Goal: Task Accomplishment & Management: Manage account settings

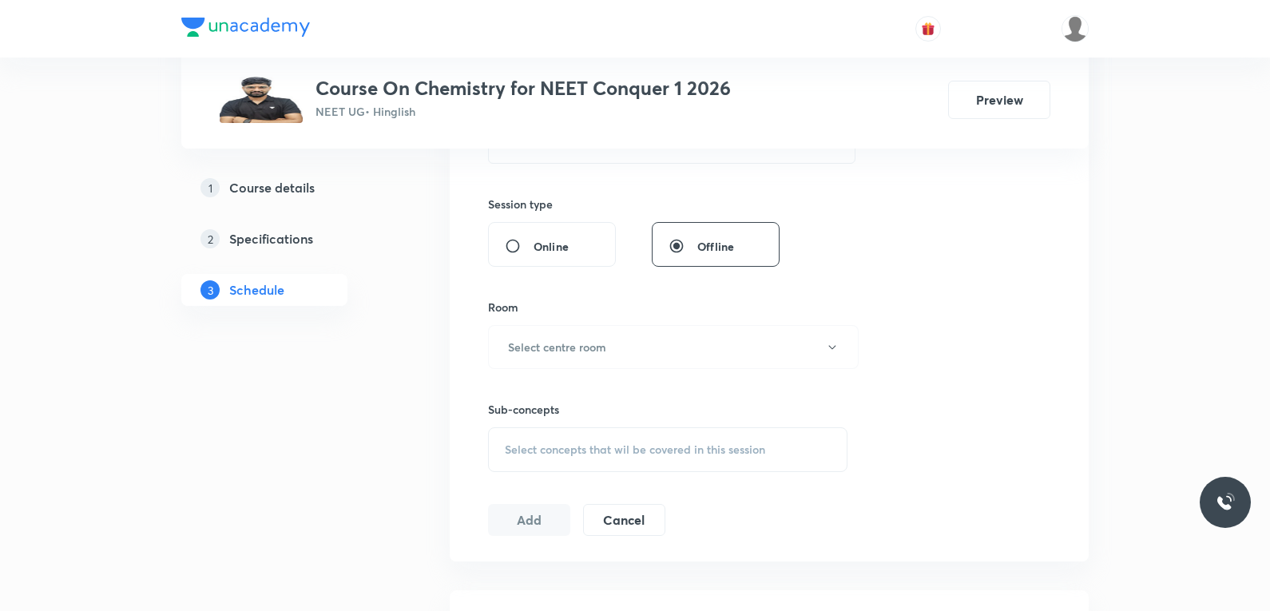
scroll to position [639, 0]
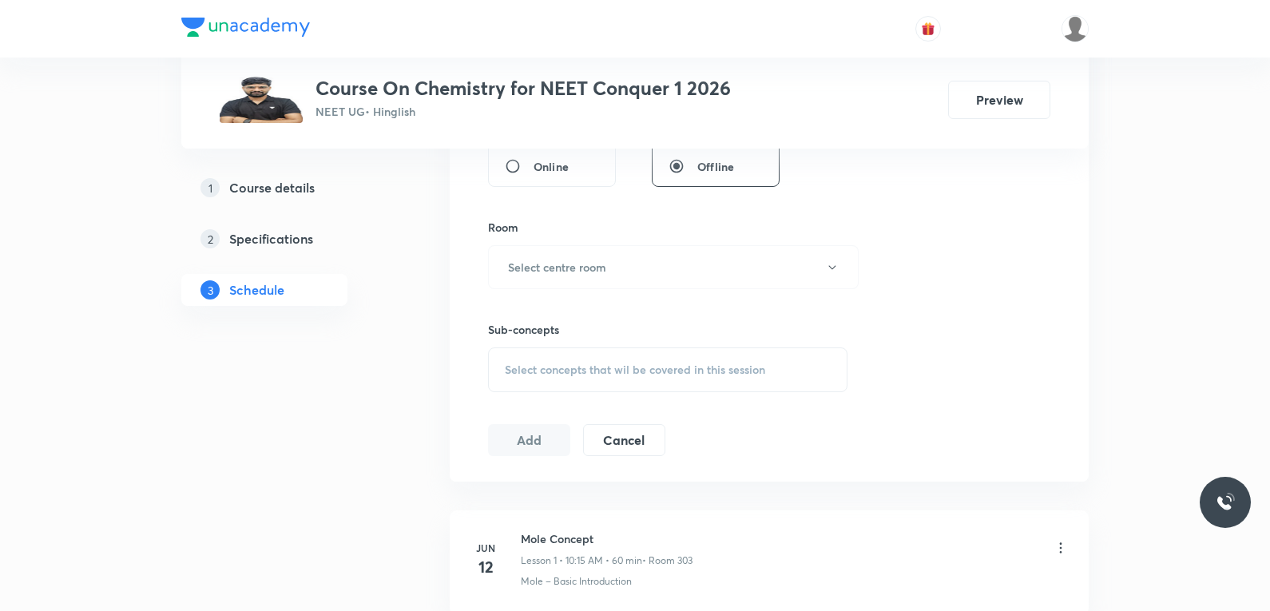
click at [677, 373] on span "Select concepts that wil be covered in this session" at bounding box center [635, 369] width 260 height 13
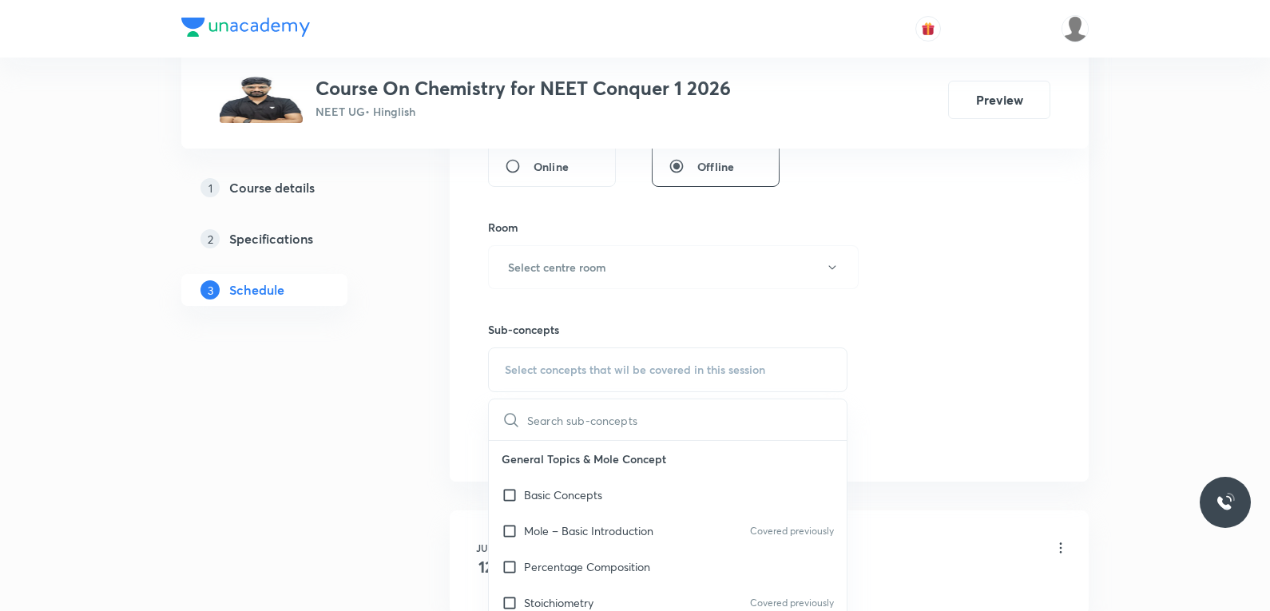
click at [998, 284] on div "Session 78 Live class Session title 0/99 ​ Schedule for Oct 1, 2025, 7:28 PM ​ …" at bounding box center [769, 81] width 562 height 750
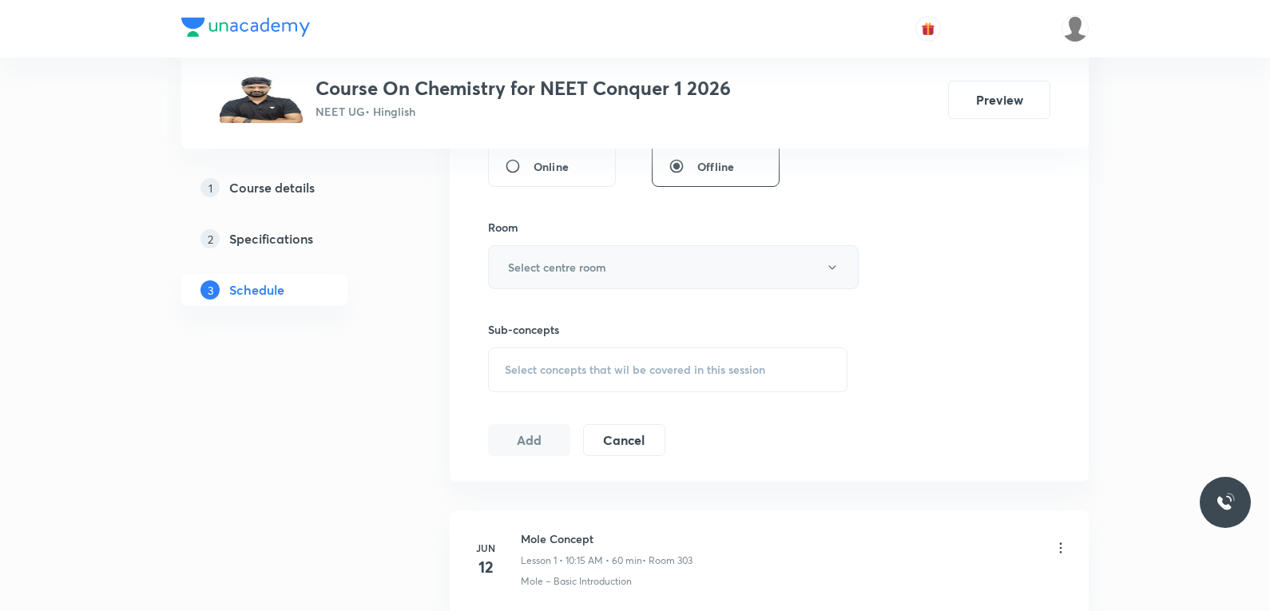
scroll to position [399, 0]
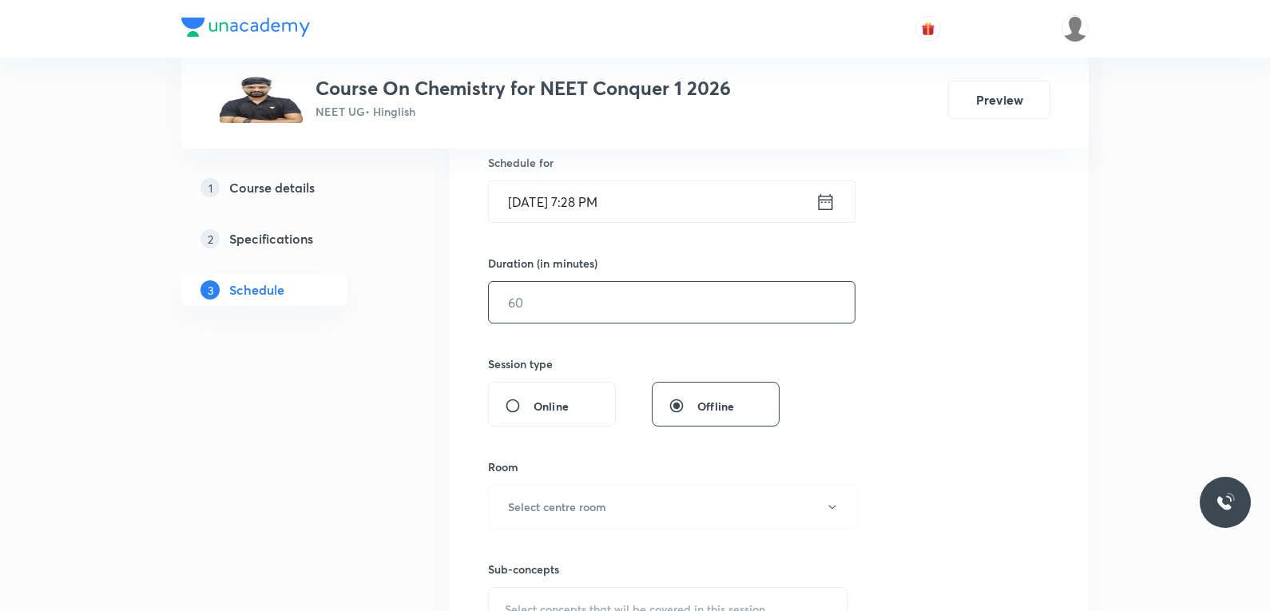
click at [673, 298] on input "text" at bounding box center [672, 302] width 366 height 41
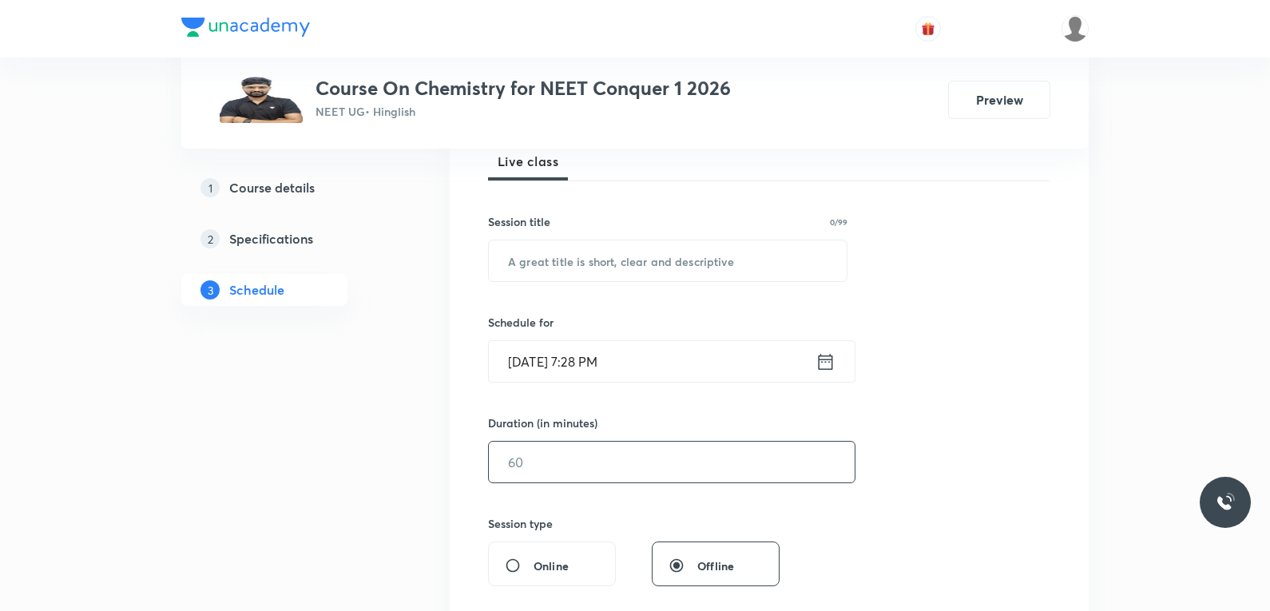
click at [1025, 259] on div "Session 78 Live class Session title 0/99 ​ Schedule for Oct 1, 2025, 7:28 PM ​ …" at bounding box center [769, 480] width 562 height 750
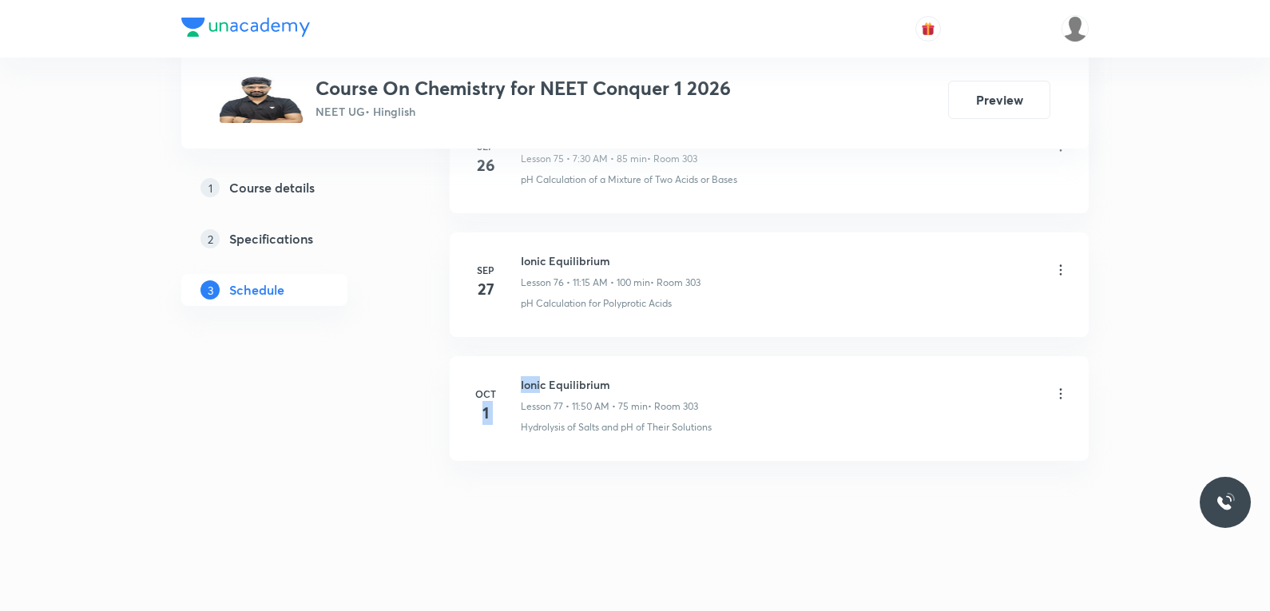
drag, startPoint x: 520, startPoint y: 387, endPoint x: 540, endPoint y: 382, distance: 20.5
click at [540, 382] on div "Oct 1 Ionic Equilibrium Lesson 77 • 11:50 AM • 75 min • Room 303 Hydrolysis of …" at bounding box center [769, 405] width 599 height 58
click at [571, 379] on h6 "Ionic Equilibrium" at bounding box center [609, 384] width 177 height 17
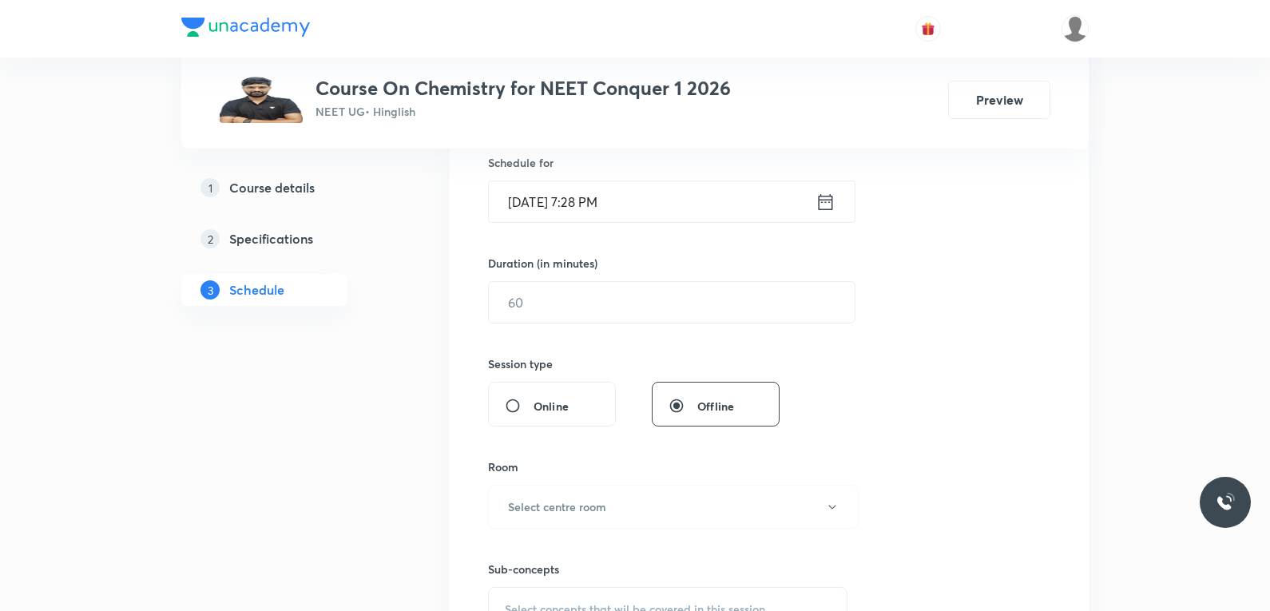
scroll to position [639, 0]
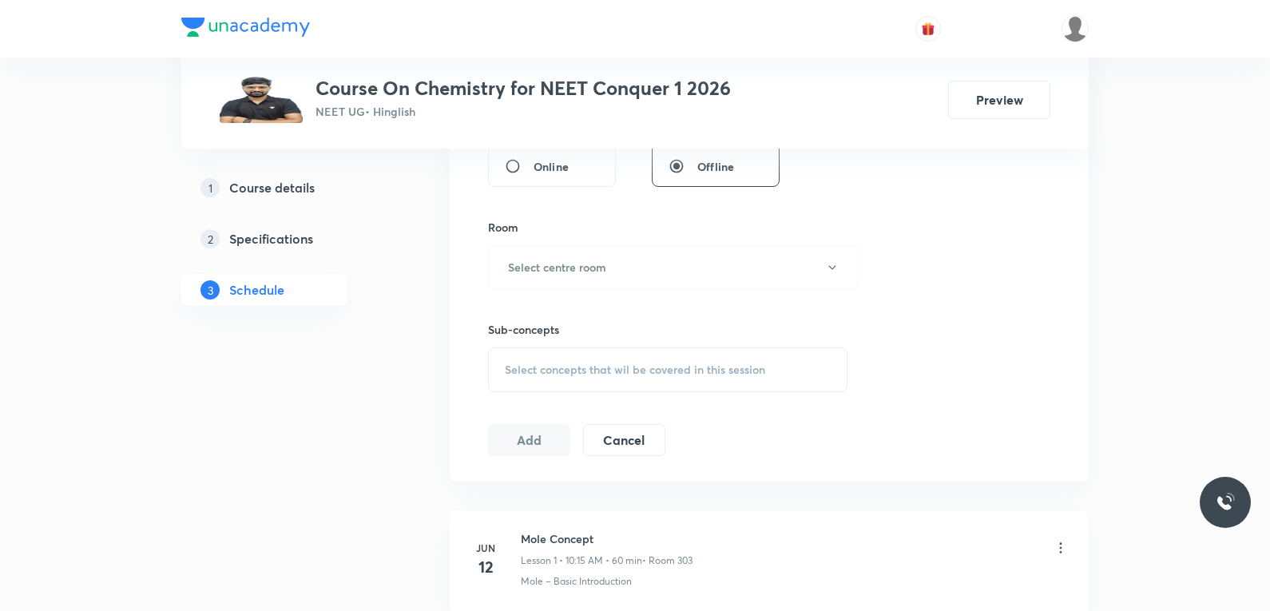
click at [681, 371] on span "Select concepts that wil be covered in this session" at bounding box center [635, 369] width 260 height 13
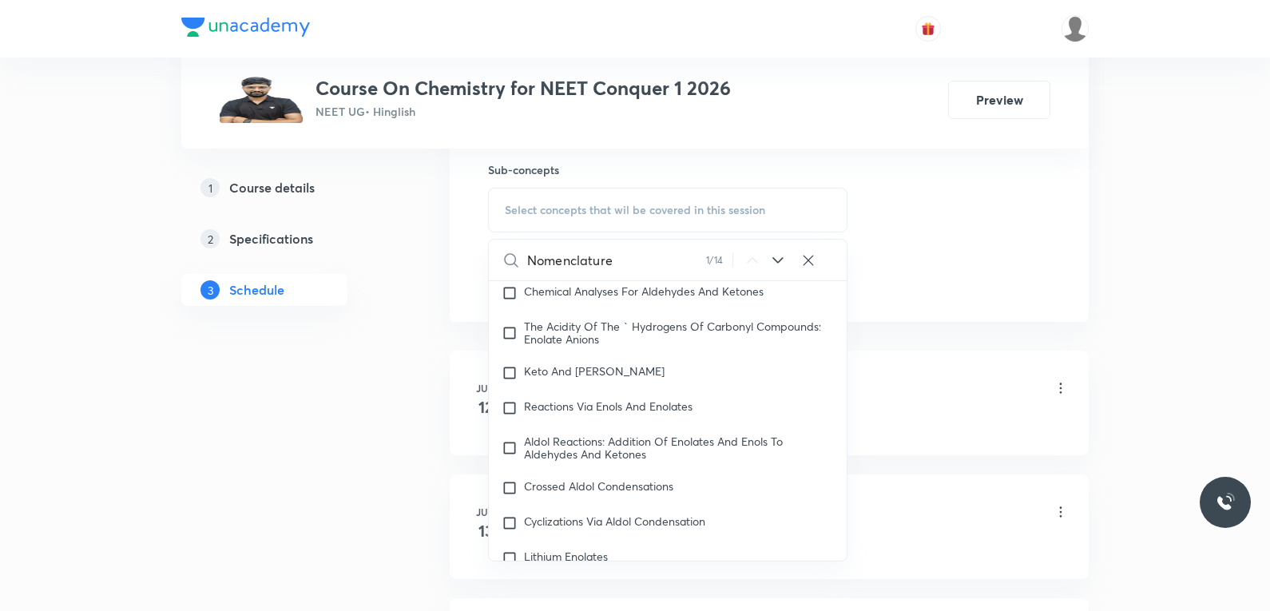
scroll to position [38161, 0]
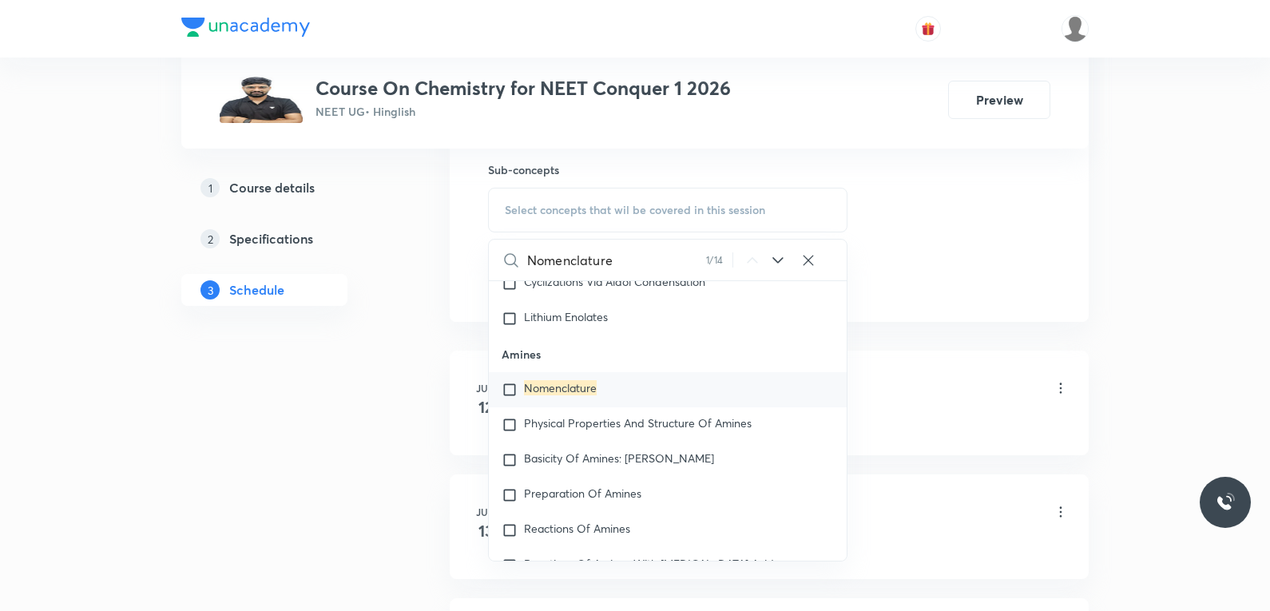
type input "Nomenclature"
click at [574, 395] on mark "Nomenclature" at bounding box center [560, 387] width 73 height 15
checkbox input "true"
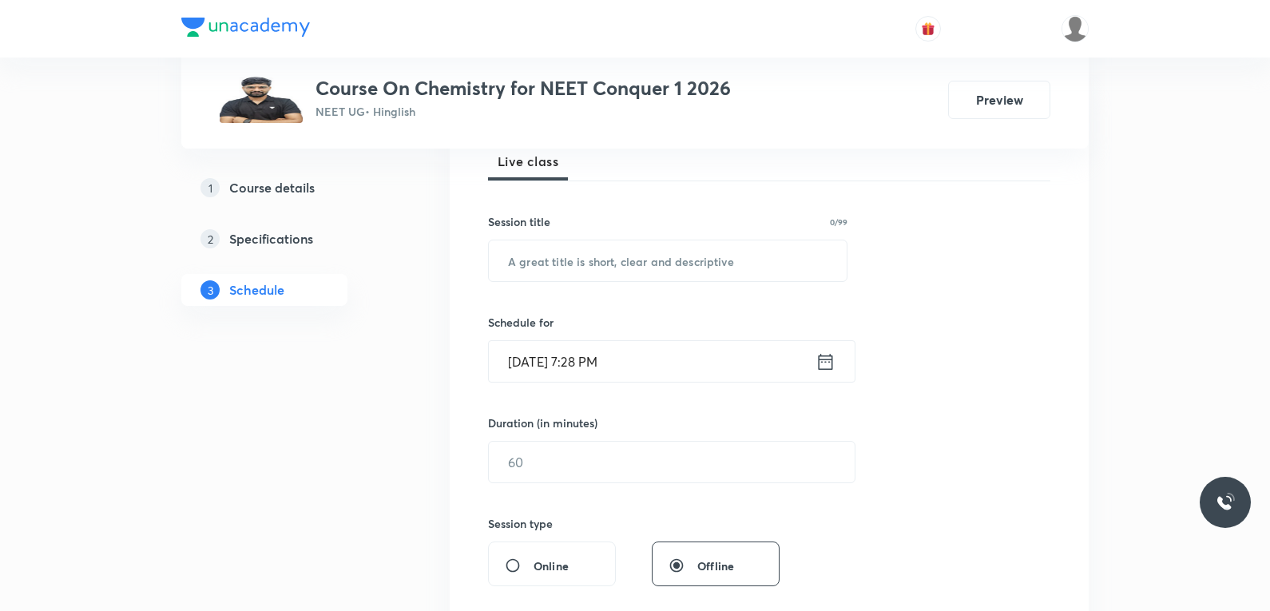
scroll to position [160, 0]
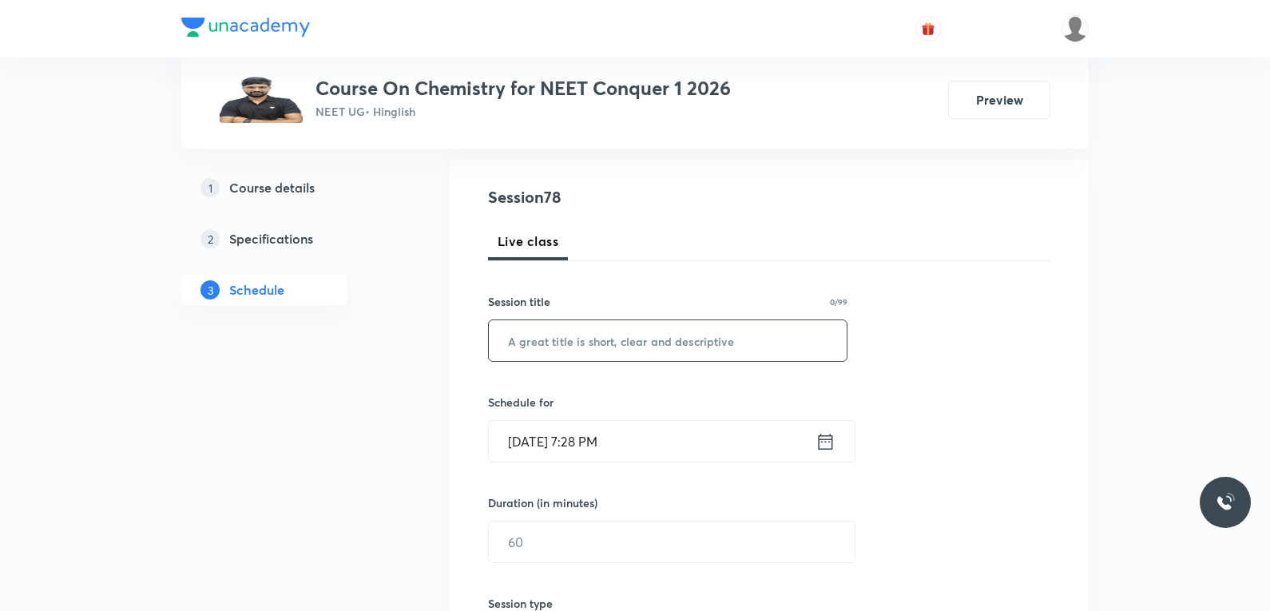
click at [688, 335] on input "text" at bounding box center [668, 340] width 358 height 41
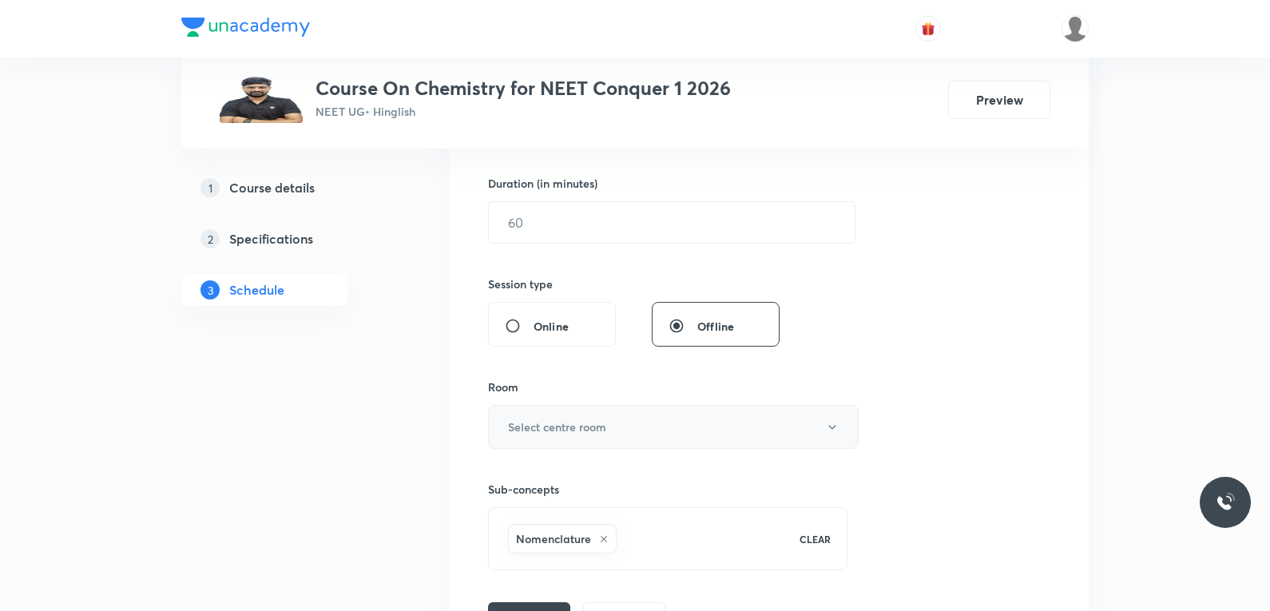
scroll to position [320, 0]
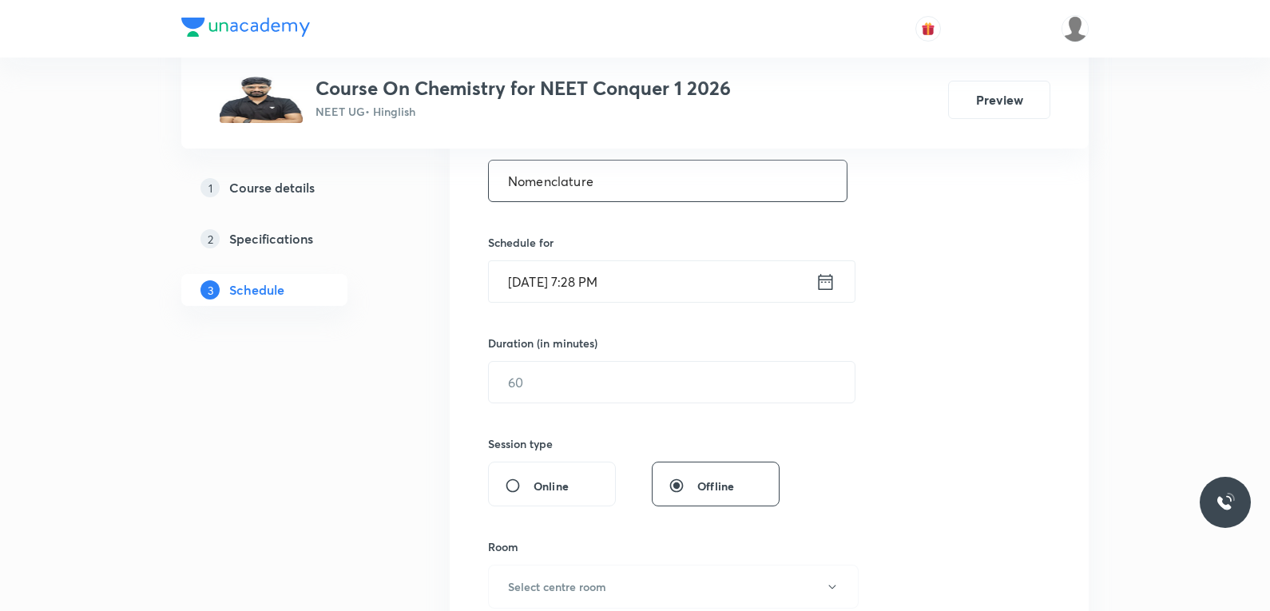
type input "Nomenclature"
click at [585, 288] on input "Oct 1, 2025, 7:28 PM" at bounding box center [652, 281] width 327 height 41
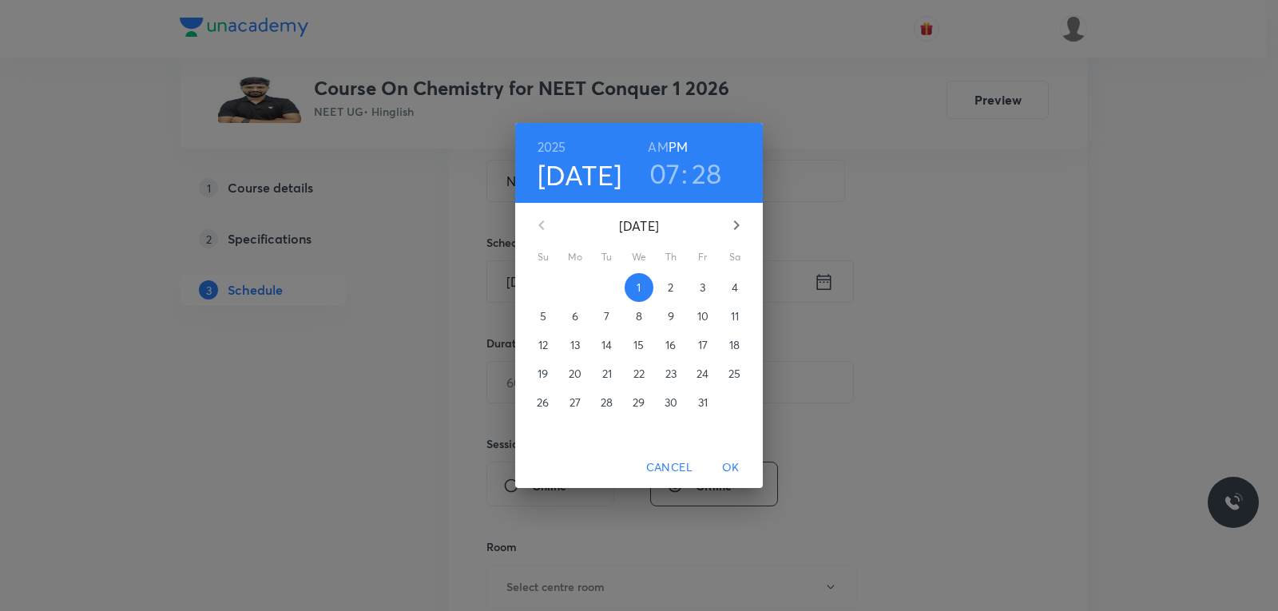
click at [670, 289] on p "2" at bounding box center [671, 288] width 6 height 16
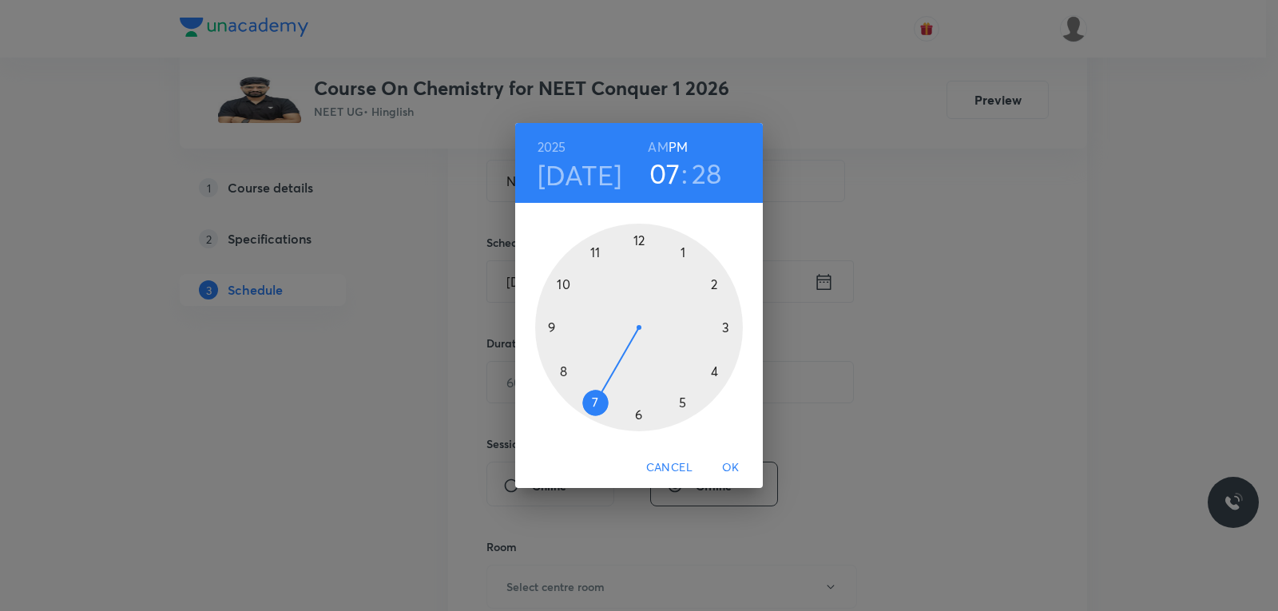
click at [654, 145] on h6 "AM" at bounding box center [658, 147] width 20 height 22
drag, startPoint x: 599, startPoint y: 400, endPoint x: 546, endPoint y: 319, distance: 97.0
click at [546, 319] on div at bounding box center [639, 328] width 208 height 208
drag, startPoint x: 650, startPoint y: 404, endPoint x: 642, endPoint y: 242, distance: 162.4
click at [642, 242] on div at bounding box center [639, 328] width 208 height 208
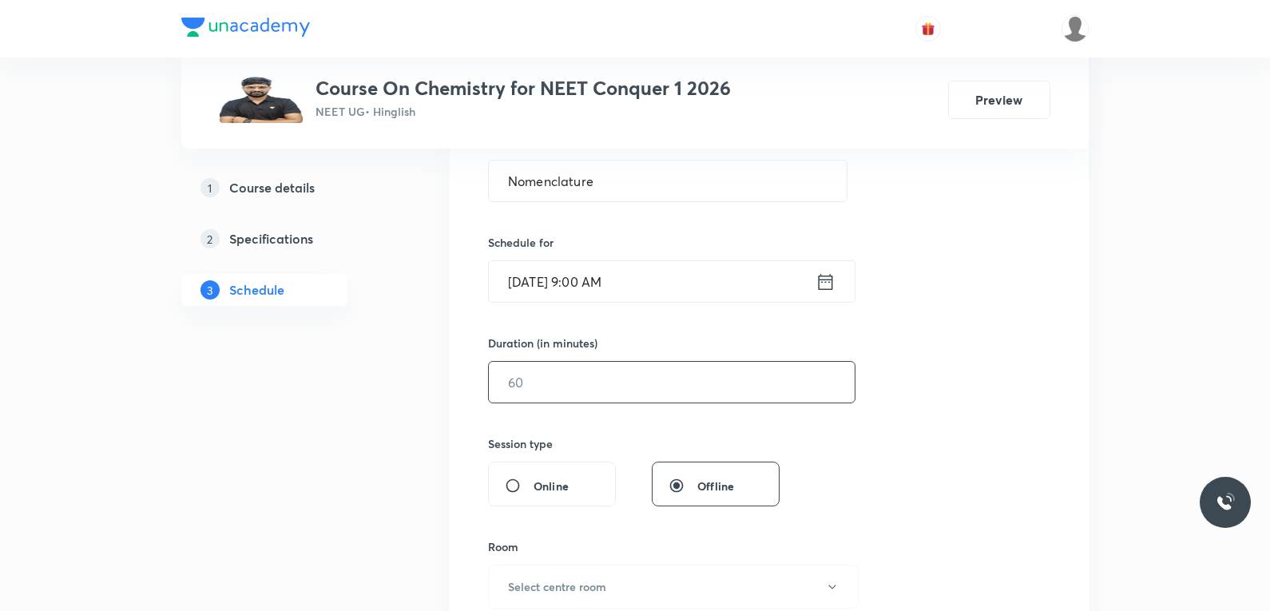
click at [562, 382] on input "text" at bounding box center [672, 382] width 366 height 41
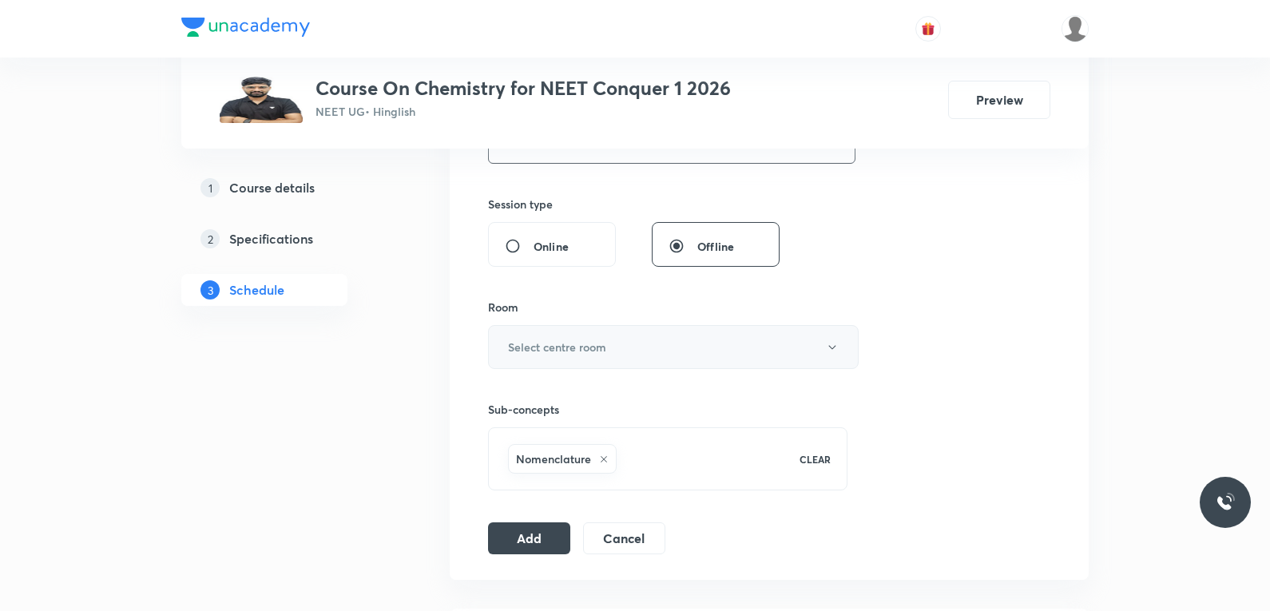
type input "75"
click at [740, 343] on button "Select centre room" at bounding box center [673, 347] width 371 height 44
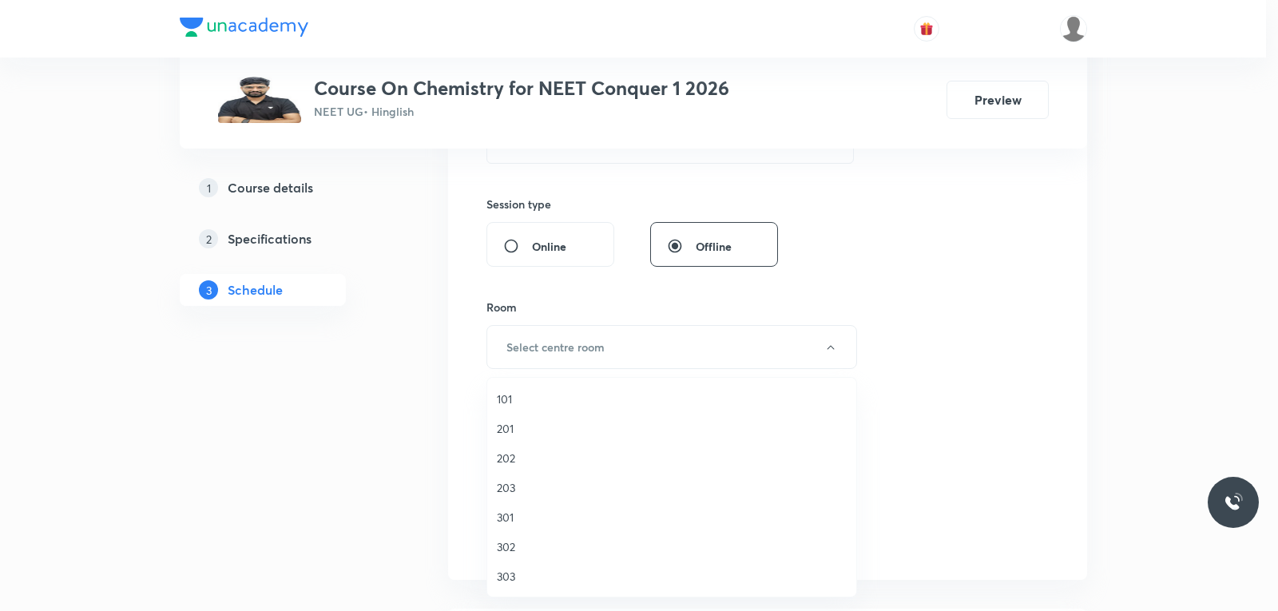
click at [553, 574] on span "303" at bounding box center [672, 576] width 350 height 17
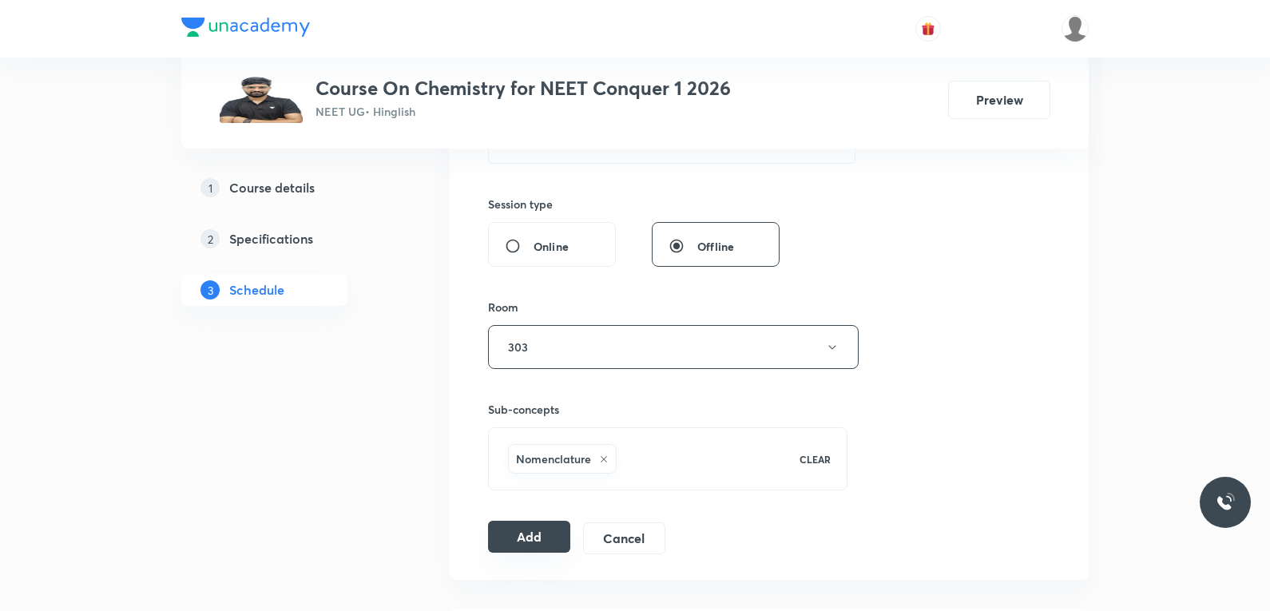
click at [516, 526] on button "Add" at bounding box center [529, 537] width 82 height 32
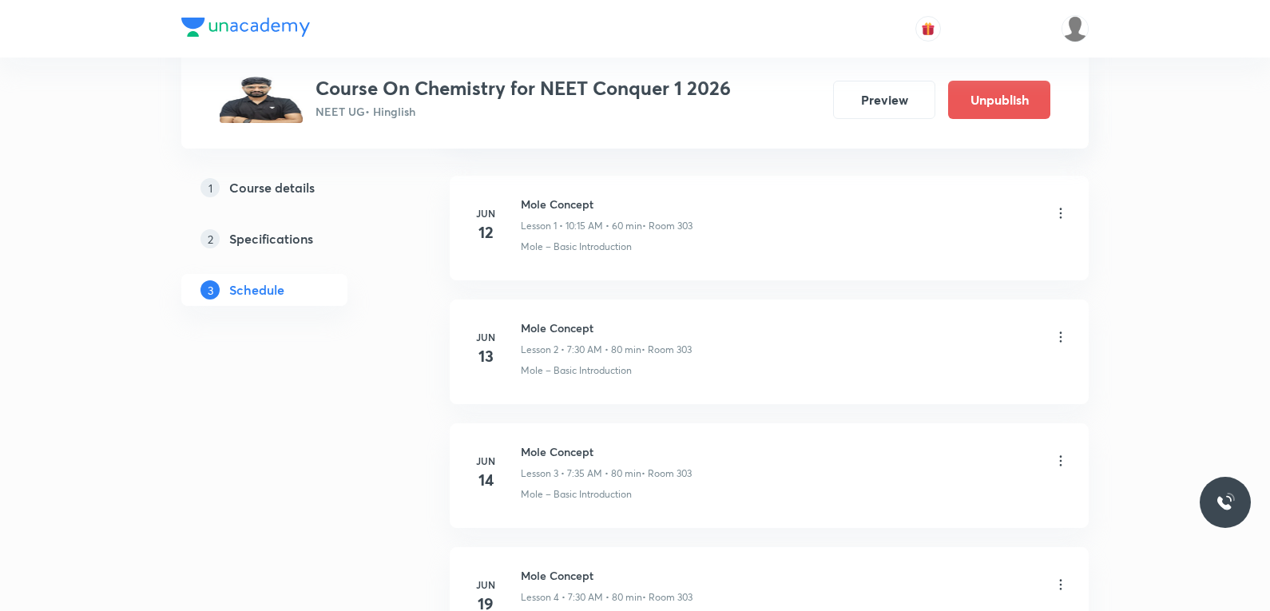
scroll to position [9593, 0]
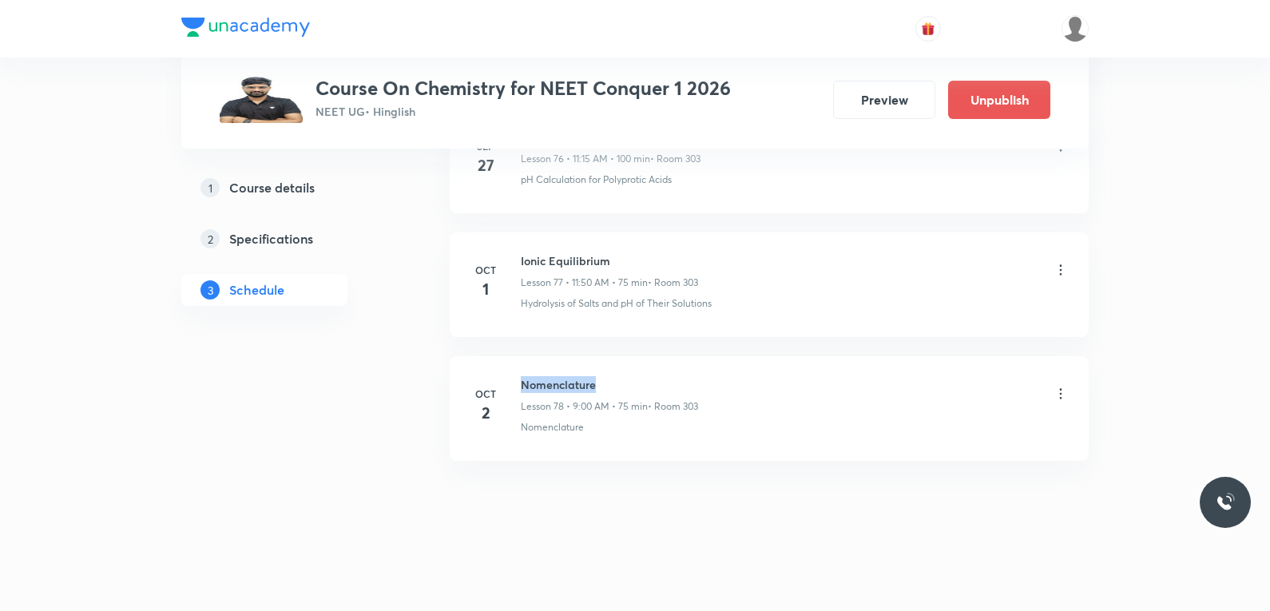
drag, startPoint x: 521, startPoint y: 385, endPoint x: 609, endPoint y: 380, distance: 88.0
click at [609, 380] on h6 "Nomenclature" at bounding box center [609, 384] width 177 height 17
copy h6 "Nomenclature"
drag, startPoint x: 517, startPoint y: 438, endPoint x: 617, endPoint y: 435, distance: 99.9
click at [617, 435] on li "Oct 2 Nomenclature Lesson 78 • 9:00 AM • 75 min • Room 303 Nomenclature" at bounding box center [769, 408] width 639 height 105
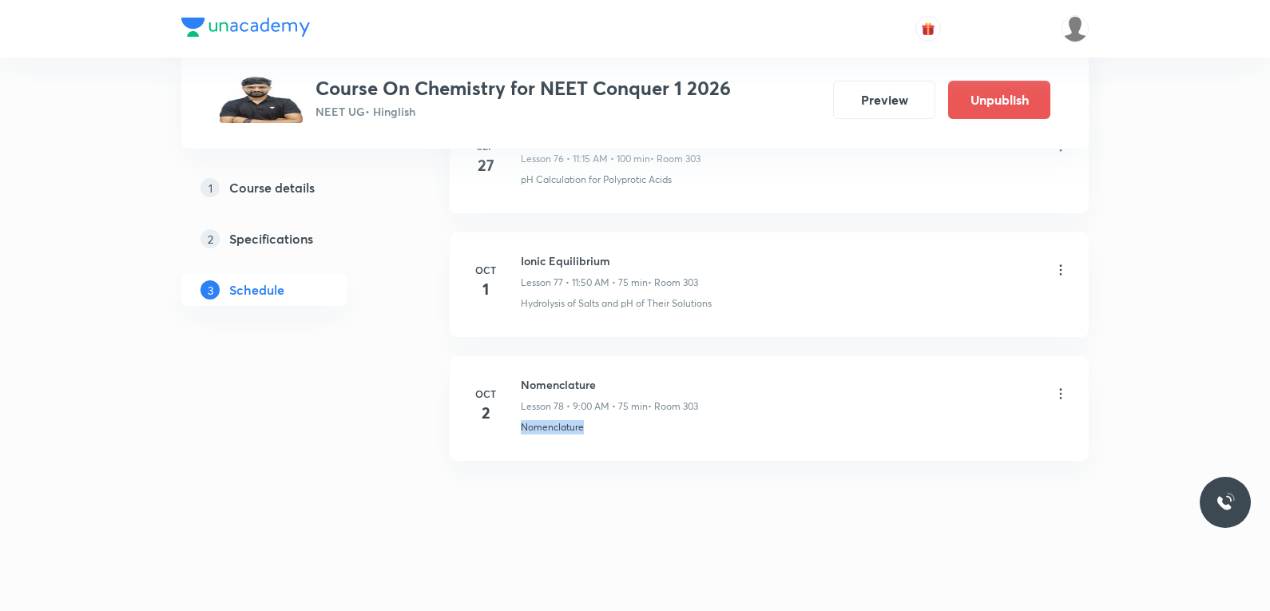
copy p "Nomenclature"
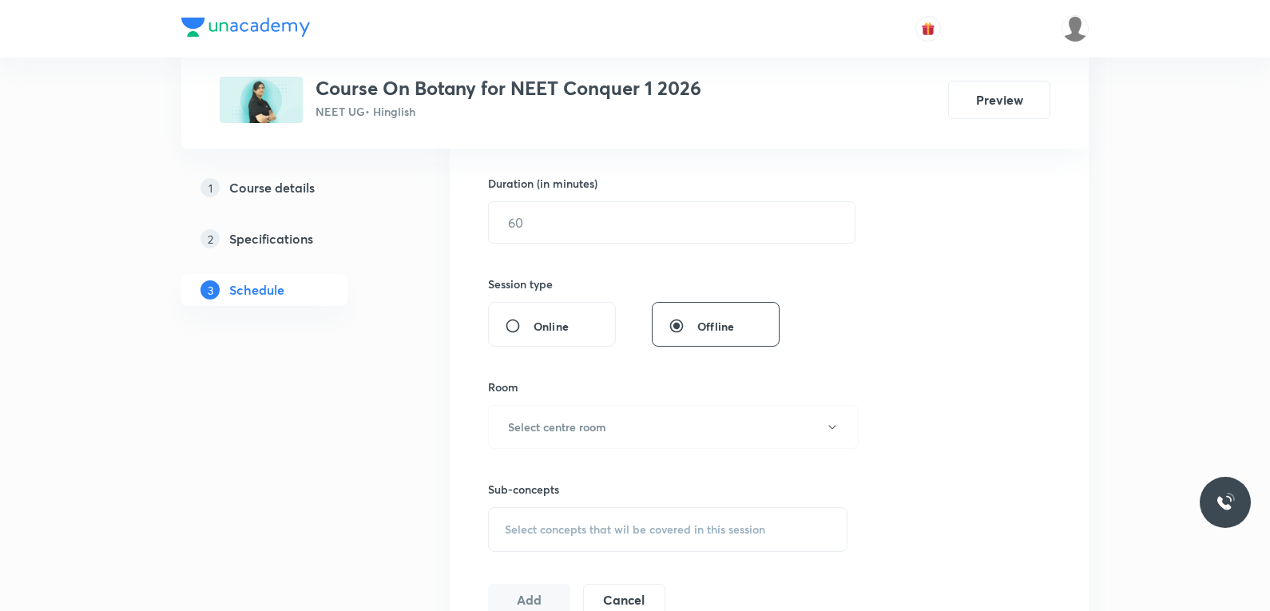
scroll to position [719, 0]
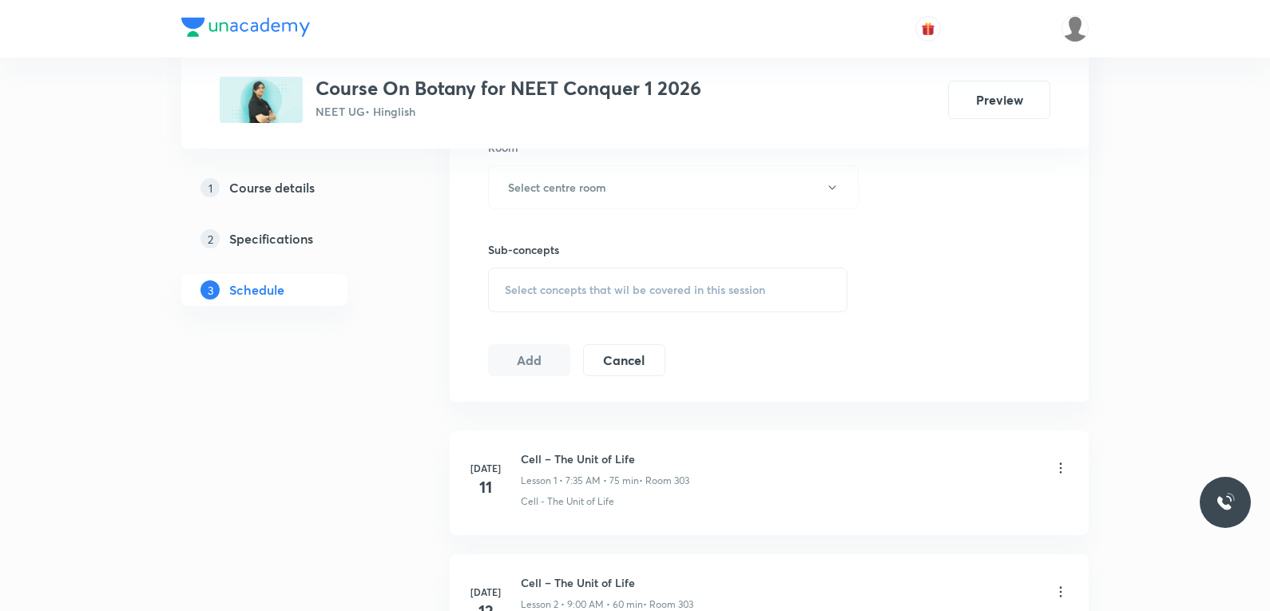
click at [713, 291] on span "Select concepts that wil be covered in this session" at bounding box center [635, 290] width 260 height 13
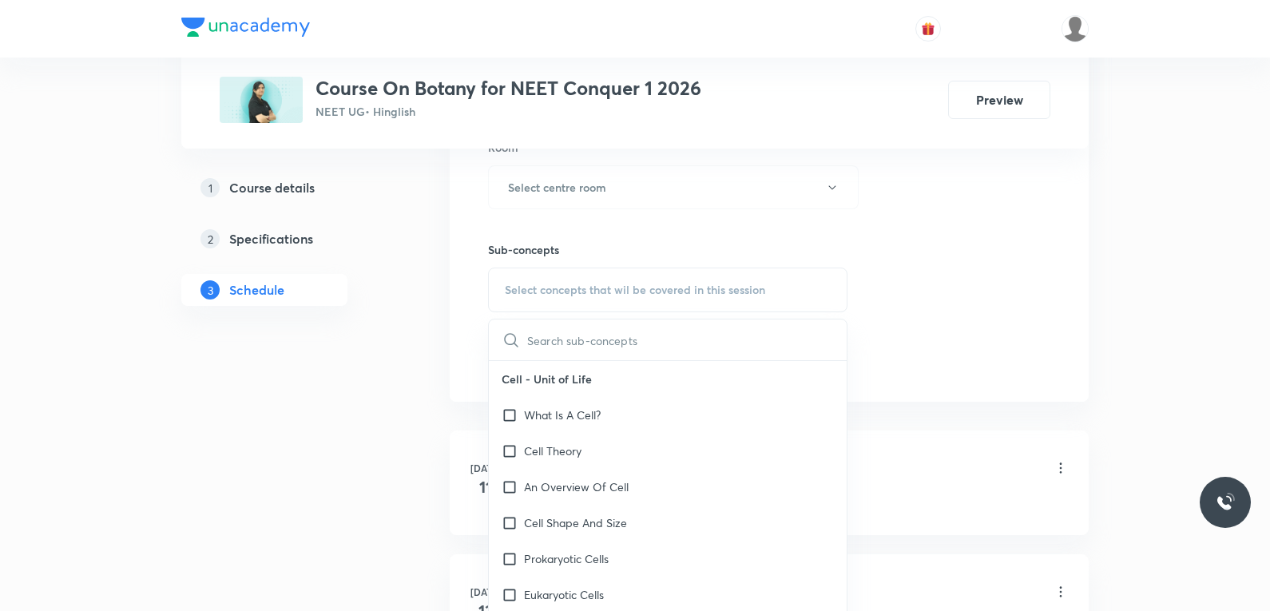
click at [906, 252] on div "Session 53 Live class Session title 0/99 ​ Schedule for Oct 1, 2025, 7:28 PM ​ …" at bounding box center [769, 1] width 562 height 750
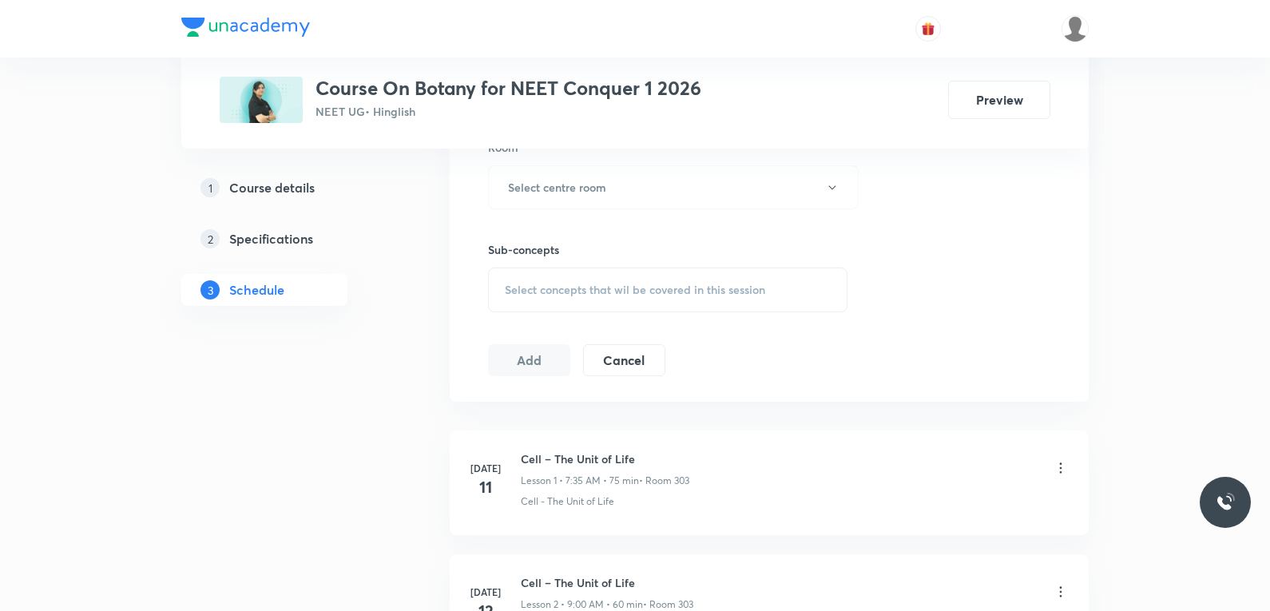
scroll to position [7108, 0]
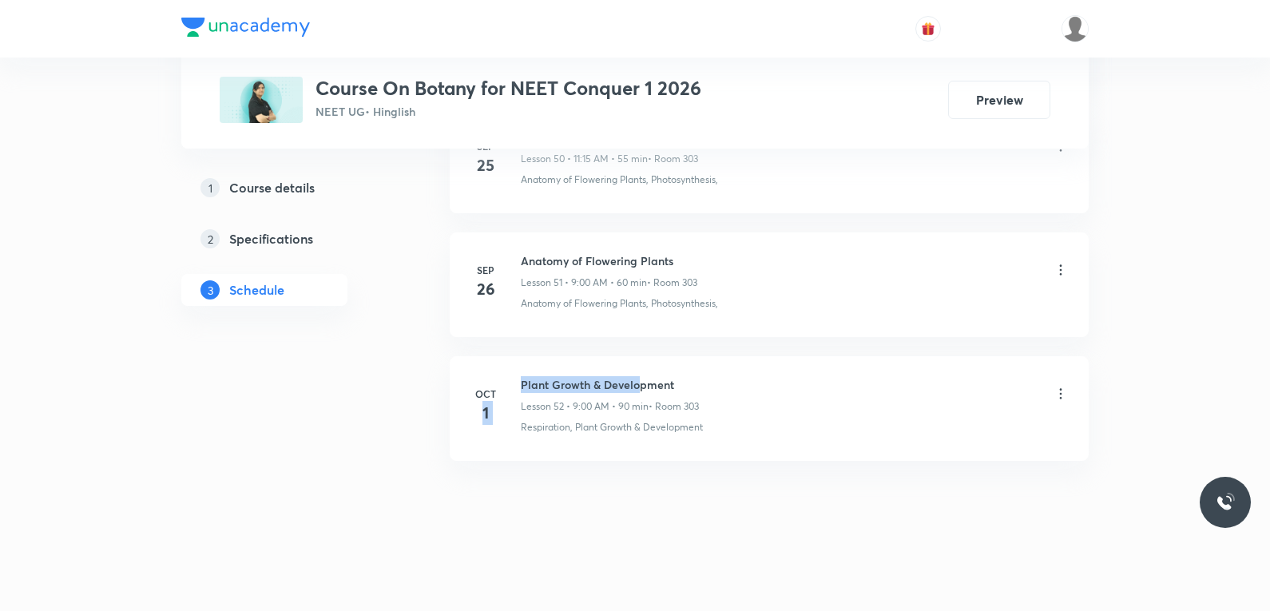
drag, startPoint x: 518, startPoint y: 385, endPoint x: 641, endPoint y: 379, distance: 122.3
click at [641, 379] on div "Oct 1 Plant Growth & Development Lesson 52 • 9:00 AM • 90 min • Room 303 Respir…" at bounding box center [769, 405] width 599 height 58
click at [641, 379] on h6 "Plant Growth & Development" at bounding box center [610, 384] width 178 height 17
drag, startPoint x: 523, startPoint y: 385, endPoint x: 687, endPoint y: 383, distance: 163.8
click at [687, 383] on h6 "Plant Growth & Development" at bounding box center [610, 384] width 178 height 17
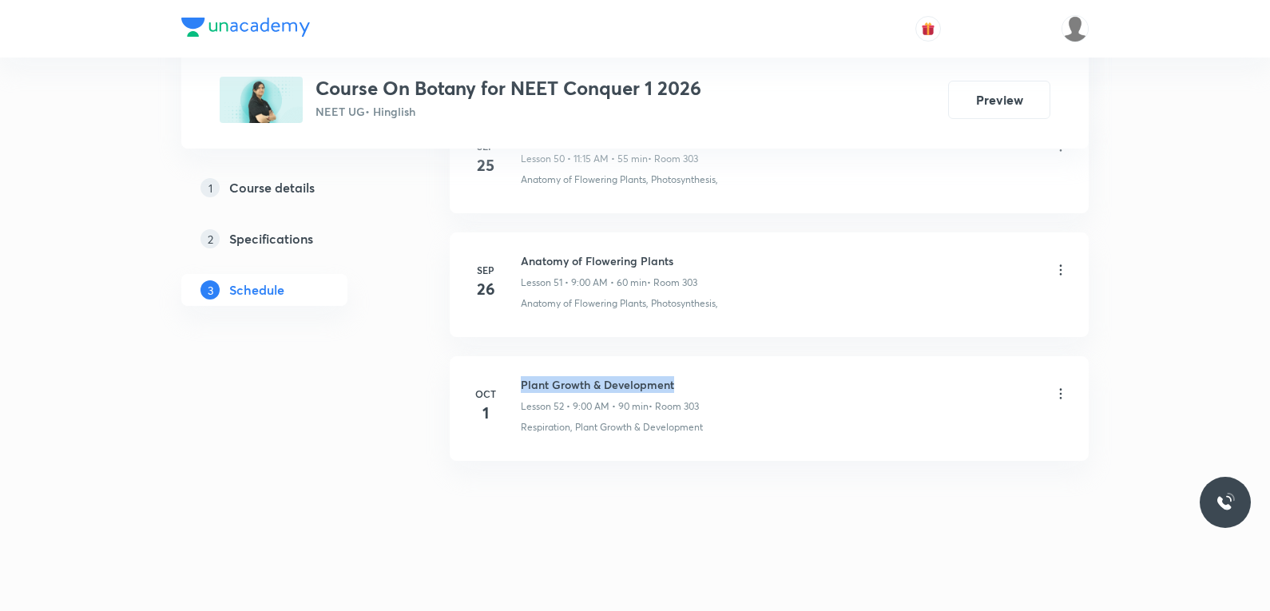
copy h6 "Plant Growth & Development"
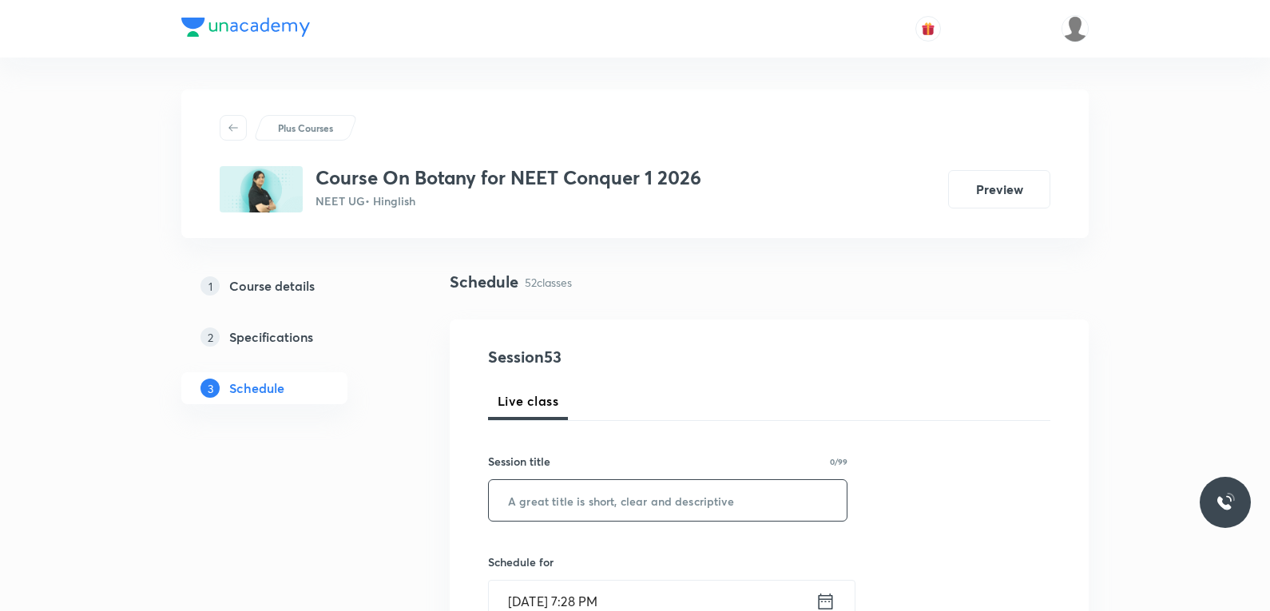
click at [710, 484] on input "text" at bounding box center [668, 500] width 358 height 41
paste input "Plant Growth & Development"
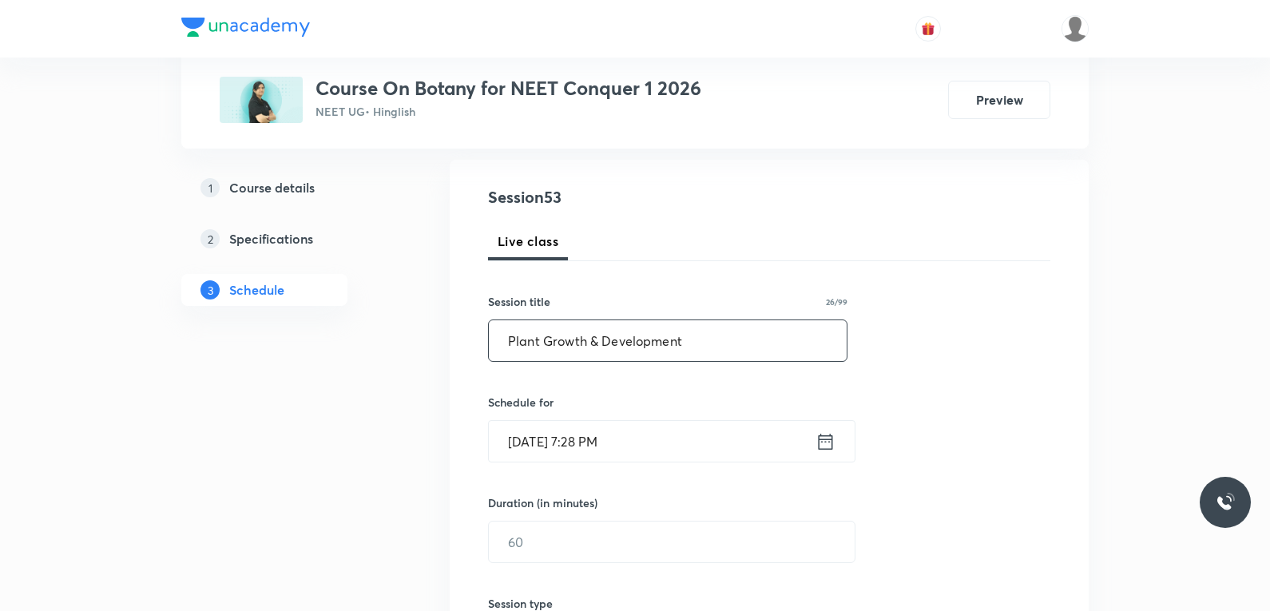
type input "Plant Growth & Development"
click at [594, 451] on input "Oct 1, 2025, 7:28 PM" at bounding box center [652, 441] width 327 height 41
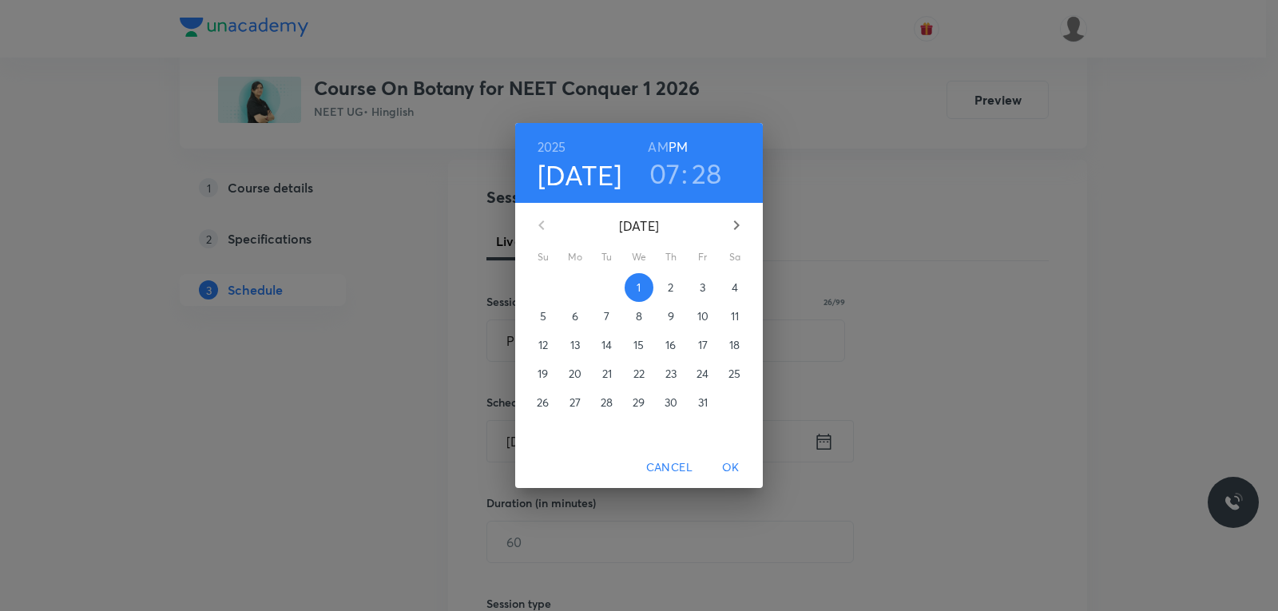
click at [671, 286] on p "2" at bounding box center [671, 288] width 6 height 16
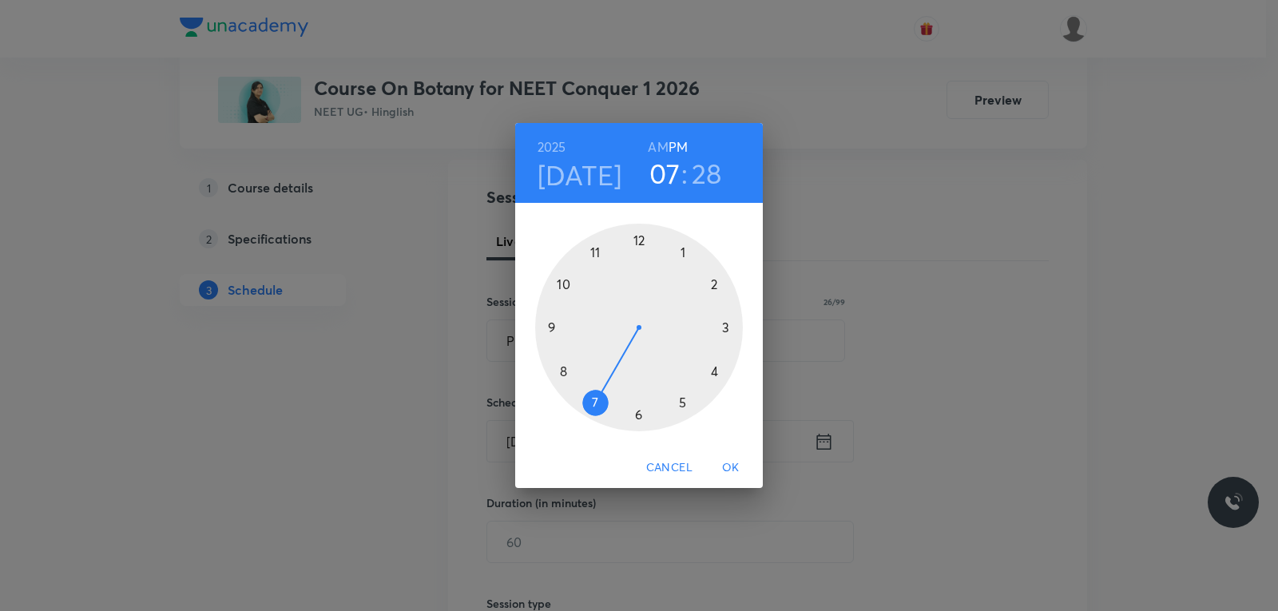
click at [654, 145] on h6 "AM" at bounding box center [658, 147] width 20 height 22
drag, startPoint x: 586, startPoint y: 342, endPoint x: 576, endPoint y: 308, distance: 35.9
click at [576, 308] on div at bounding box center [639, 328] width 208 height 208
click at [725, 378] on div at bounding box center [639, 328] width 208 height 208
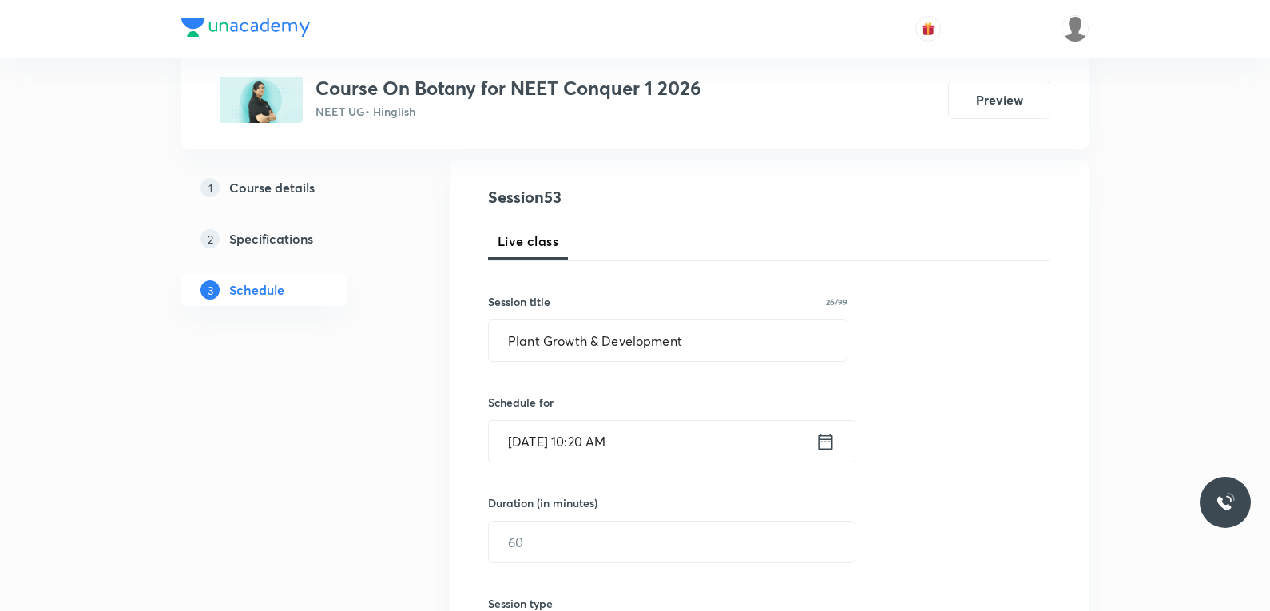
scroll to position [320, 0]
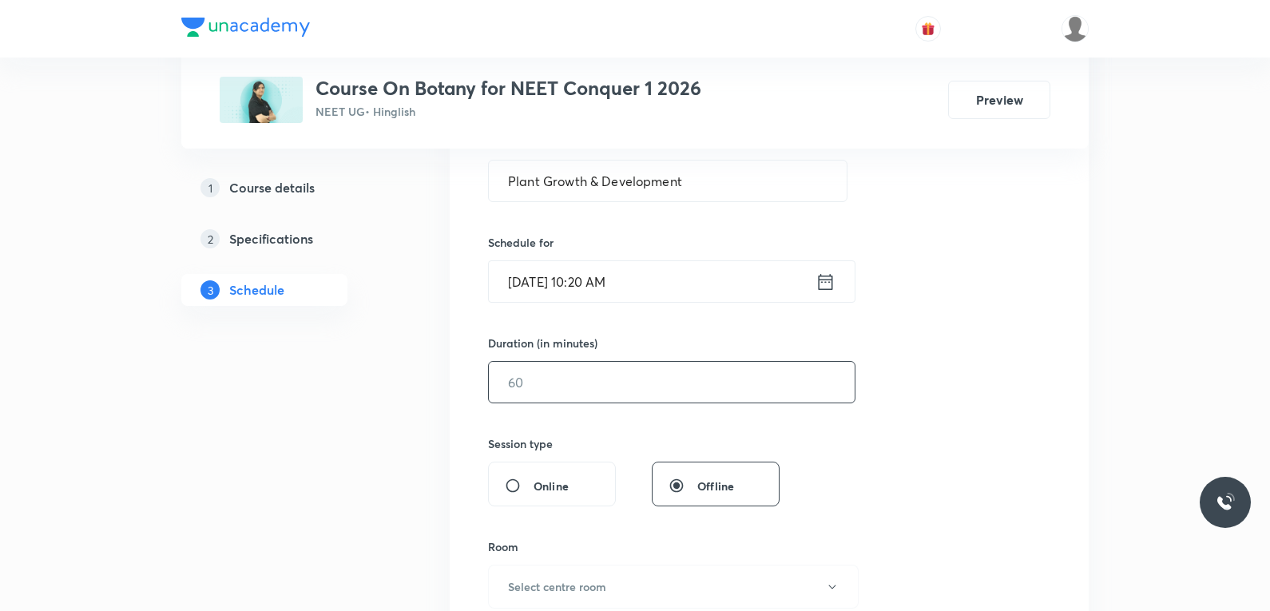
click at [558, 395] on input "text" at bounding box center [672, 382] width 366 height 41
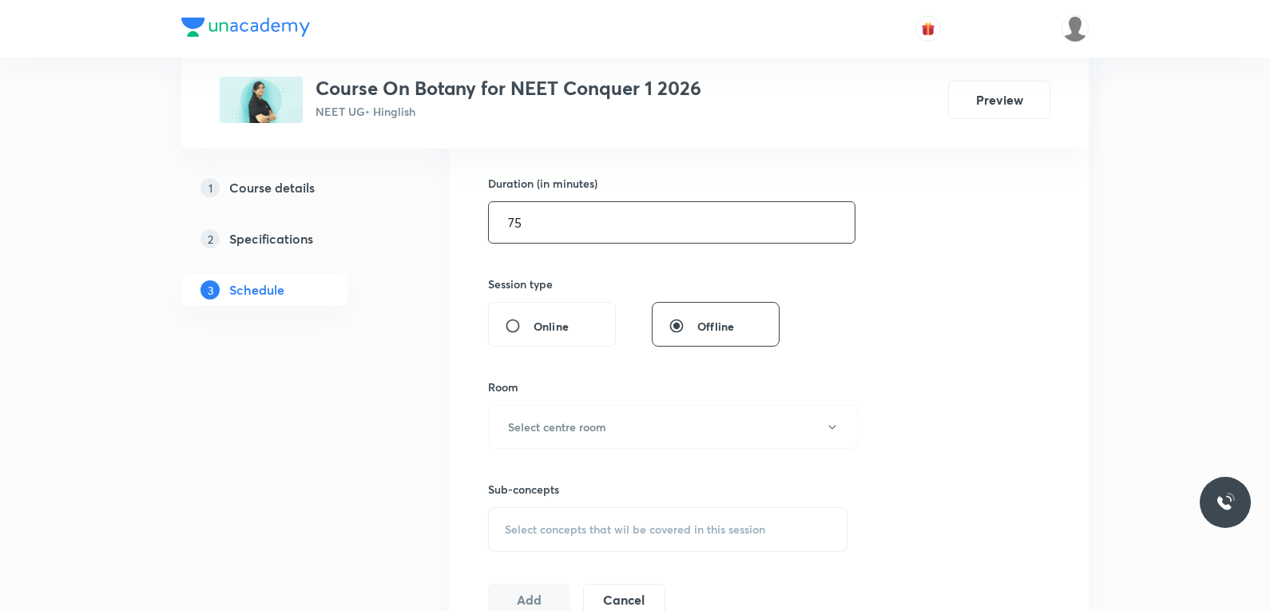
scroll to position [559, 0]
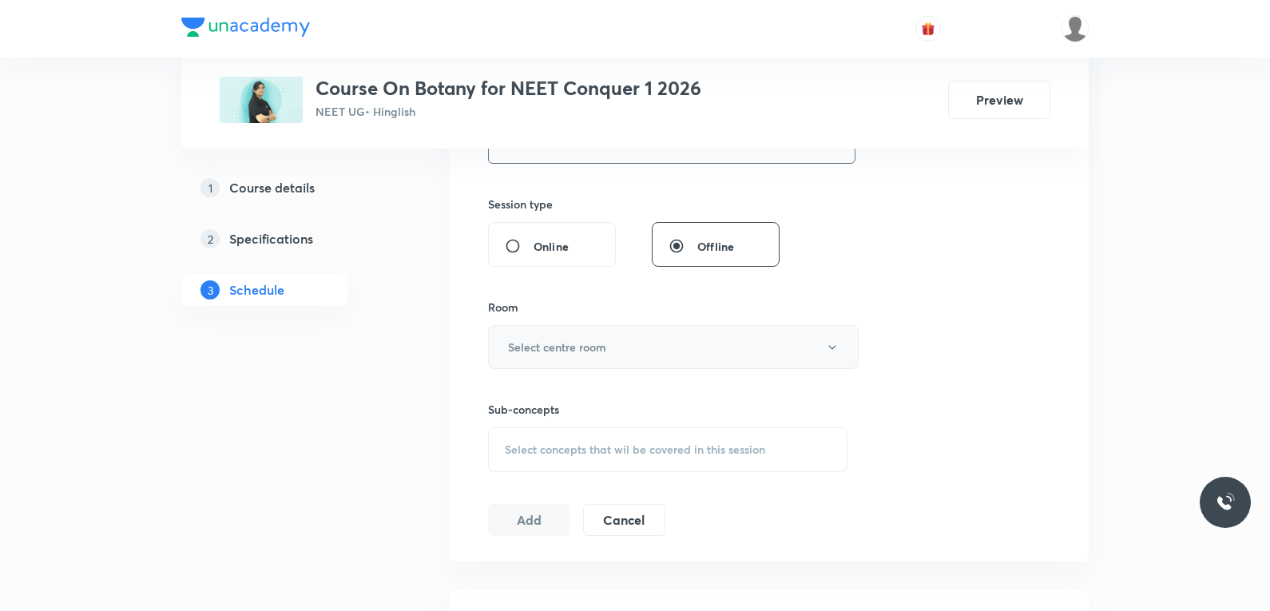
type input "75"
click at [614, 351] on button "Select centre room" at bounding box center [673, 347] width 371 height 44
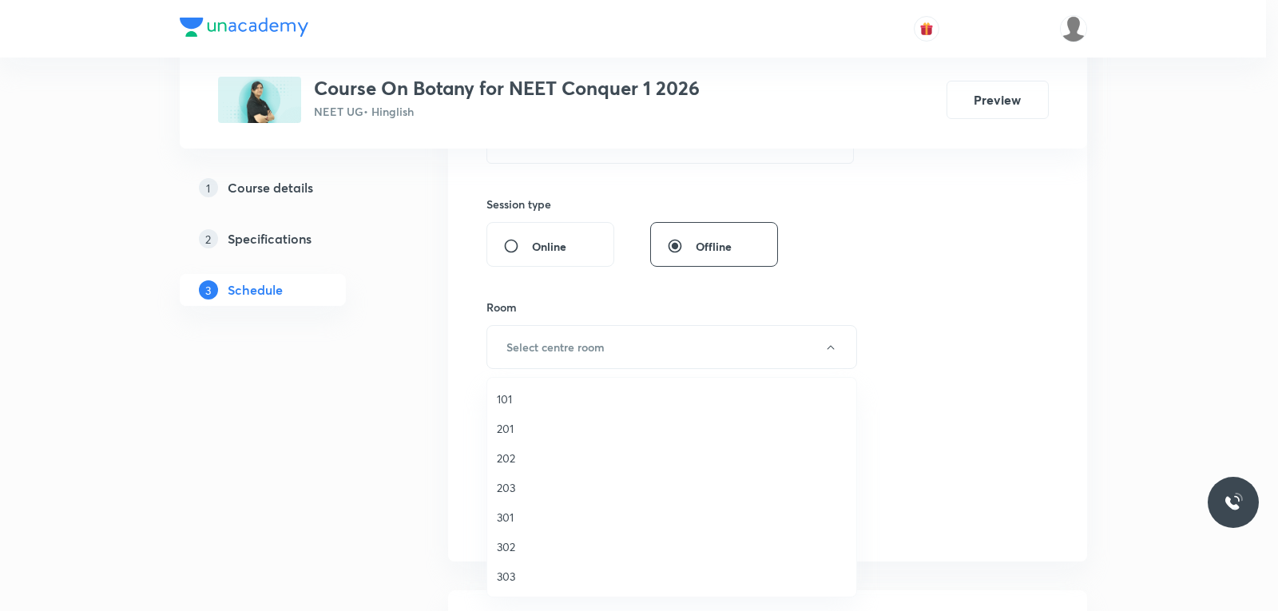
click at [522, 576] on span "303" at bounding box center [672, 576] width 350 height 17
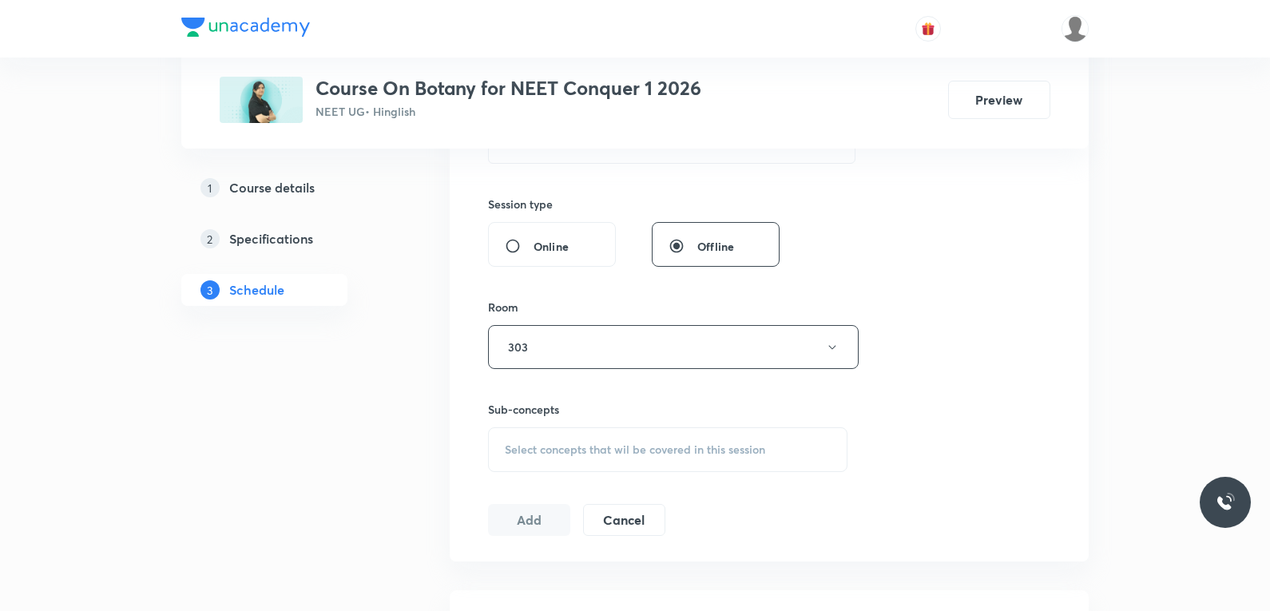
click at [612, 461] on div "Select concepts that wil be covered in this session" at bounding box center [667, 449] width 359 height 45
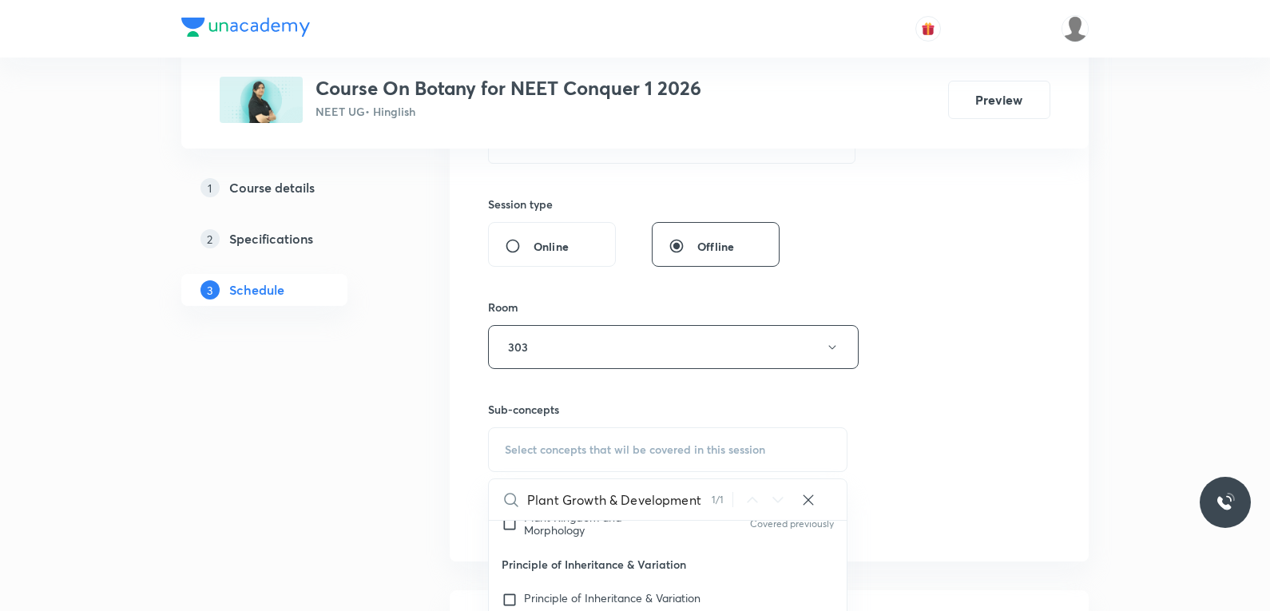
scroll to position [799, 0]
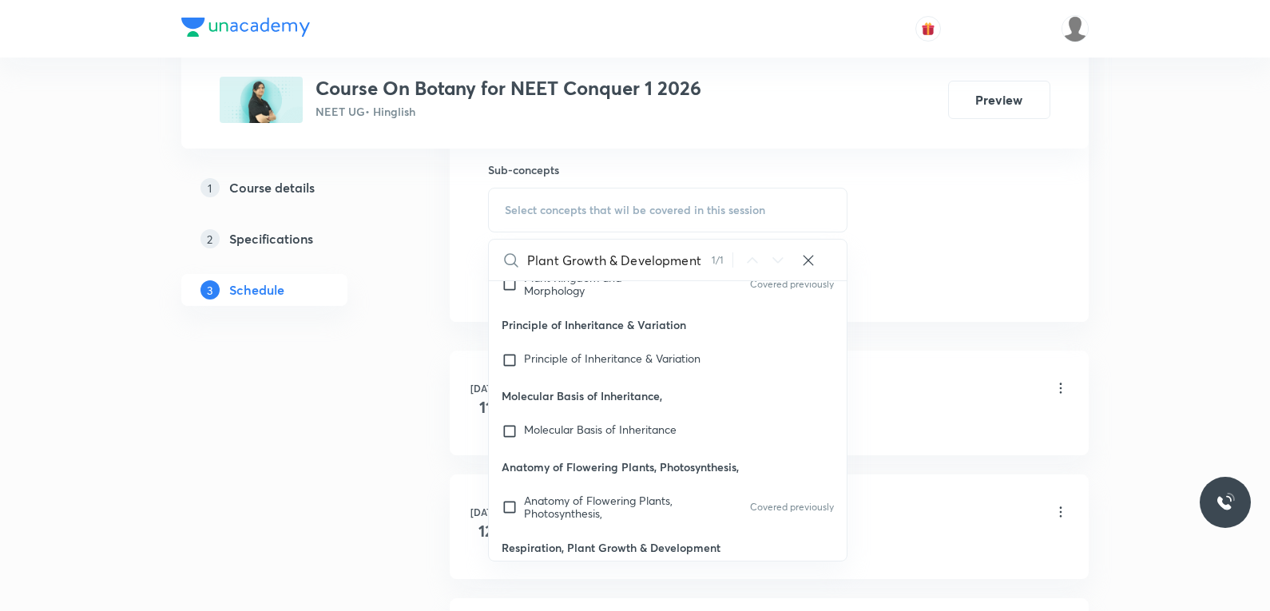
type input "Plant Growth & Development"
click at [581, 574] on mark "Plant Growth & Development" at bounding box center [593, 588] width 138 height 28
checkbox input "true"
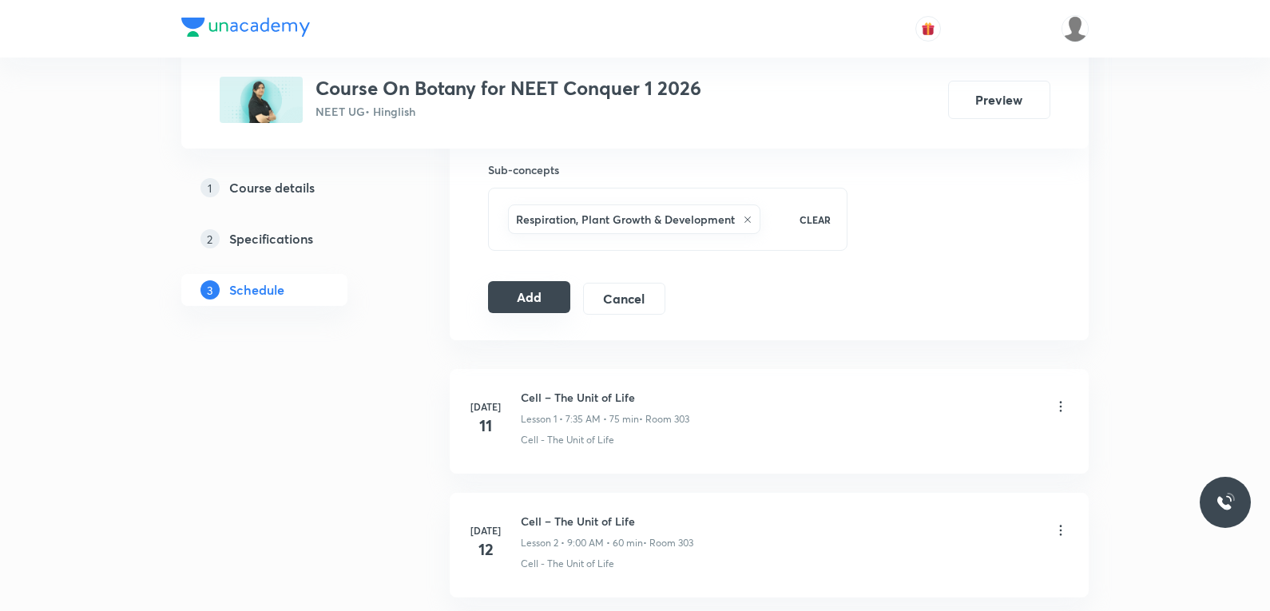
click at [542, 303] on button "Add" at bounding box center [529, 297] width 82 height 32
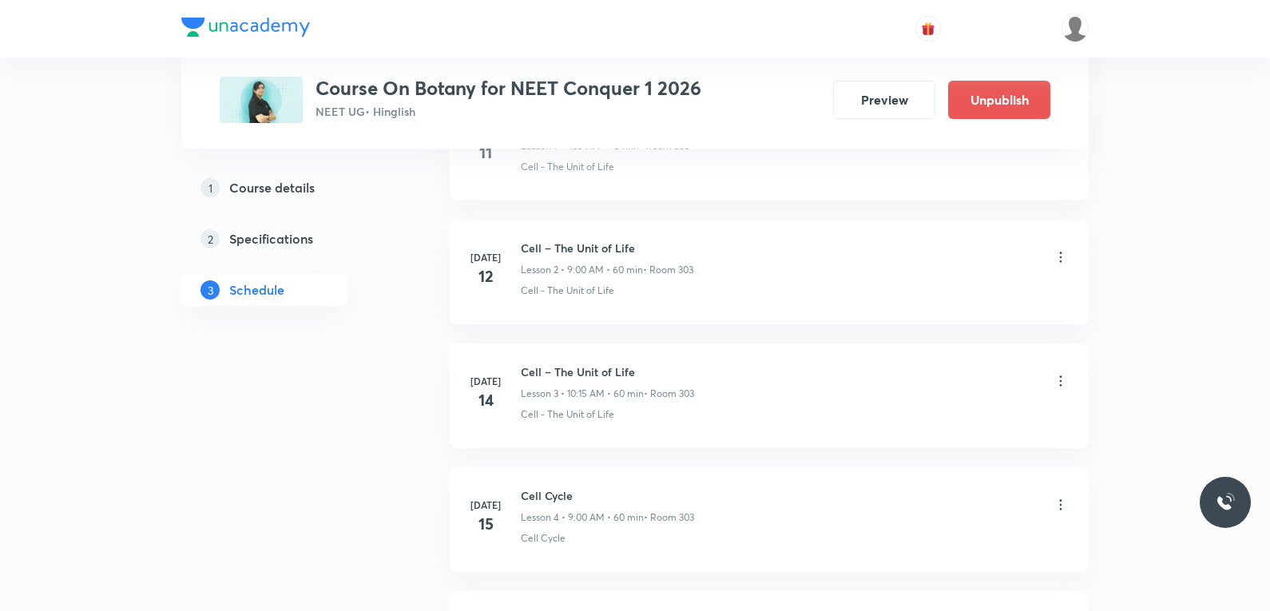
scroll to position [6497, 0]
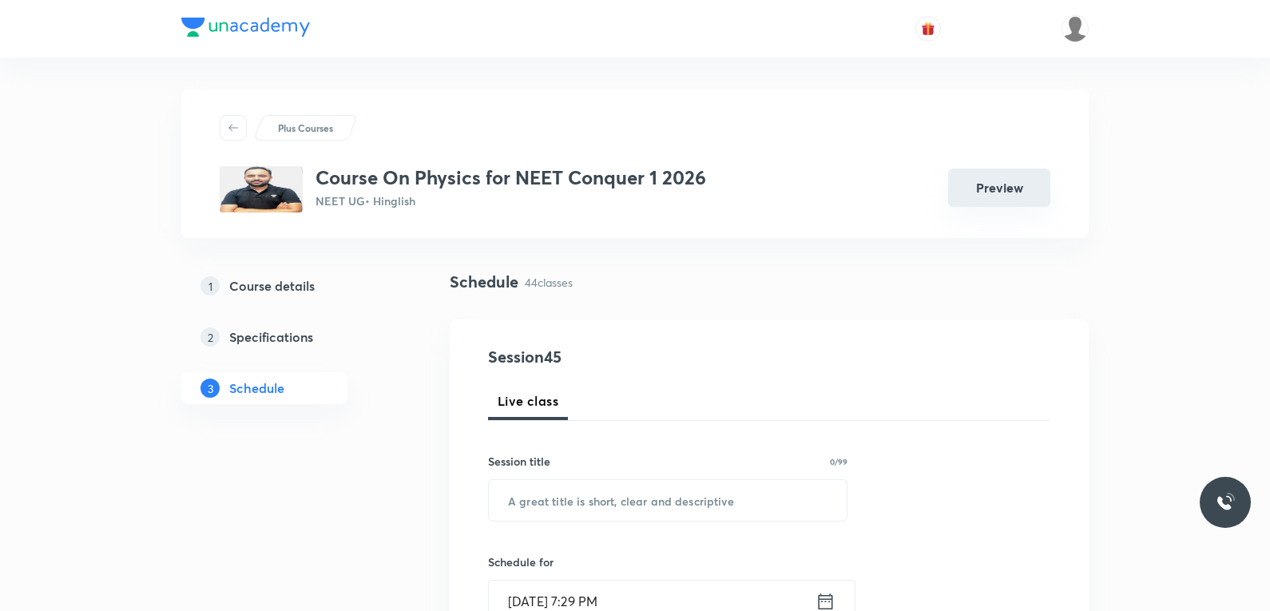
scroll to position [6117, 0]
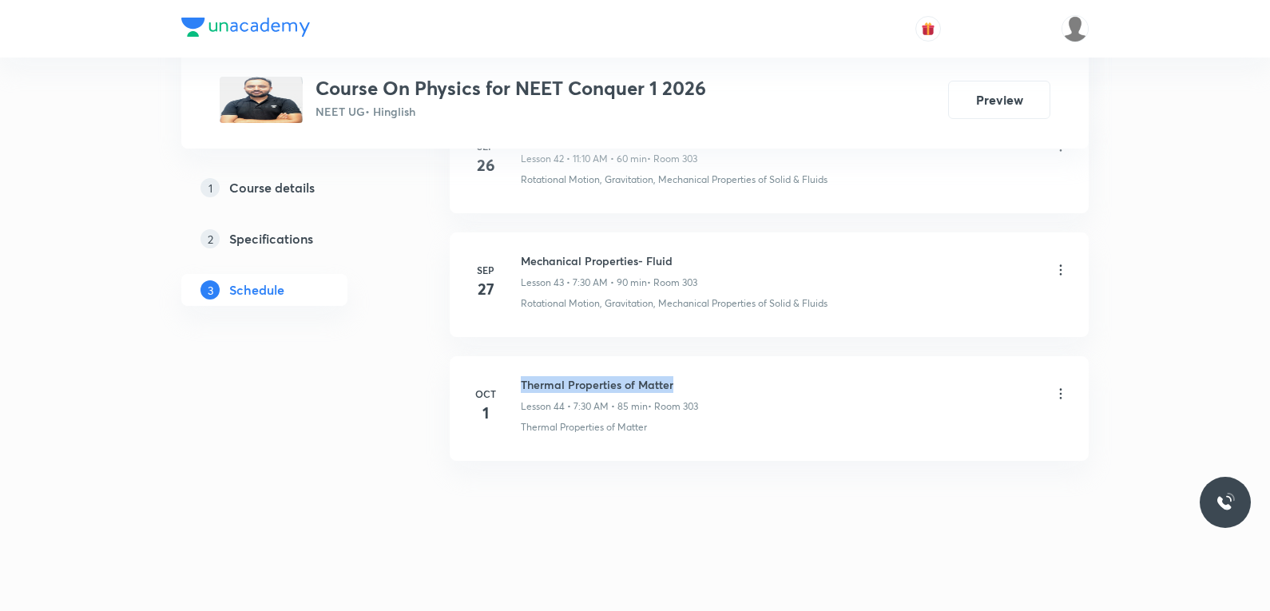
drag, startPoint x: 522, startPoint y: 384, endPoint x: 719, endPoint y: 383, distance: 196.5
click at [719, 383] on div "Thermal Properties of Matter Lesson 44 • 7:30 AM • 85 min • Room 303" at bounding box center [795, 395] width 548 height 38
copy h6 "Thermal Properties of Matter"
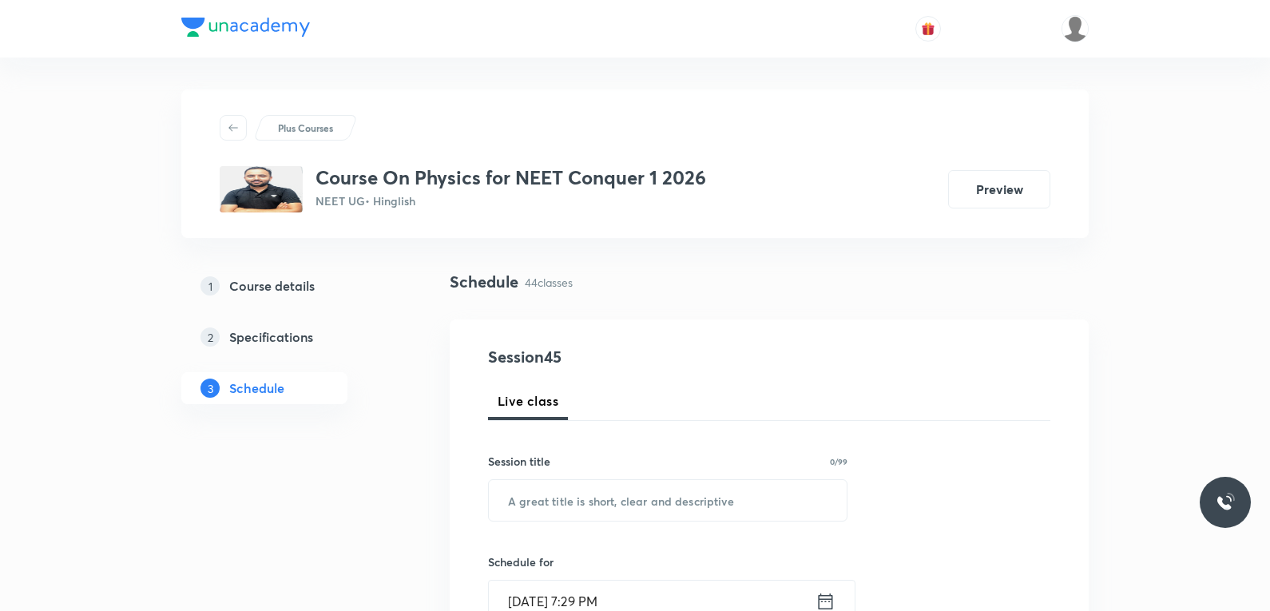
scroll to position [160, 0]
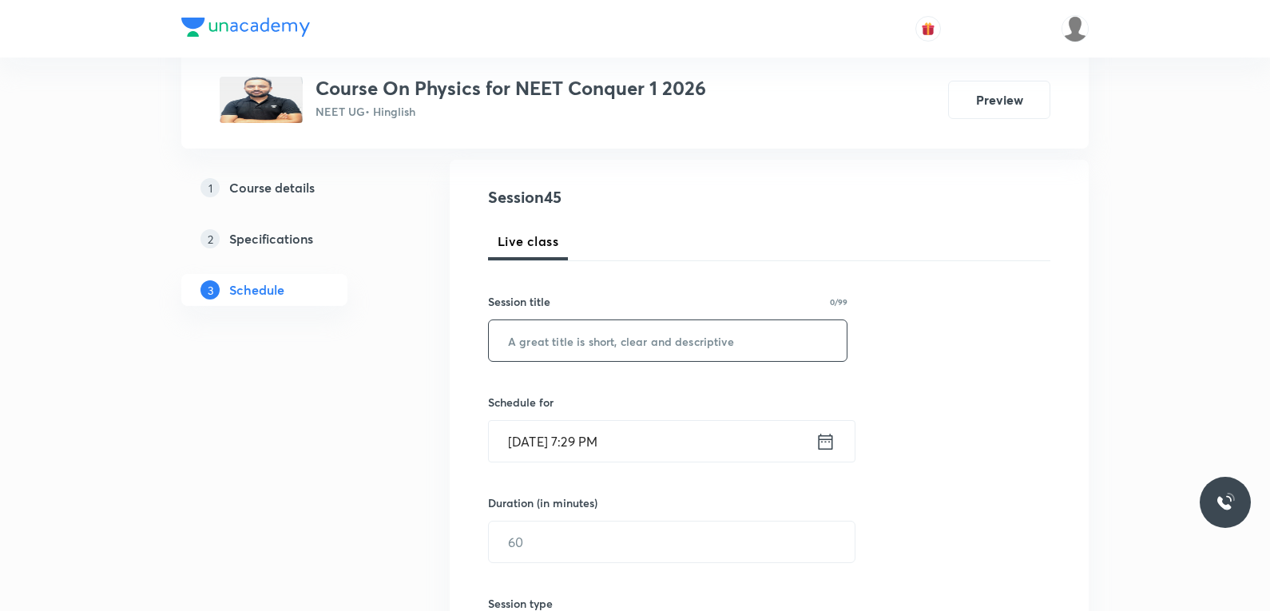
click at [717, 341] on input "text" at bounding box center [668, 340] width 358 height 41
paste input "Thermal Properties of Matter"
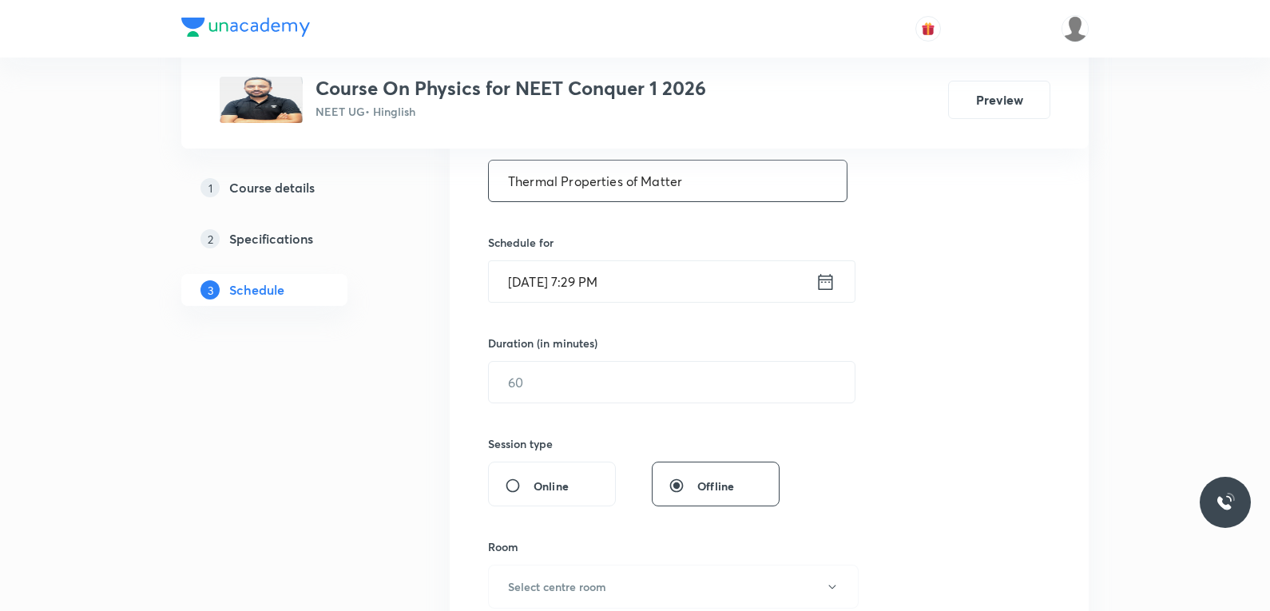
type input "Thermal Properties of Matter"
click at [628, 398] on input "text" at bounding box center [672, 382] width 366 height 41
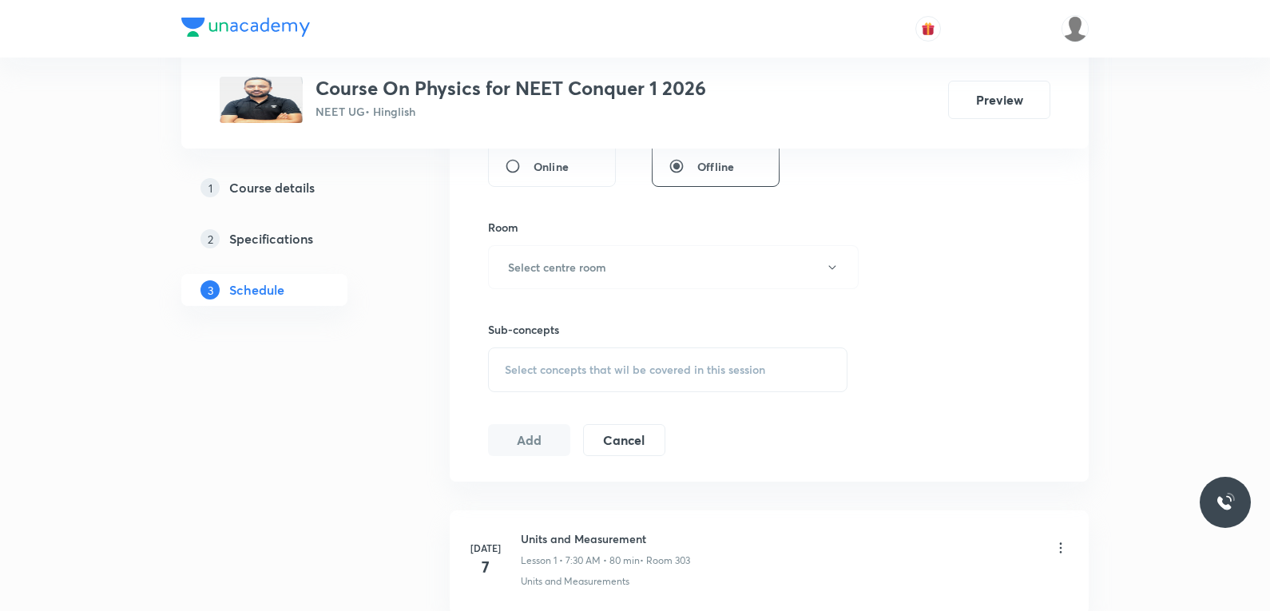
click at [702, 363] on span "Select concepts that wil be covered in this session" at bounding box center [635, 369] width 260 height 13
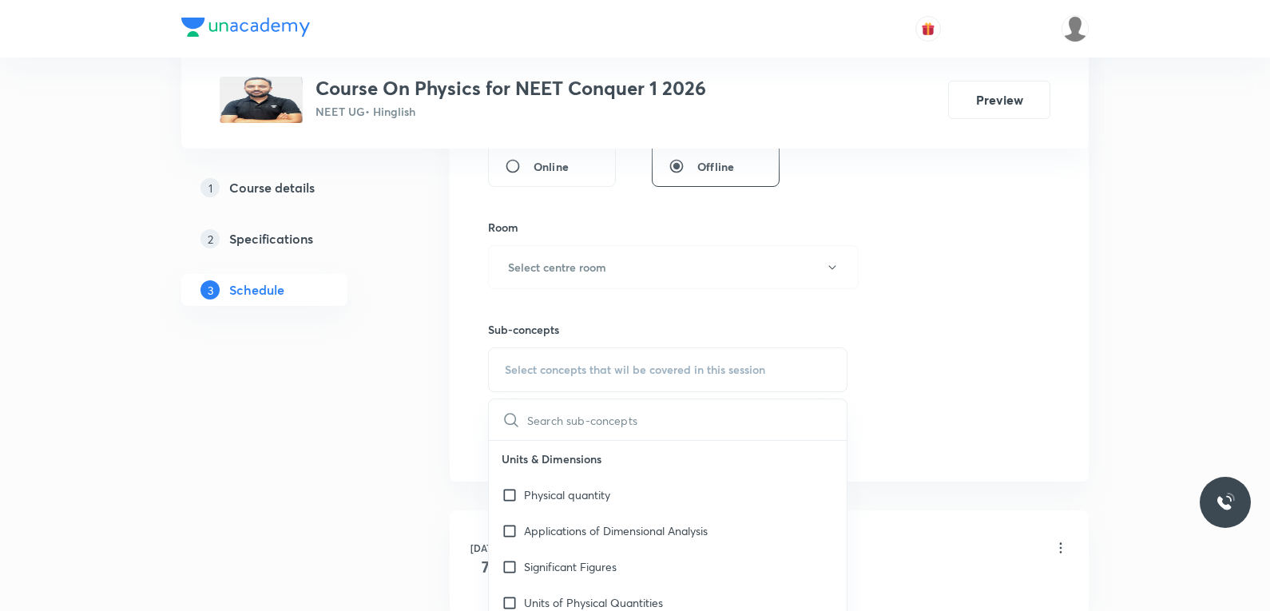
click at [960, 253] on div "Session 45 Live class Session title 28/99 Thermal Properties of Matter ​ Schedu…" at bounding box center [769, 81] width 562 height 750
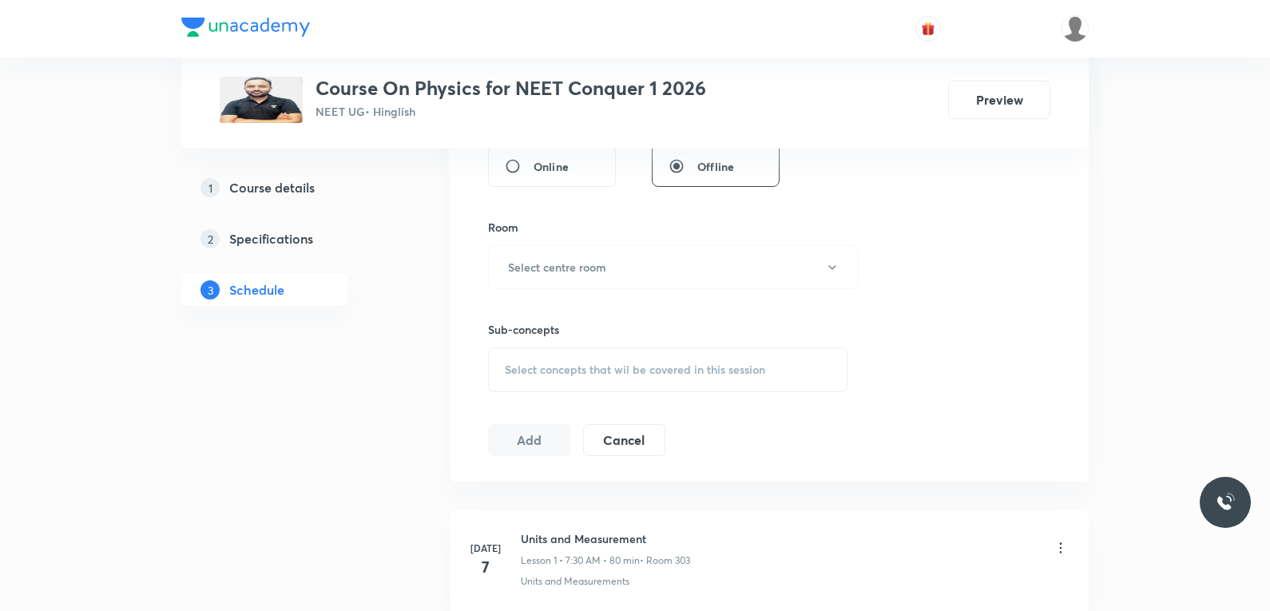
scroll to position [6117, 0]
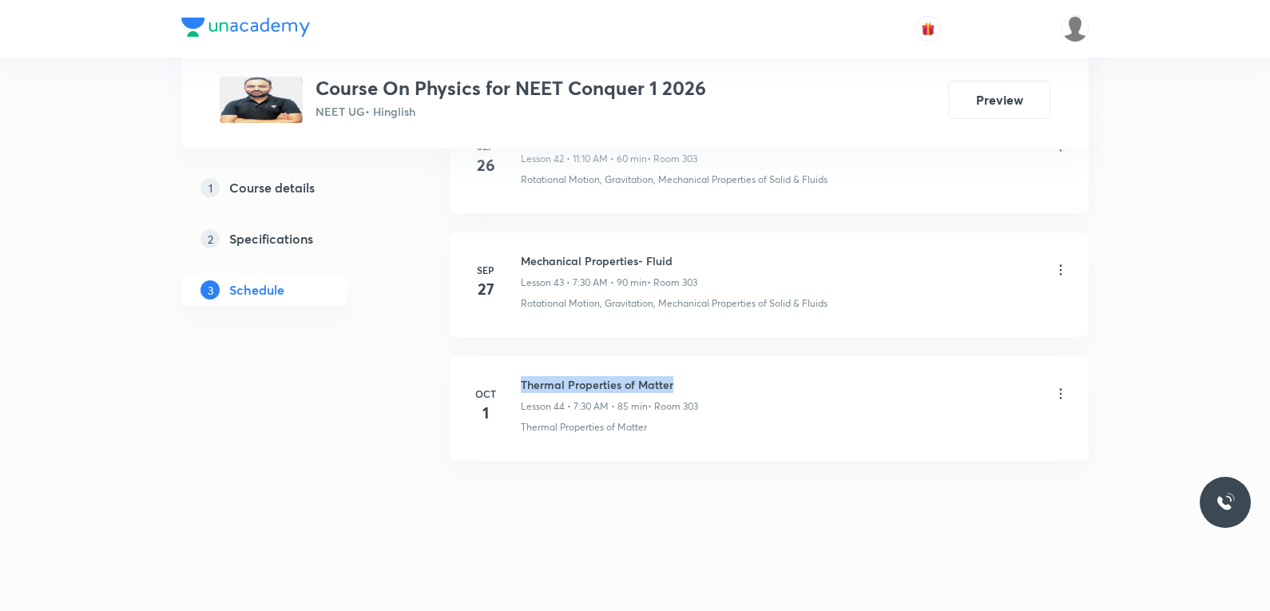
drag, startPoint x: 523, startPoint y: 383, endPoint x: 751, endPoint y: 386, distance: 227.7
click at [751, 386] on div "Thermal Properties of Matter Lesson 44 • 7:30 AM • 85 min • Room 303" at bounding box center [795, 395] width 548 height 38
copy h6 "Thermal Properties of Matter"
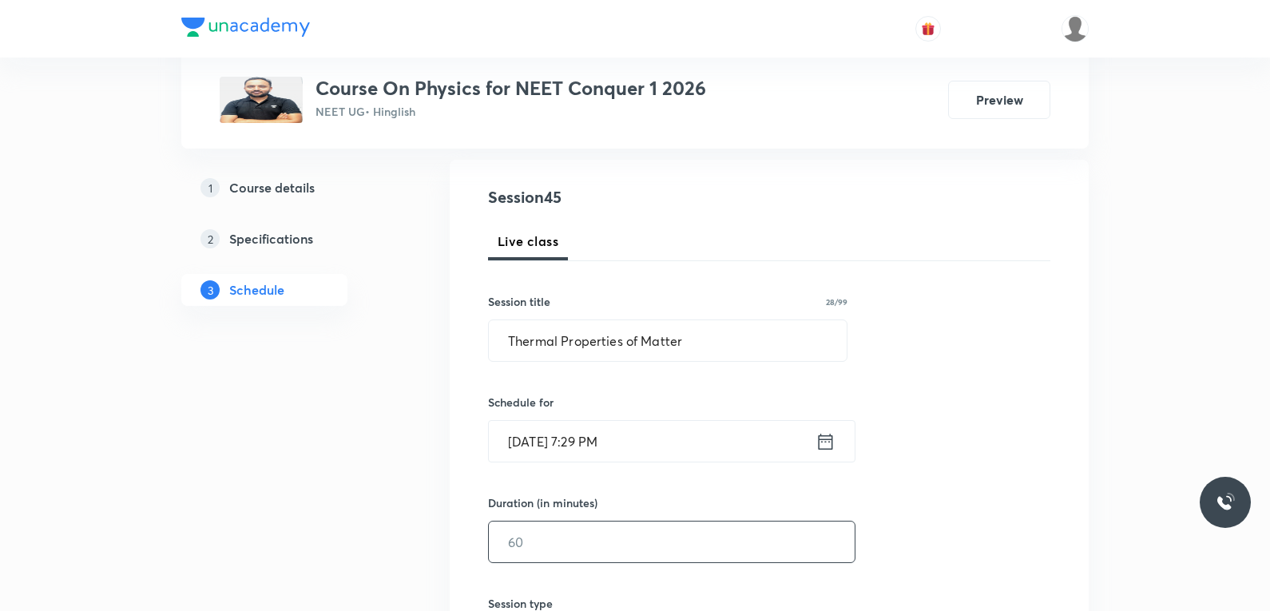
scroll to position [240, 0]
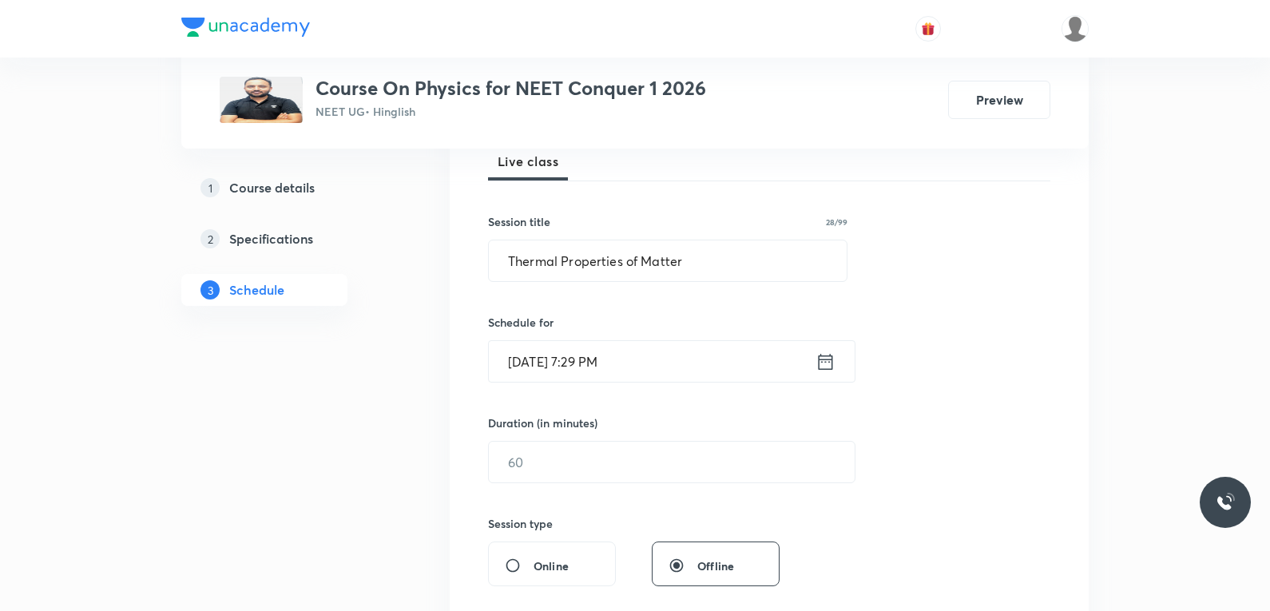
click at [558, 357] on input "Oct 1, 2025, 7:29 PM" at bounding box center [652, 361] width 327 height 41
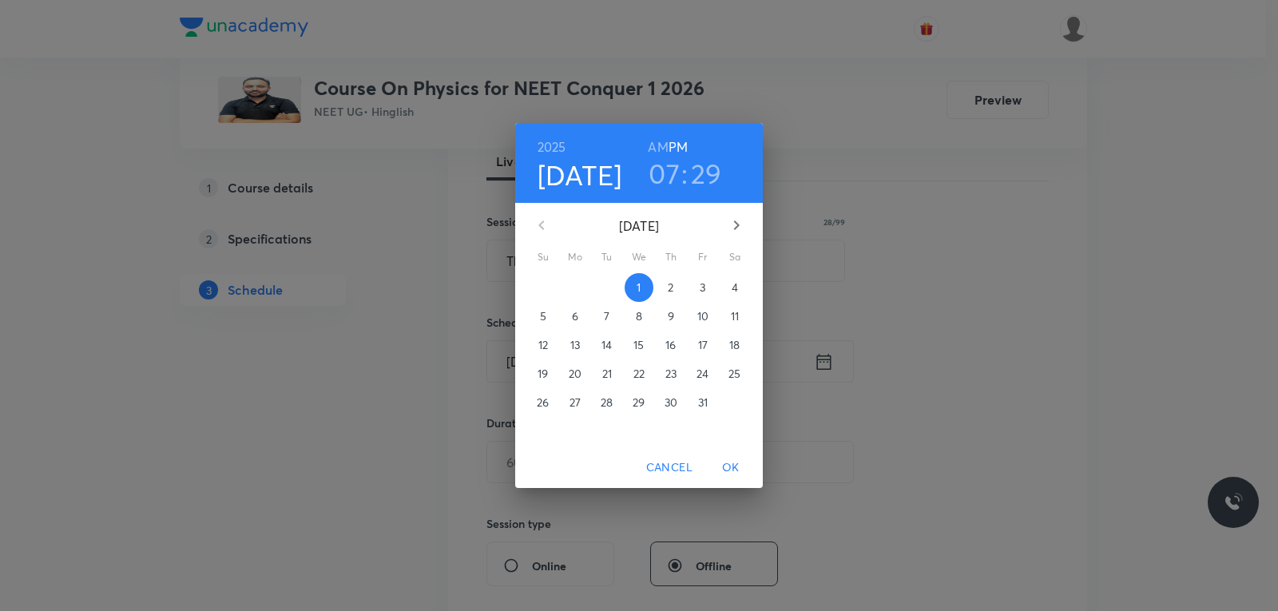
click at [668, 285] on p "2" at bounding box center [671, 288] width 6 height 16
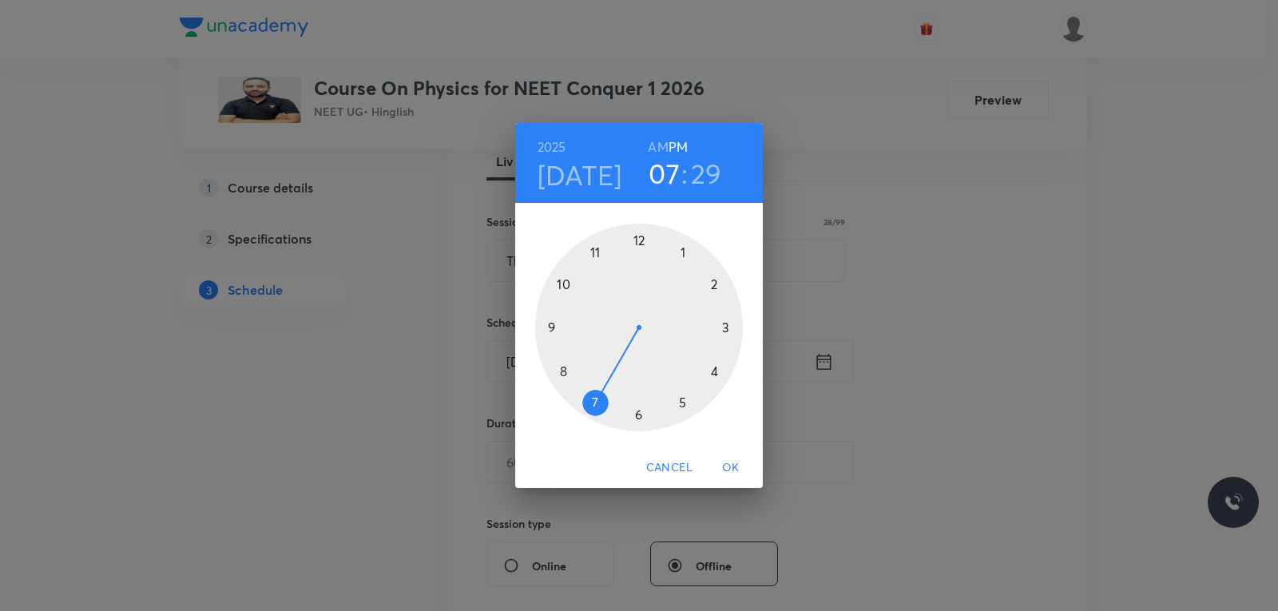
click at [665, 152] on h6 "AM" at bounding box center [658, 147] width 20 height 22
click at [716, 174] on h3 "29" at bounding box center [706, 174] width 31 height 34
click at [639, 419] on div at bounding box center [639, 328] width 208 height 208
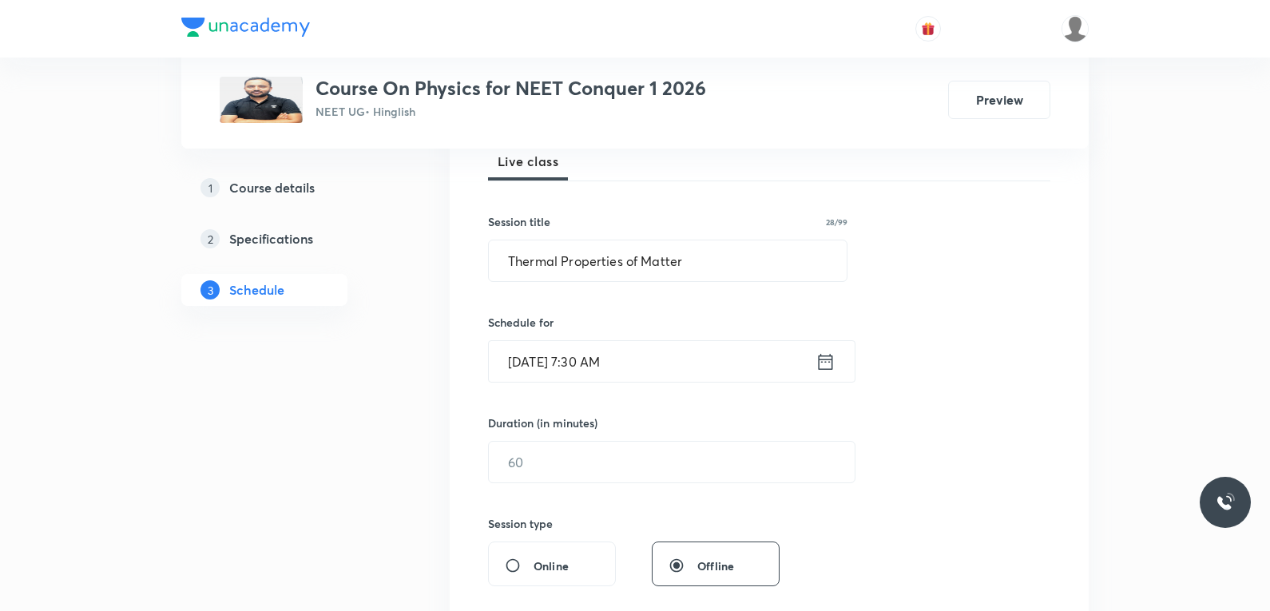
scroll to position [399, 0]
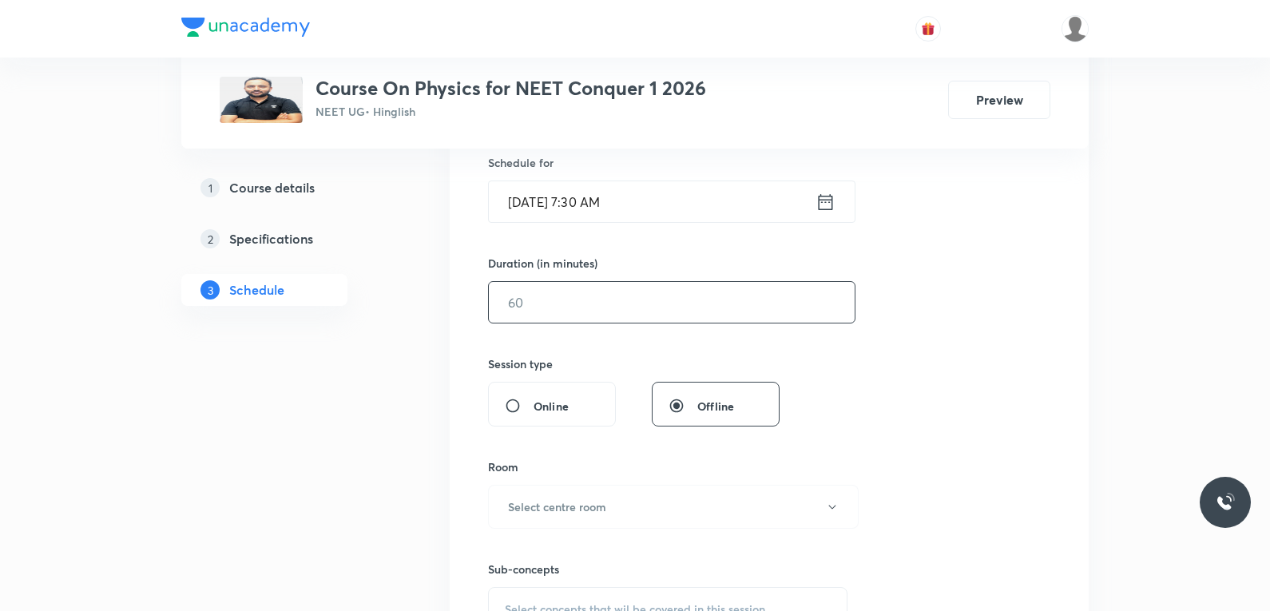
click at [572, 309] on input "text" at bounding box center [672, 302] width 366 height 41
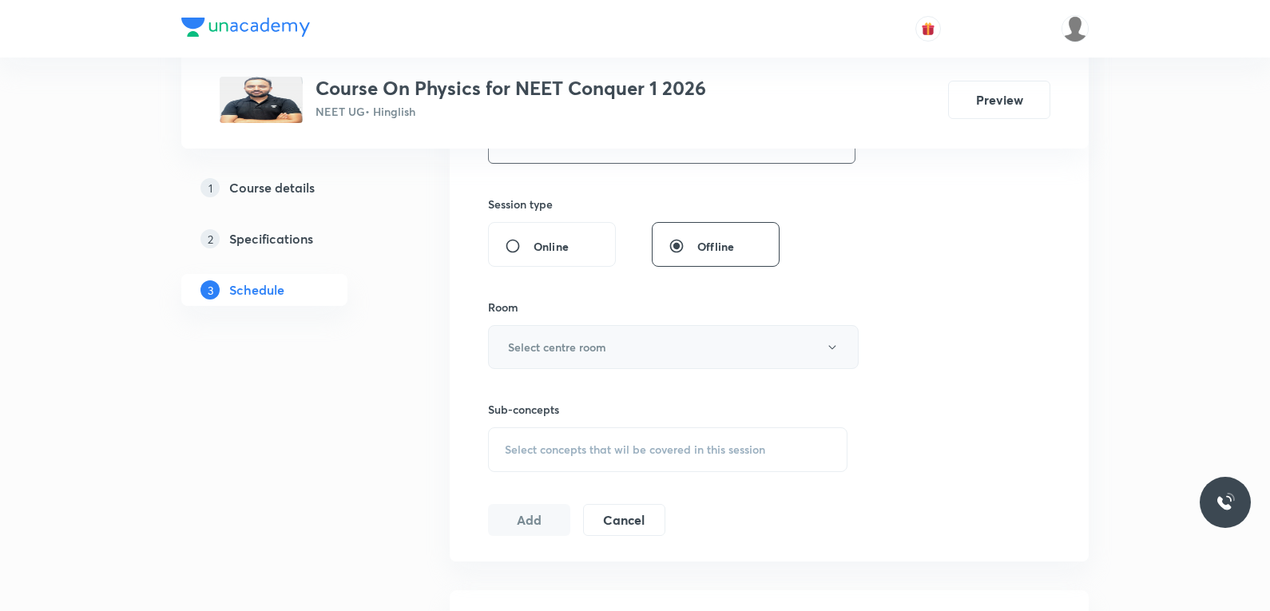
type input "85"
click at [585, 344] on h6 "Select centre room" at bounding box center [557, 347] width 98 height 17
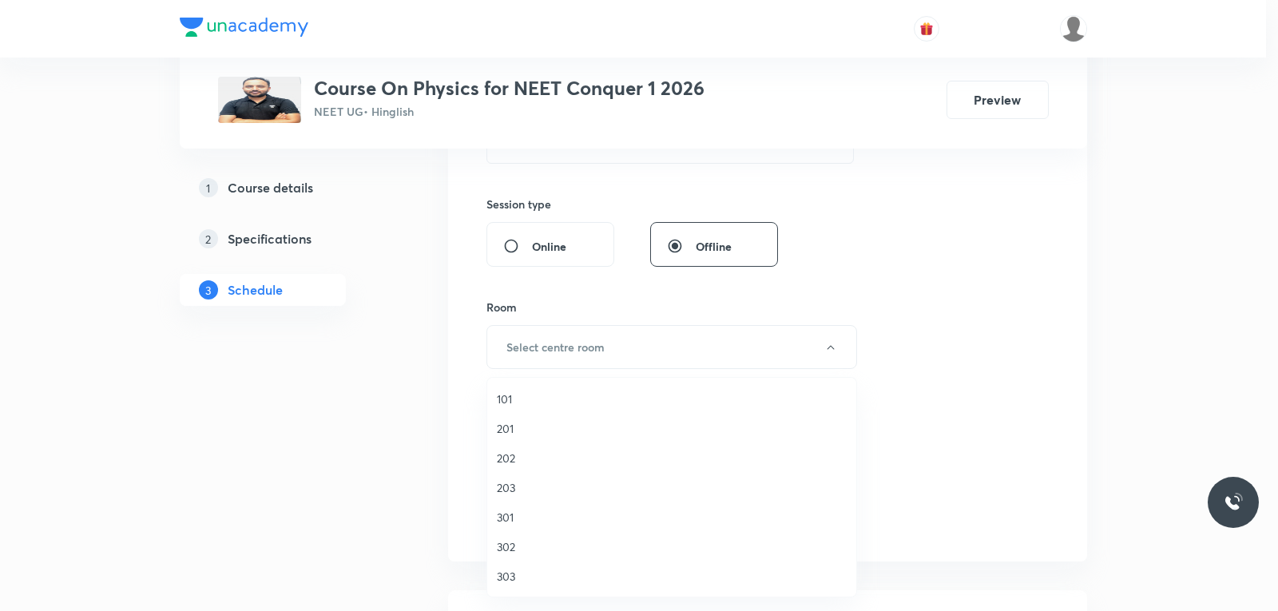
click at [519, 563] on li "303" at bounding box center [671, 577] width 369 height 30
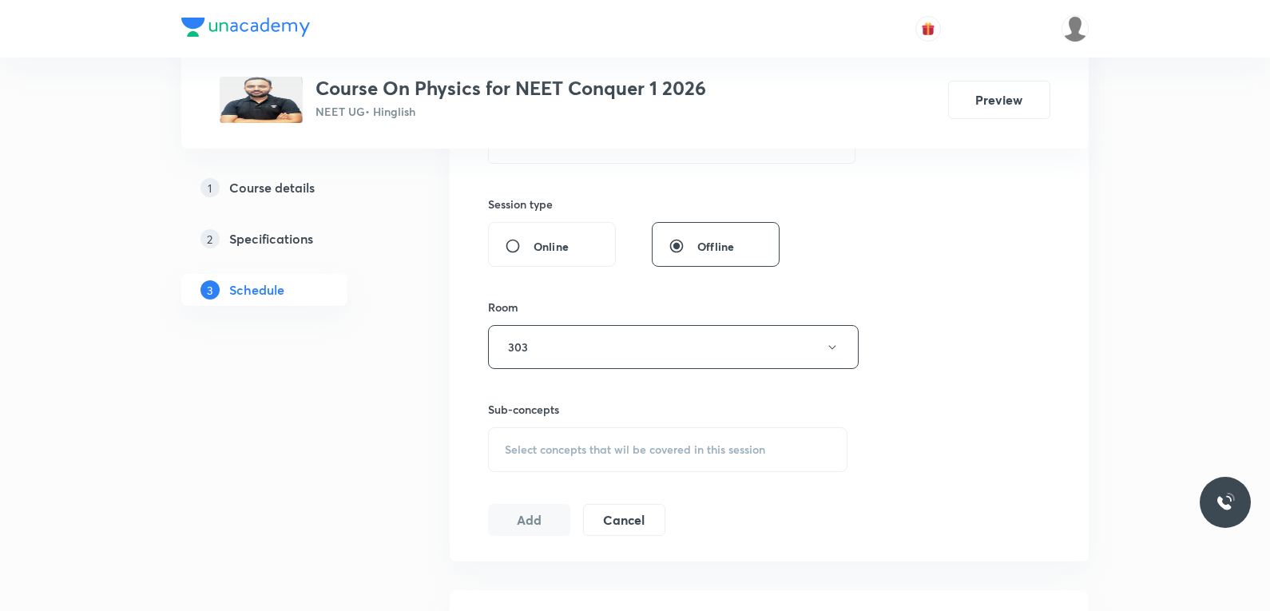
click at [594, 452] on span "Select concepts that wil be covered in this session" at bounding box center [635, 449] width 260 height 13
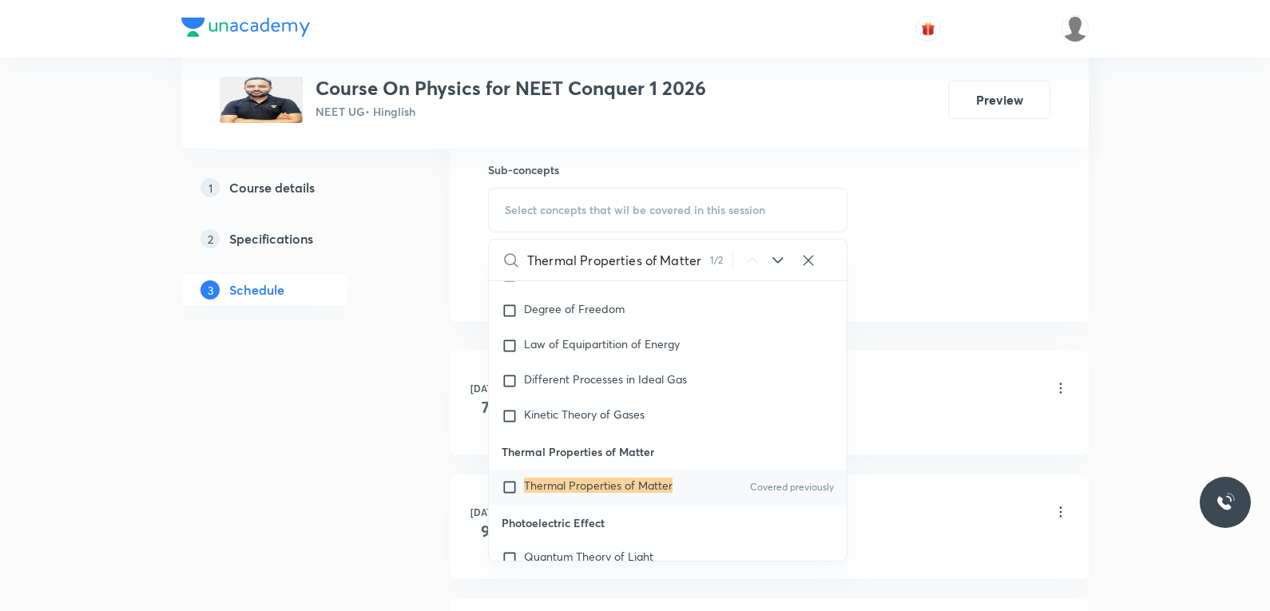
type input "Thermal Properties of Matter"
click at [580, 487] on mark "Thermal Properties of Matter" at bounding box center [598, 485] width 149 height 15
checkbox input "true"
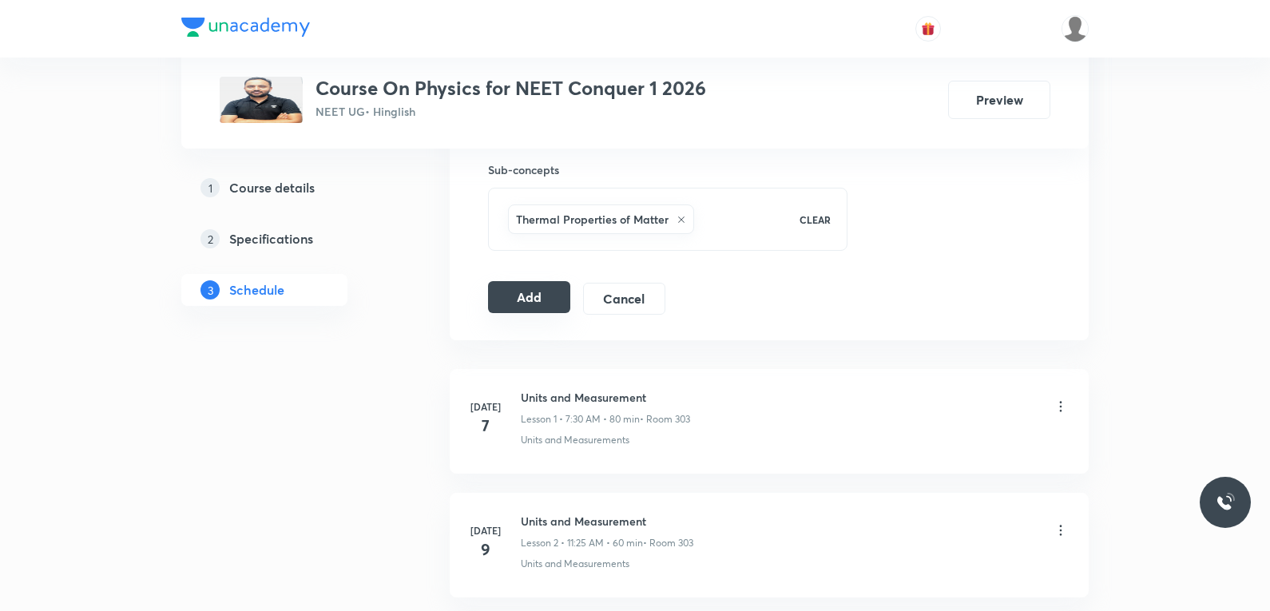
click at [548, 300] on button "Add" at bounding box center [529, 297] width 82 height 32
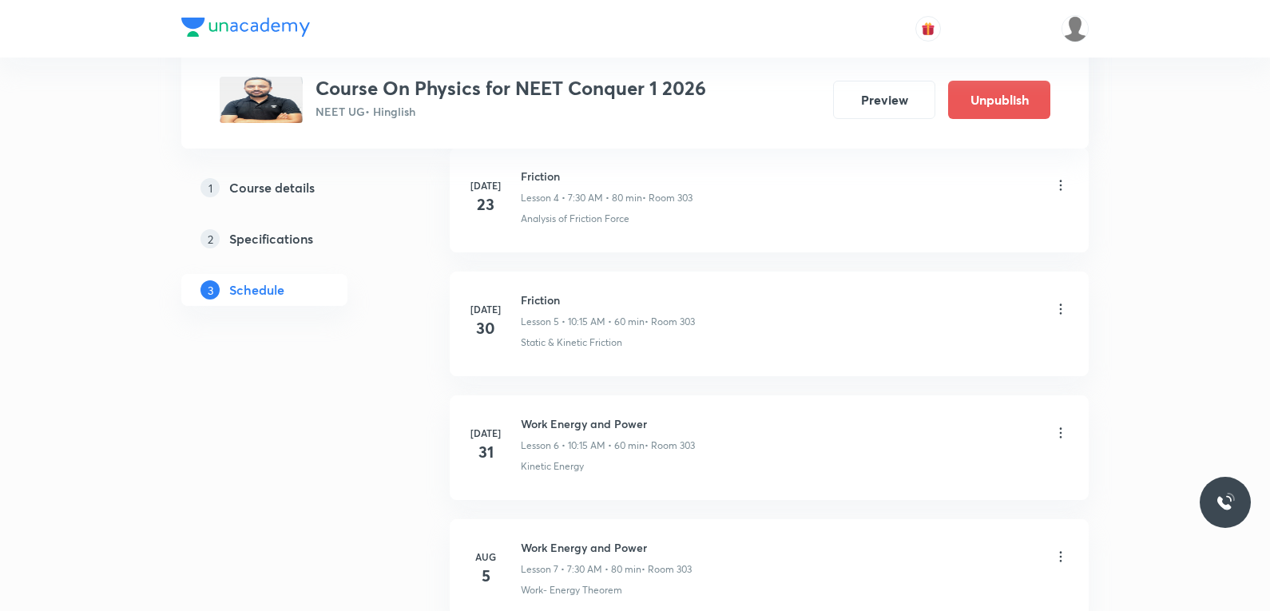
scroll to position [5507, 0]
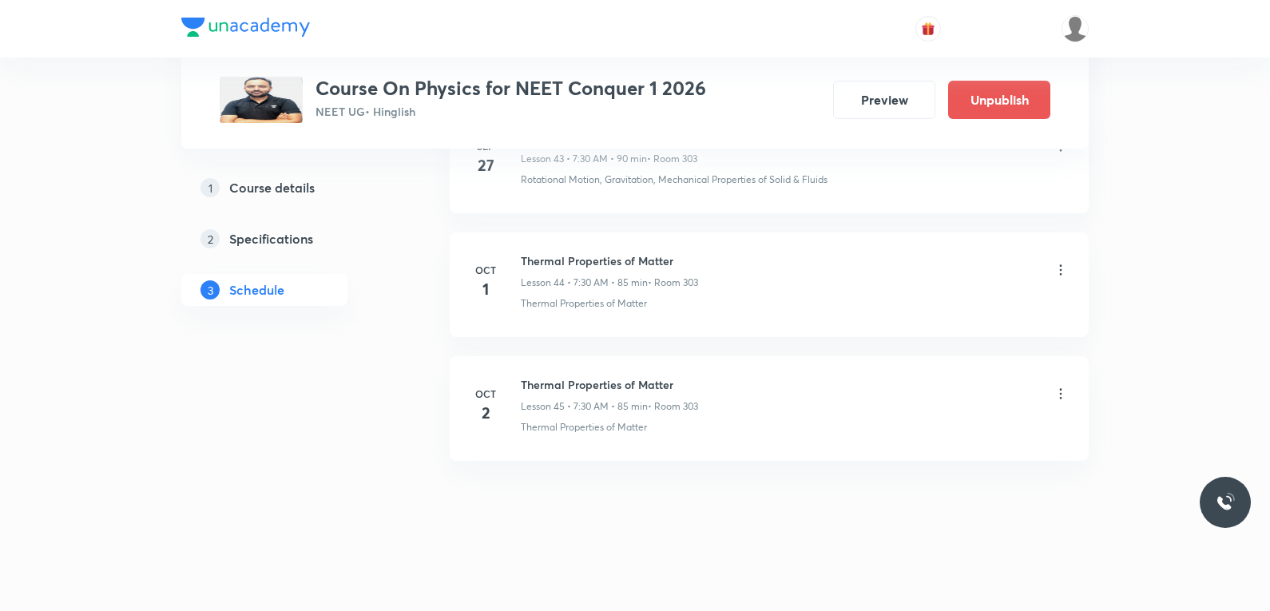
click at [973, 264] on div "Thermal Properties of Matter Lesson 44 • 7:30 AM • 85 min • Room 303" at bounding box center [795, 271] width 548 height 38
drag, startPoint x: 526, startPoint y: 443, endPoint x: 681, endPoint y: 450, distance: 155.1
click at [681, 450] on li "Oct 2 Thermal Properties of Matter Lesson 45 • 7:30 AM • 85 min • Room 303 Ther…" at bounding box center [769, 408] width 639 height 105
drag, startPoint x: 512, startPoint y: 435, endPoint x: 691, endPoint y: 448, distance: 179.4
click at [691, 448] on li "Oct 2 Thermal Properties of Matter Lesson 45 • 7:30 AM • 85 min • Room 303 Ther…" at bounding box center [769, 408] width 639 height 105
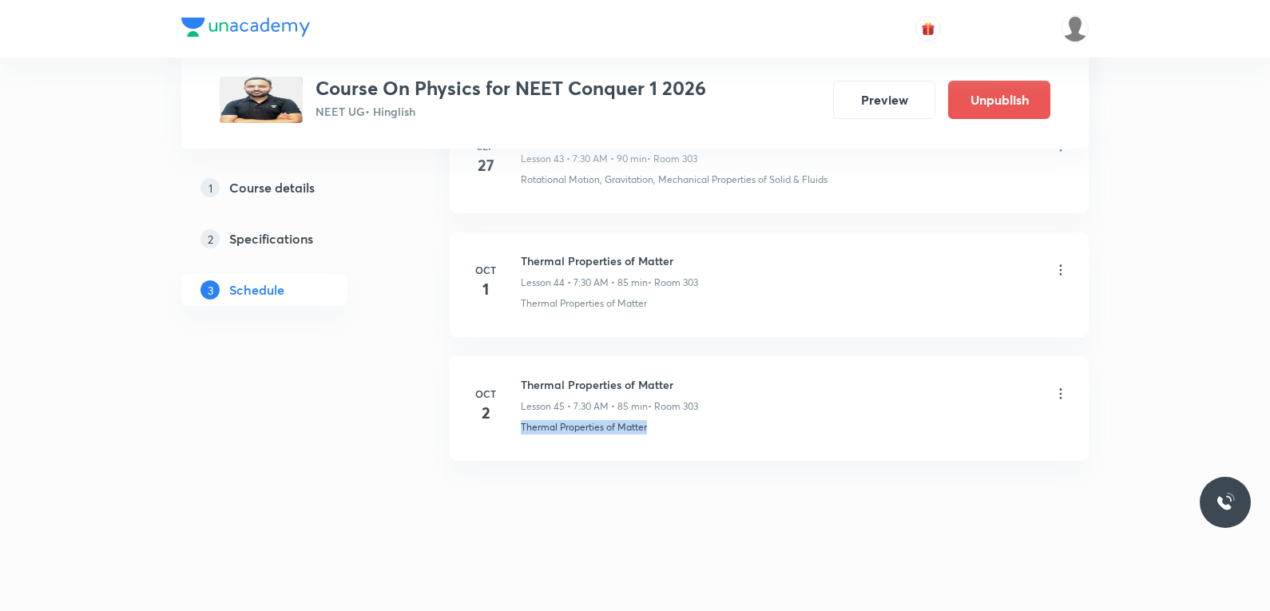
copy p "Thermal Properties of Matter"
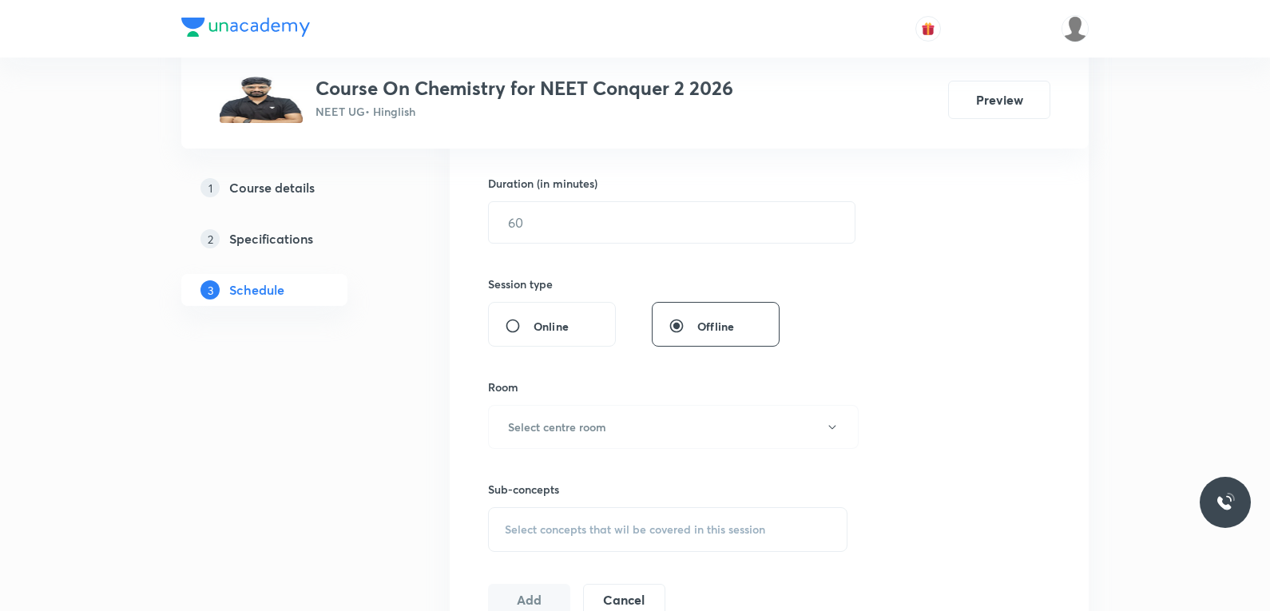
scroll to position [639, 0]
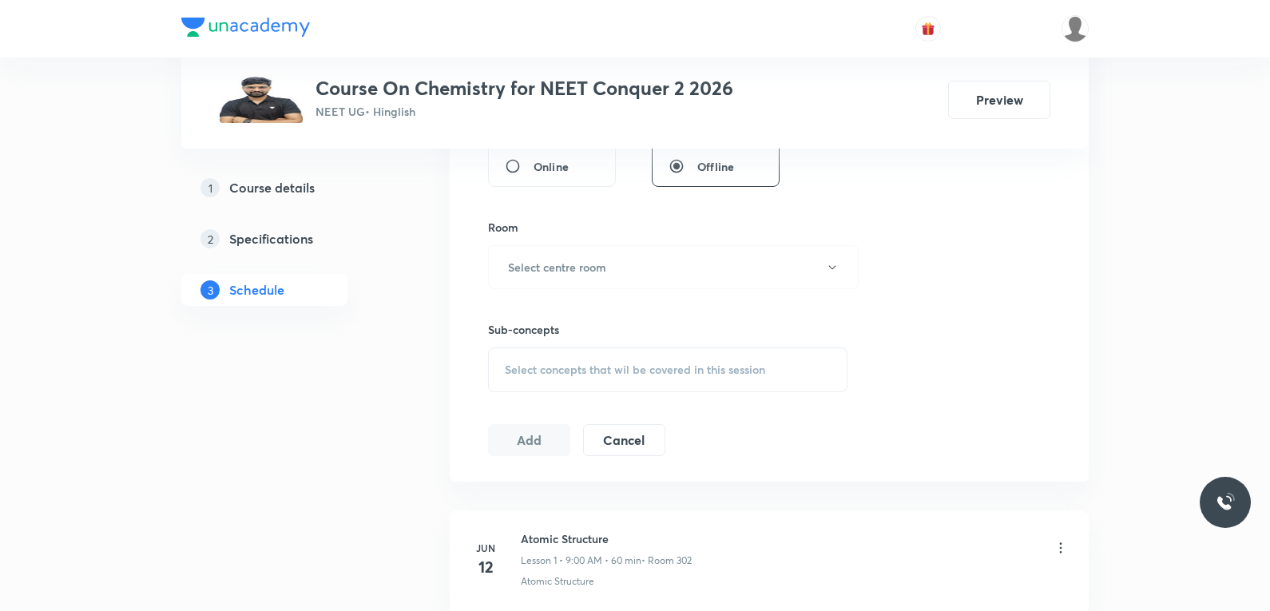
click at [680, 363] on span "Select concepts that wil be covered in this session" at bounding box center [635, 369] width 260 height 13
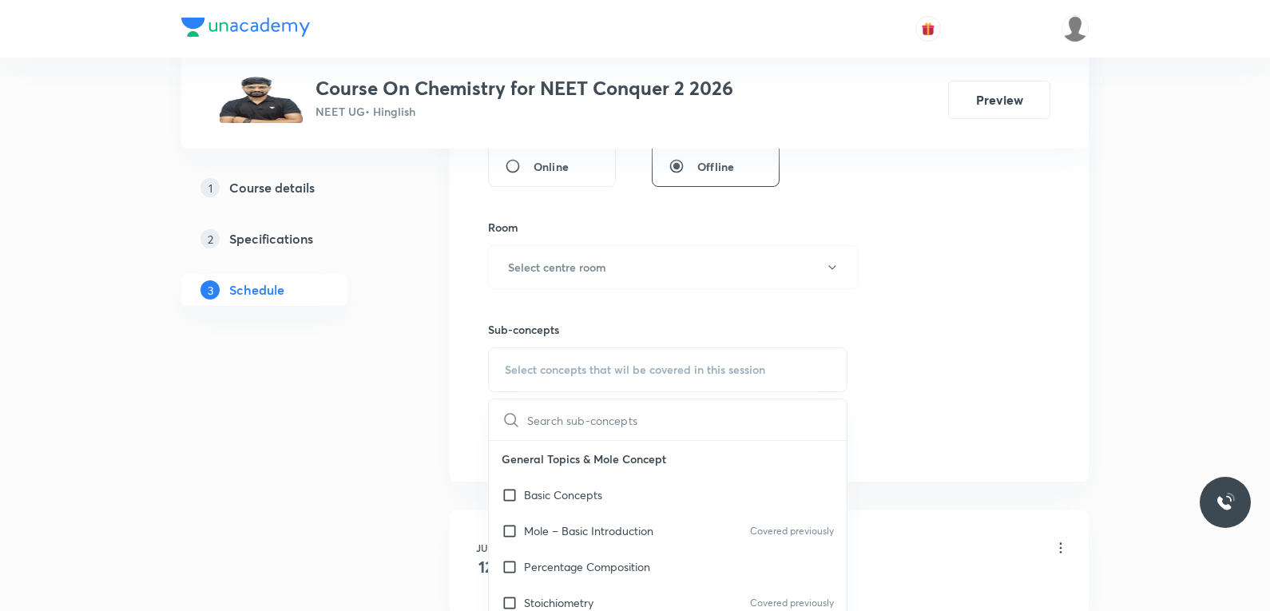
click at [1001, 280] on div "Session 72 Live class Session title 0/99 ​ Schedule for [DATE] 7:39 PM ​ Durati…" at bounding box center [769, 81] width 562 height 750
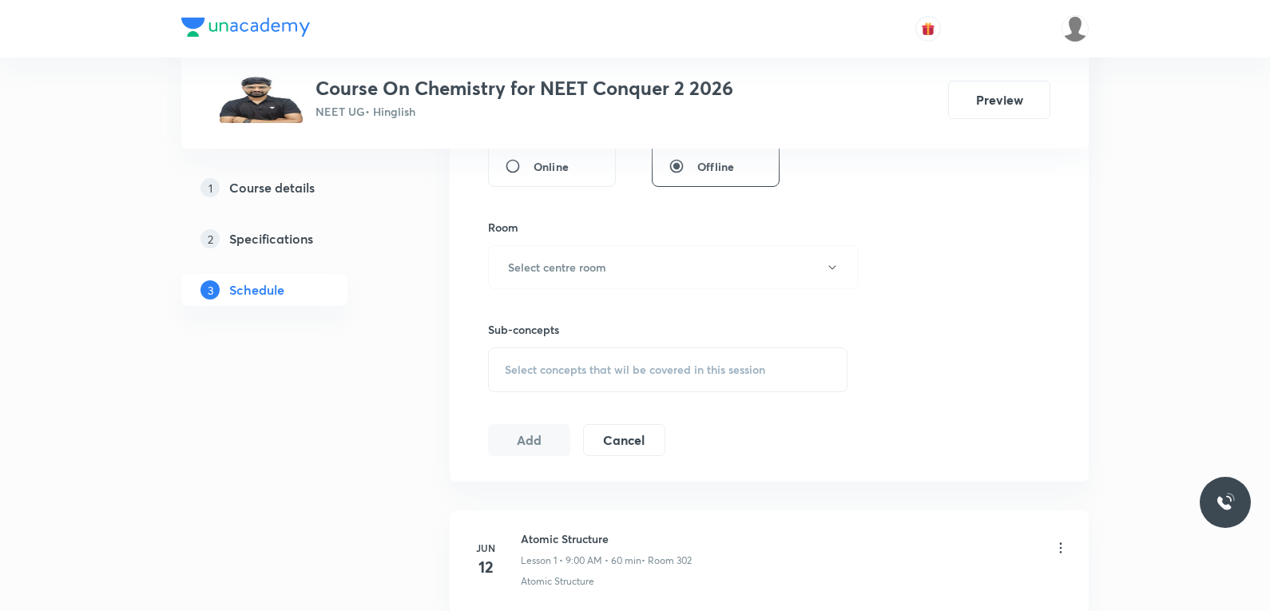
scroll to position [9460, 0]
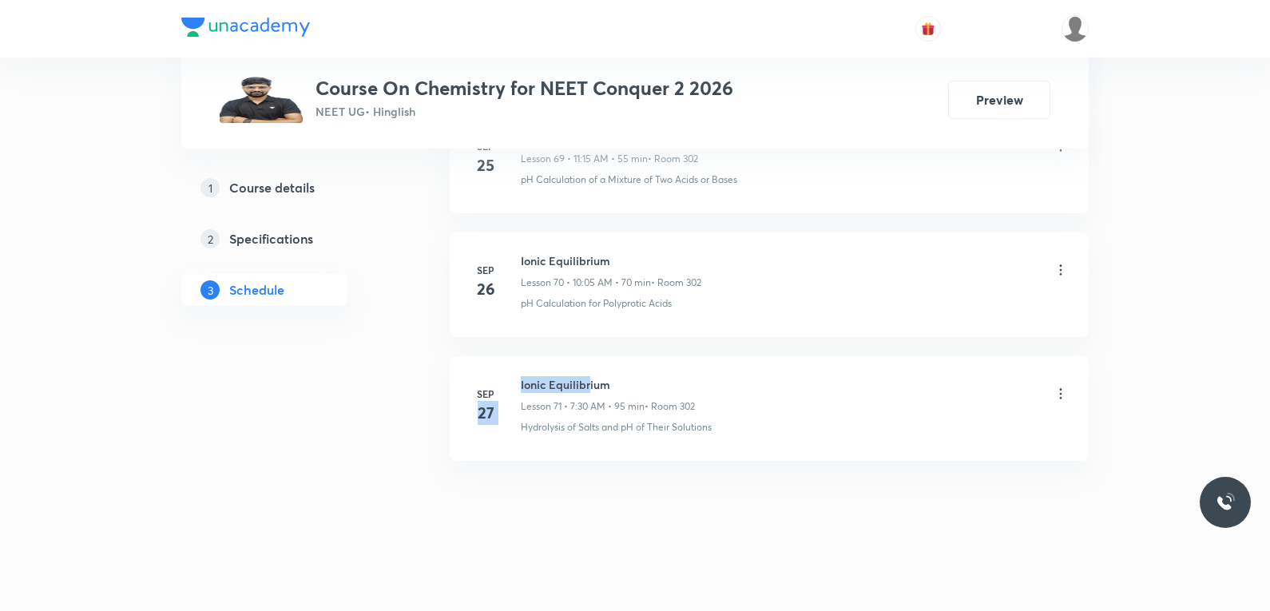
drag, startPoint x: 520, startPoint y: 387, endPoint x: 590, endPoint y: 388, distance: 69.5
click at [590, 388] on div "[DATE] Ionic Equilibrium Lesson 71 • 7:30 AM • 95 min • Room 302 Hydrolysis of …" at bounding box center [769, 405] width 599 height 58
click at [577, 388] on h6 "Ionic Equilibrium" at bounding box center [608, 384] width 174 height 17
drag, startPoint x: 522, startPoint y: 385, endPoint x: 621, endPoint y: 386, distance: 99.9
click at [621, 386] on h6 "Ionic Equilibrium" at bounding box center [608, 384] width 174 height 17
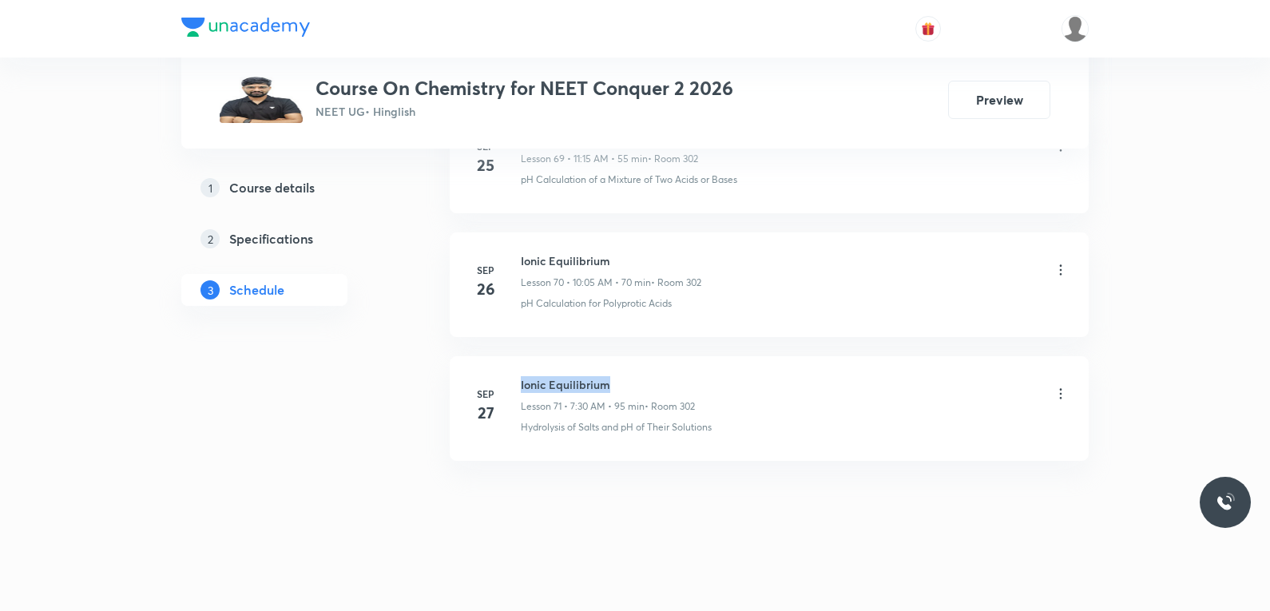
copy h6 "Ionic Equilibrium"
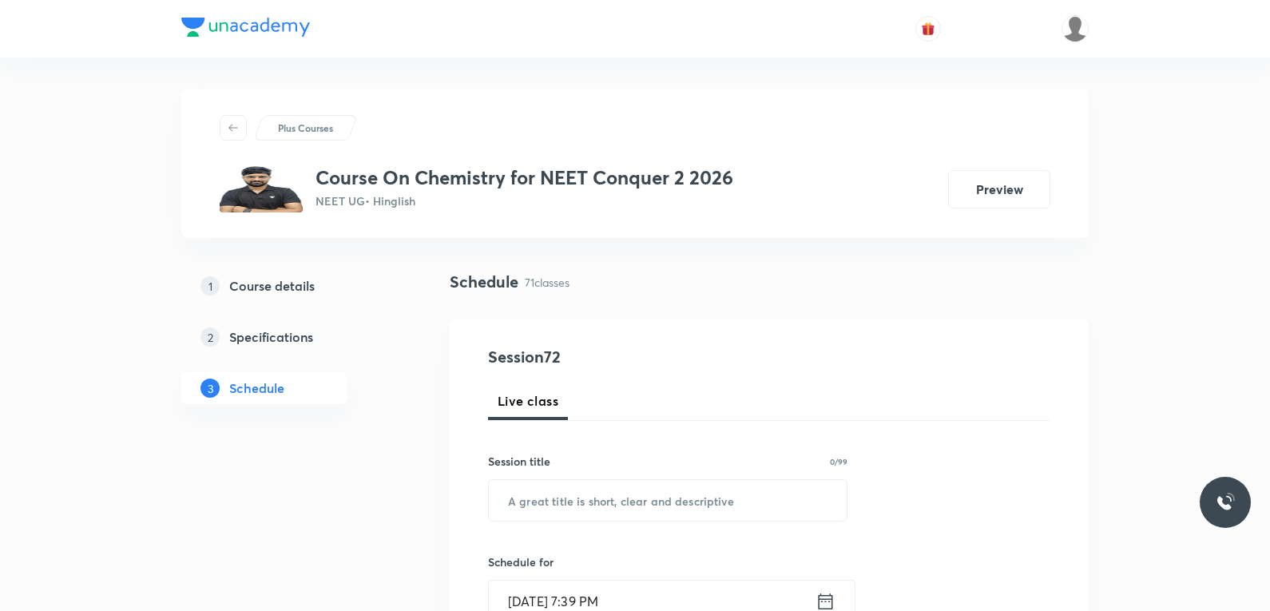
click at [681, 474] on div "Session title 0/99 ​" at bounding box center [667, 487] width 359 height 69
click at [669, 493] on input "text" at bounding box center [668, 500] width 358 height 41
paste input "Nomenclature"
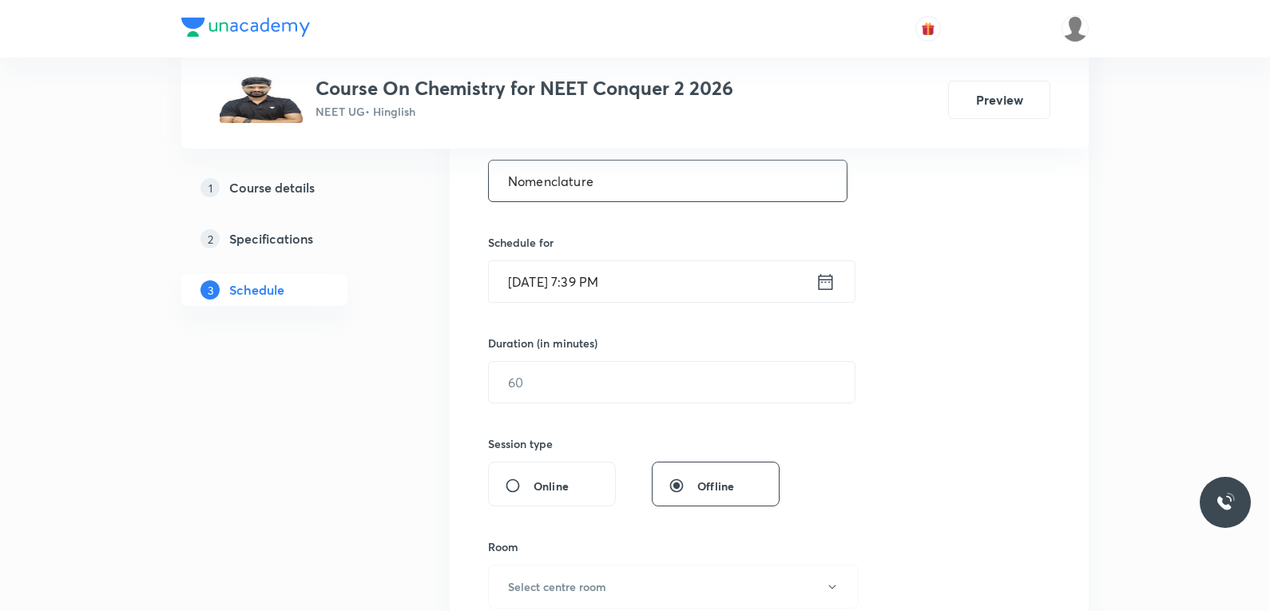
scroll to position [399, 0]
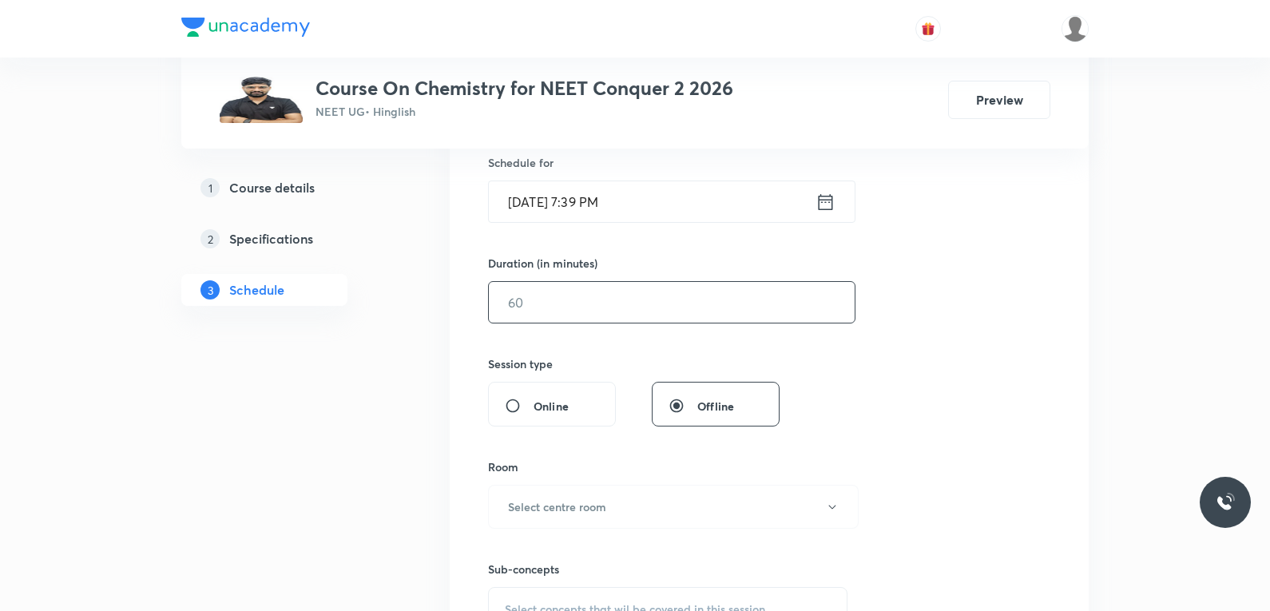
type input "Nomenclature"
click at [546, 304] on input "text" at bounding box center [672, 302] width 366 height 41
type input "85"
click at [594, 207] on input "[DATE] 7:39 PM" at bounding box center [652, 201] width 327 height 41
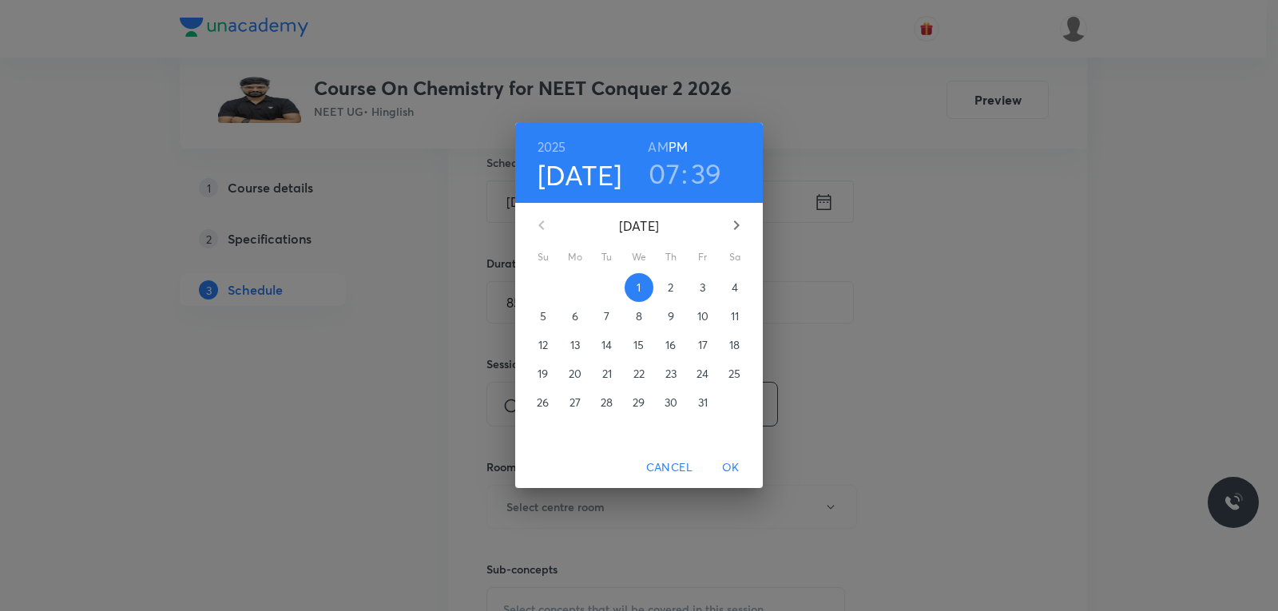
click at [669, 285] on p "2" at bounding box center [671, 288] width 6 height 16
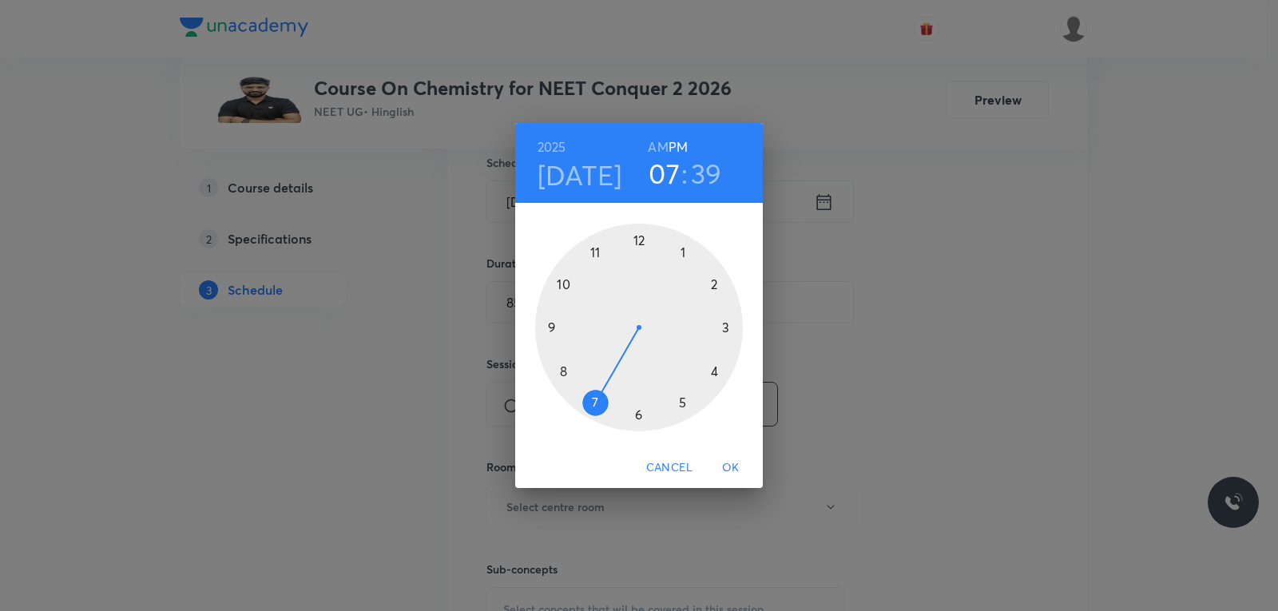
click at [663, 150] on h6 "AM" at bounding box center [658, 147] width 20 height 22
click at [712, 173] on h3 "39" at bounding box center [706, 174] width 31 height 34
drag, startPoint x: 583, startPoint y: 390, endPoint x: 641, endPoint y: 427, distance: 69.4
click at [641, 427] on div at bounding box center [639, 328] width 208 height 208
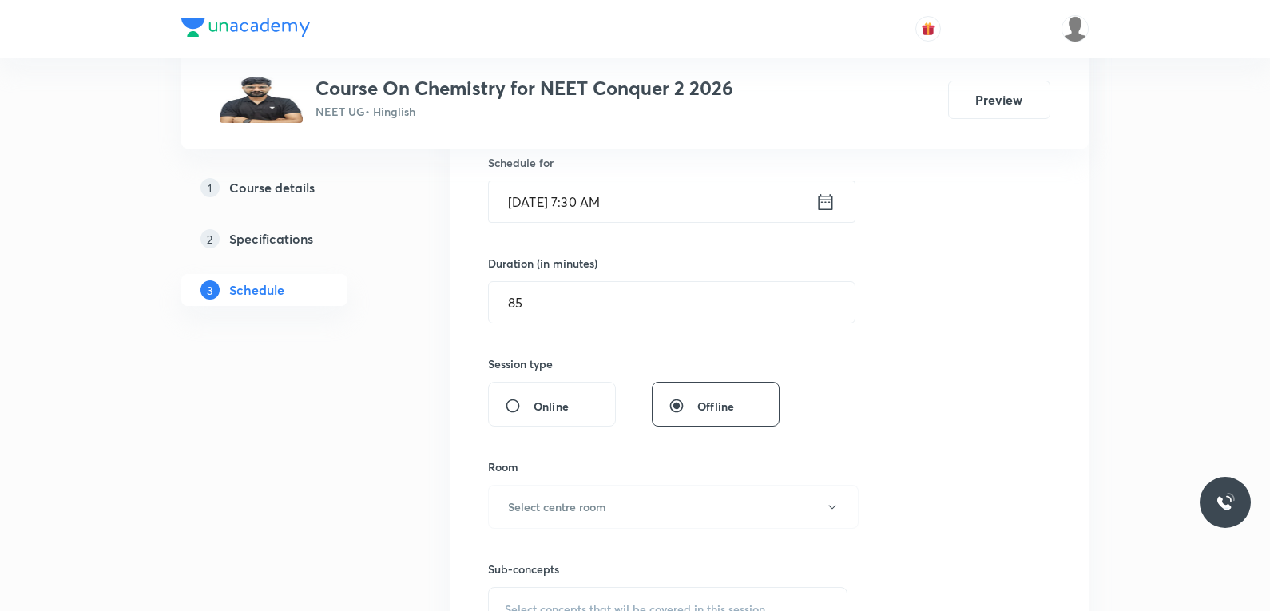
scroll to position [559, 0]
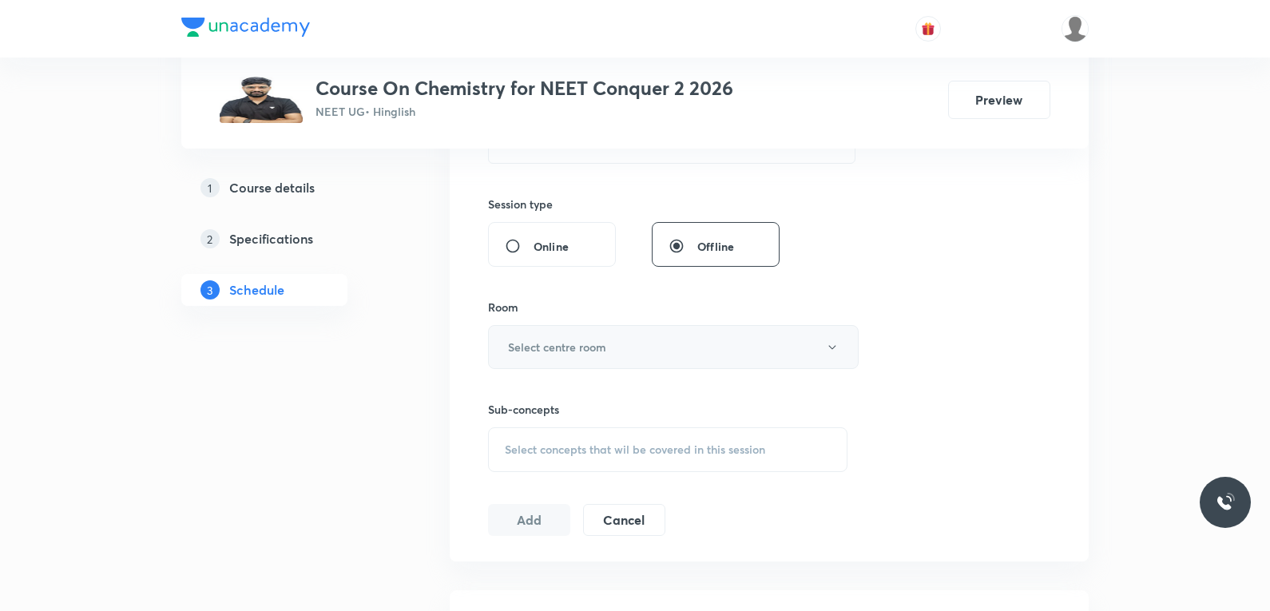
click at [590, 332] on button "Select centre room" at bounding box center [673, 347] width 371 height 44
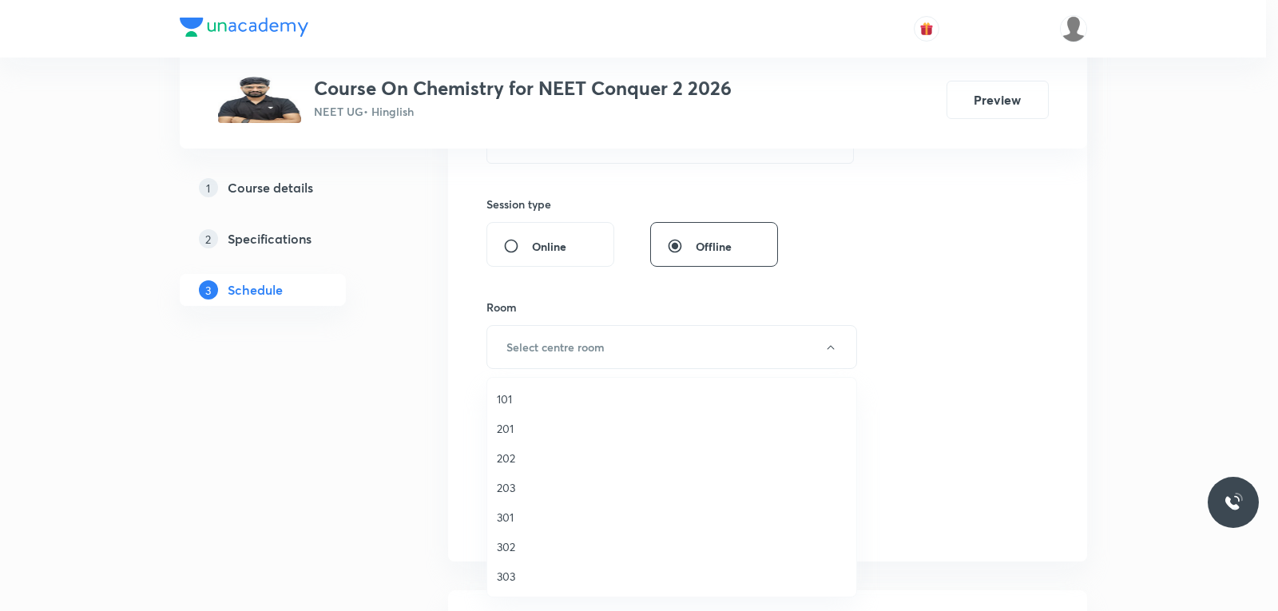
click at [522, 550] on span "302" at bounding box center [672, 546] width 350 height 17
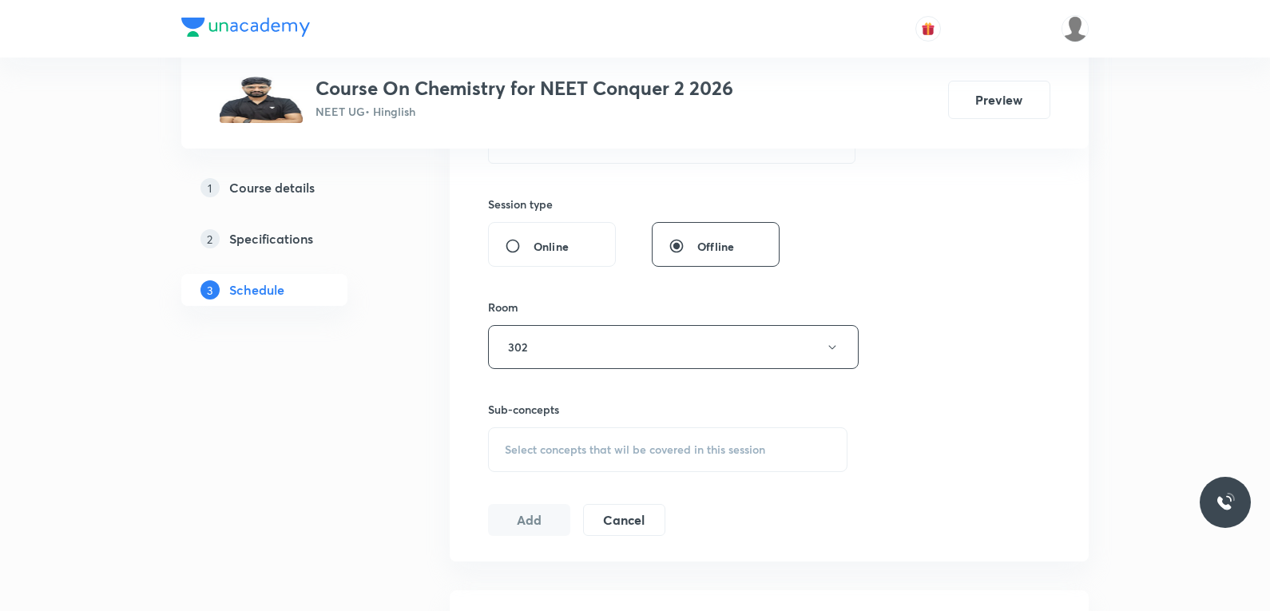
click at [641, 450] on span "Select concepts that wil be covered in this session" at bounding box center [635, 449] width 260 height 13
paste input "Nomenclature"
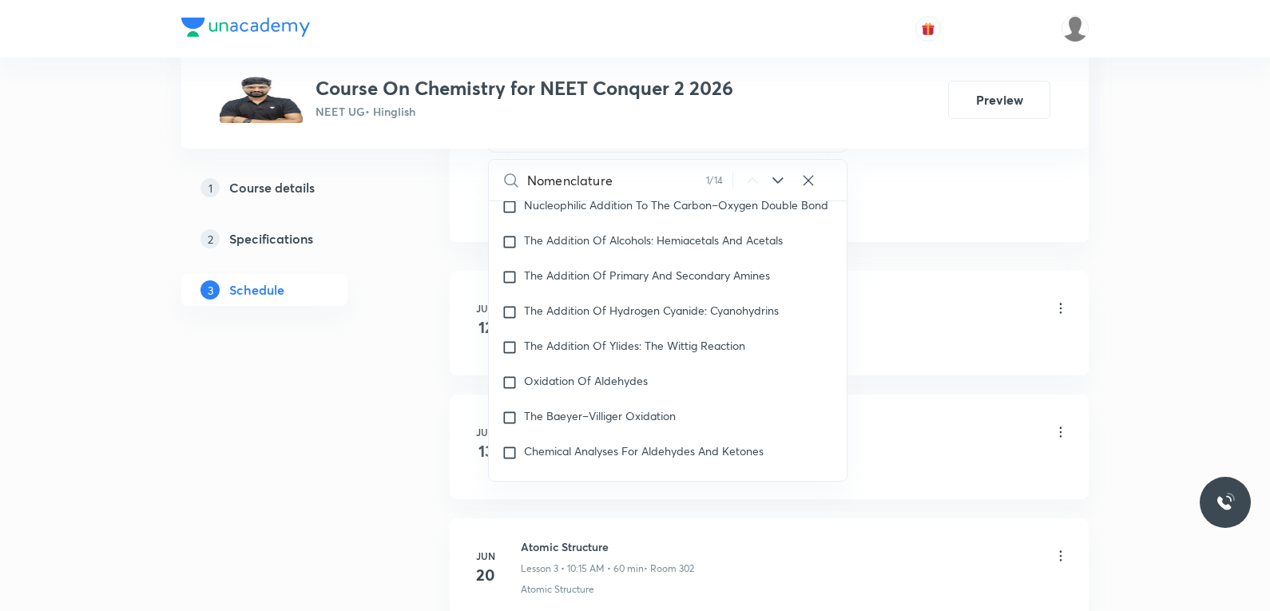
scroll to position [38136, 0]
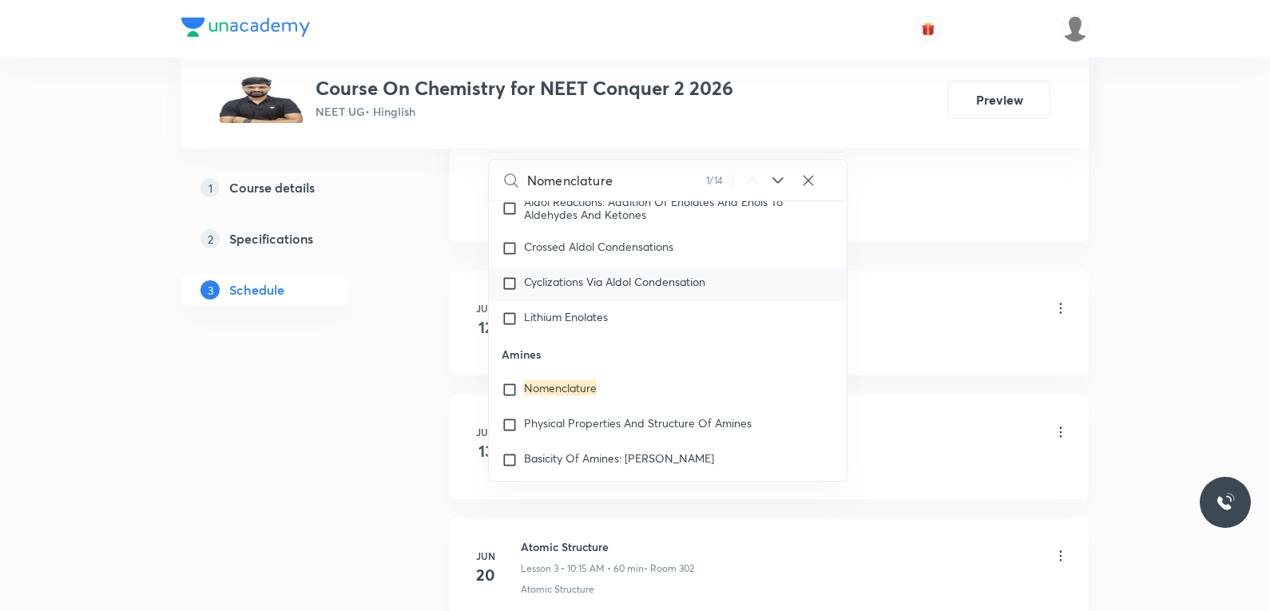
type input "Nomenclature"
click at [577, 395] on mark "Nomenclature" at bounding box center [560, 387] width 73 height 15
checkbox input "true"
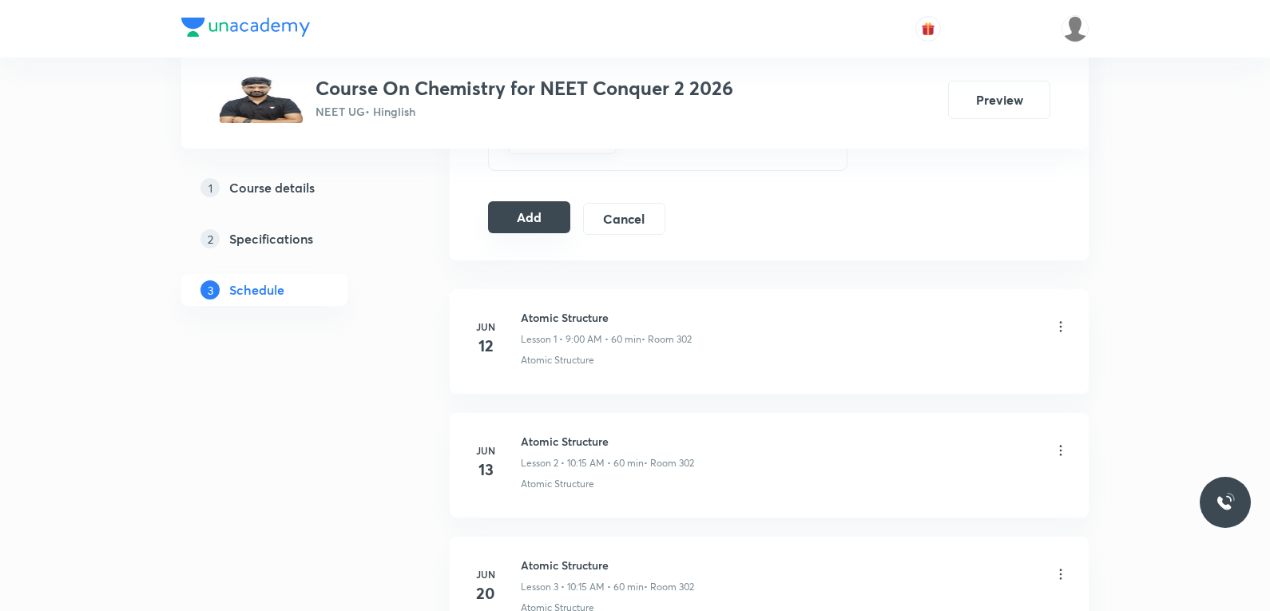
click at [535, 224] on button "Add" at bounding box center [529, 217] width 82 height 32
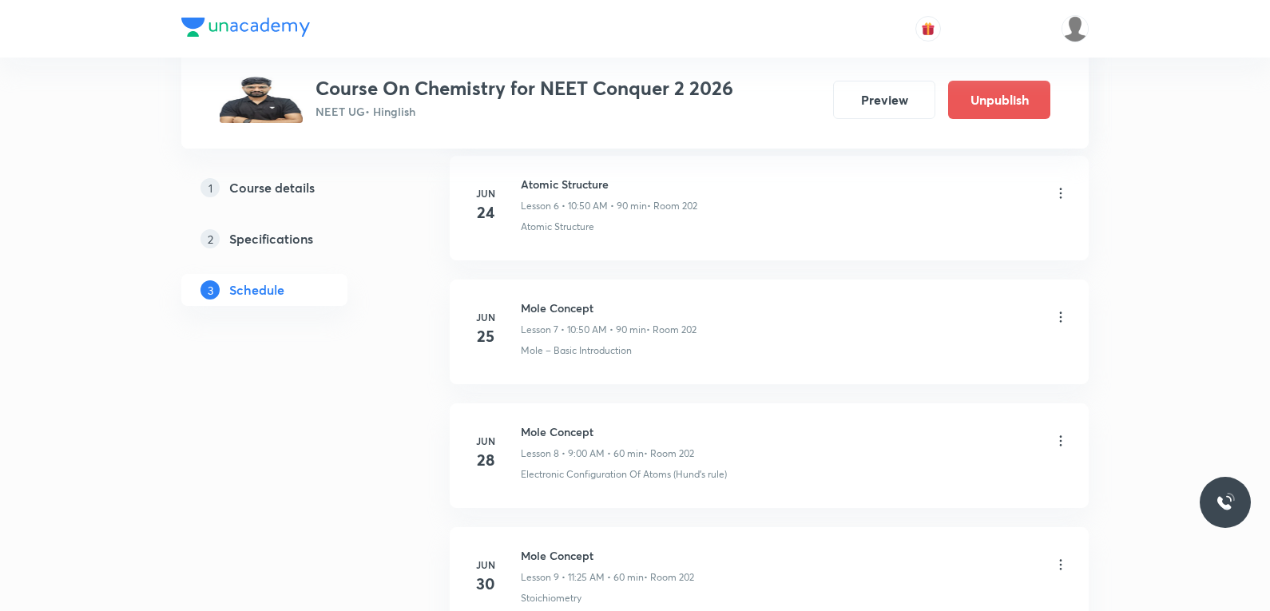
scroll to position [8850, 0]
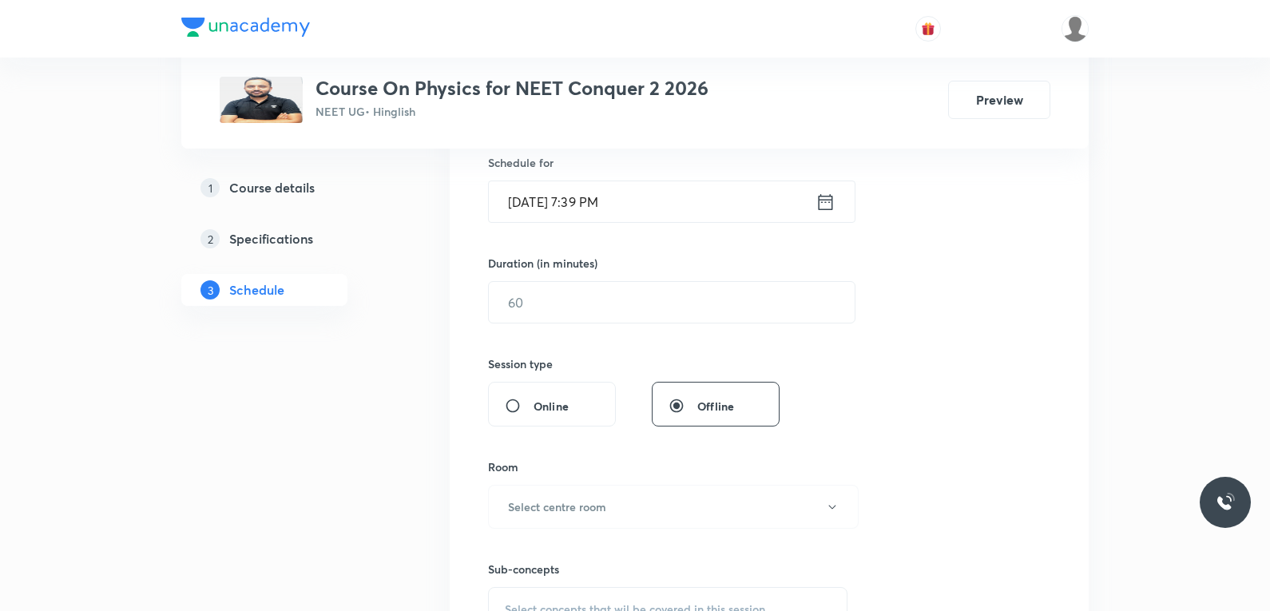
scroll to position [639, 0]
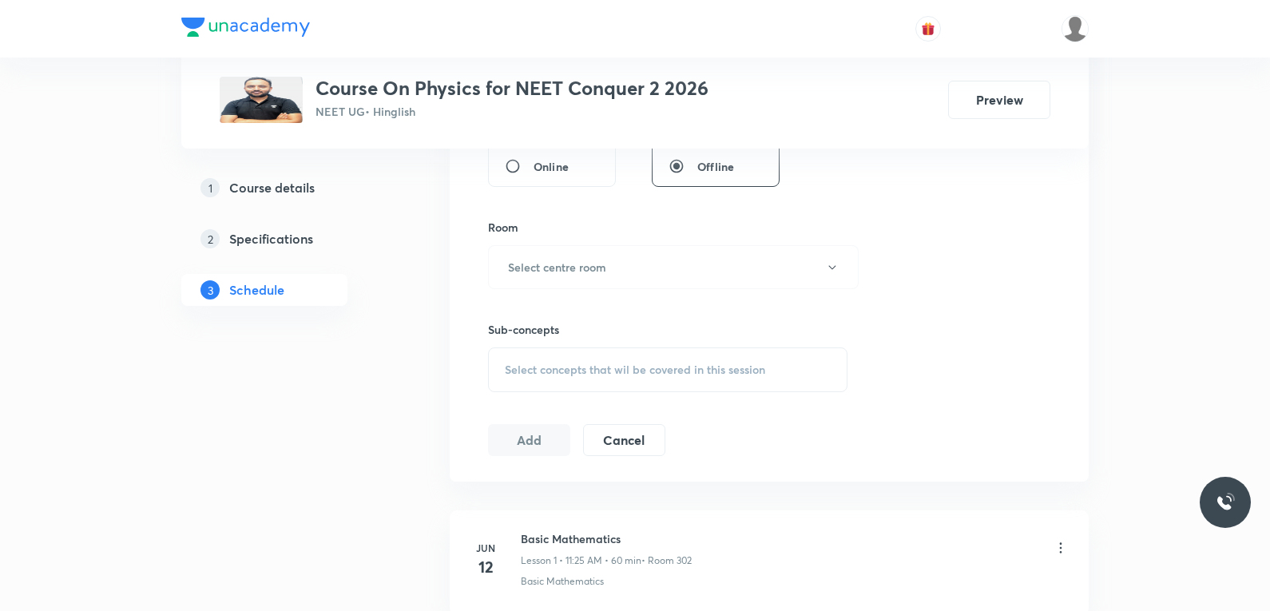
click at [665, 379] on div "Select concepts that wil be covered in this session" at bounding box center [667, 369] width 359 height 45
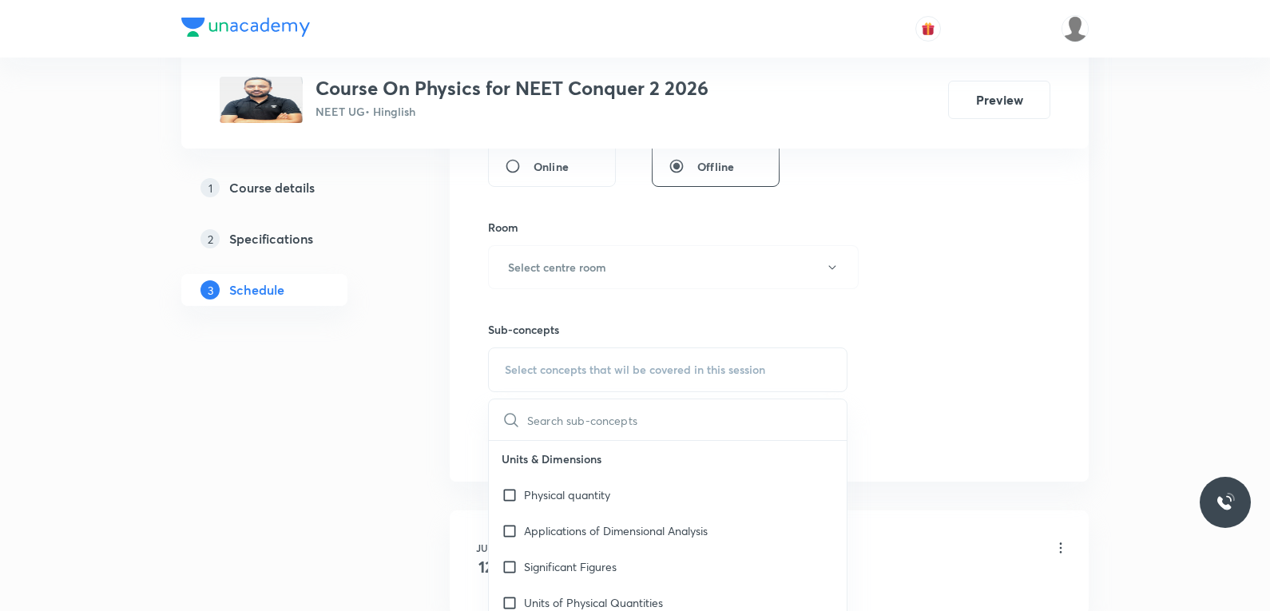
click at [906, 262] on div "Session 49 Live class Session title 0/99 ​ Schedule for Oct 1, 2025, 7:39 PM ​ …" at bounding box center [769, 81] width 562 height 750
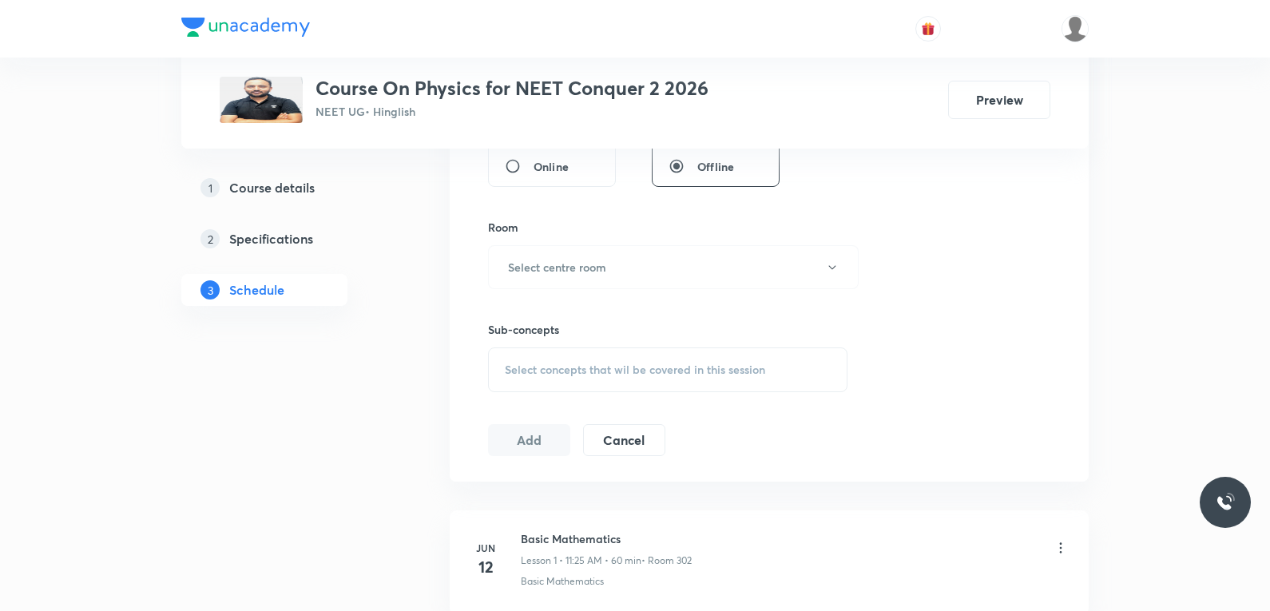
scroll to position [6613, 0]
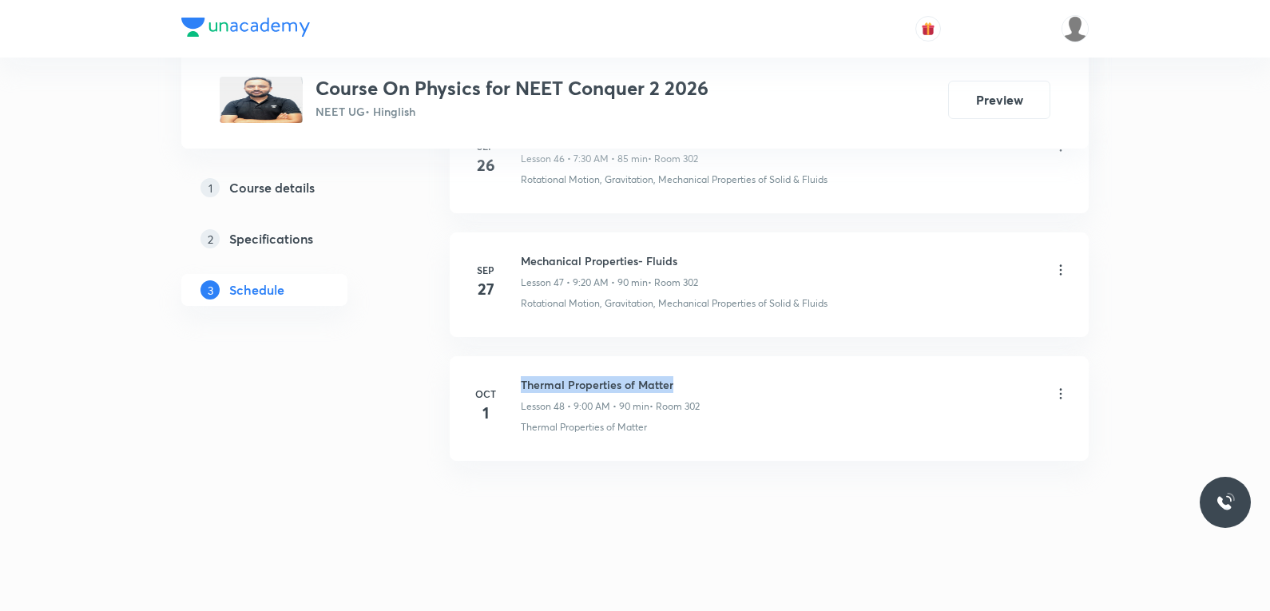
drag, startPoint x: 522, startPoint y: 381, endPoint x: 709, endPoint y: 377, distance: 186.2
click at [709, 377] on div "Thermal Properties of Matter Lesson 48 • 9:00 AM • 90 min • Room 302" at bounding box center [795, 395] width 548 height 38
copy h6 "Thermal Properties of Matter"
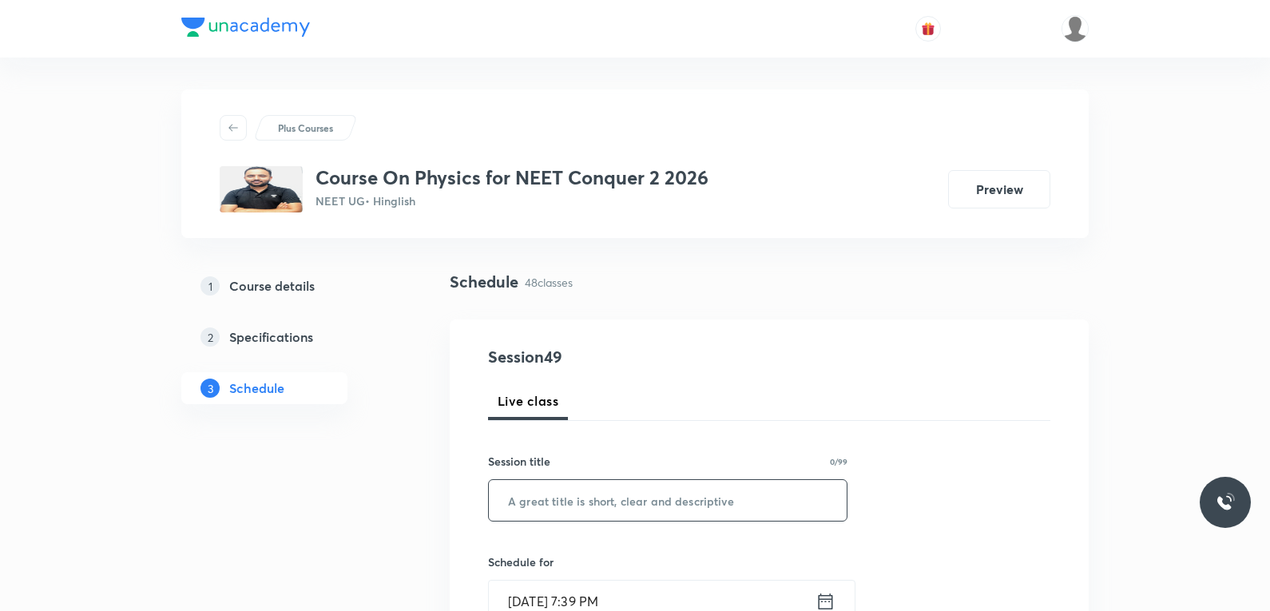
click at [698, 499] on input "text" at bounding box center [668, 500] width 358 height 41
paste input "Thermal Properties of Matter"
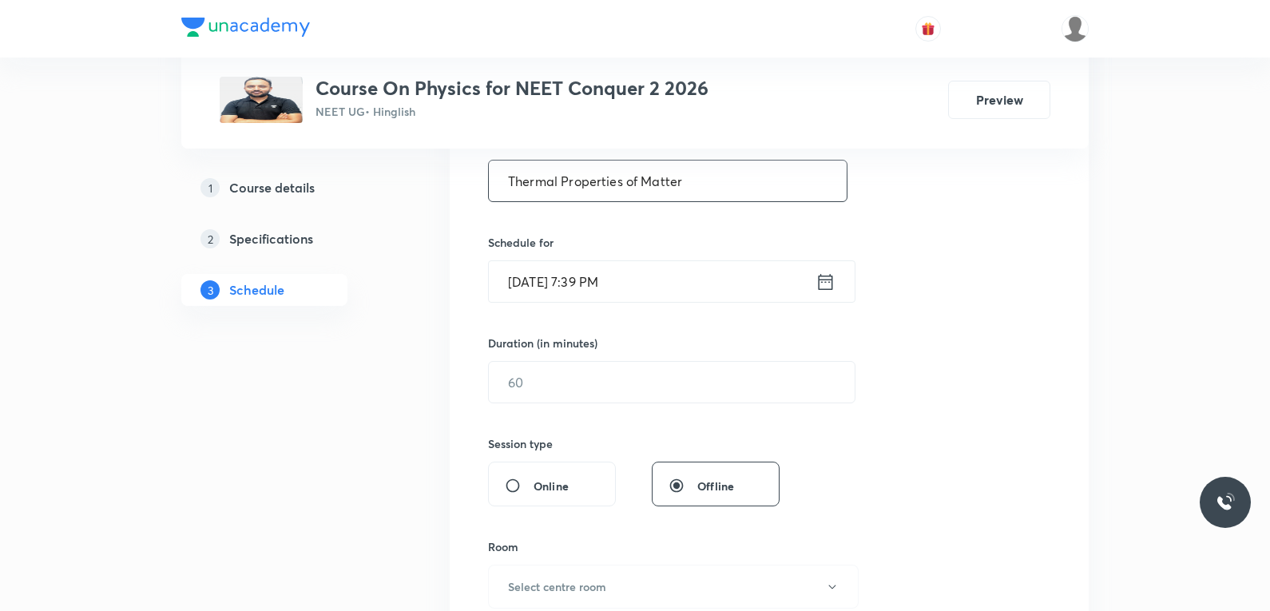
type input "Thermal Properties of Matter"
click at [562, 294] on input "Oct 1, 2025, 7:39 PM" at bounding box center [652, 281] width 327 height 41
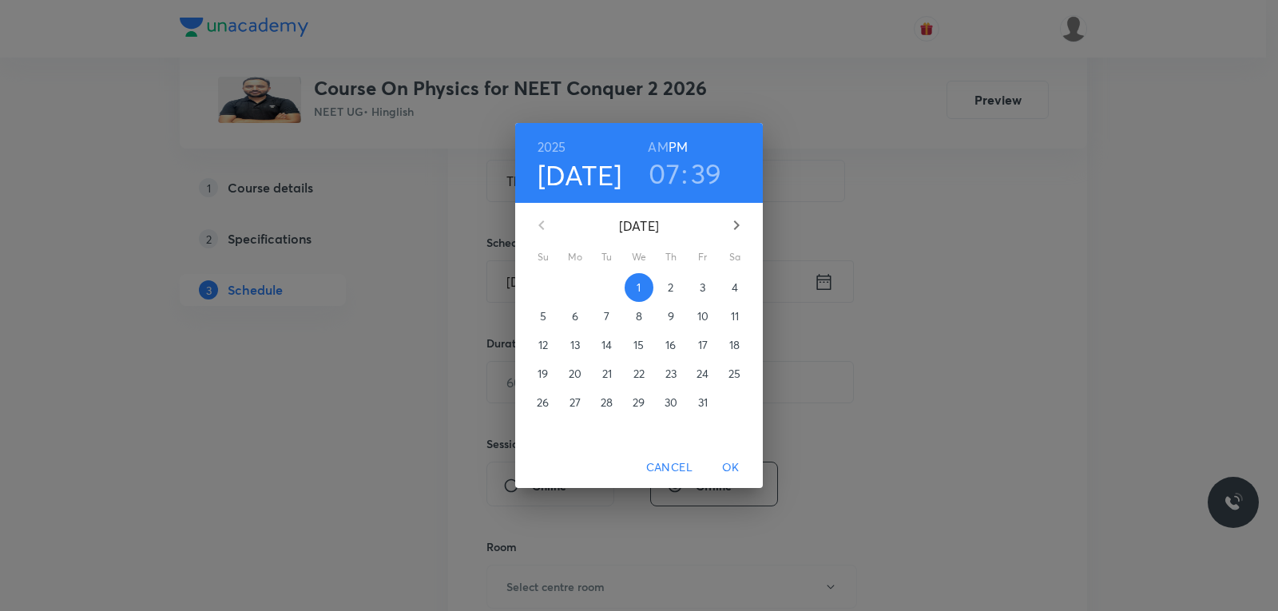
click at [673, 292] on p "2" at bounding box center [671, 288] width 6 height 16
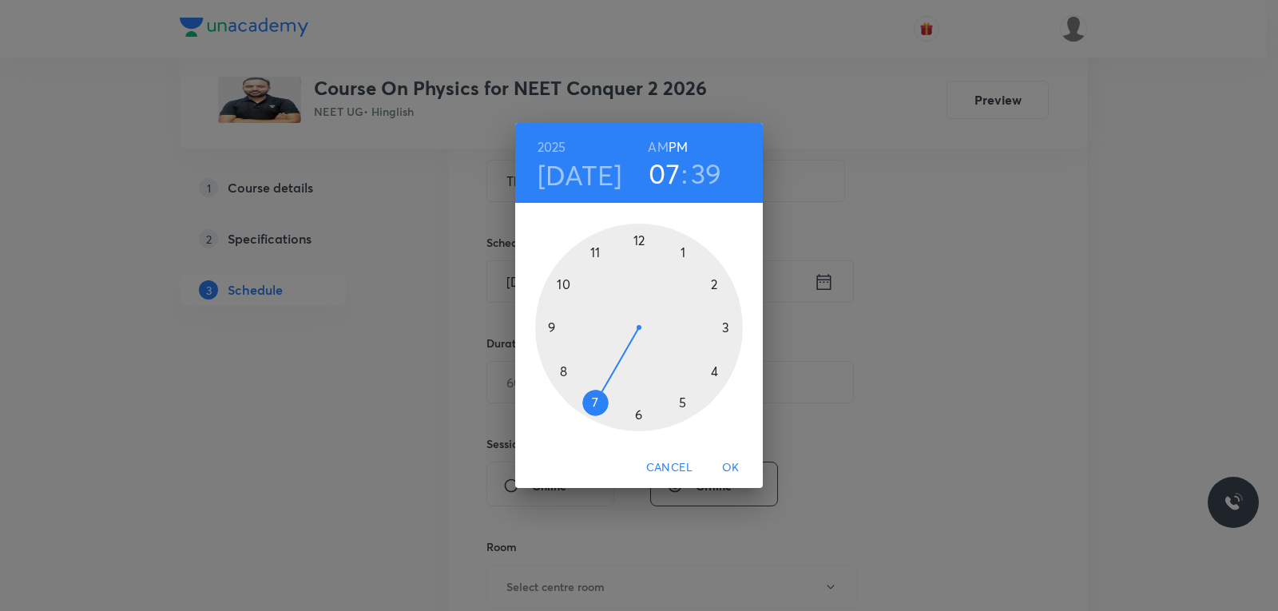
click at [662, 152] on h6 "AM" at bounding box center [658, 147] width 20 height 22
drag, startPoint x: 586, startPoint y: 404, endPoint x: 560, endPoint y: 336, distance: 72.8
click at [560, 336] on div at bounding box center [639, 328] width 208 height 208
drag, startPoint x: 574, startPoint y: 367, endPoint x: 641, endPoint y: 263, distance: 123.6
click at [641, 263] on div at bounding box center [639, 328] width 208 height 208
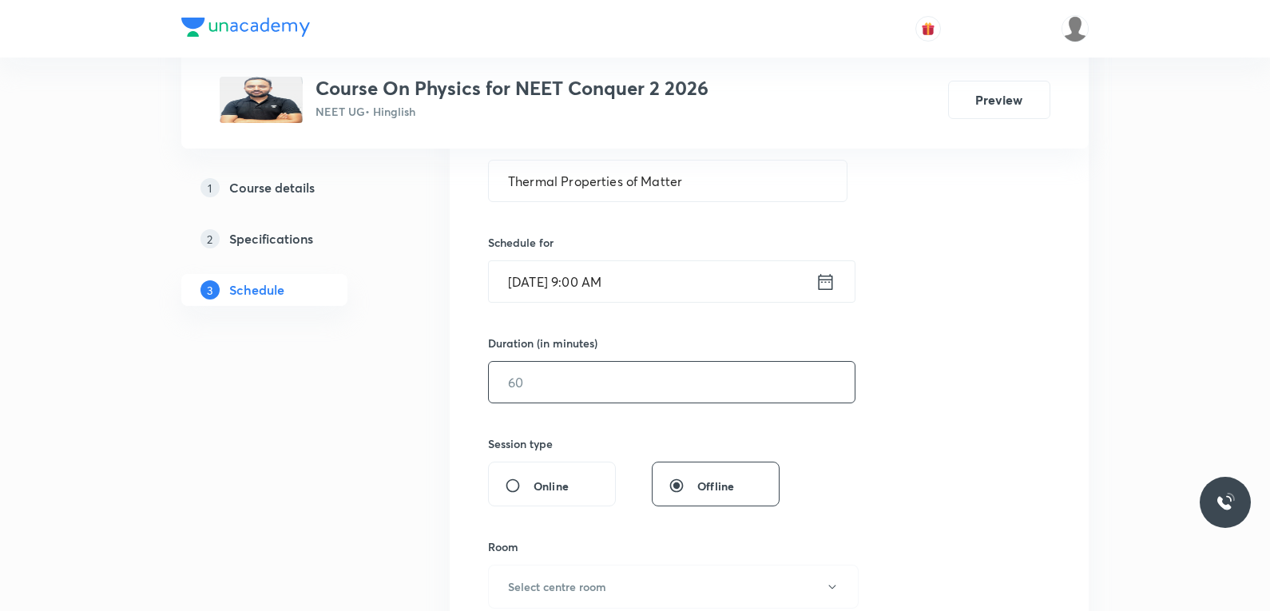
click at [542, 398] on input "text" at bounding box center [672, 382] width 366 height 41
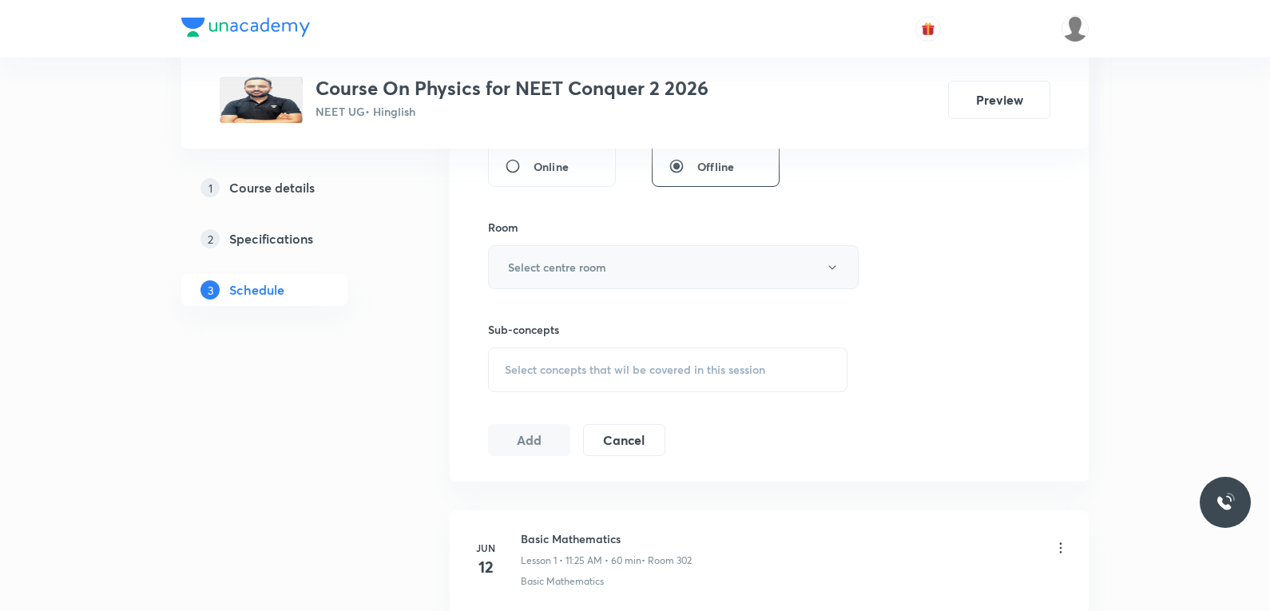
type input "75"
click at [621, 266] on button "Select centre room" at bounding box center [673, 267] width 371 height 44
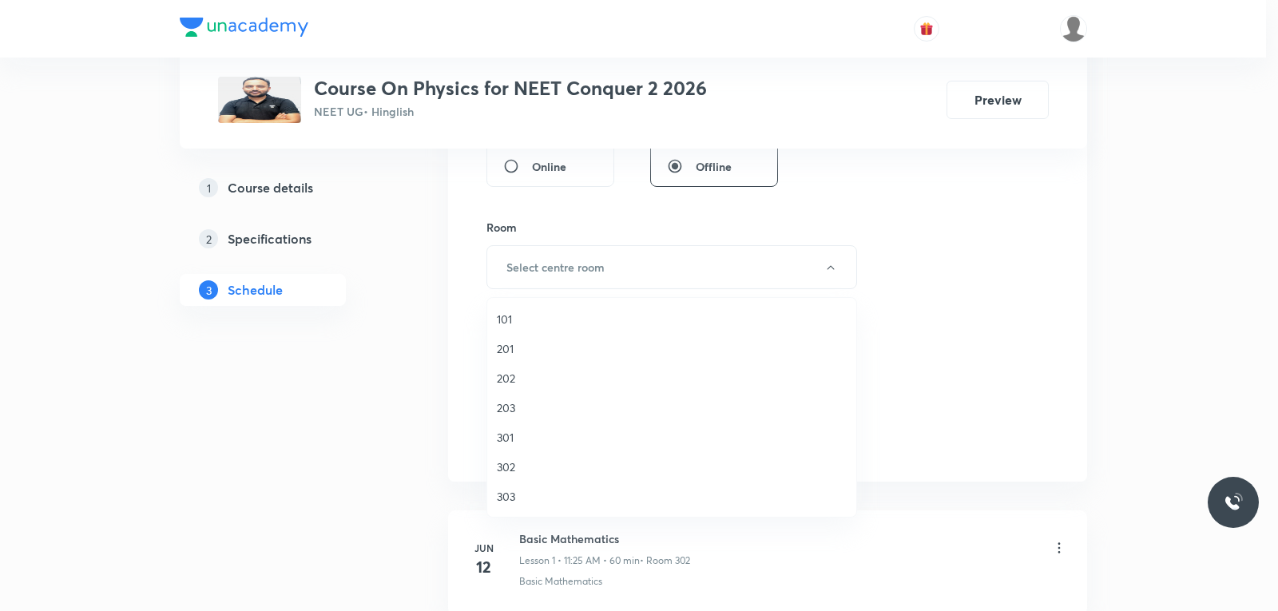
click at [522, 470] on span "302" at bounding box center [672, 467] width 350 height 17
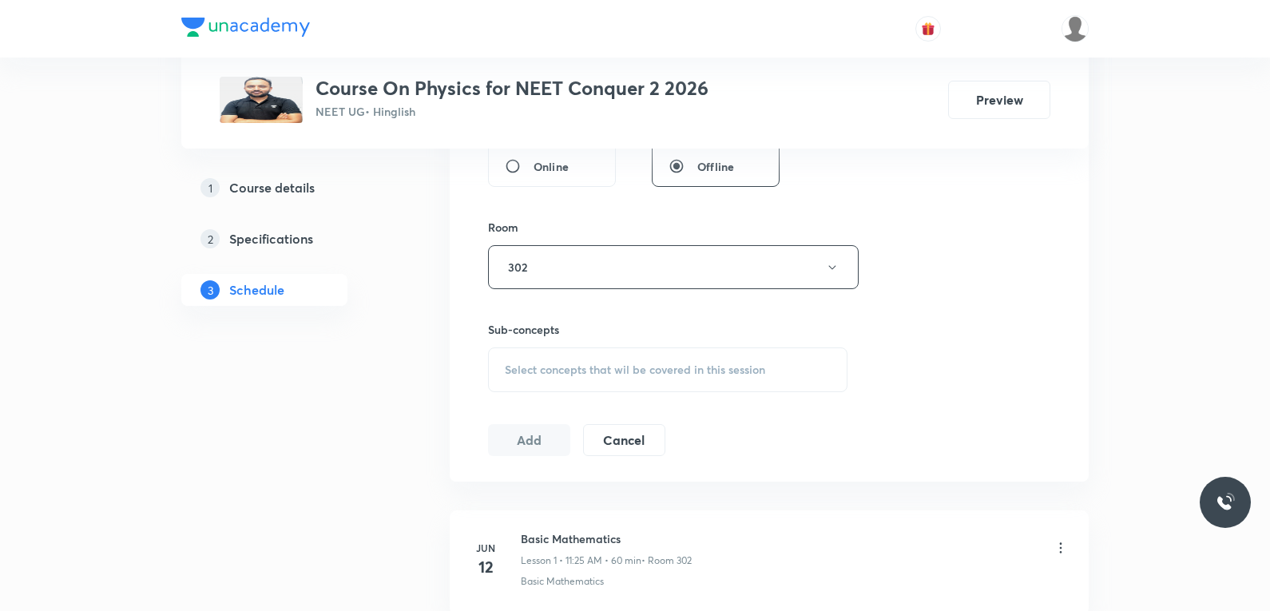
click at [631, 369] on span "Select concepts that wil be covered in this session" at bounding box center [635, 369] width 260 height 13
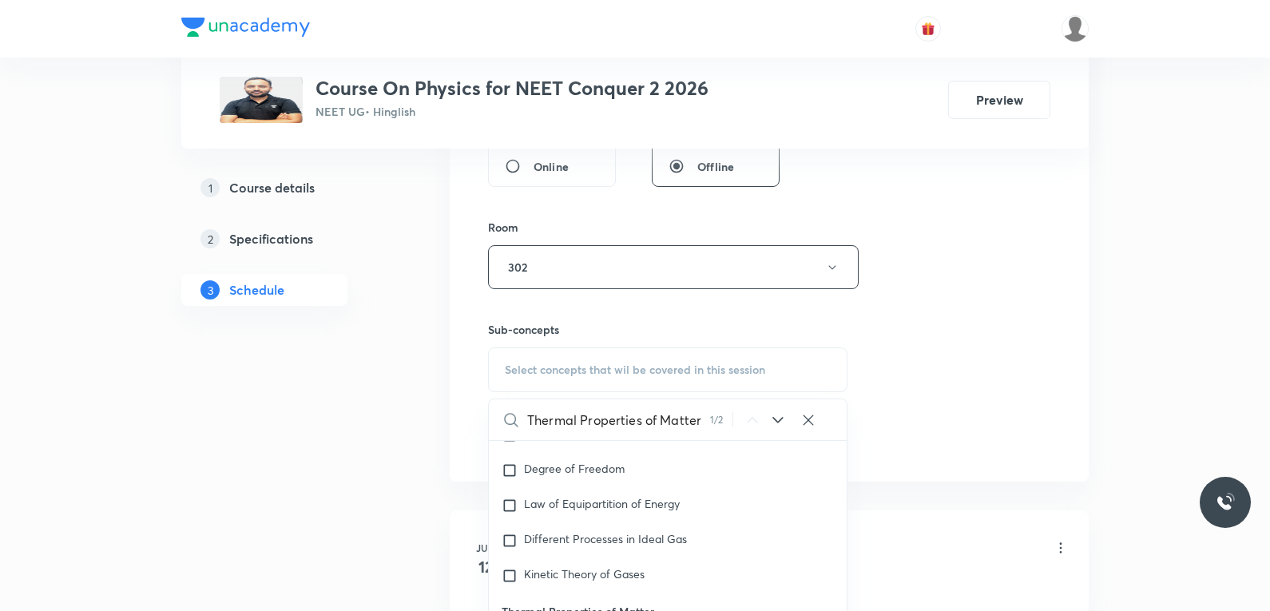
scroll to position [799, 0]
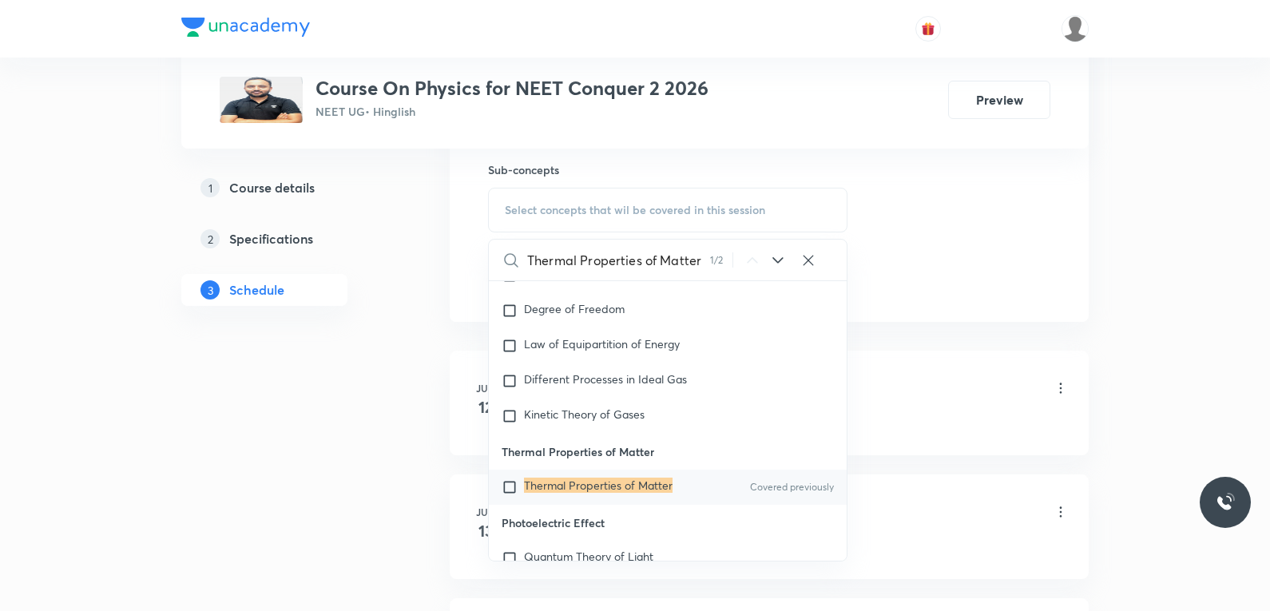
type input "Thermal Properties of Matter"
click at [622, 483] on mark "Thermal Properties of Matter" at bounding box center [598, 485] width 149 height 15
checkbox input "true"
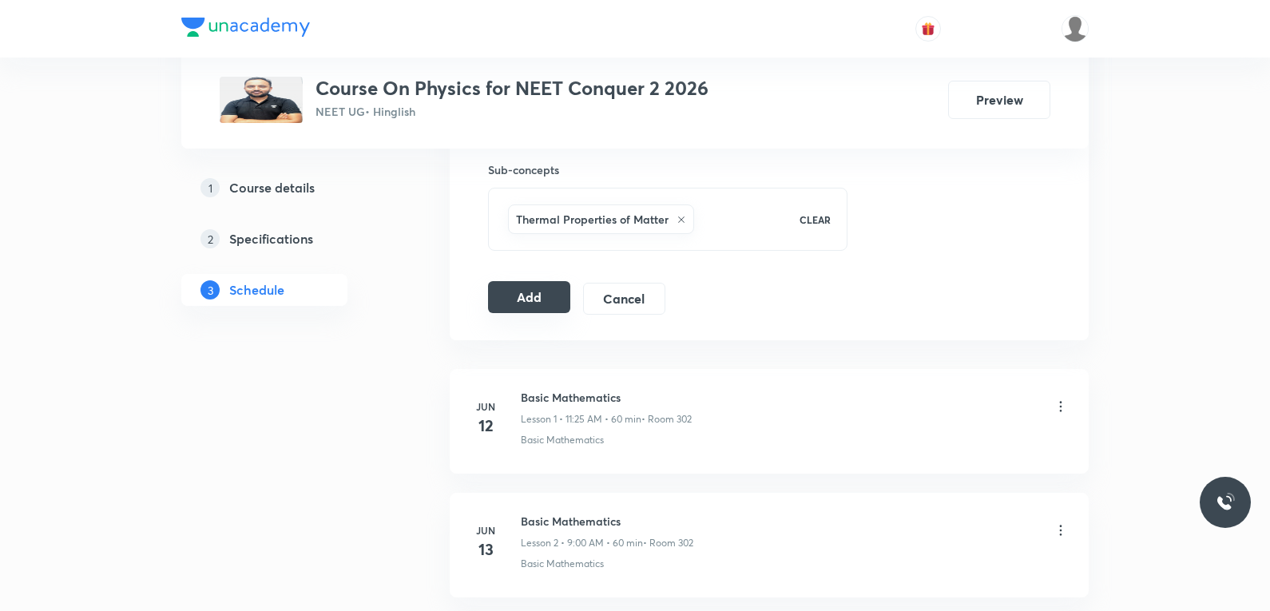
click at [551, 305] on button "Add" at bounding box center [529, 297] width 82 height 32
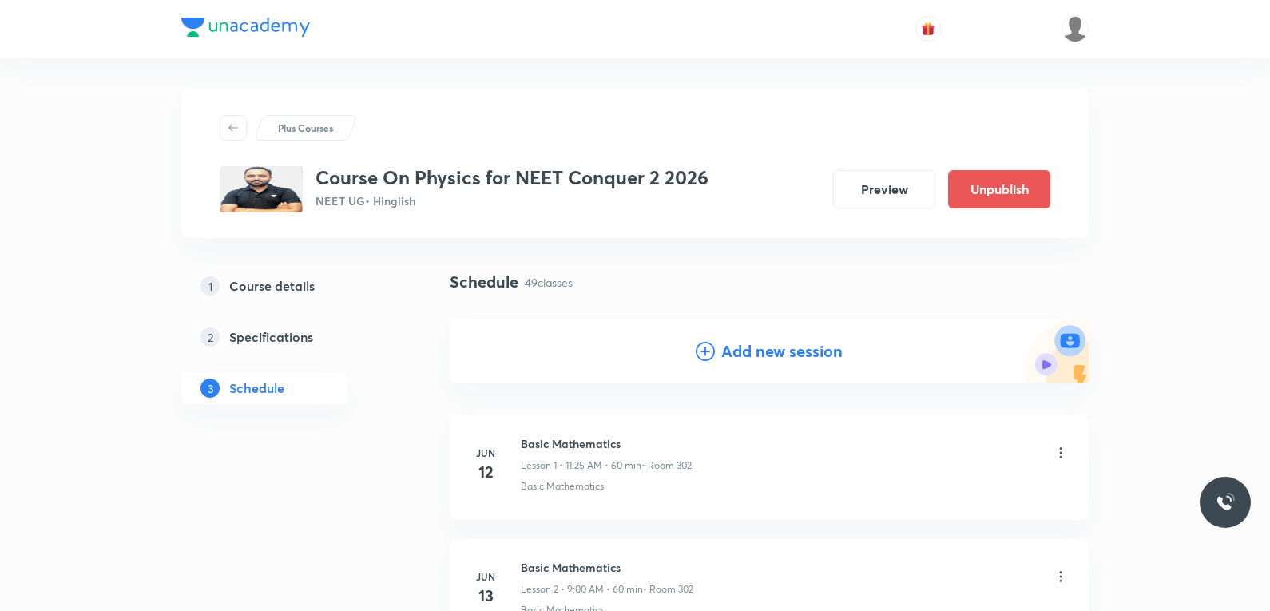
scroll to position [6002, 0]
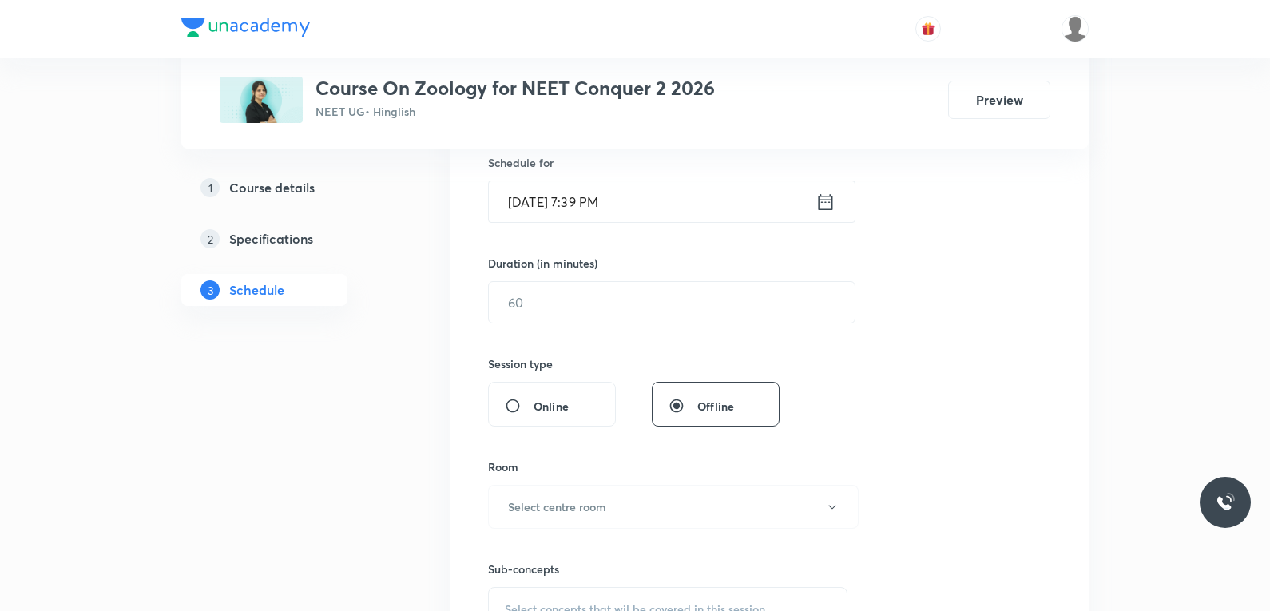
scroll to position [639, 0]
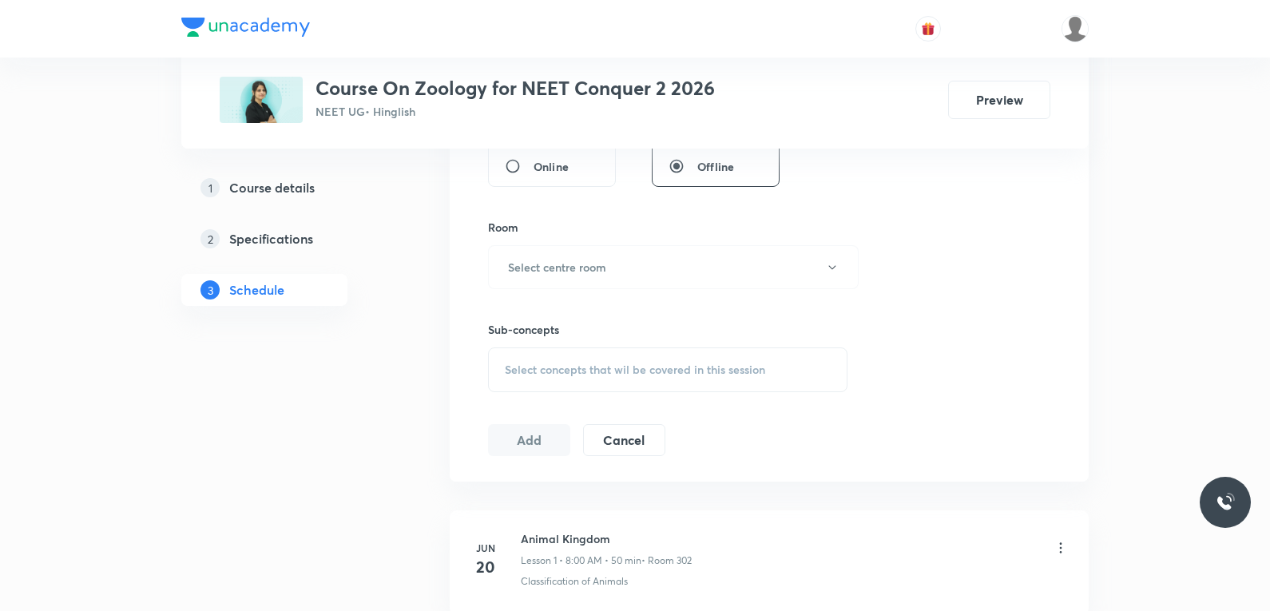
click at [662, 373] on span "Select concepts that wil be covered in this session" at bounding box center [635, 369] width 260 height 13
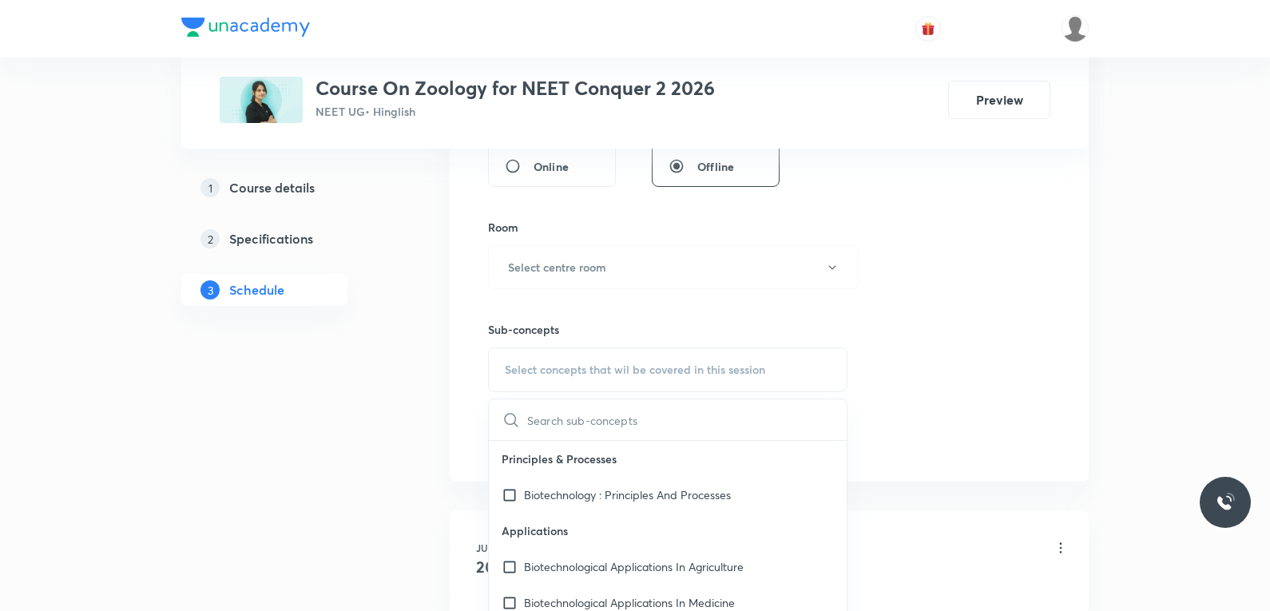
click at [944, 229] on div "Session 55 Live class Session title 0/99 ​ Schedule for Oct 1, 2025, 7:39 PM ​ …" at bounding box center [769, 81] width 562 height 750
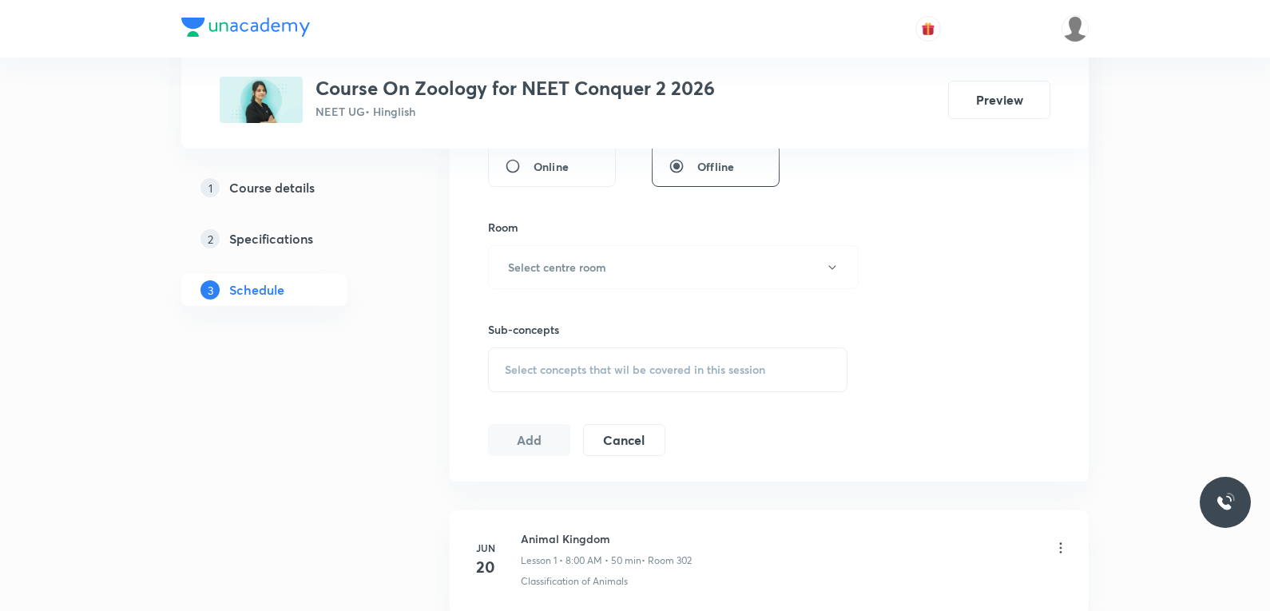
scroll to position [7355, 0]
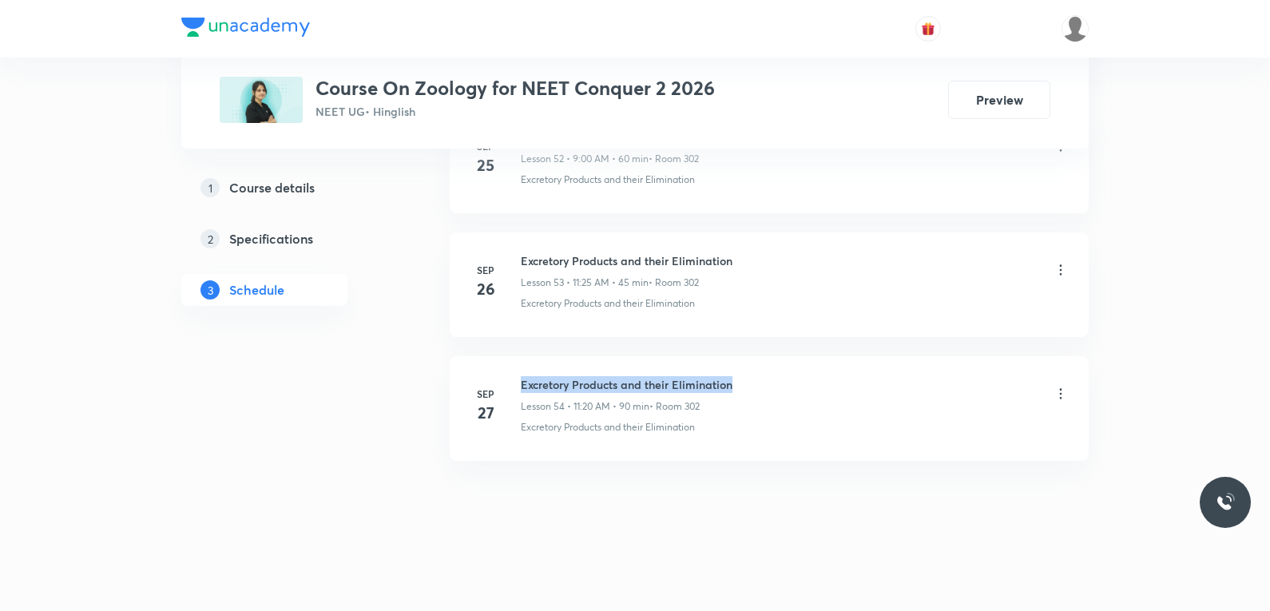
drag, startPoint x: 522, startPoint y: 389, endPoint x: 794, endPoint y: 383, distance: 272.5
click at [794, 383] on div "Excretory Products and their Elimination Lesson 54 • 11:20 AM • 90 min • Room 3…" at bounding box center [795, 395] width 548 height 38
copy h6 "Excretory Products and their Elimination"
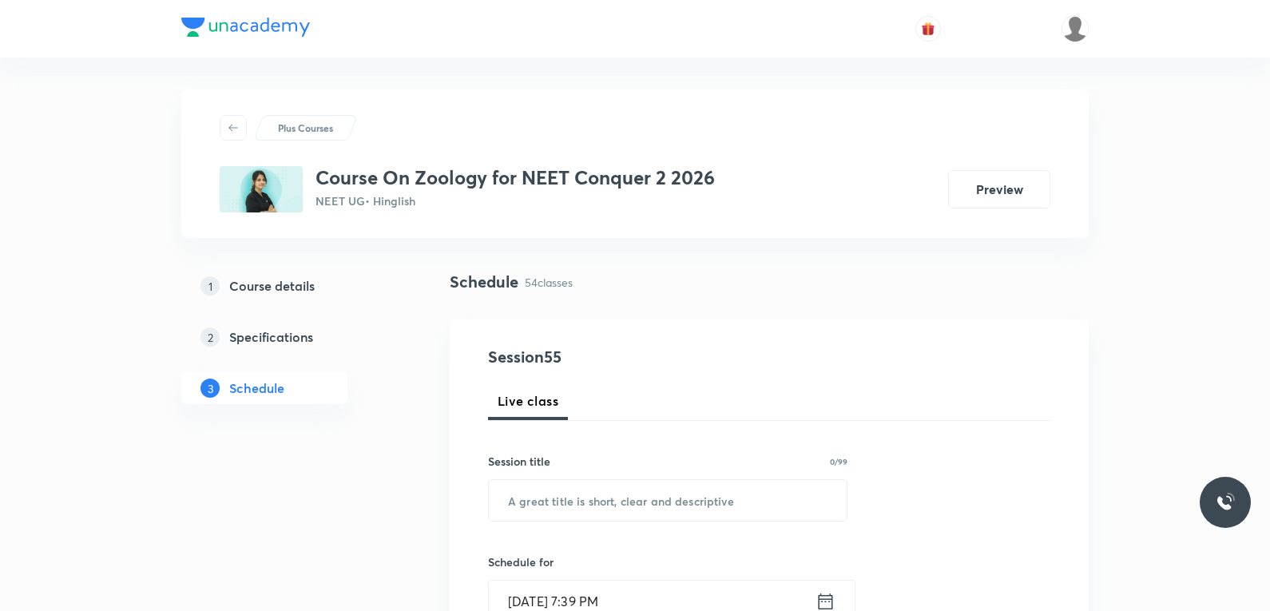
scroll to position [80, 0]
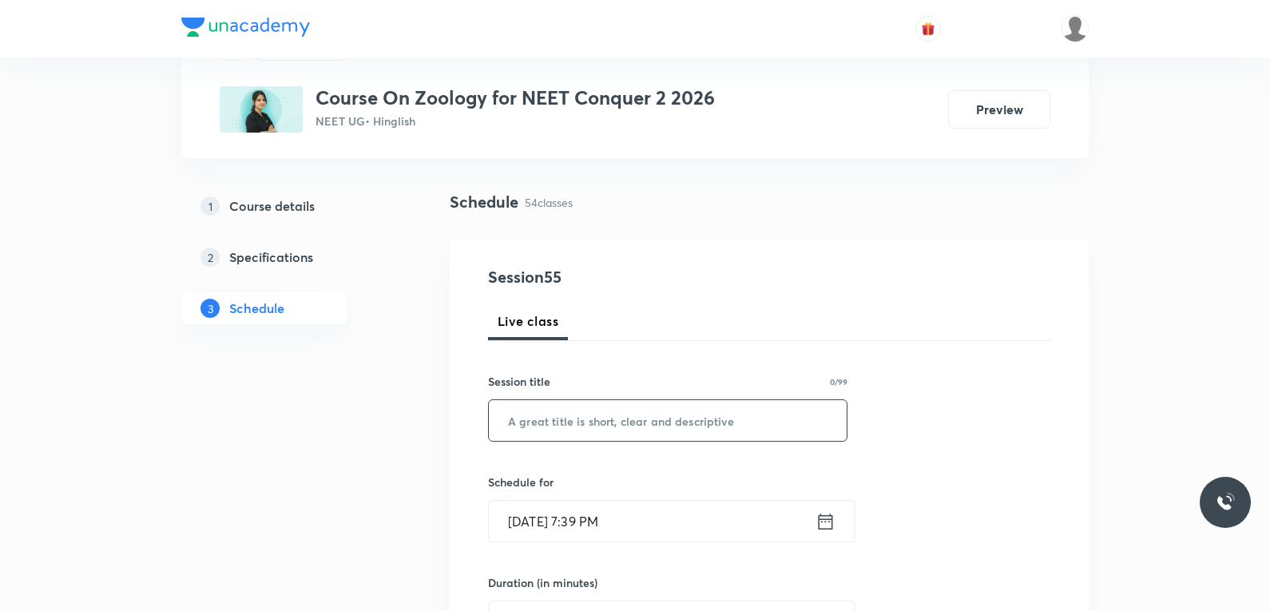
click at [617, 418] on input "text" at bounding box center [668, 420] width 358 height 41
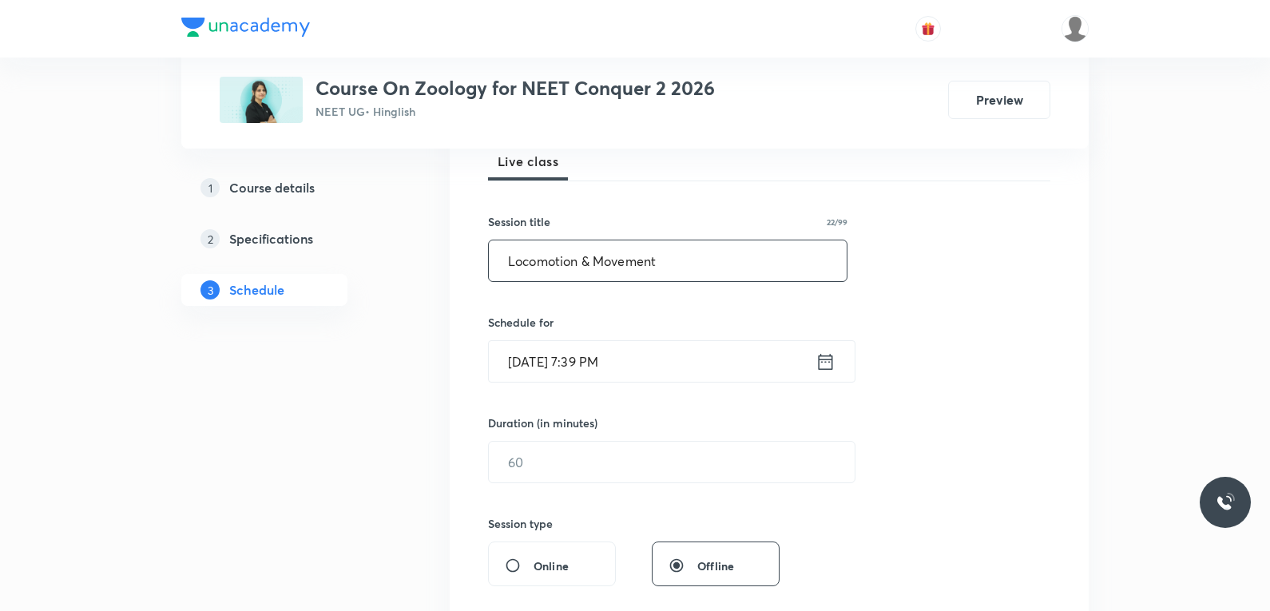
type input "Locomotion & Movement"
click at [557, 371] on input "Oct 1, 2025, 7:39 PM" at bounding box center [652, 361] width 327 height 41
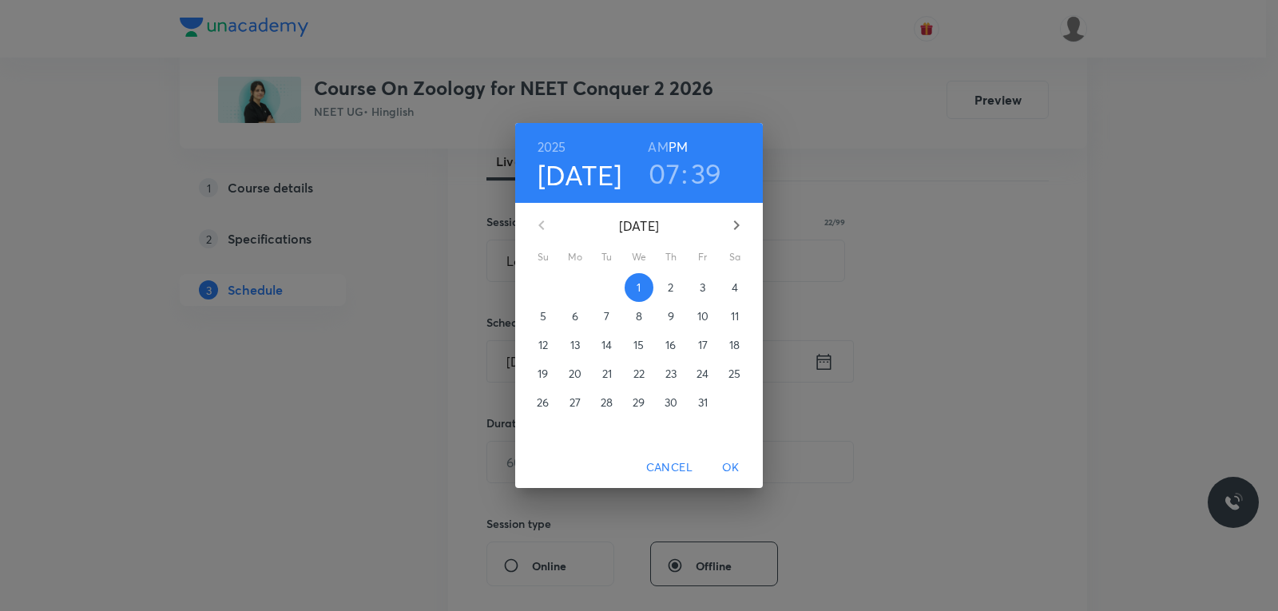
click at [673, 288] on p "2" at bounding box center [671, 288] width 6 height 16
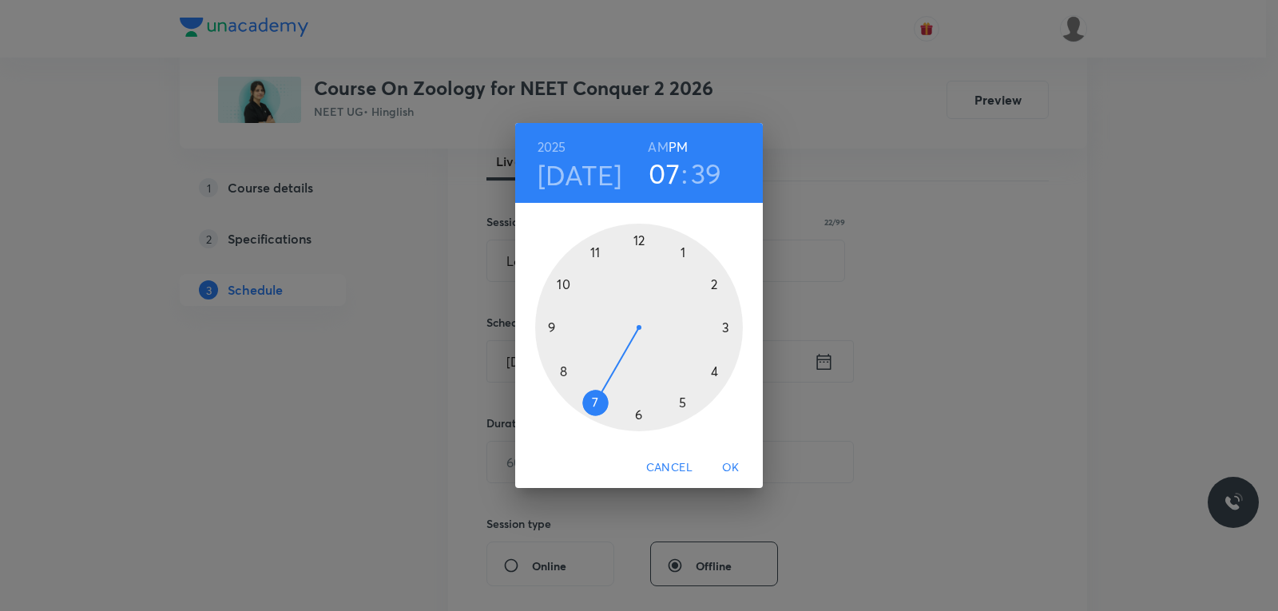
click at [664, 148] on h6 "AM" at bounding box center [658, 147] width 20 height 22
drag, startPoint x: 601, startPoint y: 404, endPoint x: 579, endPoint y: 308, distance: 98.3
click at [579, 308] on div at bounding box center [639, 328] width 208 height 208
drag, startPoint x: 562, startPoint y: 376, endPoint x: 724, endPoint y: 380, distance: 162.2
click at [724, 380] on div at bounding box center [639, 328] width 208 height 208
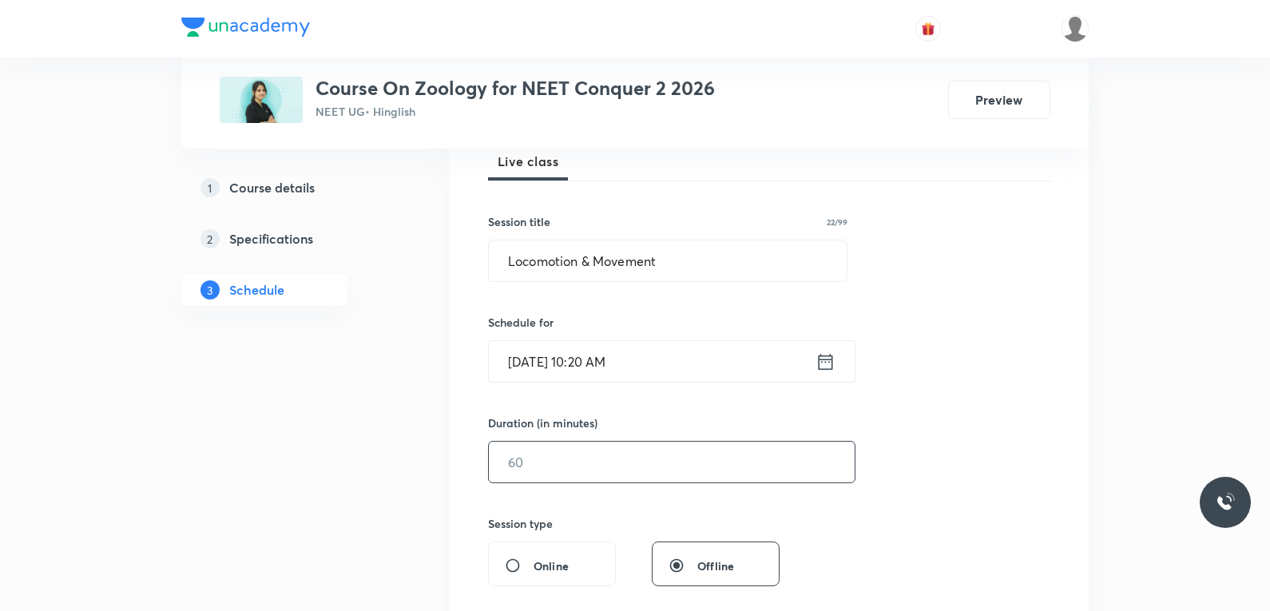
click at [547, 447] on input "text" at bounding box center [672, 462] width 366 height 41
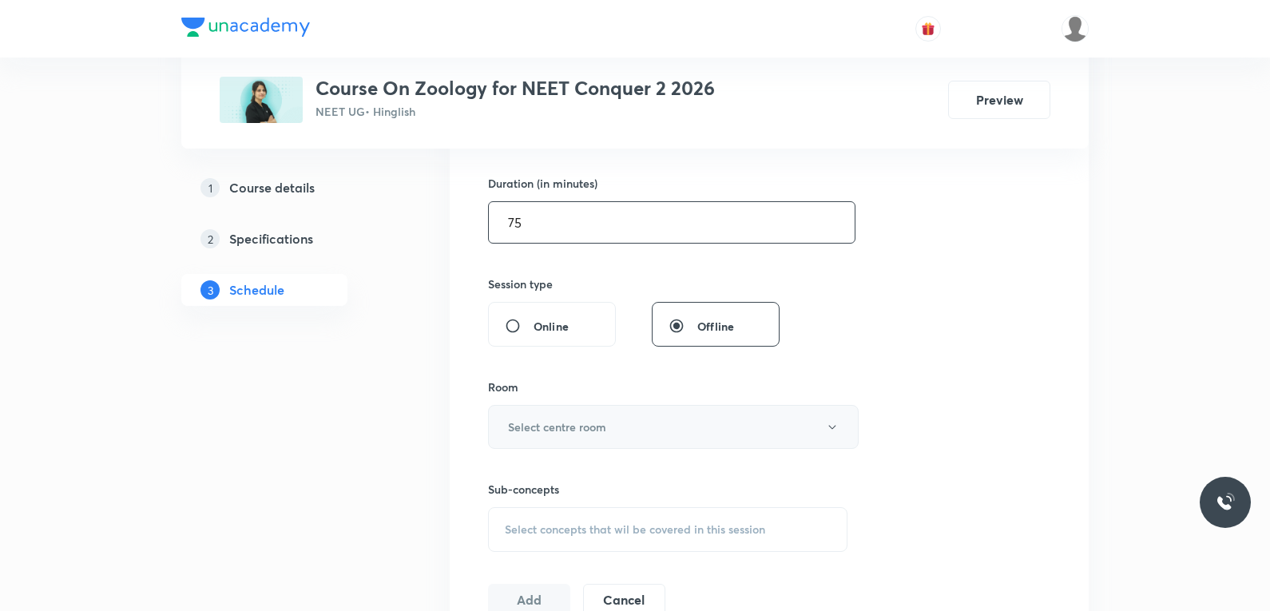
type input "75"
click at [597, 427] on h6 "Select centre room" at bounding box center [557, 427] width 98 height 17
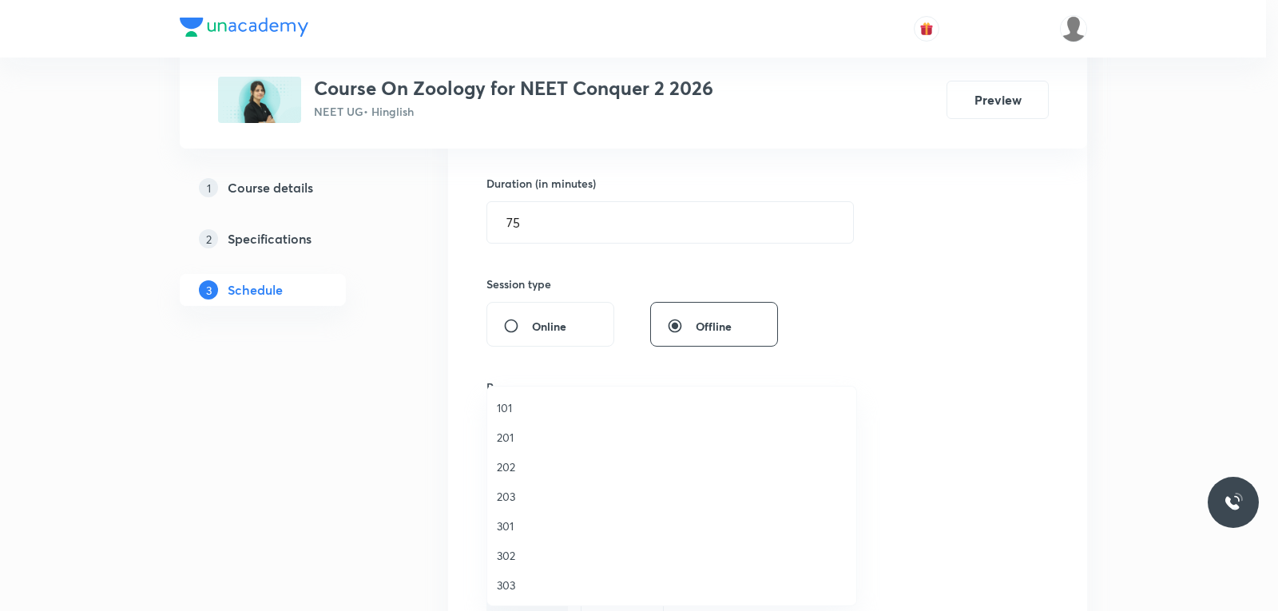
click at [539, 557] on span "302" at bounding box center [672, 555] width 350 height 17
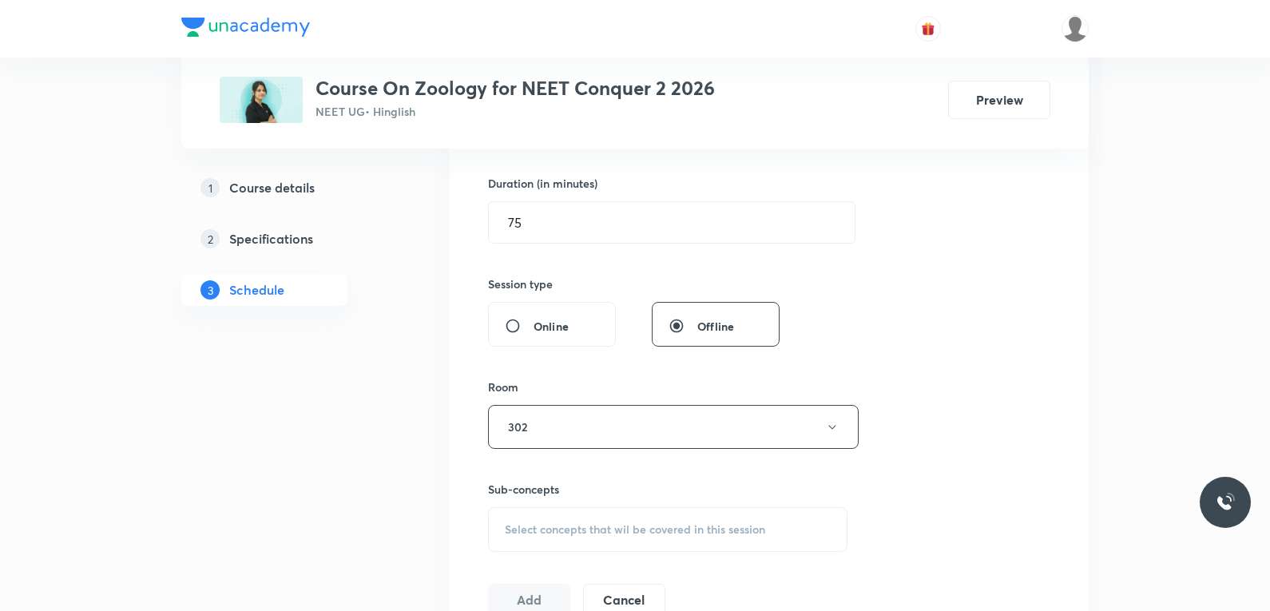
click at [637, 517] on div "Select concepts that wil be covered in this session" at bounding box center [667, 529] width 359 height 45
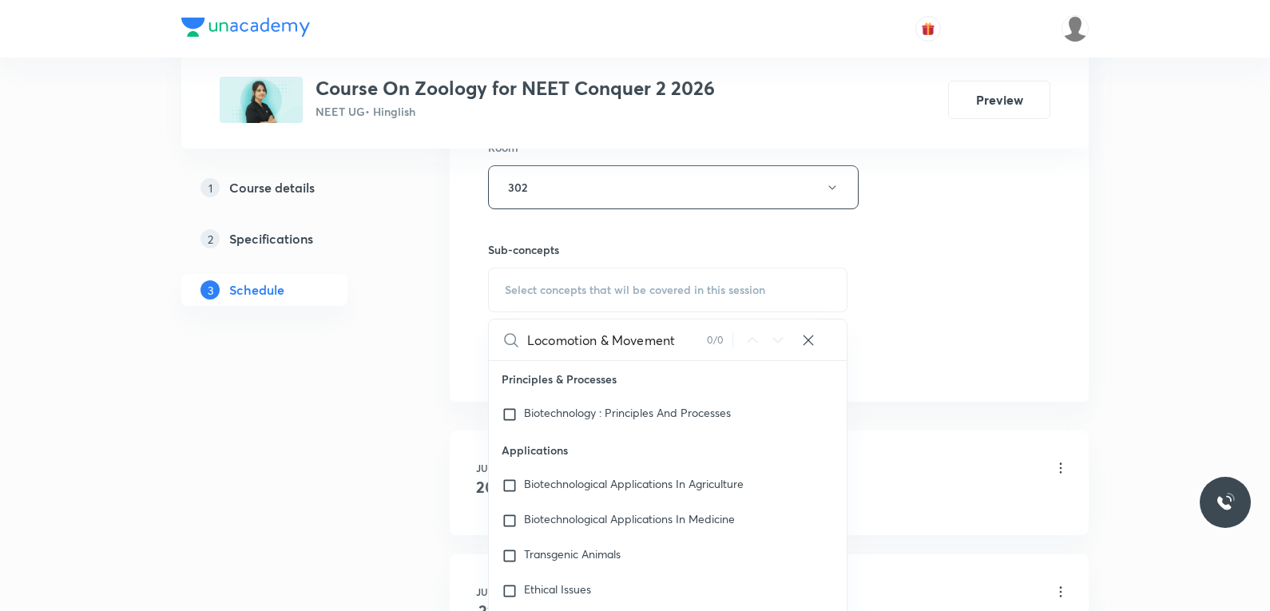
click at [595, 346] on input "Locomotion & Movement" at bounding box center [617, 340] width 180 height 41
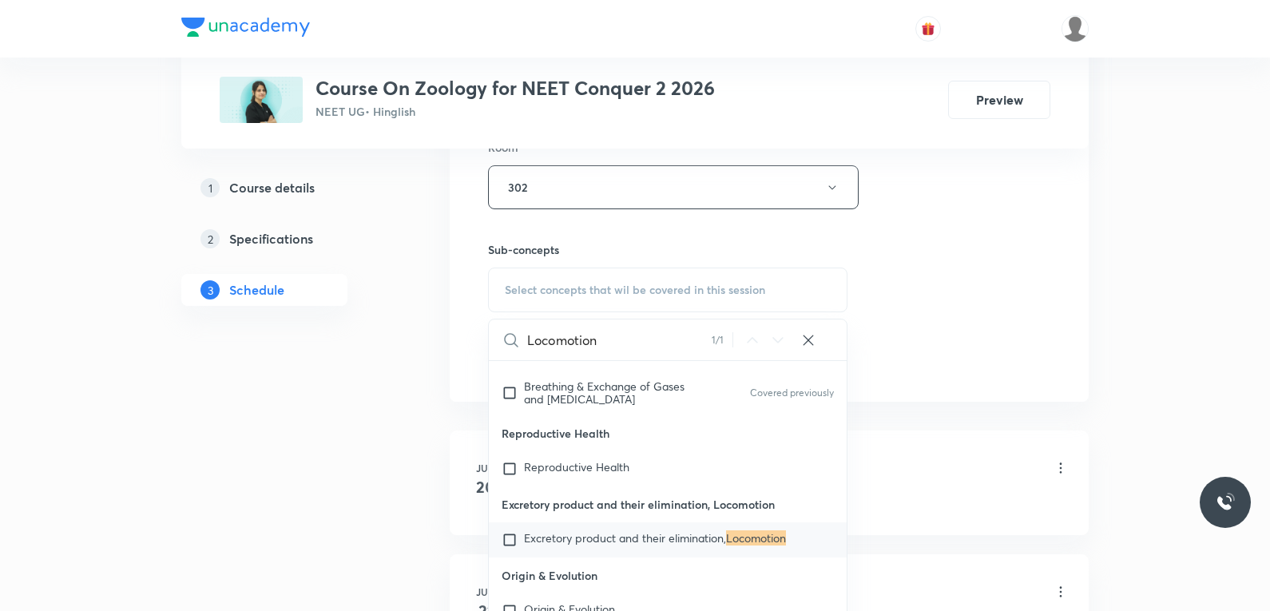
scroll to position [799, 0]
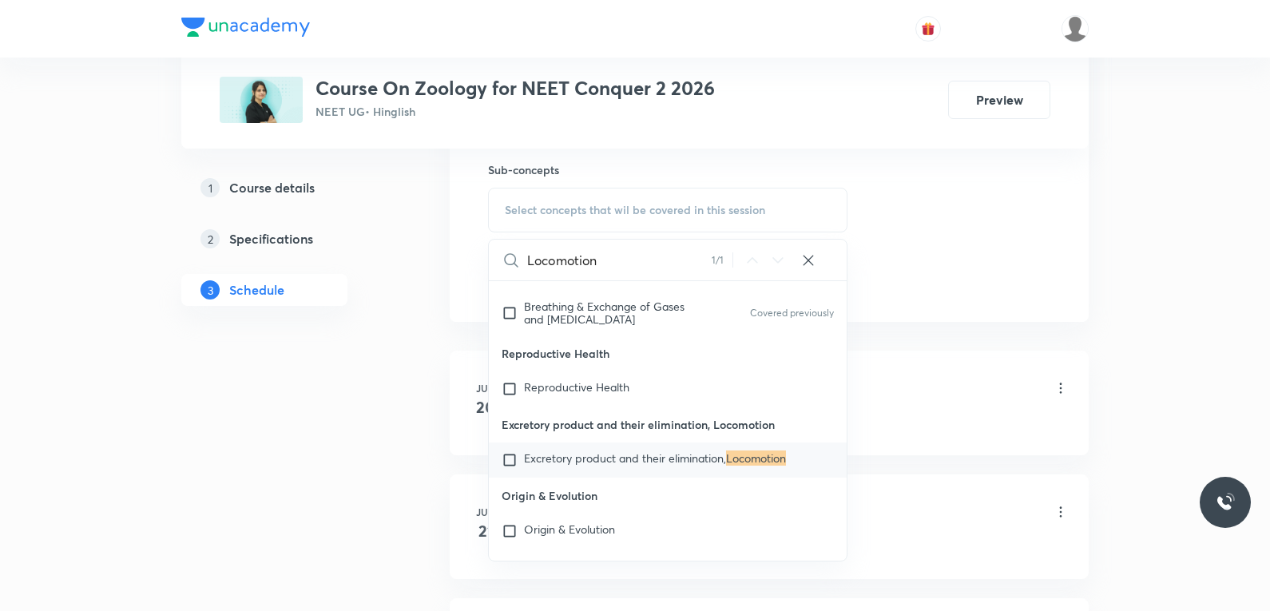
type input "Locomotion"
click at [745, 466] on mark "Locomotion" at bounding box center [756, 458] width 60 height 15
checkbox input "true"
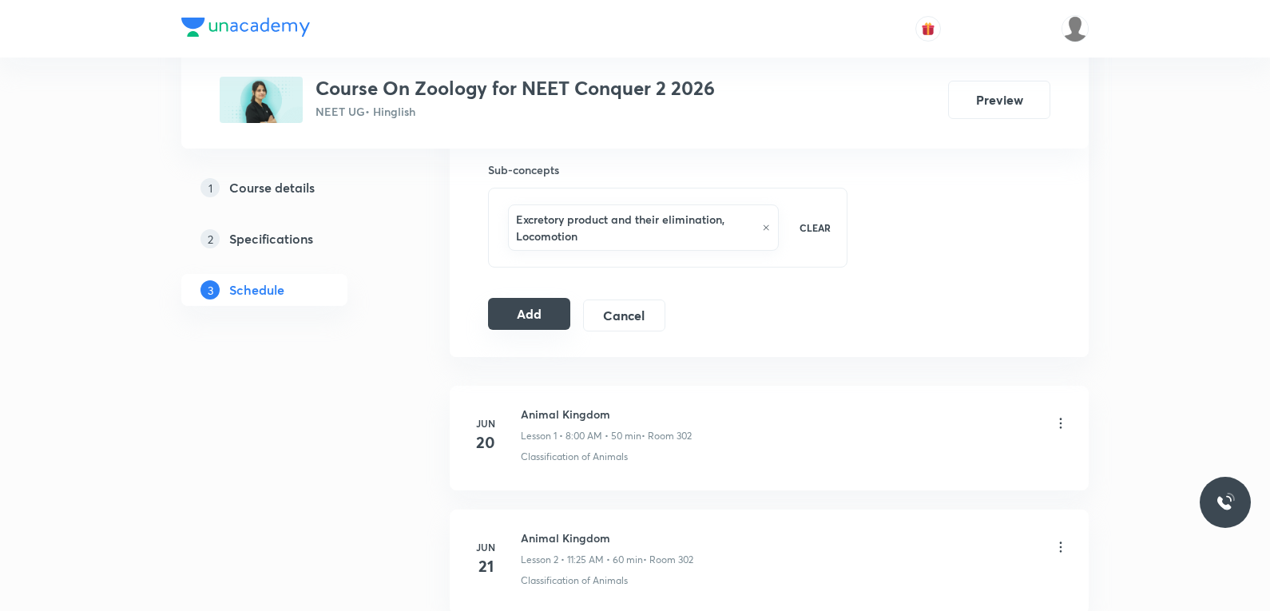
click at [544, 307] on button "Add" at bounding box center [529, 314] width 82 height 32
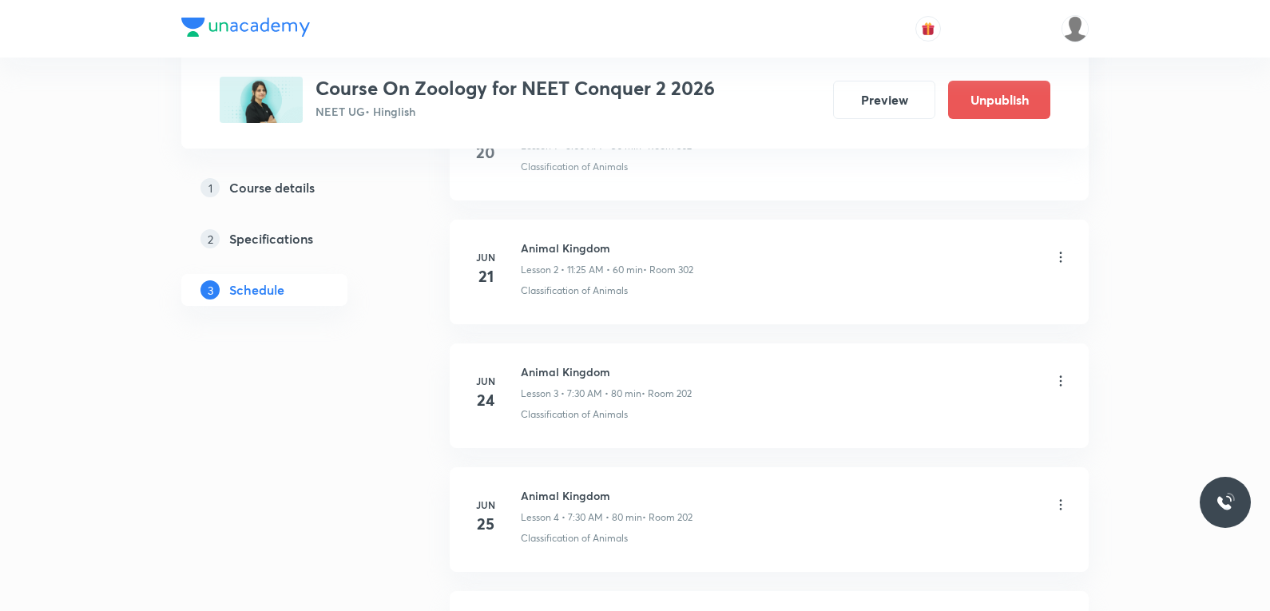
scroll to position [6745, 0]
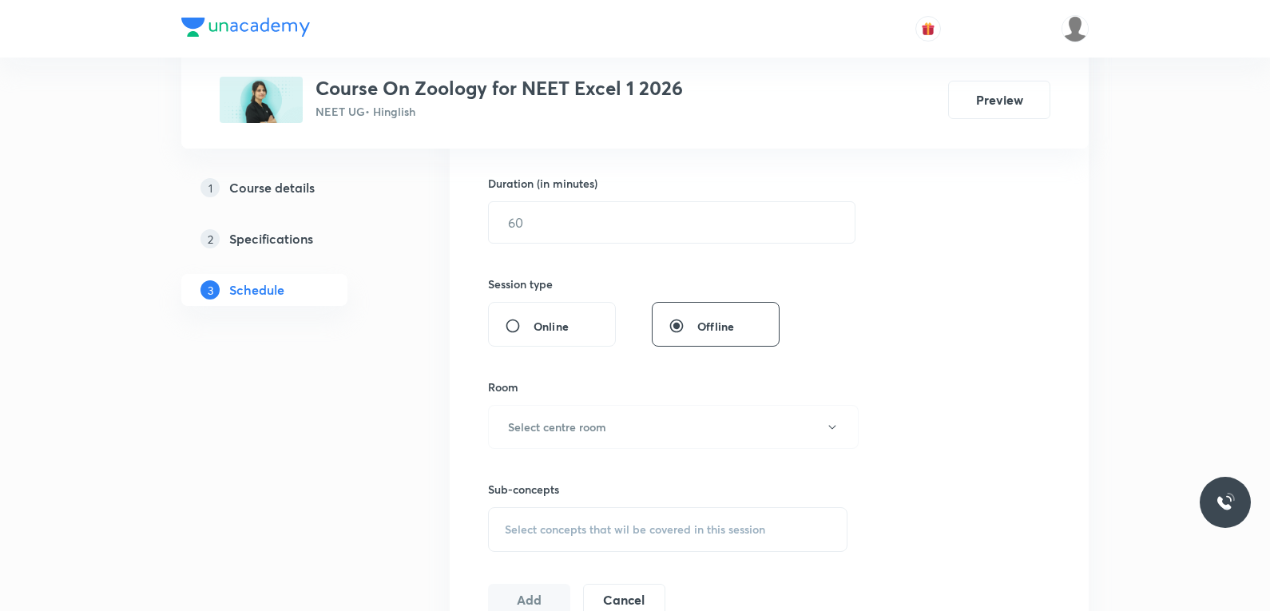
scroll to position [719, 0]
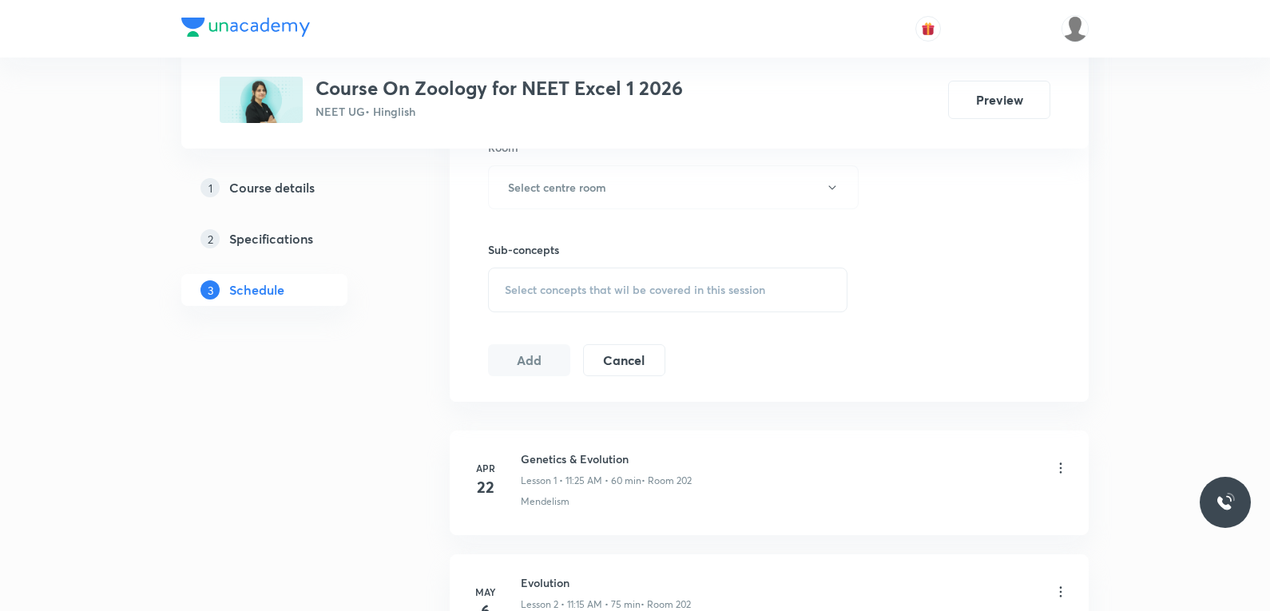
click at [693, 284] on span "Select concepts that wil be covered in this session" at bounding box center [635, 290] width 260 height 13
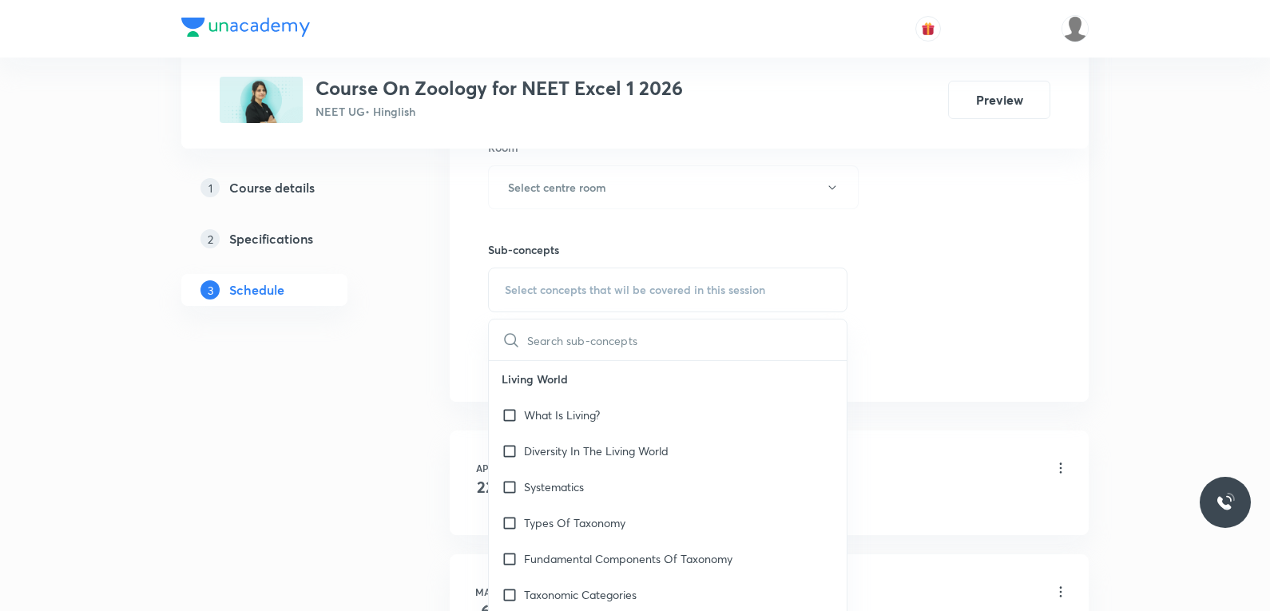
click at [1035, 201] on div "Session 32 Live class Session title 0/99 ​ Schedule for [DATE] 7:44 PM ​ Durati…" at bounding box center [769, 1] width 562 height 750
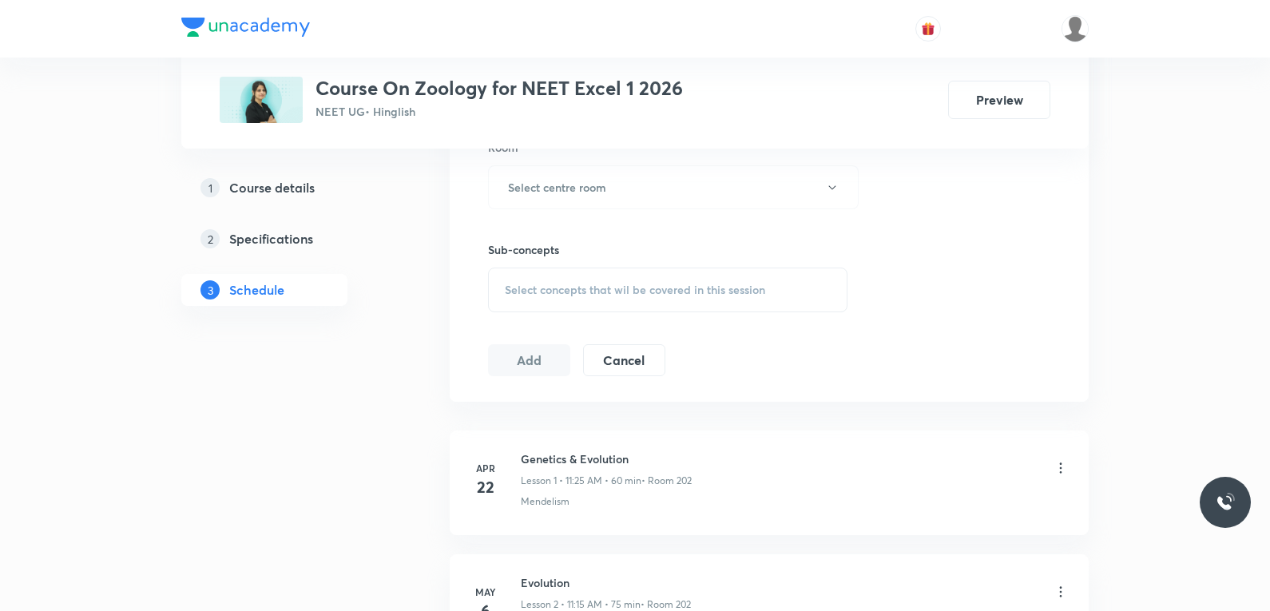
scroll to position [4508, 0]
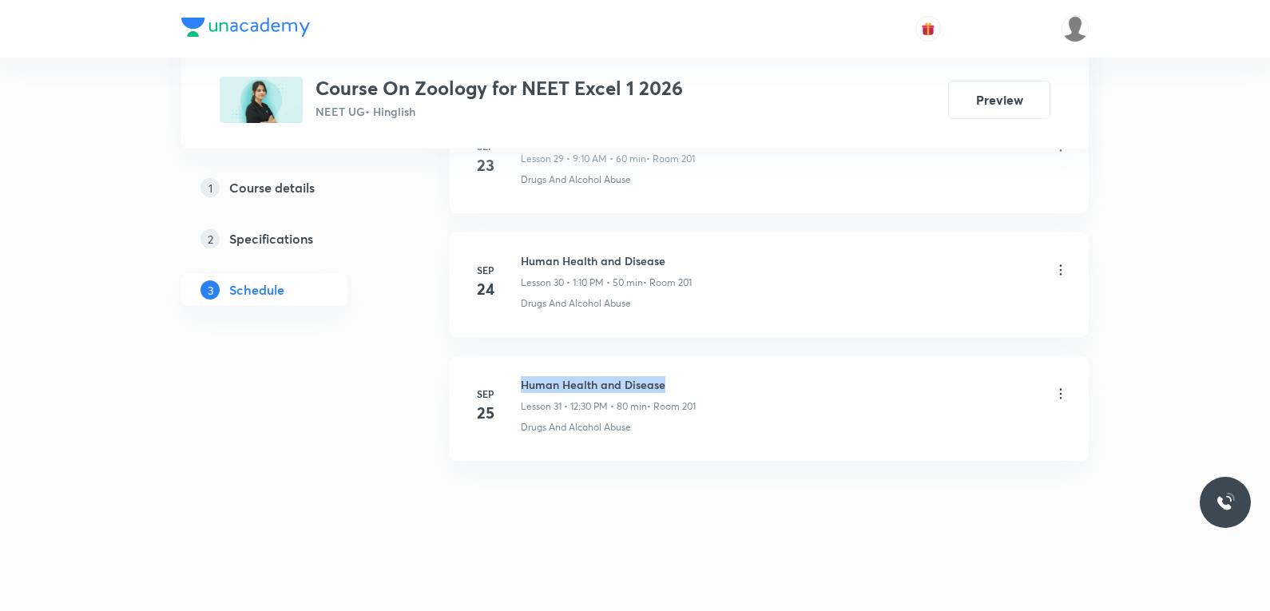
drag, startPoint x: 522, startPoint y: 383, endPoint x: 688, endPoint y: 379, distance: 165.4
click at [688, 379] on h6 "Human Health and Disease" at bounding box center [608, 384] width 175 height 17
copy h6 "Human Health and Disease"
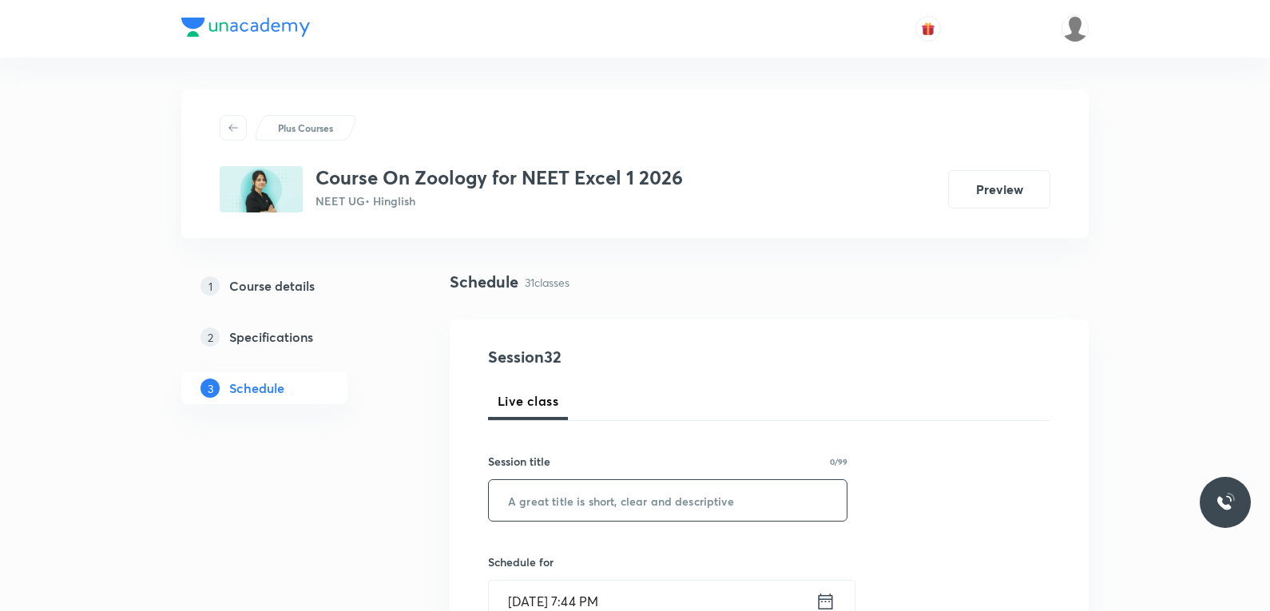
click at [657, 504] on input "text" at bounding box center [668, 500] width 358 height 41
paste input "Human Health and Disease"
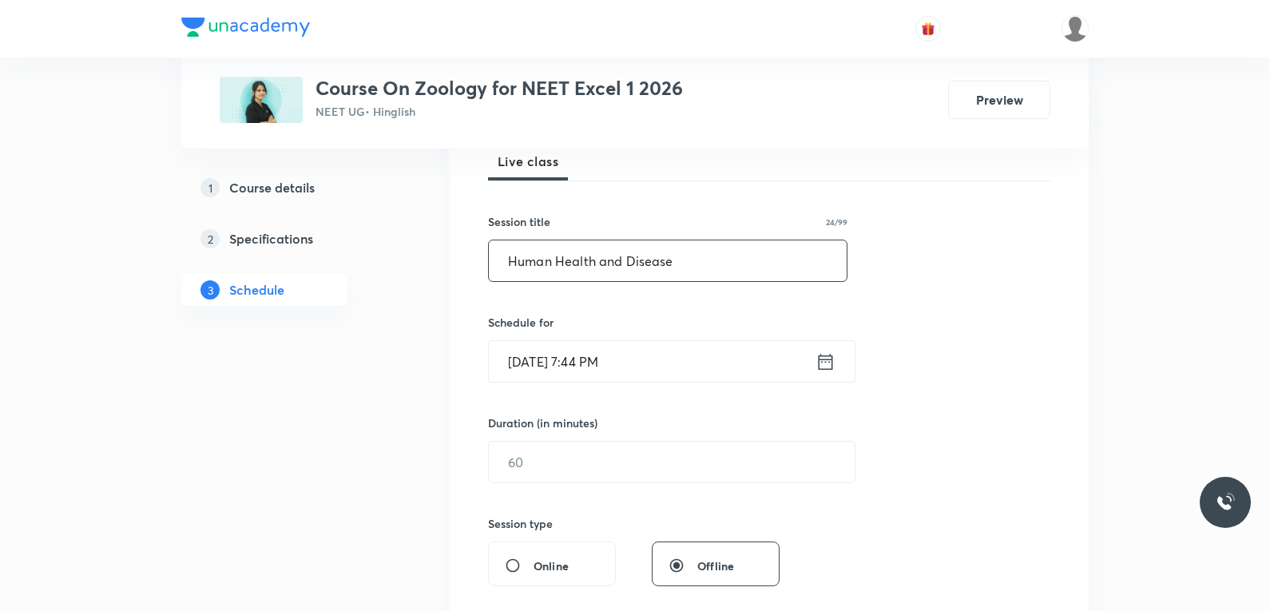
type input "Human Health and Disease"
click at [570, 364] on input "[DATE] 7:44 PM" at bounding box center [652, 361] width 327 height 41
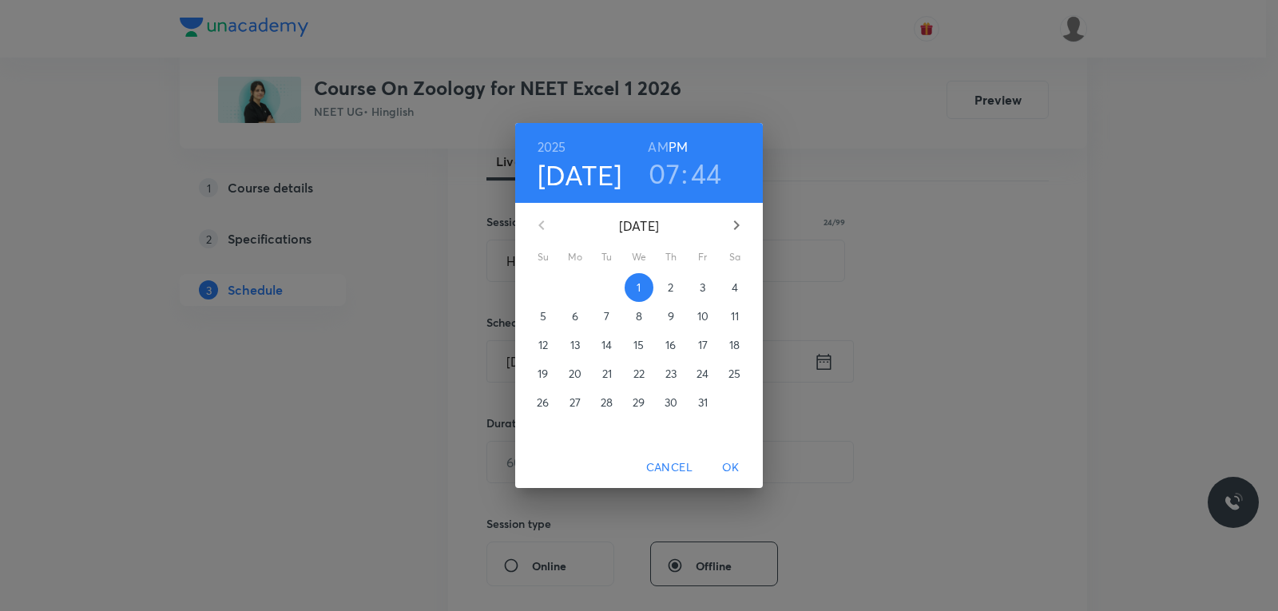
click at [665, 288] on span "2" at bounding box center [671, 288] width 29 height 16
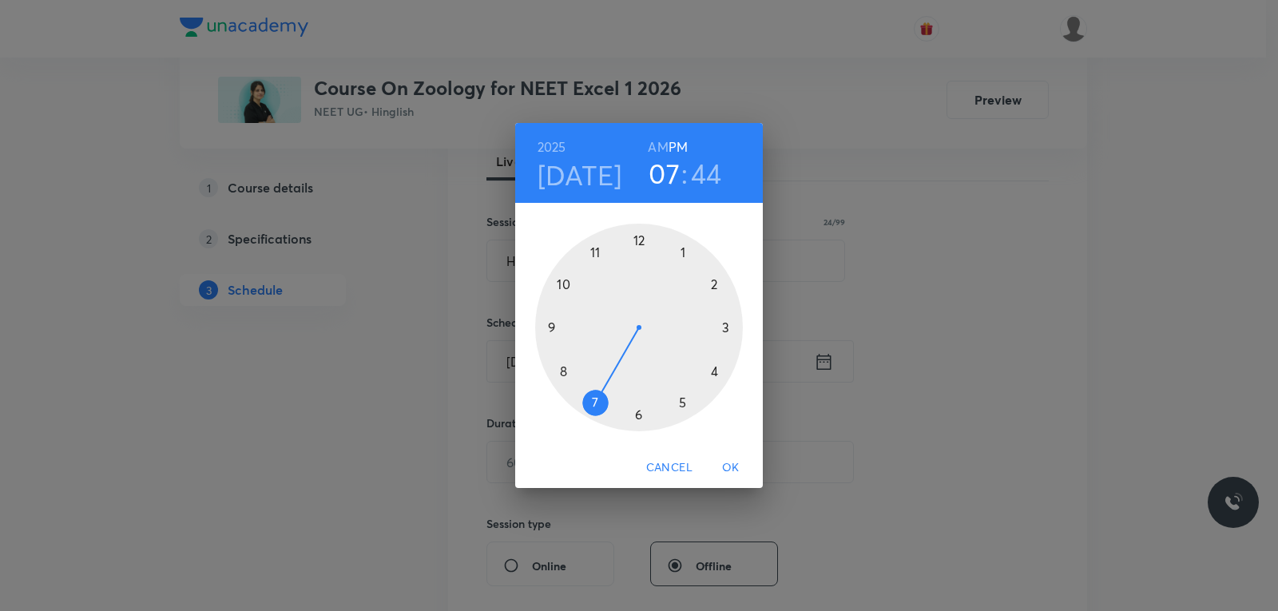
click at [657, 147] on h6 "AM" at bounding box center [658, 147] width 20 height 22
drag, startPoint x: 602, startPoint y: 395, endPoint x: 582, endPoint y: 332, distance: 65.4
click at [582, 332] on div at bounding box center [639, 328] width 208 height 208
drag, startPoint x: 558, startPoint y: 331, endPoint x: 641, endPoint y: 265, distance: 105.8
click at [641, 265] on div at bounding box center [639, 328] width 208 height 208
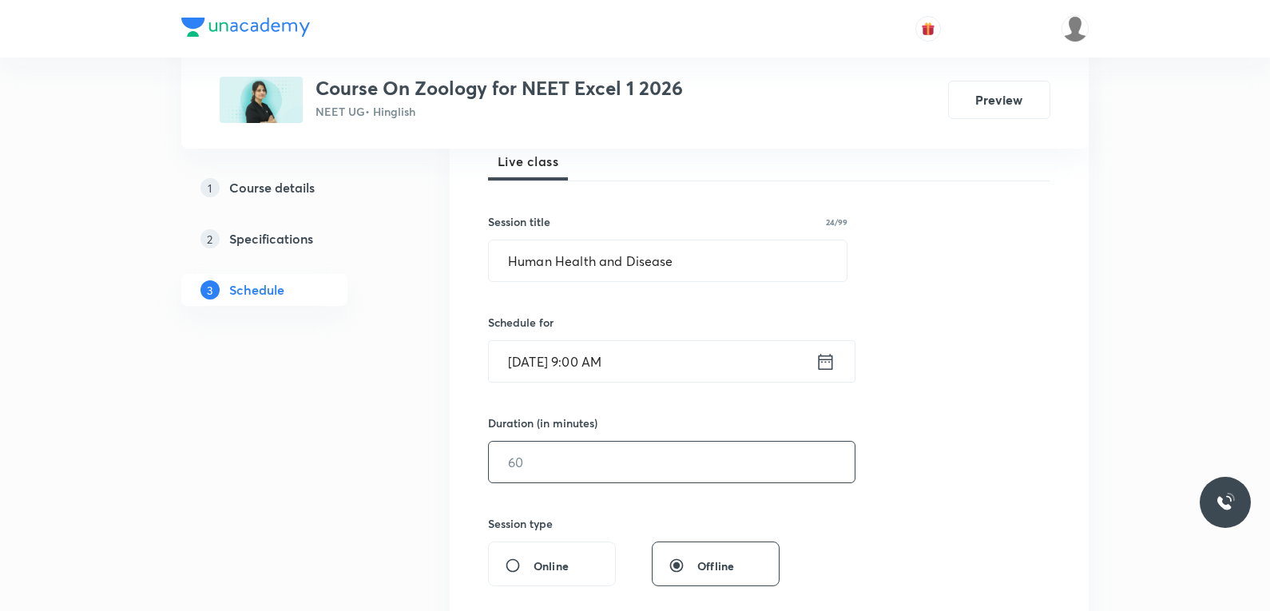
click at [552, 448] on input "text" at bounding box center [672, 462] width 366 height 41
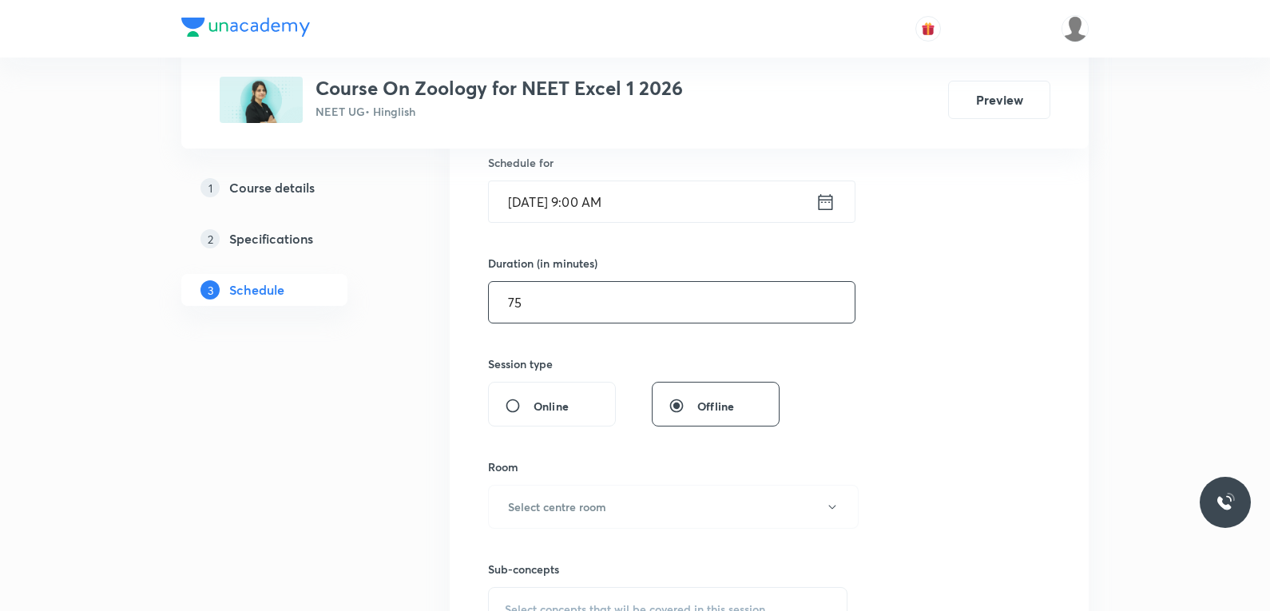
scroll to position [479, 0]
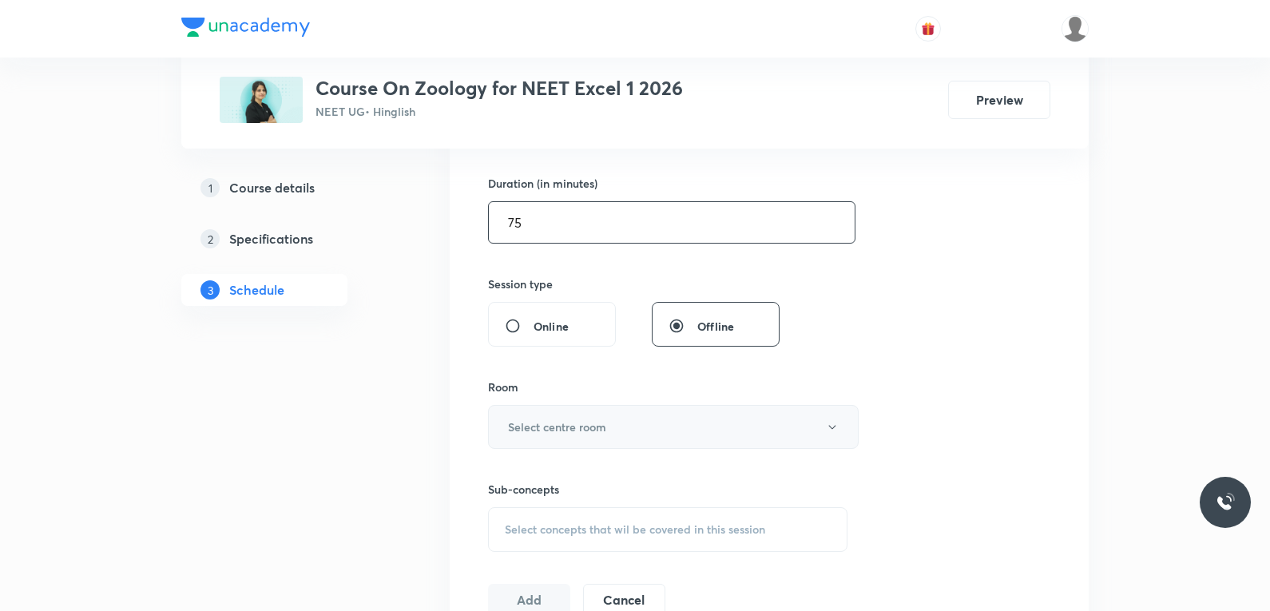
type input "75"
click at [659, 437] on button "Select centre room" at bounding box center [673, 427] width 371 height 44
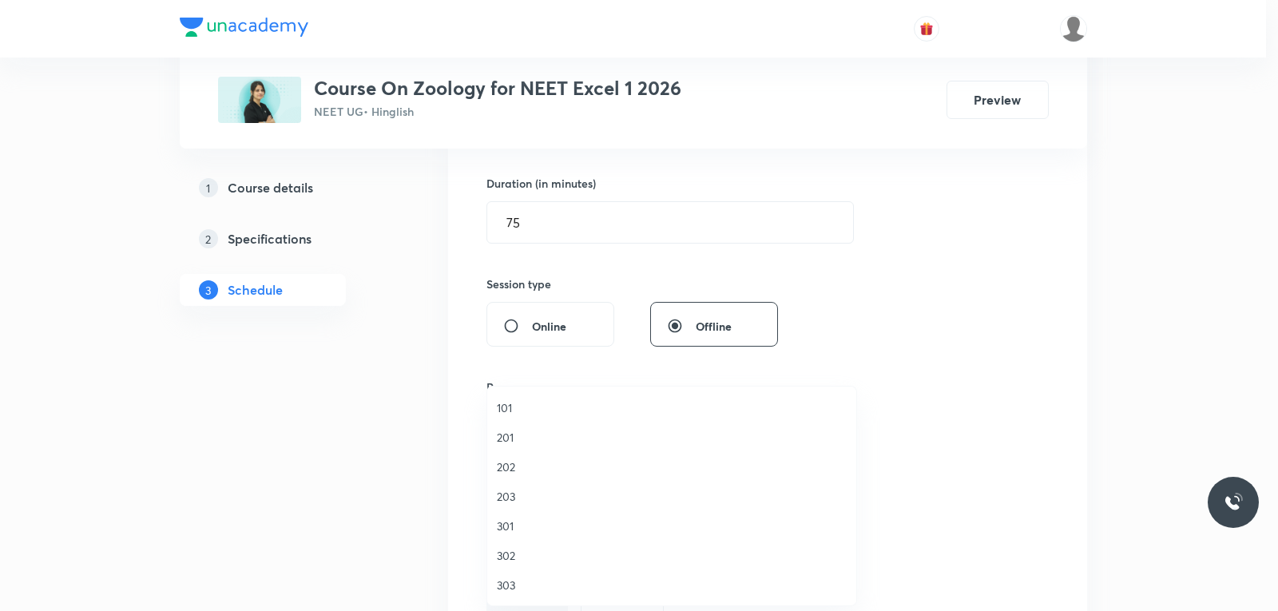
click at [537, 436] on span "201" at bounding box center [672, 437] width 350 height 17
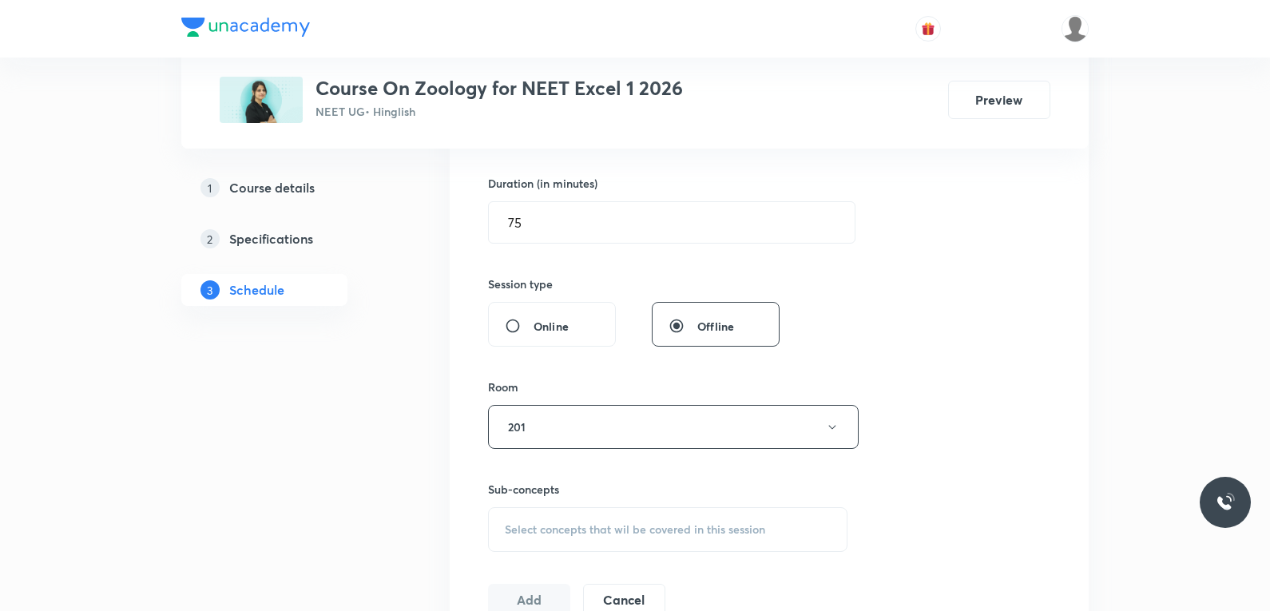
click at [602, 517] on div "Select concepts that wil be covered in this session" at bounding box center [667, 529] width 359 height 45
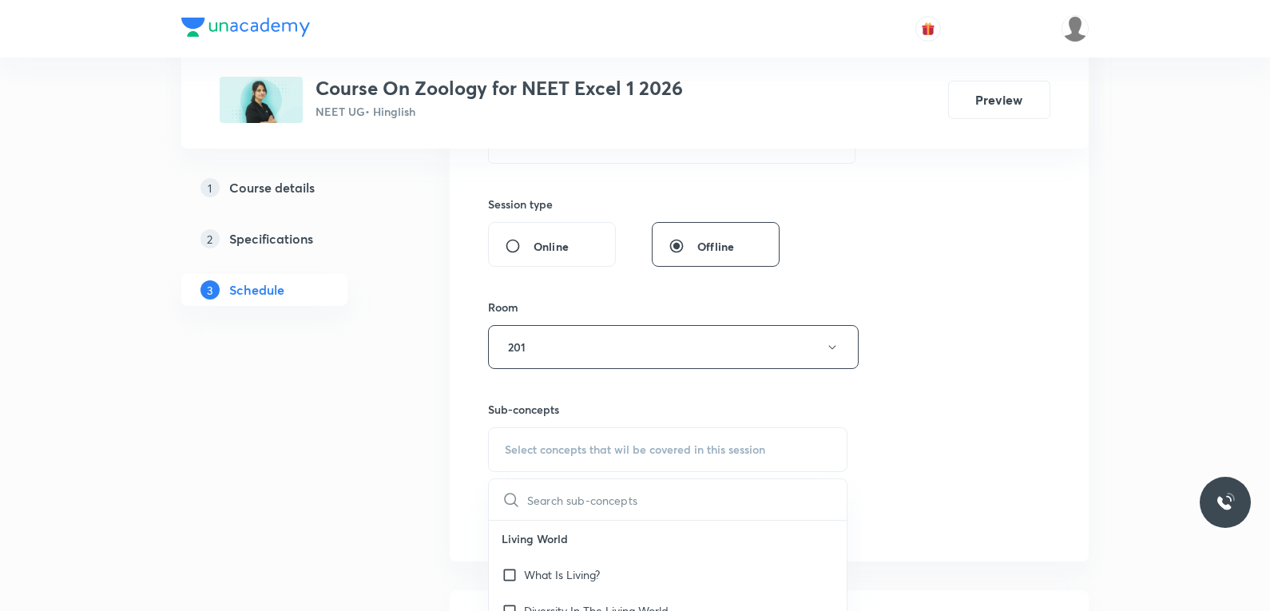
click at [967, 337] on div "Session 32 Live class Session title 24/99 Human Health and Disease ​ Schedule f…" at bounding box center [769, 161] width 562 height 750
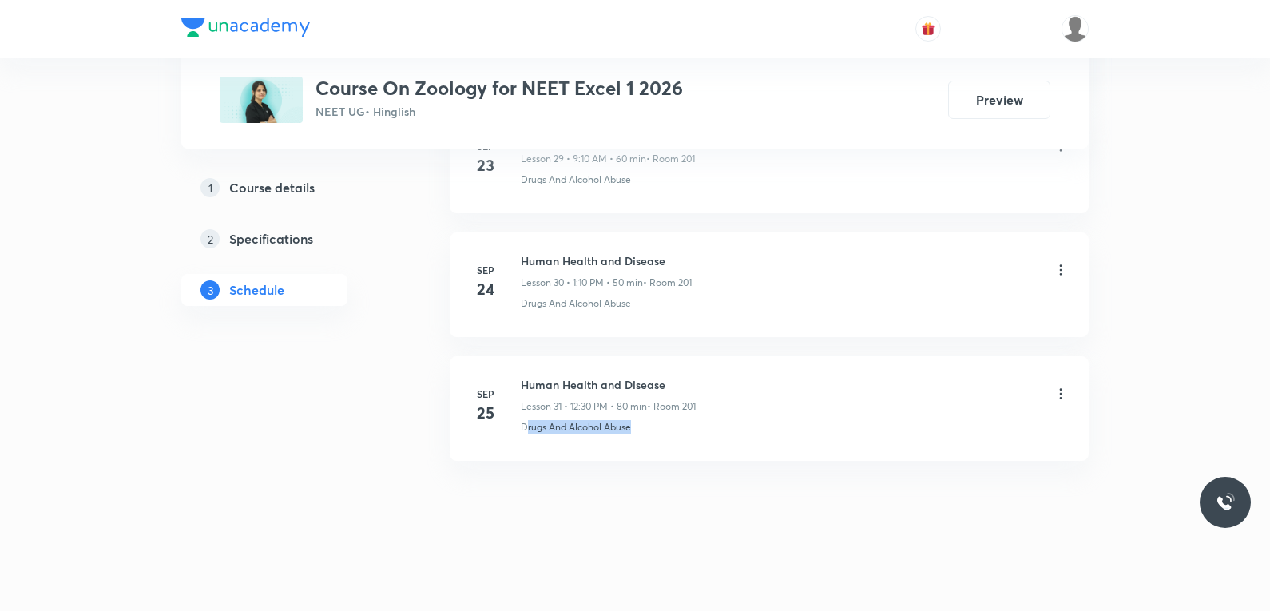
drag, startPoint x: 526, startPoint y: 436, endPoint x: 653, endPoint y: 433, distance: 126.3
click at [653, 433] on li "[DATE] Human Health and Disease Lesson 31 • 12:30 PM • 80 min • Room 201 Drugs …" at bounding box center [769, 408] width 639 height 105
copy p "rugs And [MEDICAL_DATA]"
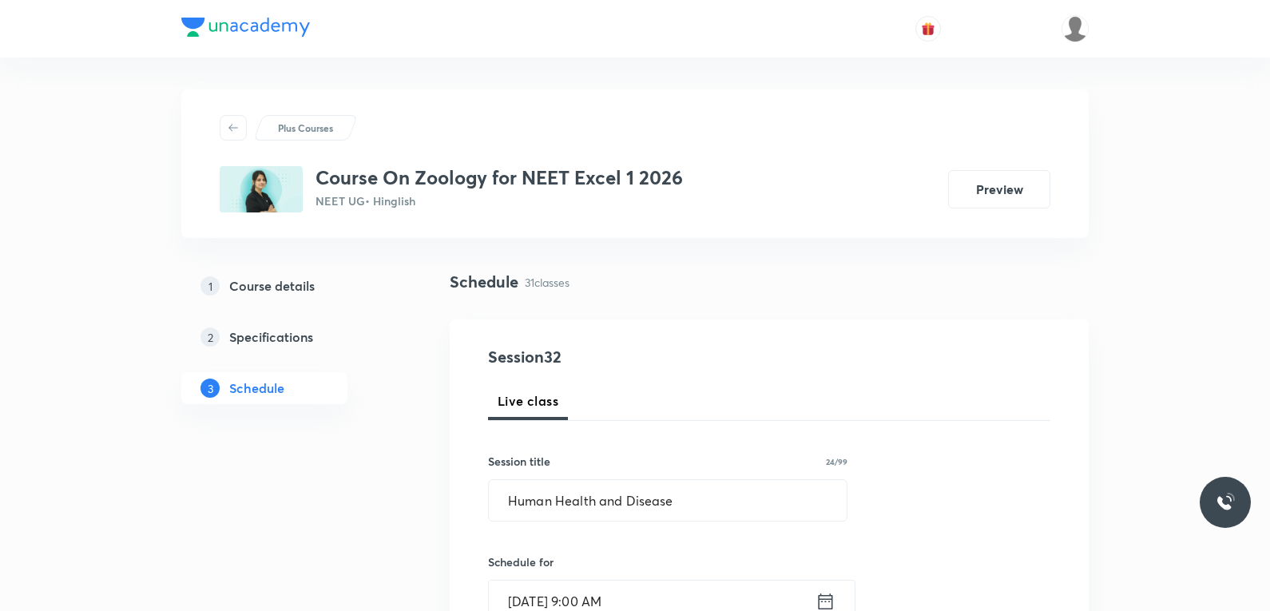
scroll to position [639, 0]
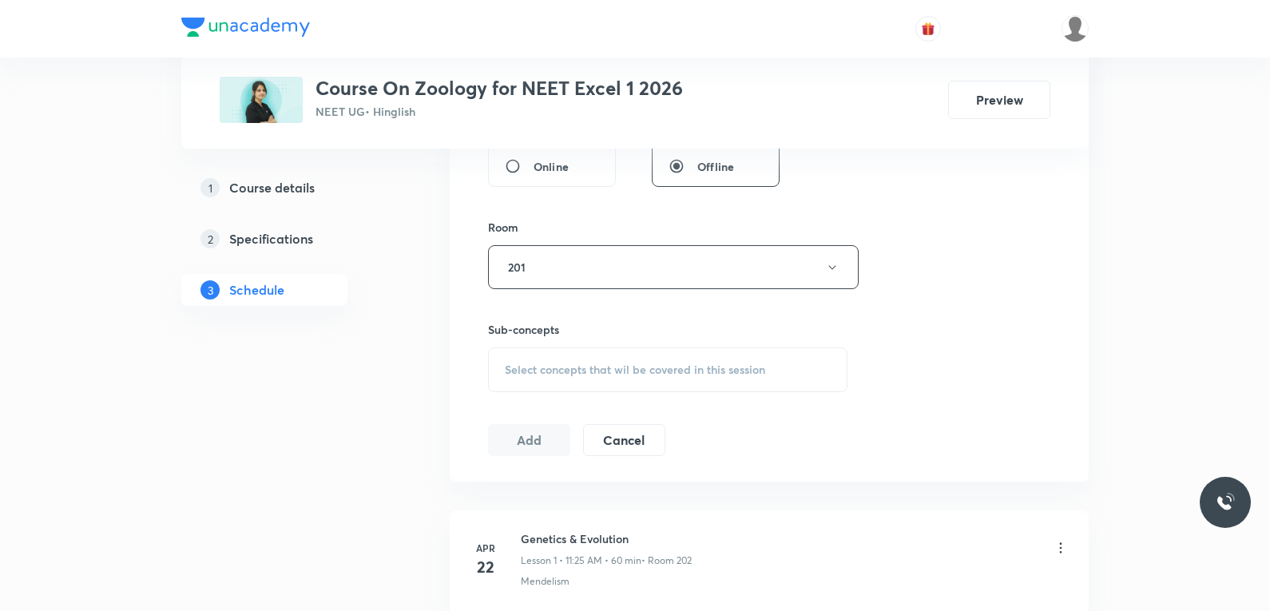
click at [672, 367] on span "Select concepts that wil be covered in this session" at bounding box center [635, 369] width 260 height 13
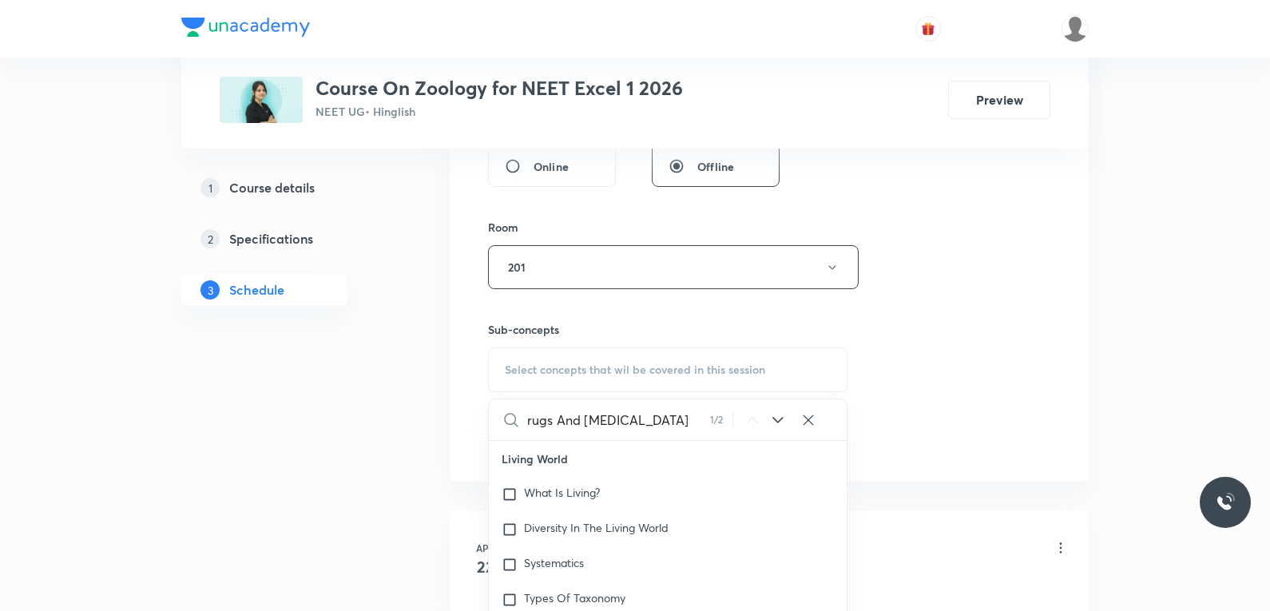
scroll to position [9173, 0]
type input "rugs And [MEDICAL_DATA]"
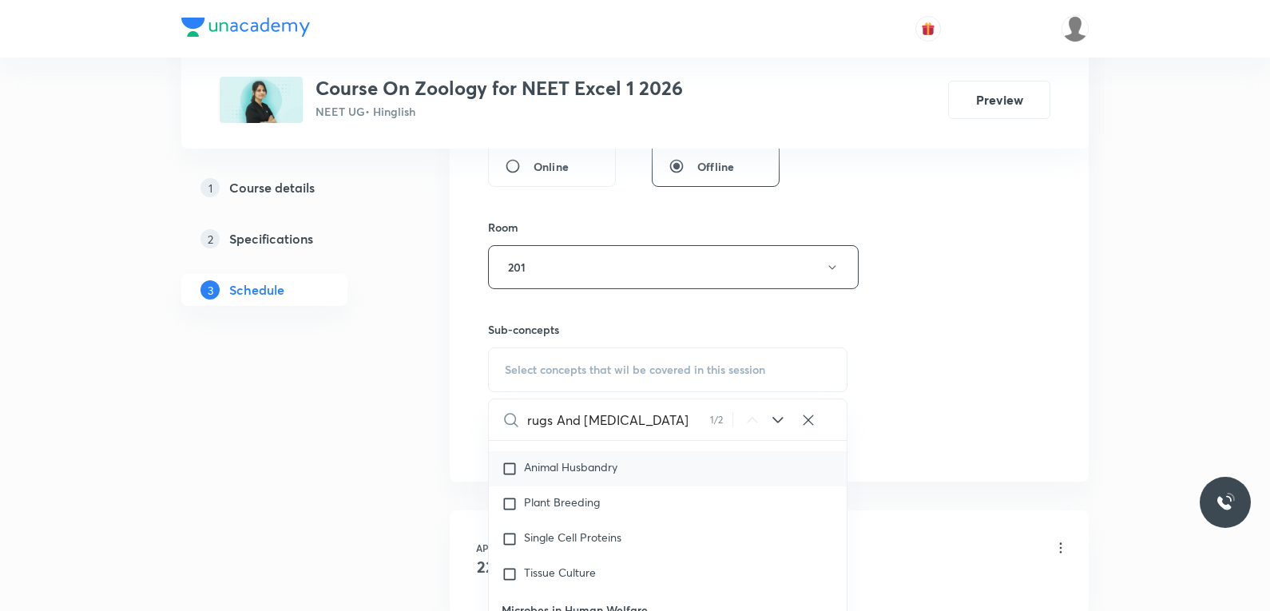
scroll to position [9332, 0]
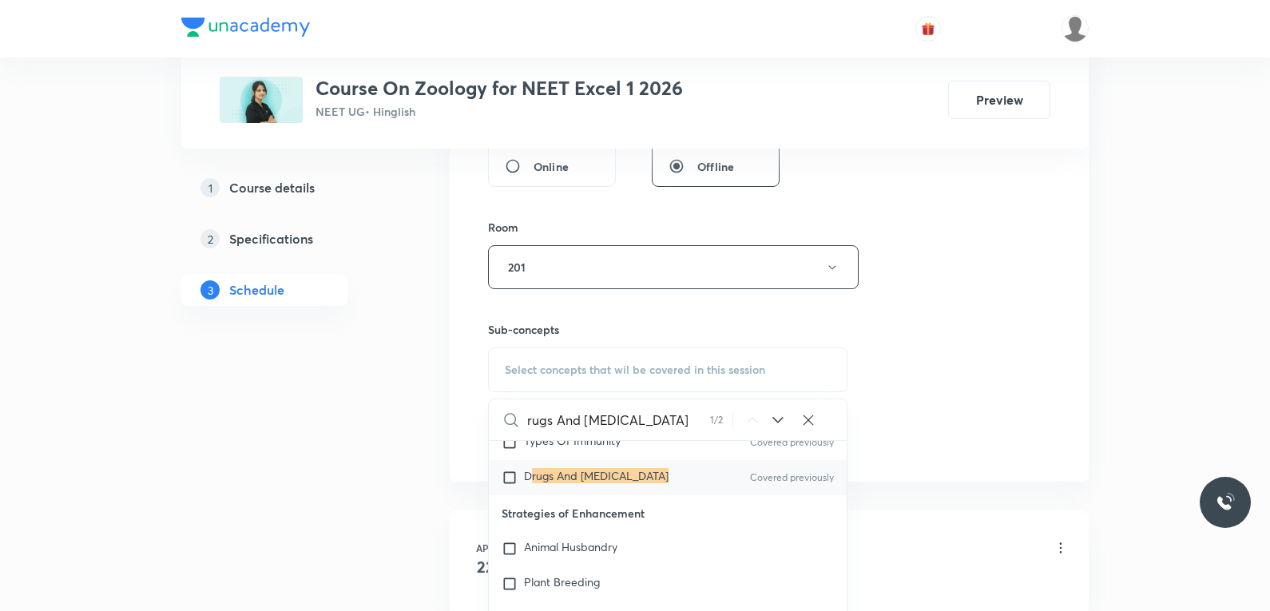
click at [606, 475] on div "D rugs And Alcohol Abuse Covered previously" at bounding box center [668, 477] width 358 height 35
checkbox input "true"
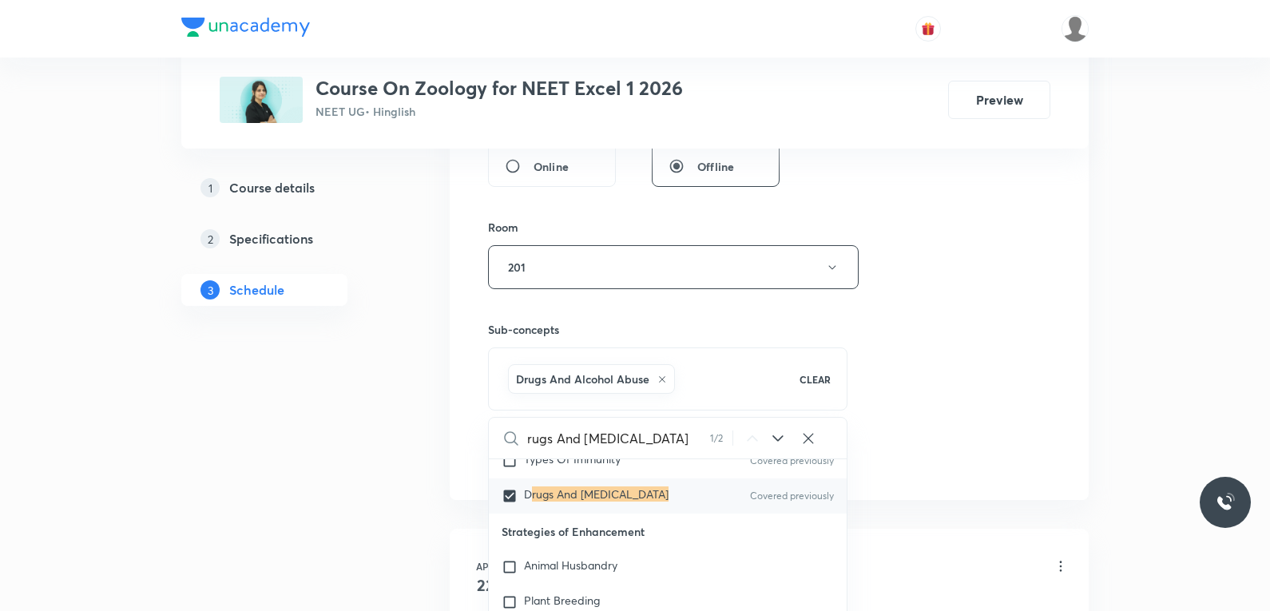
click at [1011, 295] on div "Session 32 Live class Session title 24/99 Human Health and Disease ​ Schedule f…" at bounding box center [769, 90] width 562 height 768
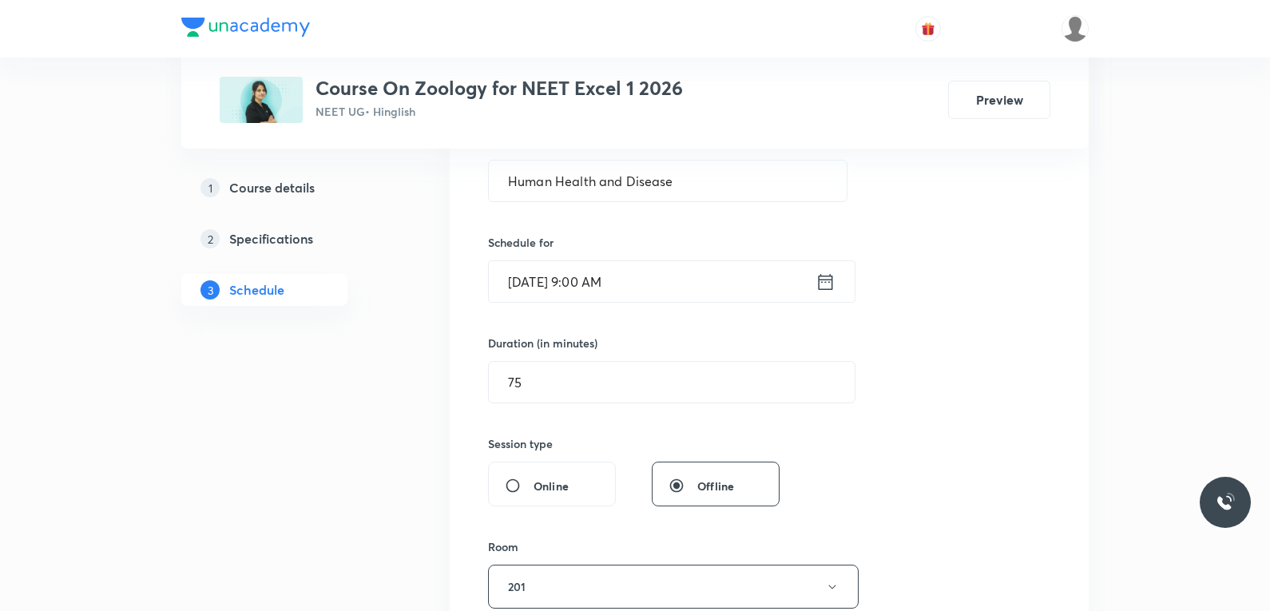
scroll to position [639, 0]
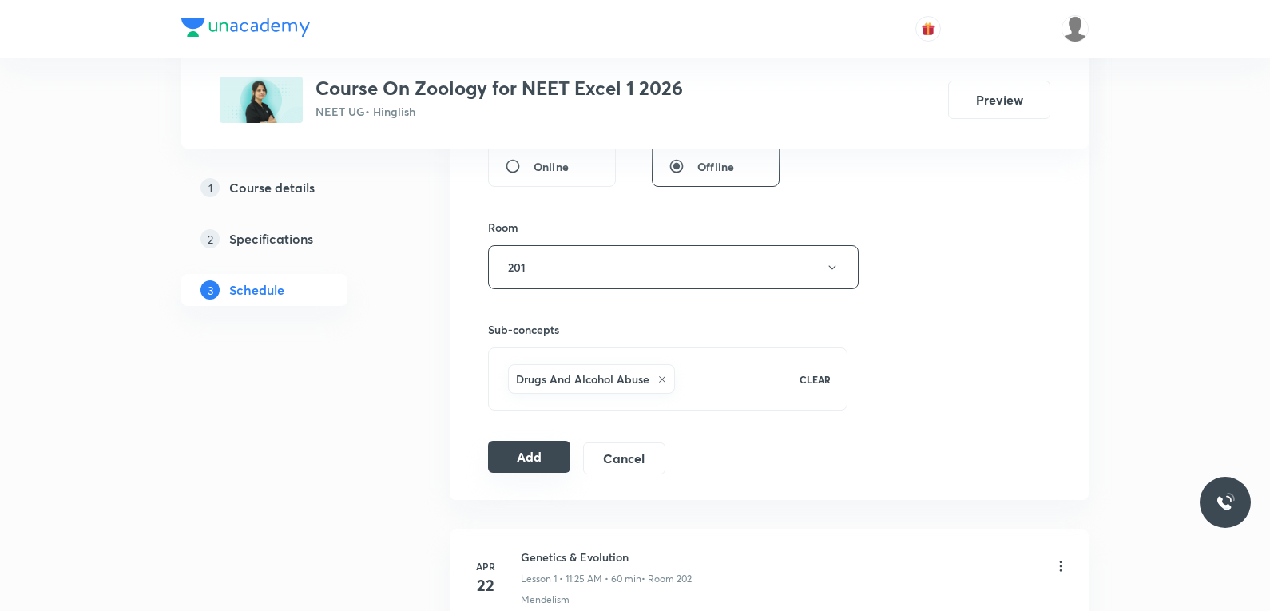
click at [535, 455] on button "Add" at bounding box center [529, 457] width 82 height 32
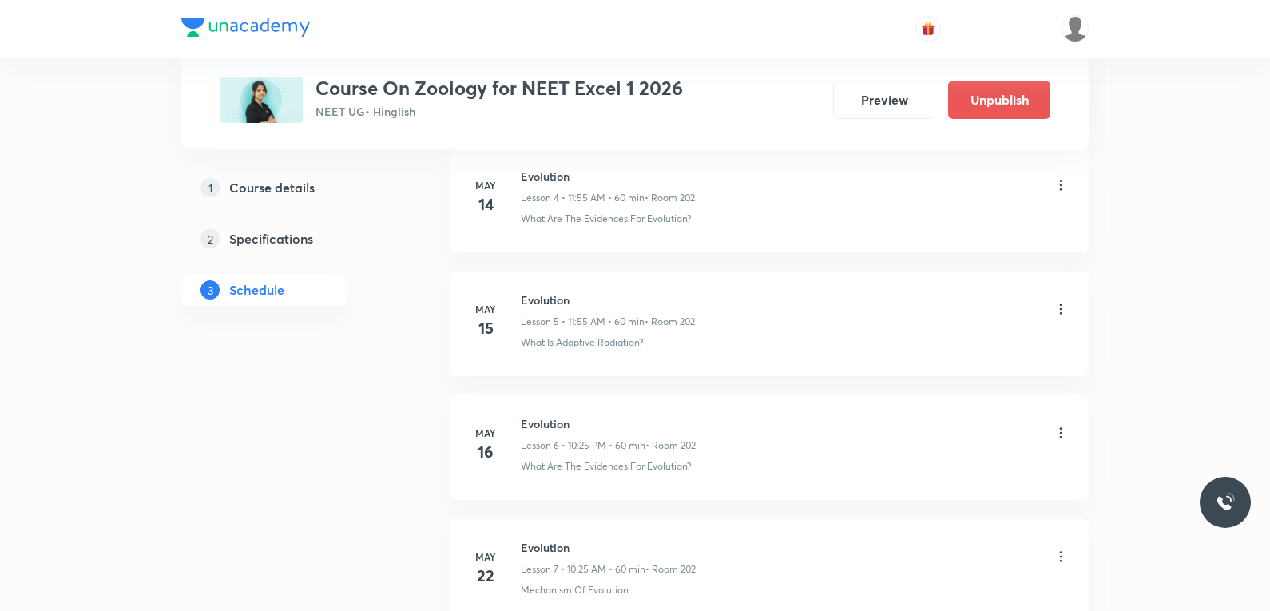
scroll to position [3897, 0]
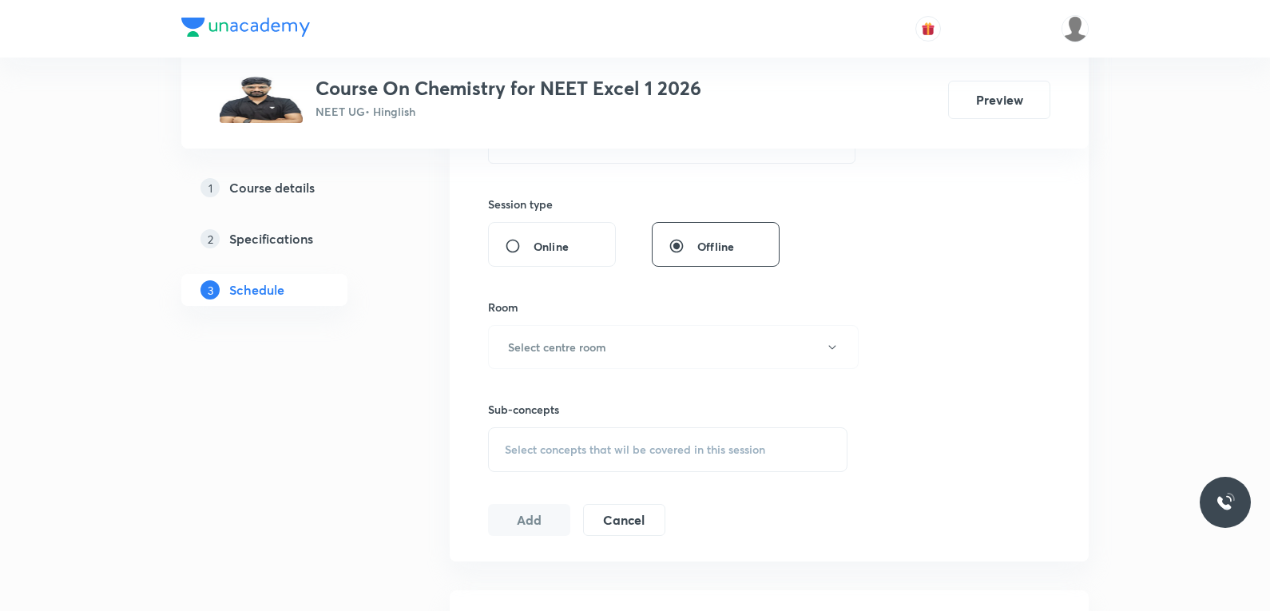
scroll to position [639, 0]
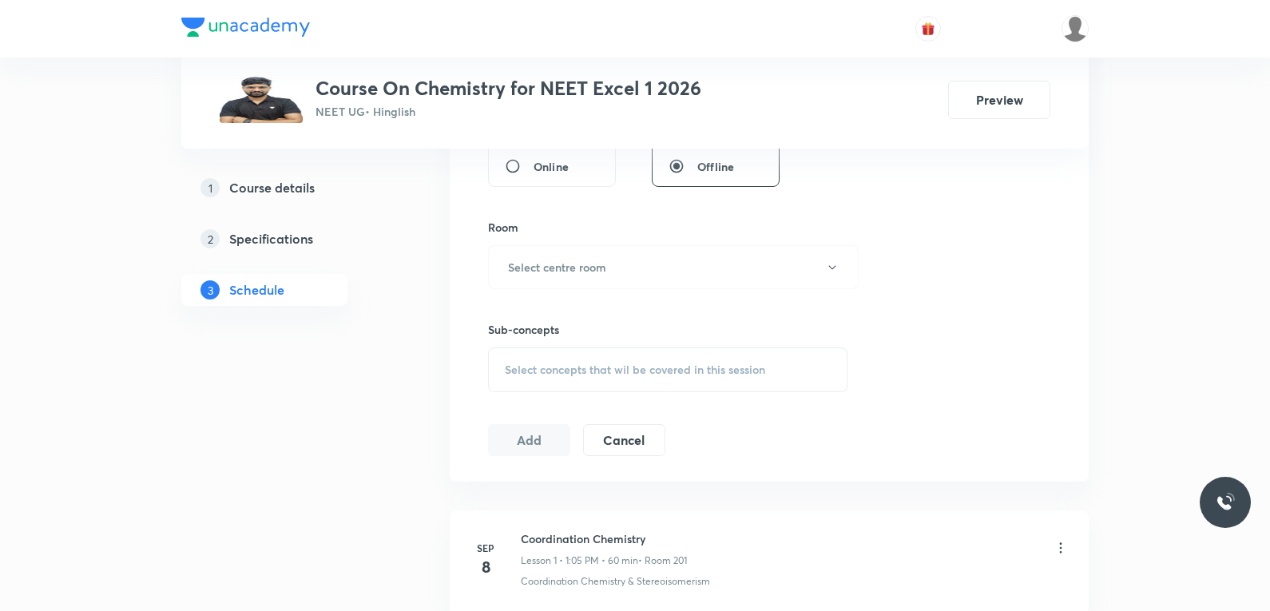
click at [640, 373] on span "Select concepts that wil be covered in this session" at bounding box center [635, 369] width 260 height 13
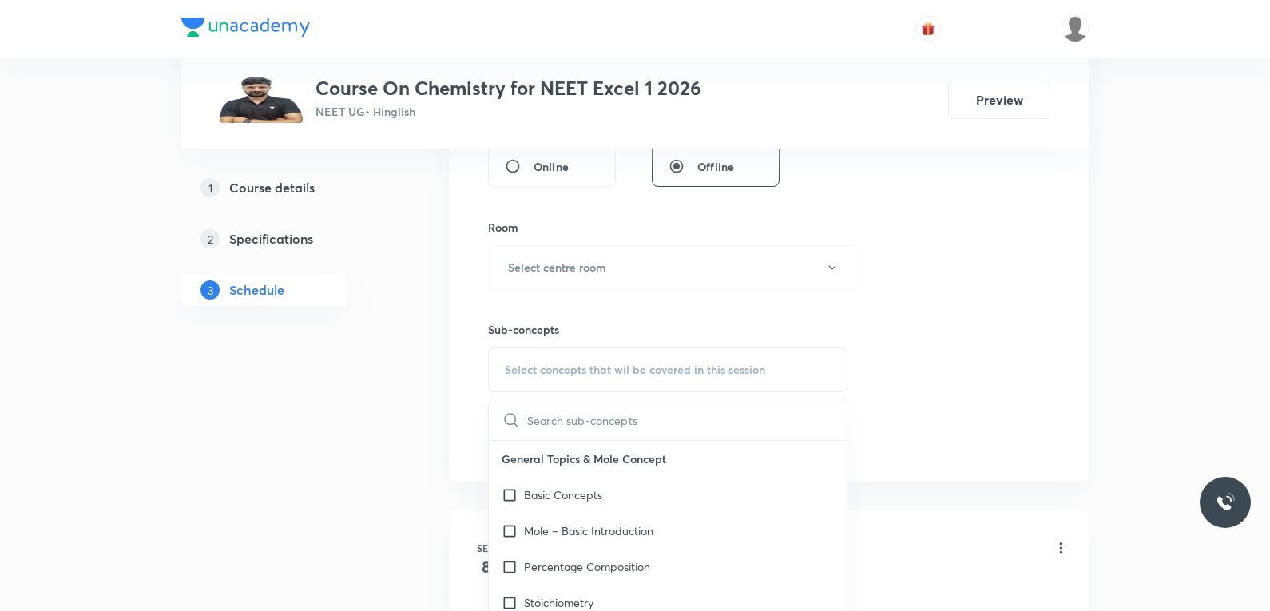
click at [935, 236] on div "Session 16 Live class Session title 0/99 ​ Schedule for [DATE] 7:44 PM ​ Durati…" at bounding box center [769, 81] width 562 height 750
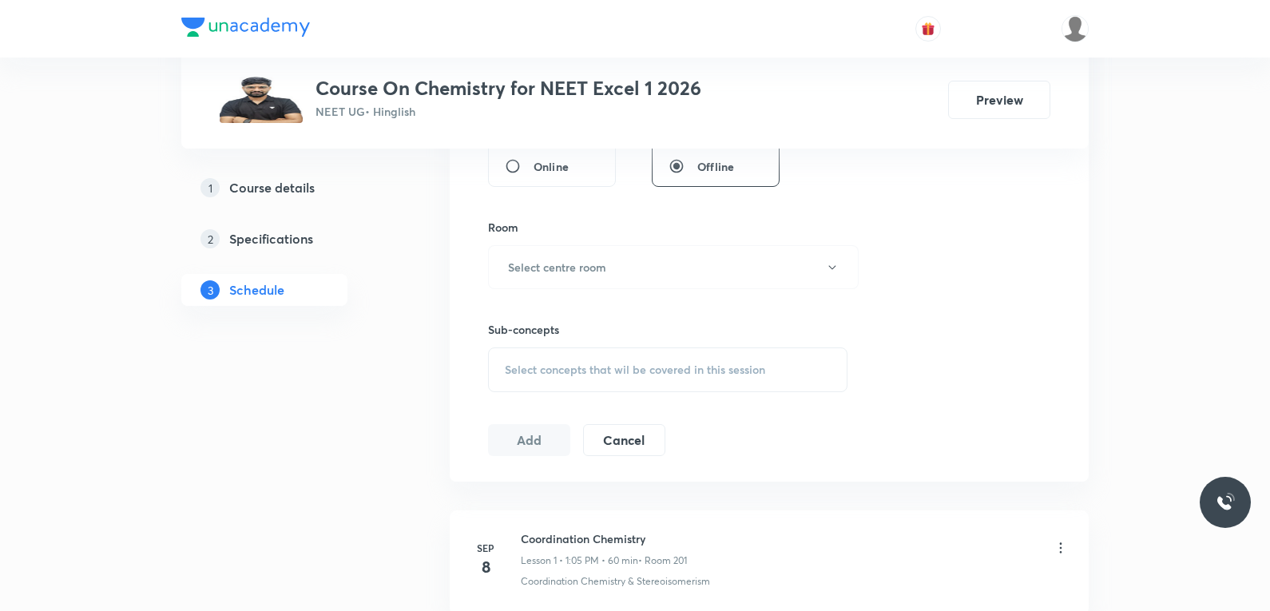
scroll to position [2527, 0]
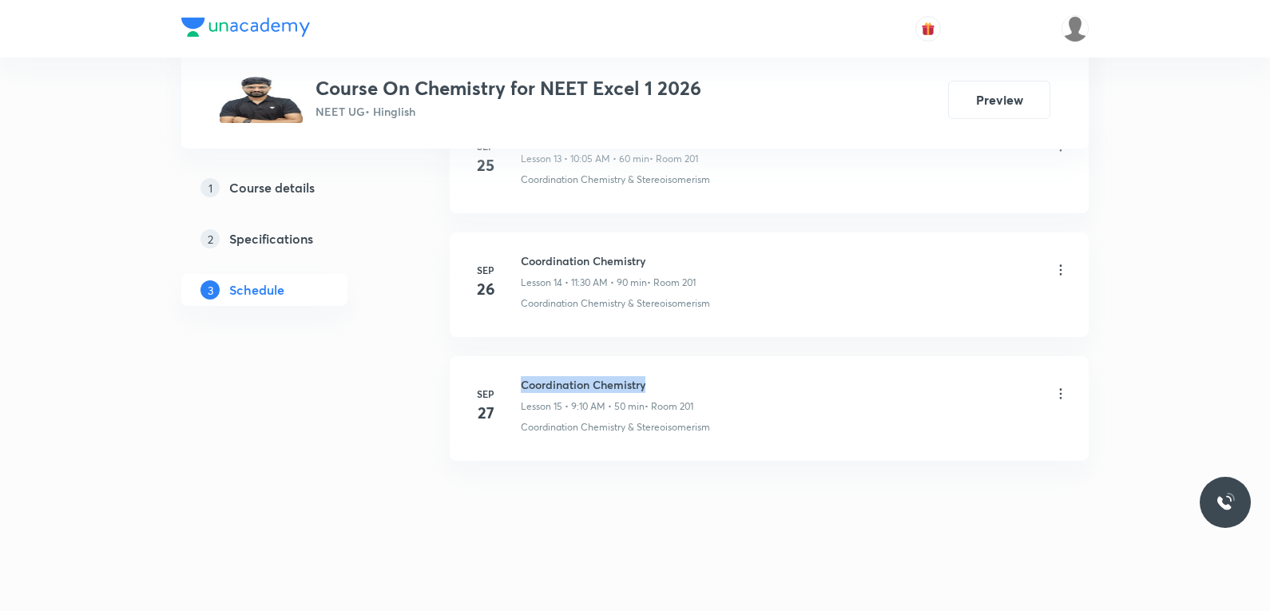
drag, startPoint x: 522, startPoint y: 379, endPoint x: 692, endPoint y: 383, distance: 169.4
click at [692, 383] on h6 "Coordination Chemistry" at bounding box center [607, 384] width 173 height 17
copy h6 "Coordination Chemistry"
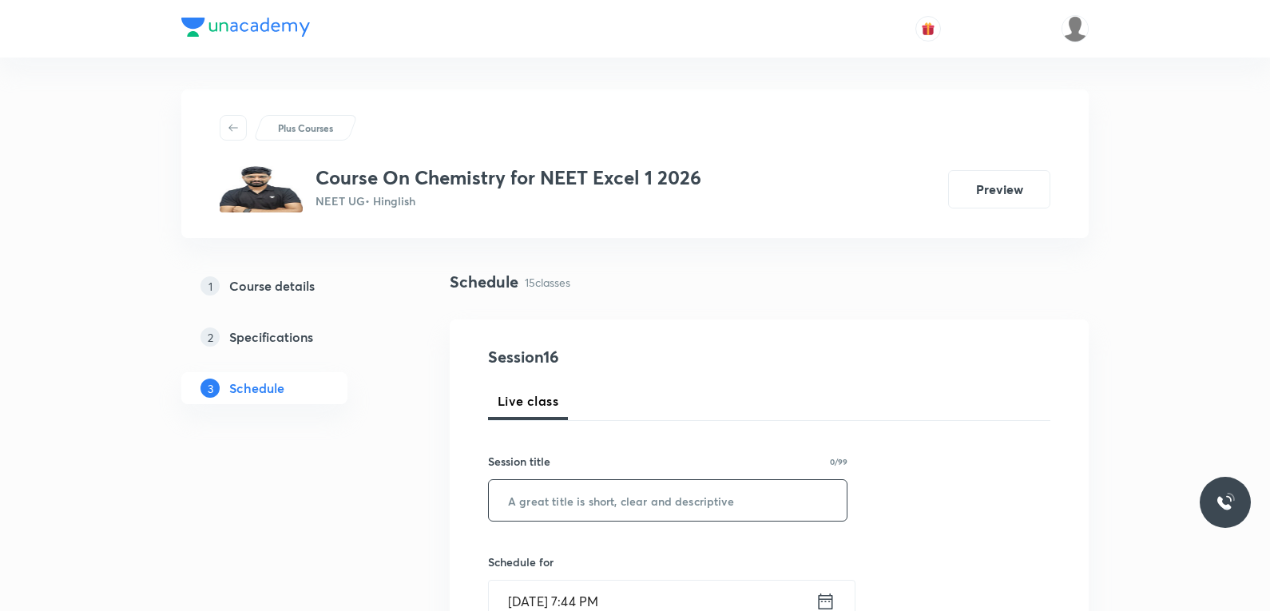
click at [625, 508] on input "text" at bounding box center [668, 500] width 358 height 41
paste input "Coordination Chemistry"
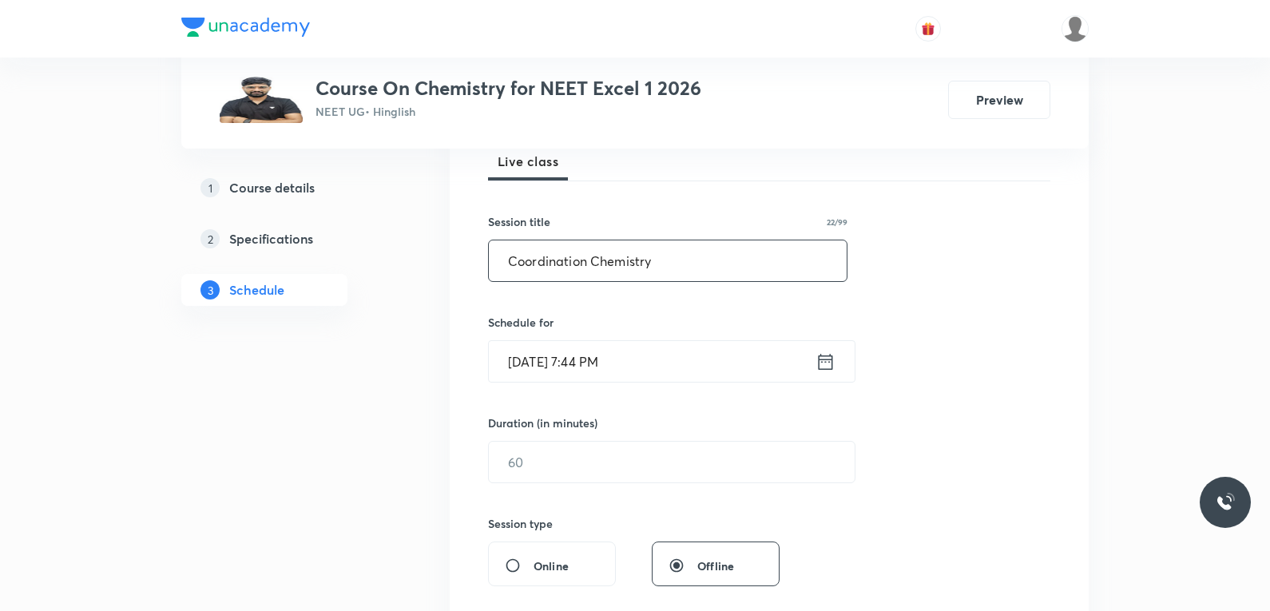
type input "Coordination Chemistry"
click at [561, 353] on input "[DATE] 7:44 PM" at bounding box center [652, 361] width 327 height 41
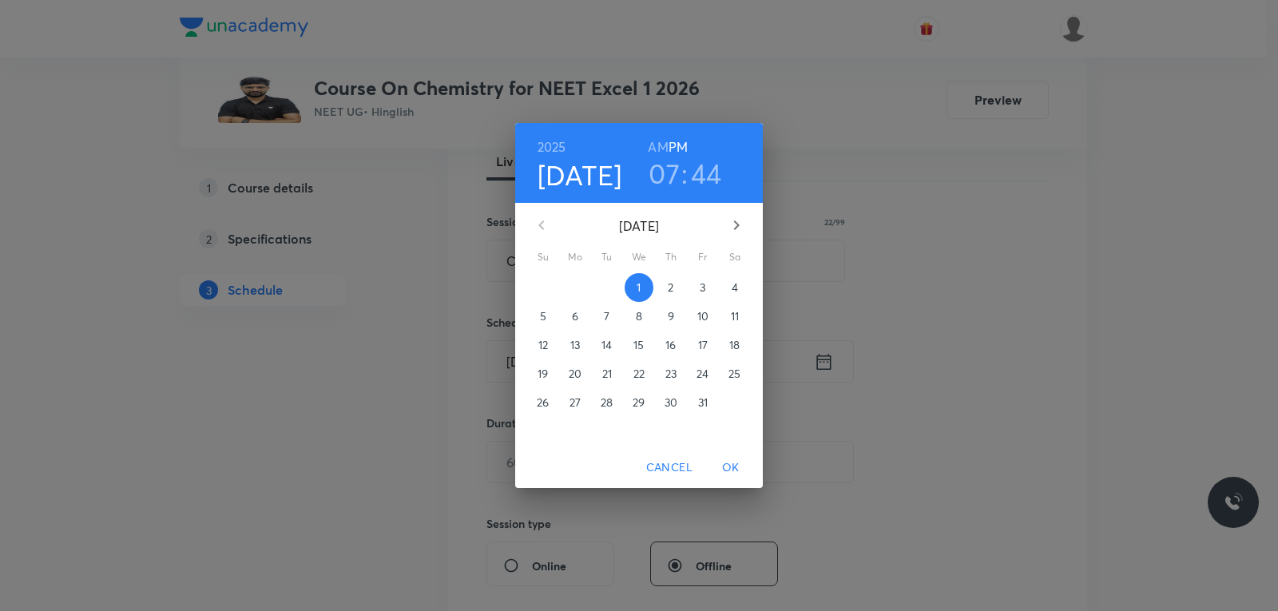
click at [670, 288] on p "2" at bounding box center [671, 288] width 6 height 16
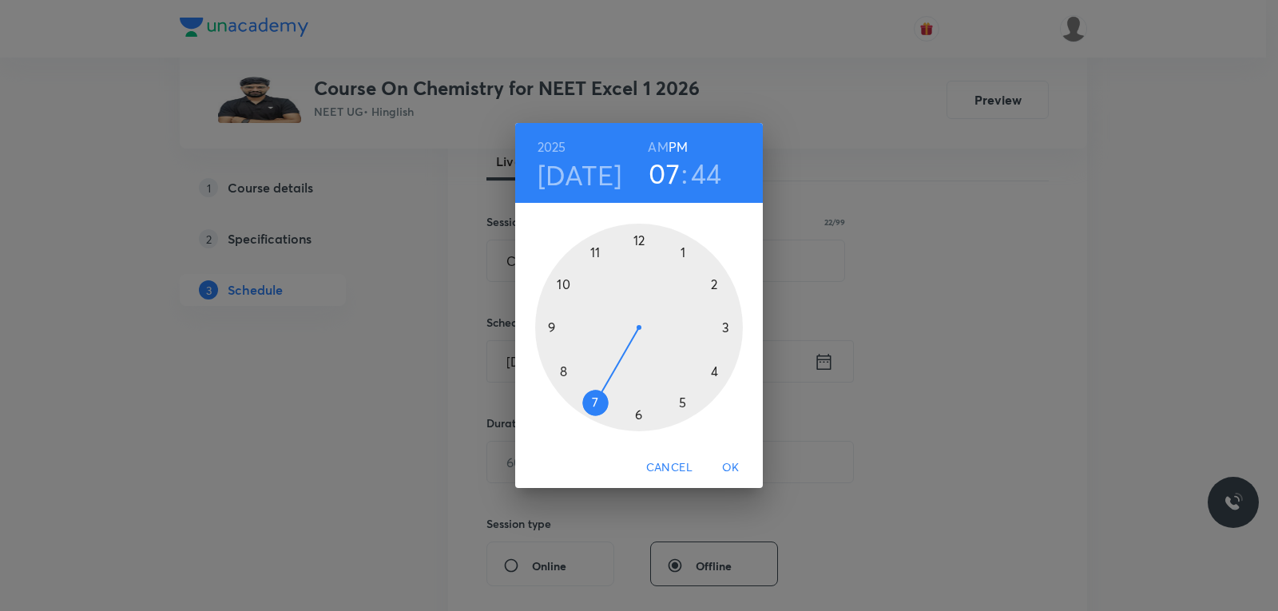
click at [660, 144] on h6 "AM" at bounding box center [658, 147] width 20 height 22
drag, startPoint x: 591, startPoint y: 398, endPoint x: 572, endPoint y: 304, distance: 95.4
click at [572, 304] on div at bounding box center [639, 328] width 208 height 208
drag, startPoint x: 576, startPoint y: 351, endPoint x: 707, endPoint y: 367, distance: 132.1
click at [707, 367] on div at bounding box center [639, 328] width 208 height 208
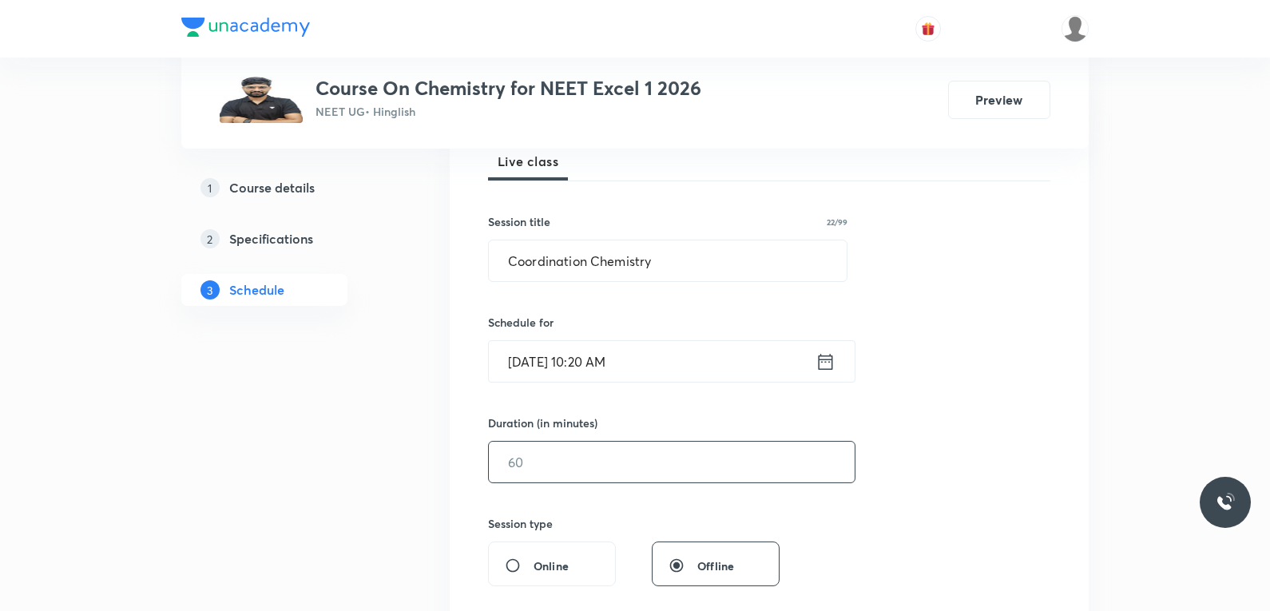
click at [528, 469] on input "text" at bounding box center [672, 462] width 366 height 41
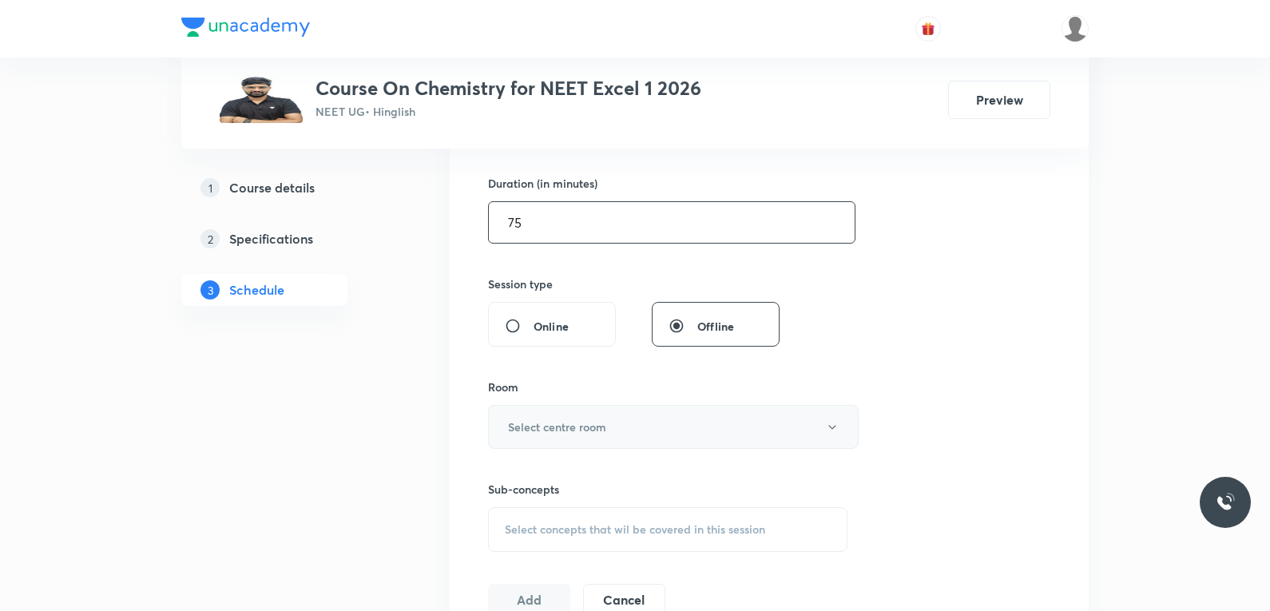
type input "75"
click at [636, 427] on button "Select centre room" at bounding box center [673, 427] width 371 height 44
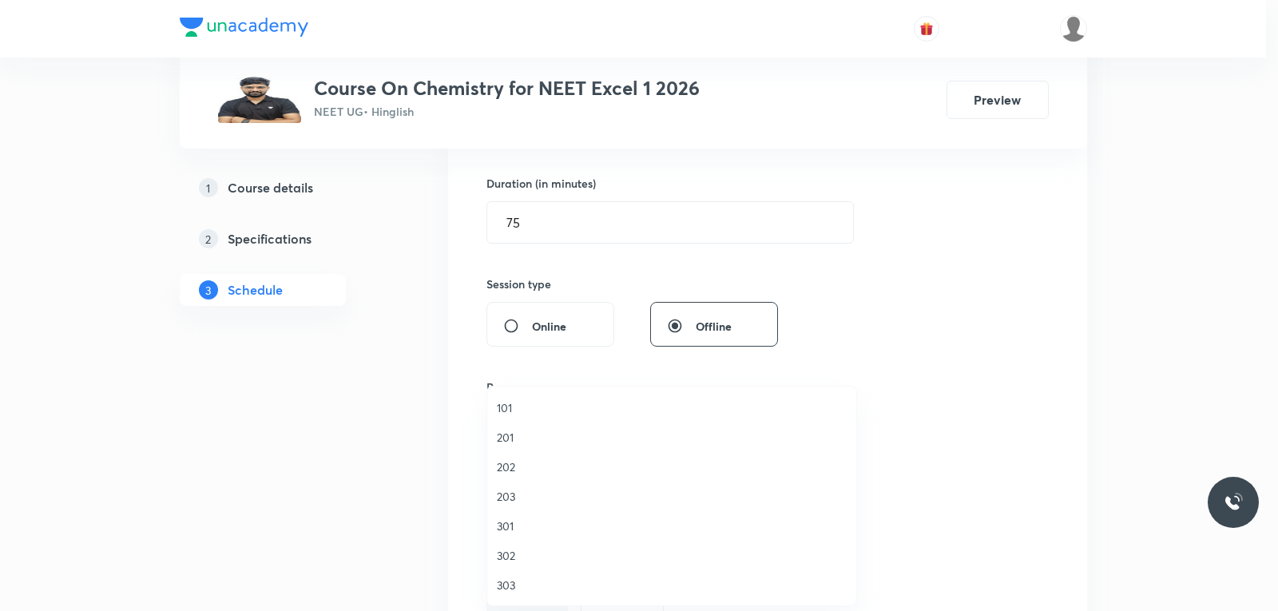
click at [539, 433] on span "201" at bounding box center [672, 437] width 350 height 17
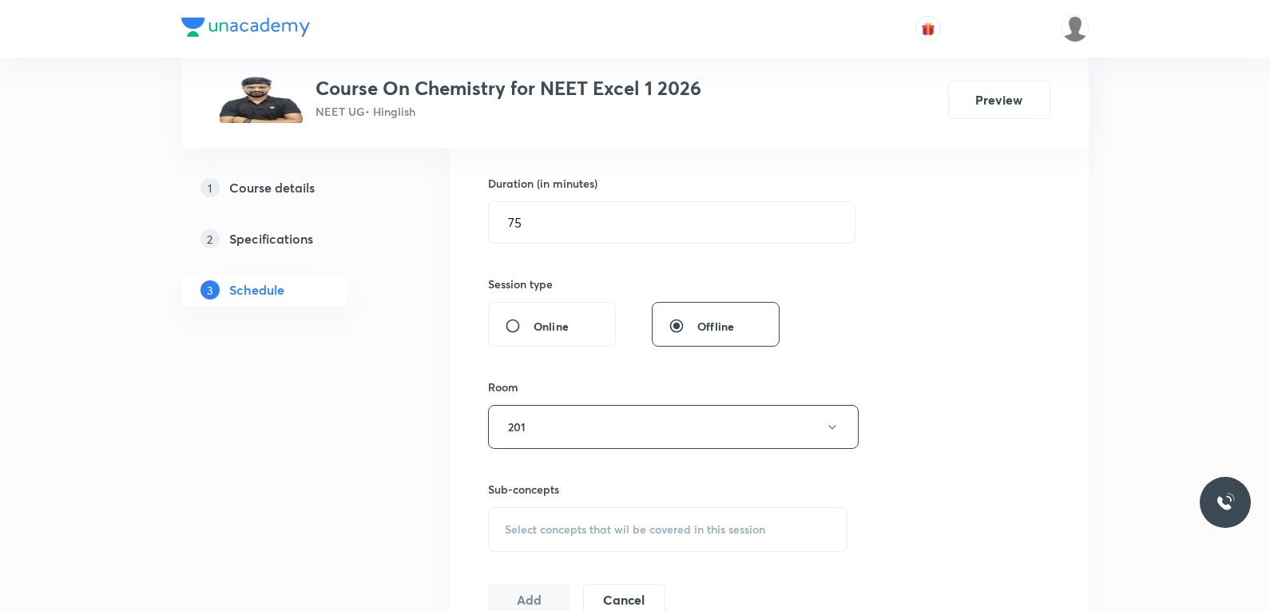
click at [590, 524] on div "Select concepts that wil be covered in this session" at bounding box center [667, 529] width 359 height 45
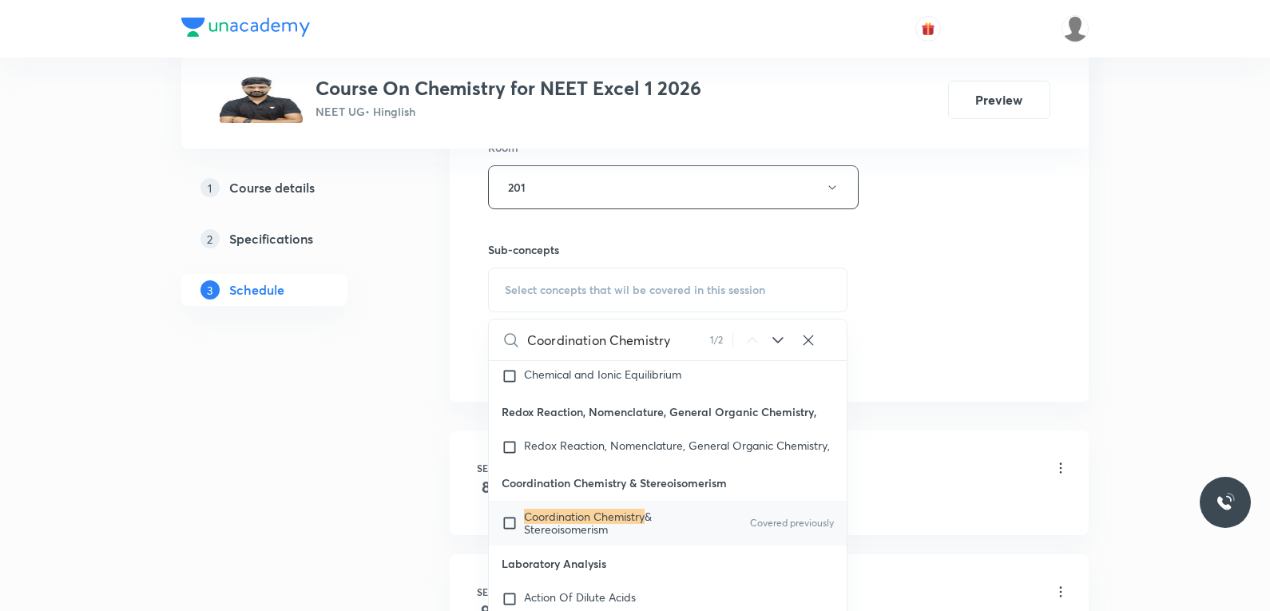
type input "Coordination Chemistry"
click at [603, 524] on mark "Coordination Chemistry" at bounding box center [584, 516] width 121 height 15
checkbox input "true"
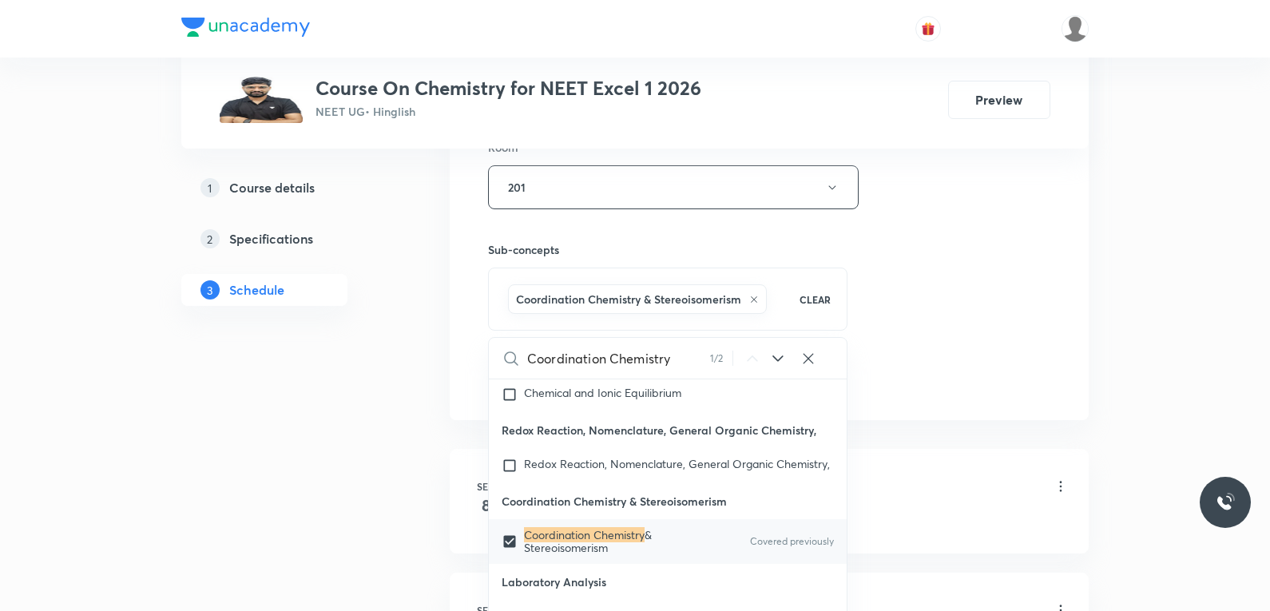
click at [981, 279] on div "Session 16 Live class Session title 22/99 Coordination Chemistry ​ Schedule for…" at bounding box center [769, 10] width 562 height 768
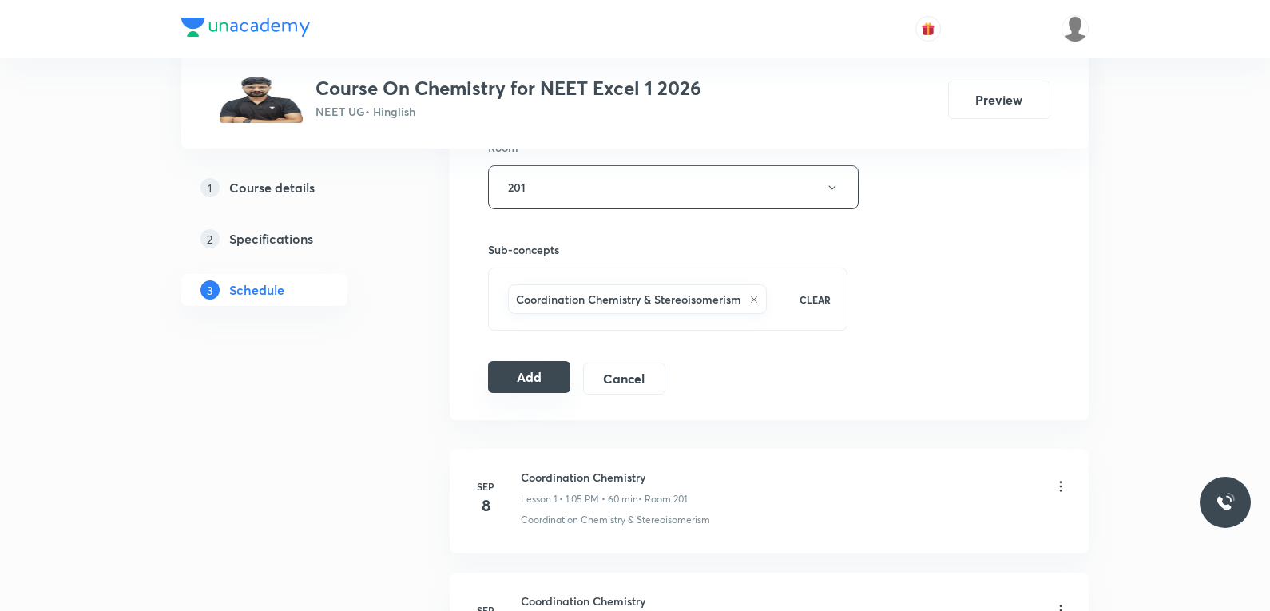
click at [553, 379] on button "Add" at bounding box center [529, 377] width 82 height 32
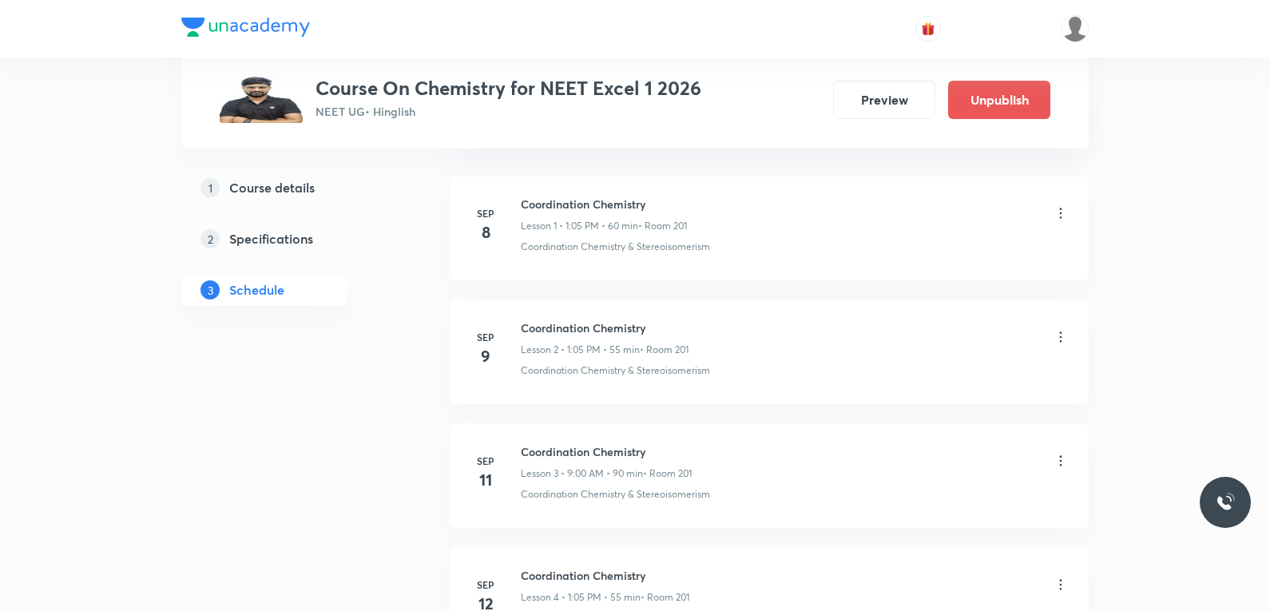
scroll to position [1916, 0]
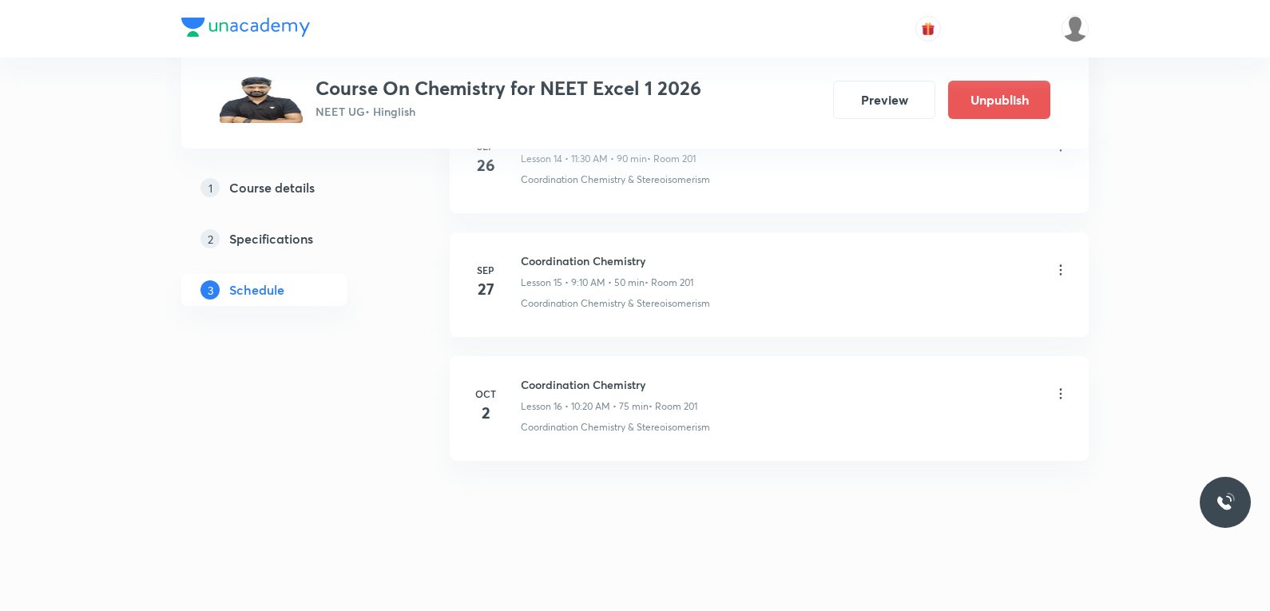
click at [1061, 395] on icon at bounding box center [1061, 393] width 2 height 10
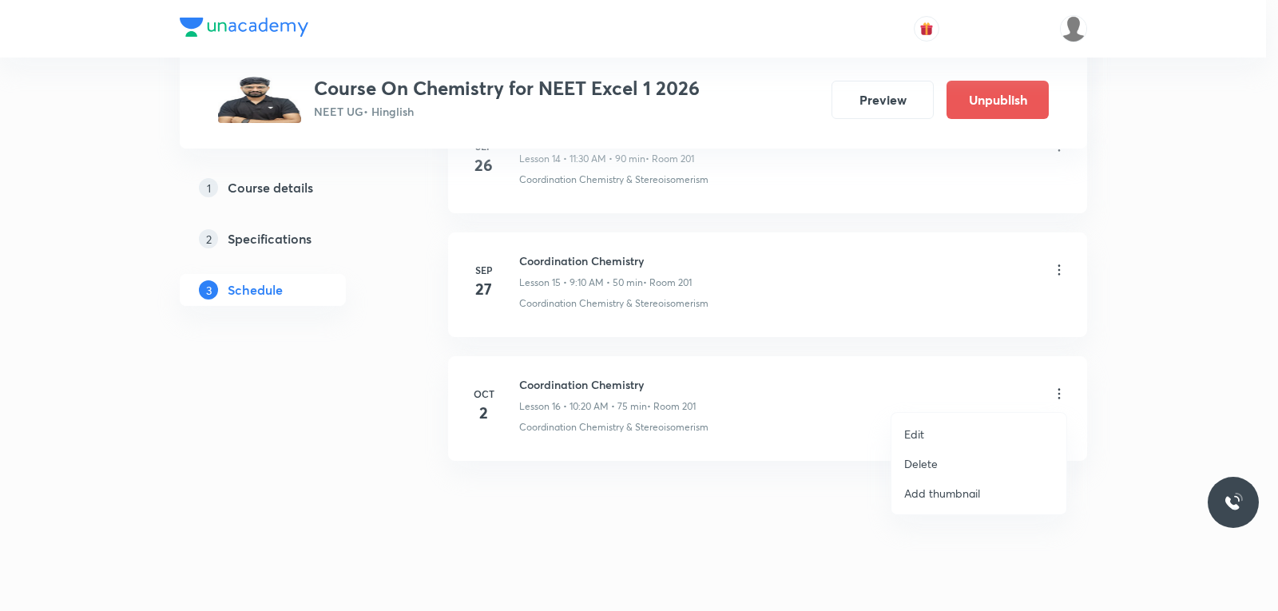
click at [941, 440] on li "Edit" at bounding box center [978, 434] width 175 height 30
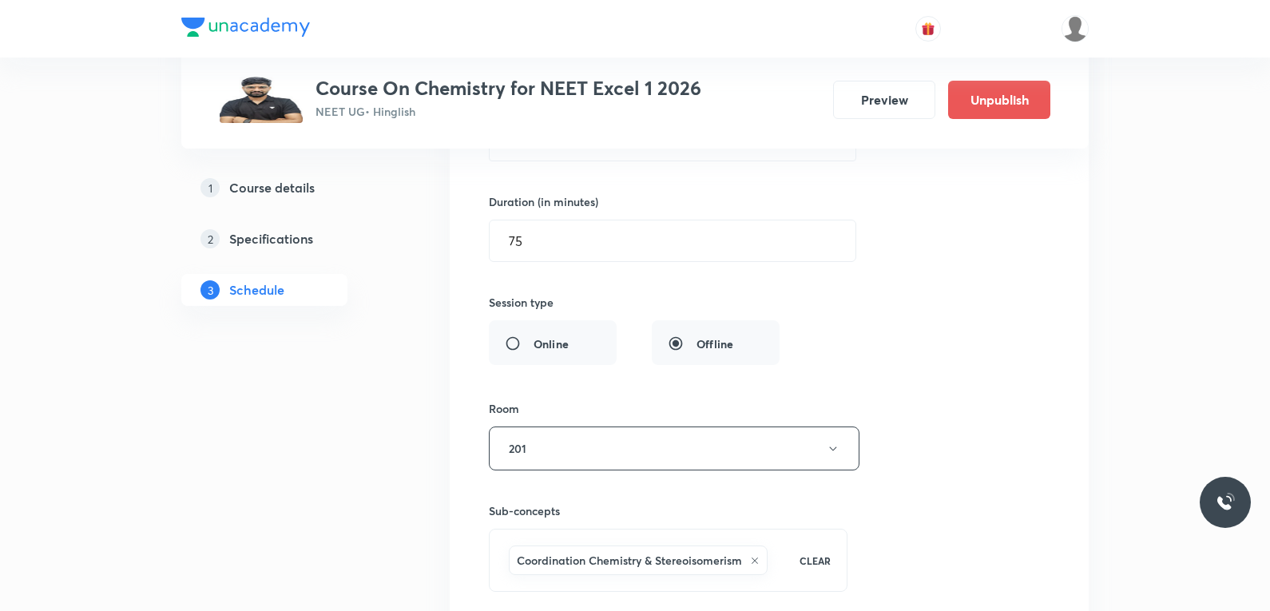
scroll to position [2531, 0]
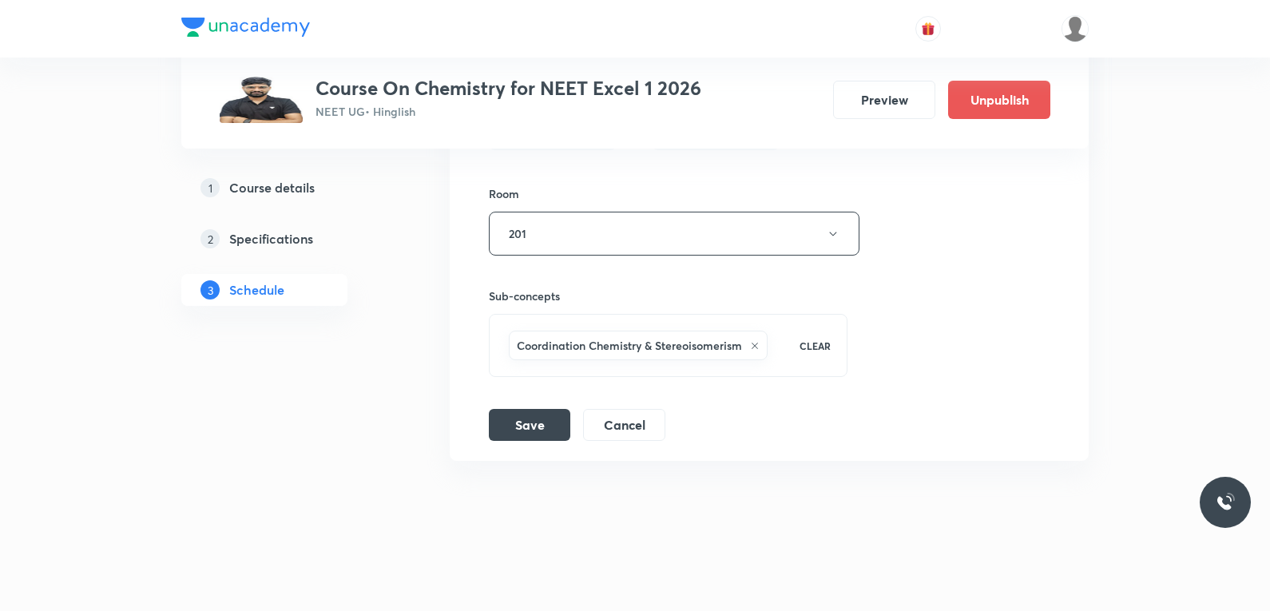
click at [757, 343] on icon at bounding box center [755, 346] width 10 height 10
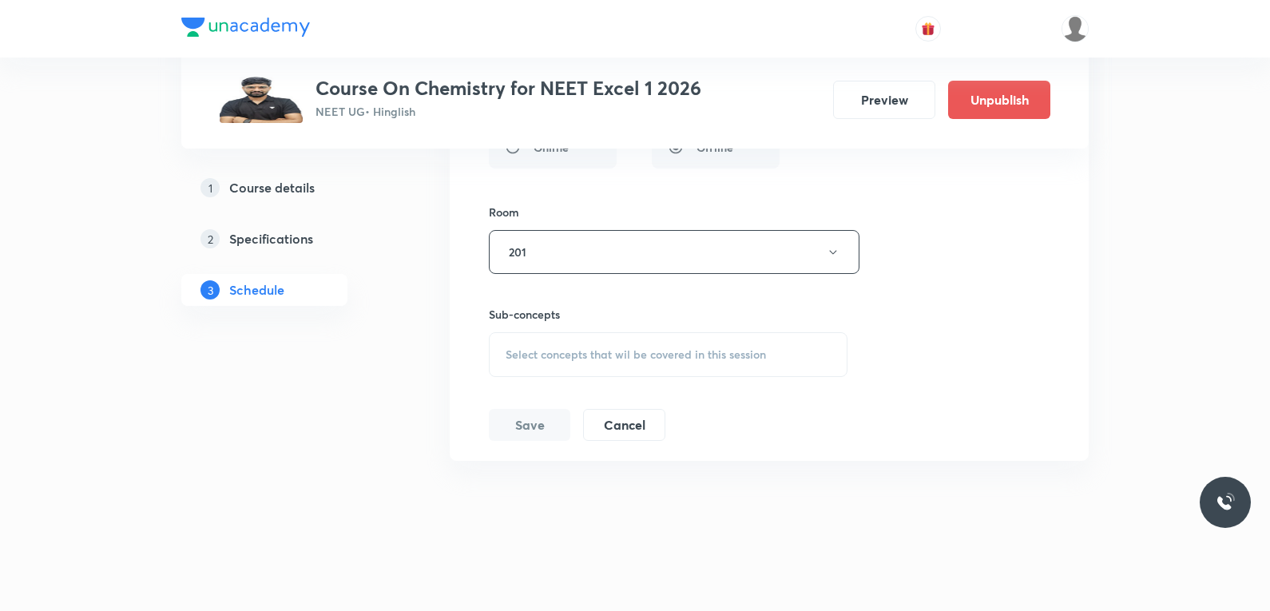
click at [665, 350] on span "Select concepts that wil be covered in this session" at bounding box center [636, 354] width 260 height 13
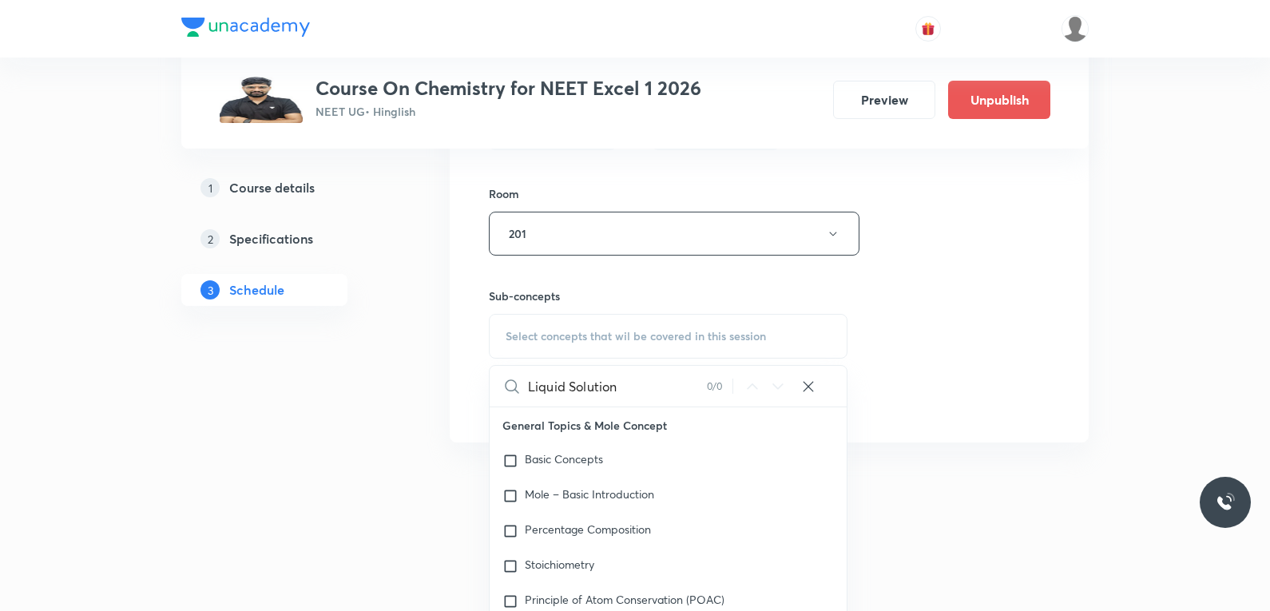
type input "Liquid"
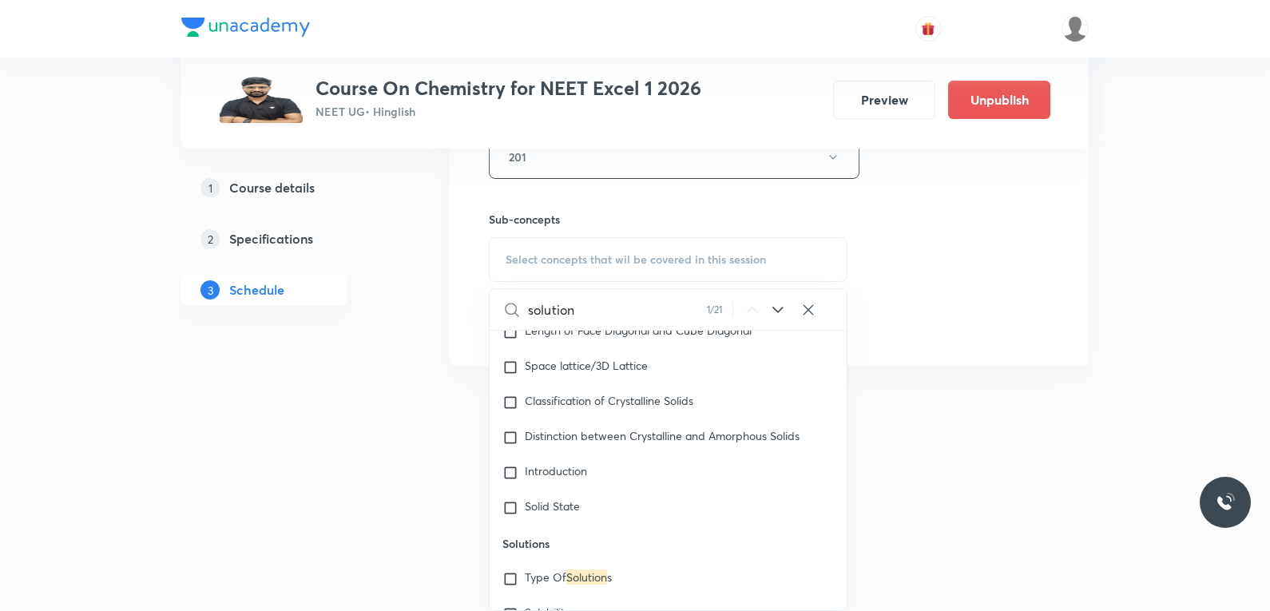
scroll to position [8415, 0]
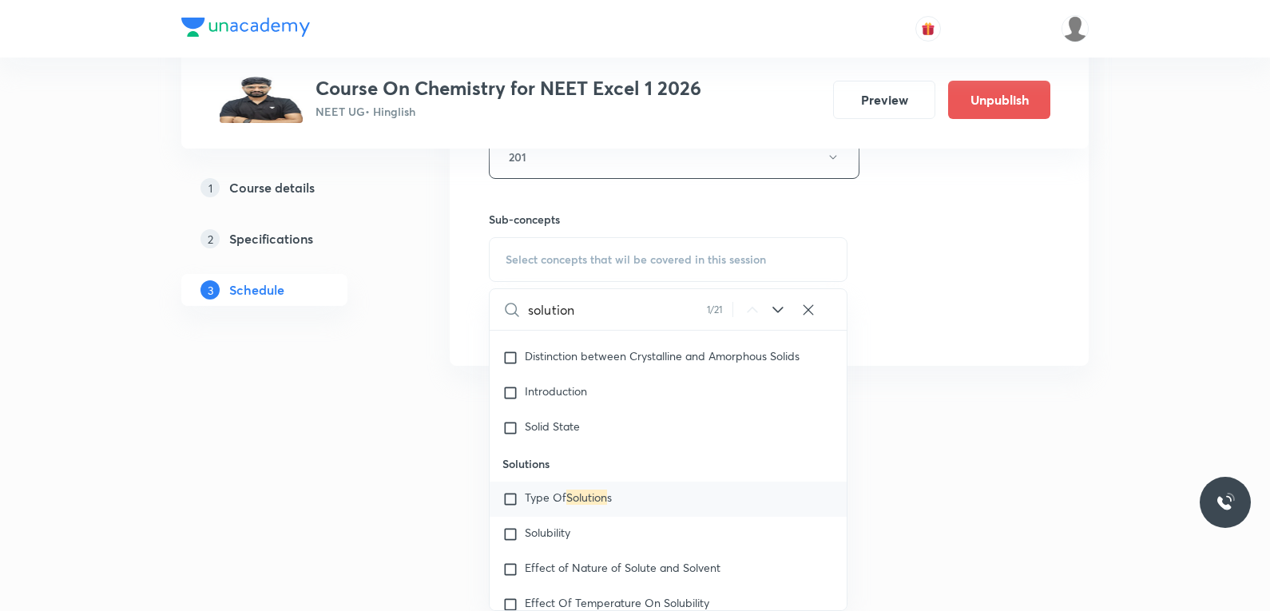
type input "solution"
click at [606, 505] on mark "Solution" at bounding box center [586, 497] width 41 height 15
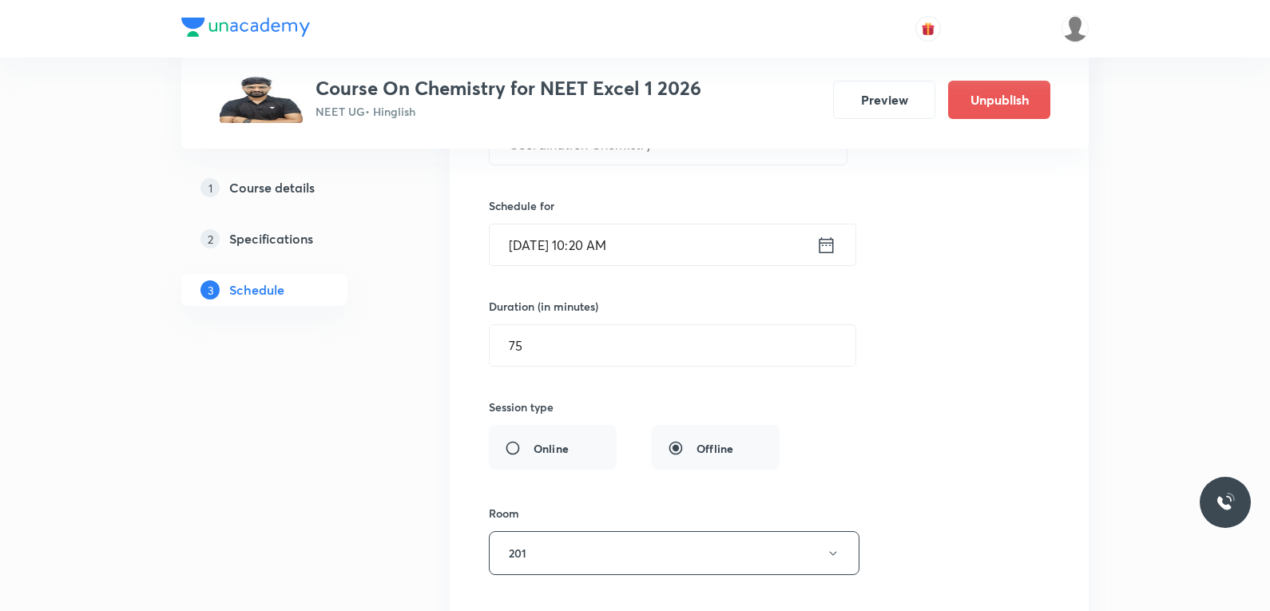
scroll to position [2051, 0]
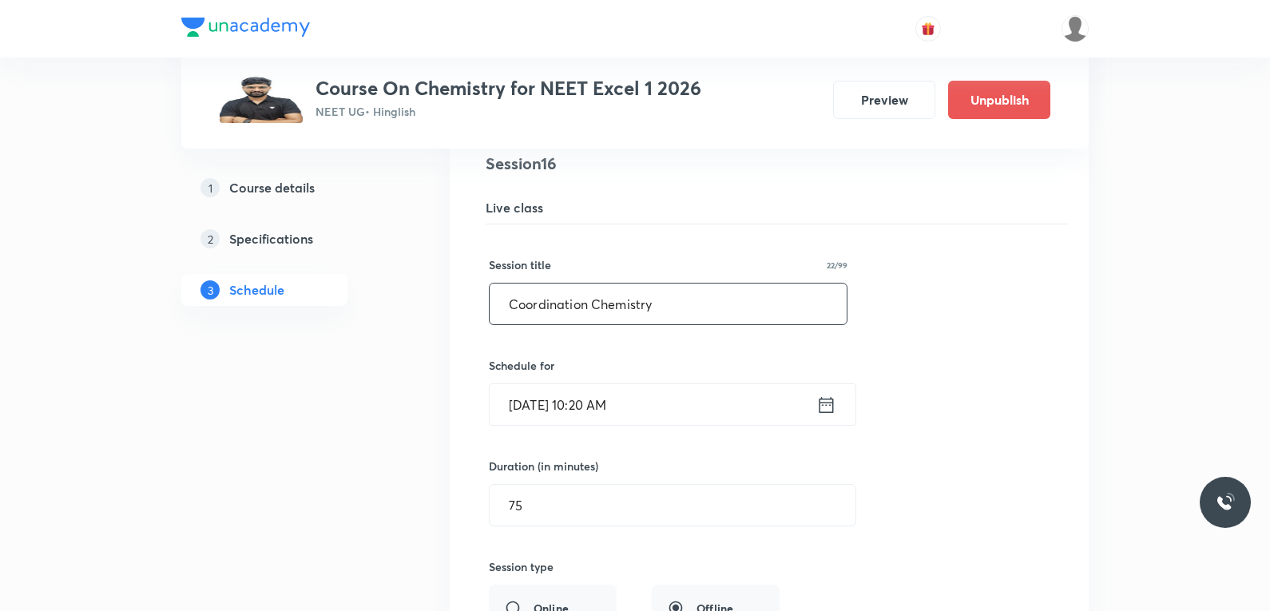
drag, startPoint x: 650, startPoint y: 294, endPoint x: 666, endPoint y: 294, distance: 16.0
click at [651, 294] on input "Coordination Chemistry" at bounding box center [668, 304] width 357 height 41
paste input "Liquid Solution"
type input "Liquid Solution"
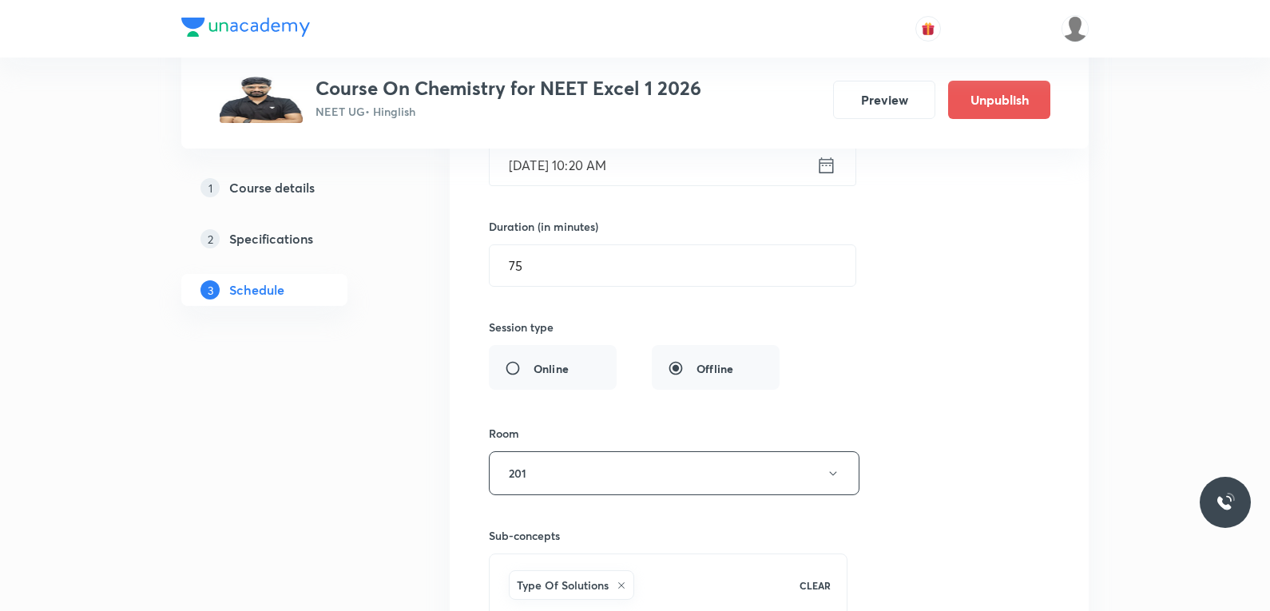
scroll to position [2531, 0]
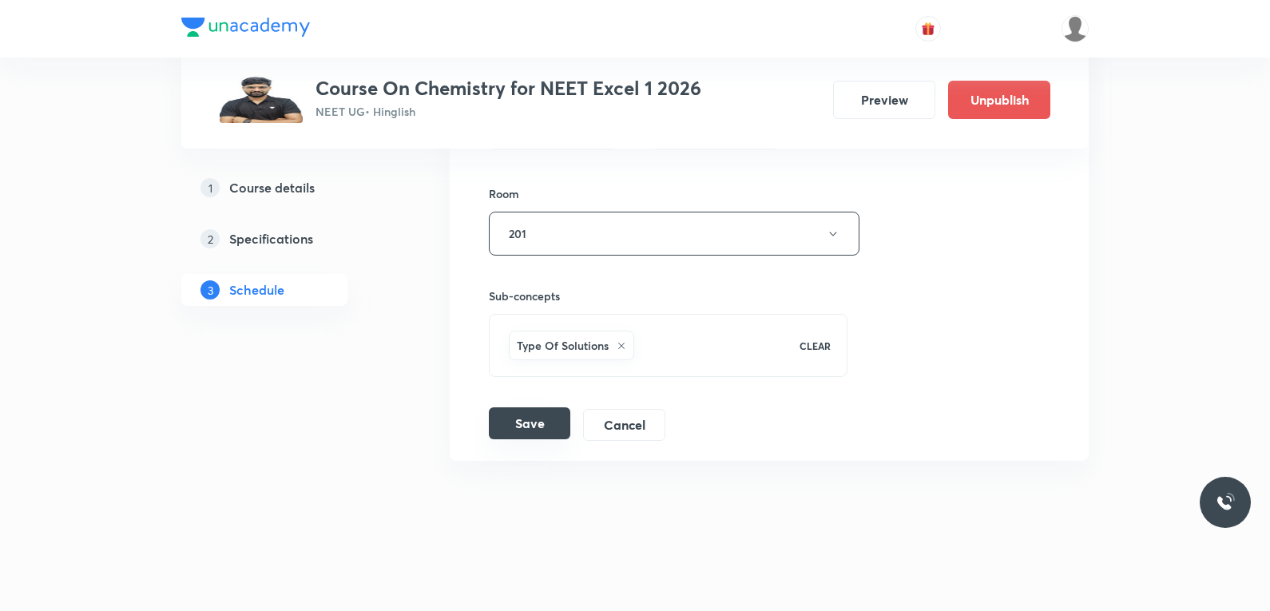
click at [538, 425] on button "Save" at bounding box center [529, 423] width 81 height 32
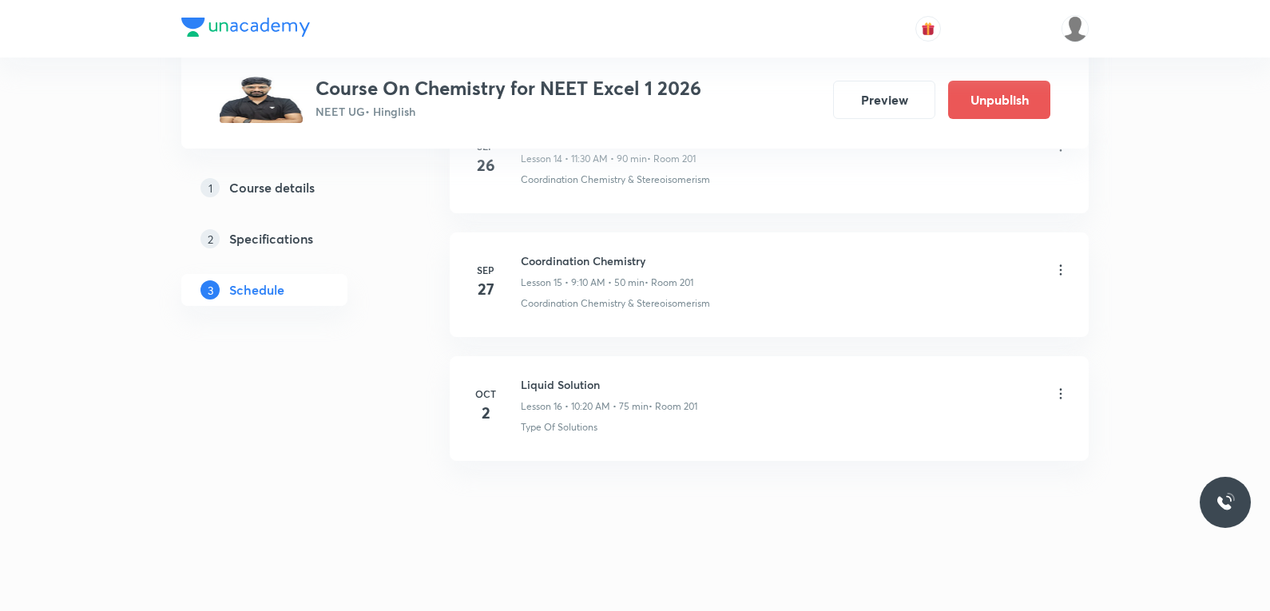
scroll to position [1916, 0]
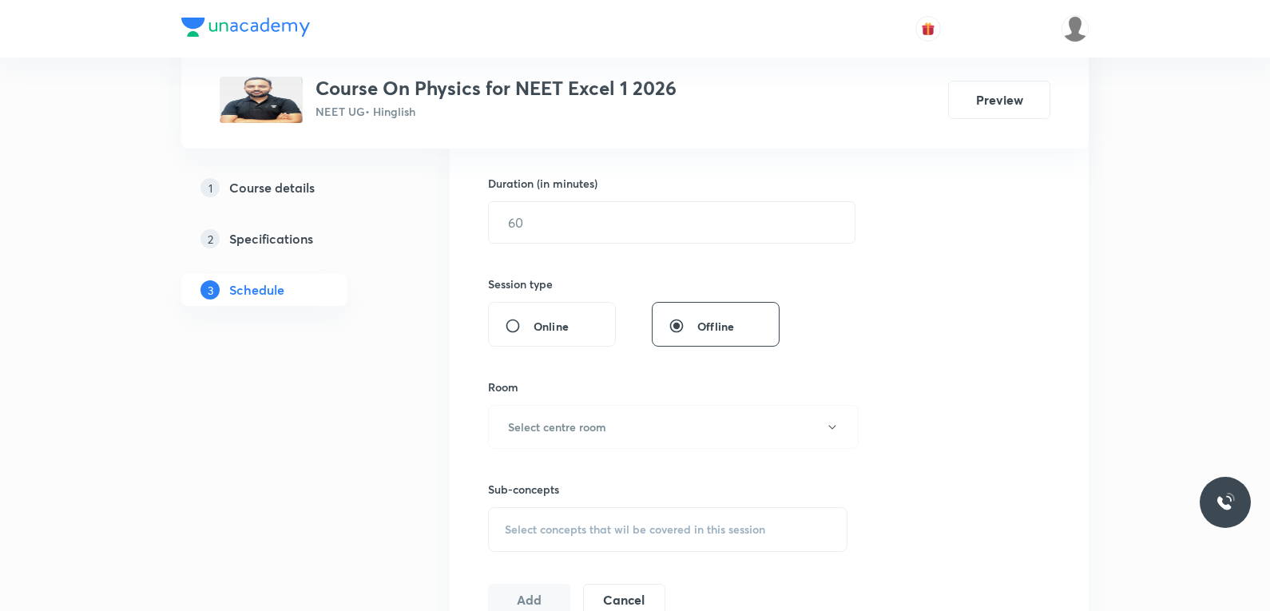
scroll to position [639, 0]
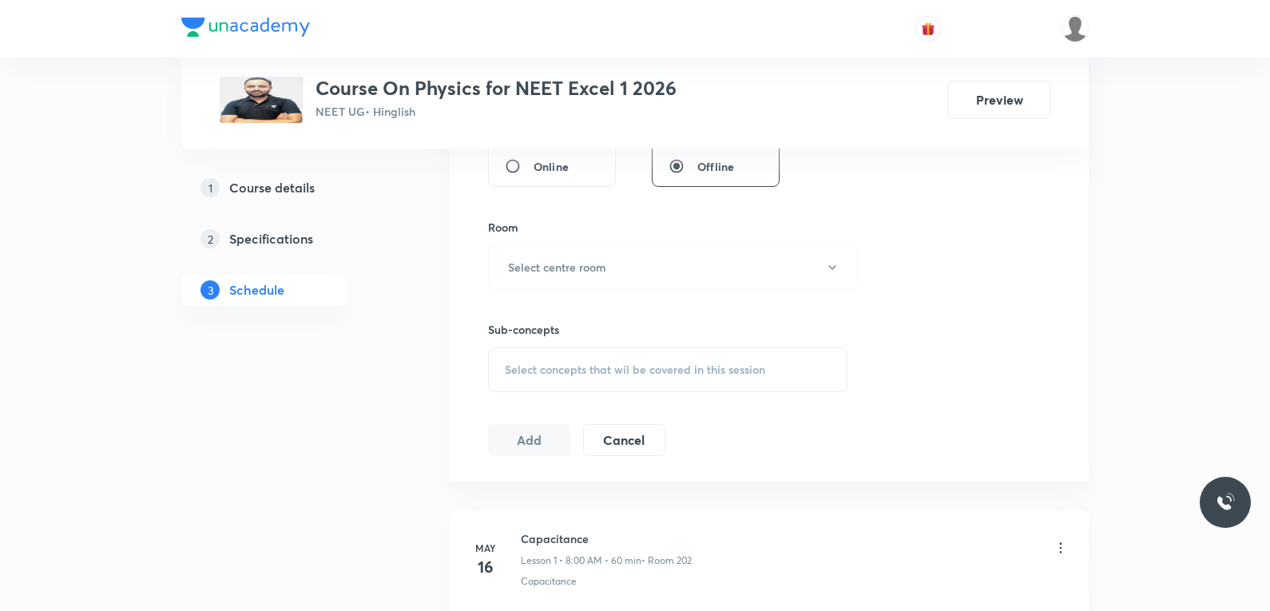
click at [619, 372] on span "Select concepts that wil be covered in this session" at bounding box center [635, 369] width 260 height 13
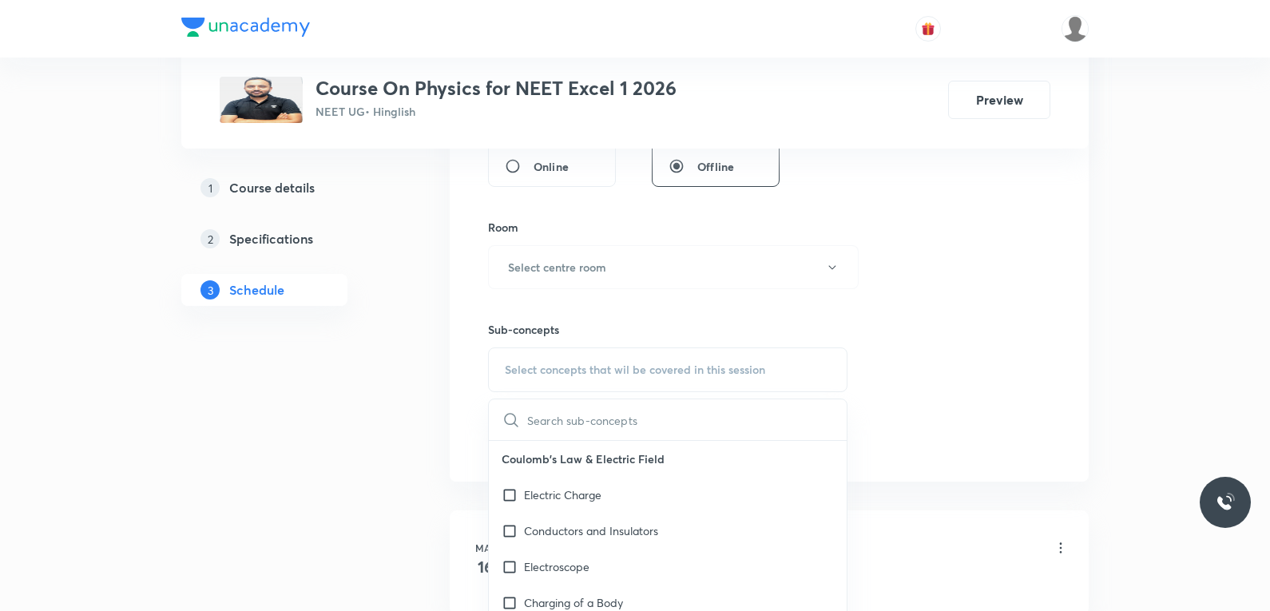
click at [919, 247] on div "Session 55 Live class Session title 0/99 ​ Schedule for [DATE] 7:44 PM ​ Durati…" at bounding box center [769, 81] width 562 height 750
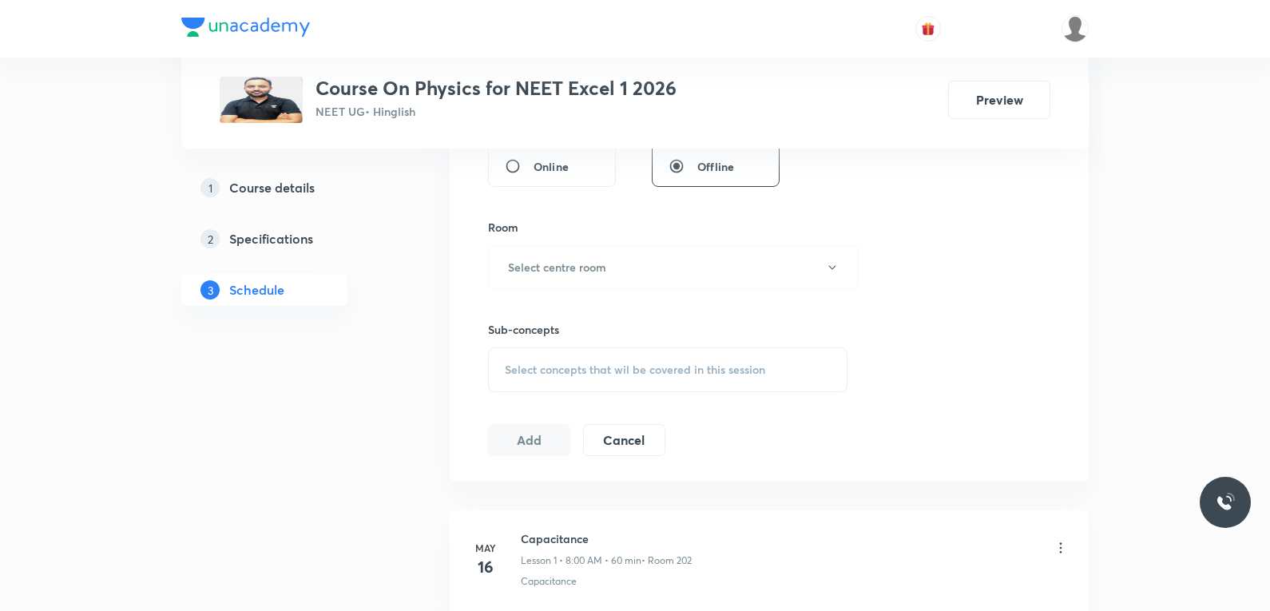
scroll to position [7355, 0]
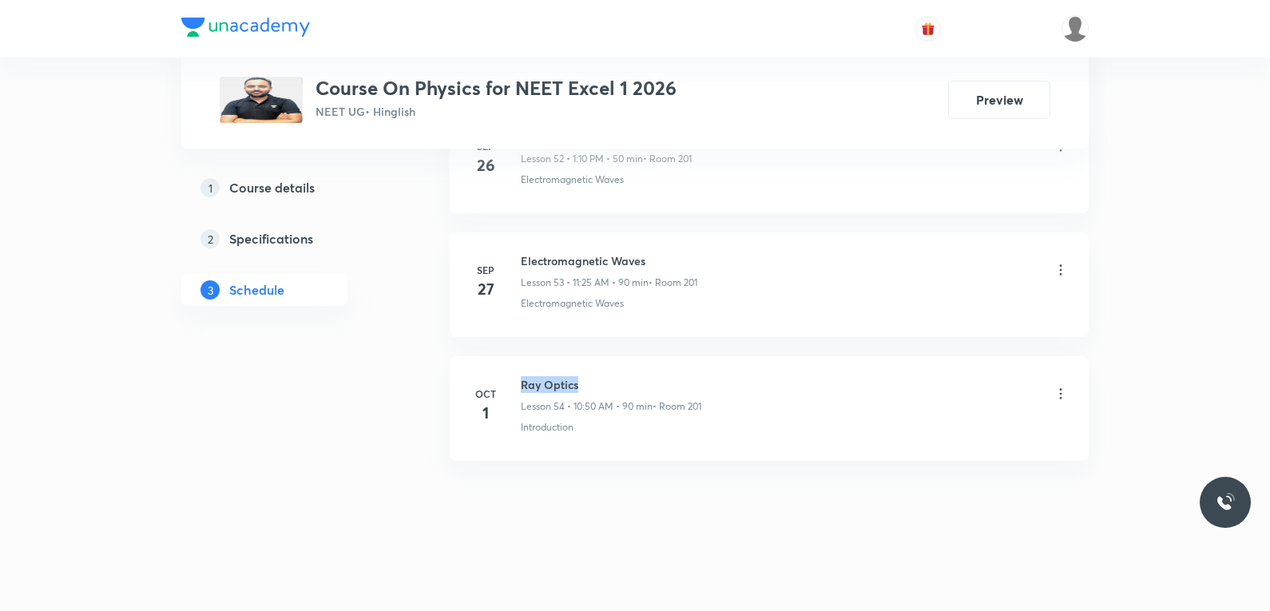
drag, startPoint x: 524, startPoint y: 385, endPoint x: 680, endPoint y: 387, distance: 155.8
click at [680, 387] on h6 "Ray Optics" at bounding box center [611, 384] width 181 height 17
copy h6 "Ray Optics"
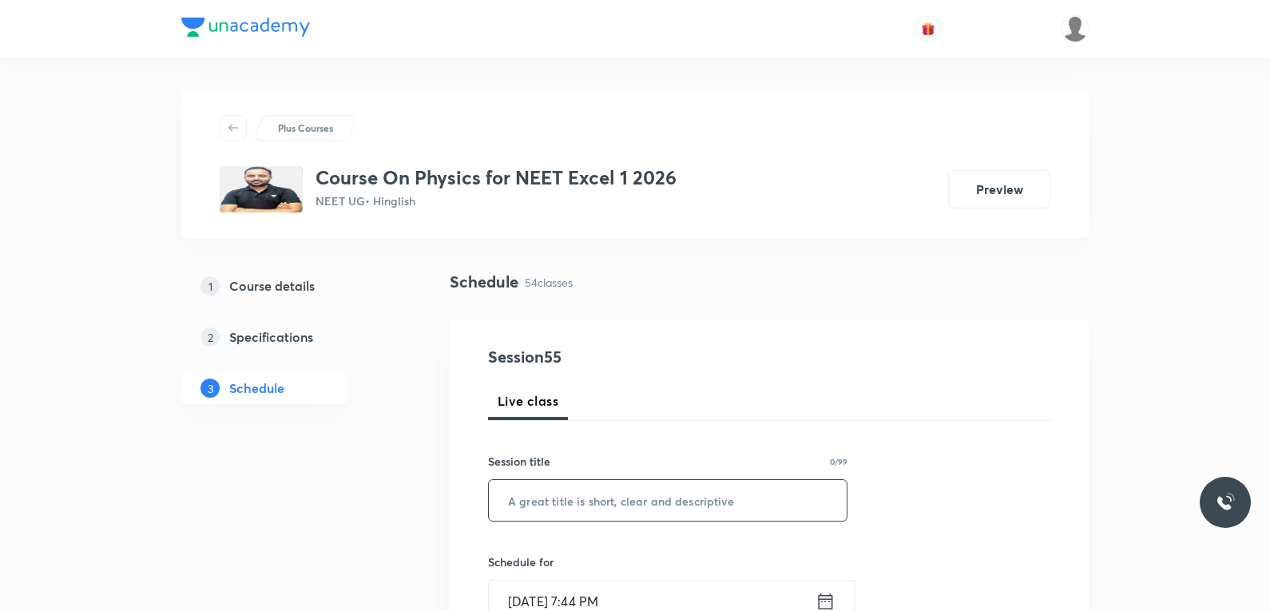
click at [665, 513] on input "text" at bounding box center [668, 500] width 358 height 41
paste input "Ray Optics"
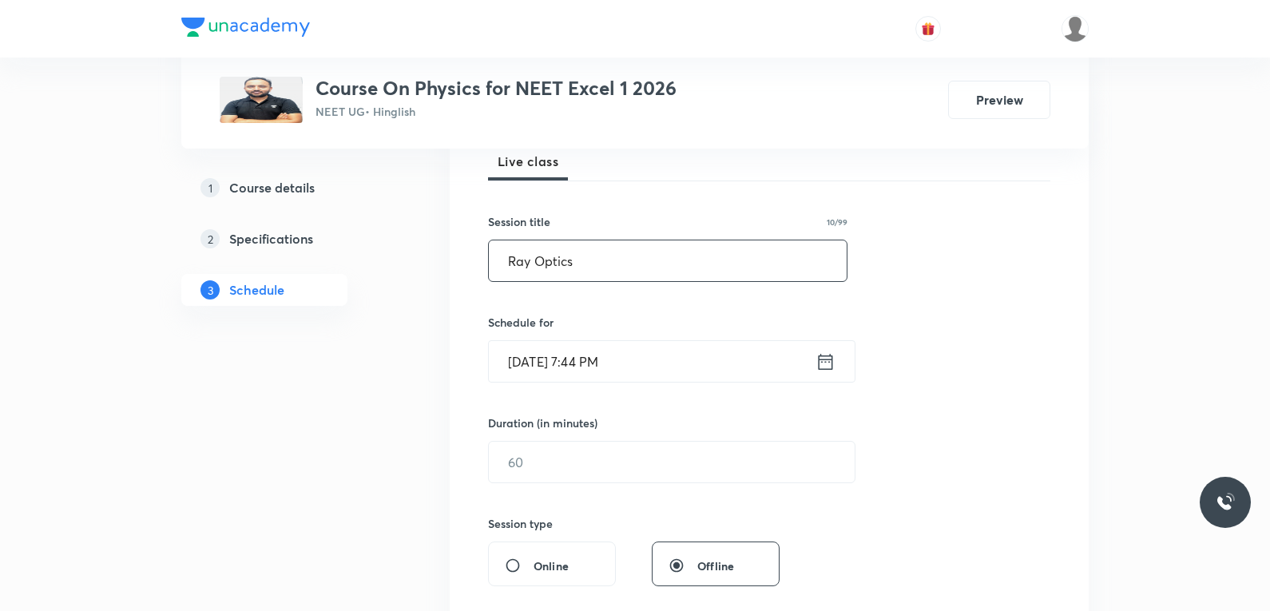
type input "Ray Optics"
click at [558, 354] on input "[DATE] 7:44 PM" at bounding box center [652, 361] width 327 height 41
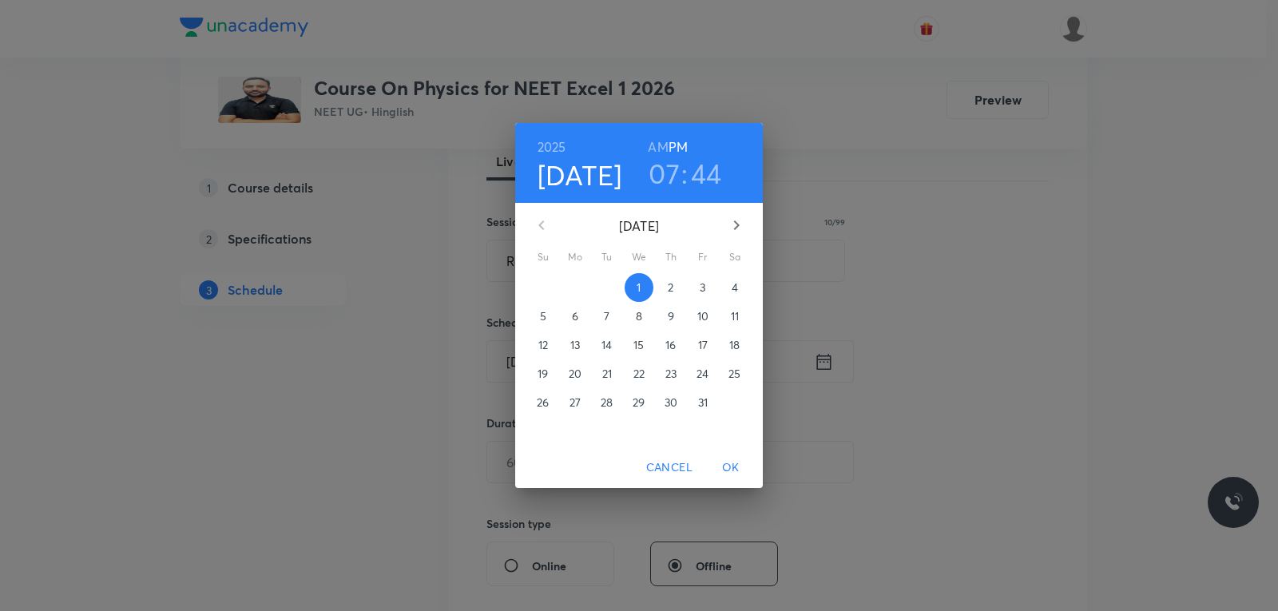
click at [666, 291] on span "2" at bounding box center [671, 288] width 29 height 16
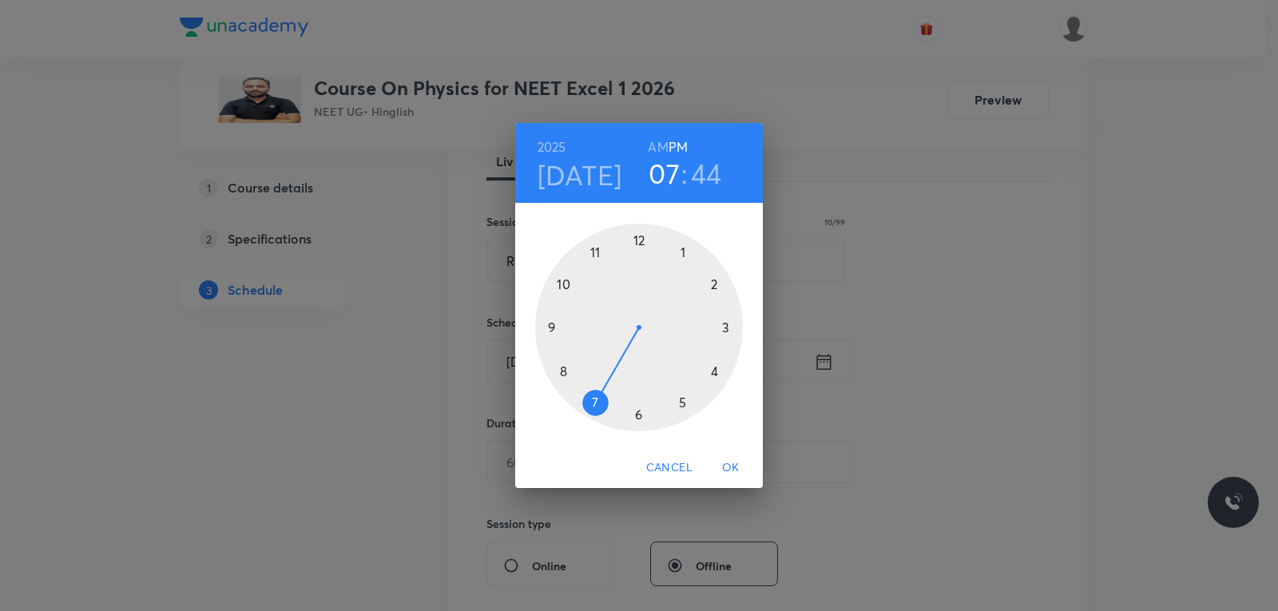
click at [664, 147] on h6 "AM" at bounding box center [658, 147] width 20 height 22
drag, startPoint x: 594, startPoint y: 317, endPoint x: 602, endPoint y: 264, distance: 53.2
click at [602, 264] on div at bounding box center [639, 328] width 208 height 208
drag, startPoint x: 586, startPoint y: 296, endPoint x: 571, endPoint y: 287, distance: 16.9
click at [571, 287] on div at bounding box center [639, 328] width 208 height 208
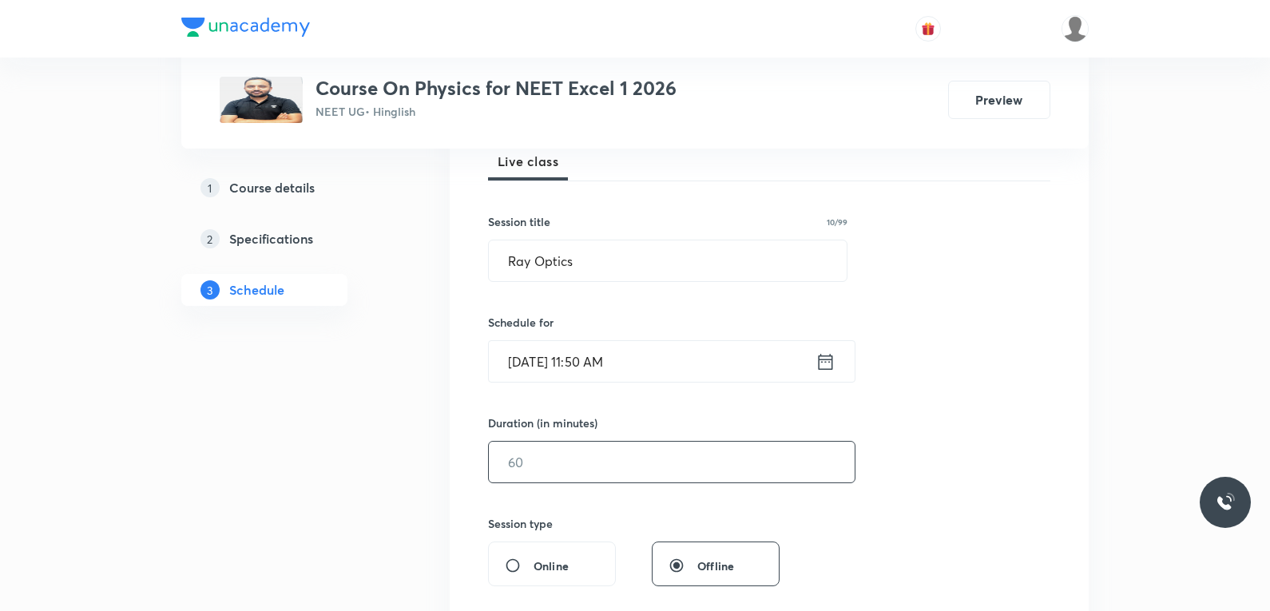
click at [548, 459] on input "text" at bounding box center [672, 462] width 366 height 41
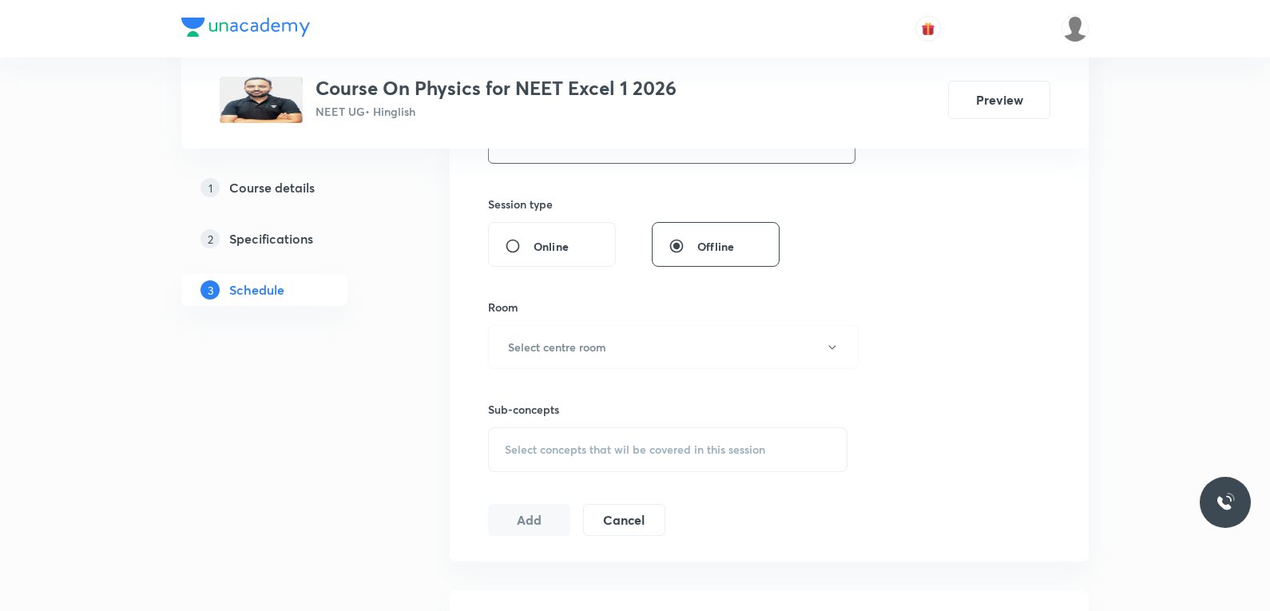
type input "70"
click at [586, 324] on div "Room Select centre room" at bounding box center [667, 334] width 359 height 70
click at [588, 345] on h6 "Select centre room" at bounding box center [557, 347] width 98 height 17
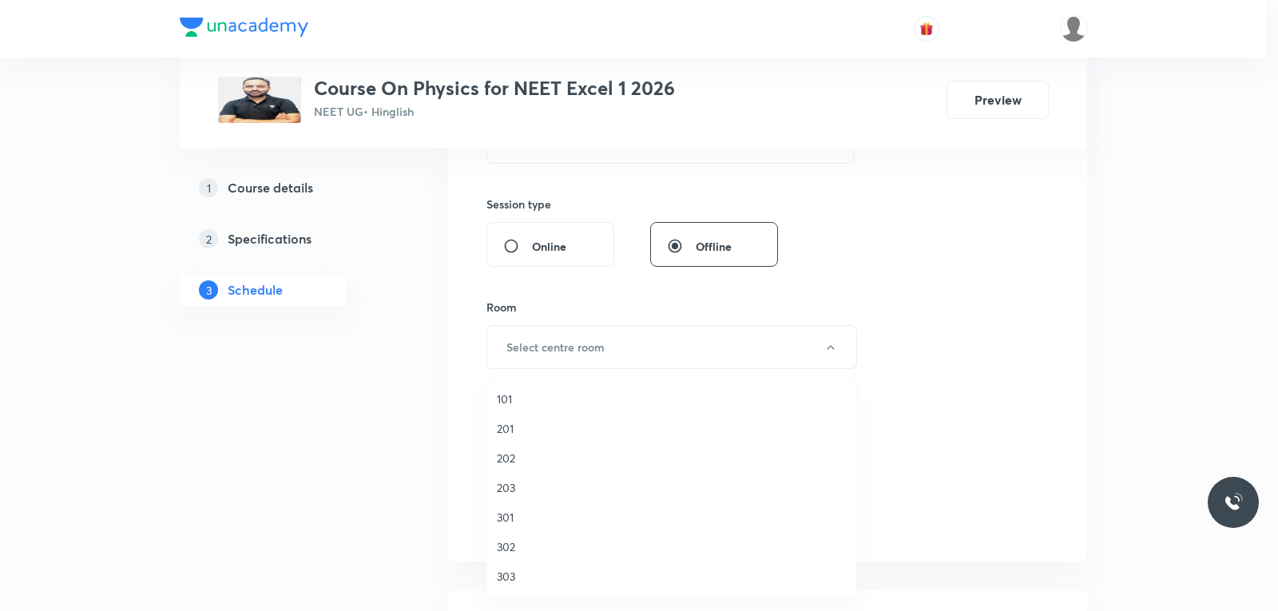
click at [527, 431] on span "201" at bounding box center [672, 428] width 350 height 17
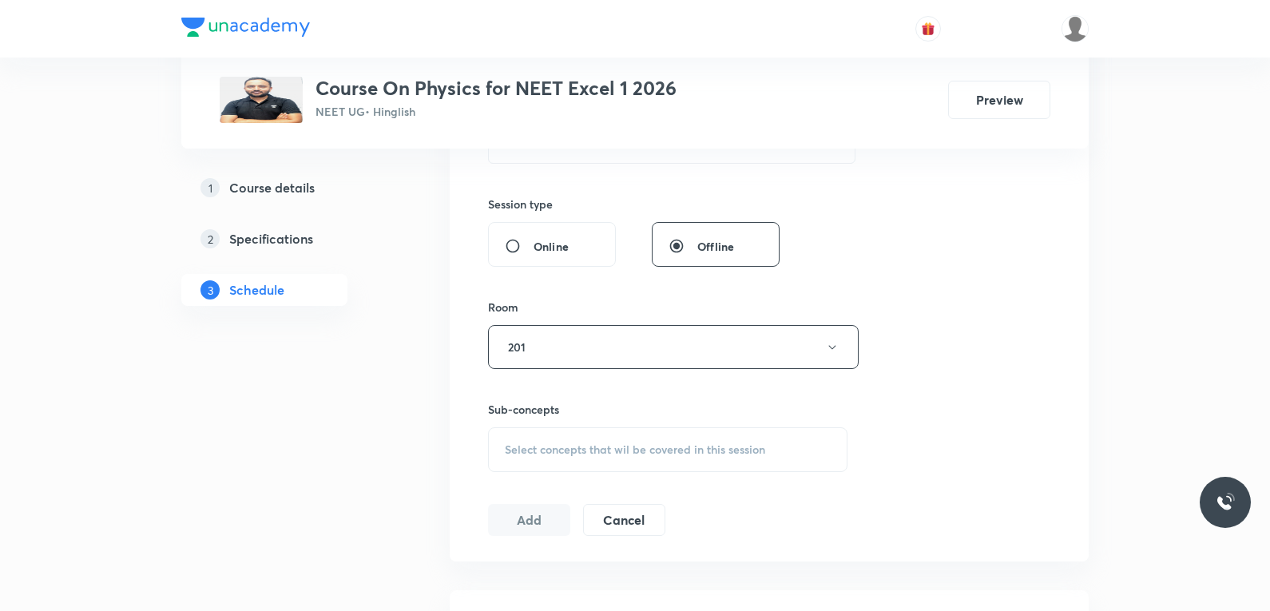
click at [591, 455] on span "Select concepts that wil be covered in this session" at bounding box center [635, 449] width 260 height 13
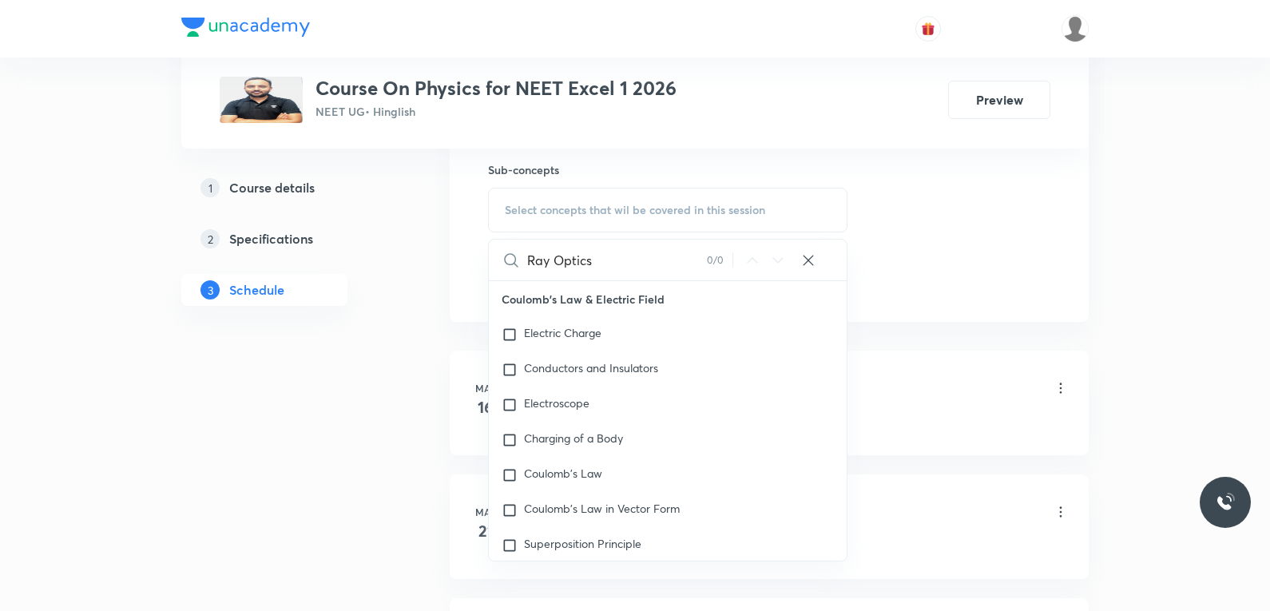
type input "Ray Optics"
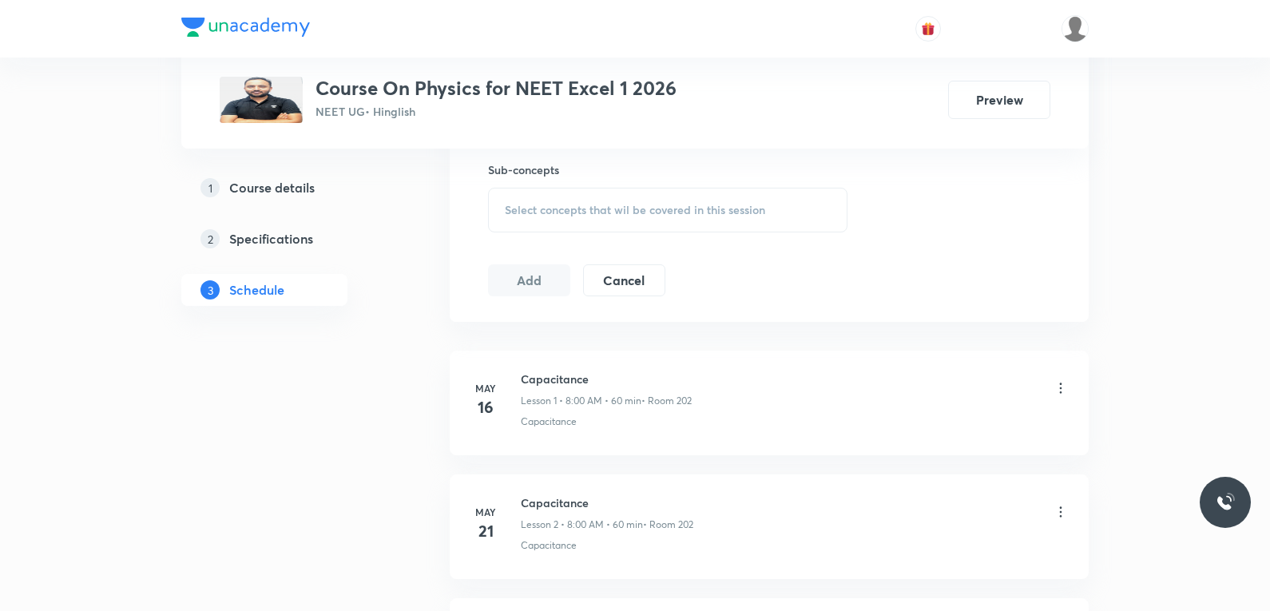
scroll to position [7355, 0]
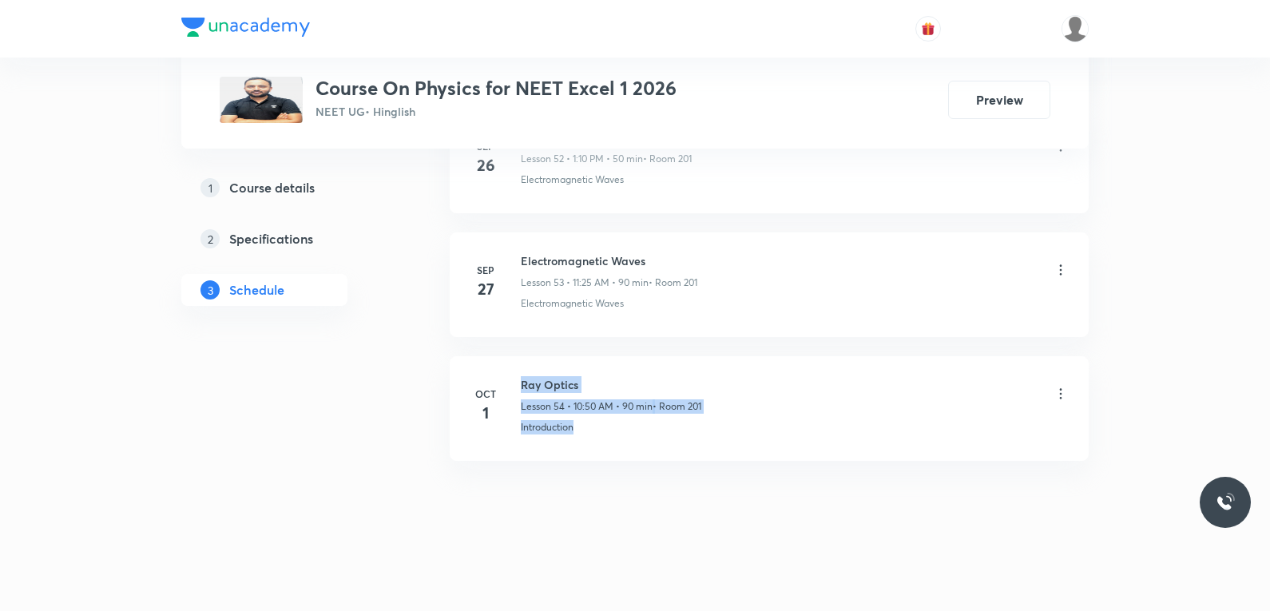
drag, startPoint x: 507, startPoint y: 431, endPoint x: 682, endPoint y: 447, distance: 175.7
click at [682, 447] on li "Oct 1 Ray Optics Lesson 54 • 10:50 AM • 90 min • Room 201 Introduction" at bounding box center [769, 408] width 639 height 105
click at [510, 449] on li "Oct 1 Ray Optics Lesson 54 • 10:50 AM • 90 min • Room 201 Introduction" at bounding box center [769, 408] width 639 height 105
drag, startPoint x: 517, startPoint y: 431, endPoint x: 614, endPoint y: 434, distance: 97.5
click at [614, 434] on div "Oct 1 Ray Optics Lesson 54 • 10:50 AM • 90 min • Room 201 Introduction" at bounding box center [769, 405] width 599 height 58
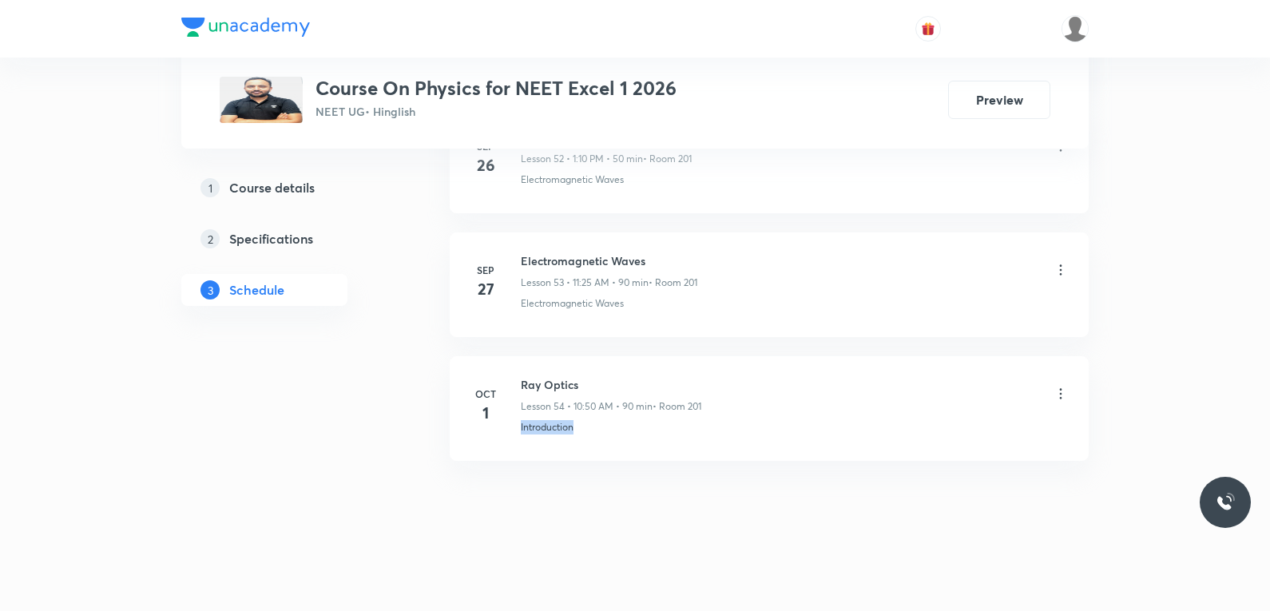
copy p "Introduction"
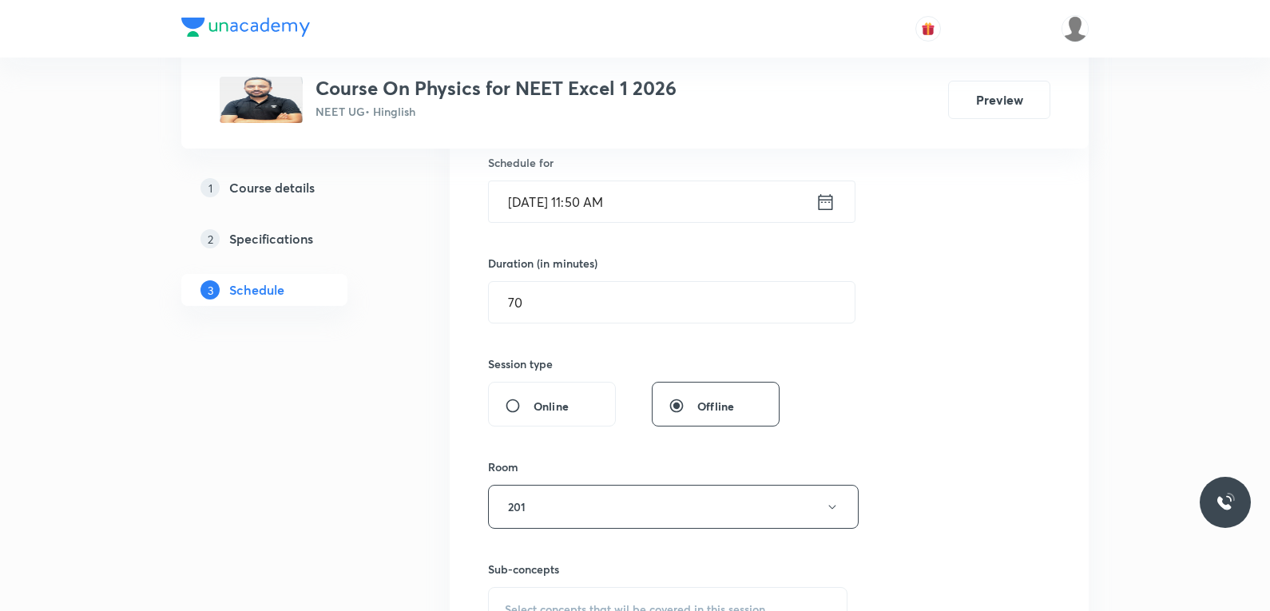
scroll to position [719, 0]
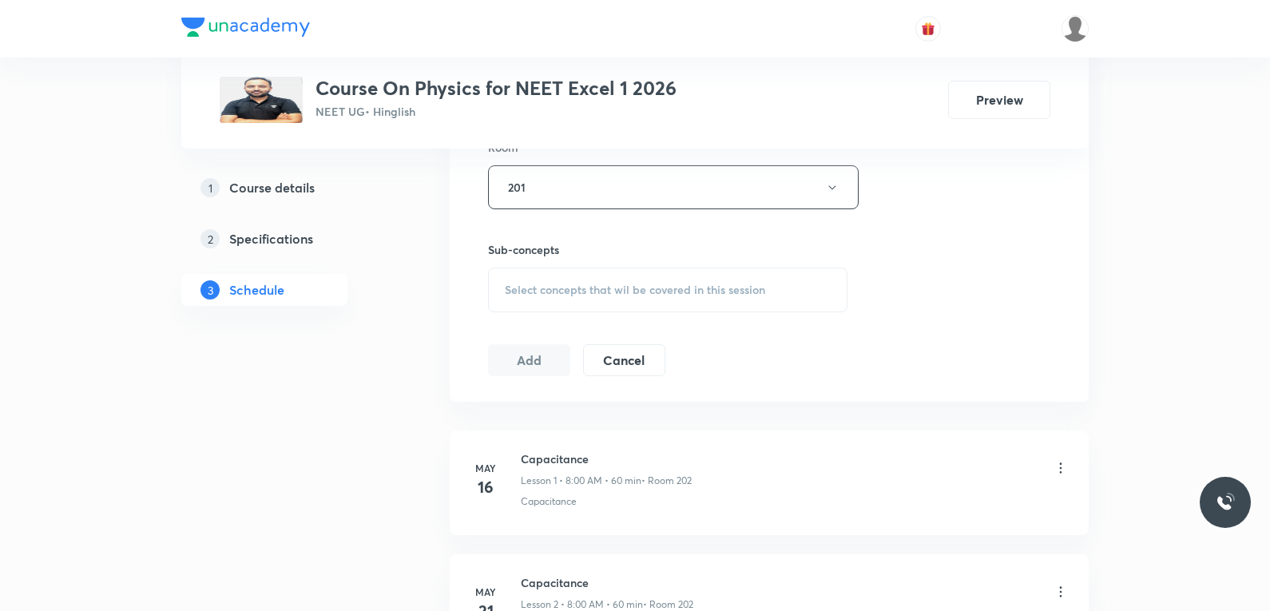
click at [692, 279] on div "Select concepts that wil be covered in this session" at bounding box center [667, 290] width 359 height 45
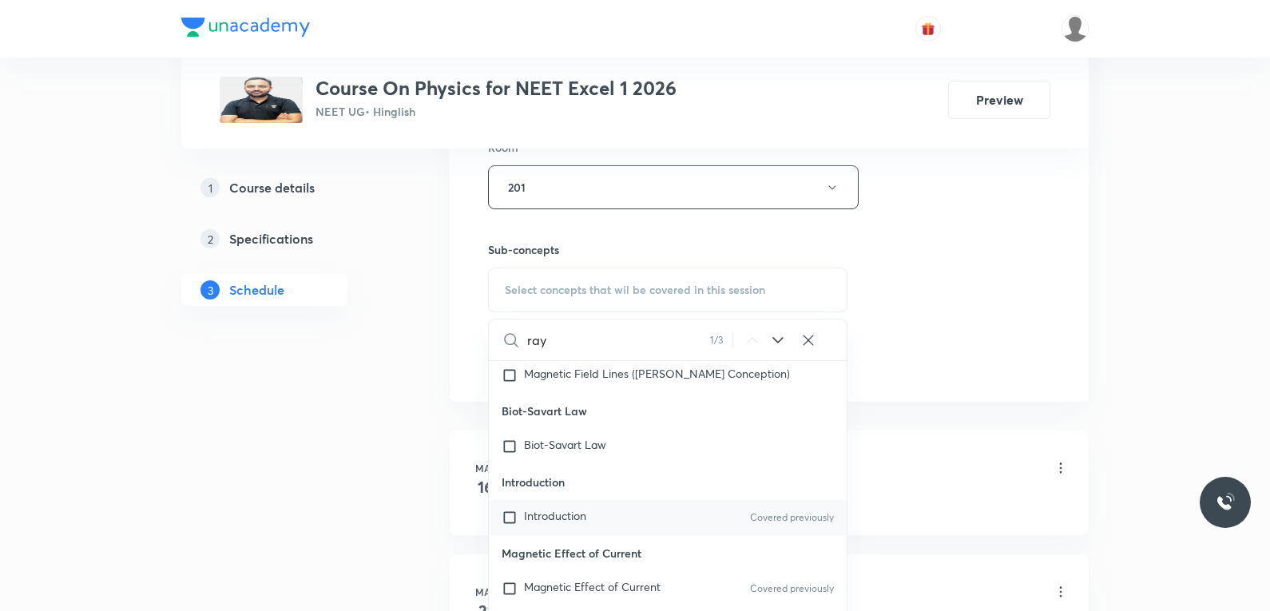
scroll to position [19729, 0]
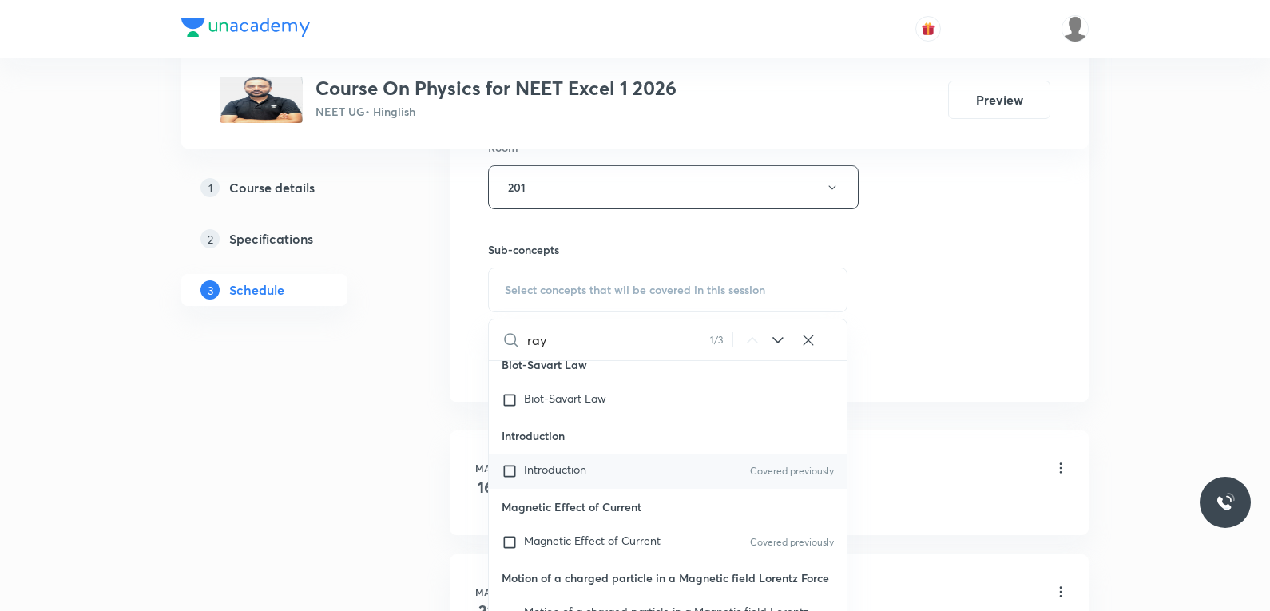
type input "ray"
click at [562, 462] on span "Introduction" at bounding box center [555, 469] width 62 height 15
checkbox input "true"
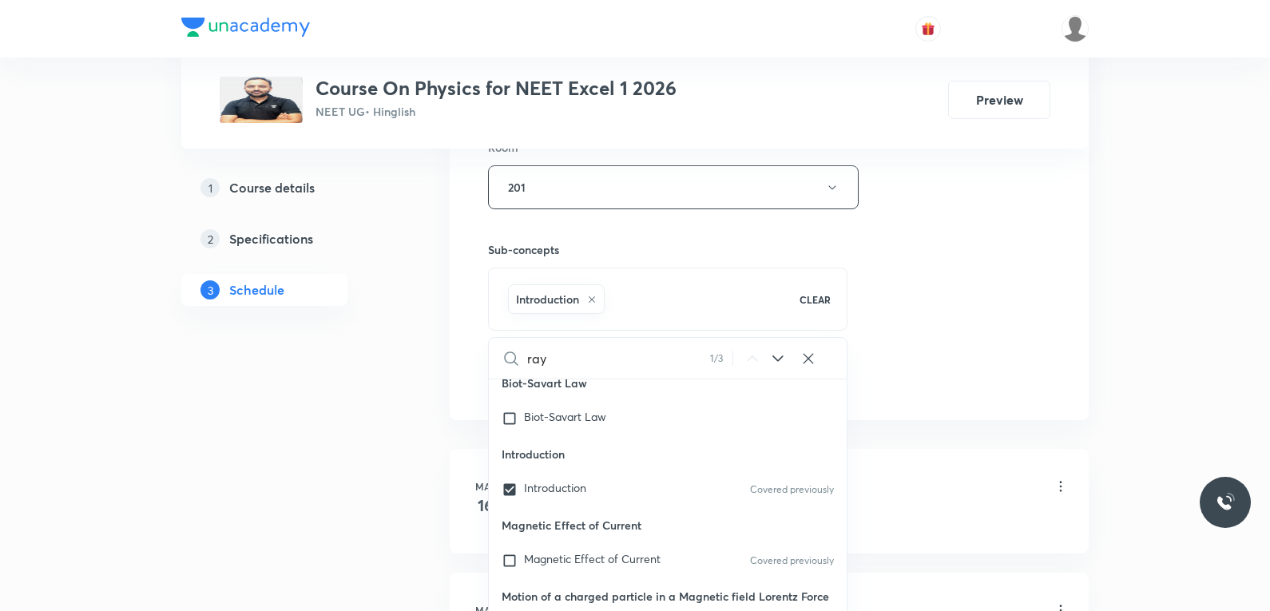
click at [991, 259] on div "Session 55 Live class Session title 10/99 Ray Optics ​ Schedule for Oct 2, 2025…" at bounding box center [769, 10] width 562 height 768
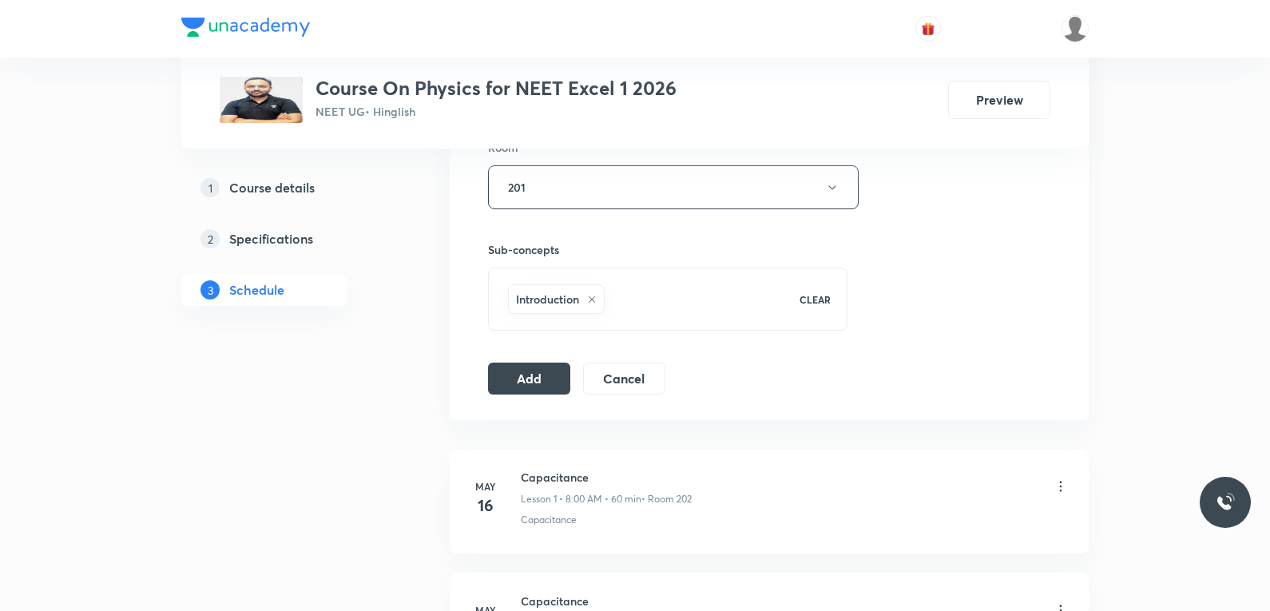
click at [594, 295] on icon at bounding box center [592, 300] width 10 height 10
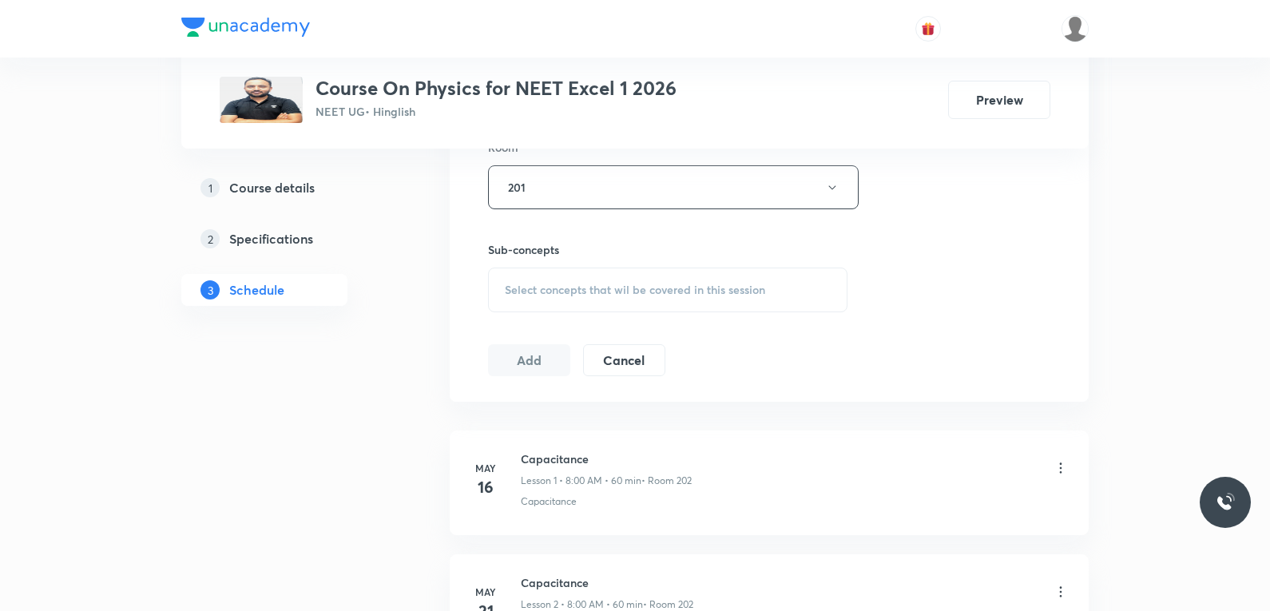
click at [603, 277] on div "Select concepts that wil be covered in this session" at bounding box center [667, 290] width 359 height 45
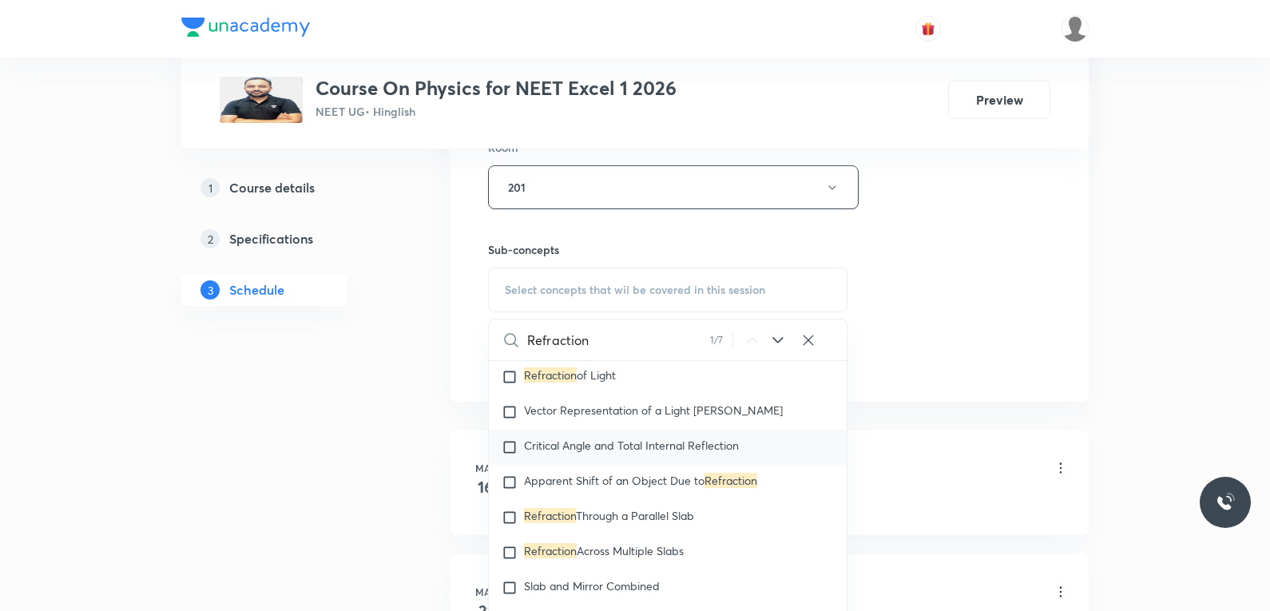
scroll to position [10979, 0]
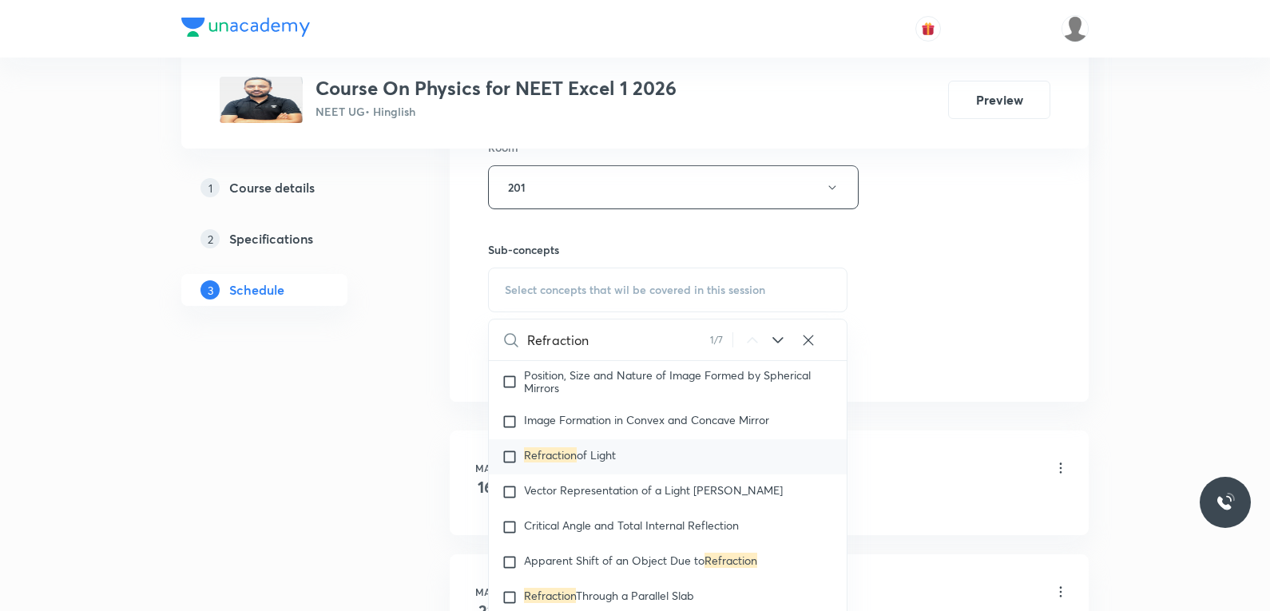
type input "Refraction"
click at [606, 447] on span "of Light" at bounding box center [596, 454] width 39 height 15
checkbox input "true"
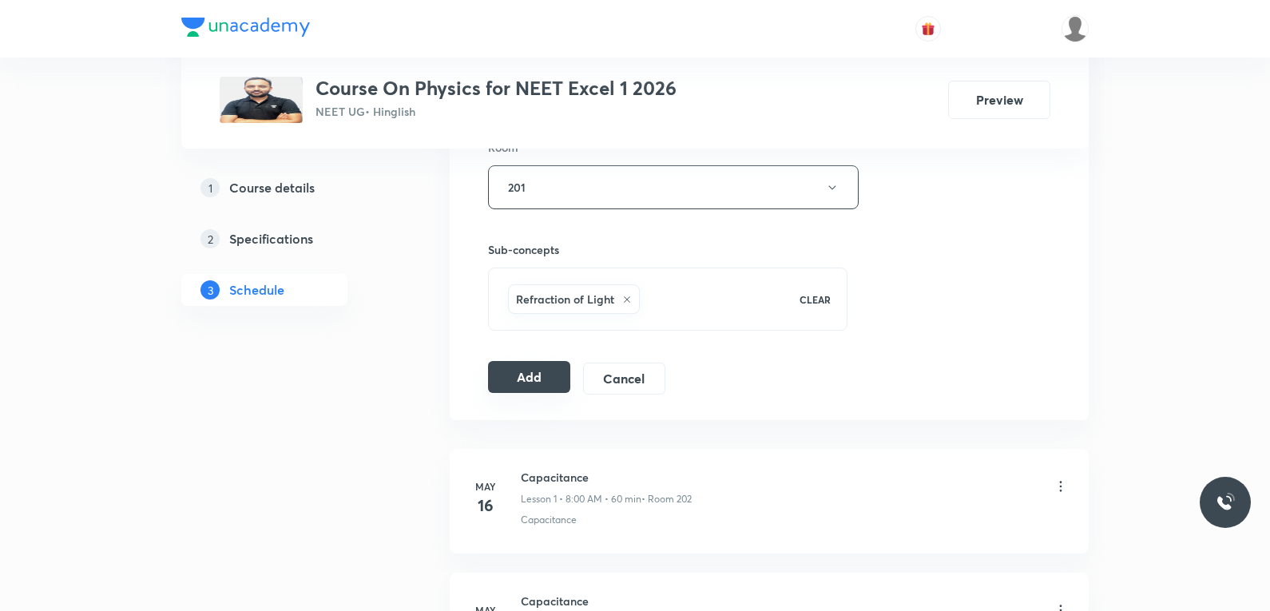
click at [546, 380] on button "Add" at bounding box center [529, 377] width 82 height 32
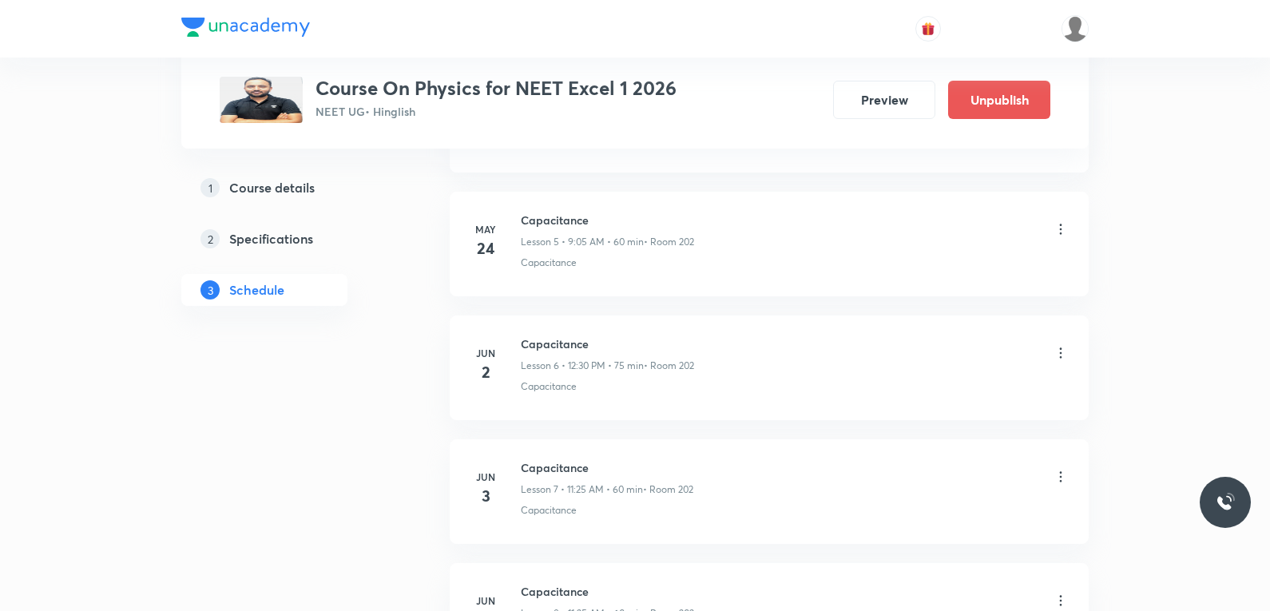
scroll to position [6745, 0]
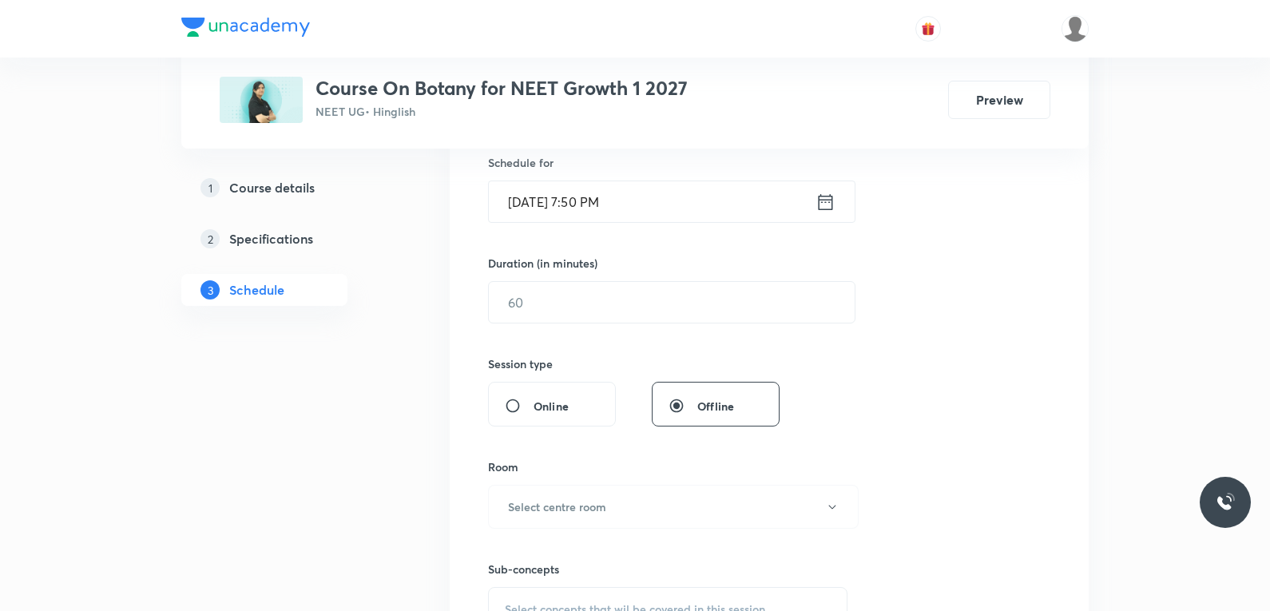
scroll to position [639, 0]
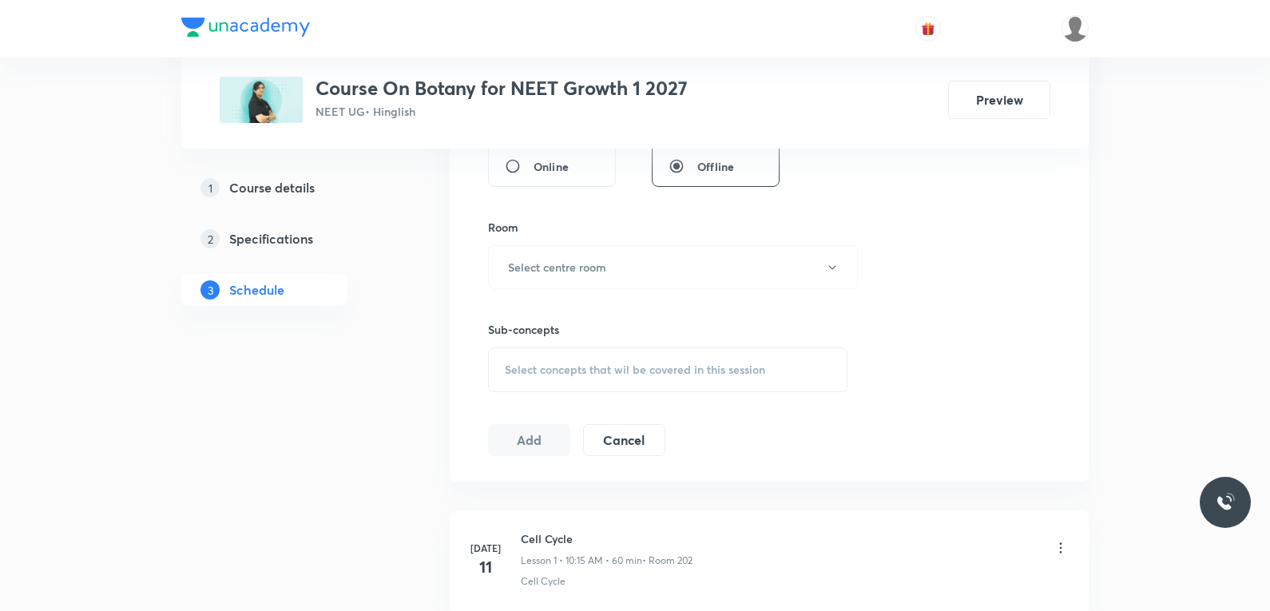
click at [662, 355] on div "Select concepts that wil be covered in this session" at bounding box center [667, 369] width 359 height 45
click at [910, 269] on div "Session 44 Live class Session title 0/99 ​ Schedule for Oct 1, 2025, 7:50 PM ​ …" at bounding box center [769, 81] width 562 height 750
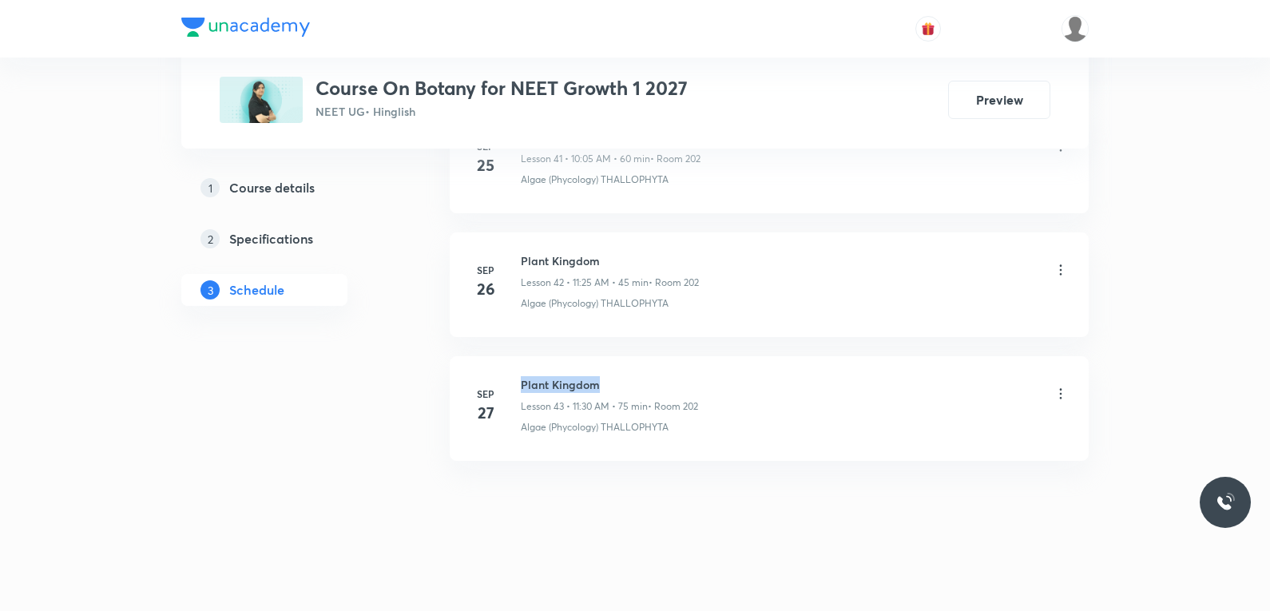
drag, startPoint x: 522, startPoint y: 382, endPoint x: 635, endPoint y: 385, distance: 113.5
click at [635, 385] on h6 "Plant Kingdom" at bounding box center [609, 384] width 177 height 17
copy h6 "Plant Kingdom"
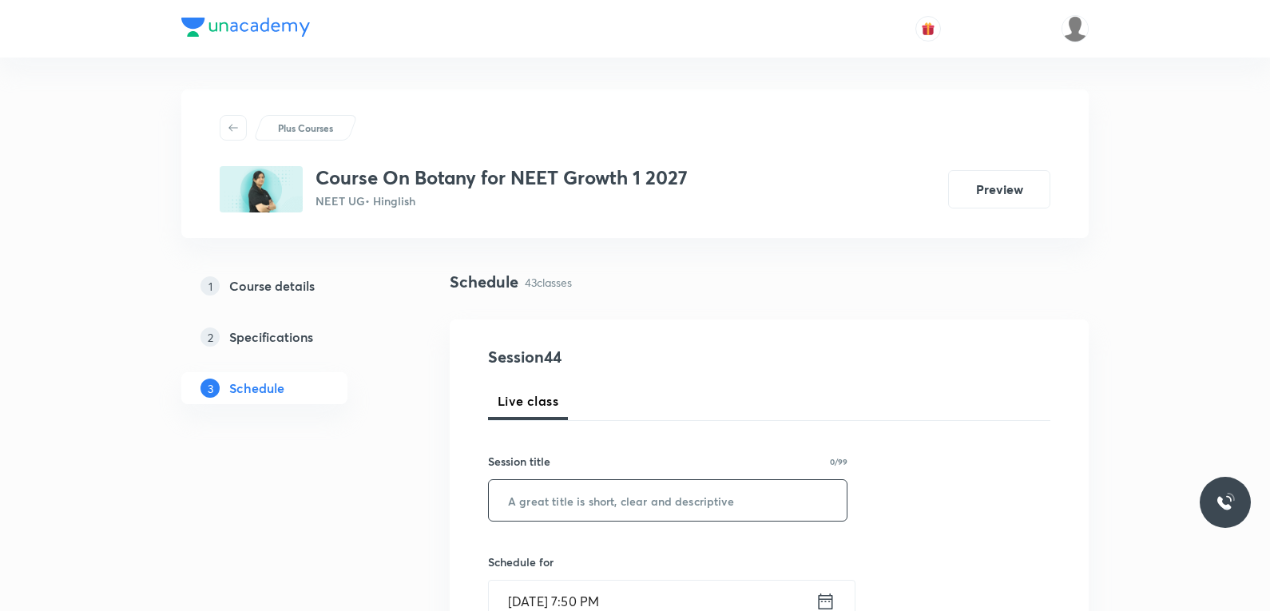
scroll to position [160, 0]
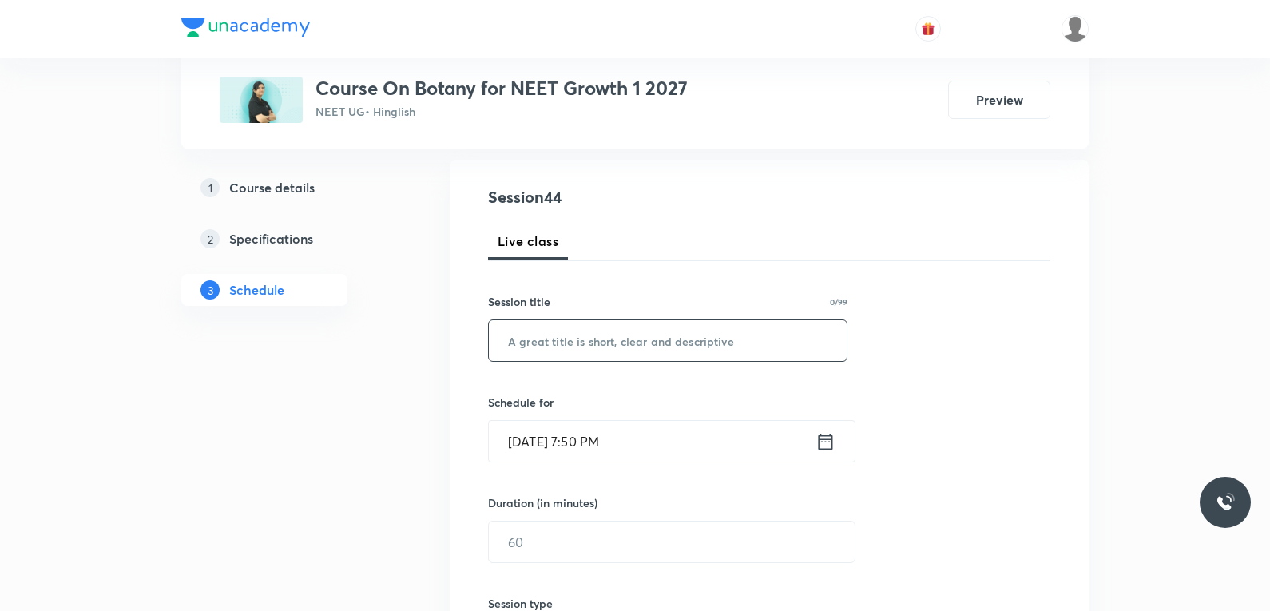
click at [705, 333] on input "text" at bounding box center [668, 340] width 358 height 41
paste input "Plant Kingdom"
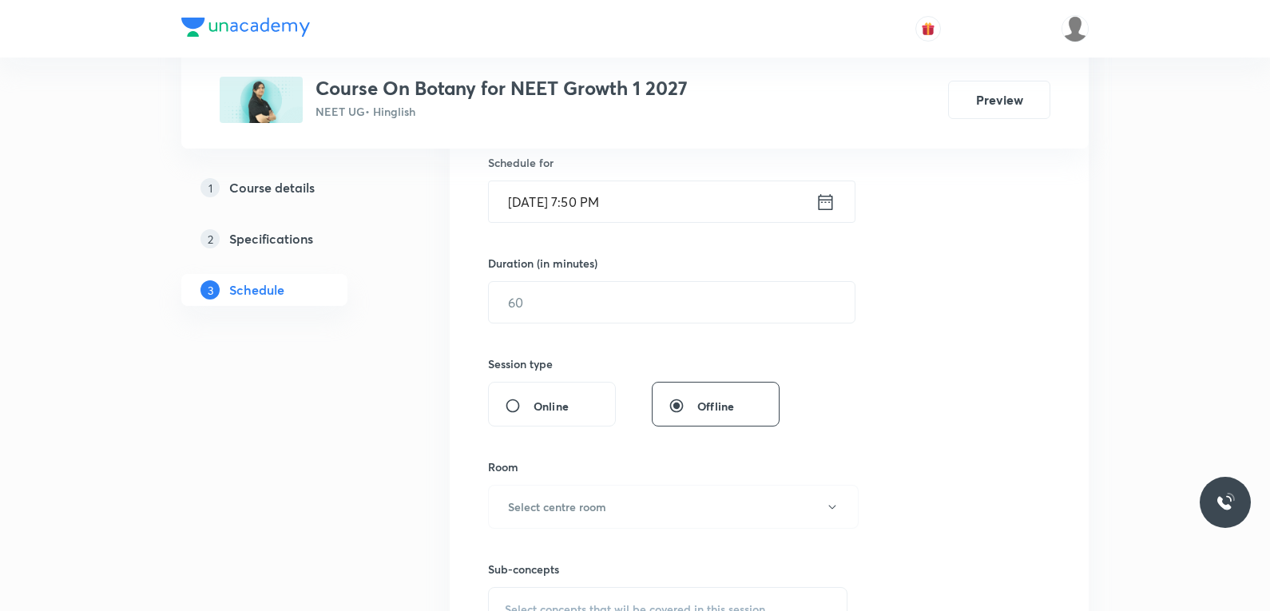
type input "Plant Kingdom"
click at [574, 217] on input "[DATE] 7:50 PM" at bounding box center [652, 201] width 327 height 41
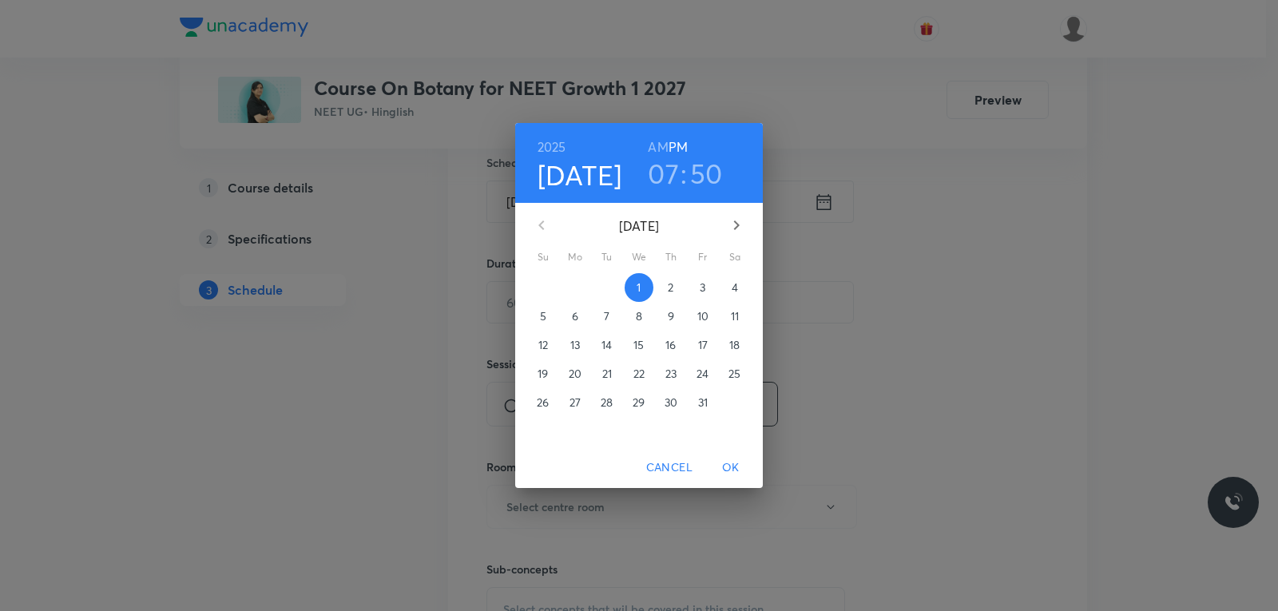
click at [666, 285] on span "2" at bounding box center [671, 288] width 29 height 16
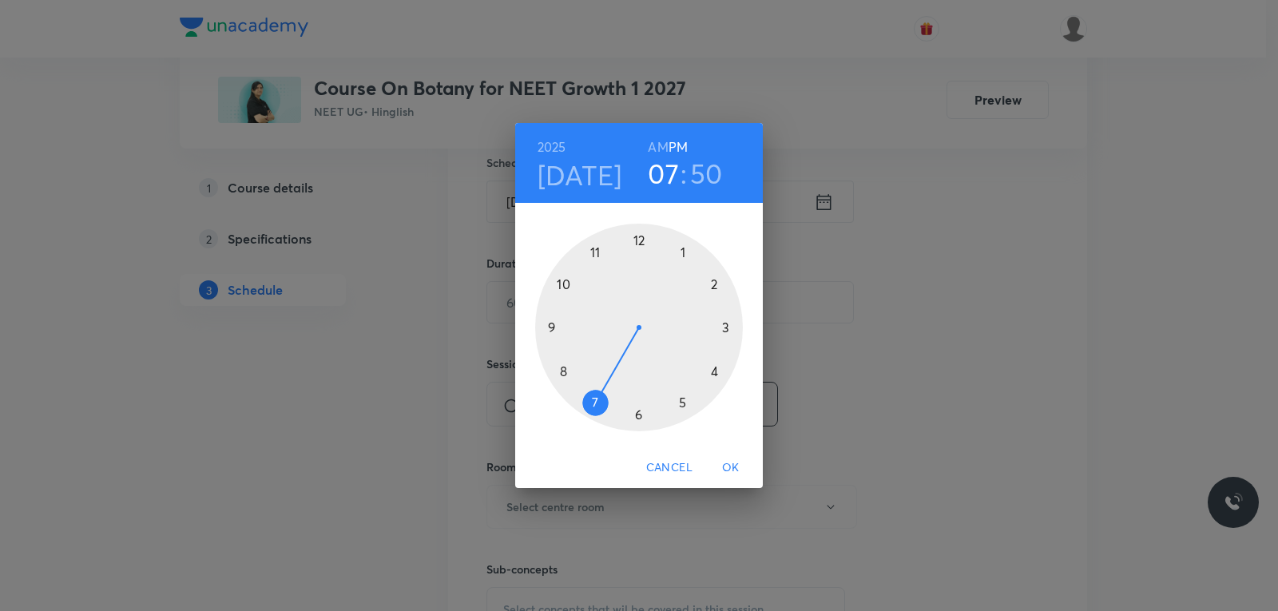
click at [661, 148] on h6 "AM" at bounding box center [658, 147] width 20 height 22
click at [565, 340] on div at bounding box center [639, 328] width 208 height 208
drag, startPoint x: 567, startPoint y: 277, endPoint x: 638, endPoint y: 256, distance: 74.3
click at [638, 256] on div at bounding box center [639, 328] width 208 height 208
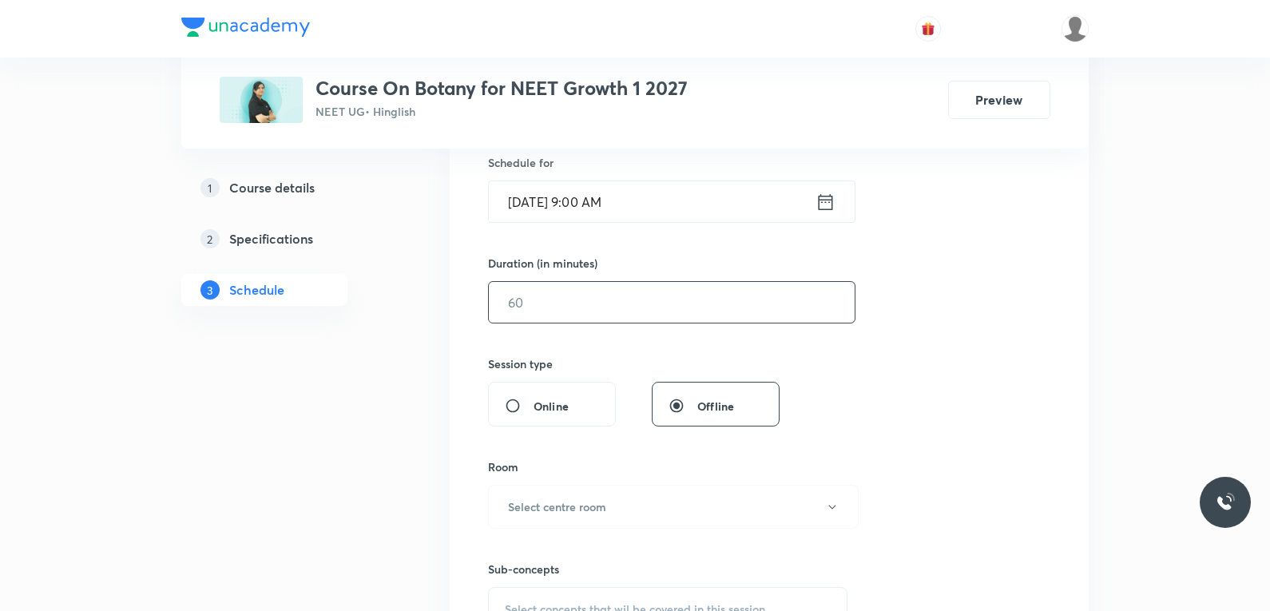
click at [581, 320] on div "​" at bounding box center [671, 302] width 367 height 42
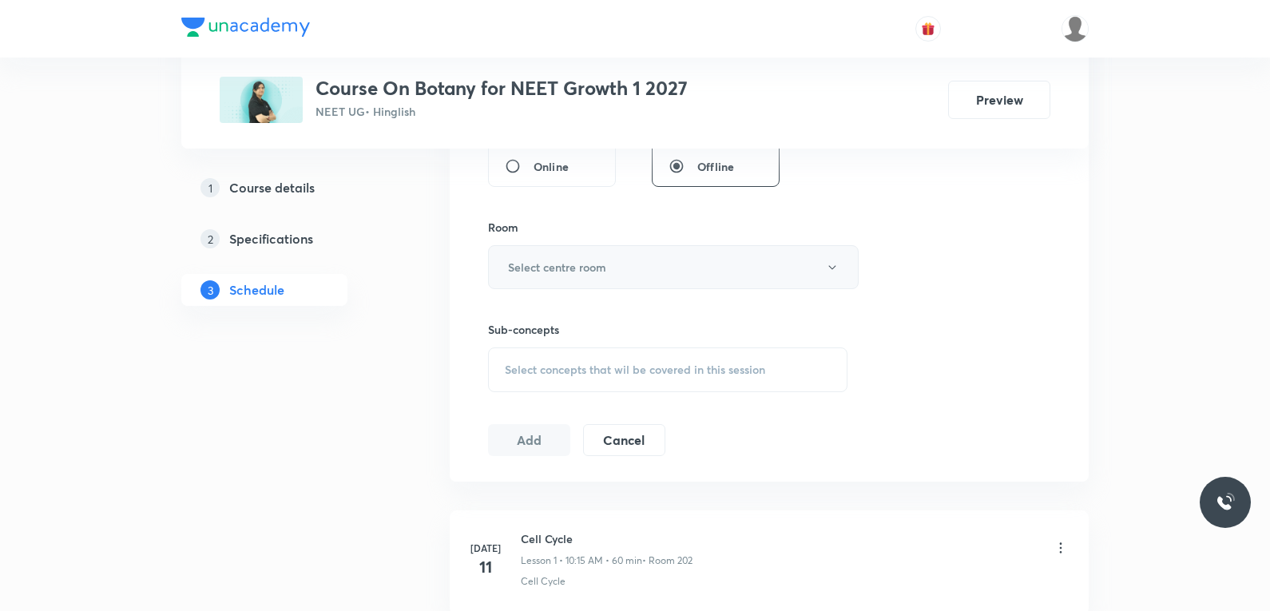
type input "75"
click at [617, 263] on button "Select centre room" at bounding box center [673, 267] width 371 height 44
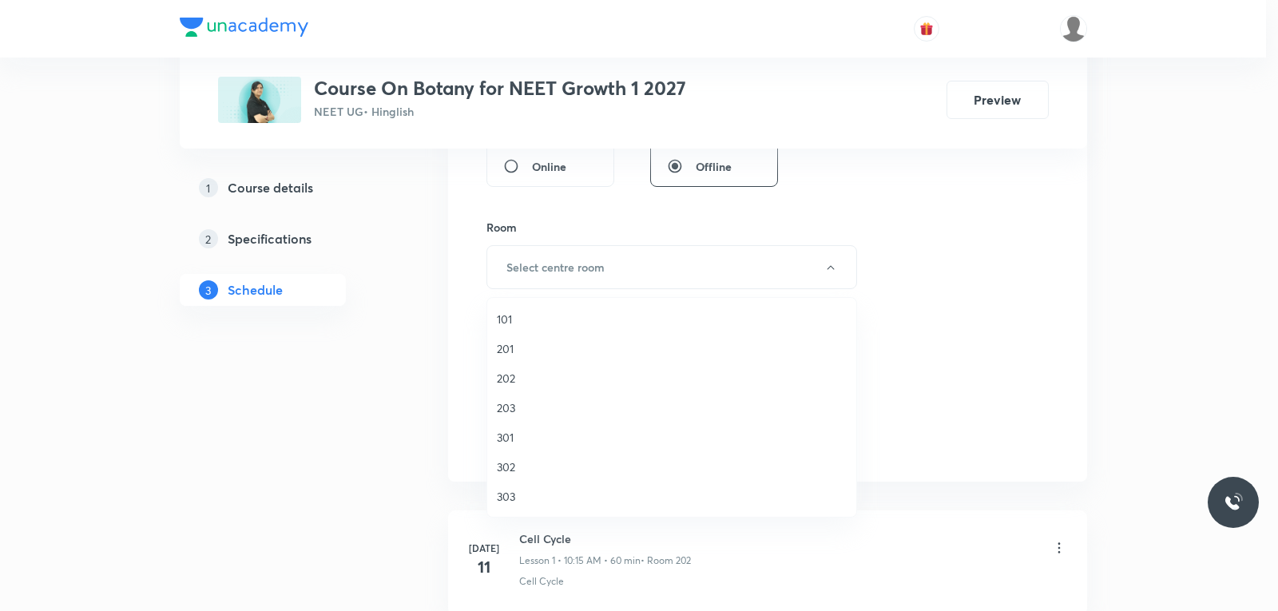
click at [542, 379] on span "202" at bounding box center [672, 378] width 350 height 17
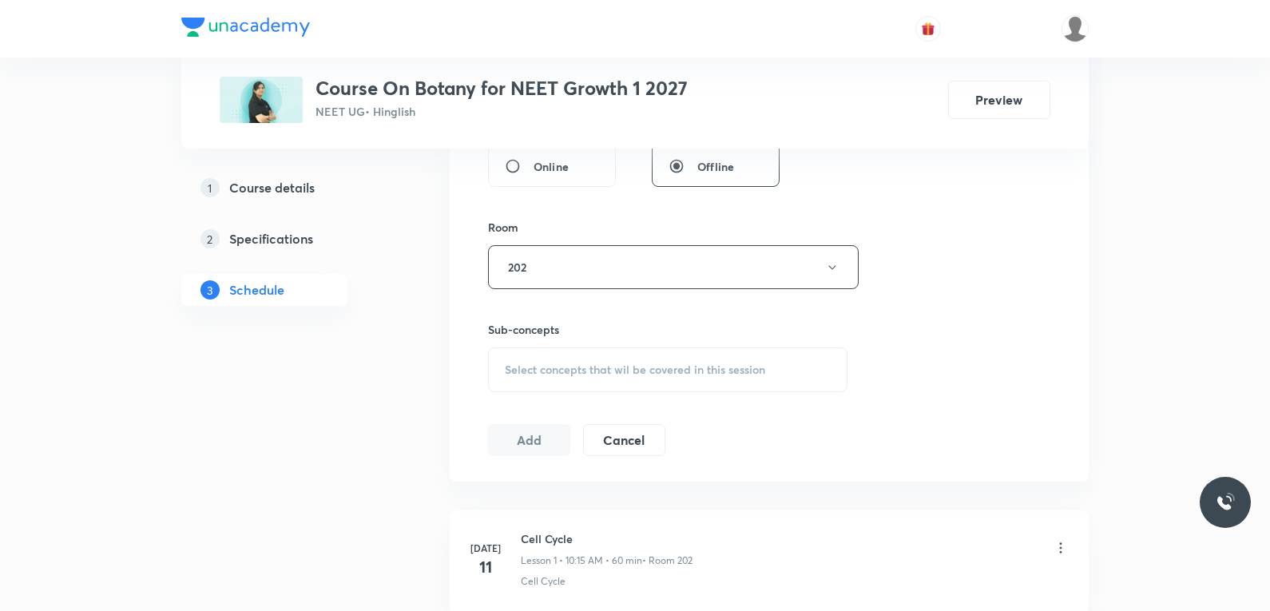
click at [578, 359] on div "Select concepts that wil be covered in this session" at bounding box center [667, 369] width 359 height 45
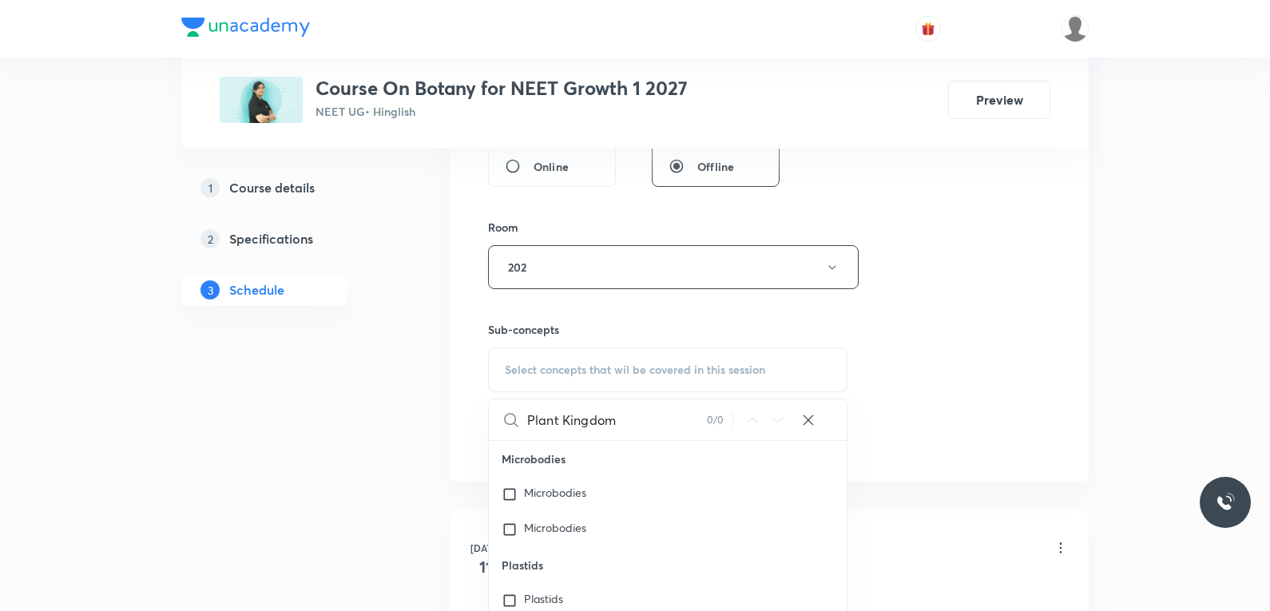
type input "Plant Kingdom"
click at [981, 367] on div "Session 44 Live class Session title 13/99 Plant Kingdom ​ Schedule for Oct 2, 2…" at bounding box center [769, 81] width 562 height 750
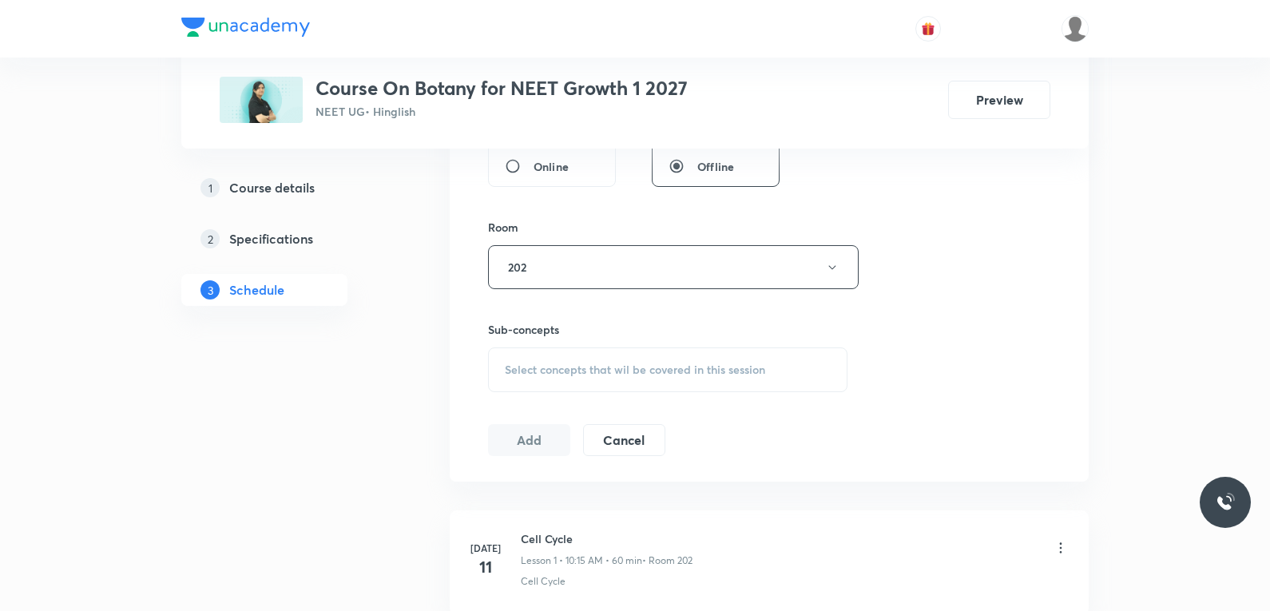
scroll to position [5993, 0]
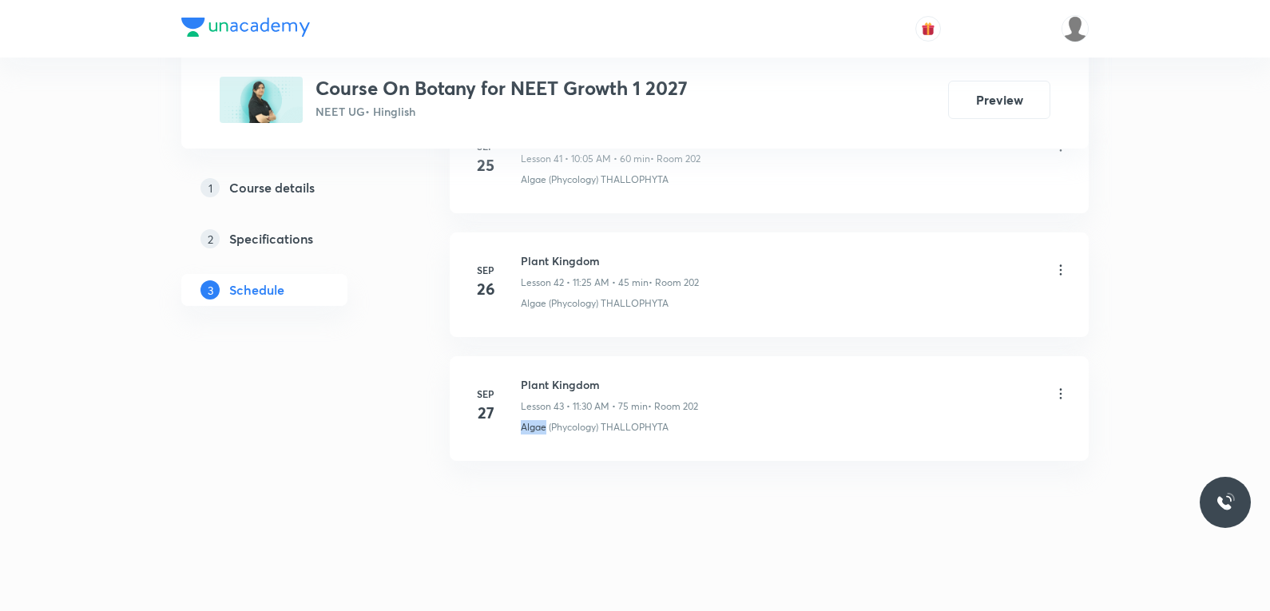
drag, startPoint x: 520, startPoint y: 440, endPoint x: 547, endPoint y: 441, distance: 27.2
click at [547, 441] on li "Sep 27 Plant Kingdom Lesson 43 • 11:30 AM • 75 min • Room 202 Algae (Phycology)…" at bounding box center [769, 408] width 639 height 105
copy p "Algae"
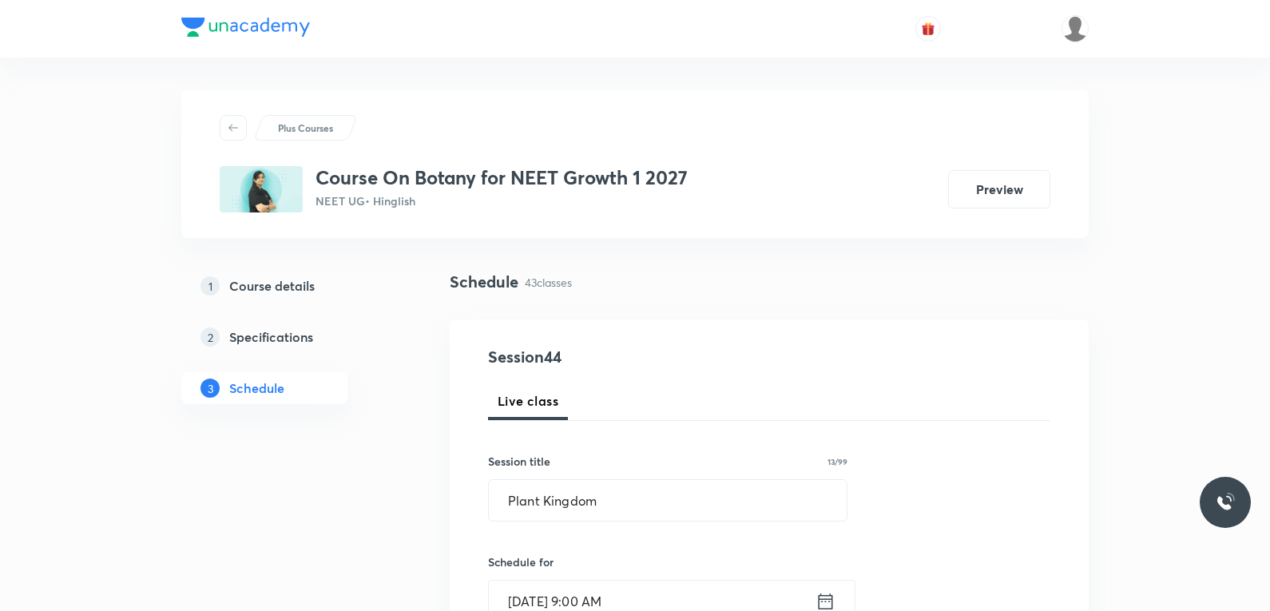
scroll to position [559, 0]
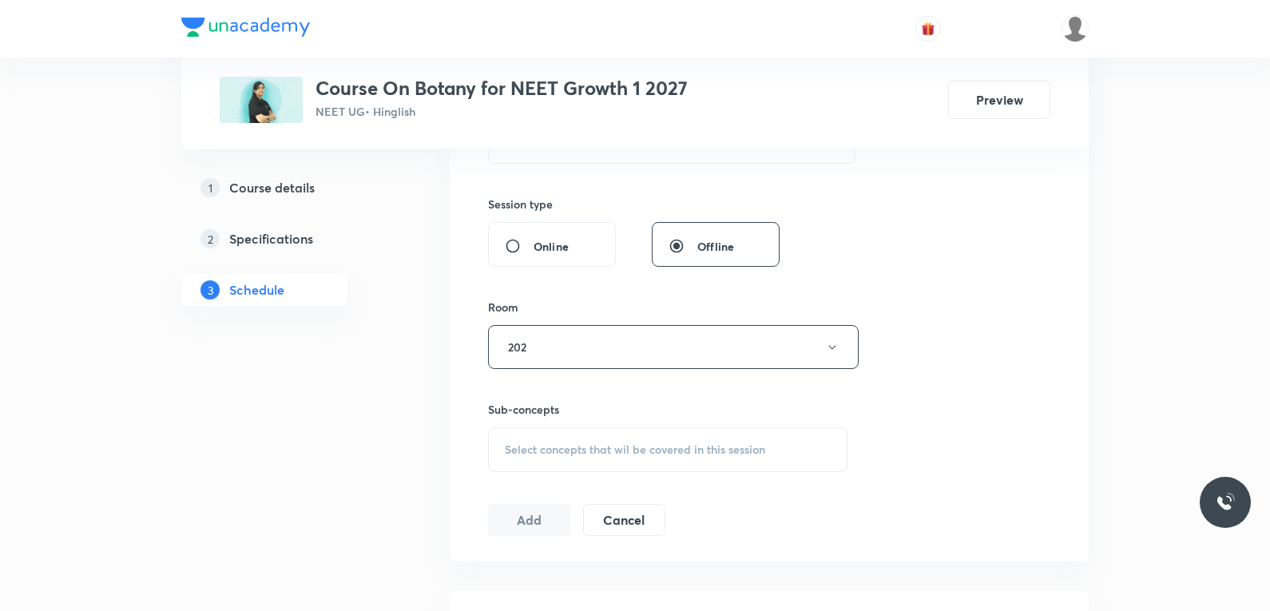
click at [581, 458] on div "Select concepts that wil be covered in this session" at bounding box center [667, 449] width 359 height 45
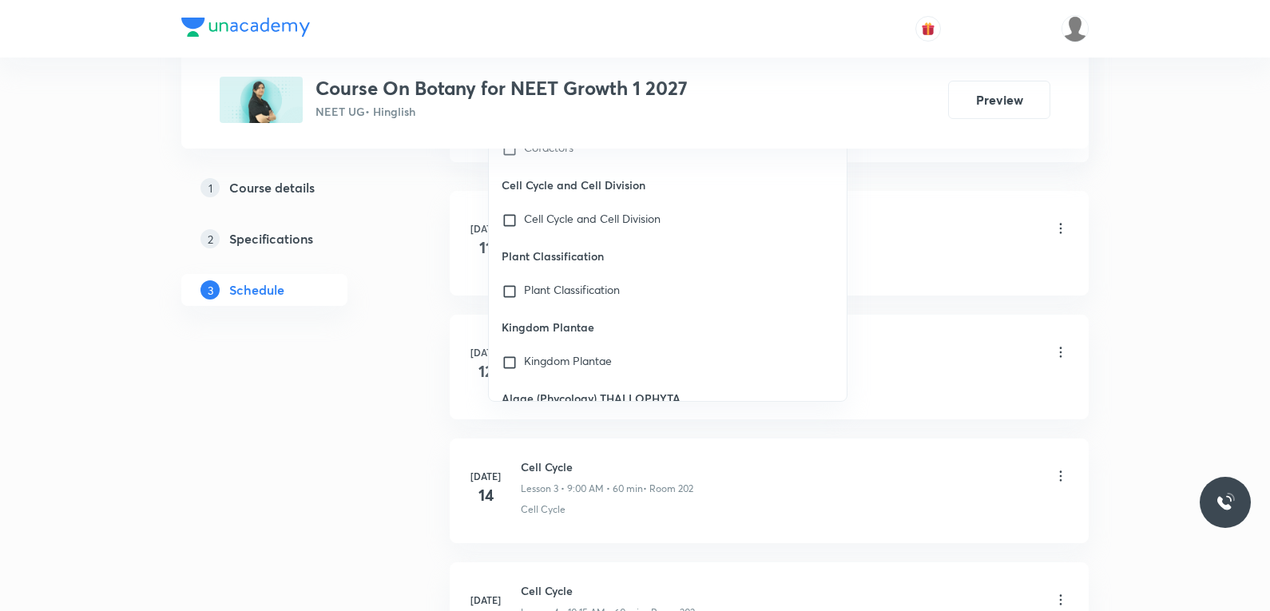
scroll to position [12316, 0]
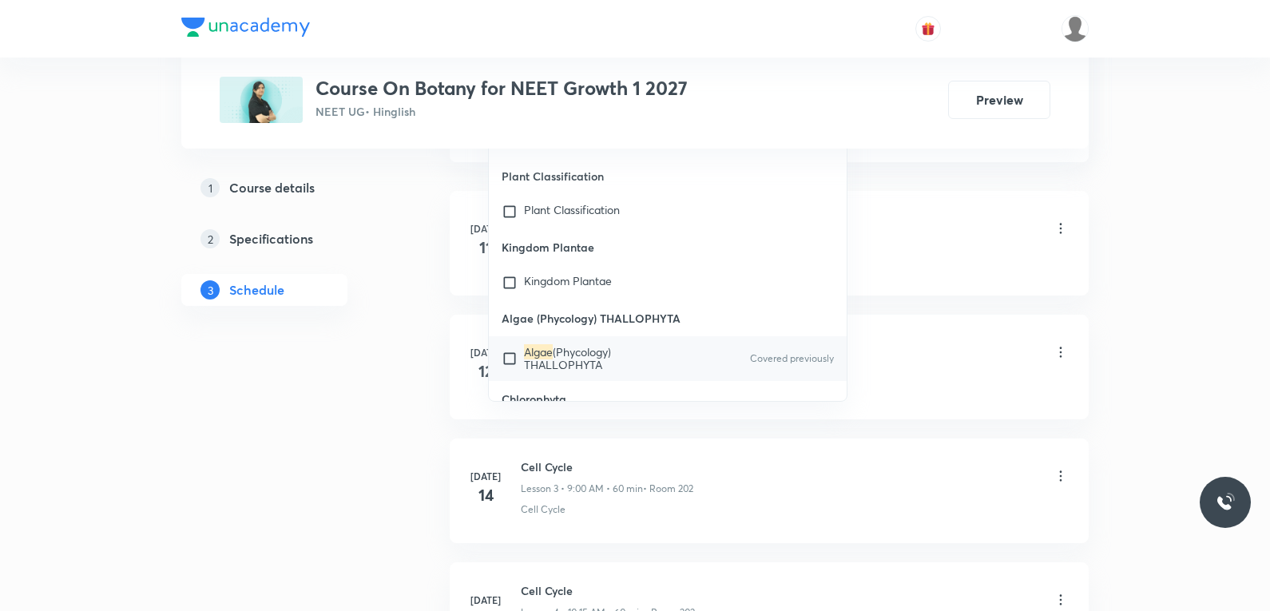
type input "Algae"
click at [582, 344] on span "(Phycology) THALLOPHYTA" at bounding box center [567, 358] width 87 height 28
checkbox input "true"
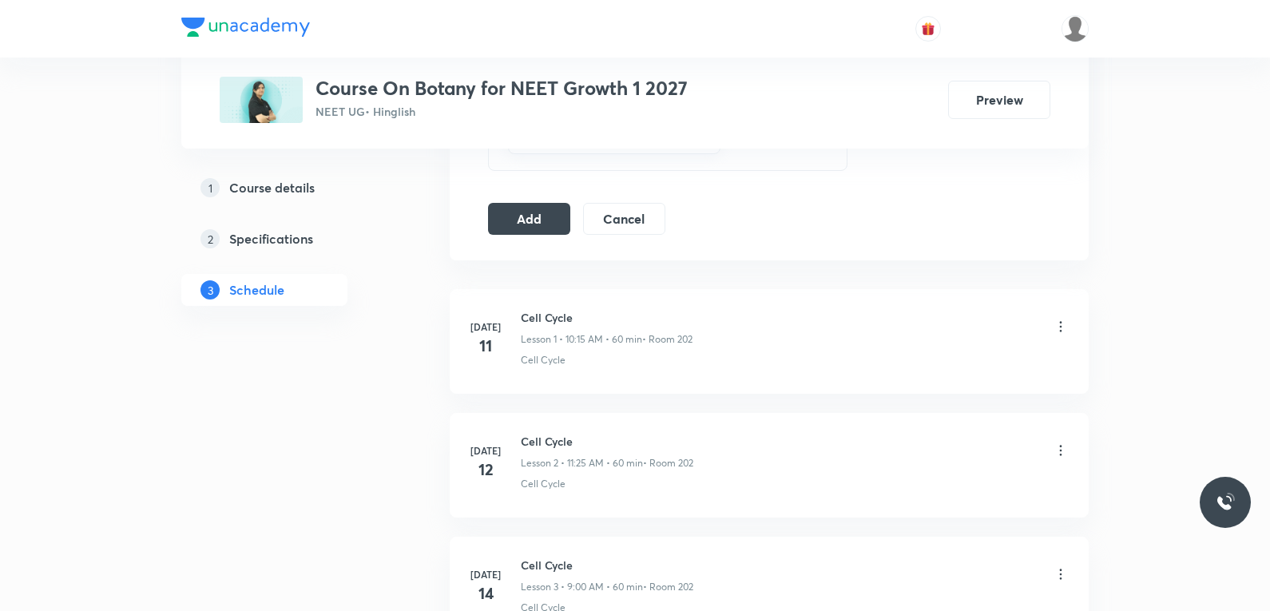
scroll to position [639, 0]
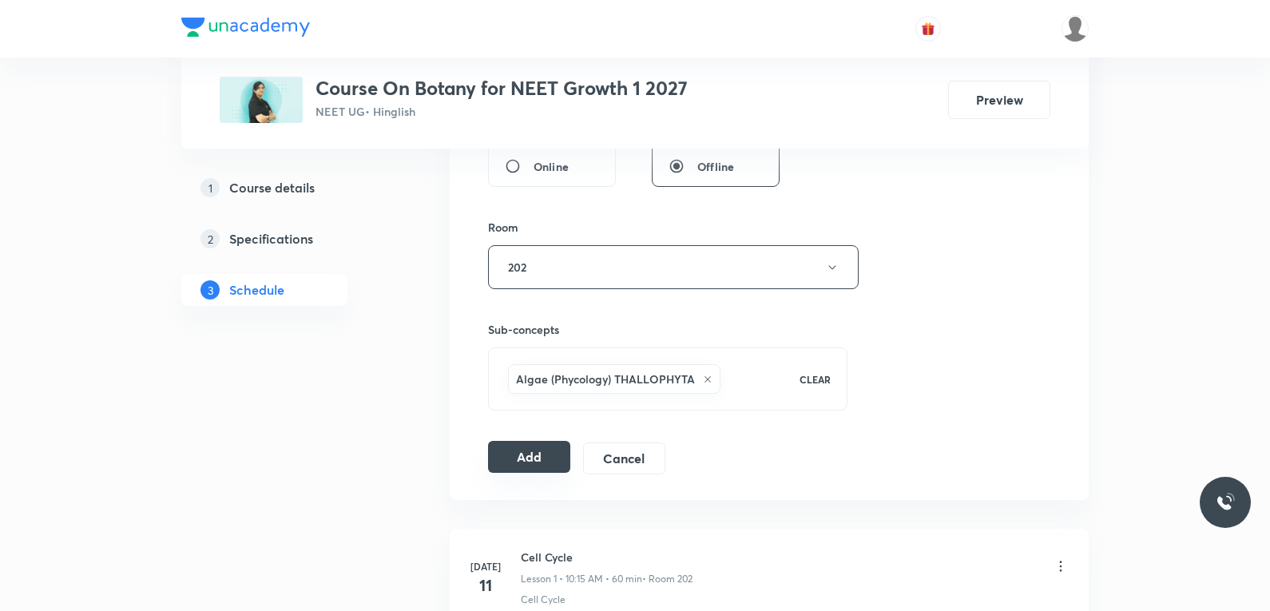
click at [526, 465] on button "Add" at bounding box center [529, 457] width 82 height 32
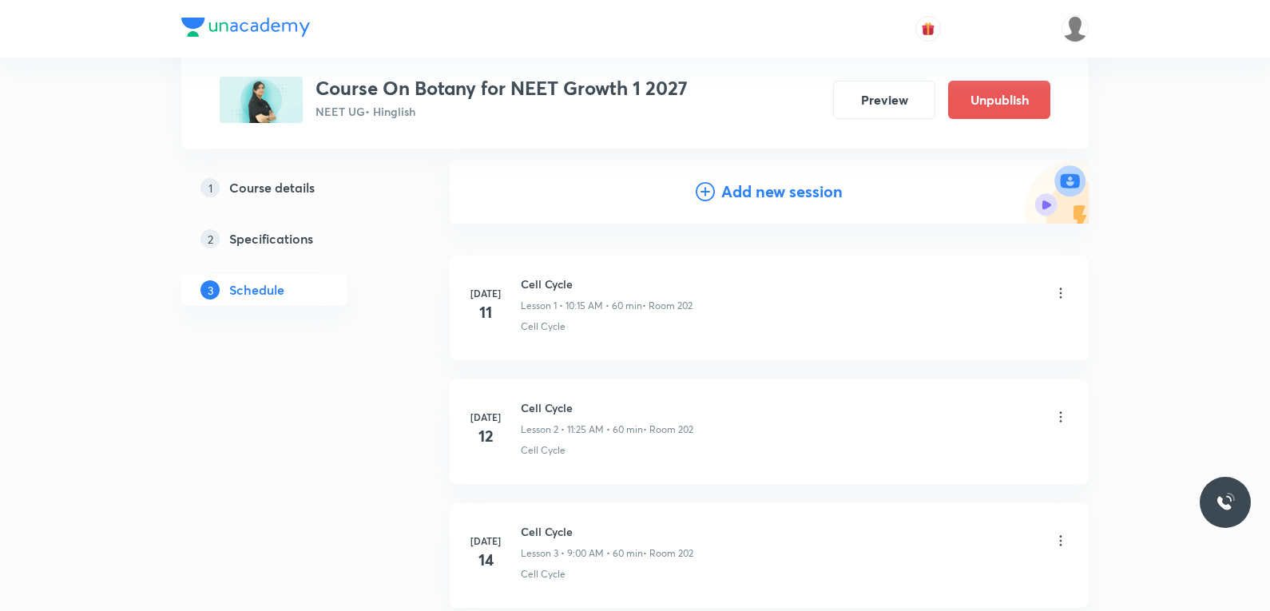
scroll to position [5383, 0]
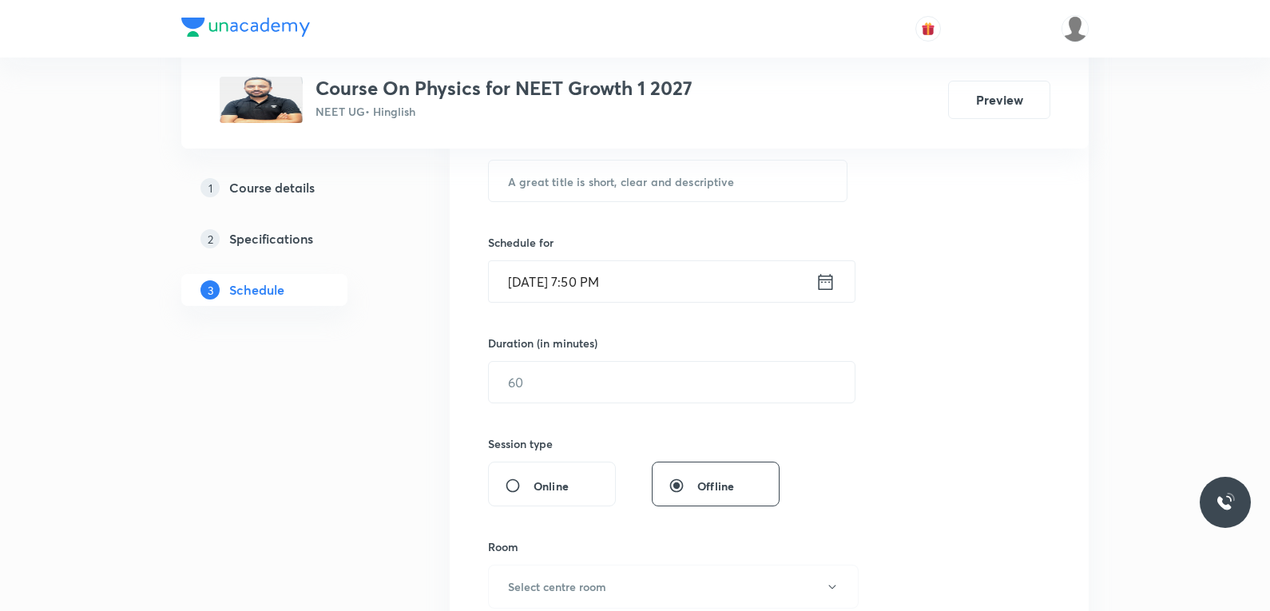
scroll to position [559, 0]
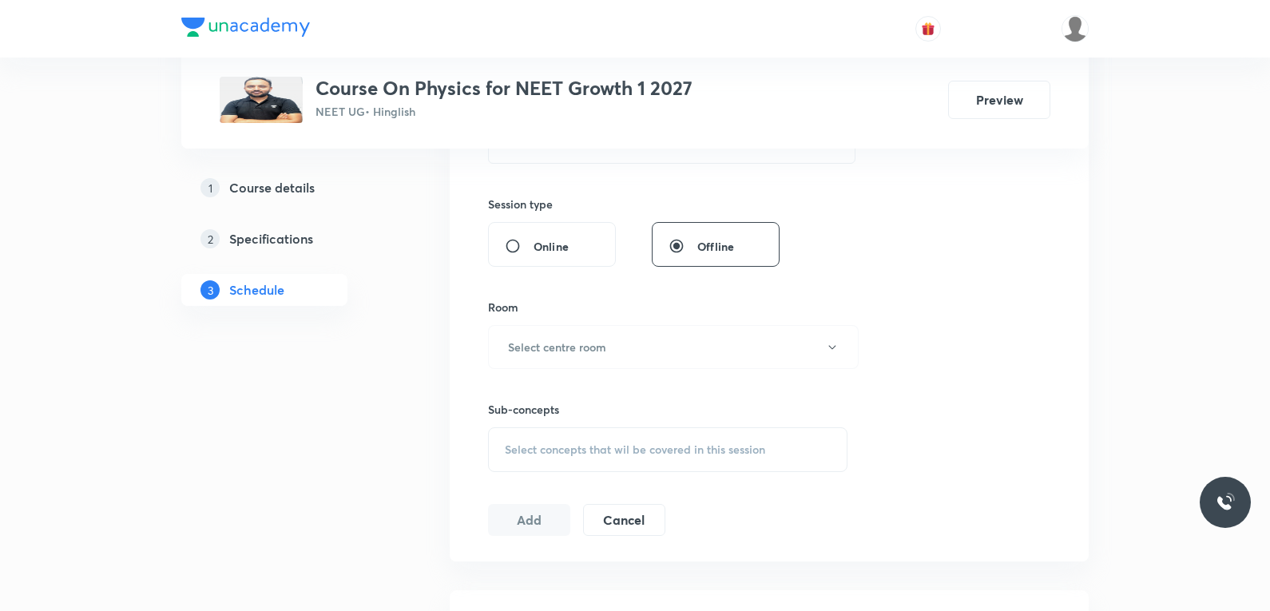
click at [633, 452] on span "Select concepts that wil be covered in this session" at bounding box center [635, 449] width 260 height 13
click at [930, 243] on div "Session 59 Live class Session title 0/99 ​ Schedule for [DATE] 7:50 PM ​ Durati…" at bounding box center [769, 161] width 562 height 750
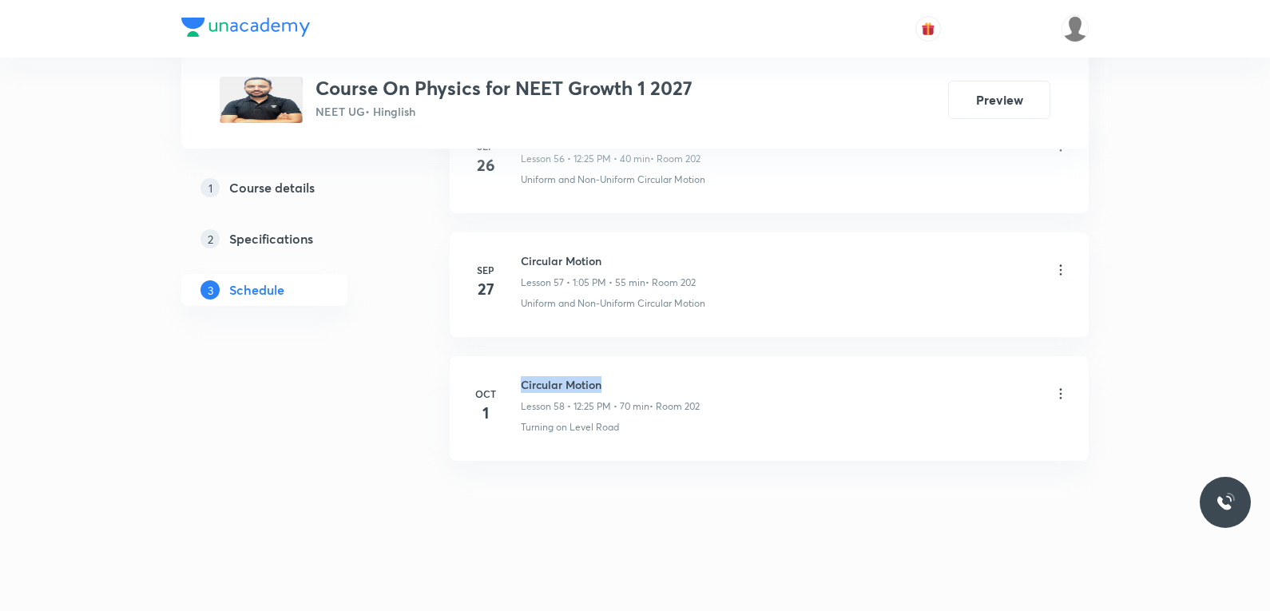
drag, startPoint x: 524, startPoint y: 384, endPoint x: 634, endPoint y: 387, distance: 110.3
click at [634, 387] on h6 "Circular Motion" at bounding box center [610, 384] width 179 height 17
copy h6 "Circular Motion"
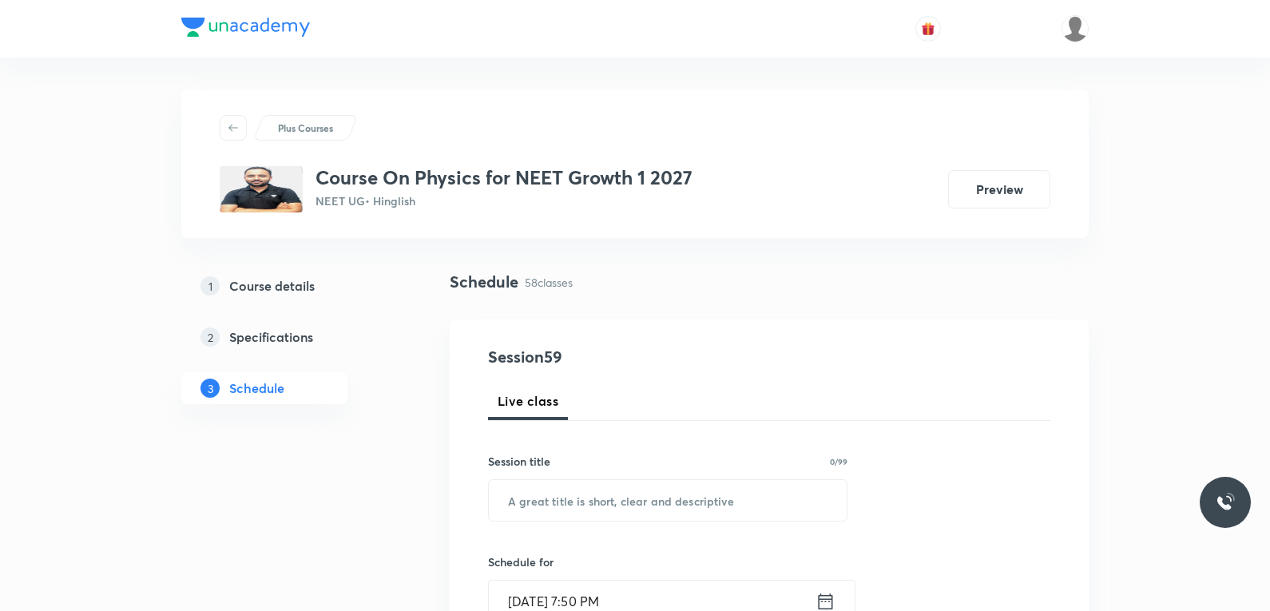
click at [682, 491] on input "text" at bounding box center [668, 500] width 358 height 41
paste input "Circular Motion"
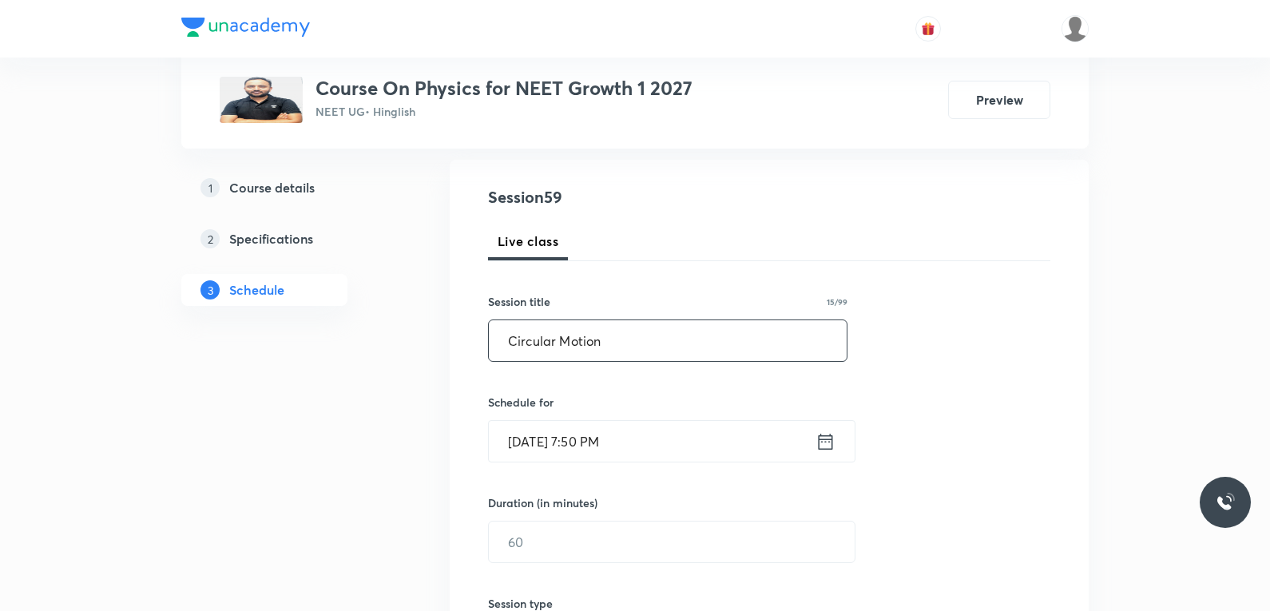
type input "Circular Motion"
click at [550, 448] on input "[DATE] 7:50 PM" at bounding box center [652, 441] width 327 height 41
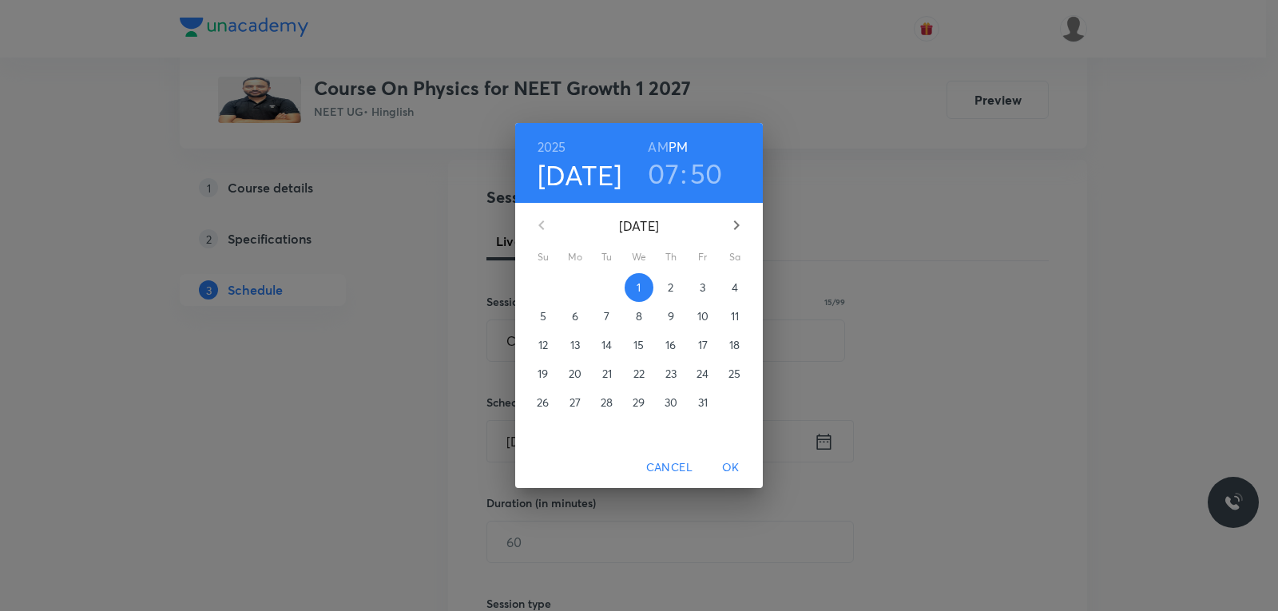
click at [665, 284] on span "2" at bounding box center [671, 288] width 29 height 16
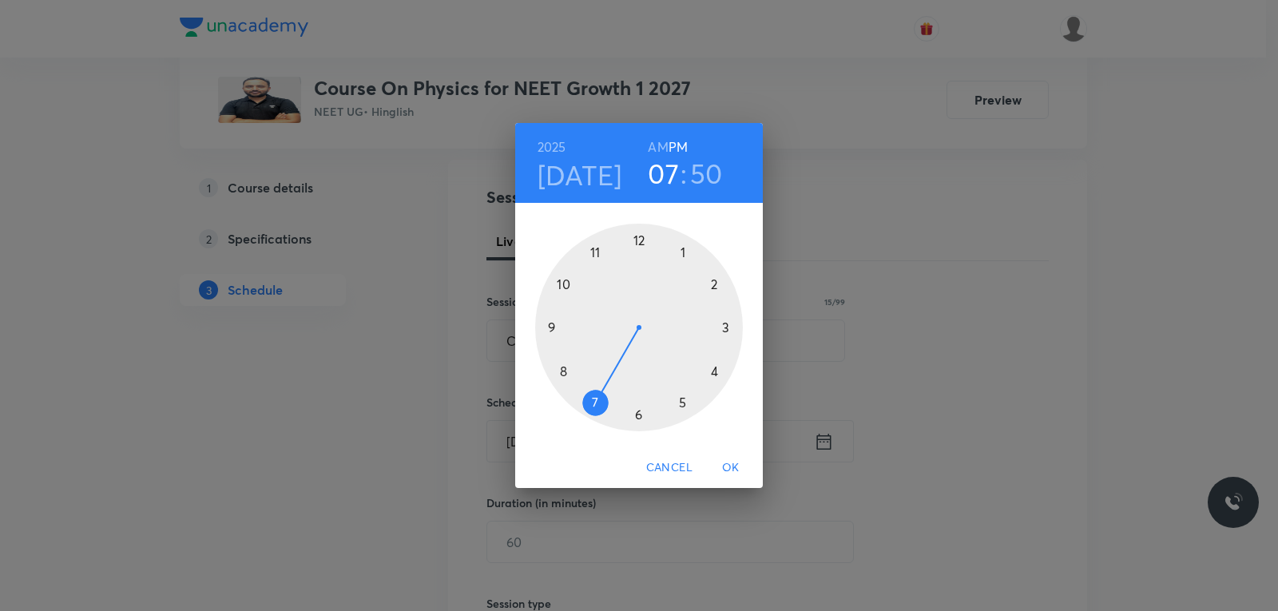
click at [662, 145] on h6 "AM" at bounding box center [658, 147] width 20 height 22
drag, startPoint x: 594, startPoint y: 406, endPoint x: 597, endPoint y: 278, distance: 127.8
click at [597, 278] on div at bounding box center [639, 328] width 208 height 208
click at [566, 286] on div at bounding box center [639, 328] width 208 height 208
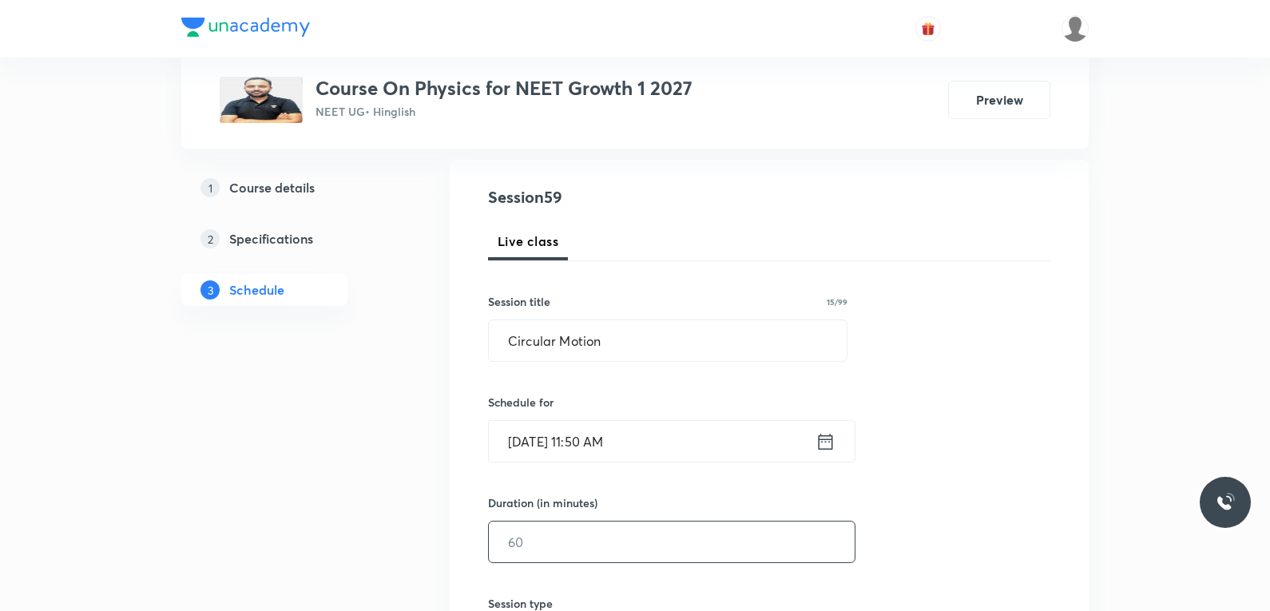
click at [541, 526] on input "text" at bounding box center [672, 542] width 366 height 41
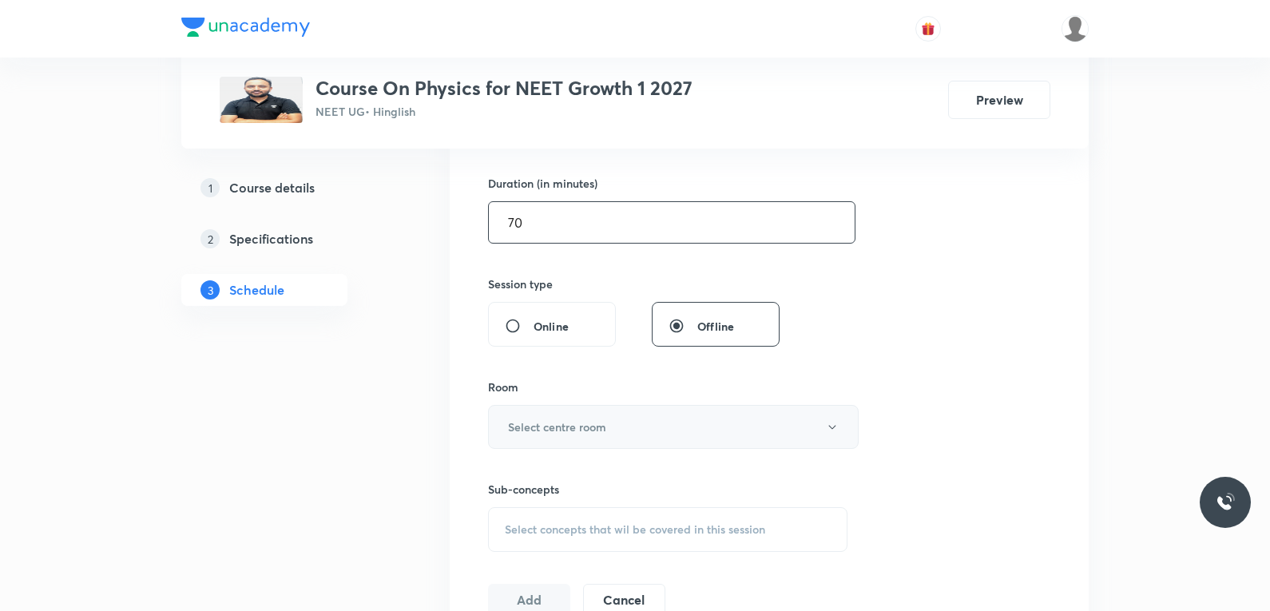
type input "70"
click at [594, 443] on button "Select centre room" at bounding box center [673, 427] width 371 height 44
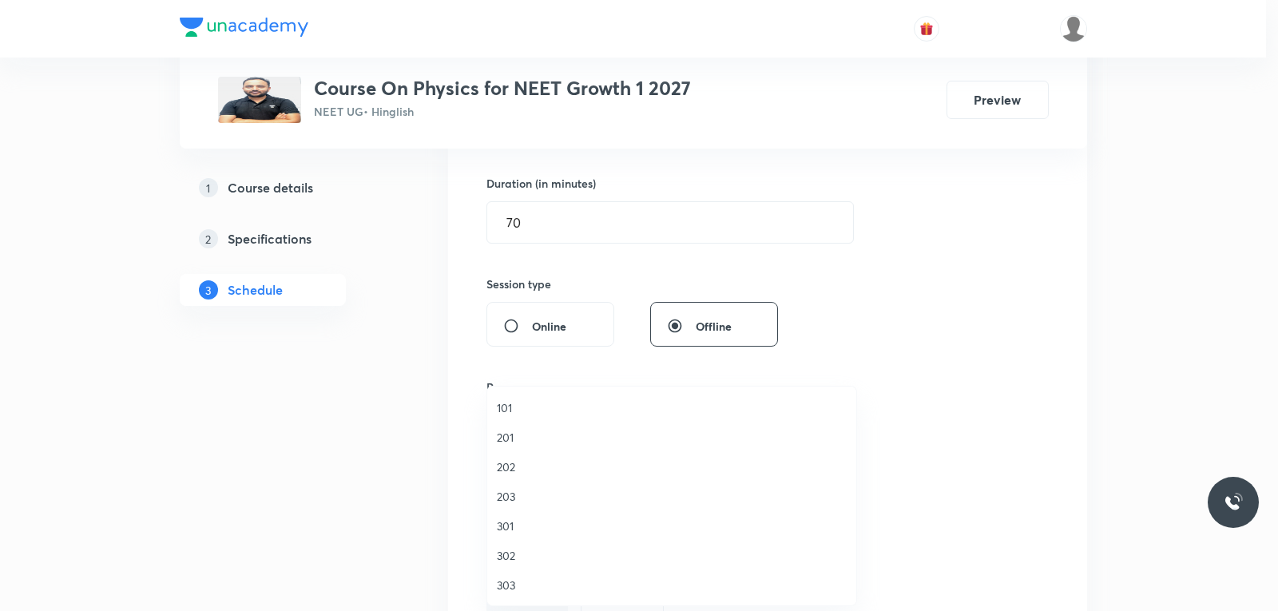
click at [542, 467] on span "202" at bounding box center [672, 467] width 350 height 17
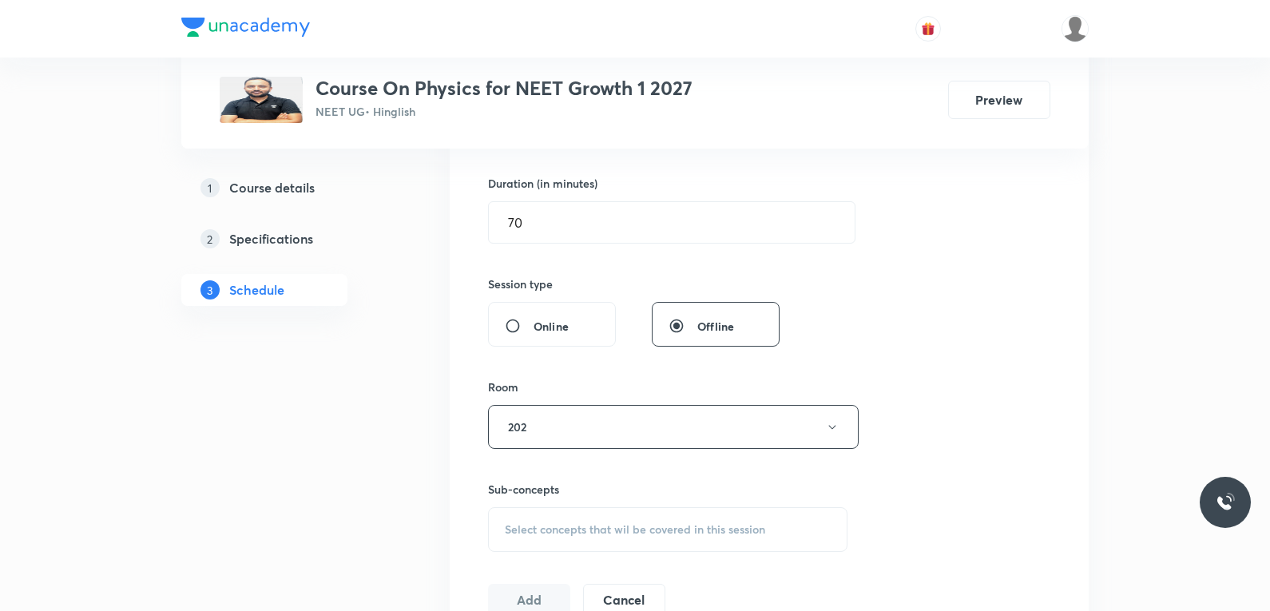
click at [634, 524] on span "Select concepts that wil be covered in this session" at bounding box center [635, 529] width 260 height 13
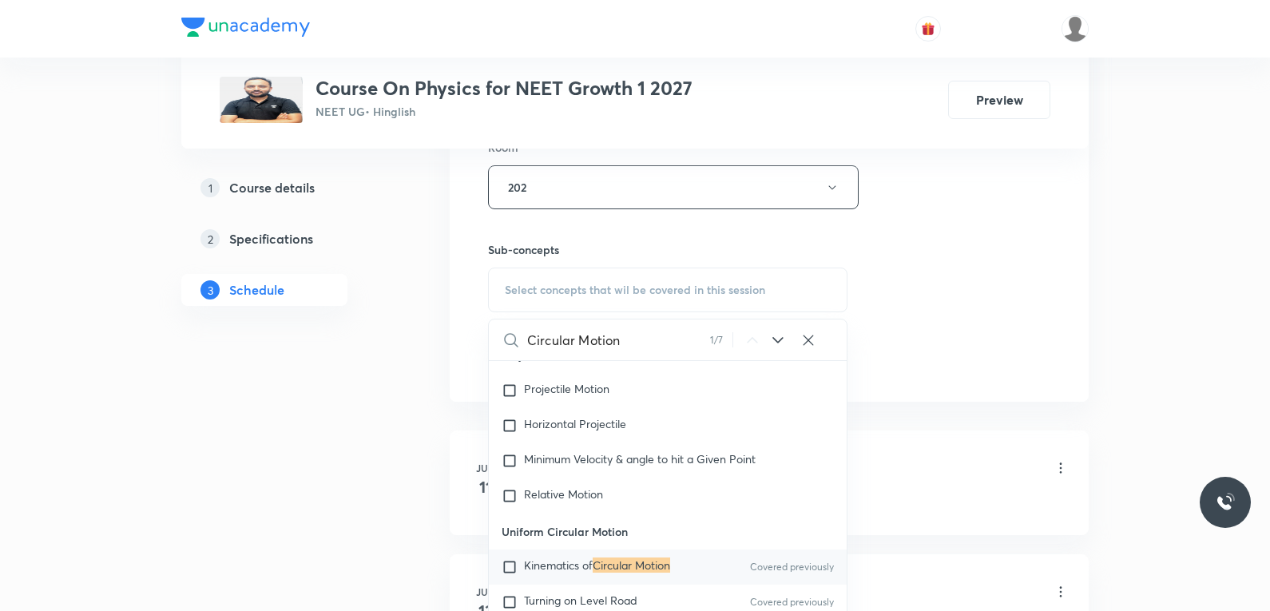
type input "Circular Motion"
click at [927, 279] on div "Session 59 Live class Session title 15/99 Circular Motion ​ Schedule for [DATE]…" at bounding box center [769, 1] width 562 height 750
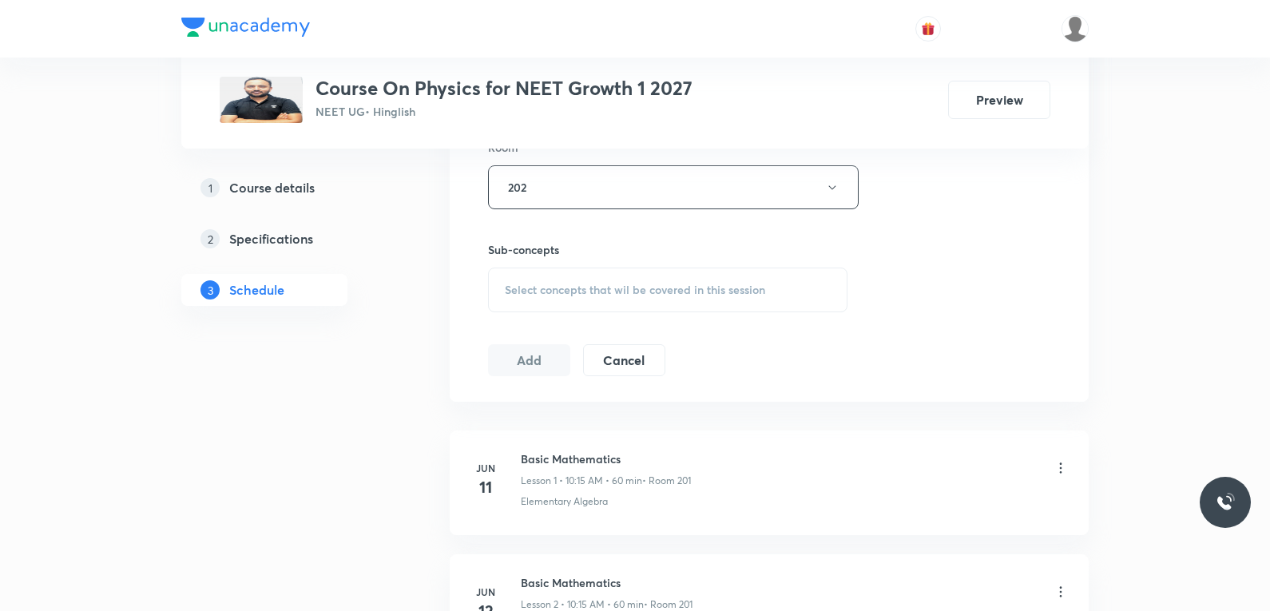
scroll to position [7851, 0]
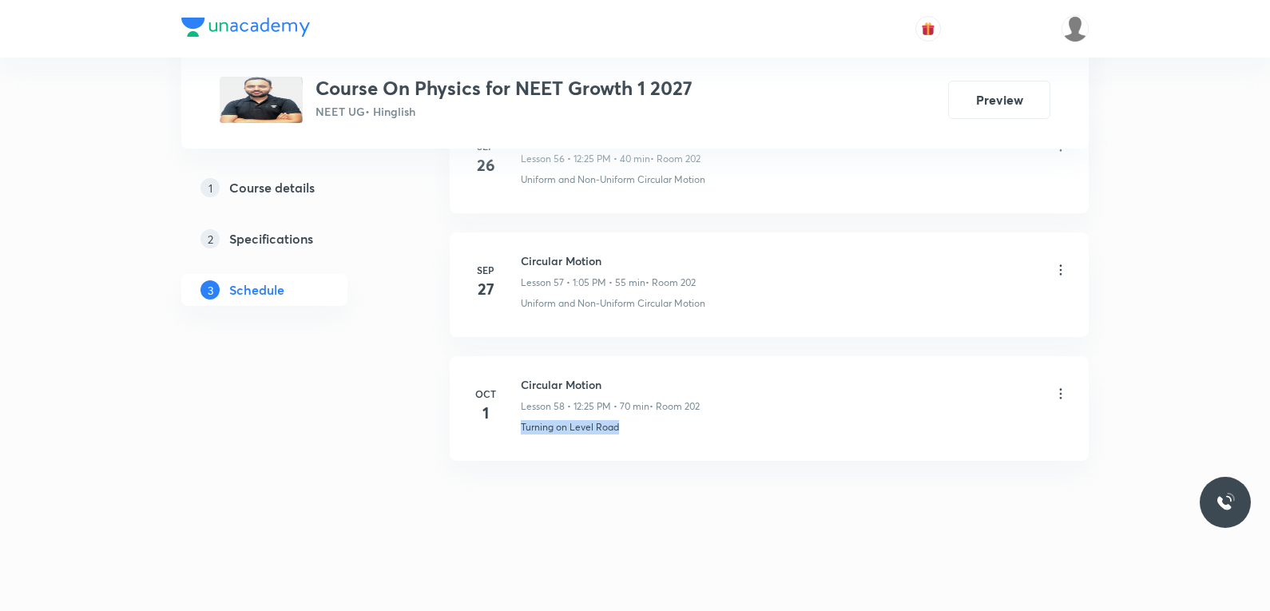
drag, startPoint x: 512, startPoint y: 441, endPoint x: 651, endPoint y: 439, distance: 139.0
click at [651, 439] on li "[DATE] Circular Motion Lesson 58 • 12:25 PM • 70 min • Room 202 Turning on Leve…" at bounding box center [769, 408] width 639 height 105
copy p "Turning on Level Road"
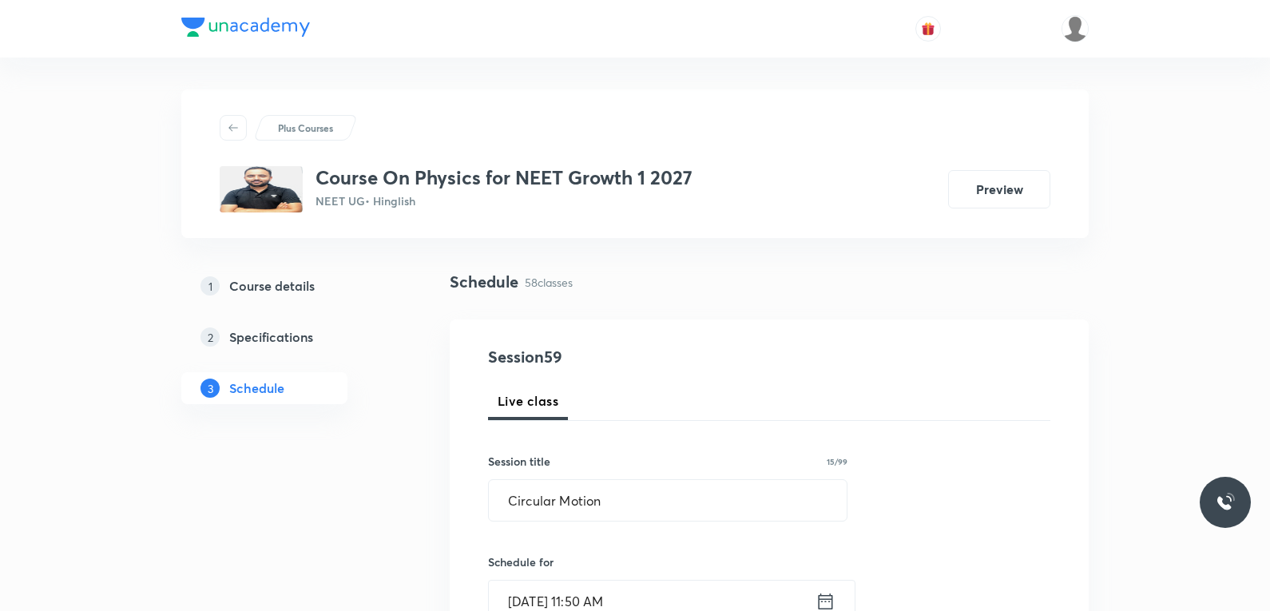
scroll to position [639, 0]
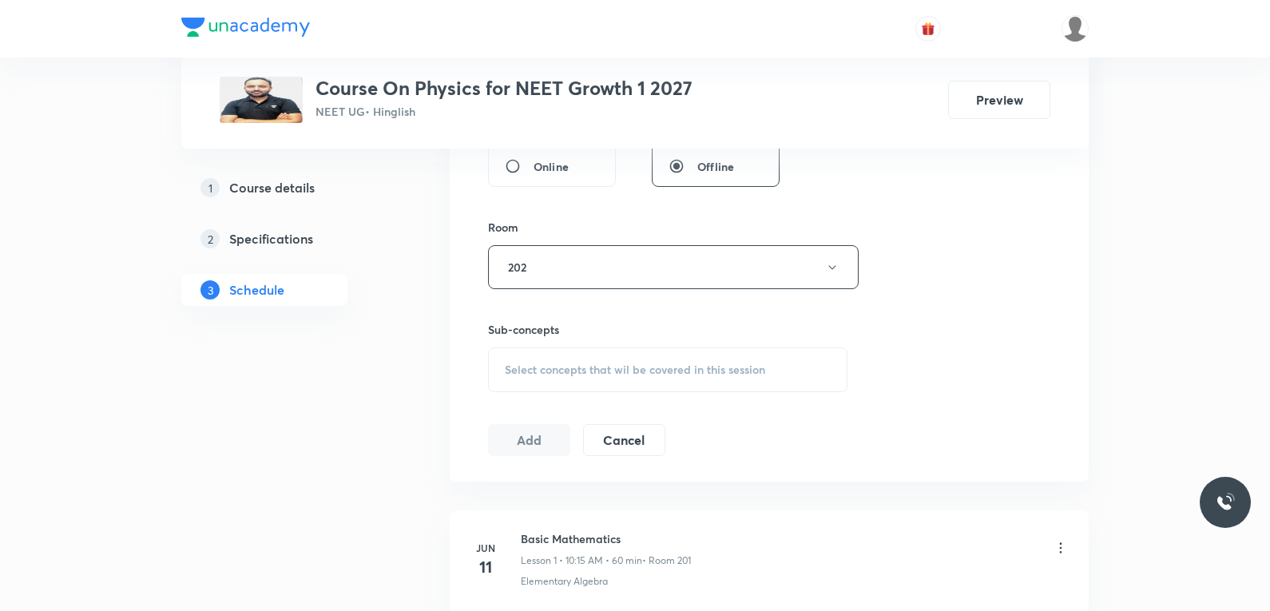
click at [659, 377] on div "Select concepts that wil be covered in this session" at bounding box center [667, 369] width 359 height 45
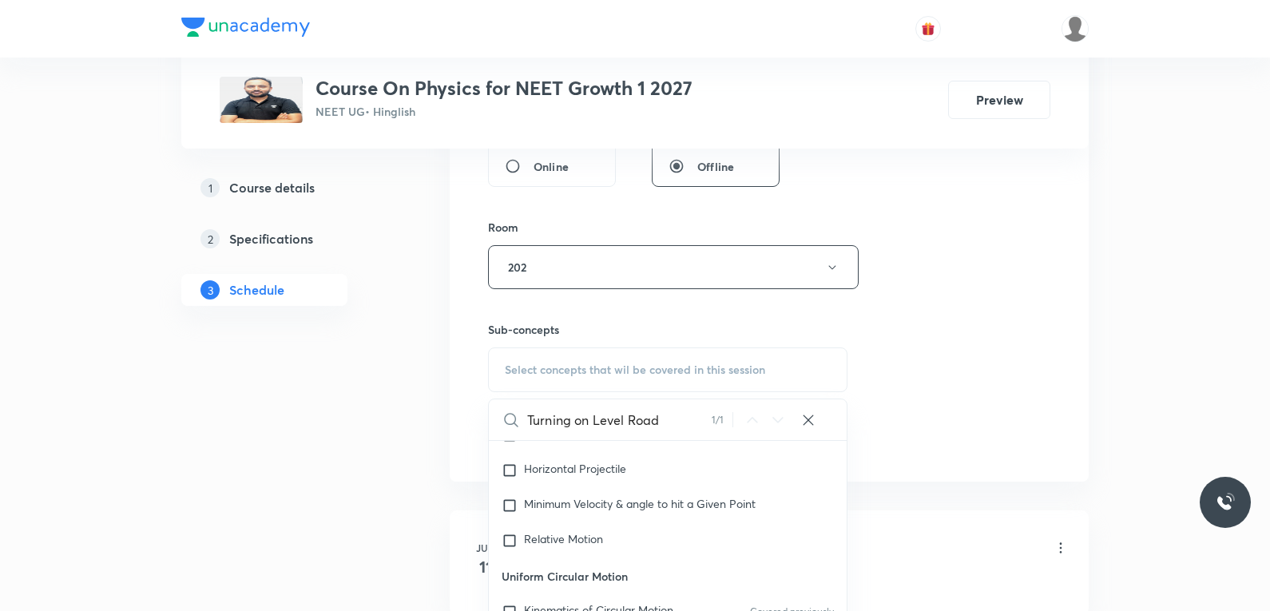
scroll to position [799, 0]
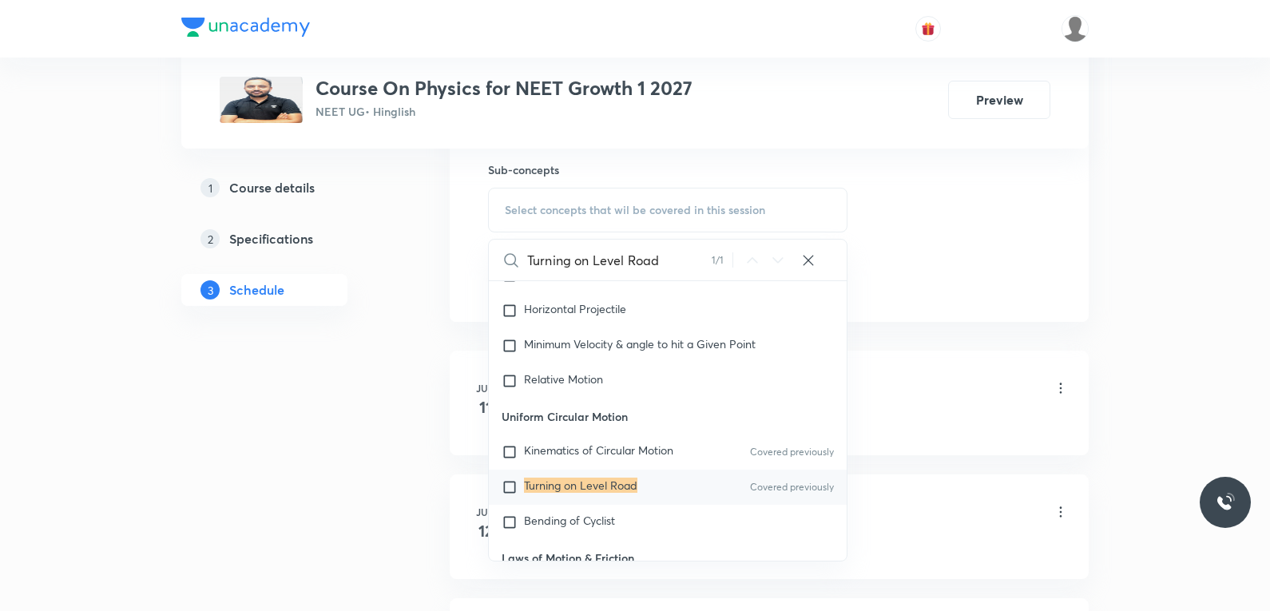
type input "Turning on Level Road"
click at [585, 486] on mark "Turning on Level Road" at bounding box center [580, 485] width 113 height 15
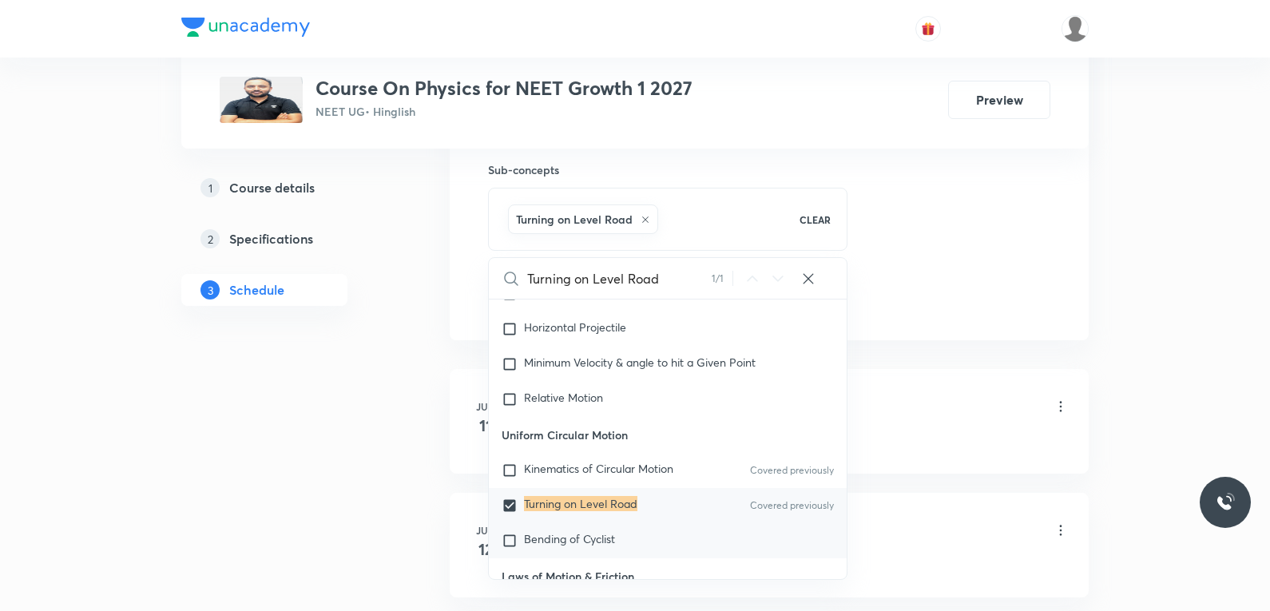
click at [558, 535] on span "Bending of Cyclist" at bounding box center [569, 538] width 91 height 15
checkbox input "true"
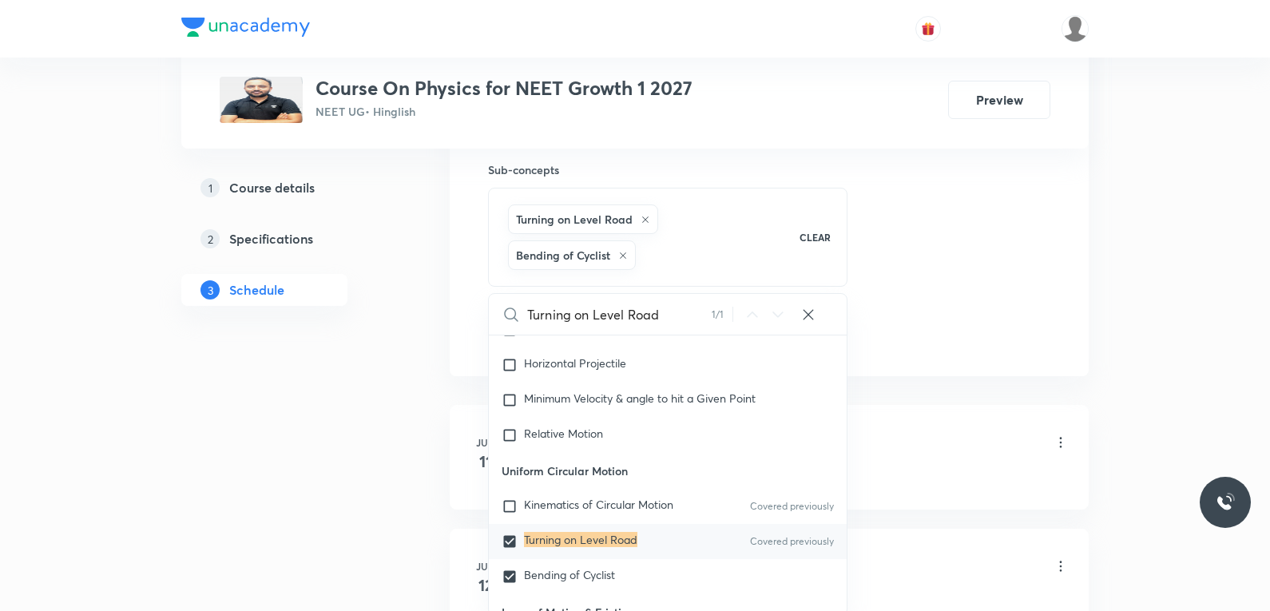
click at [571, 530] on div "Turning on Level Road Covered previously" at bounding box center [668, 541] width 358 height 35
checkbox input "false"
checkbox input "true"
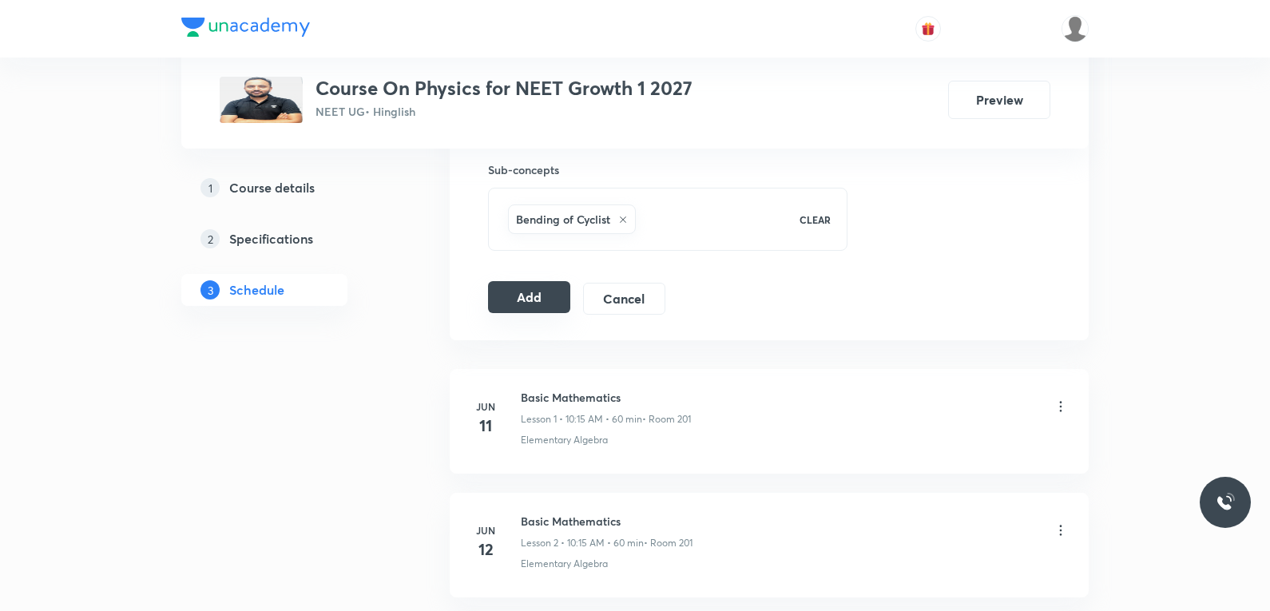
click at [501, 294] on button "Add" at bounding box center [529, 297] width 82 height 32
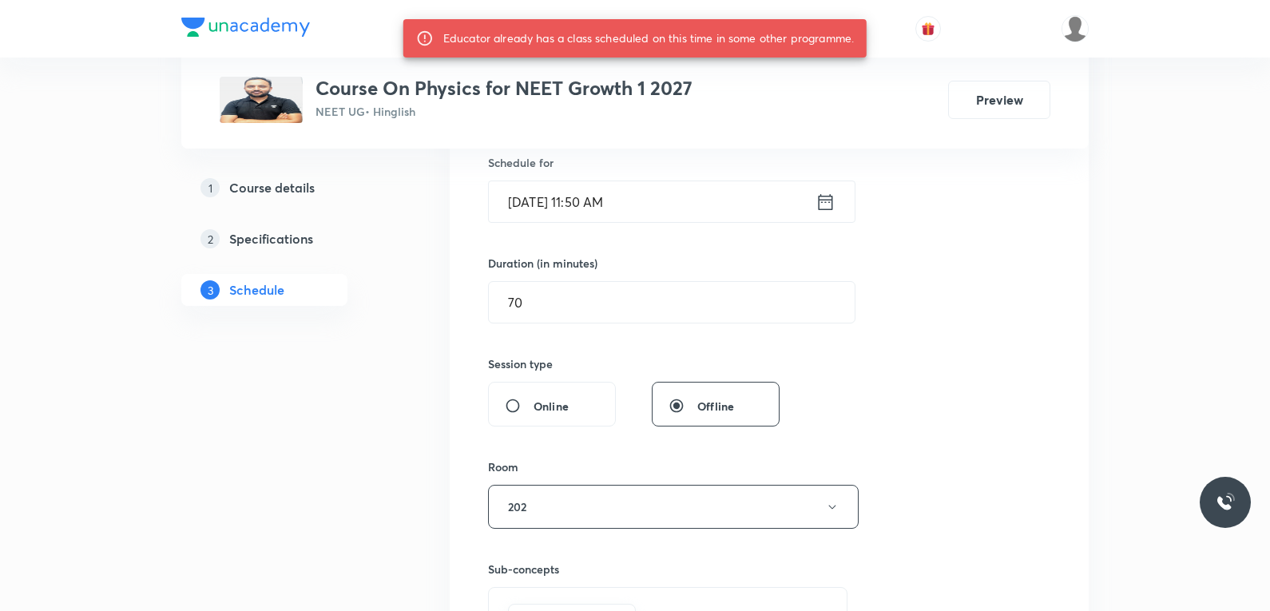
scroll to position [240, 0]
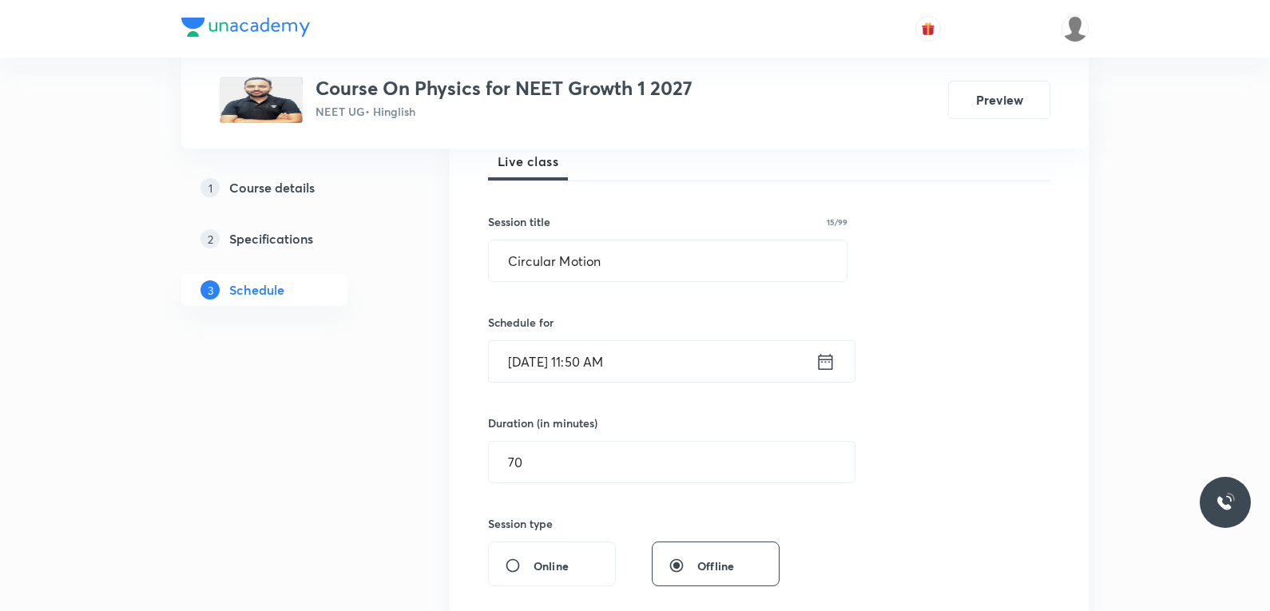
click at [573, 358] on input "[DATE] 11:50 AM" at bounding box center [652, 361] width 327 height 41
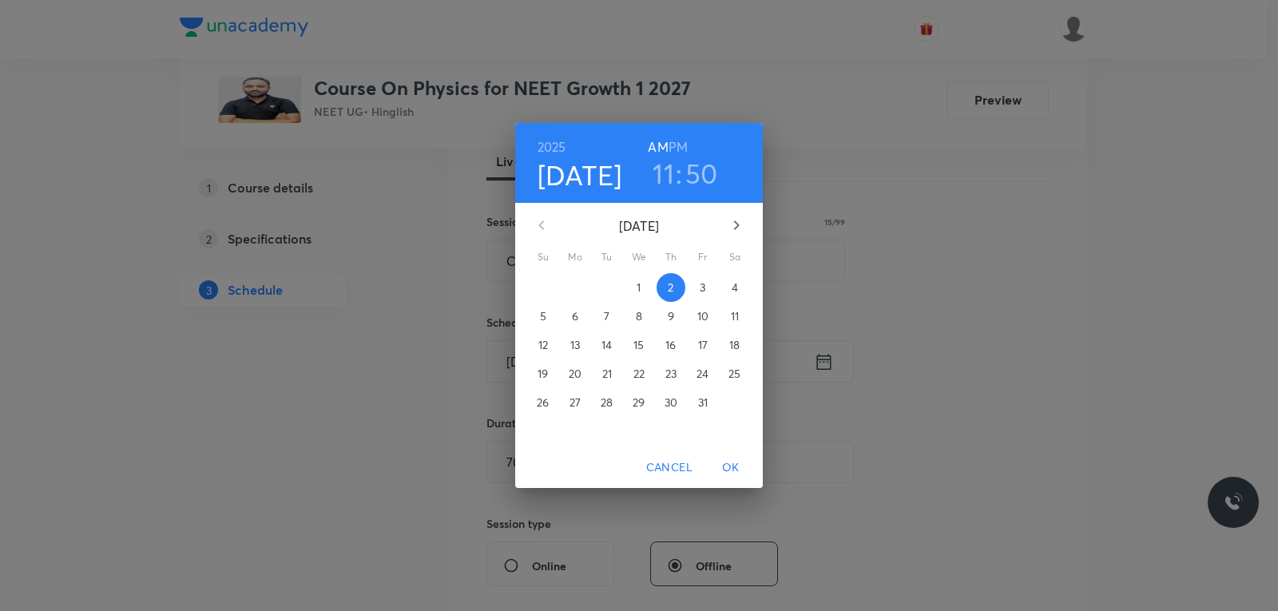
click at [662, 179] on h3 "11" at bounding box center [664, 174] width 22 height 34
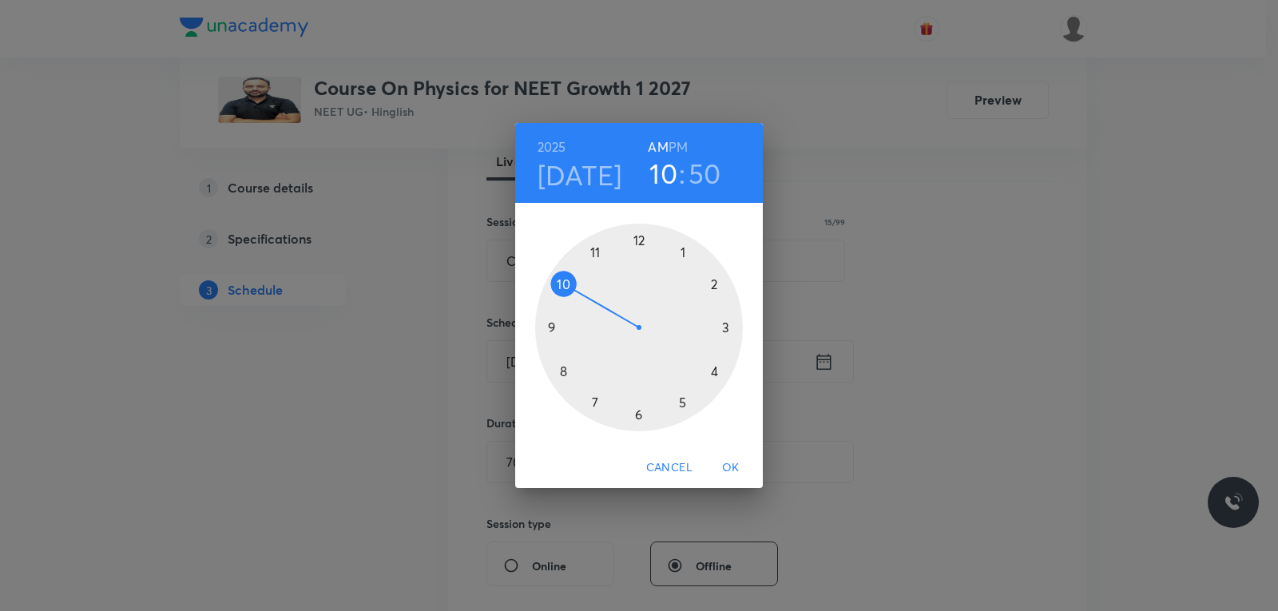
drag, startPoint x: 602, startPoint y: 252, endPoint x: 574, endPoint y: 284, distance: 43.6
click at [574, 284] on div at bounding box center [639, 328] width 208 height 208
drag, startPoint x: 559, startPoint y: 285, endPoint x: 725, endPoint y: 378, distance: 190.2
click at [725, 378] on div at bounding box center [639, 328] width 208 height 208
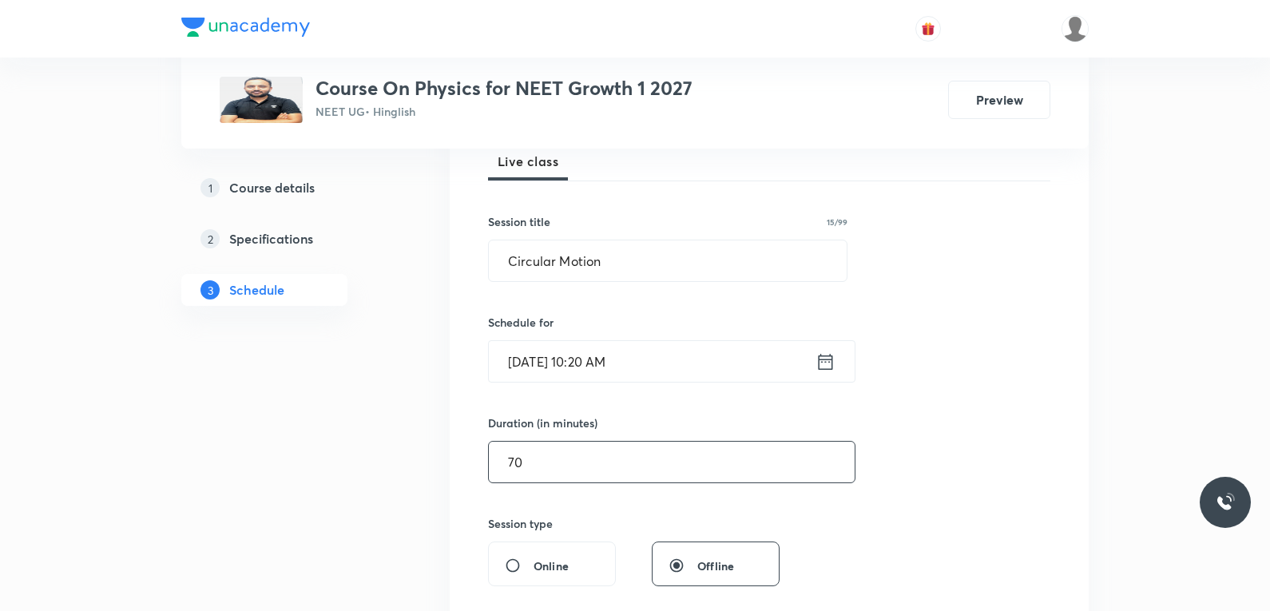
click at [542, 467] on input "70" at bounding box center [672, 462] width 366 height 41
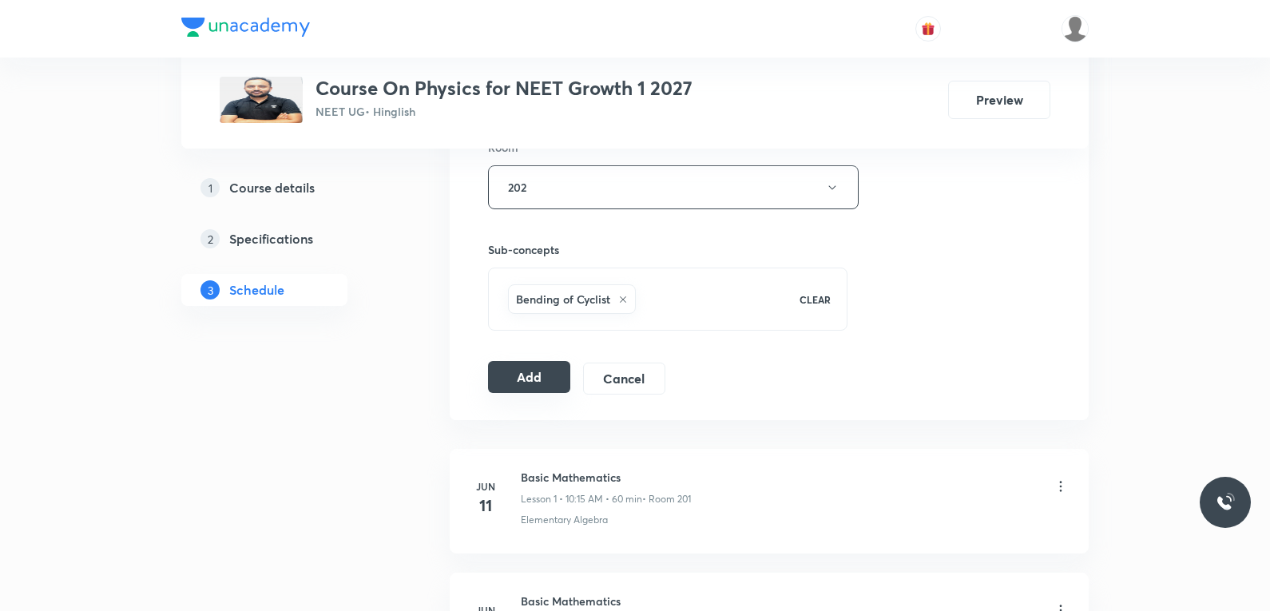
type input "75"
click at [543, 380] on button "Add" at bounding box center [529, 377] width 82 height 32
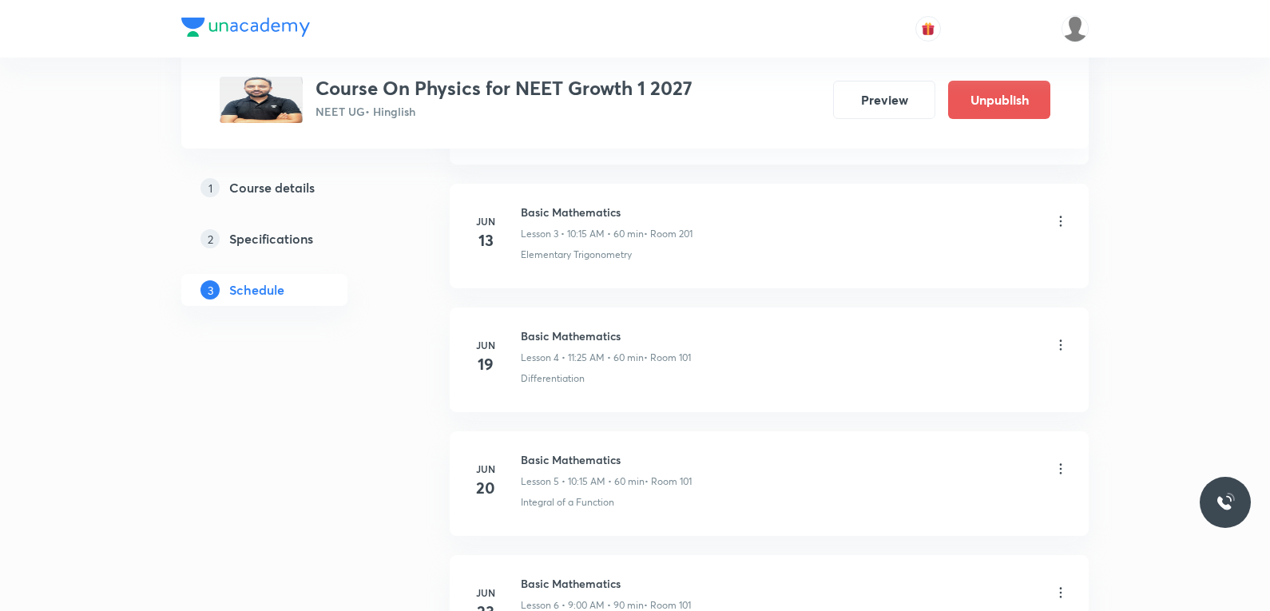
scroll to position [7240, 0]
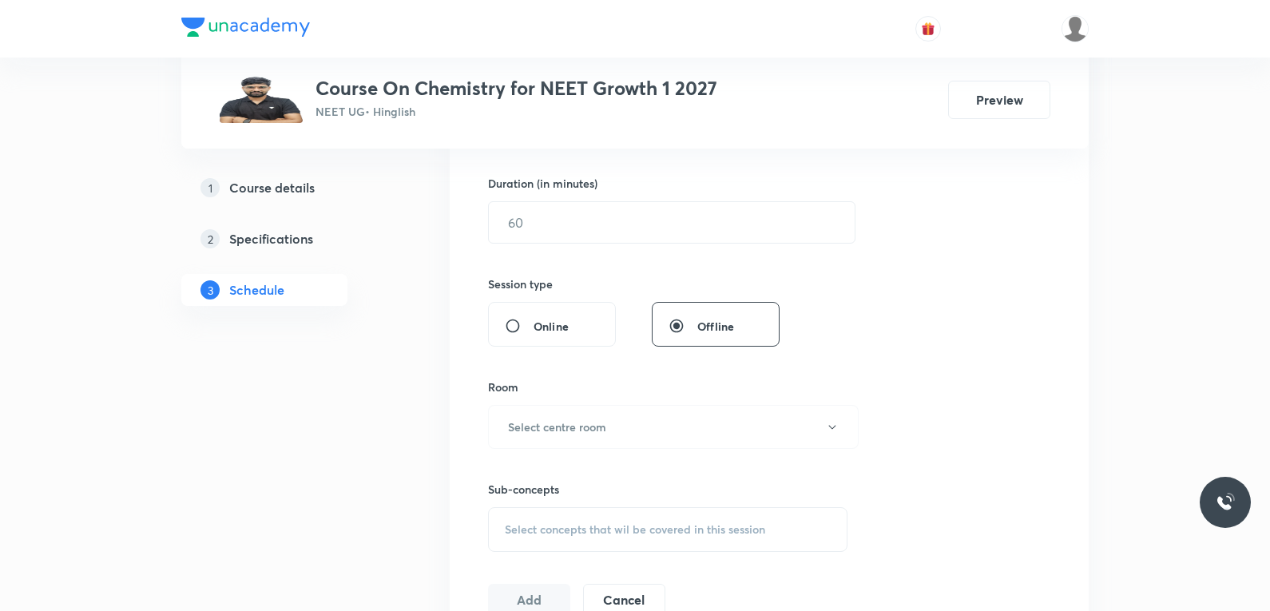
scroll to position [719, 0]
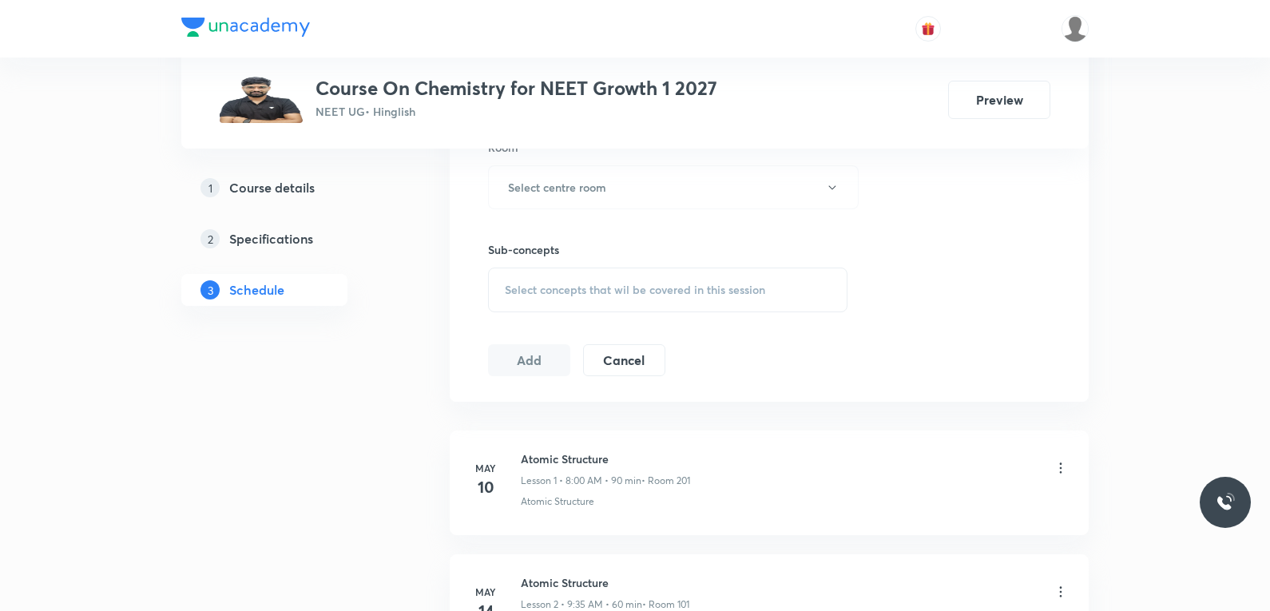
click at [680, 291] on span "Select concepts that wil be covered in this session" at bounding box center [635, 290] width 260 height 13
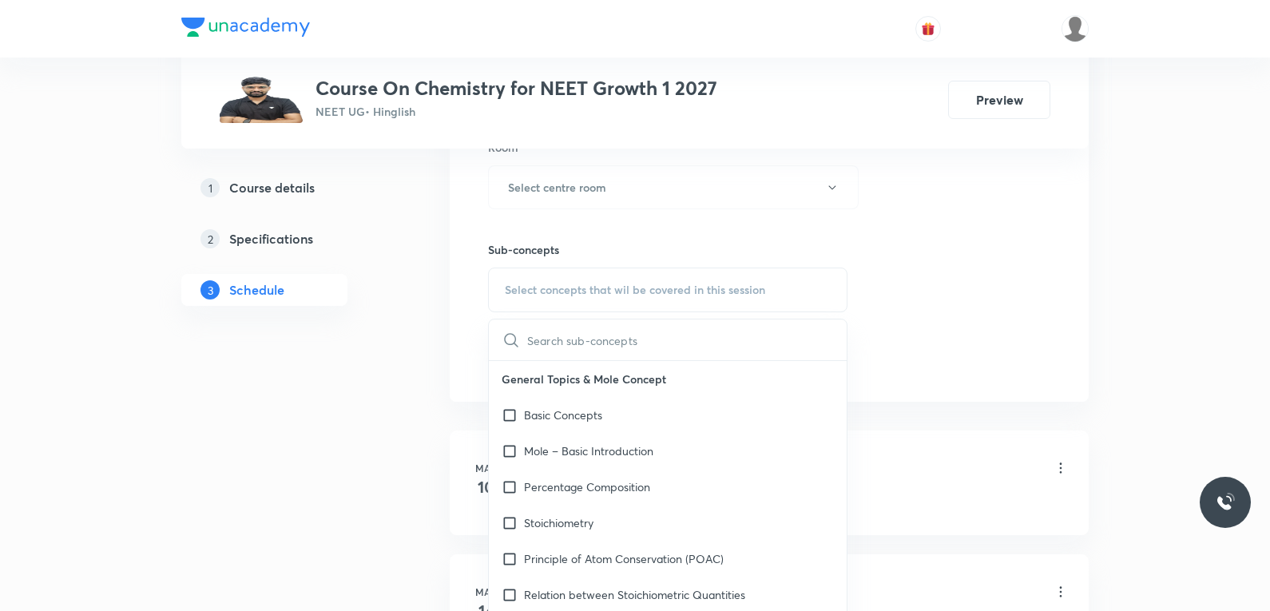
click at [914, 216] on div "Session 80 Live class Session title 0/99 ​ Schedule for Oct 1, 2025, 7:50 PM ​ …" at bounding box center [769, 1] width 562 height 750
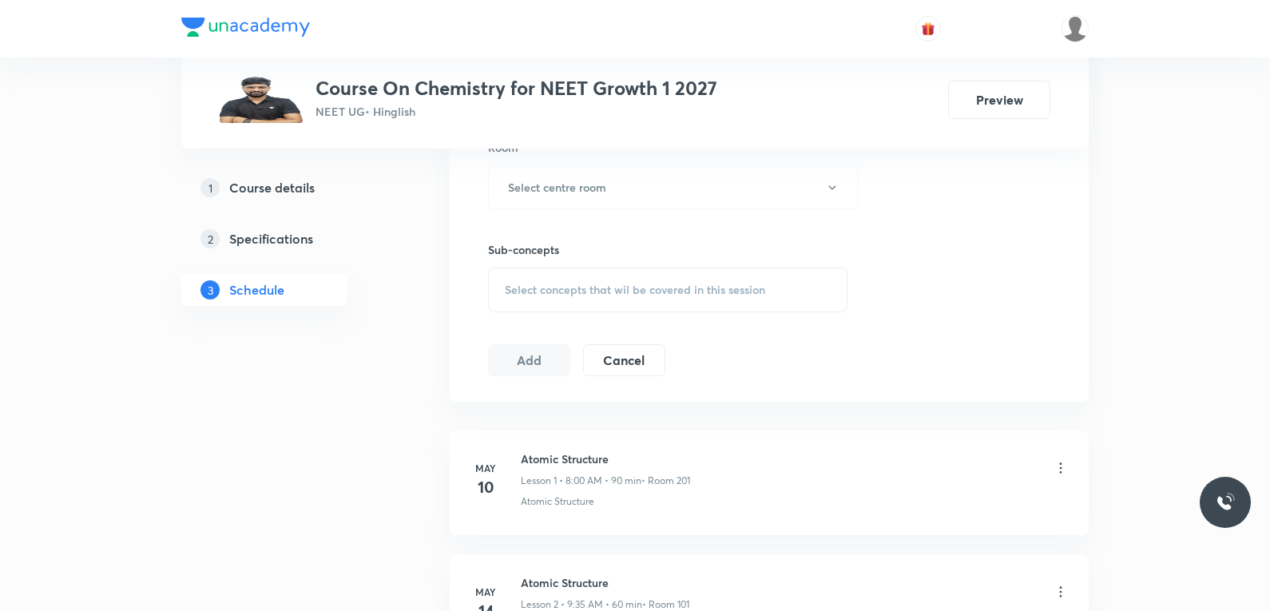
scroll to position [10451, 0]
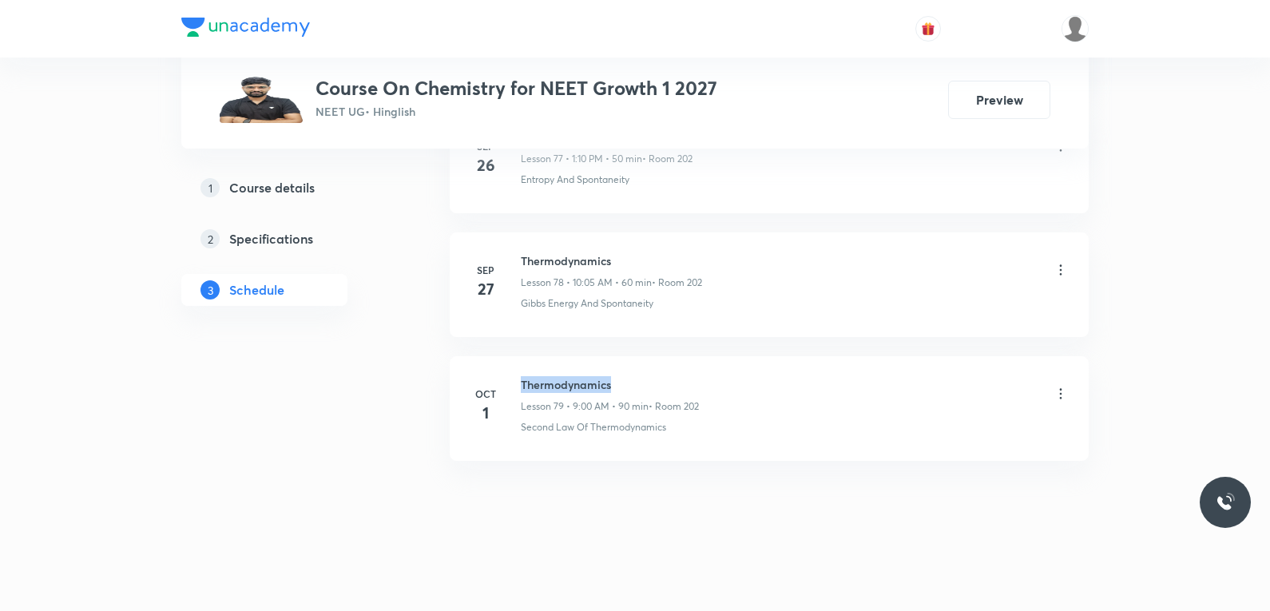
drag, startPoint x: 522, startPoint y: 387, endPoint x: 641, endPoint y: 385, distance: 119.0
click at [641, 385] on h6 "Thermodynamics" at bounding box center [610, 384] width 178 height 17
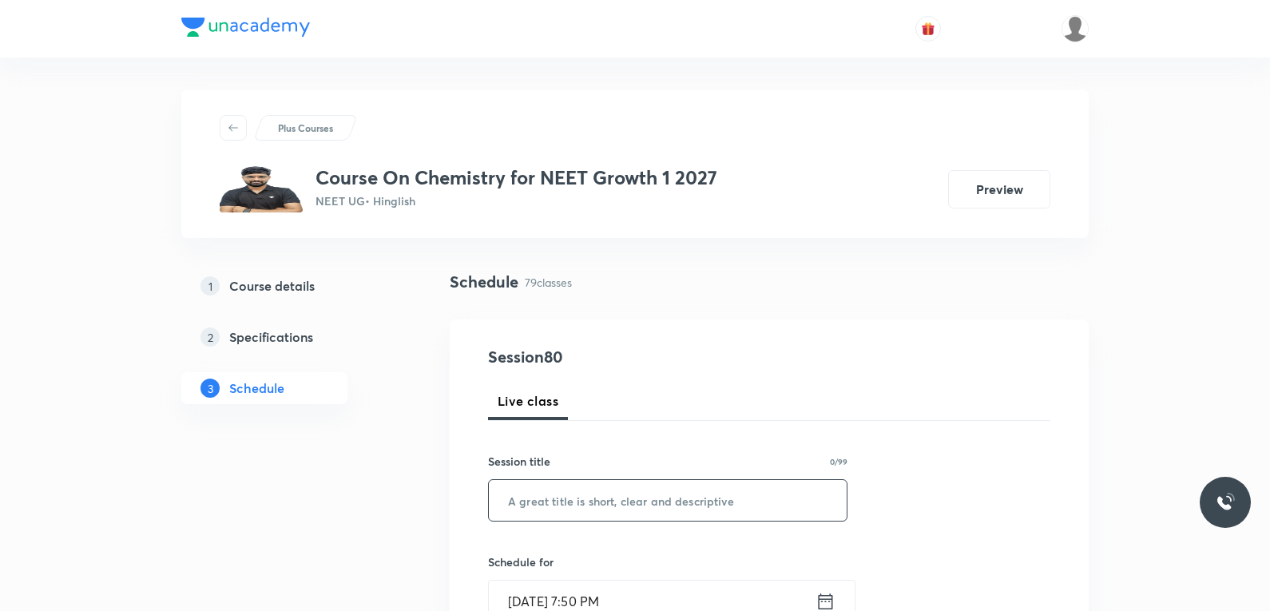
click at [642, 509] on input "text" at bounding box center [668, 500] width 358 height 41
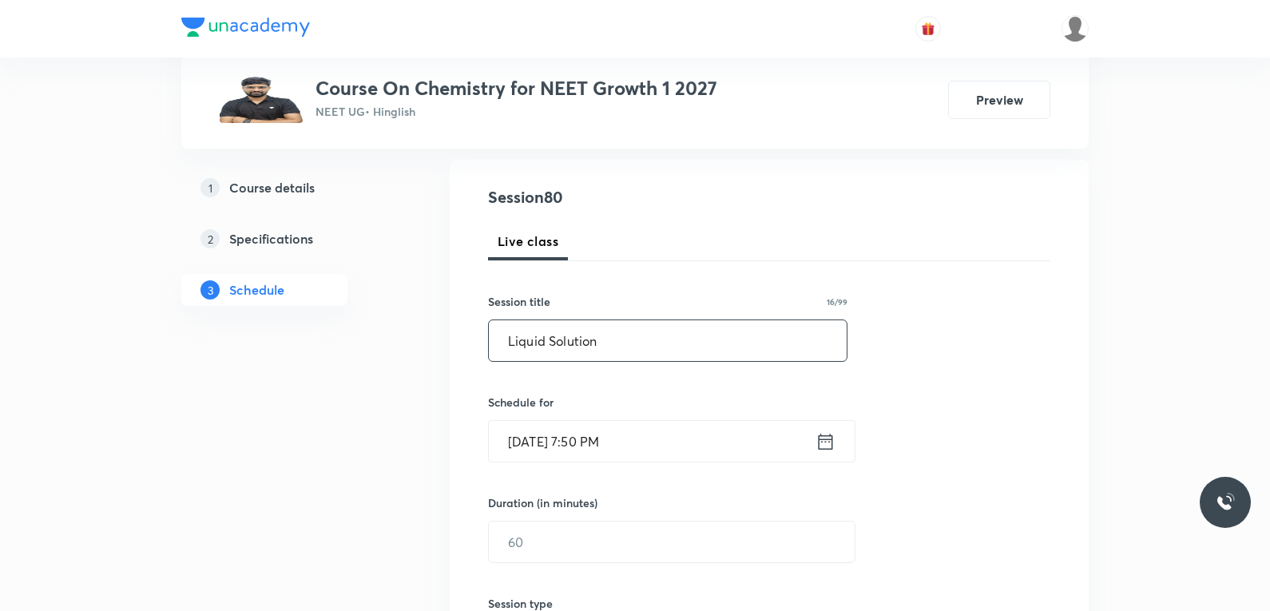
scroll to position [320, 0]
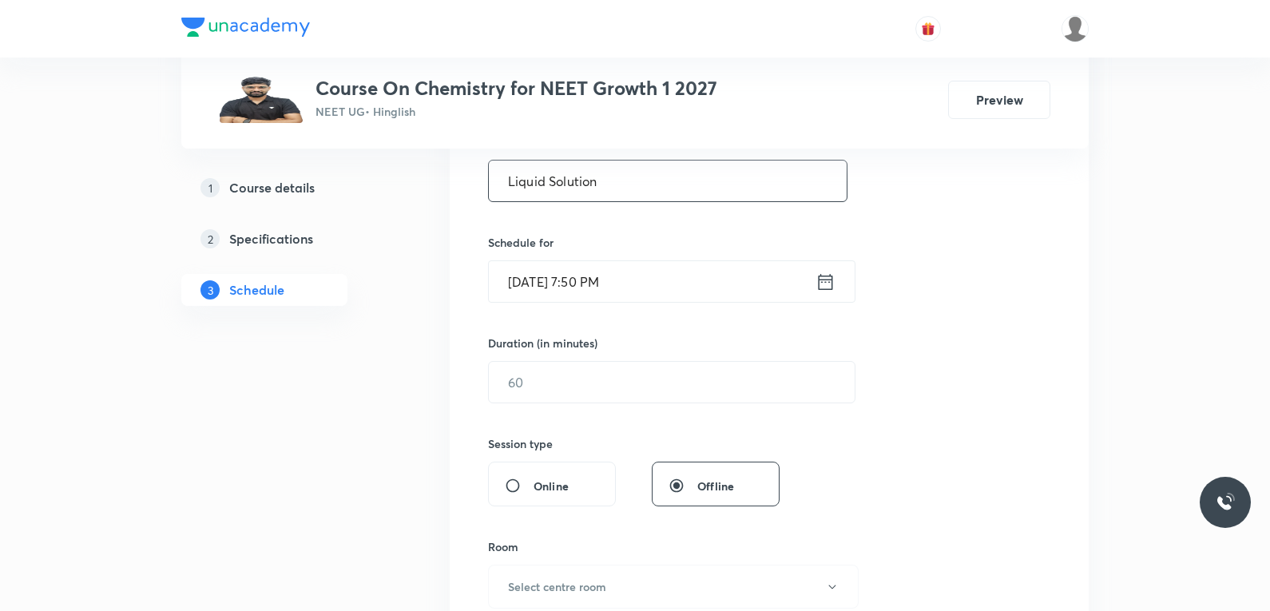
type input "Liquid Solution"
click at [602, 285] on input "Oct 1, 2025, 7:50 PM" at bounding box center [652, 281] width 327 height 41
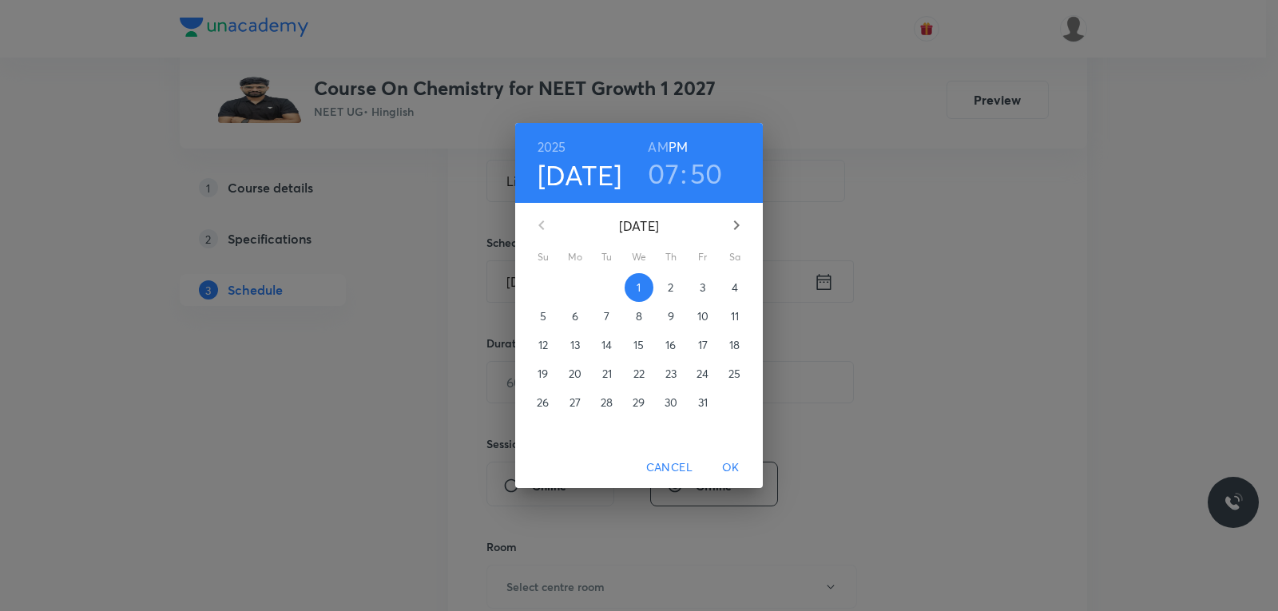
click at [665, 280] on span "2" at bounding box center [671, 288] width 29 height 16
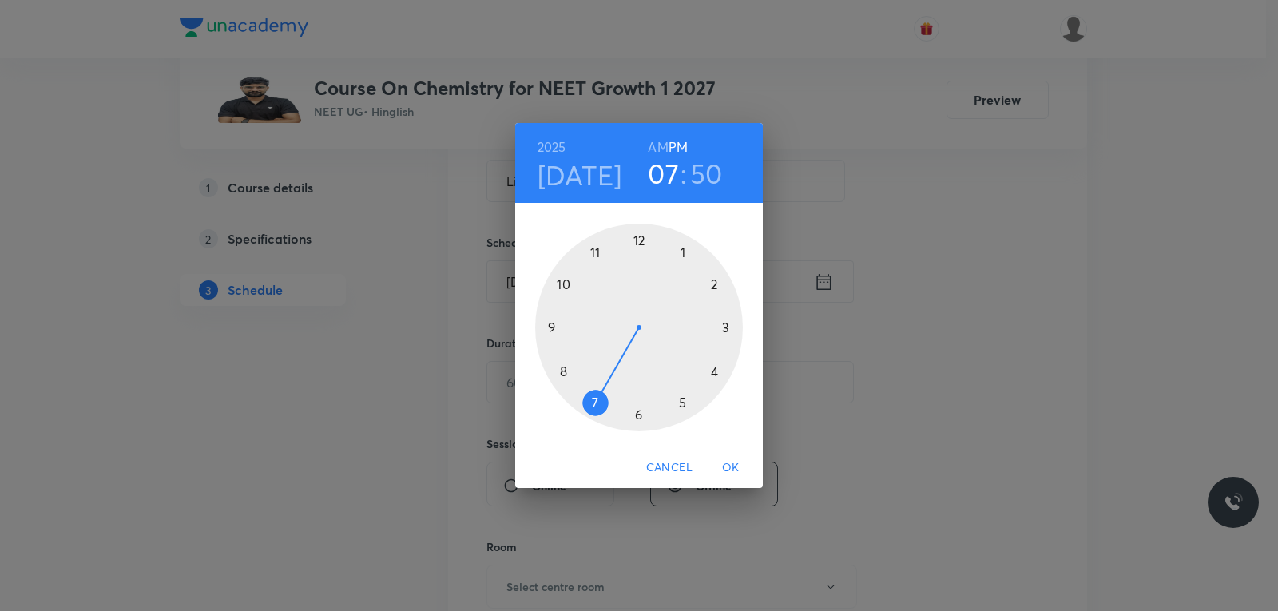
click at [658, 148] on h6 "AM" at bounding box center [658, 147] width 20 height 22
drag, startPoint x: 596, startPoint y: 388, endPoint x: 610, endPoint y: 280, distance: 108.8
click at [610, 280] on div at bounding box center [639, 328] width 208 height 208
click at [729, 460] on span "OK" at bounding box center [731, 468] width 38 height 20
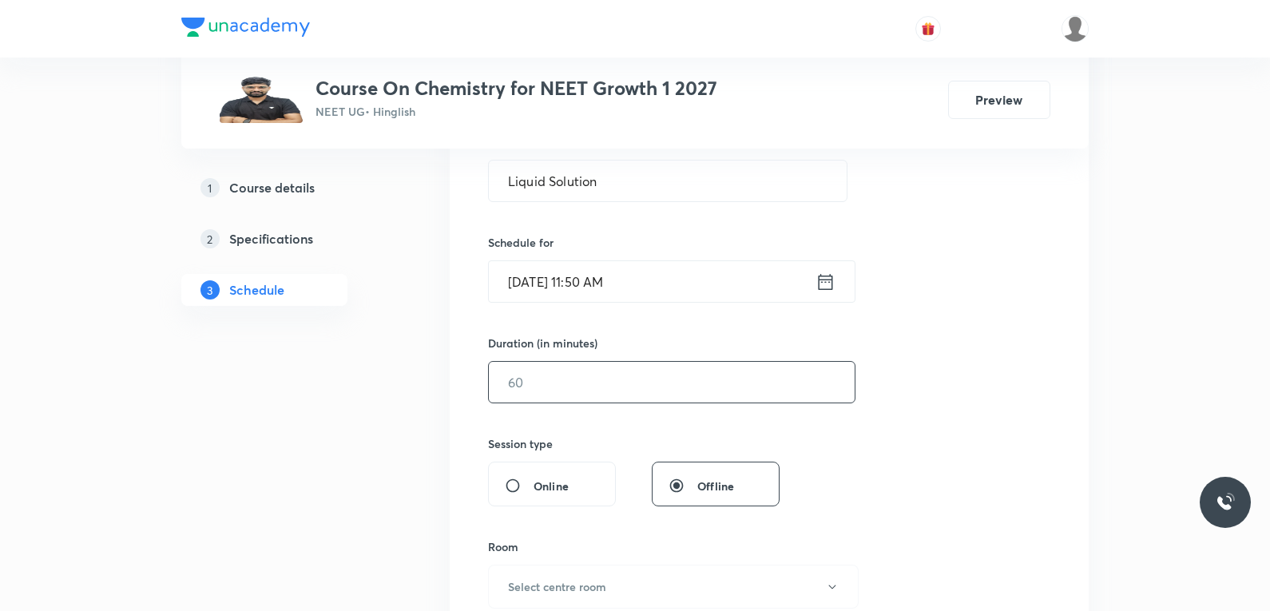
click at [589, 383] on input "text" at bounding box center [672, 382] width 366 height 41
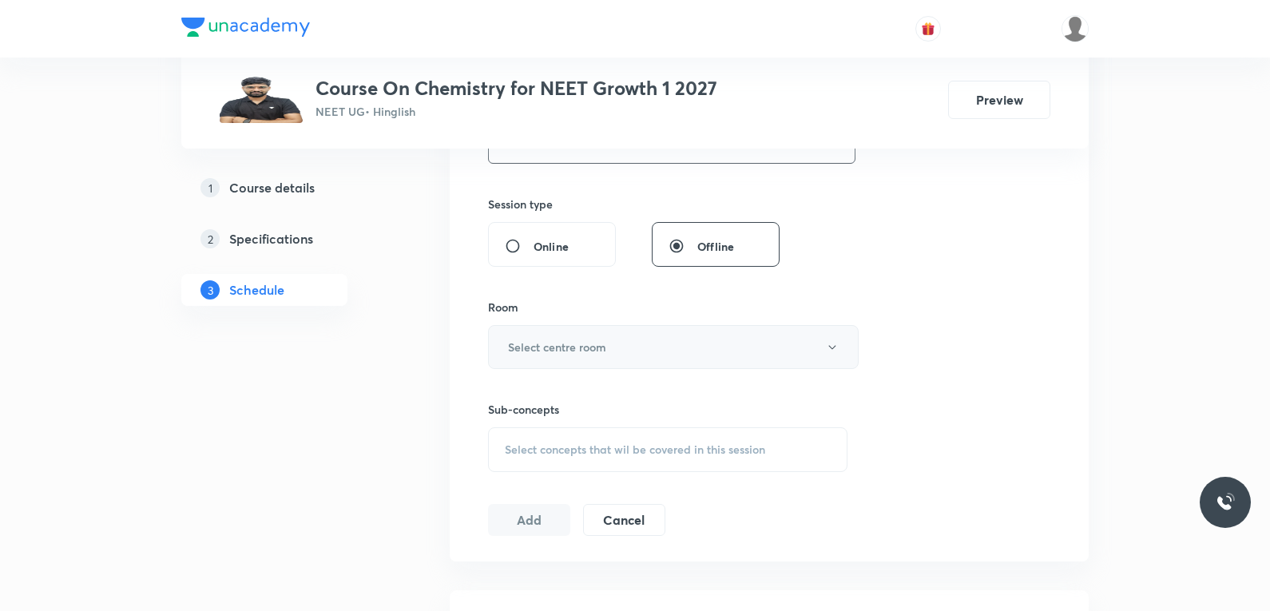
type input "70"
click at [643, 351] on button "Select centre room" at bounding box center [673, 347] width 371 height 44
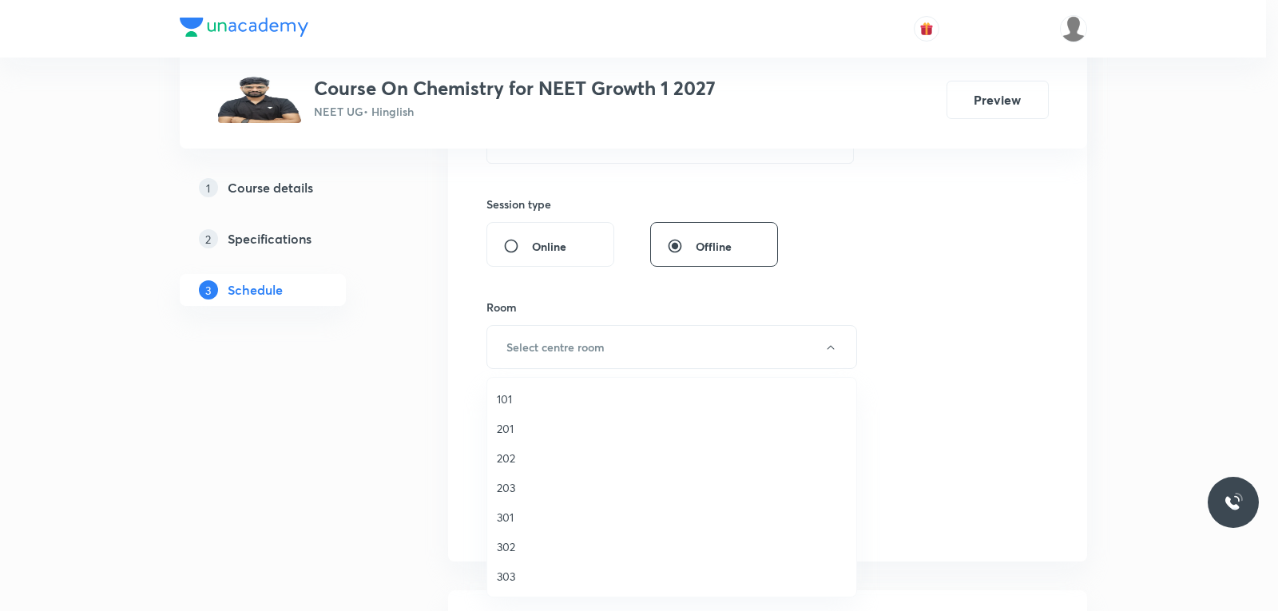
click at [522, 448] on li "202" at bounding box center [671, 458] width 369 height 30
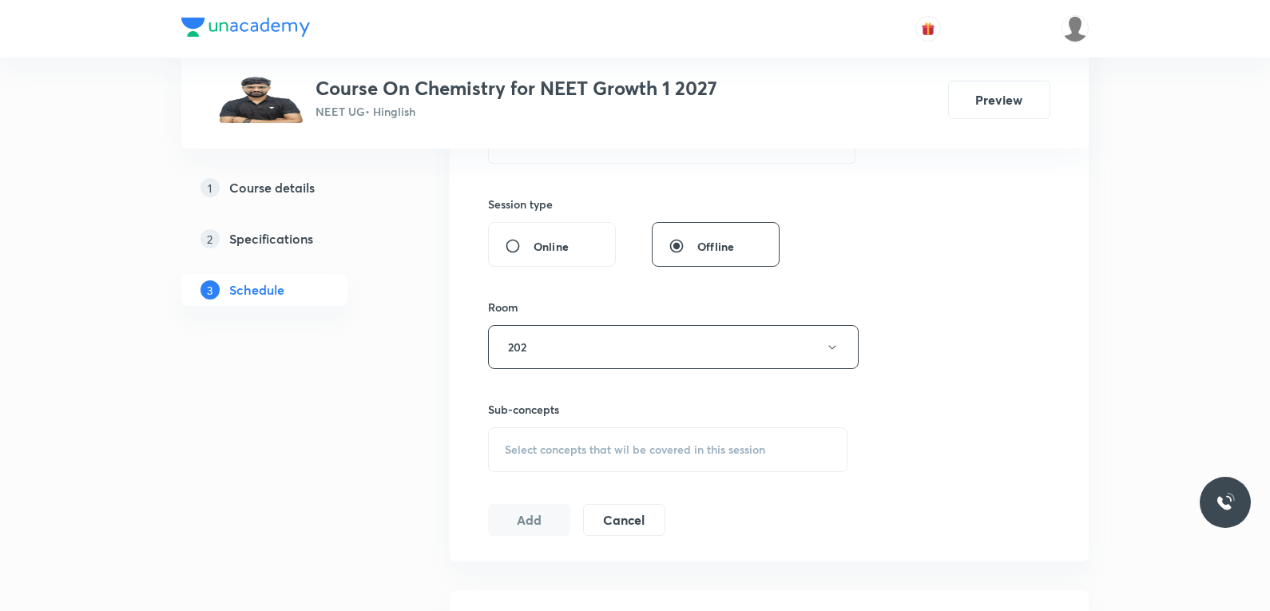
click at [639, 450] on span "Select concepts that wil be covered in this session" at bounding box center [635, 449] width 260 height 13
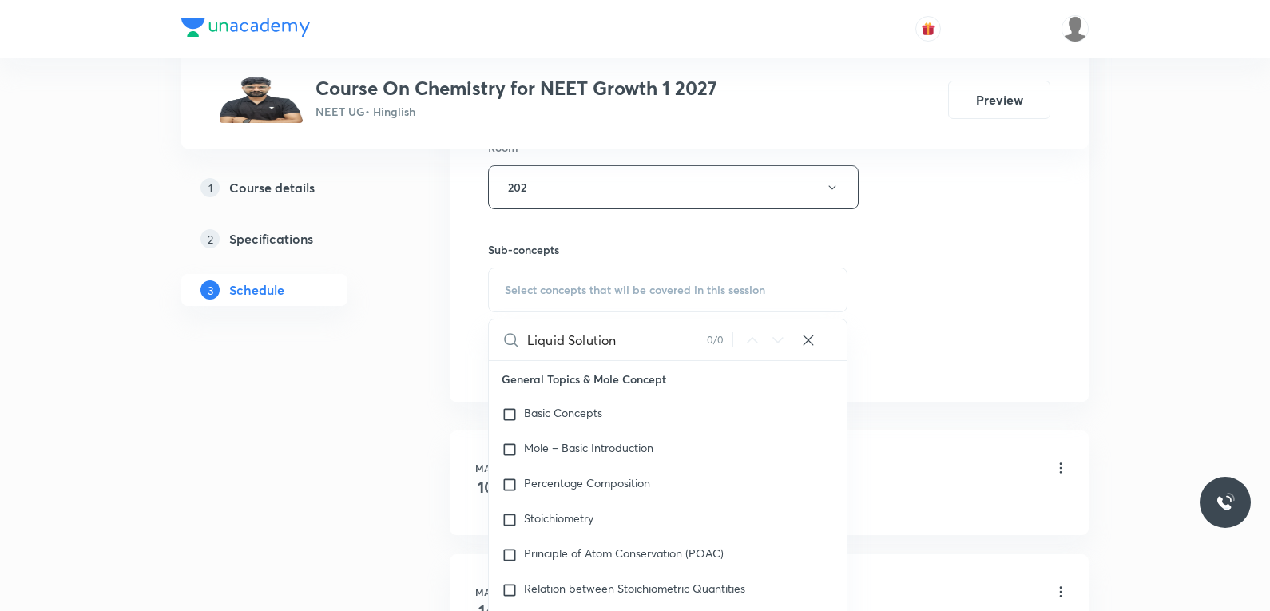
click at [567, 345] on input "Liquid Solution" at bounding box center [617, 340] width 180 height 41
type input "Liquid Solution"
click at [913, 259] on div "Session 80 Live class Session title 16/99 Liquid Solution ​ Schedule for Oct 2,…" at bounding box center [769, 1] width 562 height 750
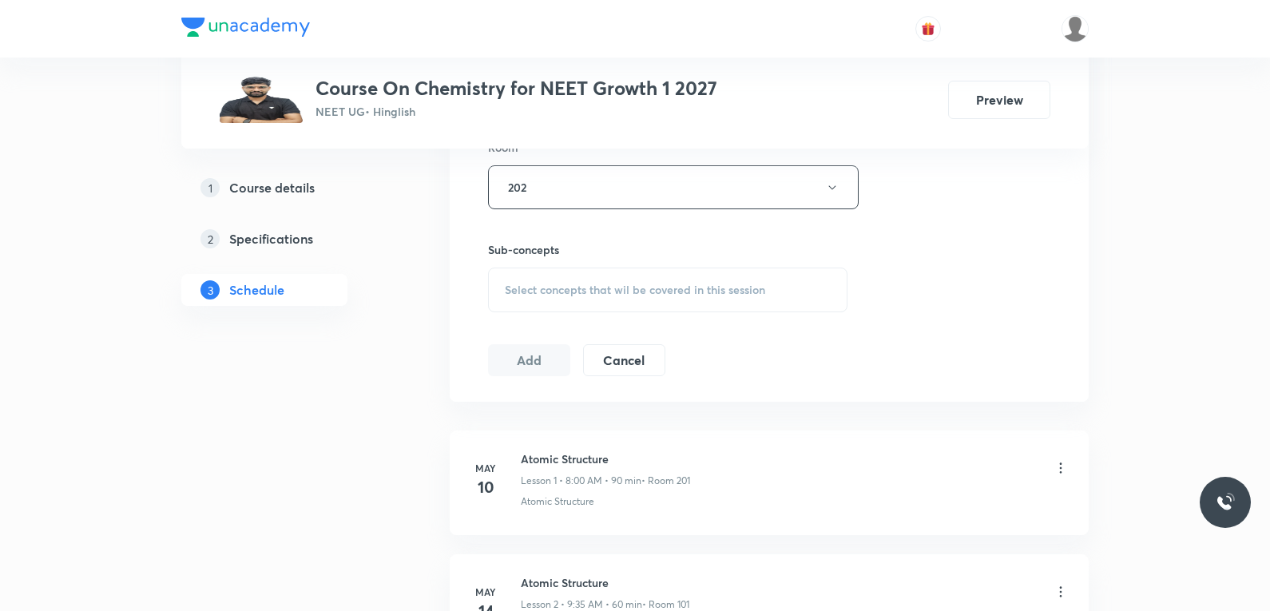
scroll to position [10451, 0]
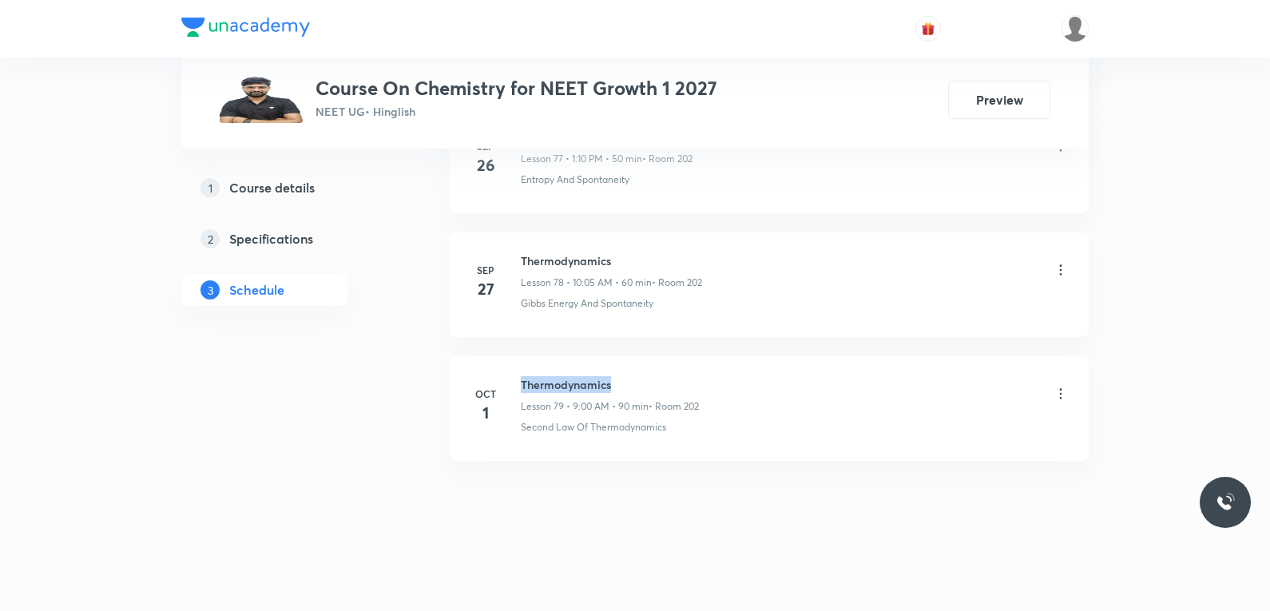
drag, startPoint x: 521, startPoint y: 381, endPoint x: 633, endPoint y: 378, distance: 112.7
click at [641, 378] on h6 "Thermodynamics" at bounding box center [610, 384] width 178 height 17
copy h6 "Thermodynamics"
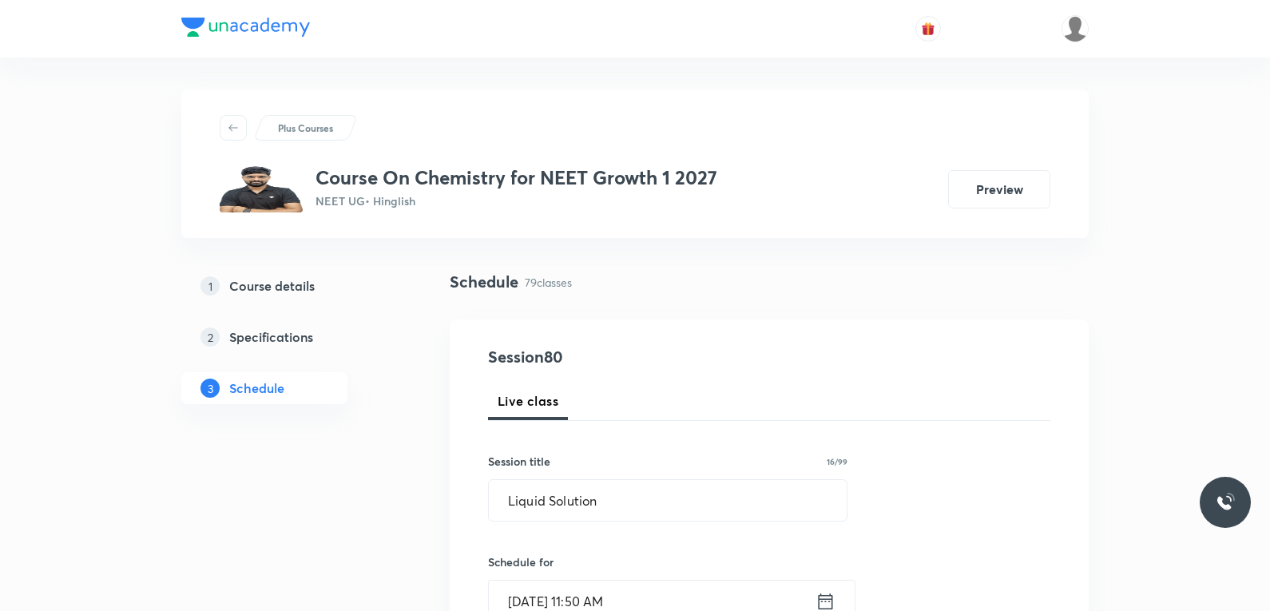
click at [622, 474] on div "Session title 16/99 Liquid Solution ​" at bounding box center [667, 487] width 359 height 69
click at [604, 501] on input "Liquid Solution" at bounding box center [668, 500] width 358 height 41
paste input "Thermodynamics"
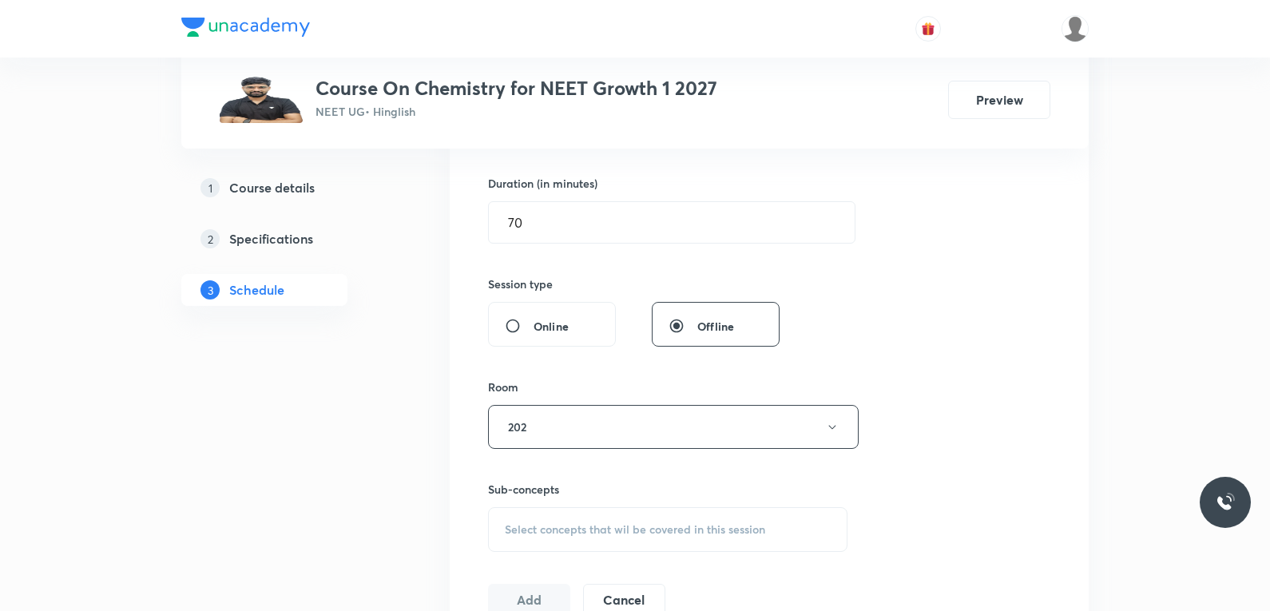
scroll to position [719, 0]
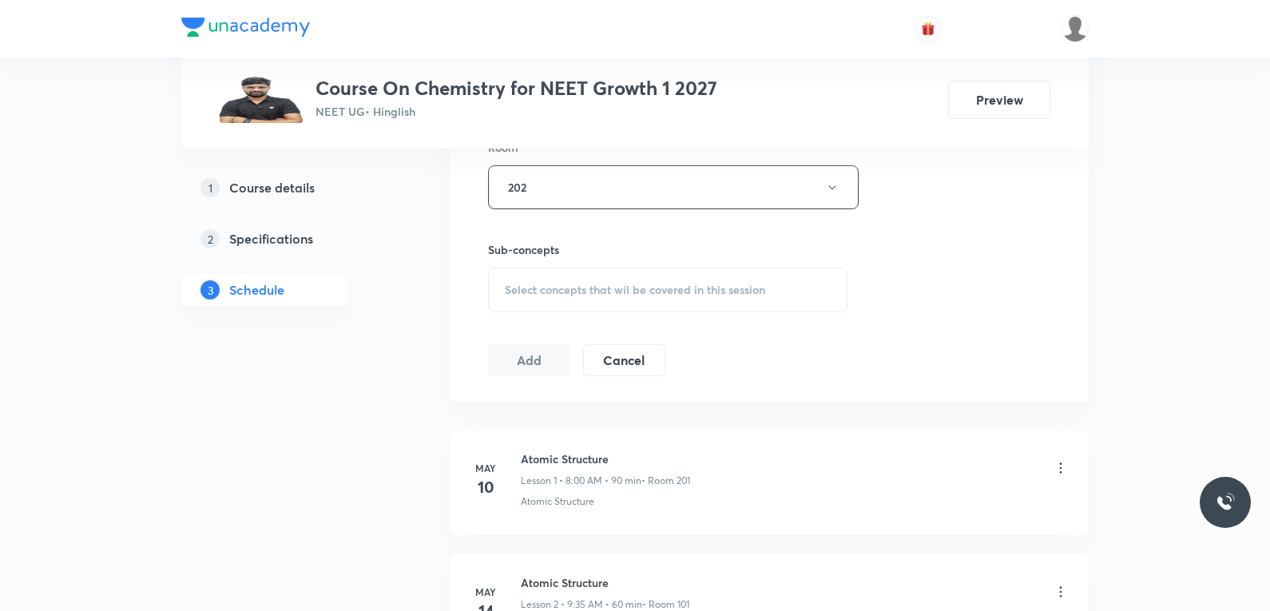
click at [896, 320] on div "Session 80 Live class Session title 14/99 Thermodynamics ​ Schedule for Oct 2, …" at bounding box center [769, 1] width 562 height 750
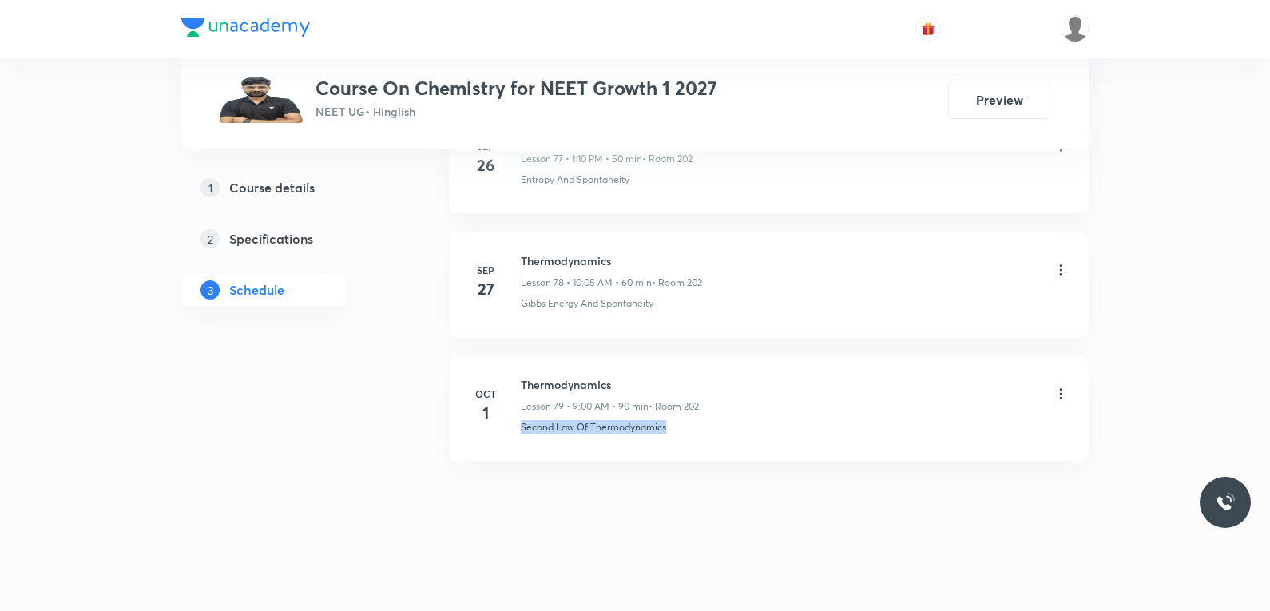
drag, startPoint x: 519, startPoint y: 437, endPoint x: 740, endPoint y: 443, distance: 221.3
click at [740, 443] on li "Oct 1 Thermodynamics Lesson 79 • 9:00 AM • 90 min • Room 202 Second Law Of Ther…" at bounding box center [769, 408] width 639 height 105
copy p "Second Law Of Thermodynamics"
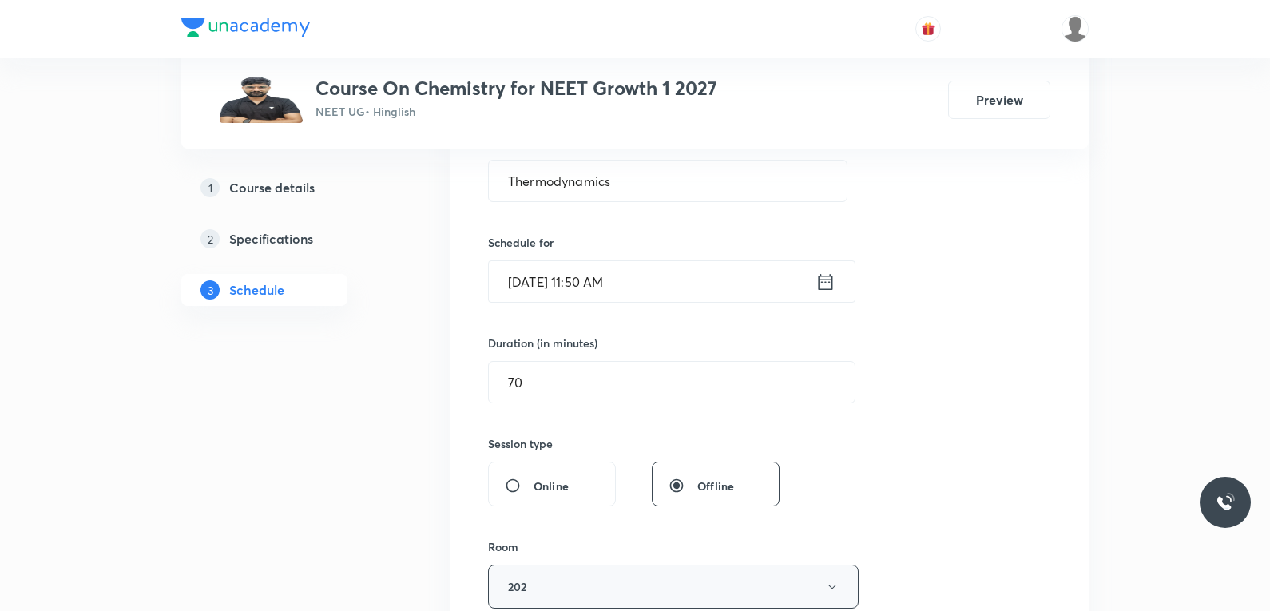
scroll to position [160, 0]
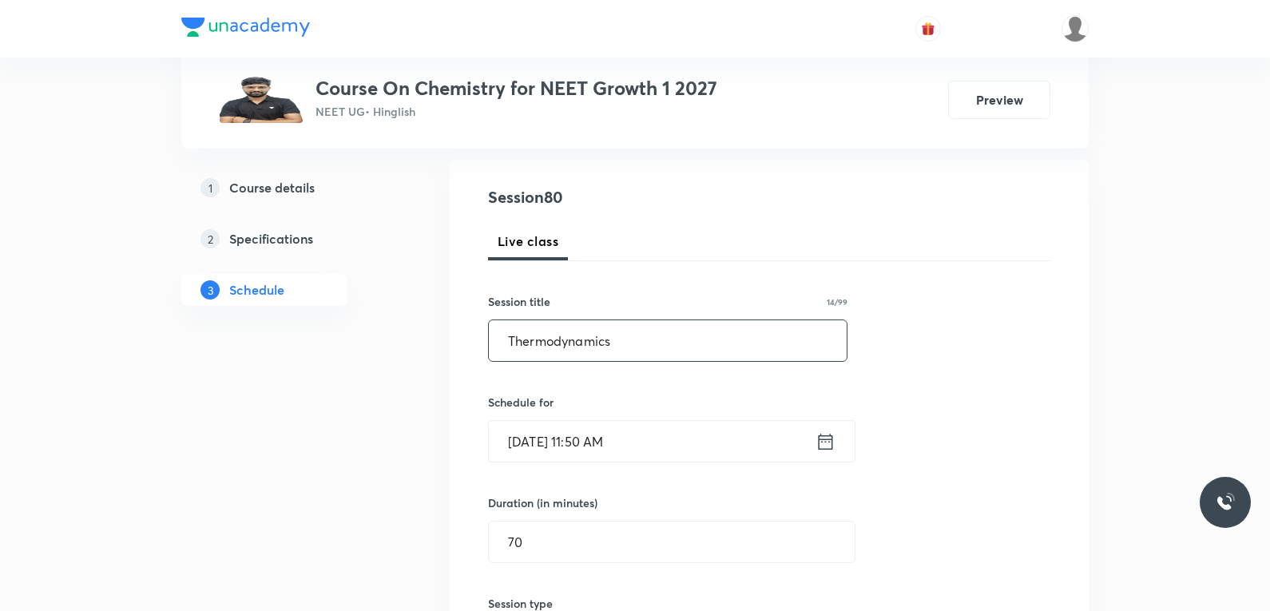
click at [641, 333] on input "Thermodynamics" at bounding box center [668, 340] width 358 height 41
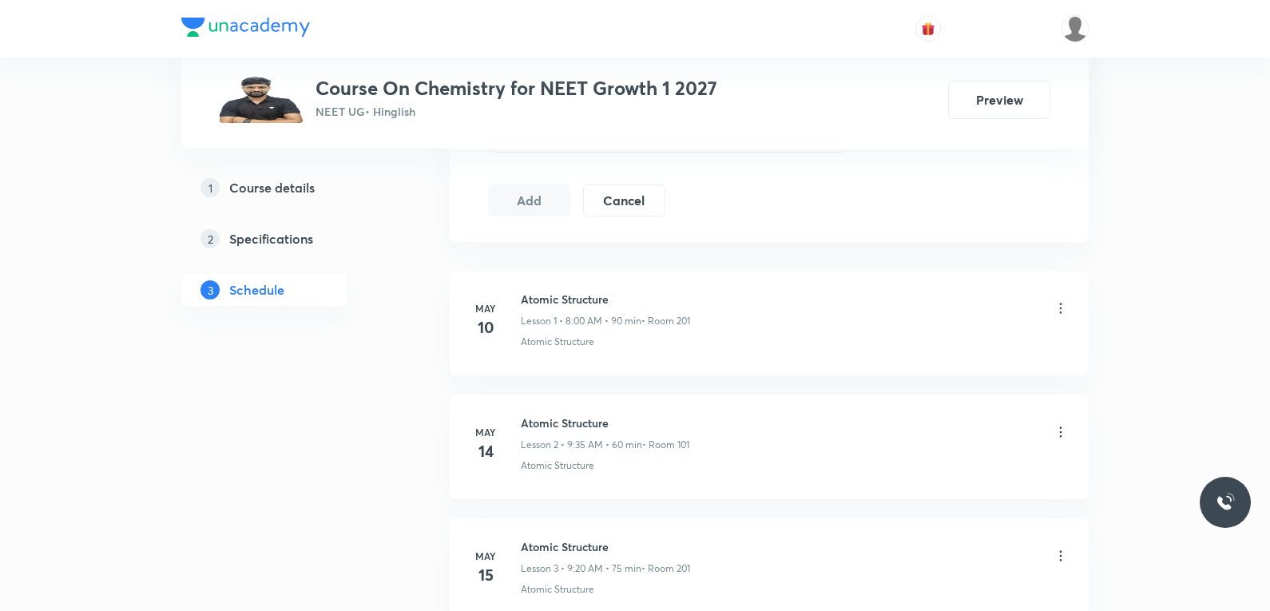
scroll to position [639, 0]
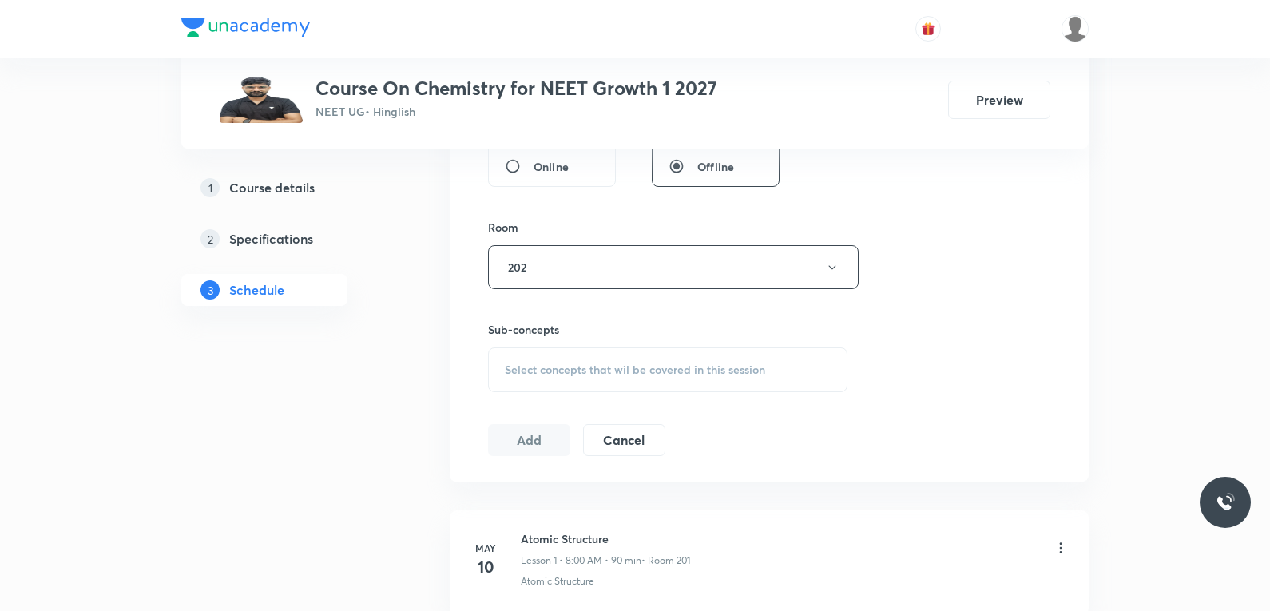
type input "Thermodynamics Second Law"
click at [717, 371] on span "Select concepts that wil be covered in this session" at bounding box center [635, 369] width 260 height 13
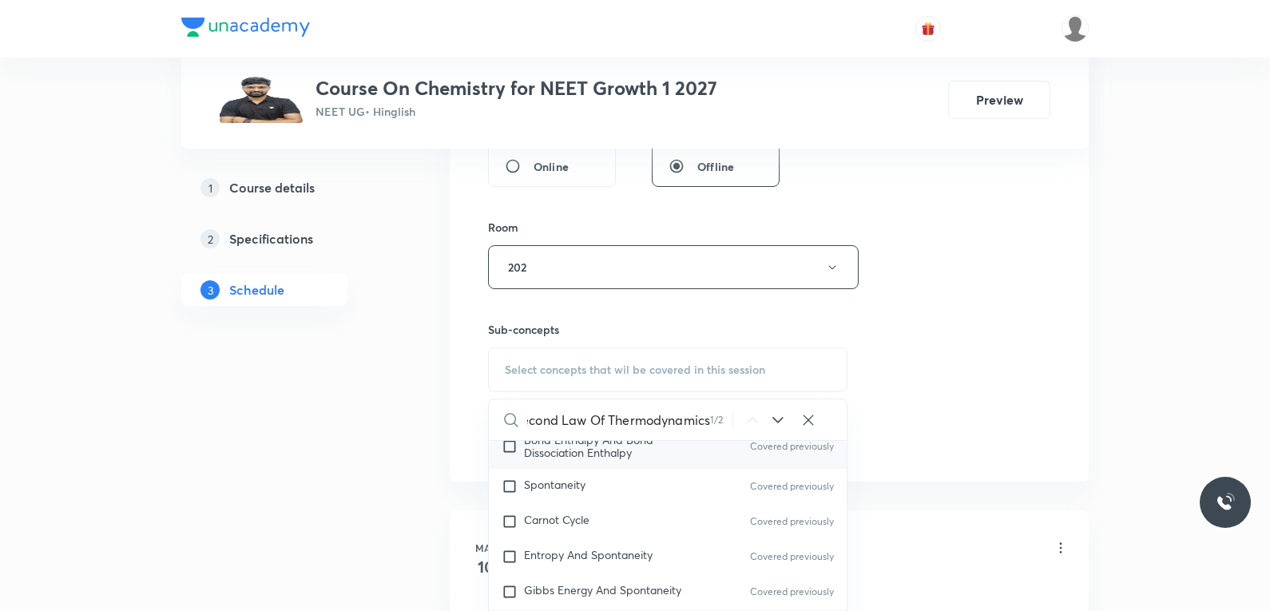
scroll to position [799, 0]
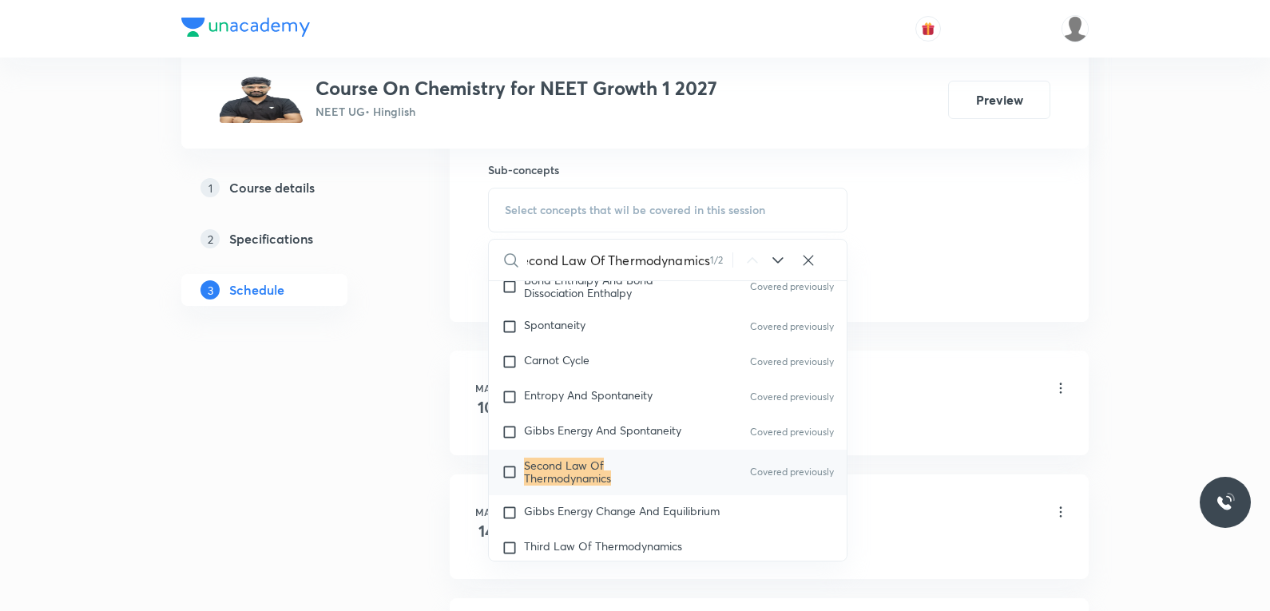
type input "Second Law Of Thermodynamics"
click at [569, 486] on mark "Second Law Of Thermodynamics" at bounding box center [567, 472] width 87 height 28
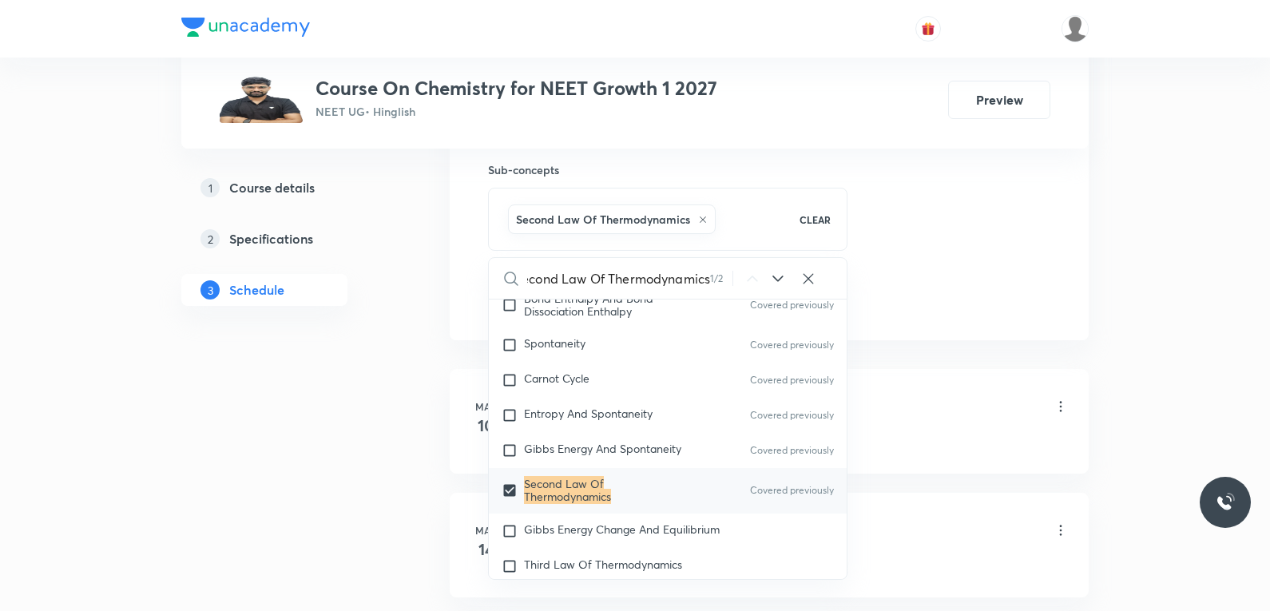
scroll to position [0, 0]
checkbox input "true"
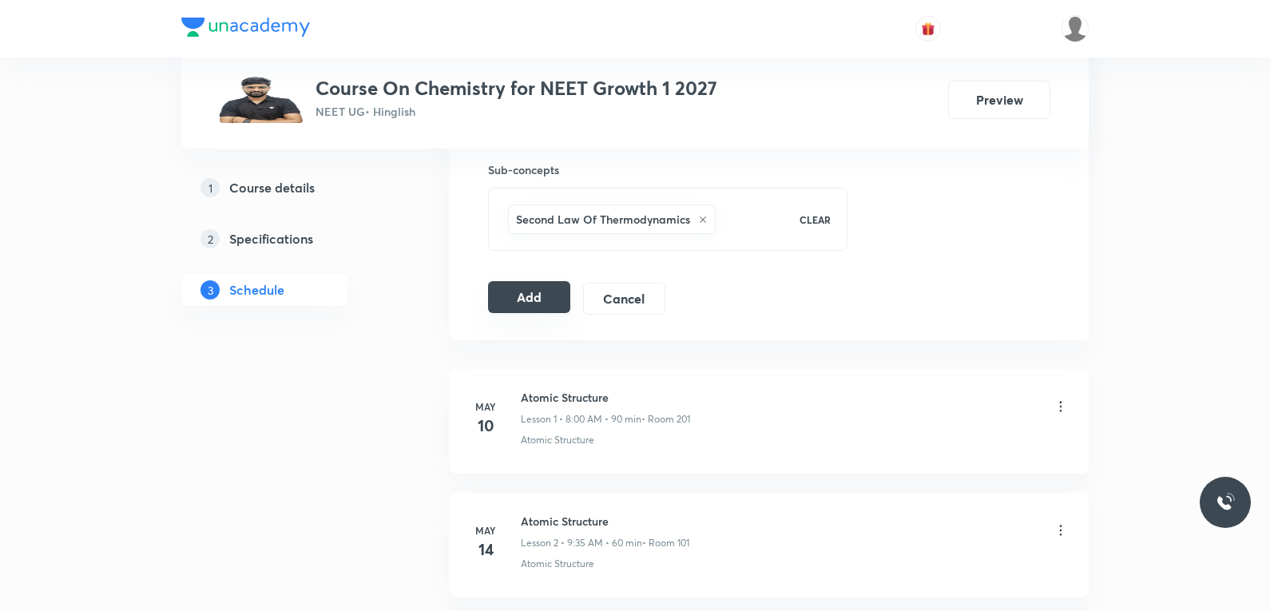
click at [538, 296] on button "Add" at bounding box center [529, 297] width 82 height 32
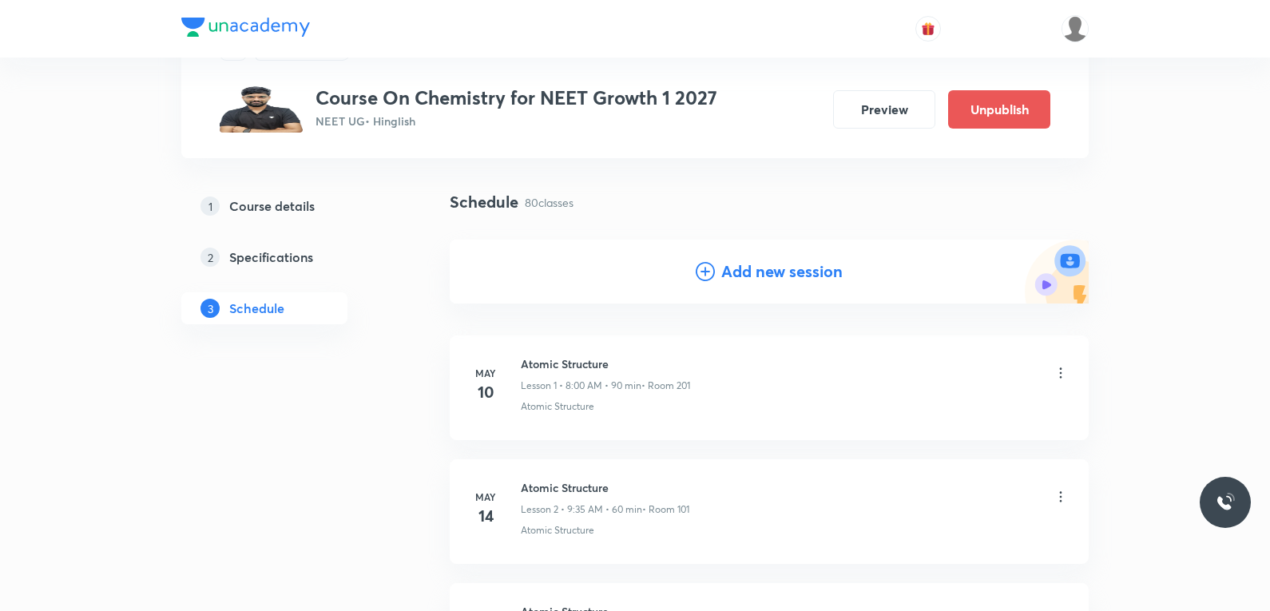
scroll to position [9840, 0]
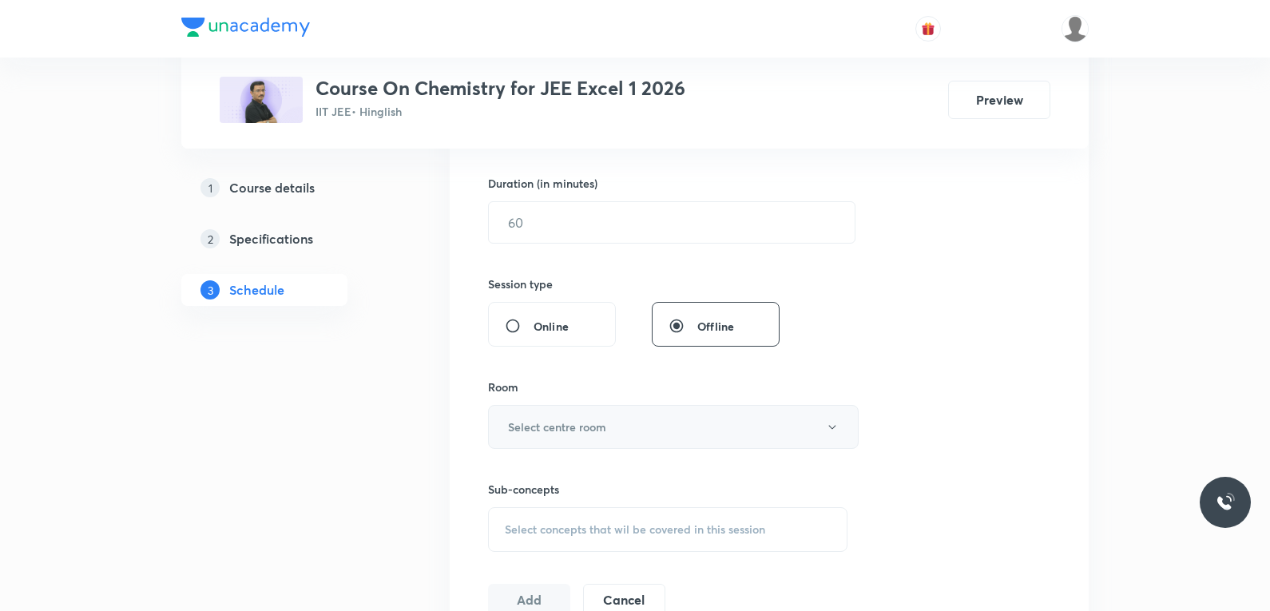
scroll to position [719, 0]
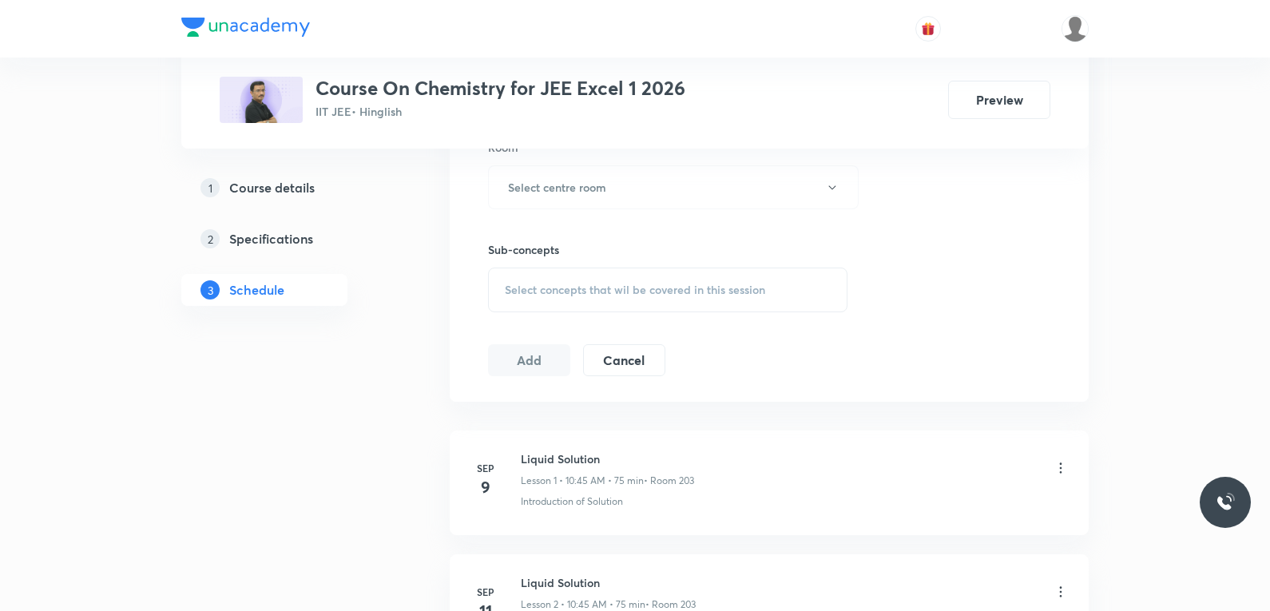
click at [711, 284] on span "Select concepts that wil be covered in this session" at bounding box center [635, 290] width 260 height 13
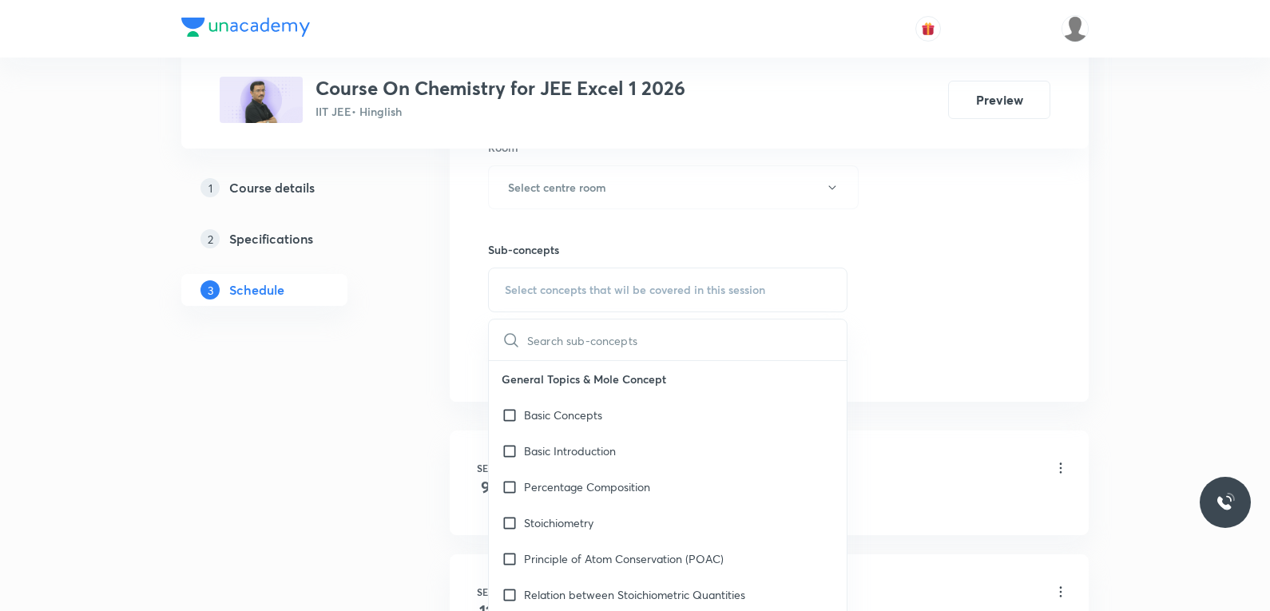
click at [945, 220] on div "Session 17 Live class Session title 0/99 ​ Schedule for Oct 1, 2025, 7:54 PM ​ …" at bounding box center [769, 1] width 562 height 750
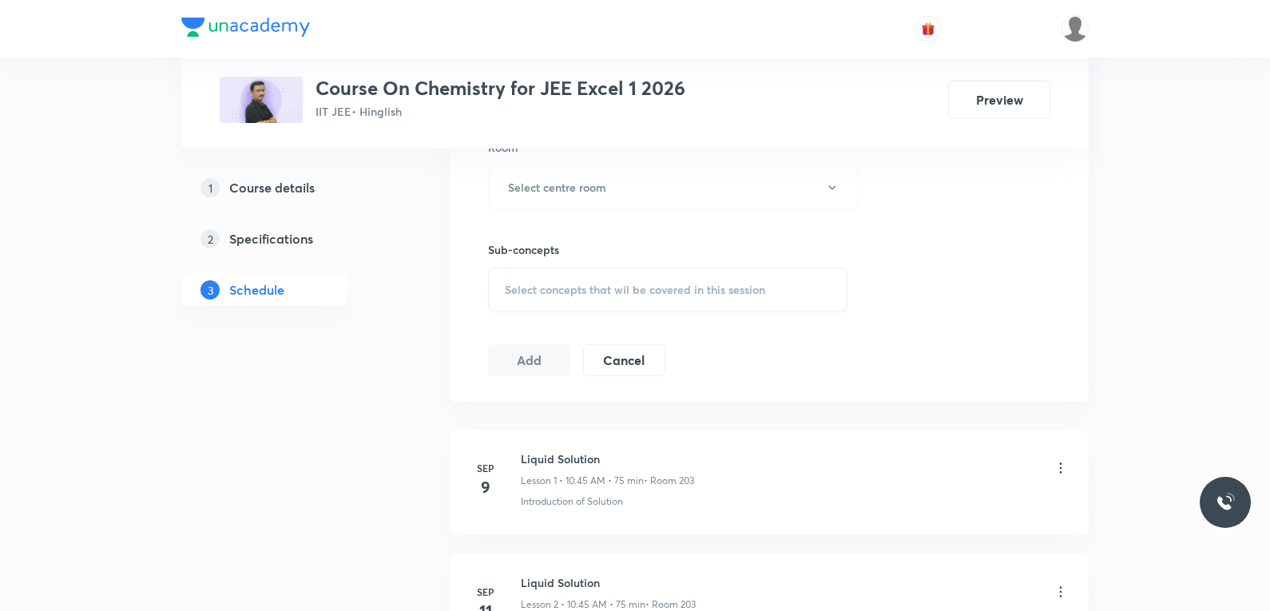
scroll to position [2650, 0]
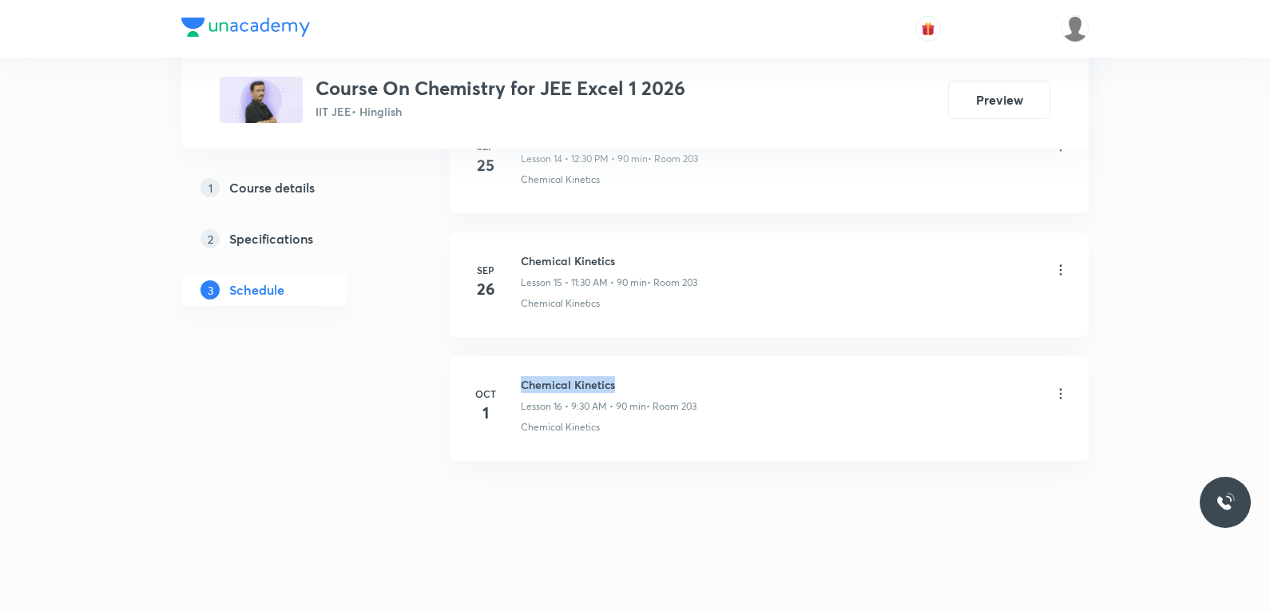
drag, startPoint x: 523, startPoint y: 383, endPoint x: 748, endPoint y: 365, distance: 225.9
click at [748, 365] on li "Oct 1 Chemical Kinetics Lesson 16 • 9:30 AM • 90 min • Room 203 Chemical Kineti…" at bounding box center [769, 408] width 639 height 105
copy h6 "Chemical Kinetics"
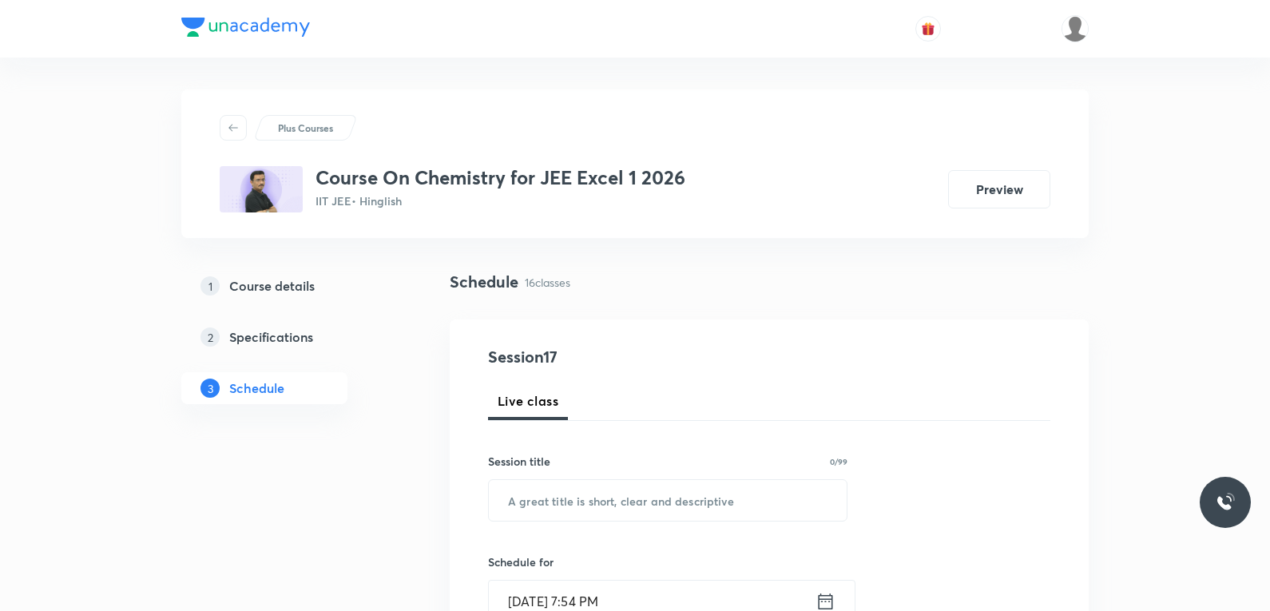
scroll to position [160, 0]
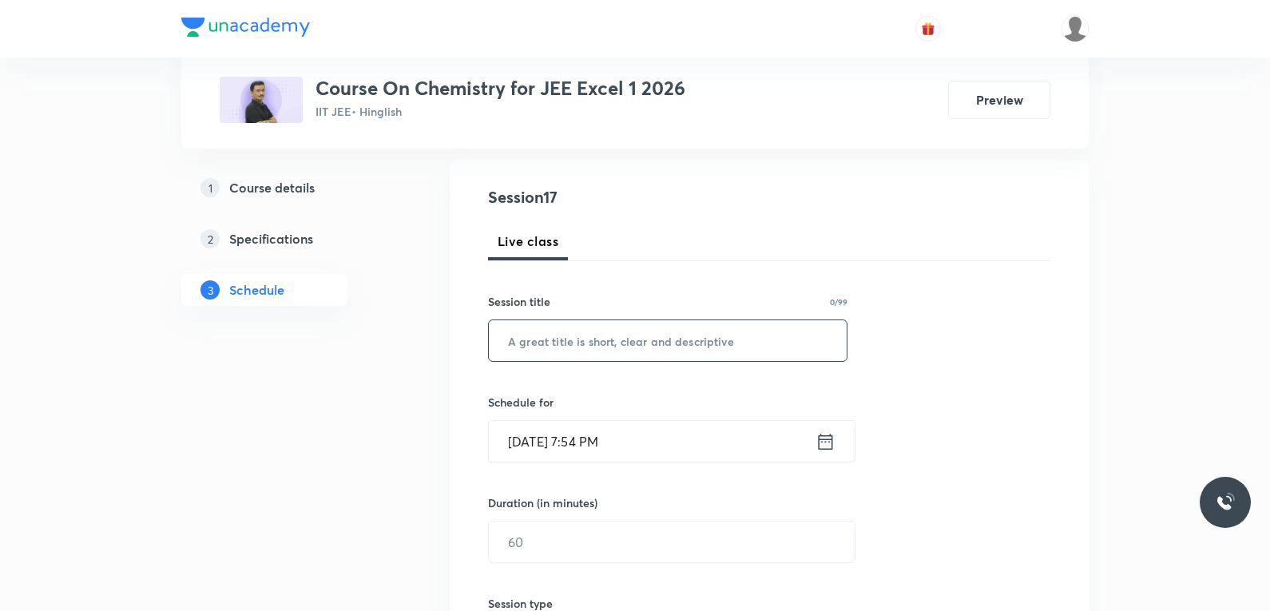
click at [722, 360] on input "text" at bounding box center [668, 340] width 358 height 41
paste input "Chemical Kinetics"
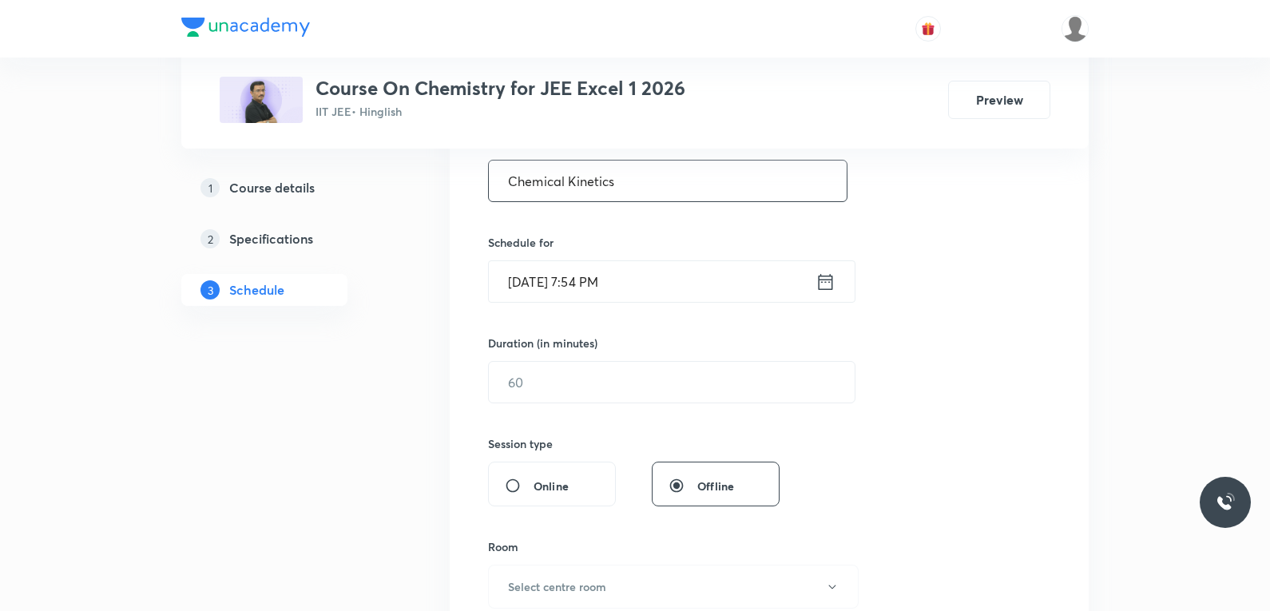
type input "Chemical Kinetics"
click at [596, 290] on input "Oct 1, 2025, 7:54 PM" at bounding box center [652, 281] width 327 height 41
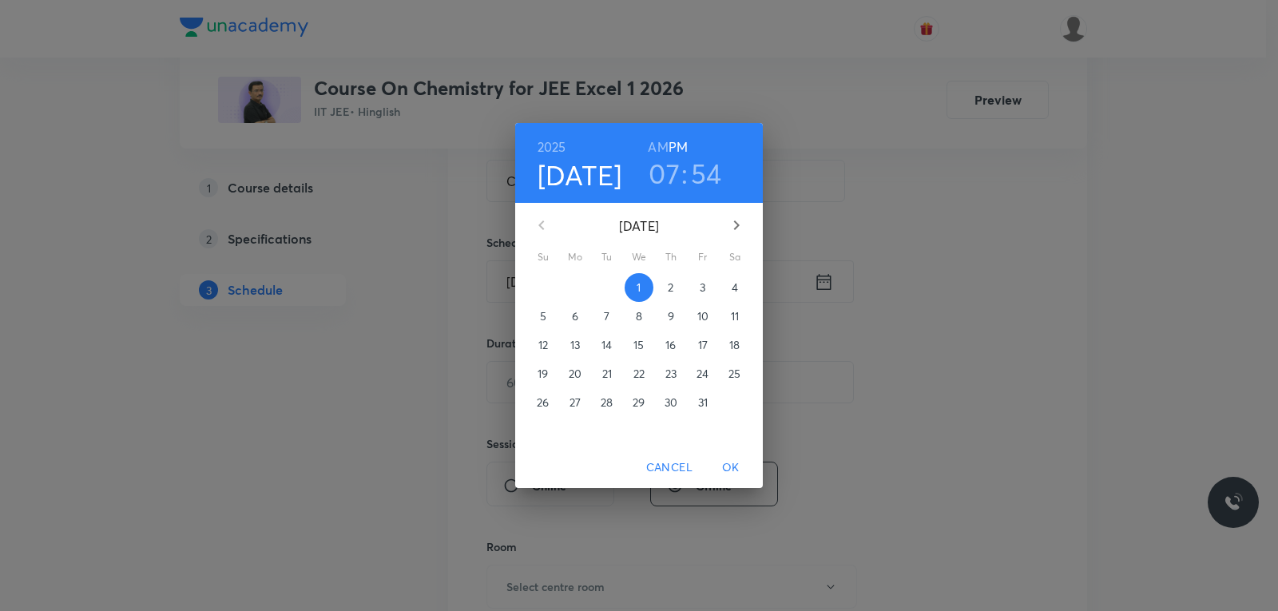
click at [669, 287] on p "2" at bounding box center [671, 288] width 6 height 16
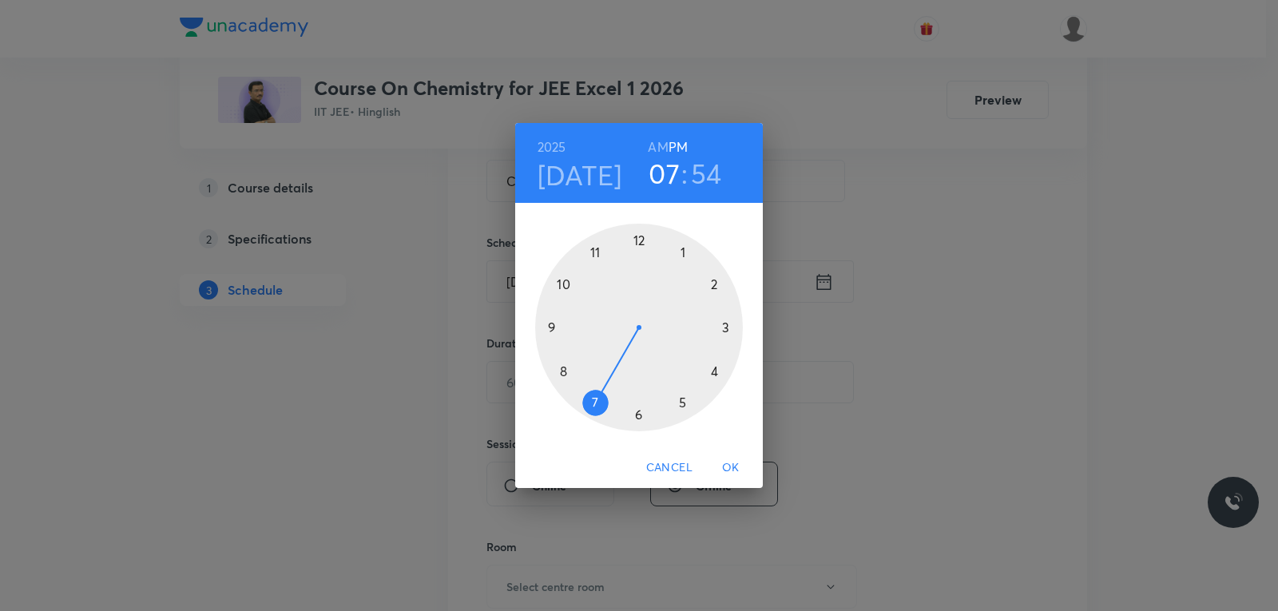
click at [661, 152] on h6 "AM" at bounding box center [658, 147] width 20 height 22
drag, startPoint x: 607, startPoint y: 399, endPoint x: 567, endPoint y: 336, distance: 74.7
click at [567, 336] on div at bounding box center [639, 328] width 208 height 208
drag, startPoint x: 703, startPoint y: 276, endPoint x: 736, endPoint y: 328, distance: 61.8
click at [736, 328] on div at bounding box center [639, 328] width 208 height 208
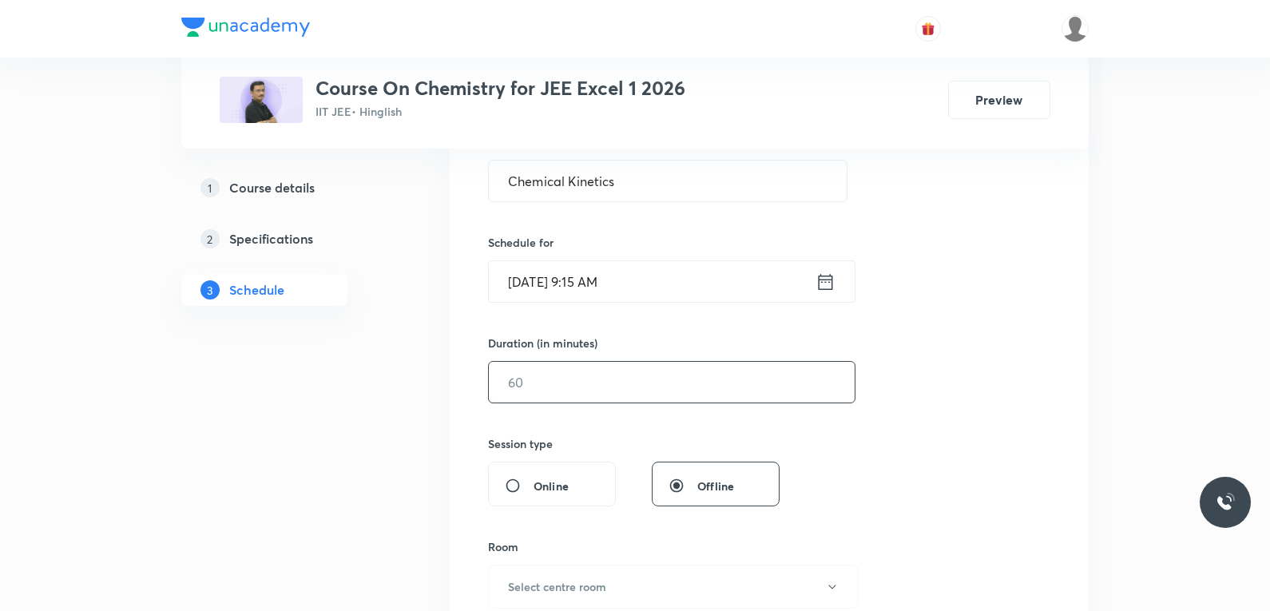
click at [579, 389] on input "text" at bounding box center [672, 382] width 366 height 41
type input "90"
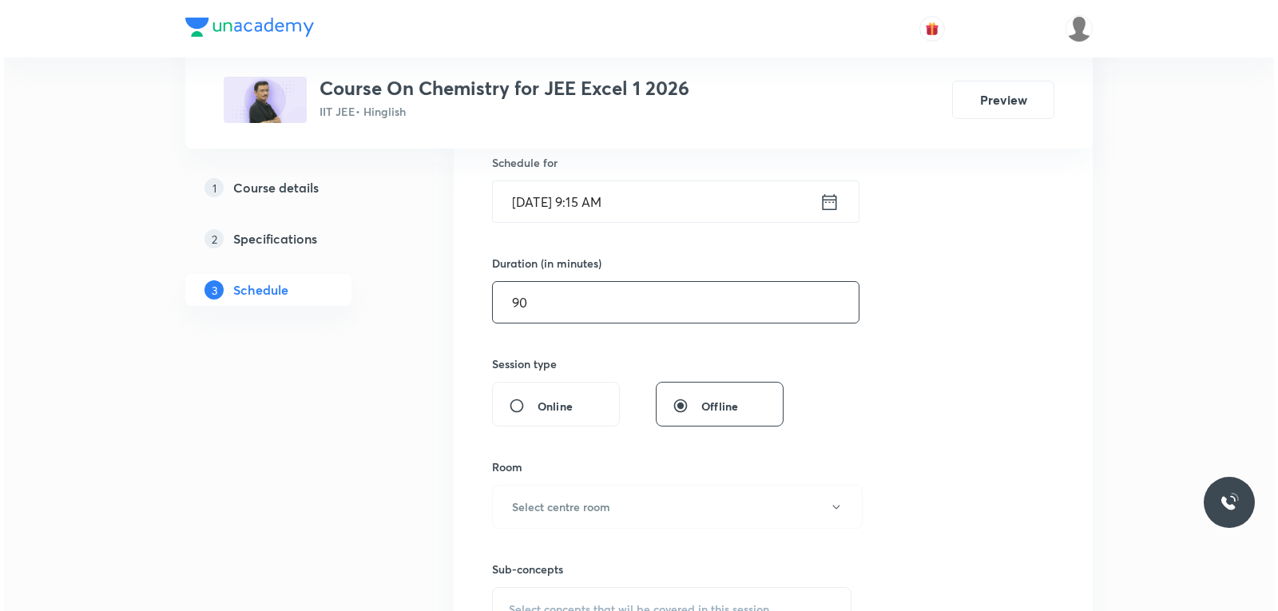
scroll to position [559, 0]
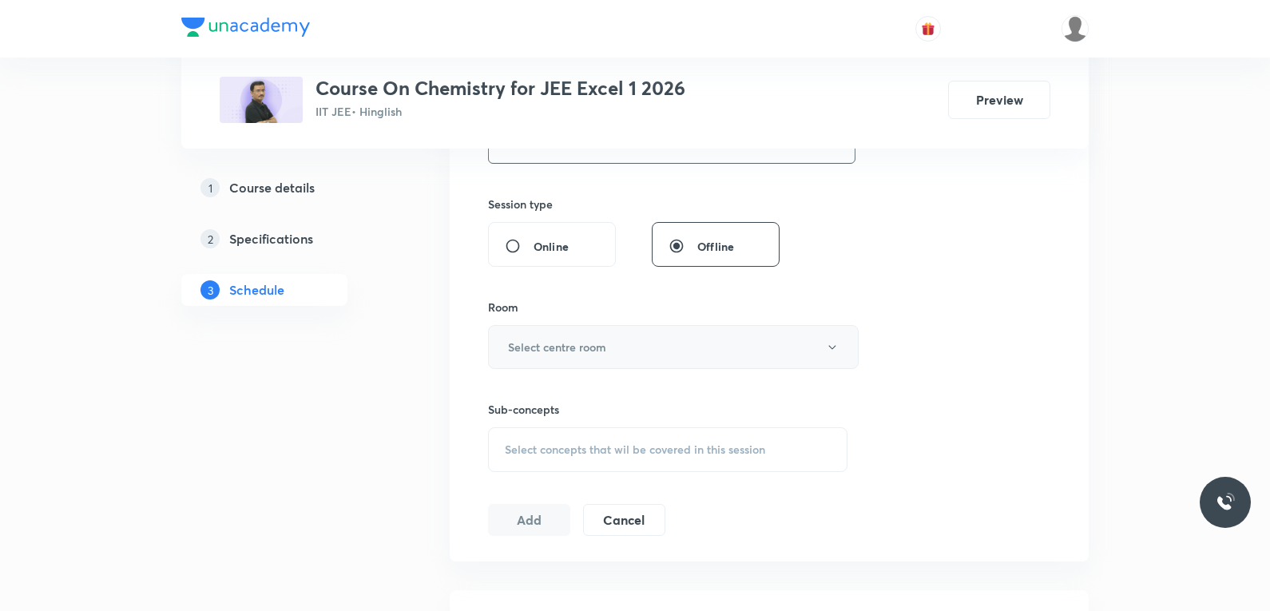
click at [598, 346] on h6 "Select centre room" at bounding box center [557, 347] width 98 height 17
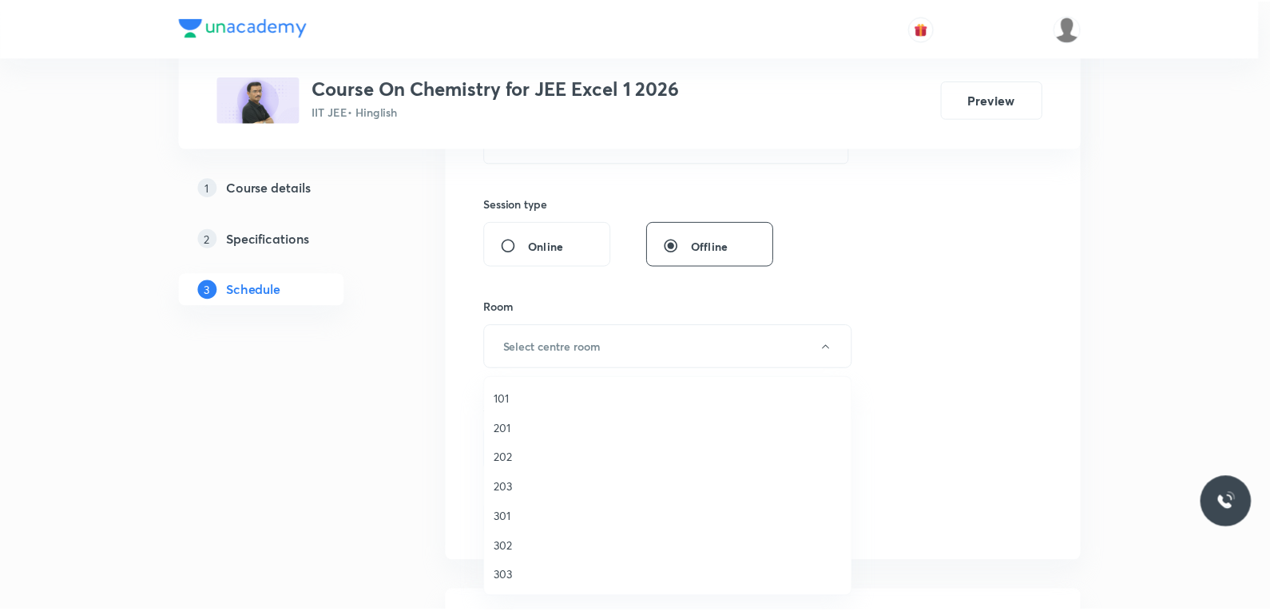
scroll to position [1, 0]
click at [506, 486] on span "203" at bounding box center [672, 486] width 350 height 17
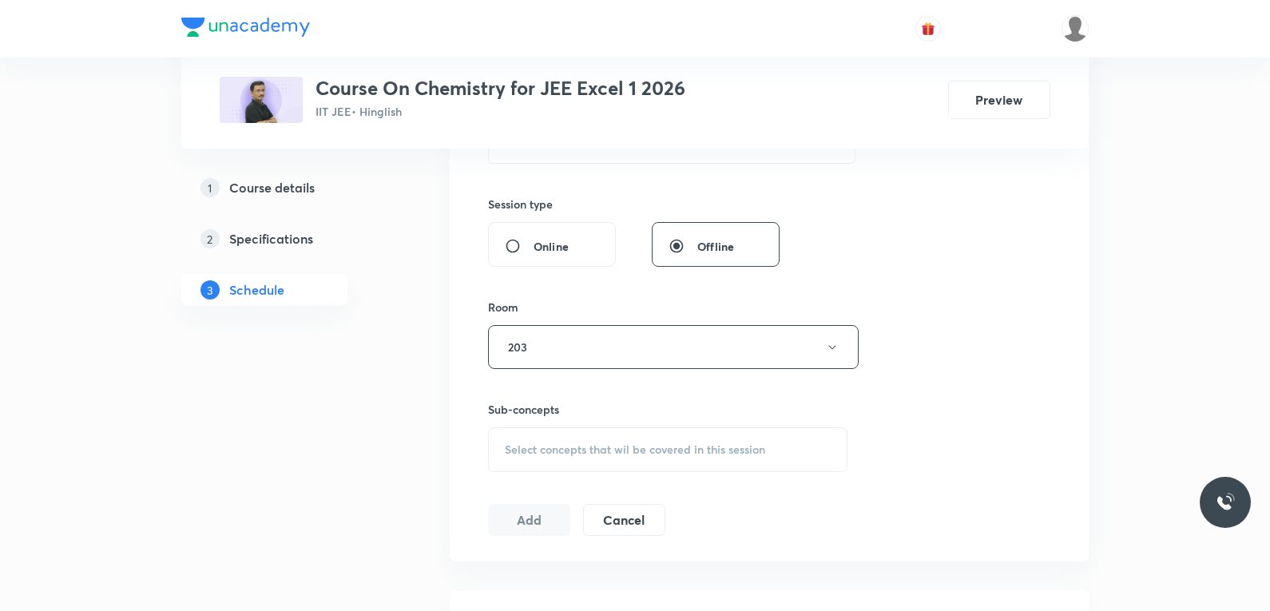
scroll to position [639, 0]
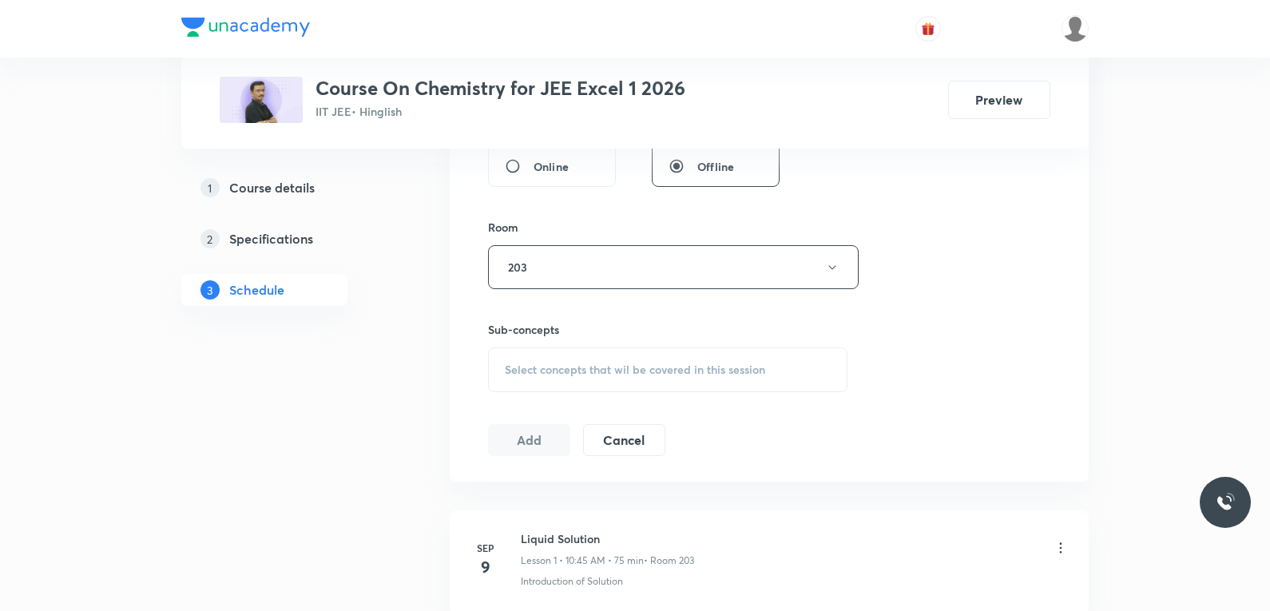
click at [700, 359] on div "Select concepts that wil be covered in this session" at bounding box center [667, 369] width 359 height 45
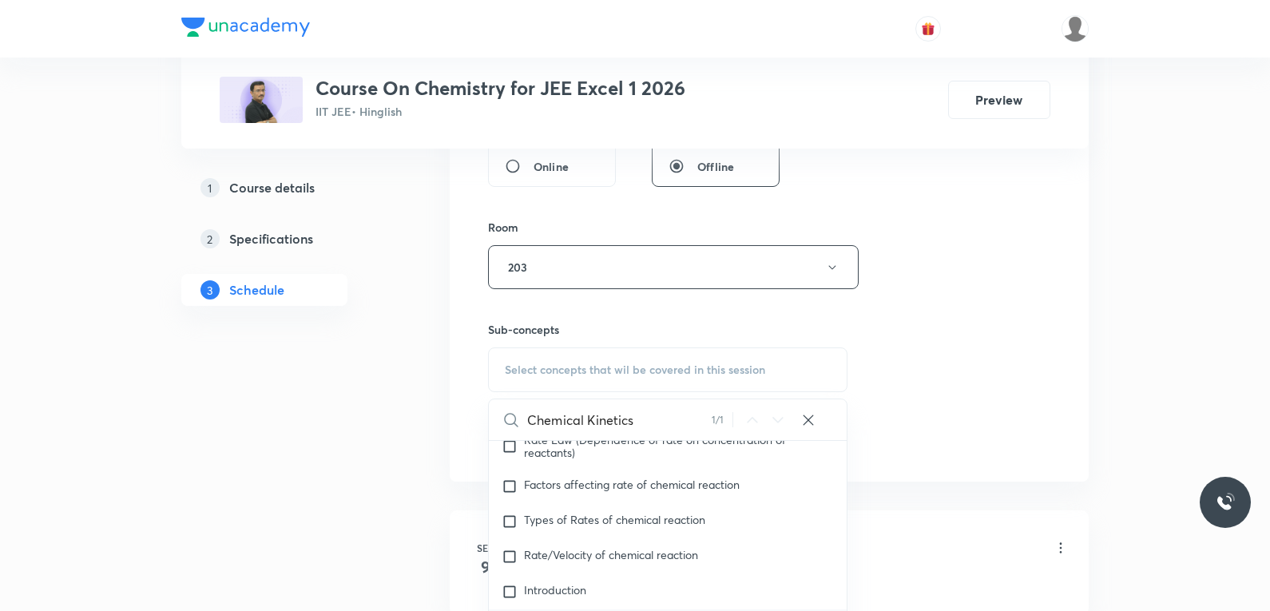
scroll to position [799, 0]
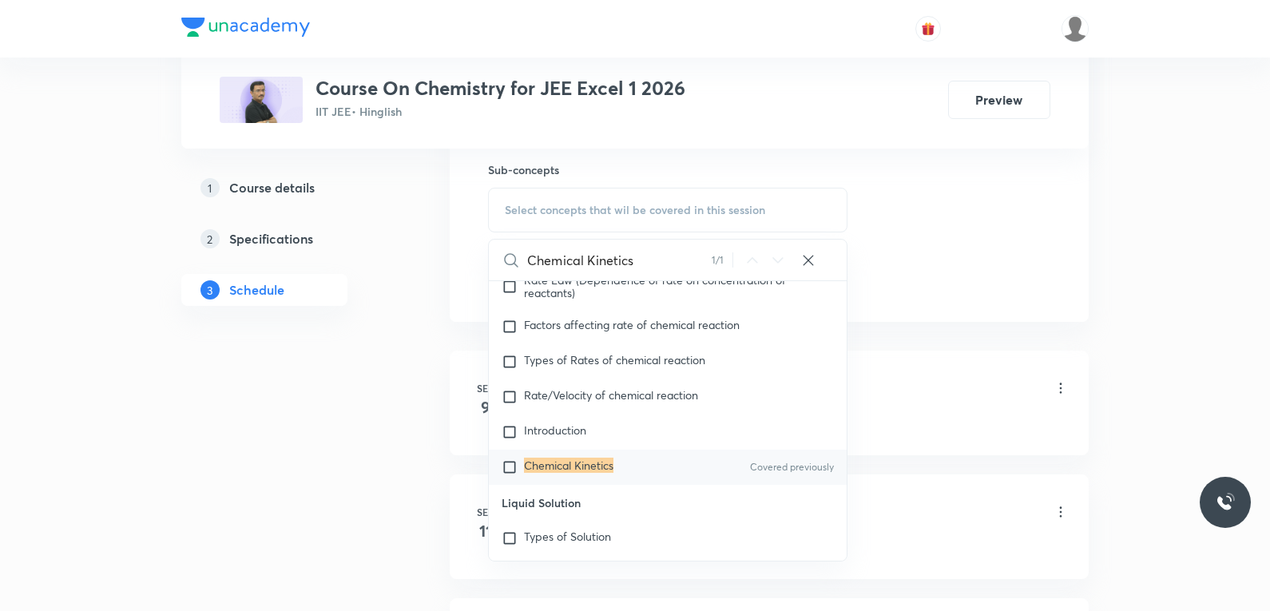
type input "Chemical Kinetics"
click at [587, 473] on mark "Chemical Kinetics" at bounding box center [568, 465] width 89 height 15
checkbox input "true"
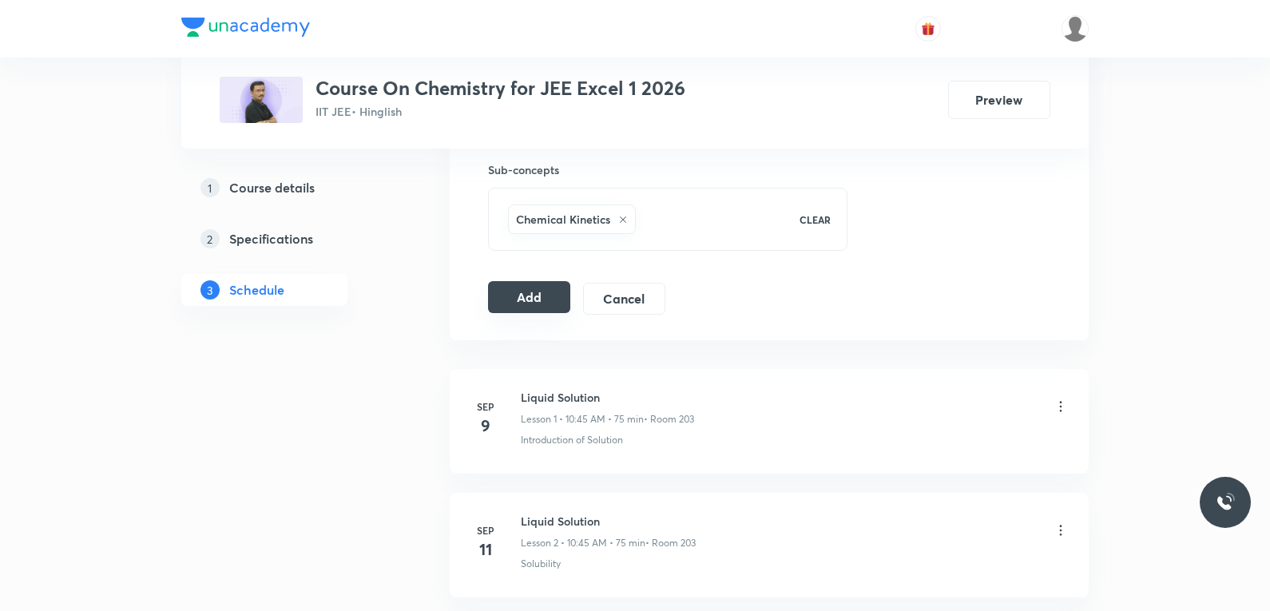
click at [527, 298] on button "Add" at bounding box center [529, 297] width 82 height 32
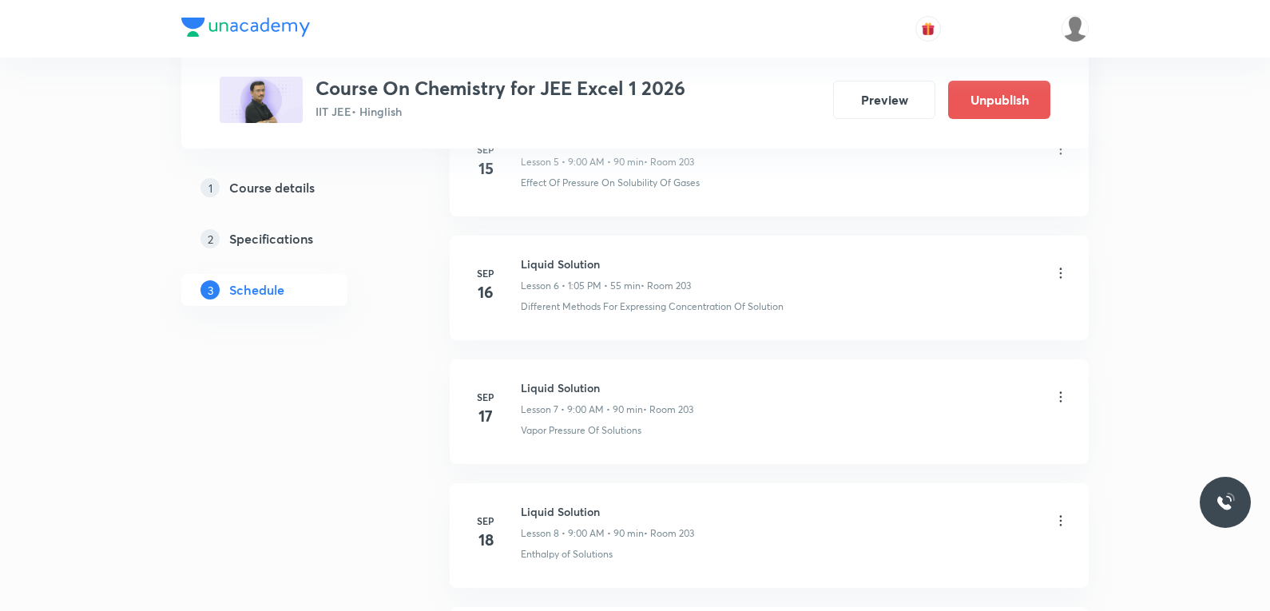
scroll to position [2040, 0]
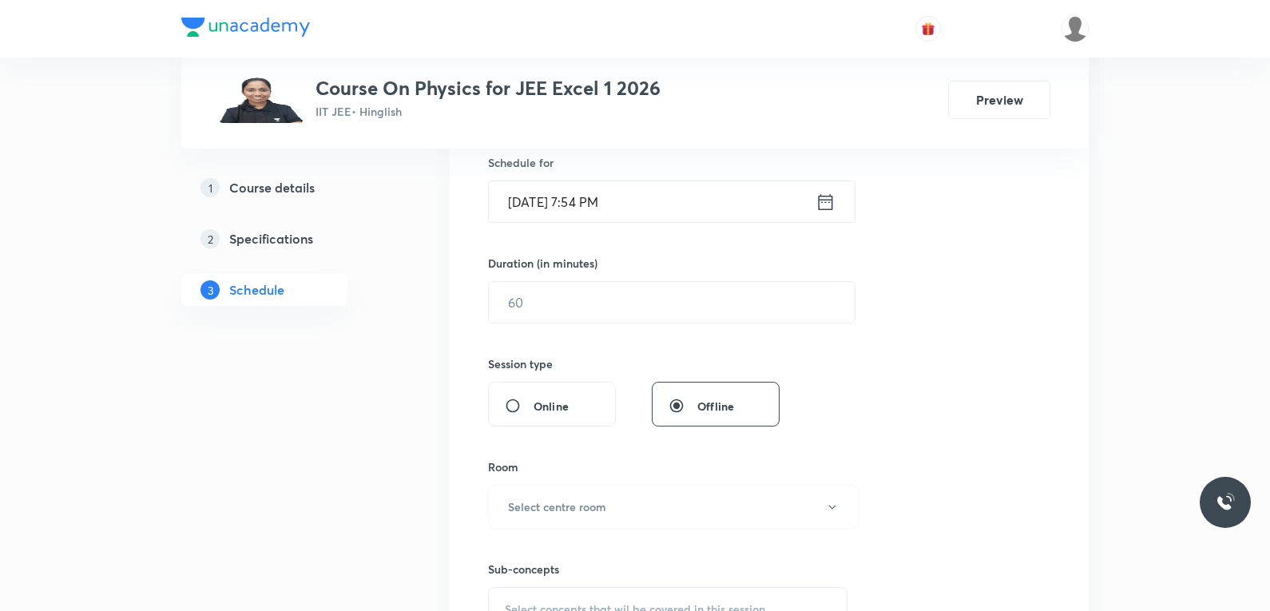
scroll to position [639, 0]
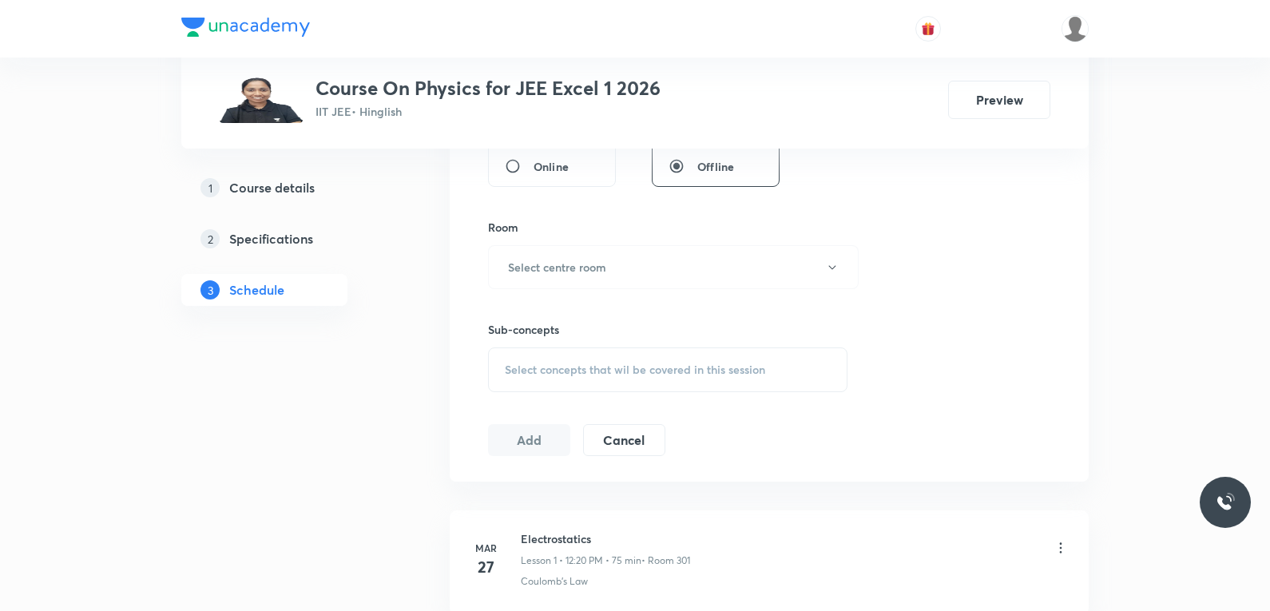
click at [654, 354] on div "Select concepts that wil be covered in this session" at bounding box center [667, 369] width 359 height 45
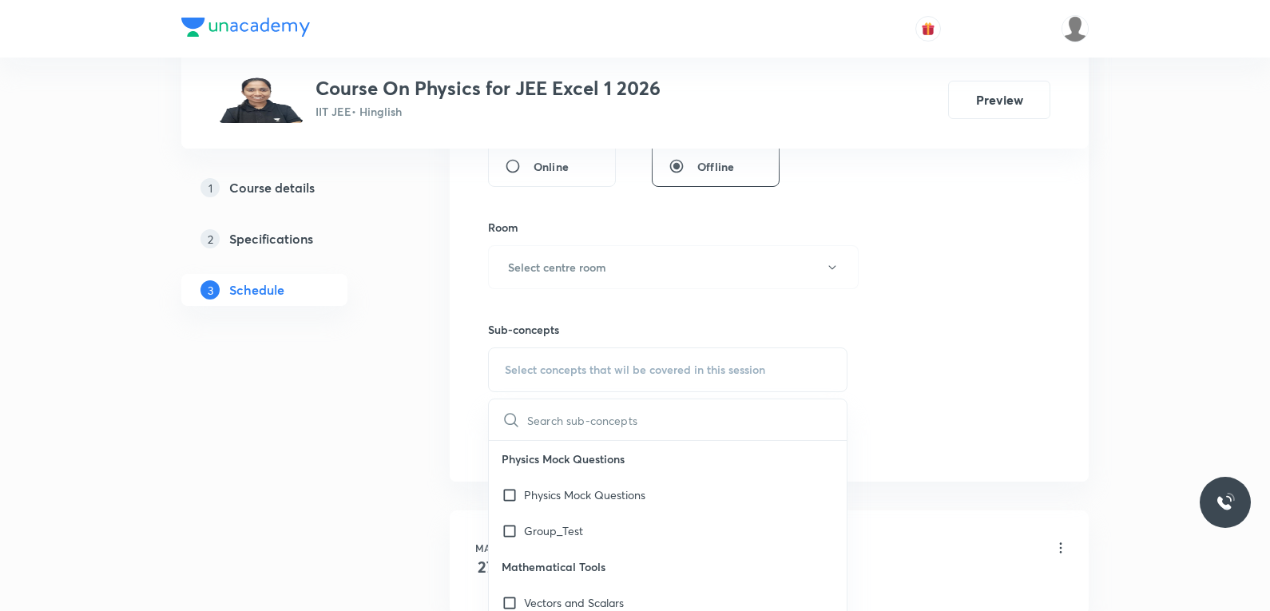
click at [929, 205] on div "Session 104 Live class Session title 0/99 ​ Schedule for [DATE] 7:54 PM ​ Durat…" at bounding box center [769, 81] width 562 height 750
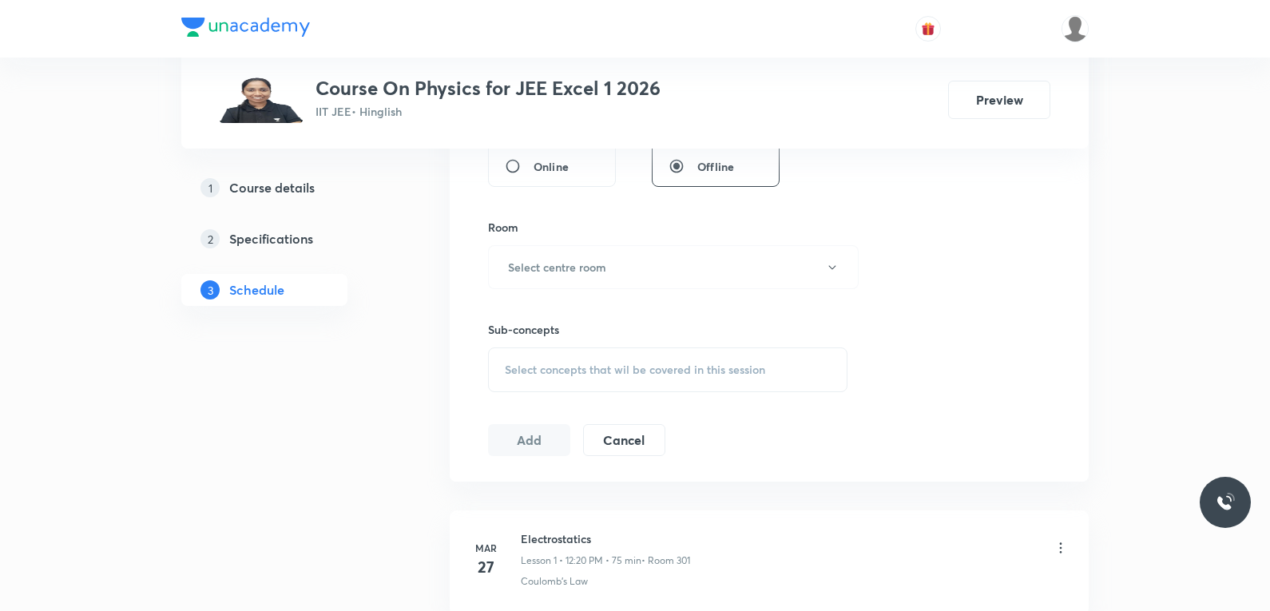
scroll to position [13422, 0]
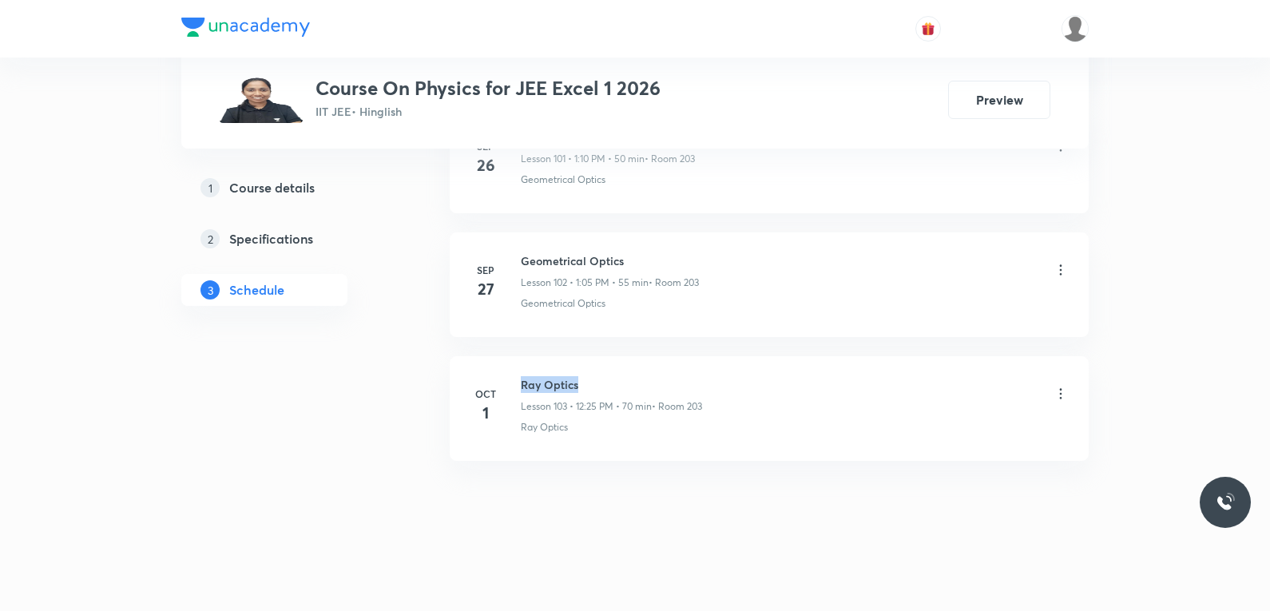
drag, startPoint x: 522, startPoint y: 386, endPoint x: 605, endPoint y: 385, distance: 83.9
click at [605, 385] on h6 "Ray Optics" at bounding box center [611, 384] width 181 height 17
copy h6 "Ray Optics"
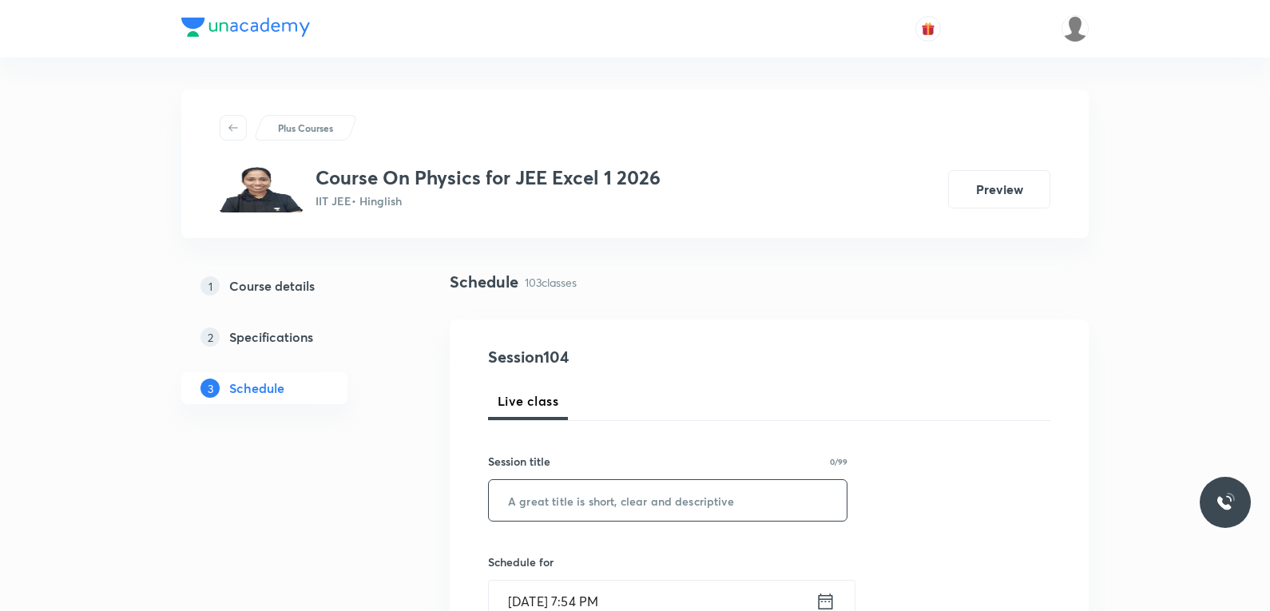
scroll to position [160, 0]
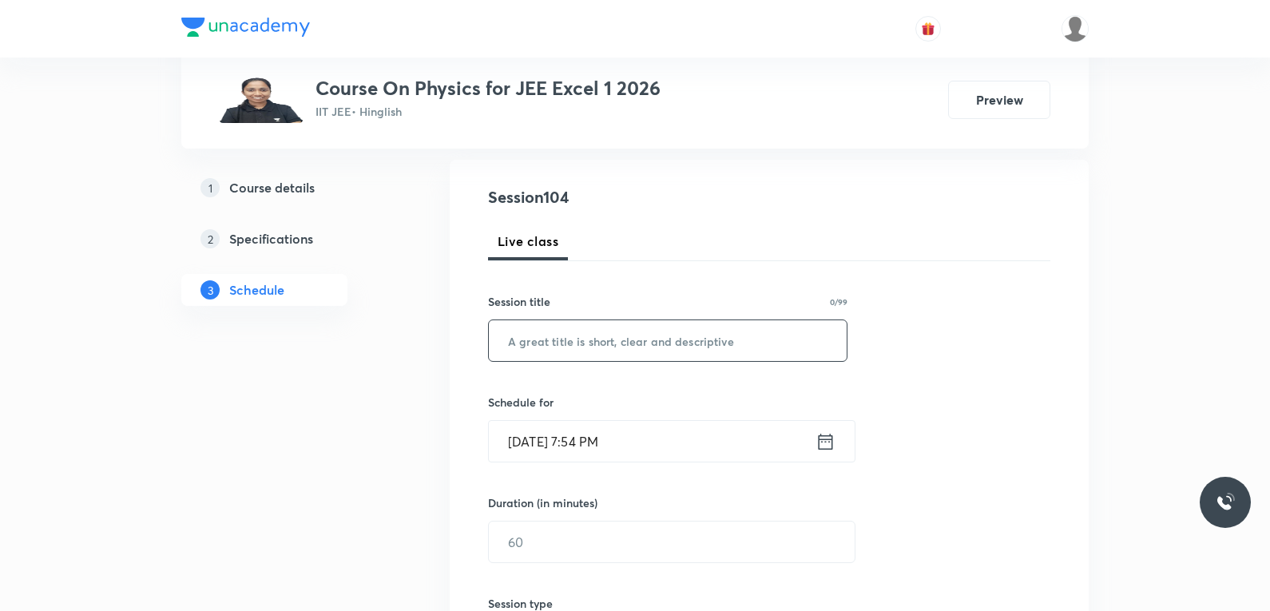
click at [641, 350] on input "text" at bounding box center [668, 340] width 358 height 41
paste input "Ray Optics"
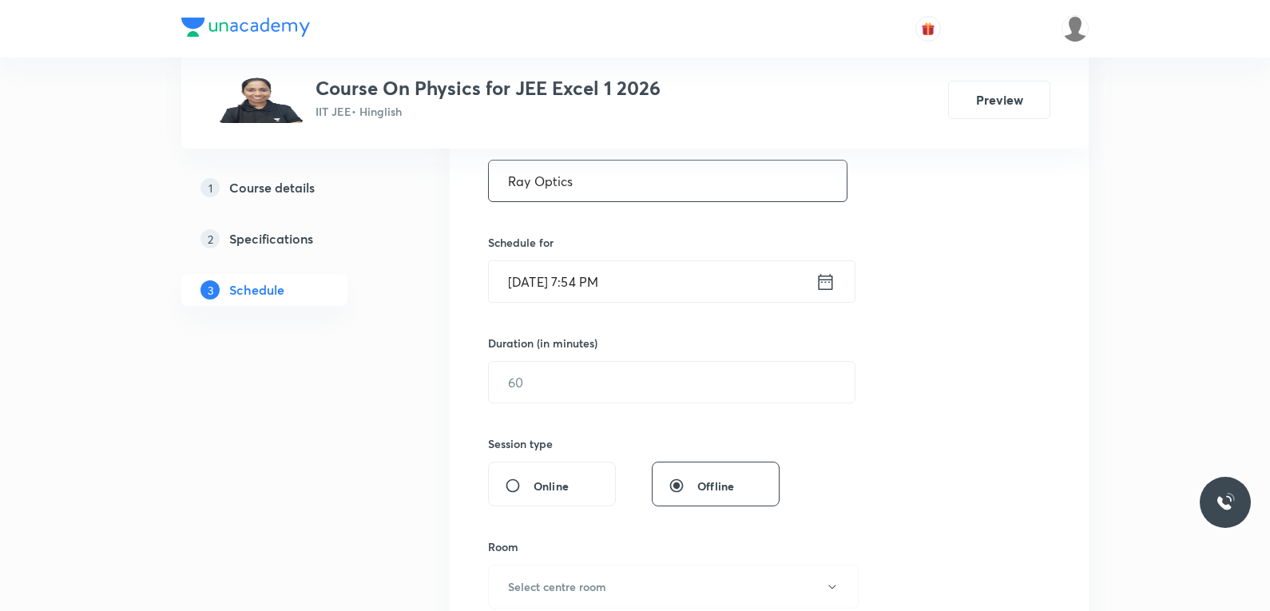
type input "Ray Optics"
click at [538, 282] on input "[DATE] 7:54 PM" at bounding box center [652, 281] width 327 height 41
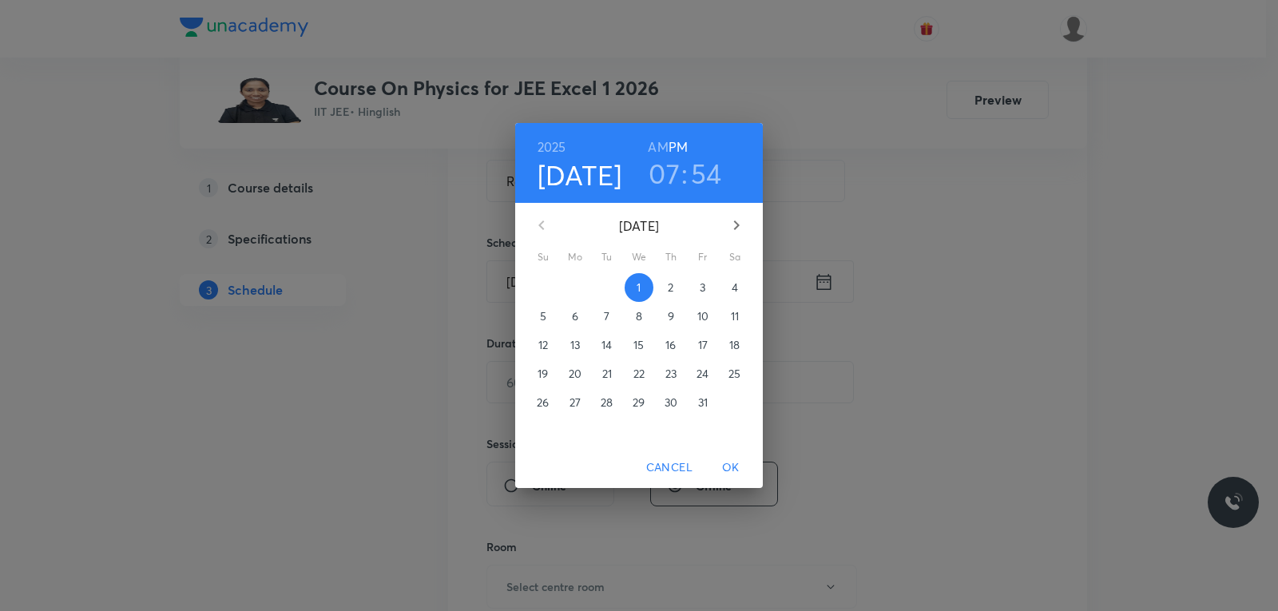
click at [667, 288] on span "2" at bounding box center [671, 288] width 29 height 16
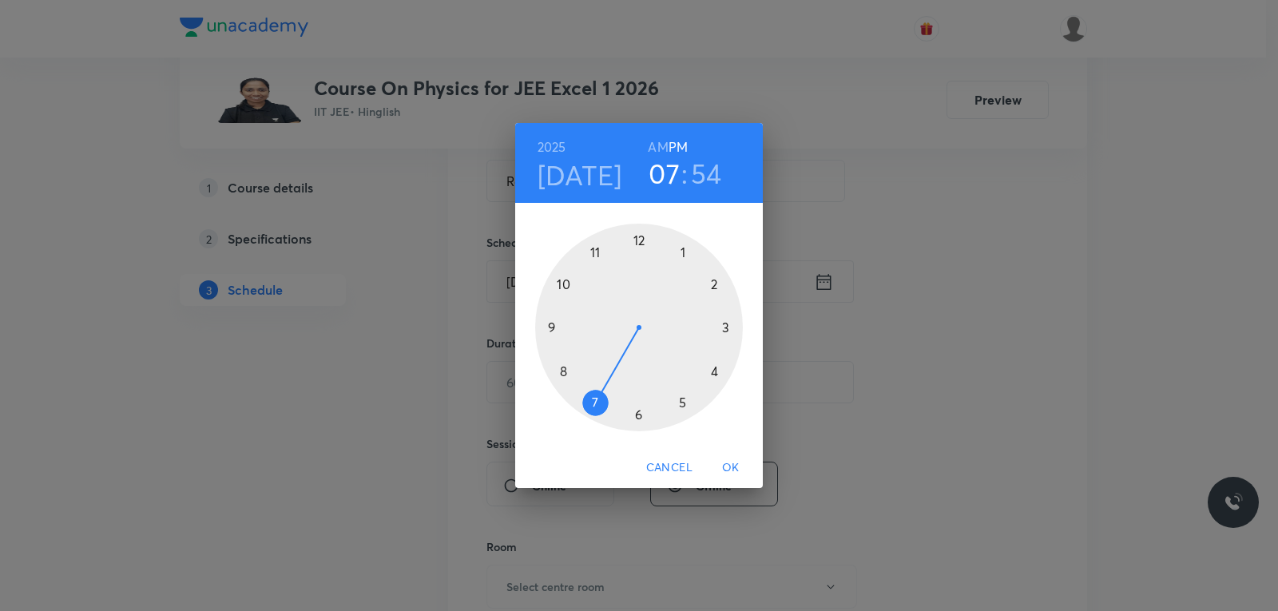
click at [653, 149] on h6 "AM" at bounding box center [658, 147] width 20 height 22
drag, startPoint x: 601, startPoint y: 401, endPoint x: 605, endPoint y: 279, distance: 122.3
click at [605, 279] on div at bounding box center [639, 328] width 208 height 208
drag, startPoint x: 586, startPoint y: 249, endPoint x: 637, endPoint y: 386, distance: 145.8
click at [637, 386] on div at bounding box center [639, 328] width 208 height 208
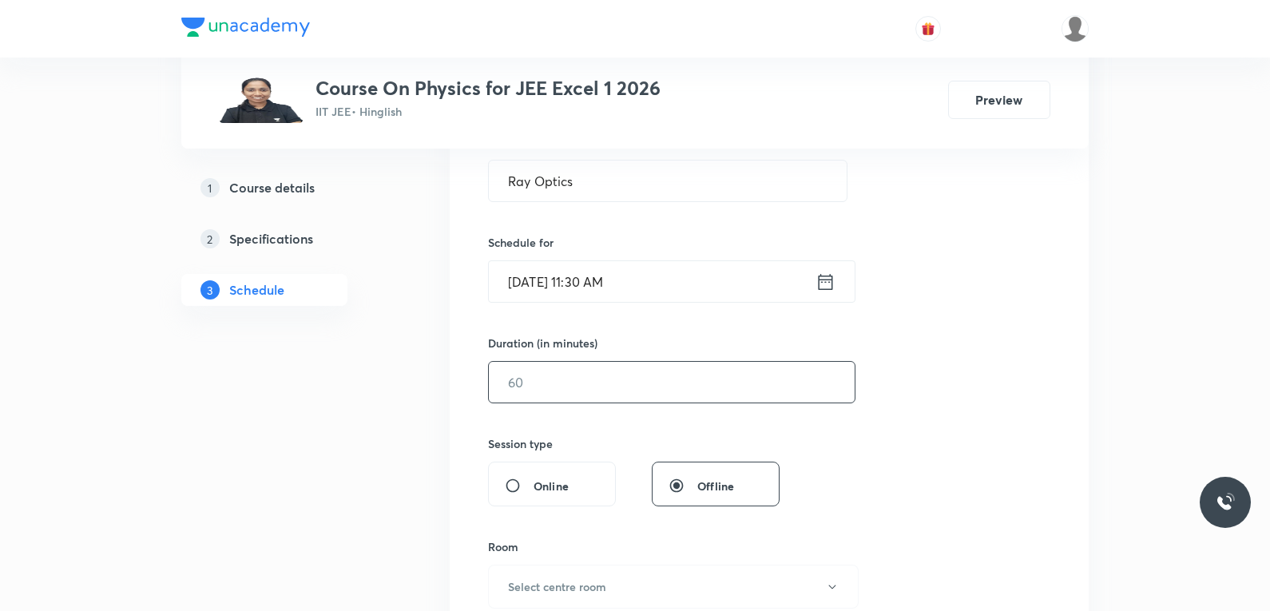
drag, startPoint x: 570, startPoint y: 386, endPoint x: 617, endPoint y: 379, distance: 48.4
click at [570, 387] on input "text" at bounding box center [672, 382] width 366 height 41
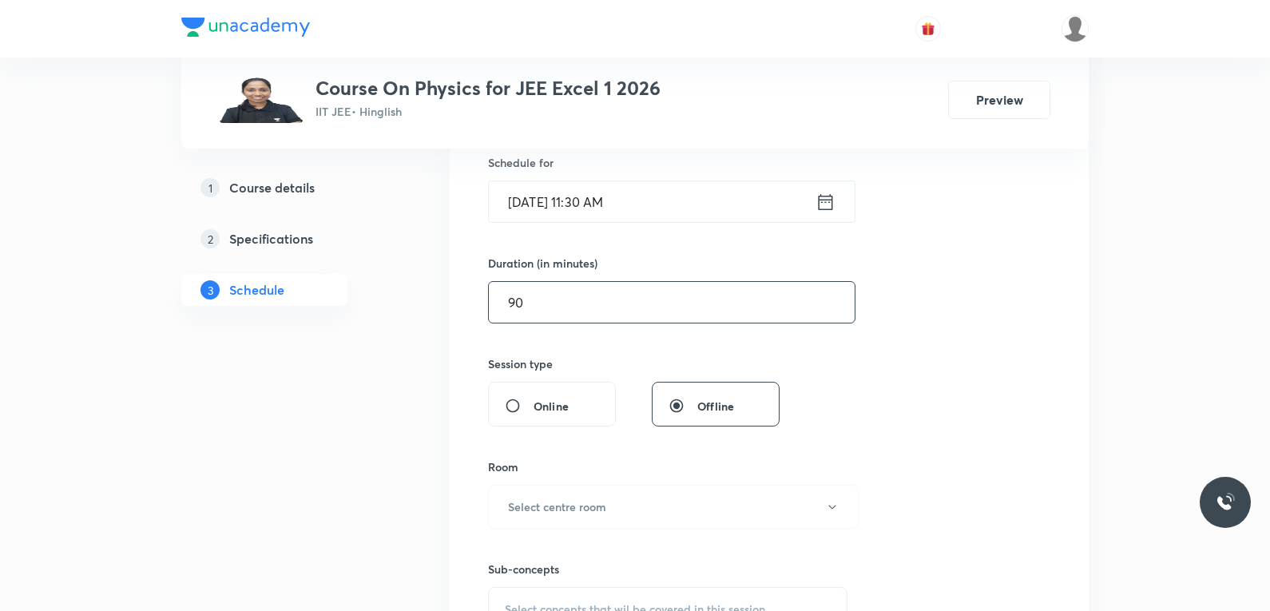
scroll to position [479, 0]
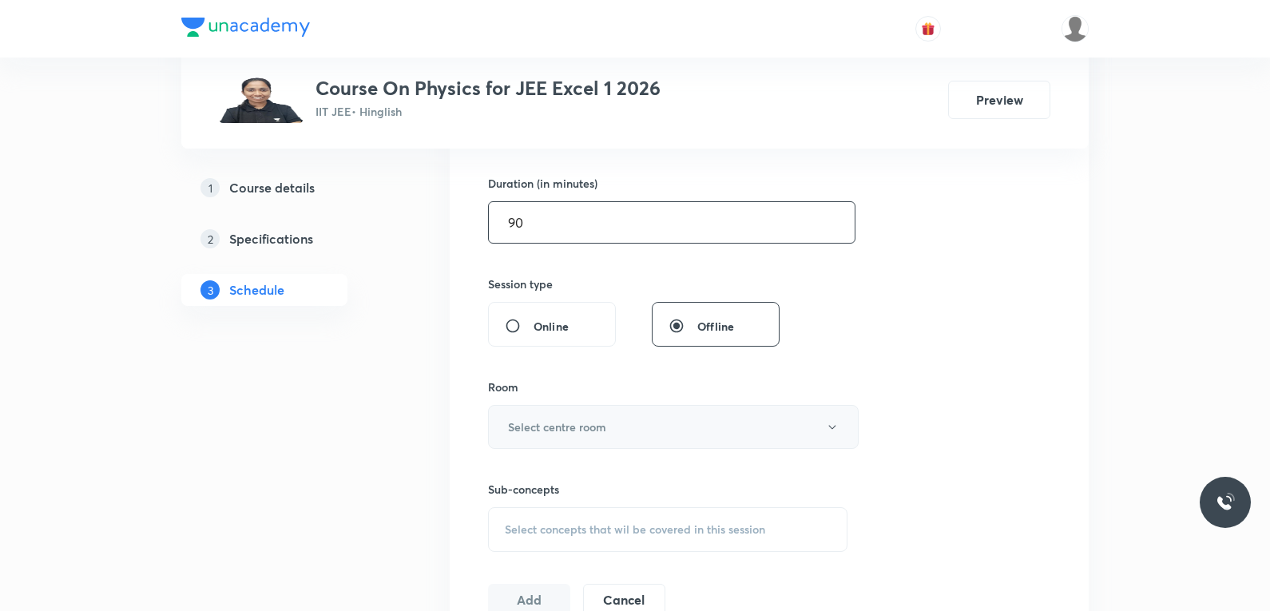
type input "90"
click at [617, 415] on button "Select centre room" at bounding box center [673, 427] width 371 height 44
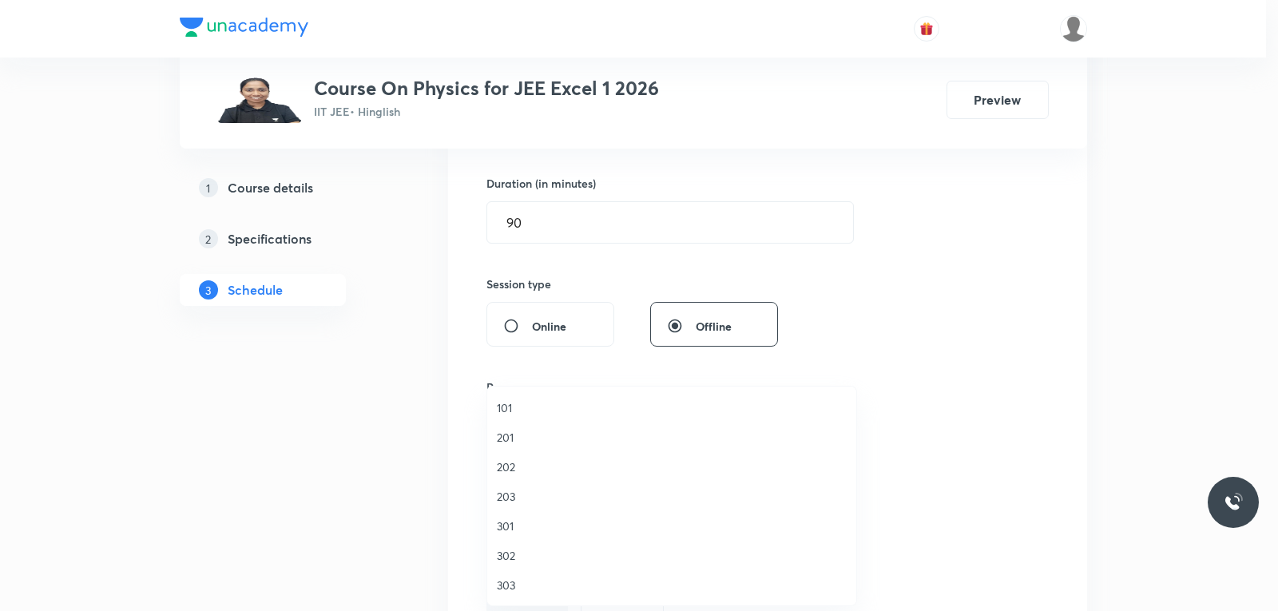
click at [535, 487] on li "203" at bounding box center [671, 497] width 369 height 30
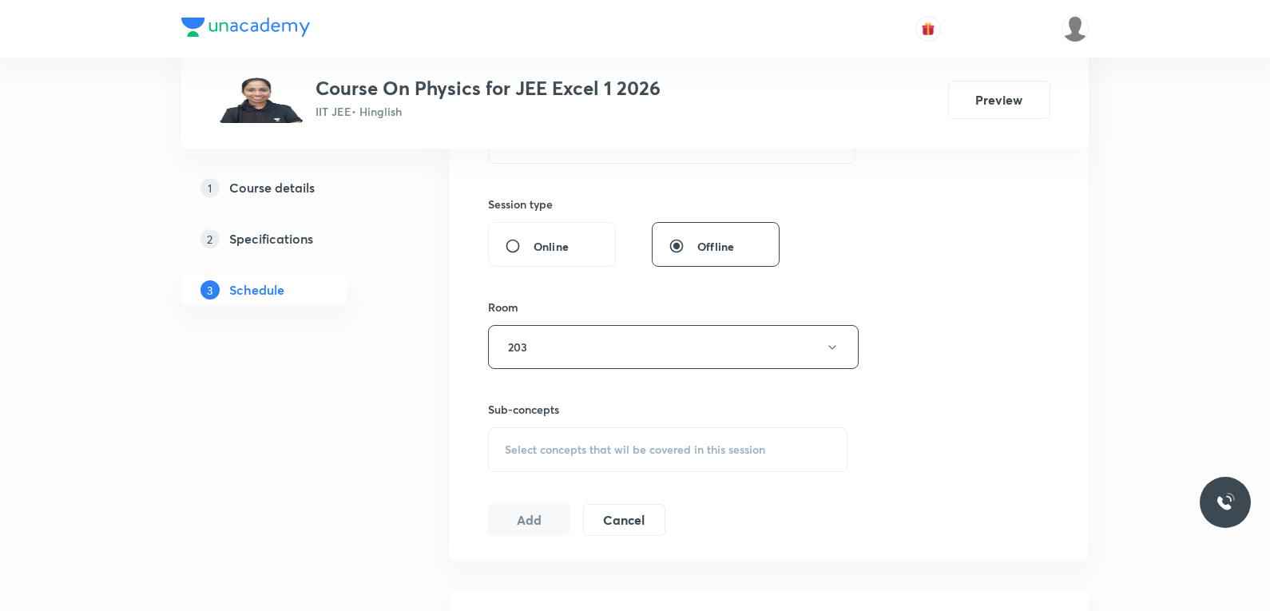
scroll to position [639, 0]
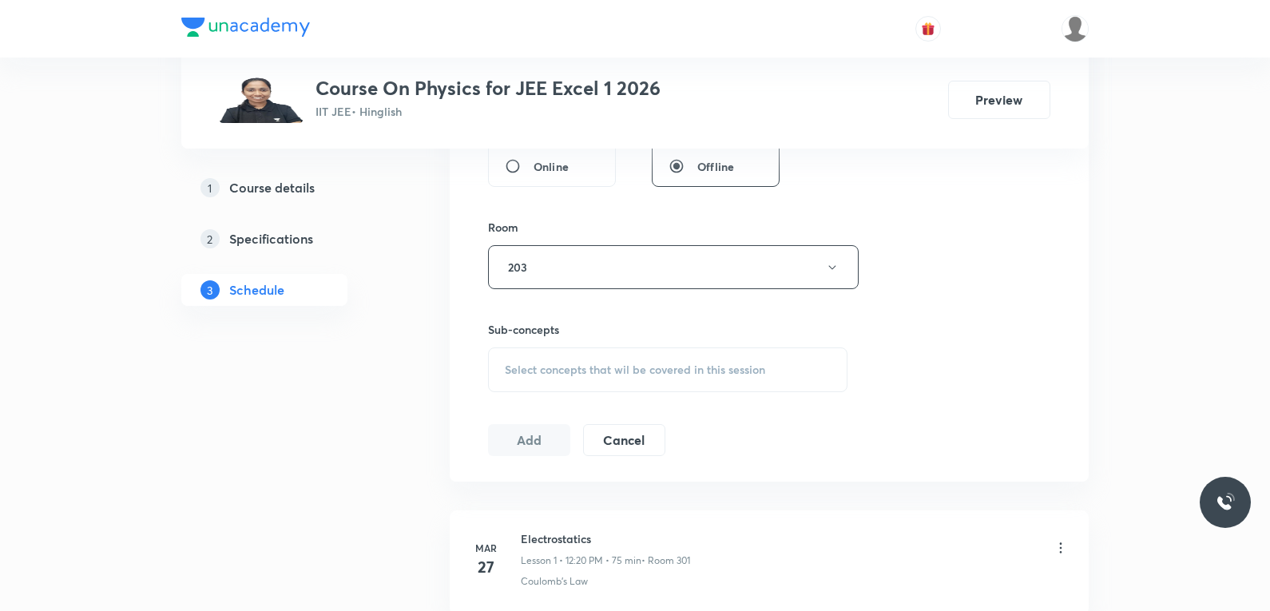
click at [692, 369] on span "Select concepts that wil be covered in this session" at bounding box center [635, 369] width 260 height 13
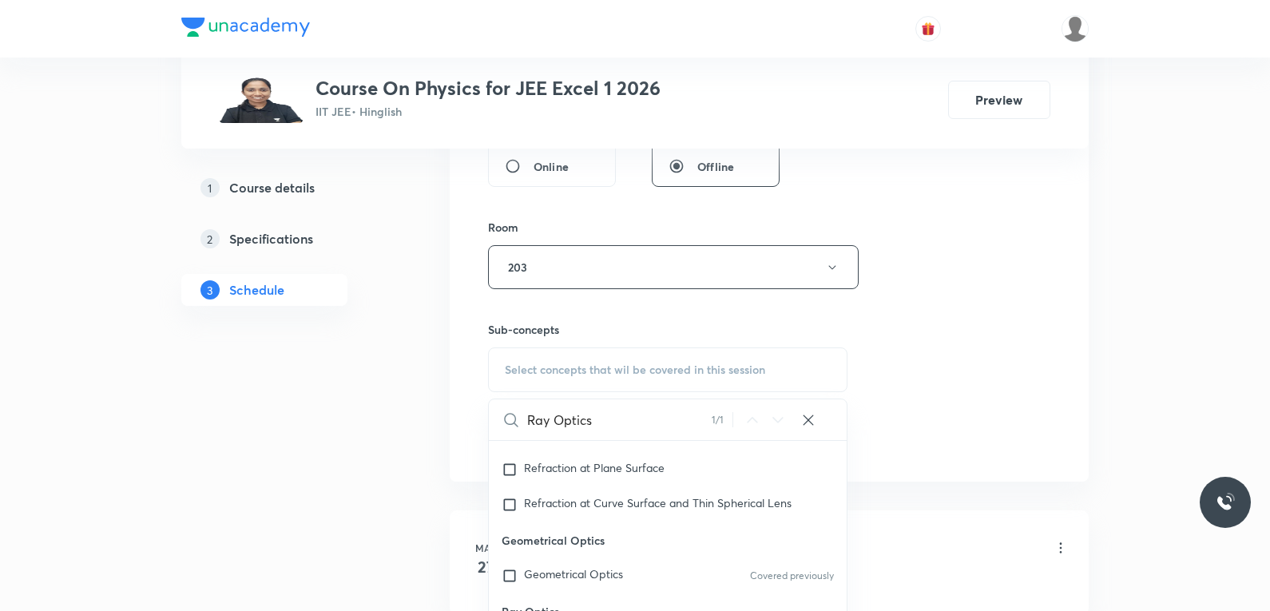
scroll to position [799, 0]
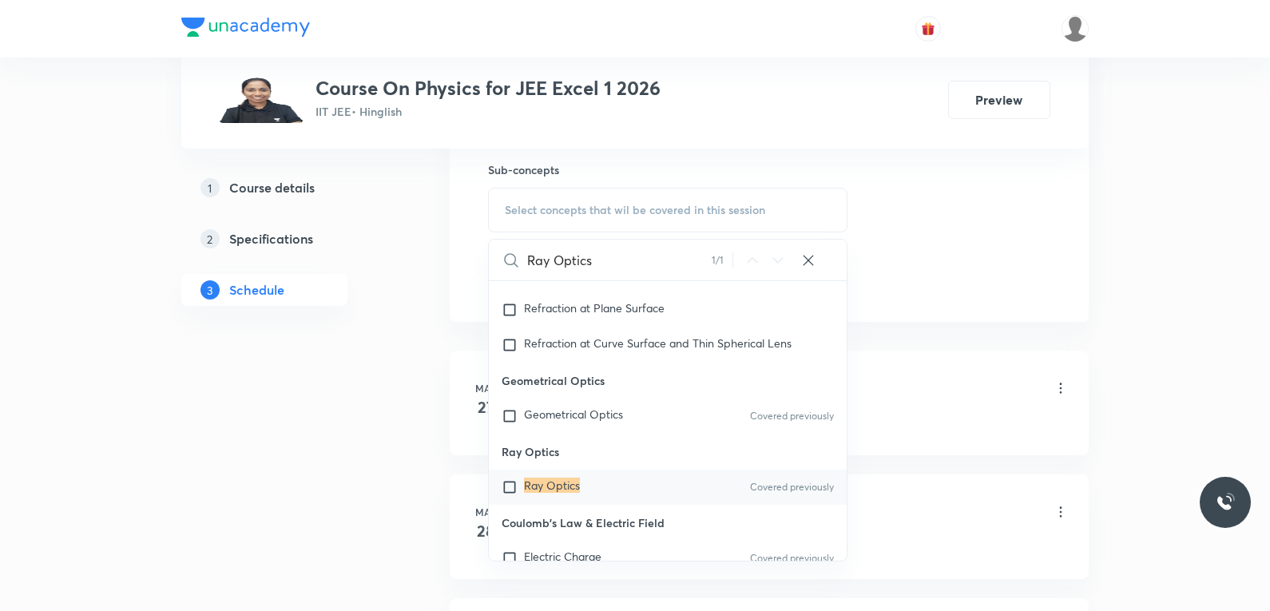
type input "Ray Optics"
click at [570, 482] on mark "Ray Optics" at bounding box center [552, 485] width 56 height 15
checkbox input "true"
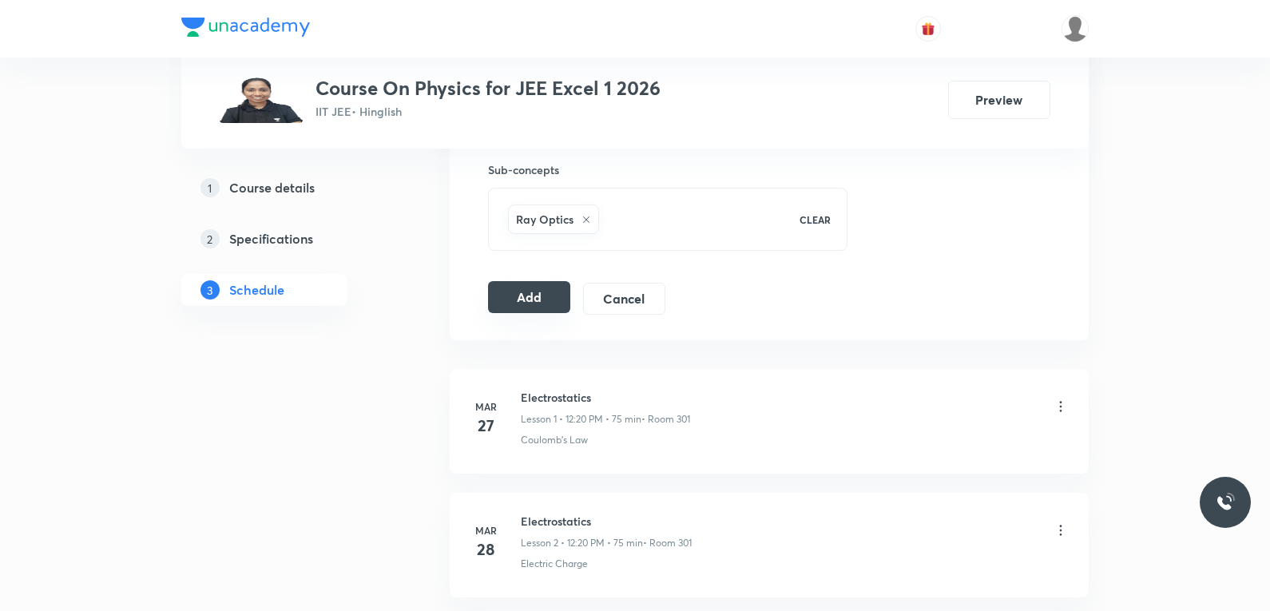
click at [515, 301] on button "Add" at bounding box center [529, 297] width 82 height 32
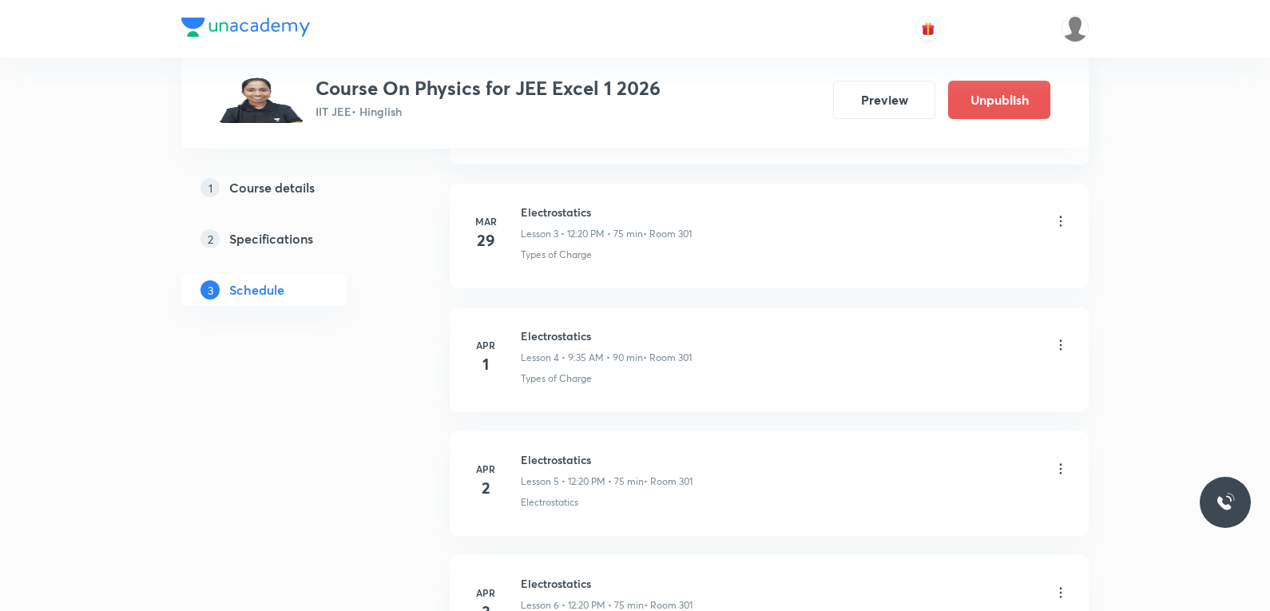
scroll to position [12812, 0]
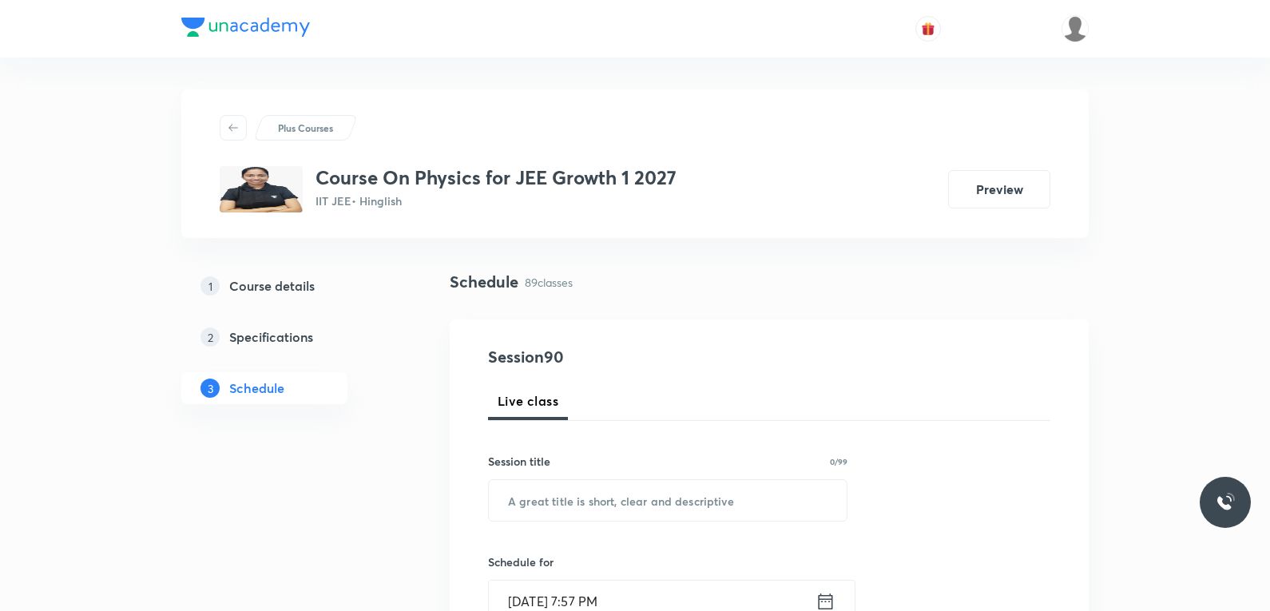
click at [949, 275] on div "Schedule 89 classes" at bounding box center [769, 282] width 639 height 24
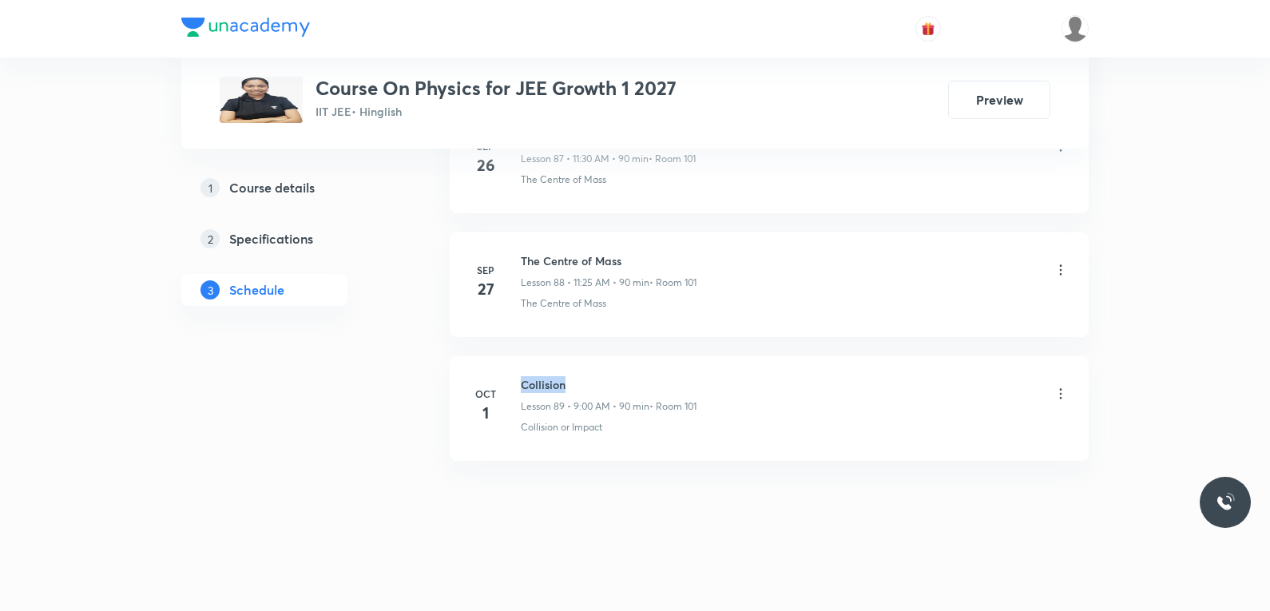
drag, startPoint x: 522, startPoint y: 387, endPoint x: 573, endPoint y: 386, distance: 51.1
click at [573, 386] on h6 "Collision" at bounding box center [609, 384] width 176 height 17
copy h6 "Collision"
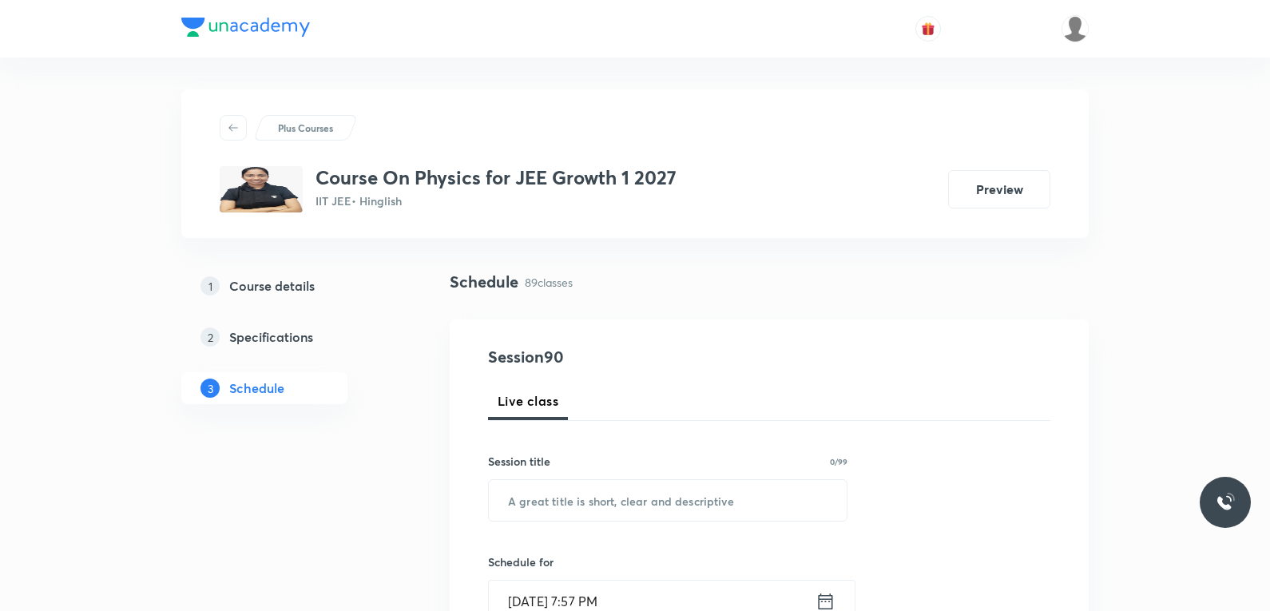
scroll to position [240, 0]
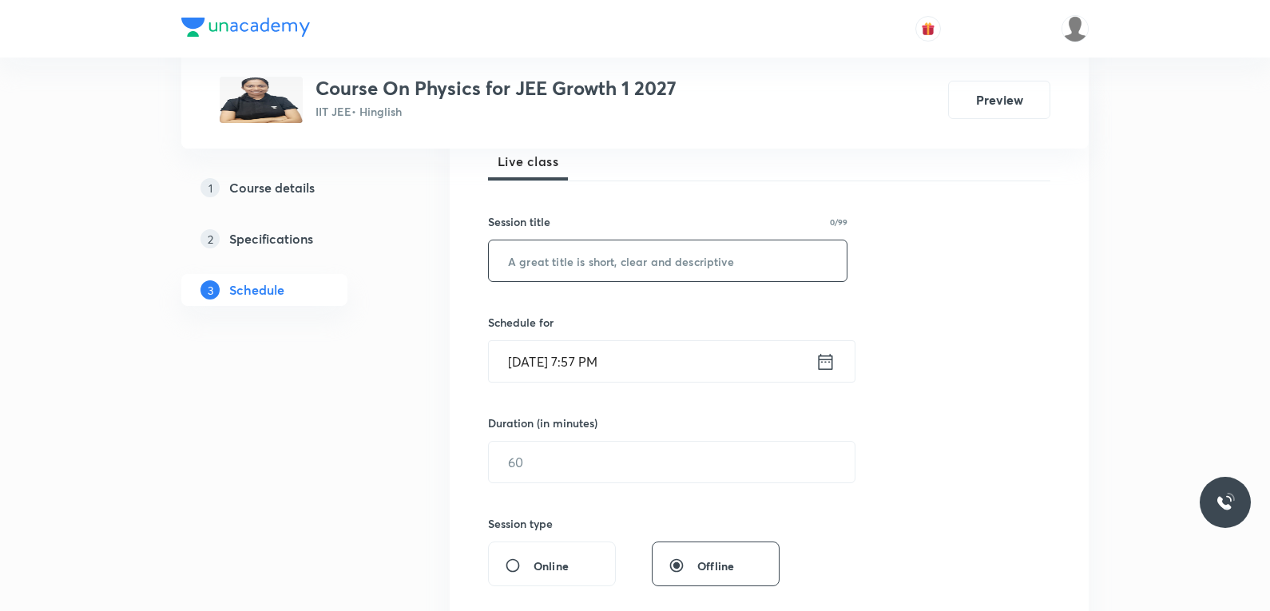
click at [748, 273] on input "text" at bounding box center [668, 260] width 358 height 41
paste input "Collision"
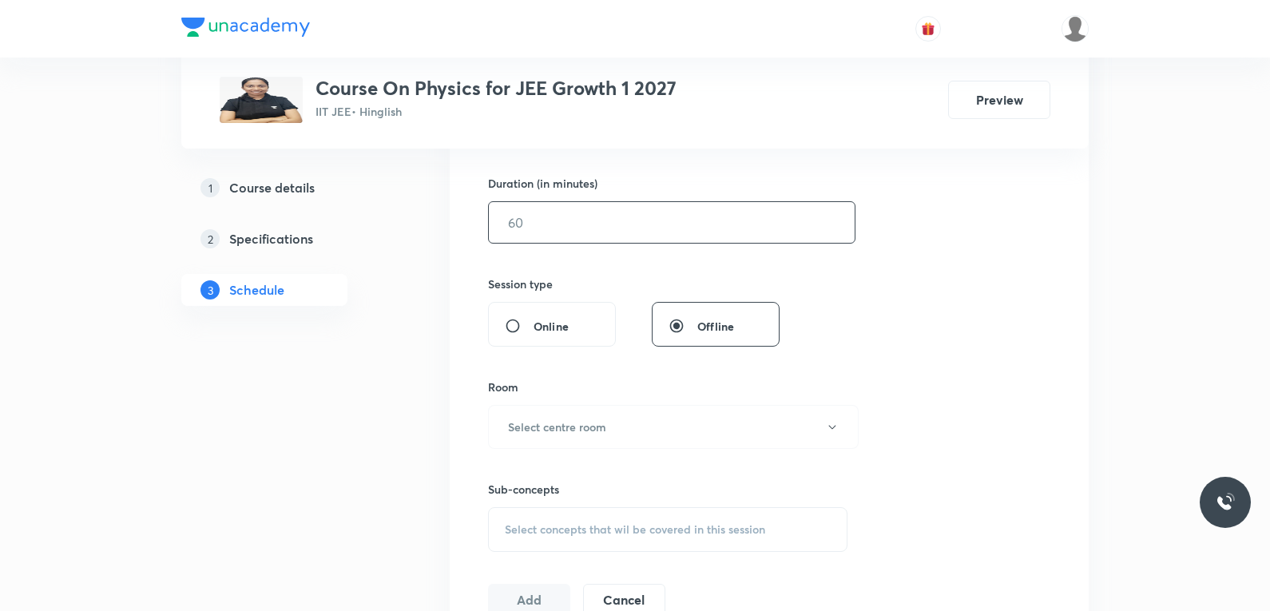
scroll to position [320, 0]
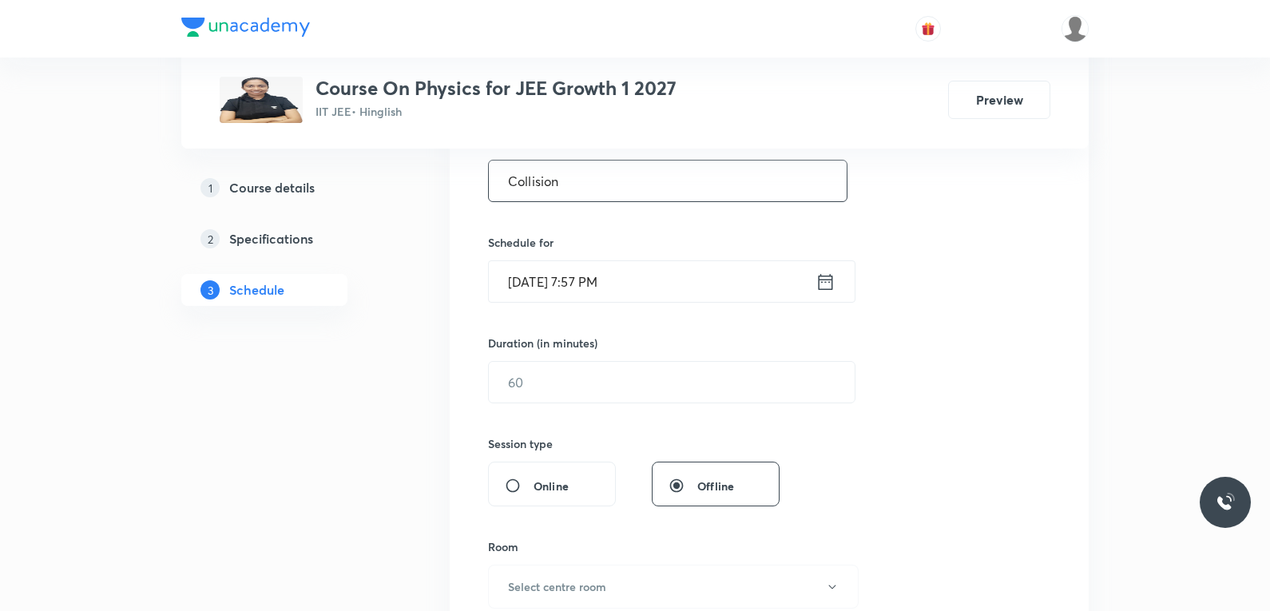
type input "Collision"
click at [578, 296] on input "[DATE] 7:57 PM" at bounding box center [652, 281] width 327 height 41
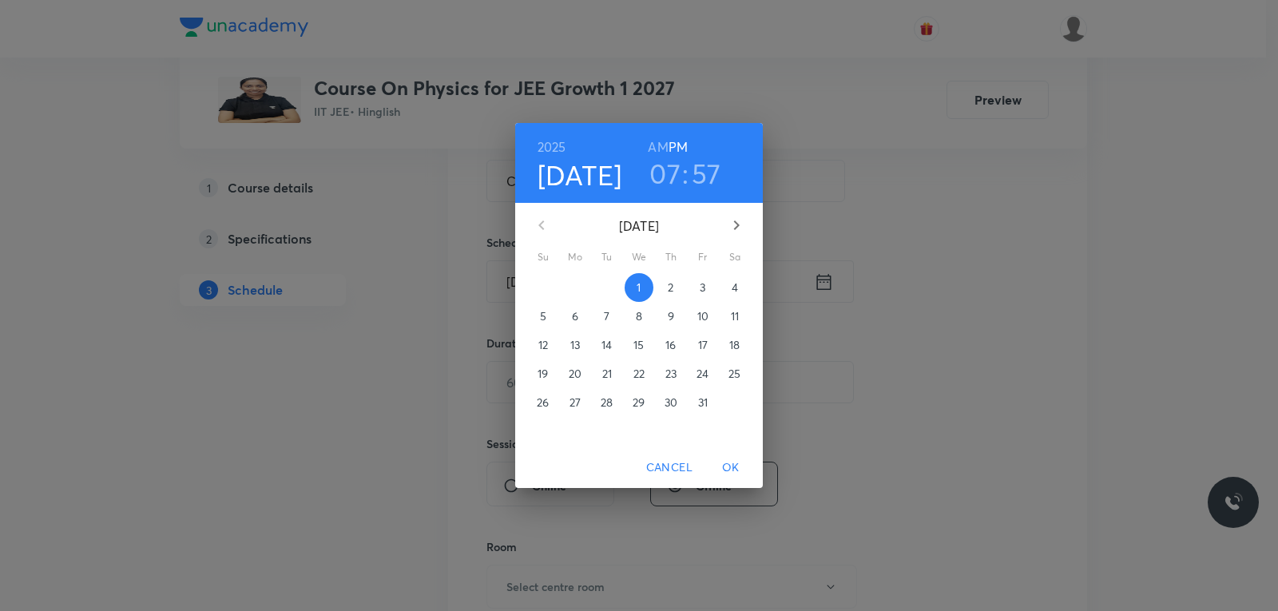
click at [664, 284] on span "2" at bounding box center [671, 288] width 29 height 16
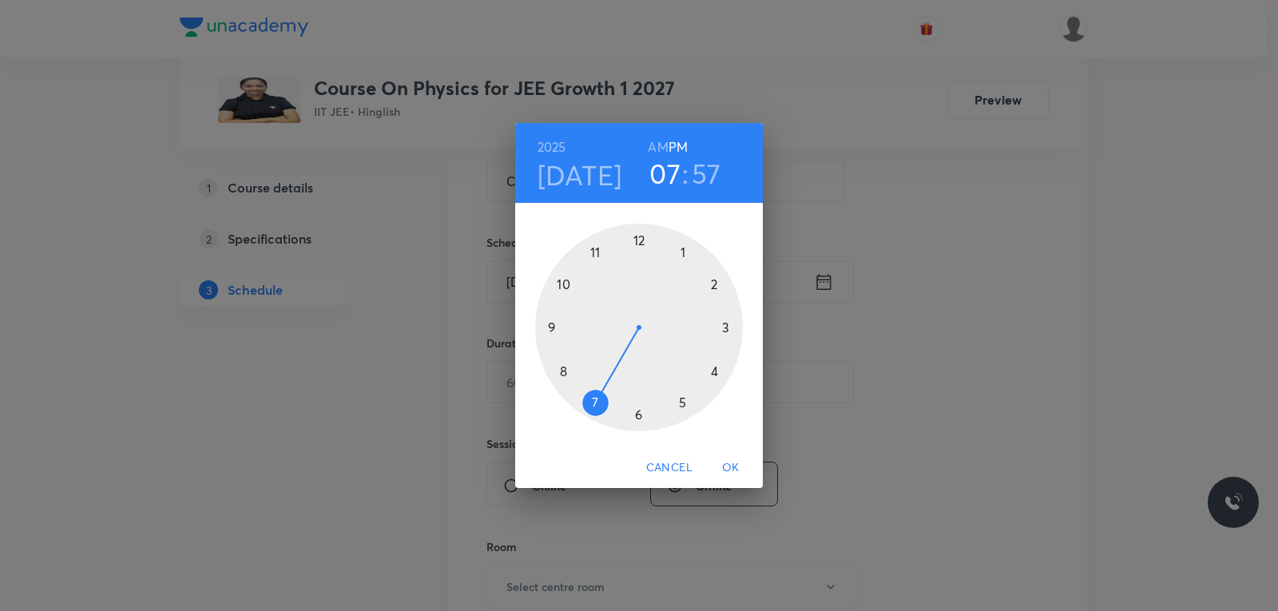
click at [662, 149] on h6 "AM" at bounding box center [658, 147] width 20 height 22
drag, startPoint x: 594, startPoint y: 391, endPoint x: 565, endPoint y: 340, distance: 59.1
click at [565, 340] on div at bounding box center [639, 328] width 208 height 208
drag, startPoint x: 615, startPoint y: 254, endPoint x: 719, endPoint y: 332, distance: 129.6
click at [719, 332] on div at bounding box center [639, 328] width 208 height 208
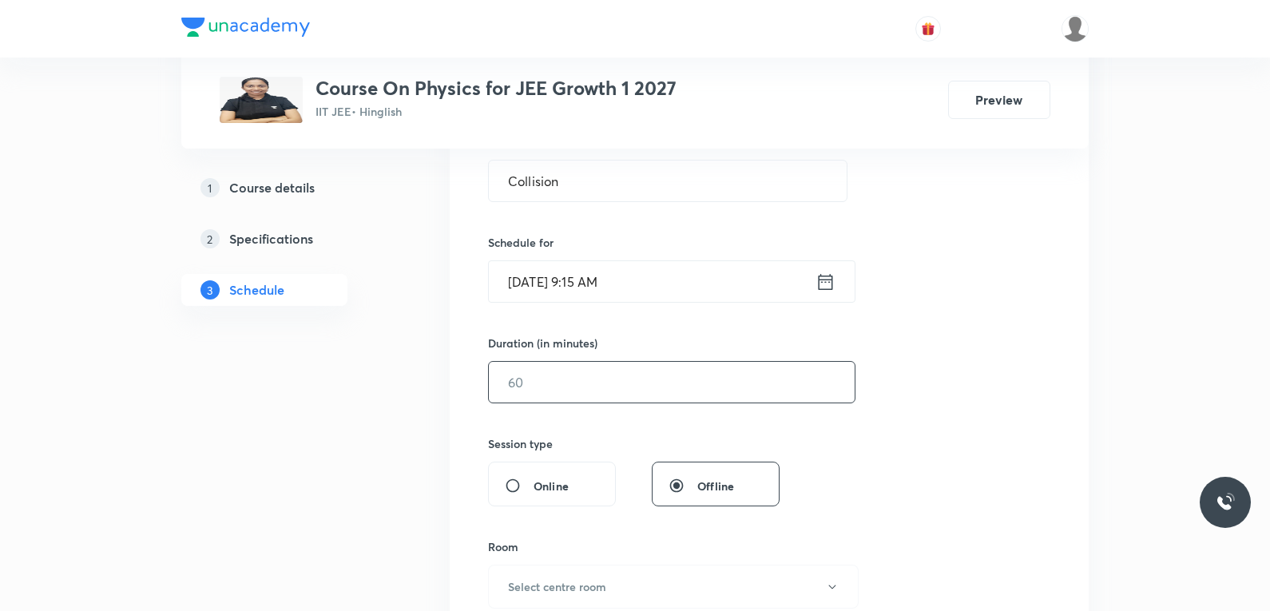
click at [571, 378] on input "text" at bounding box center [672, 382] width 366 height 41
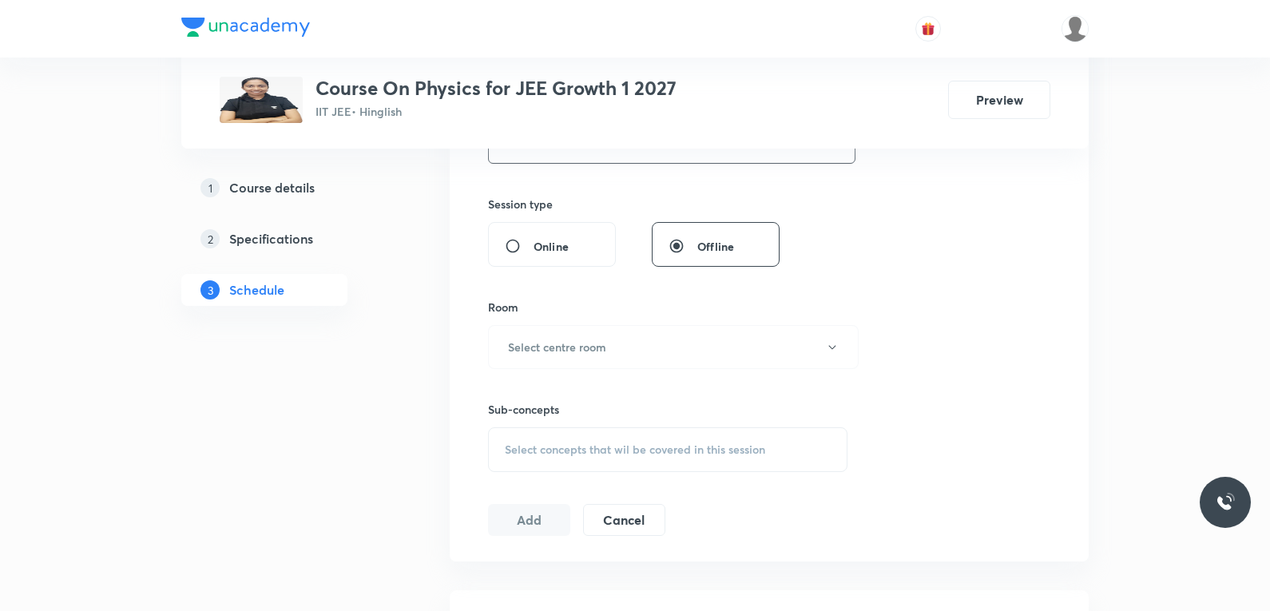
type input "90"
click at [637, 254] on div "Online Offline" at bounding box center [634, 244] width 292 height 45
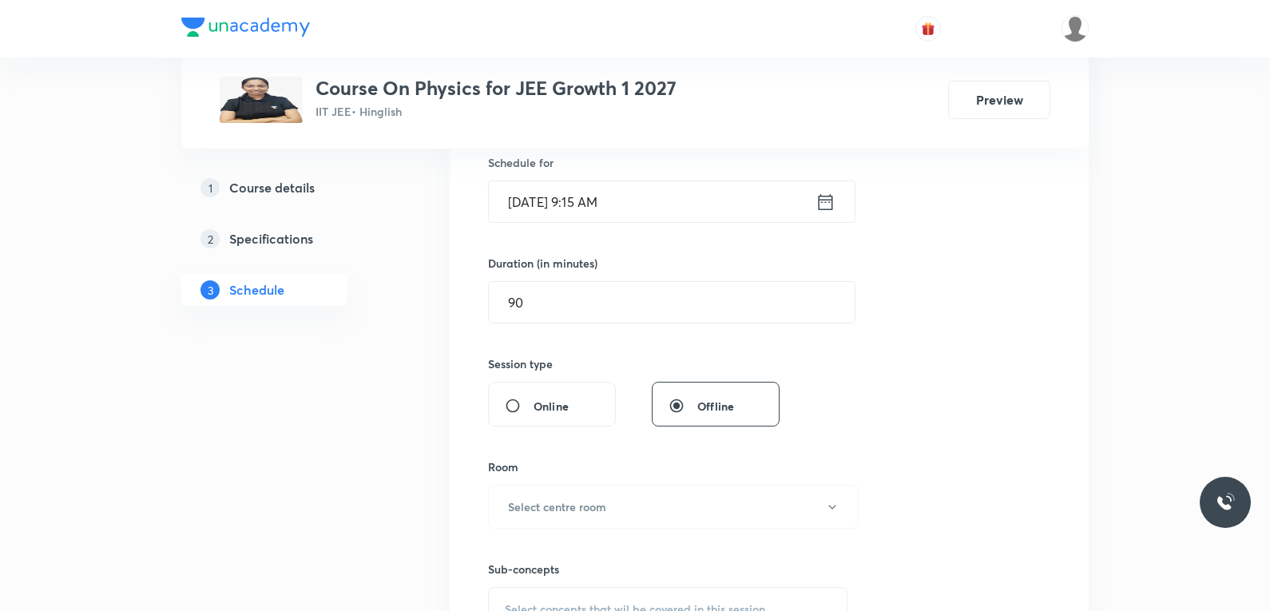
scroll to position [559, 0]
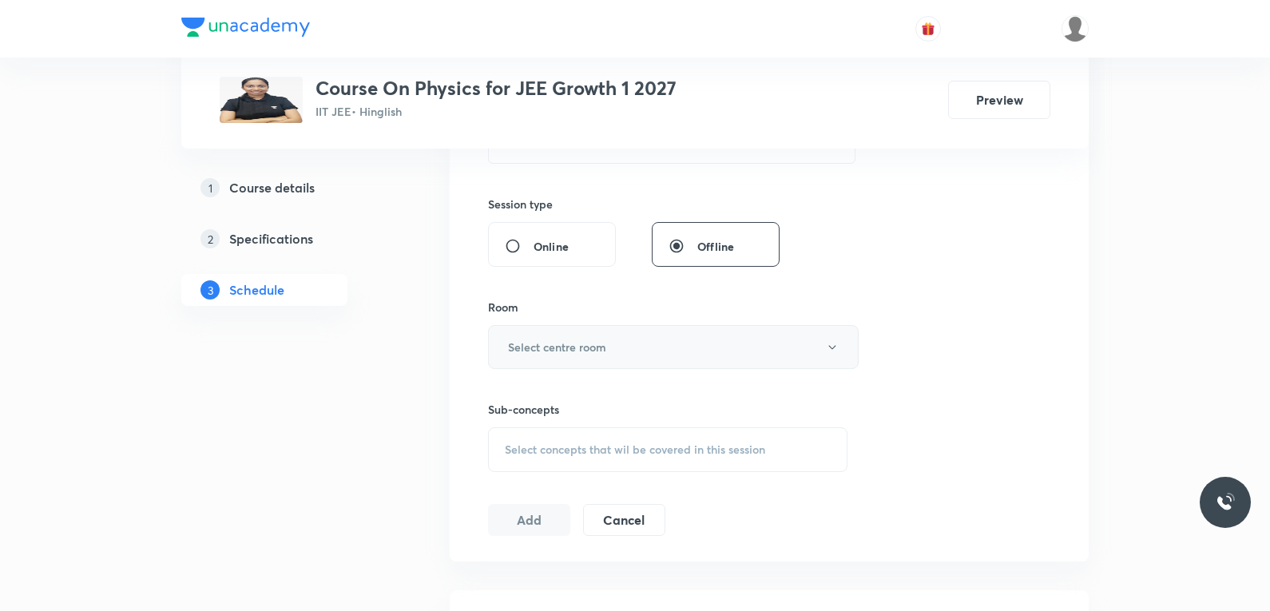
click at [621, 348] on button "Select centre room" at bounding box center [673, 347] width 371 height 44
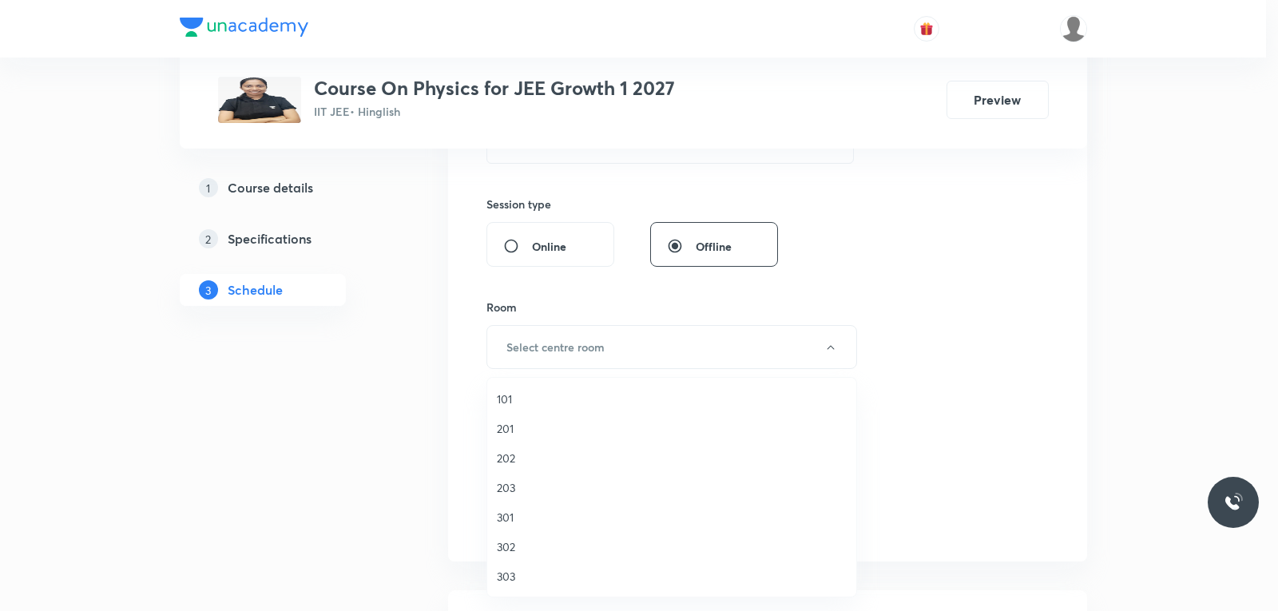
click at [1009, 248] on div at bounding box center [639, 305] width 1278 height 611
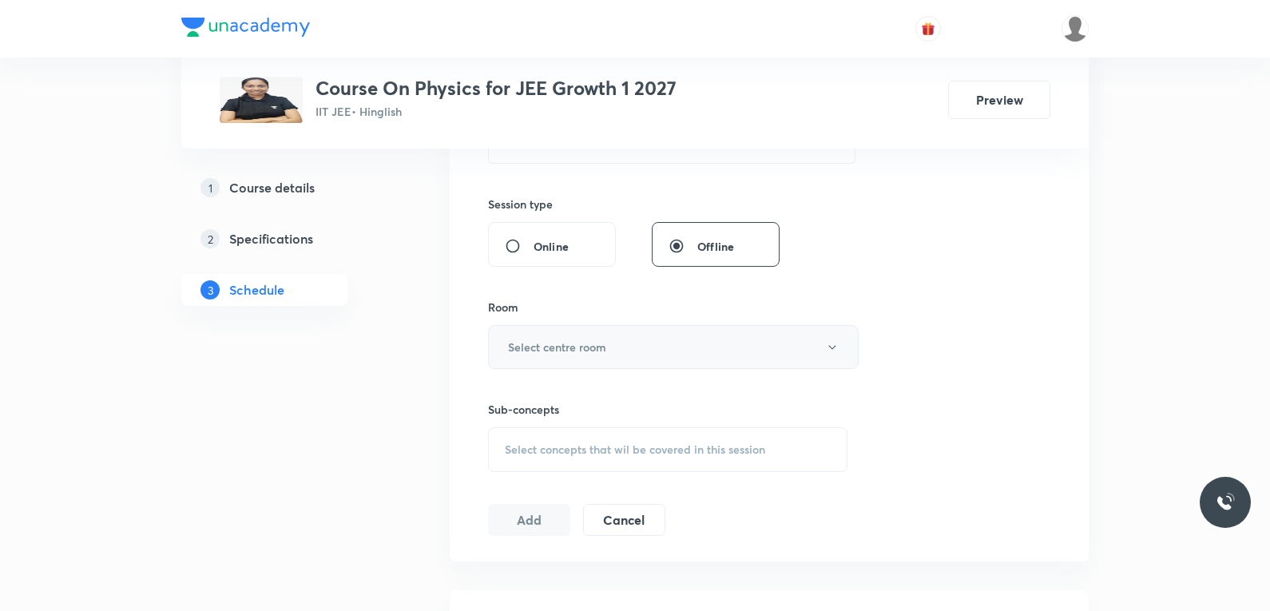
click at [598, 355] on h6 "Select centre room" at bounding box center [557, 347] width 98 height 17
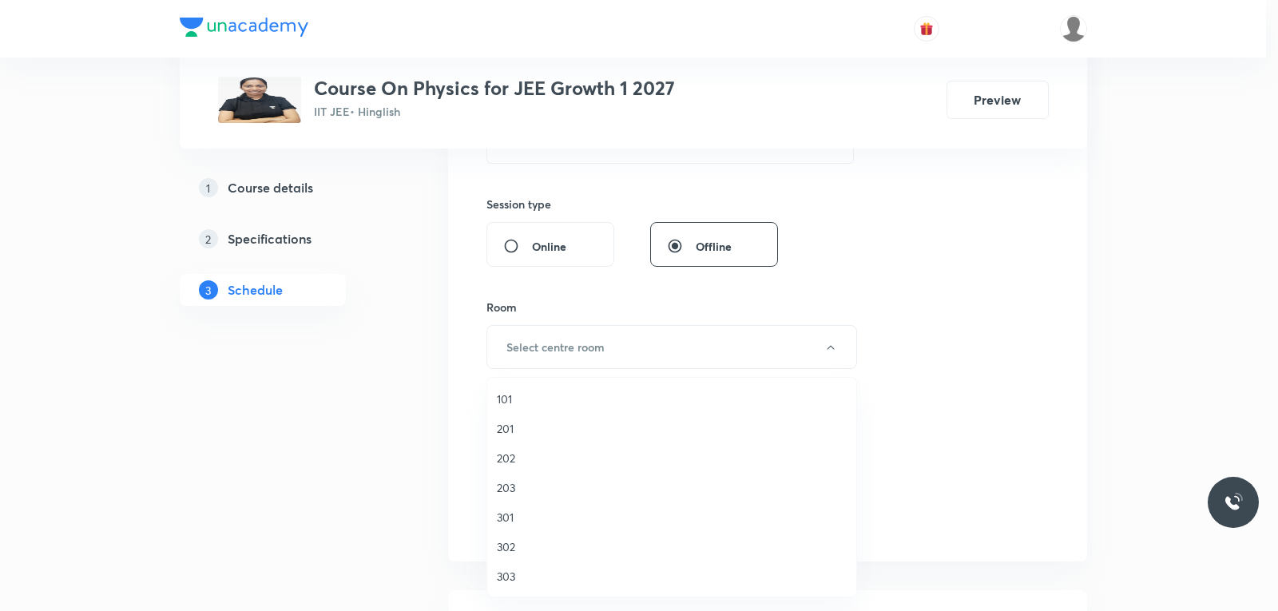
click at [516, 399] on span "101" at bounding box center [672, 399] width 350 height 17
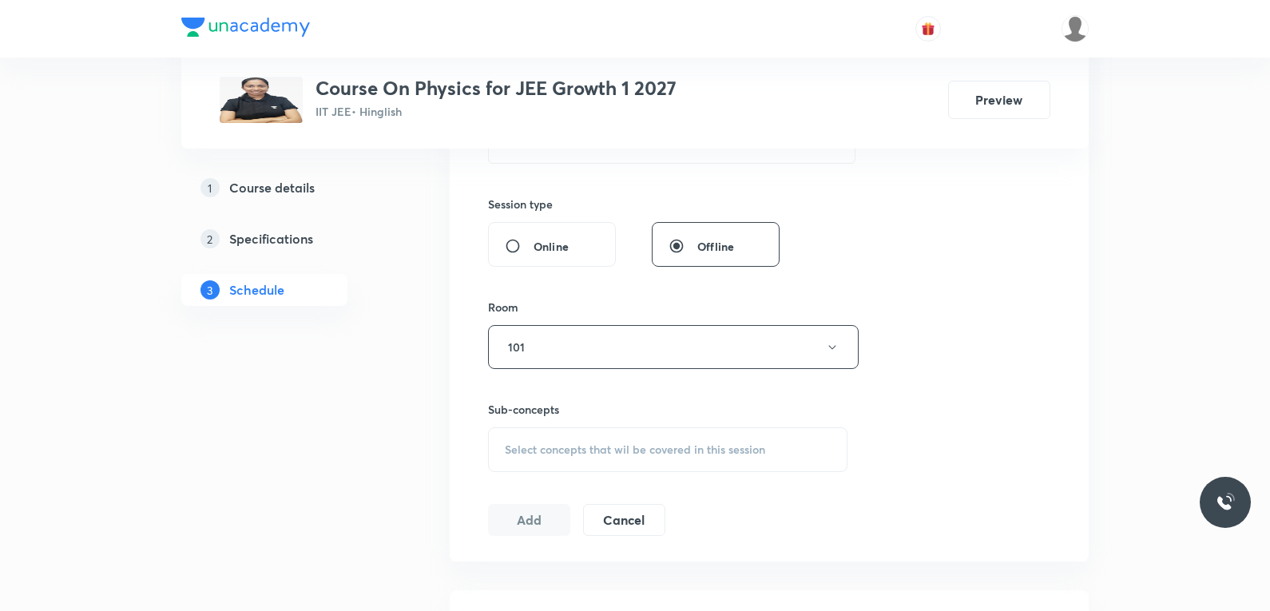
click at [712, 447] on span "Select concepts that wil be covered in this session" at bounding box center [635, 449] width 260 height 13
click at [939, 309] on div "Session 90 Live class Session title 9/99 Collision ​ Schedule for [DATE] 9:15 A…" at bounding box center [769, 161] width 562 height 750
click at [991, 249] on div "Session 90 Live class Session title 9/99 Collision ​ Schedule for [DATE] 9:15 A…" at bounding box center [769, 161] width 562 height 750
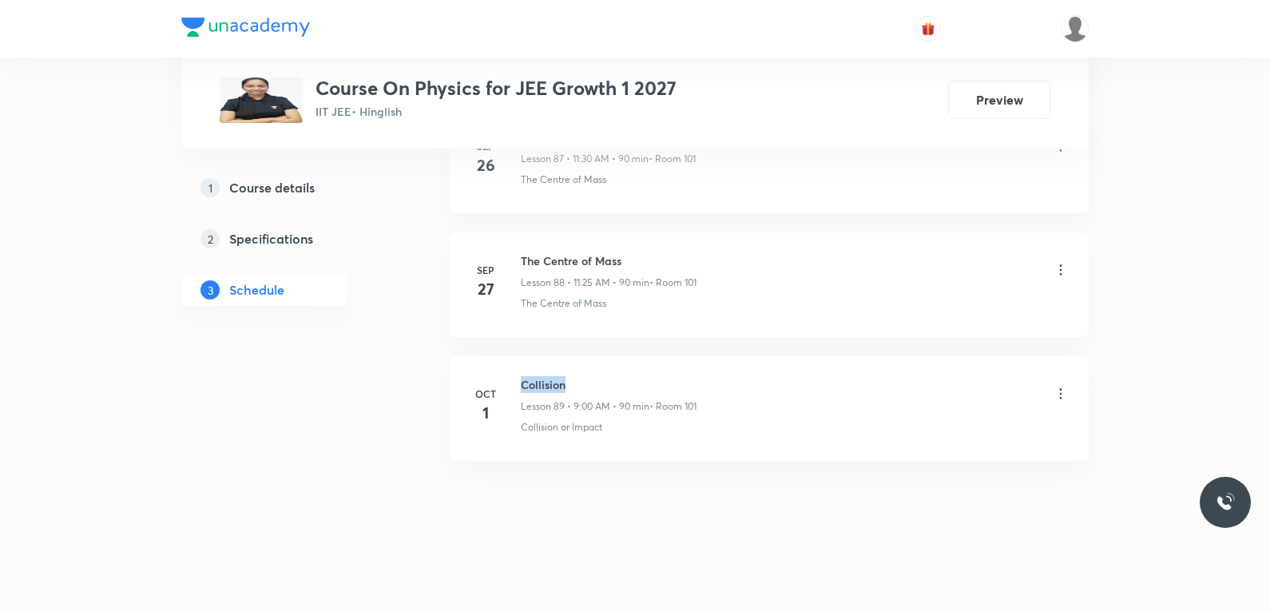
drag, startPoint x: 522, startPoint y: 387, endPoint x: 571, endPoint y: 387, distance: 48.7
click at [571, 387] on h6 "Collision" at bounding box center [609, 384] width 176 height 17
copy h6 "Collision"
click at [918, 263] on div "The Centre of Mass Lesson 88 • 11:25 AM • 90 min • Room 101" at bounding box center [795, 271] width 548 height 38
drag, startPoint x: 521, startPoint y: 386, endPoint x: 562, endPoint y: 387, distance: 41.6
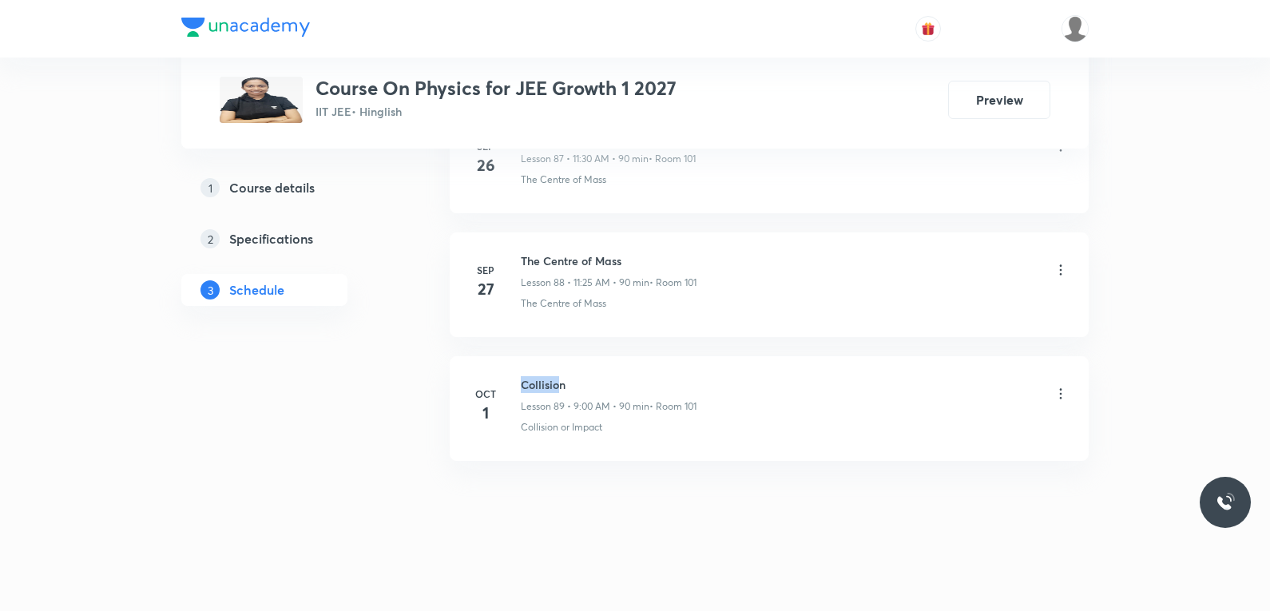
click at [562, 387] on h6 "Collision" at bounding box center [609, 384] width 176 height 17
copy h6 "Collision"
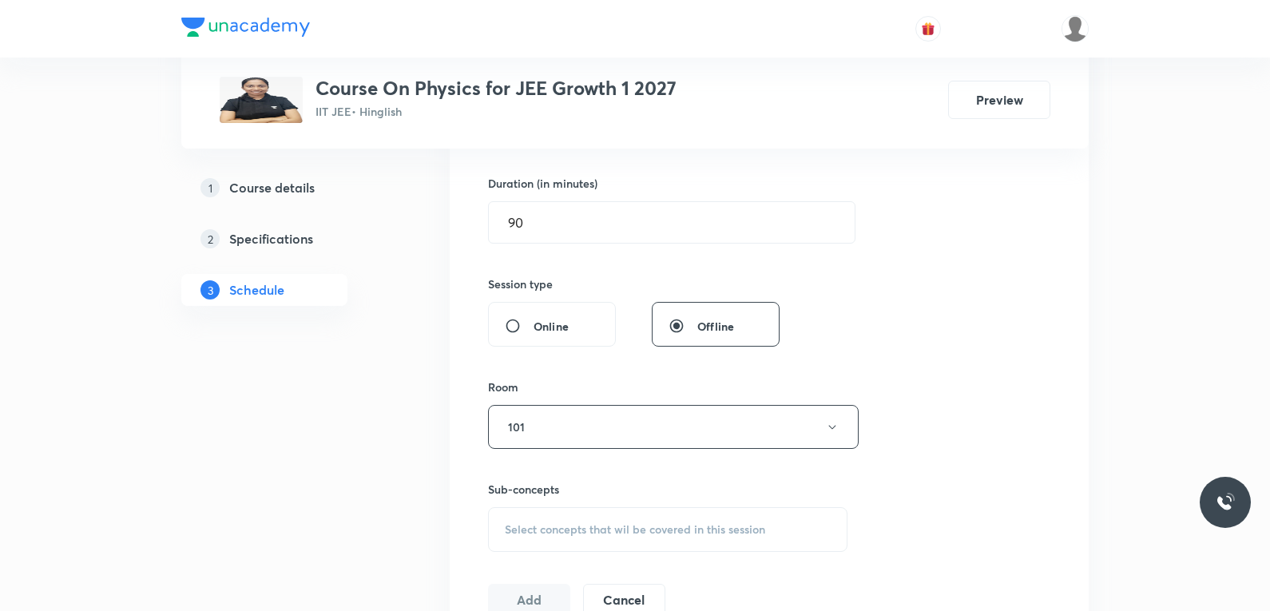
scroll to position [639, 0]
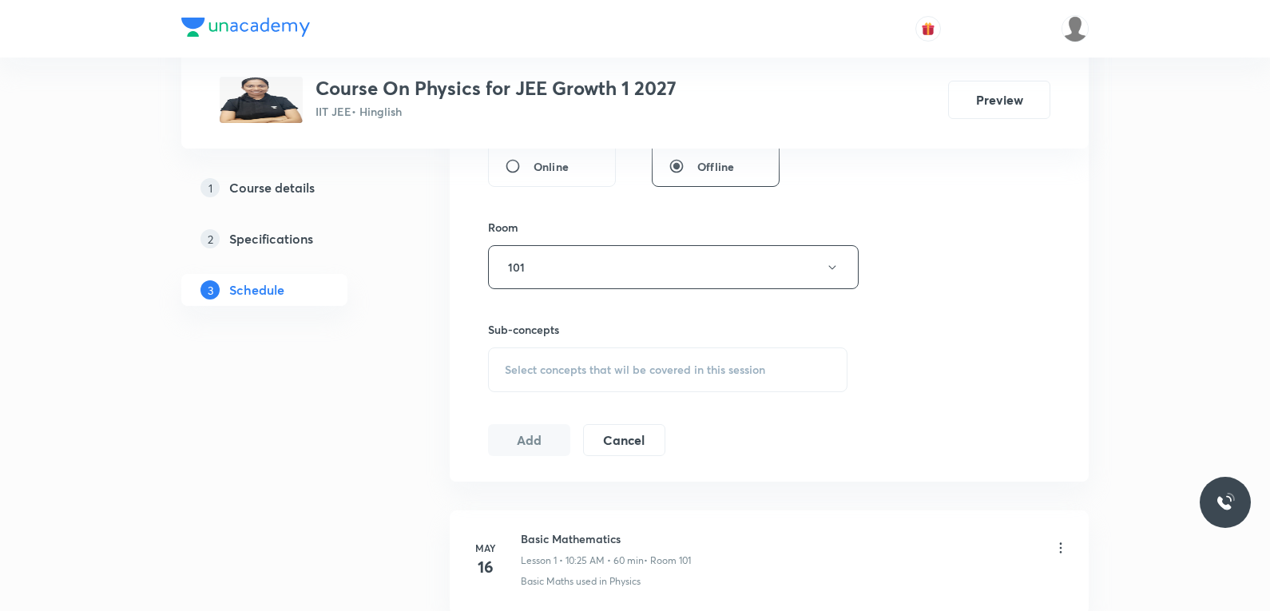
click at [625, 366] on span "Select concepts that wil be covered in this session" at bounding box center [635, 369] width 260 height 13
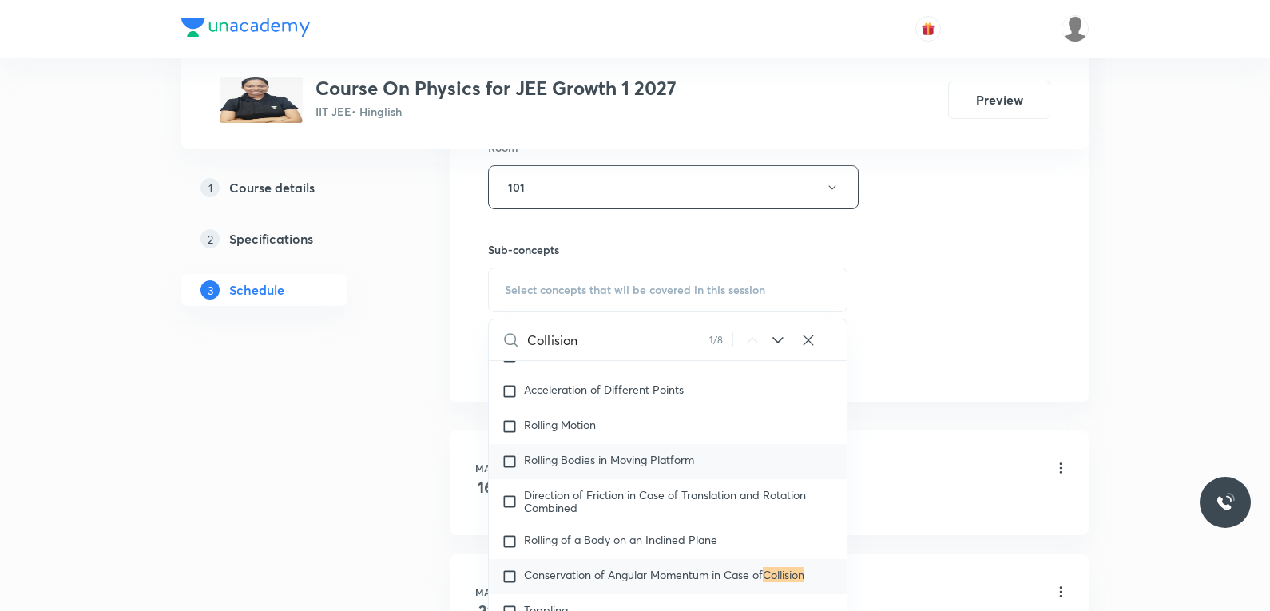
scroll to position [5444, 0]
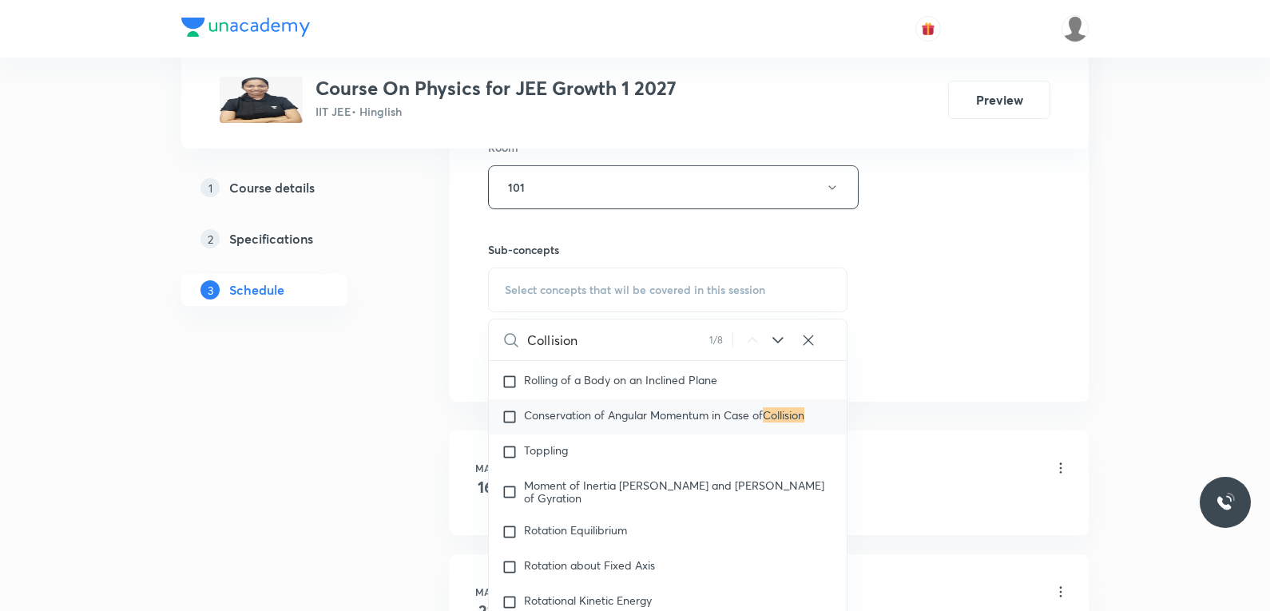
type input "Collision"
click at [915, 284] on div "Session 90 Live class Session title 9/99 Collision ​ Schedule for [DATE] 9:15 A…" at bounding box center [769, 1] width 562 height 750
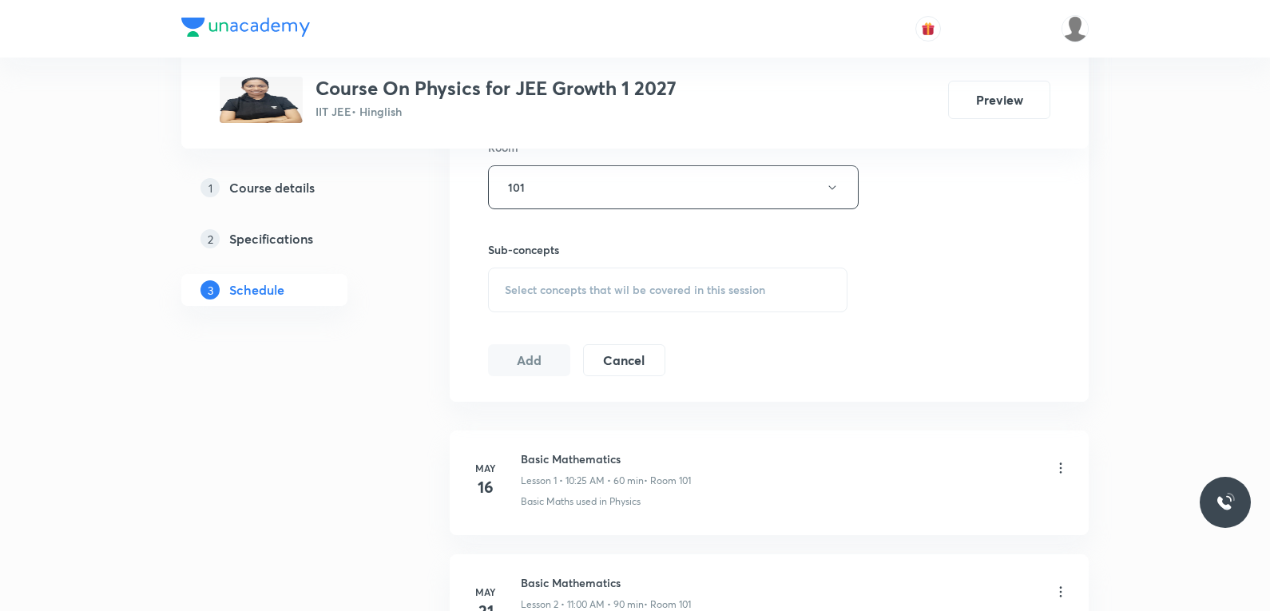
scroll to position [11689, 0]
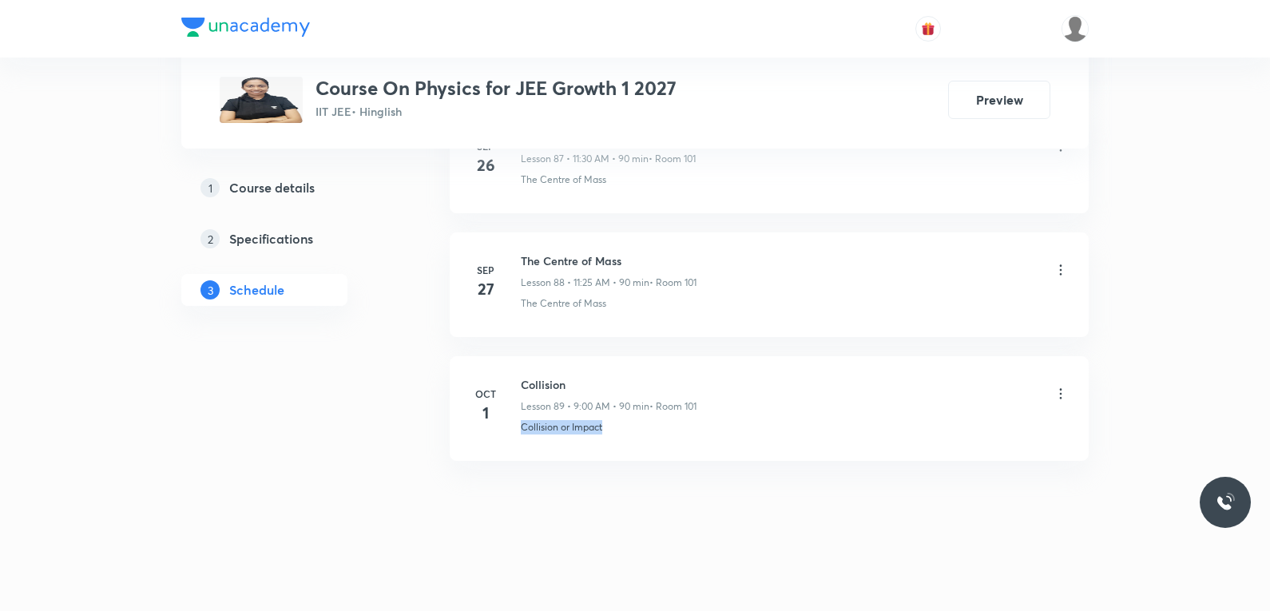
drag, startPoint x: 518, startPoint y: 434, endPoint x: 718, endPoint y: 449, distance: 200.3
click at [718, 449] on li "[DATE] Collision Lesson 89 • 9:00 AM • 90 min • Room 101 Collision or Impact" at bounding box center [769, 408] width 639 height 105
copy p "Collision or Impact"
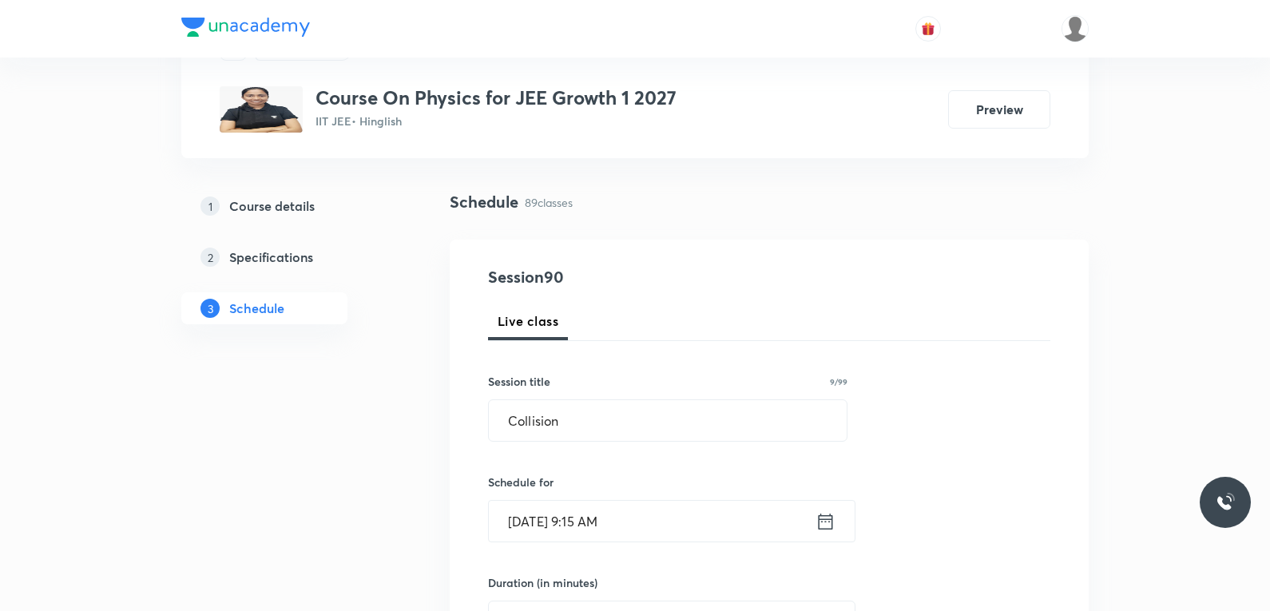
scroll to position [639, 0]
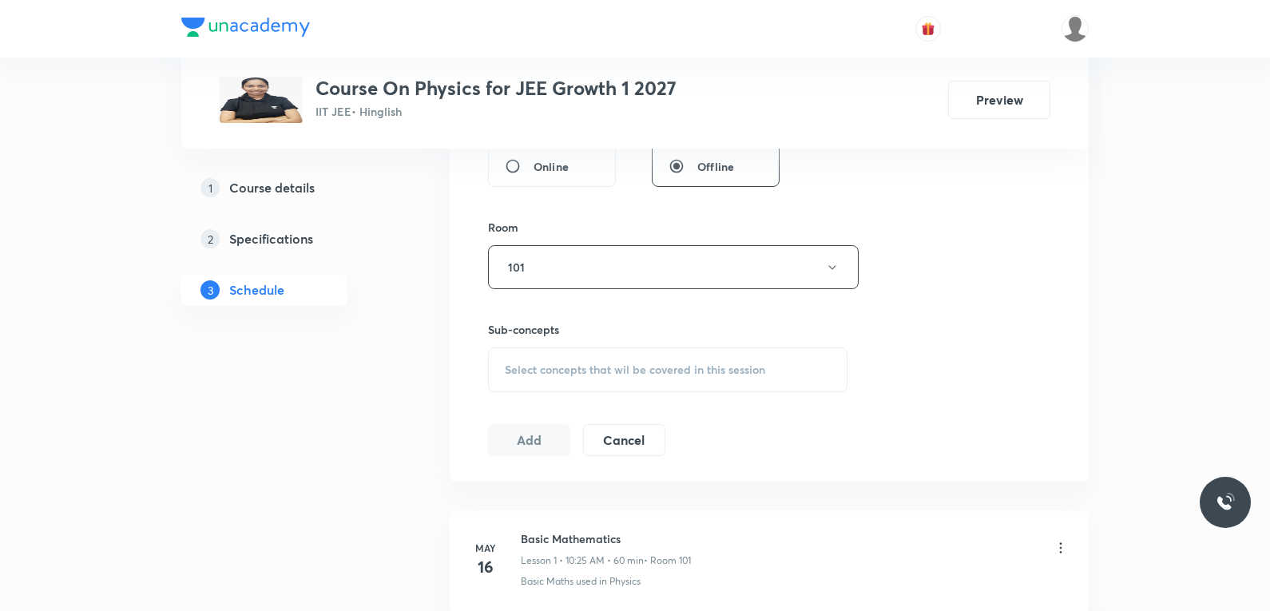
click at [695, 363] on span "Select concepts that wil be covered in this session" at bounding box center [635, 369] width 260 height 13
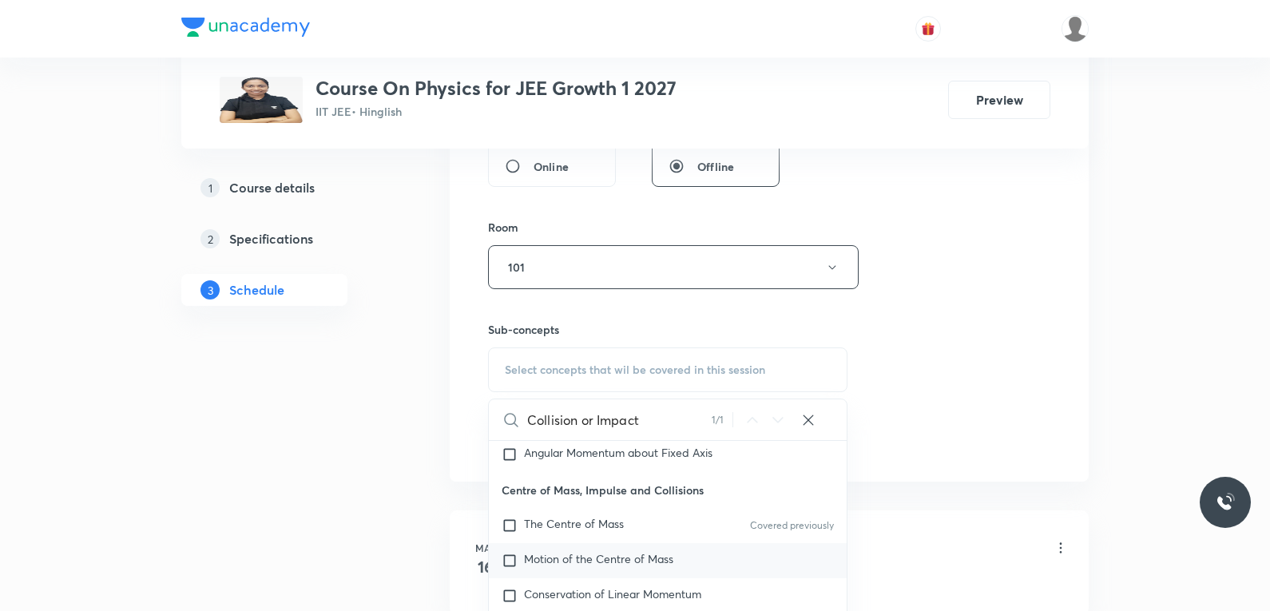
scroll to position [959, 0]
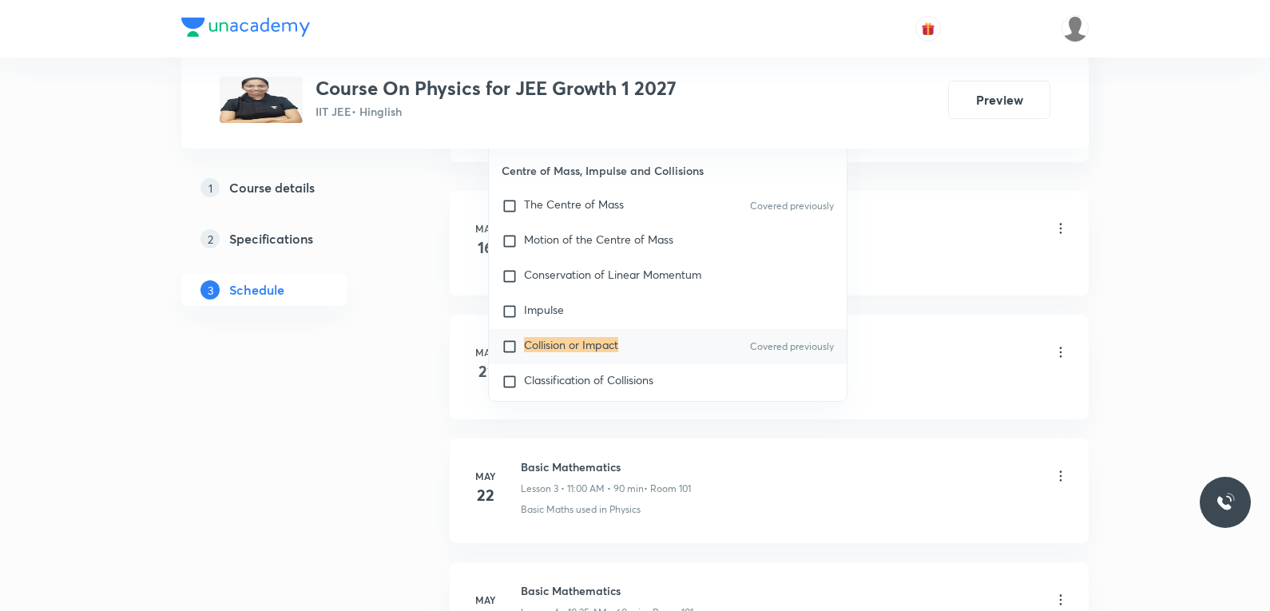
type input "Collision or Impact"
click at [594, 337] on mark "Collision or Impact" at bounding box center [571, 344] width 94 height 15
checkbox input "true"
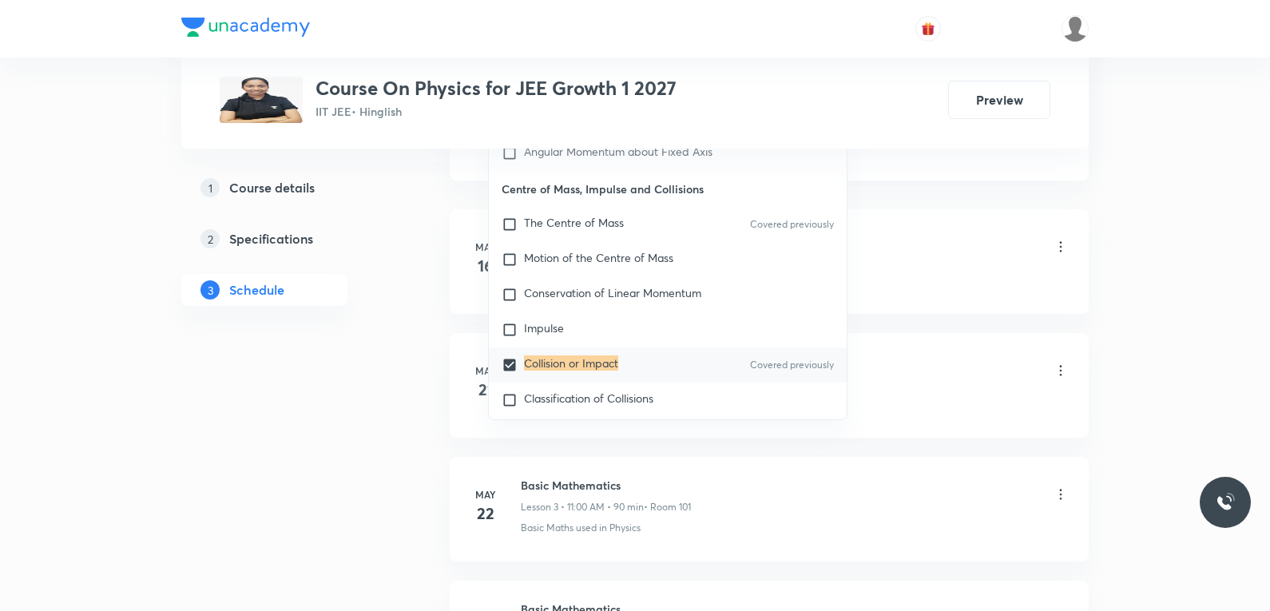
click at [957, 230] on div "Basic Mathematics Lesson 1 • 10:25 AM • 60 min • Room 101" at bounding box center [795, 248] width 548 height 38
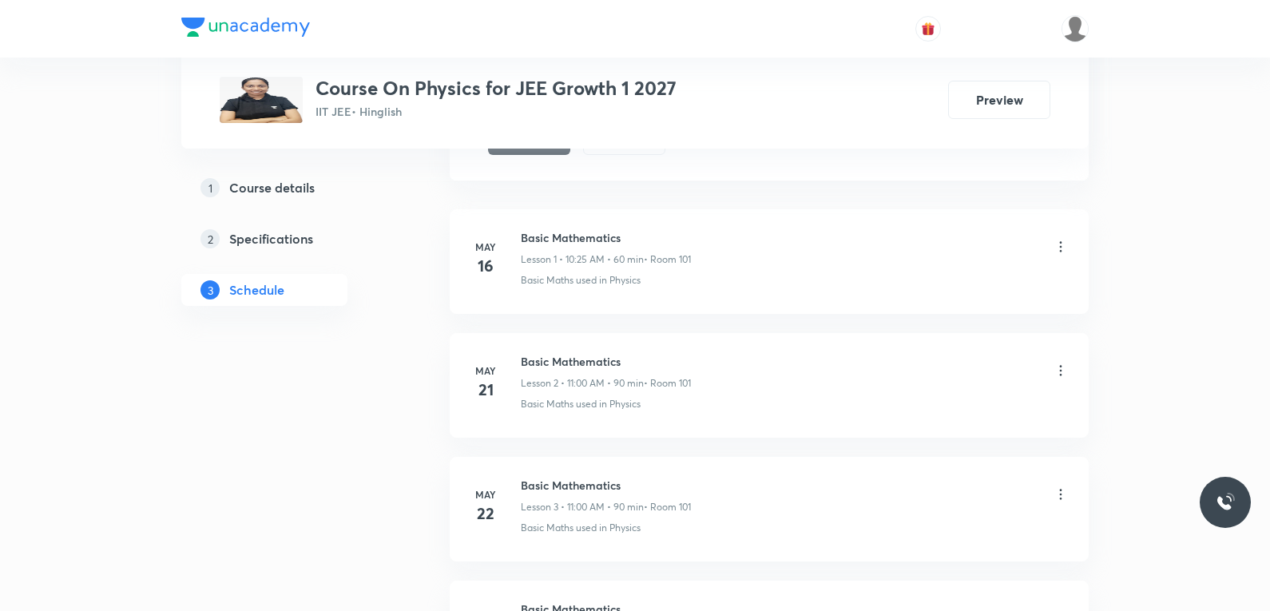
scroll to position [639, 0]
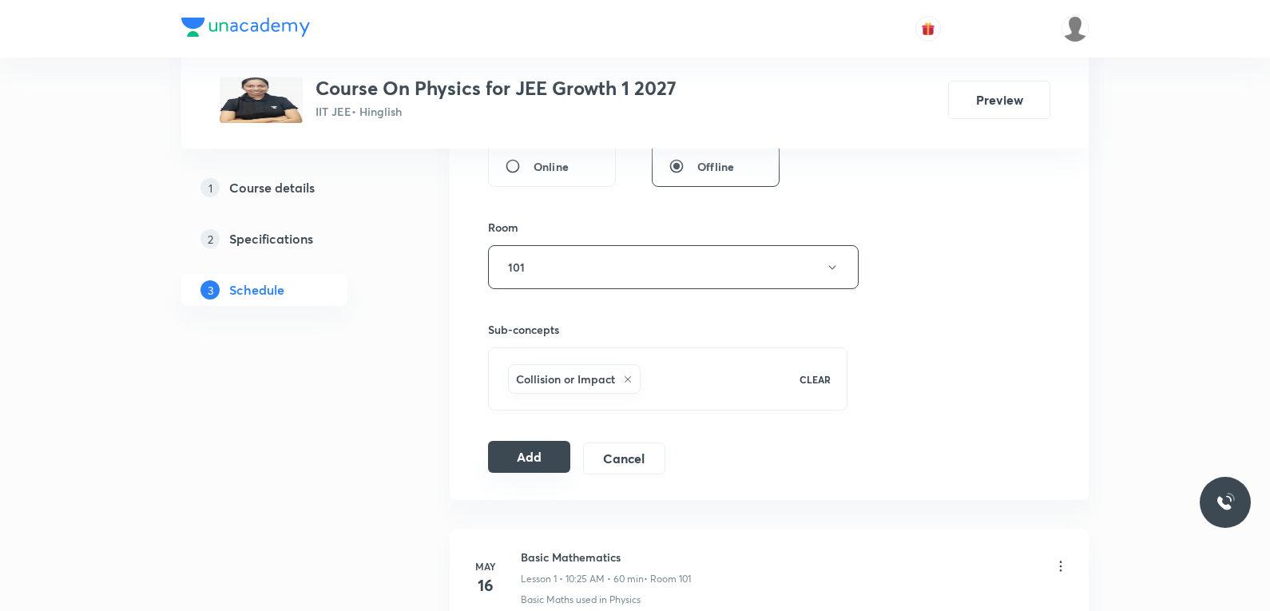
click at [524, 455] on button "Add" at bounding box center [529, 457] width 82 height 32
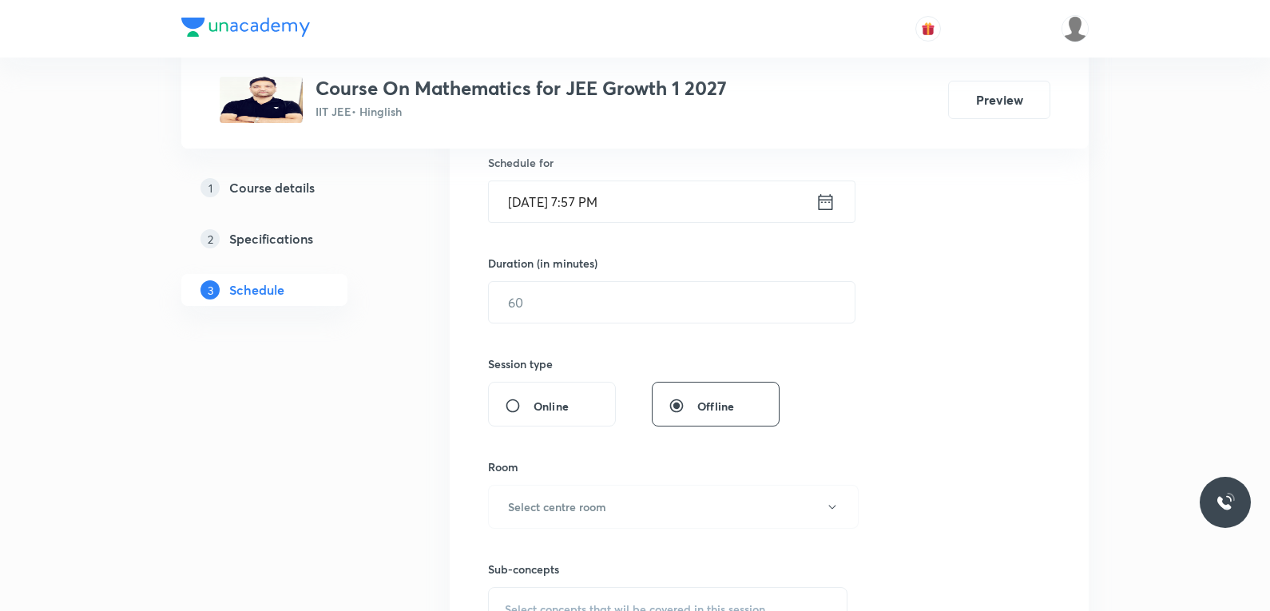
scroll to position [639, 0]
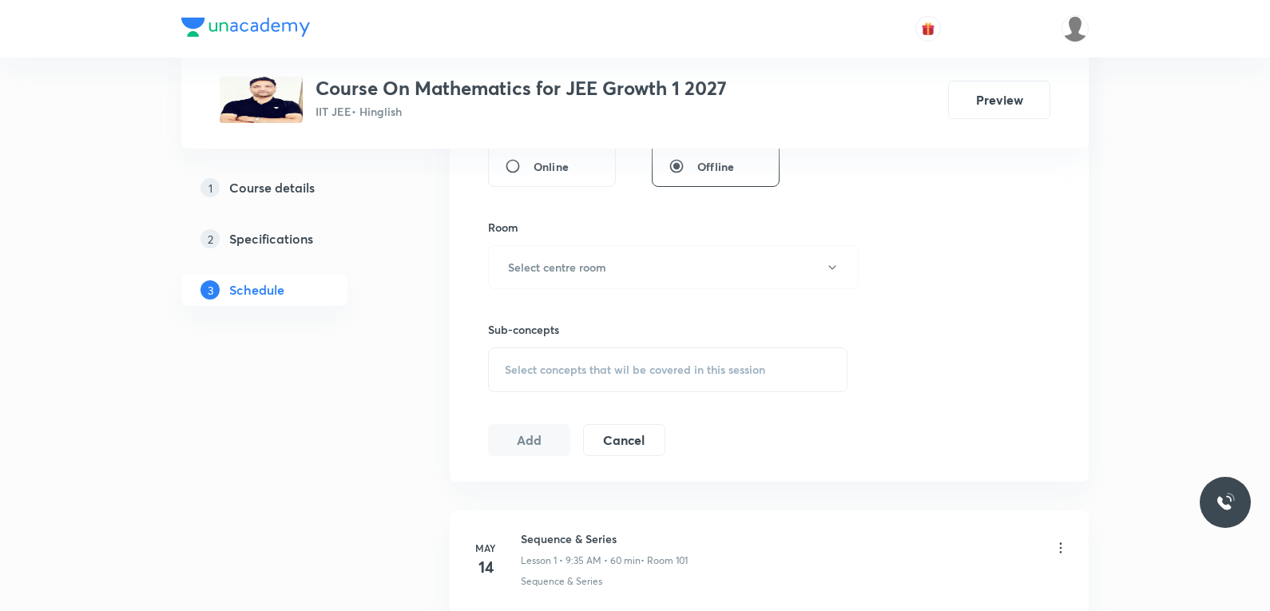
click at [667, 358] on div "Select concepts that wil be covered in this session" at bounding box center [667, 369] width 359 height 45
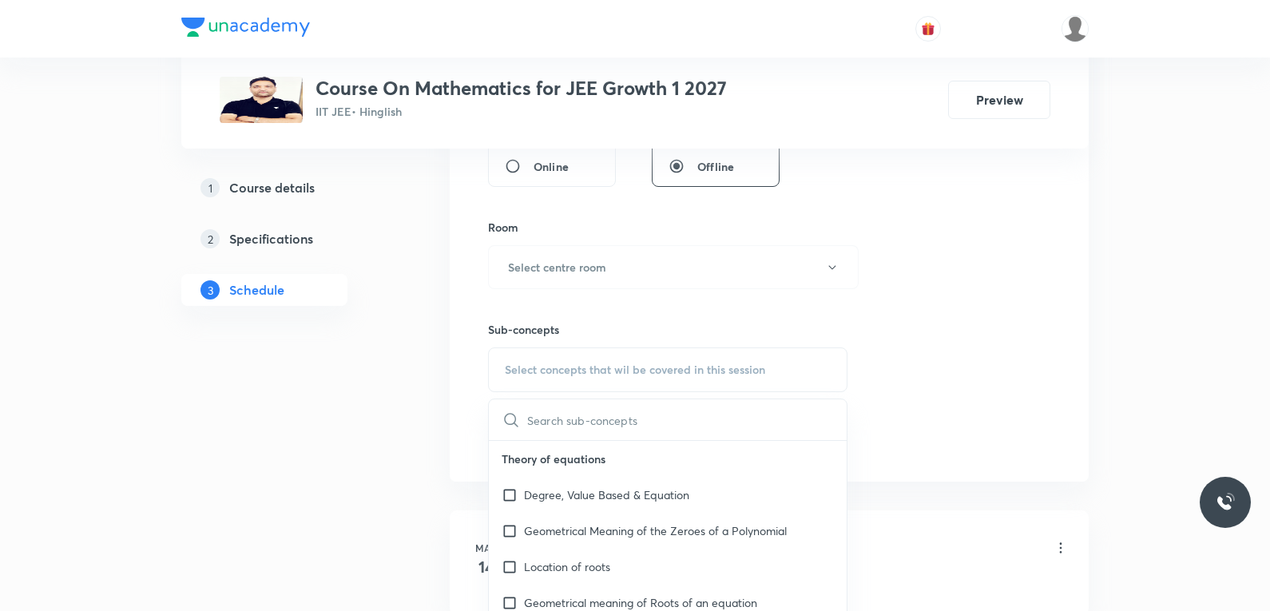
click at [992, 220] on div "Session 87 Live class Session title 0/99 ​ Schedule for [DATE] 7:57 PM ​ Durati…" at bounding box center [769, 81] width 562 height 750
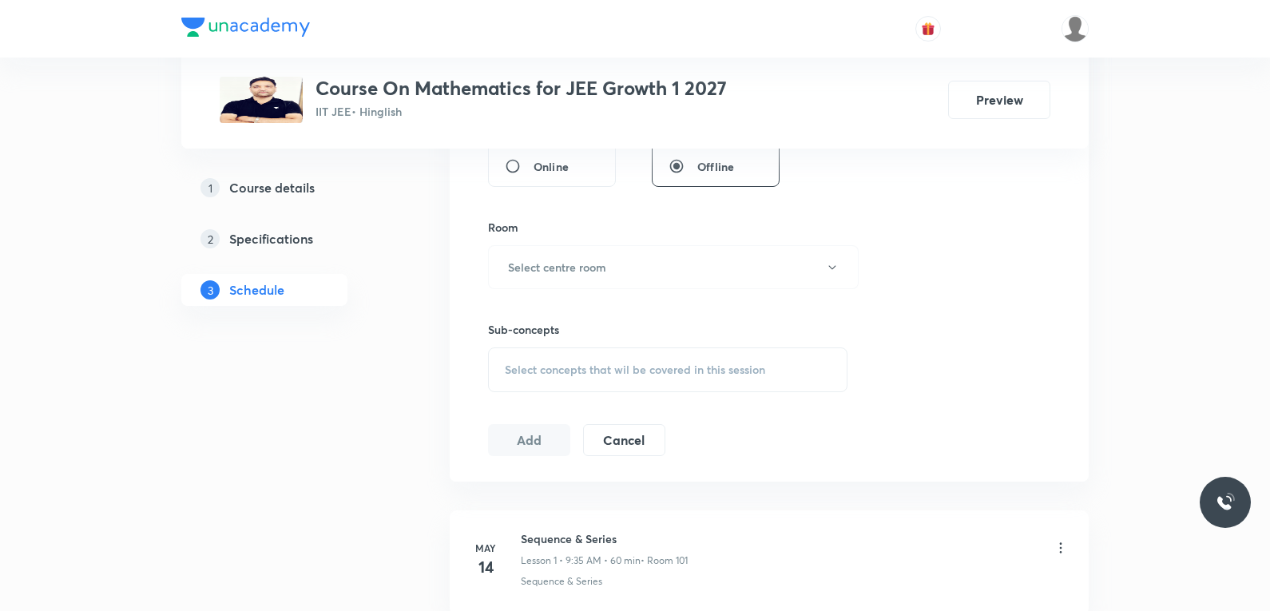
scroll to position [11317, 0]
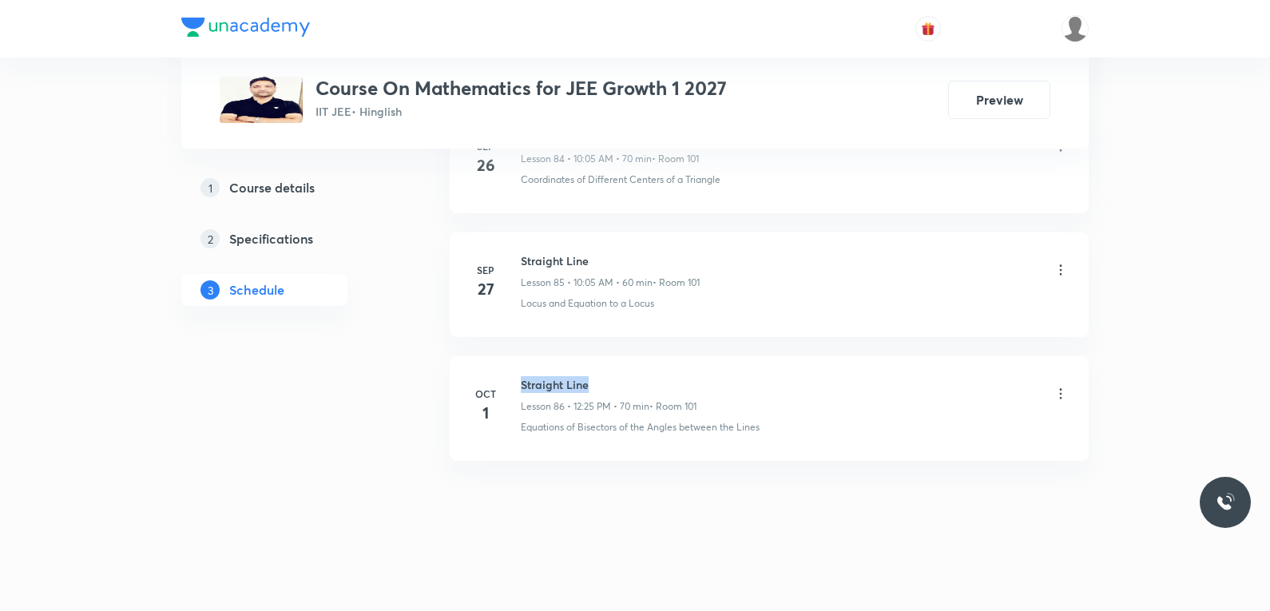
drag, startPoint x: 522, startPoint y: 390, endPoint x: 596, endPoint y: 390, distance: 73.5
click at [596, 390] on h6 "Straight Line" at bounding box center [609, 384] width 176 height 17
copy h6 "Straight Line"
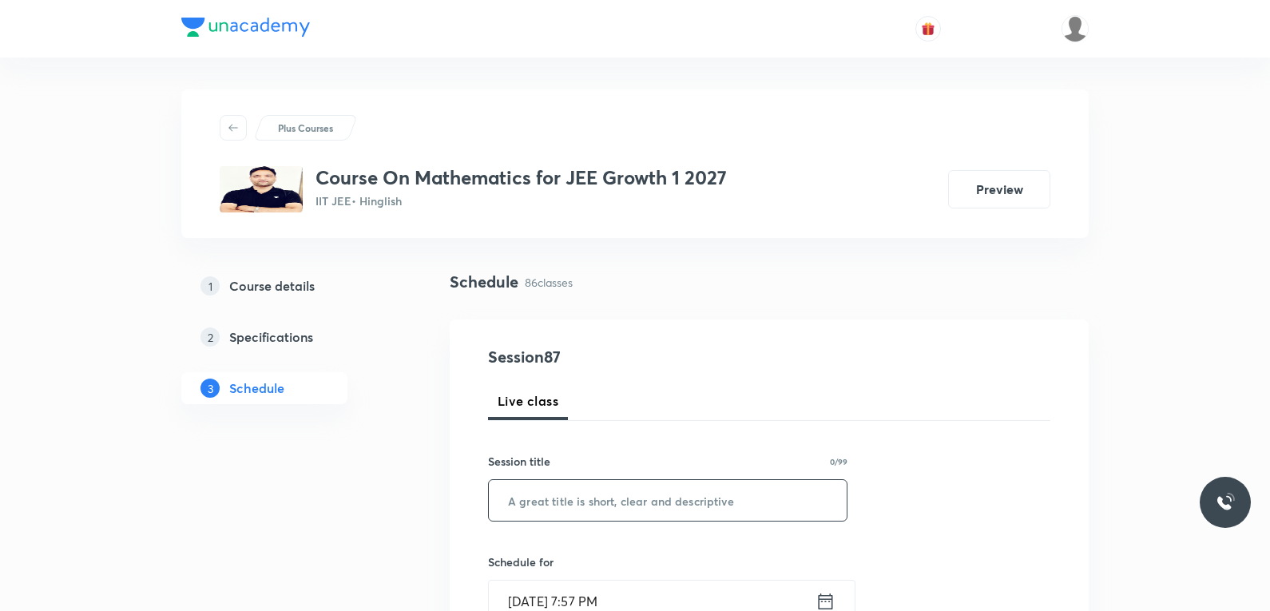
click at [626, 502] on input "text" at bounding box center [668, 500] width 358 height 41
paste input "Straight Line"
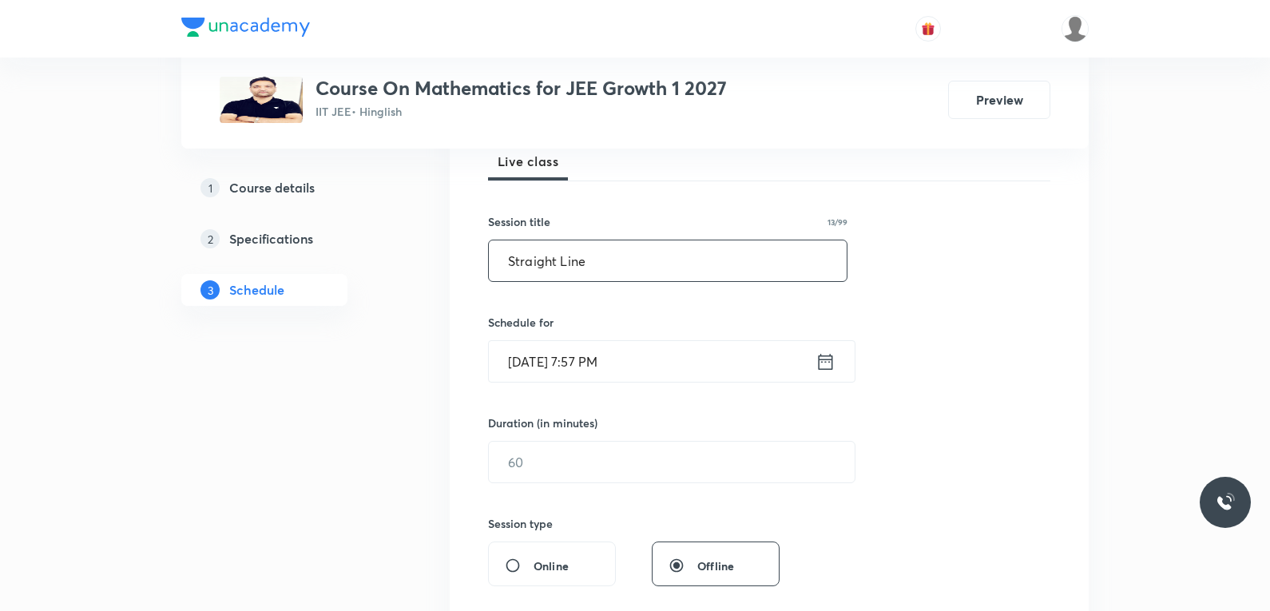
type input "Straight Line"
click at [556, 361] on input "[DATE] 7:57 PM" at bounding box center [652, 361] width 327 height 41
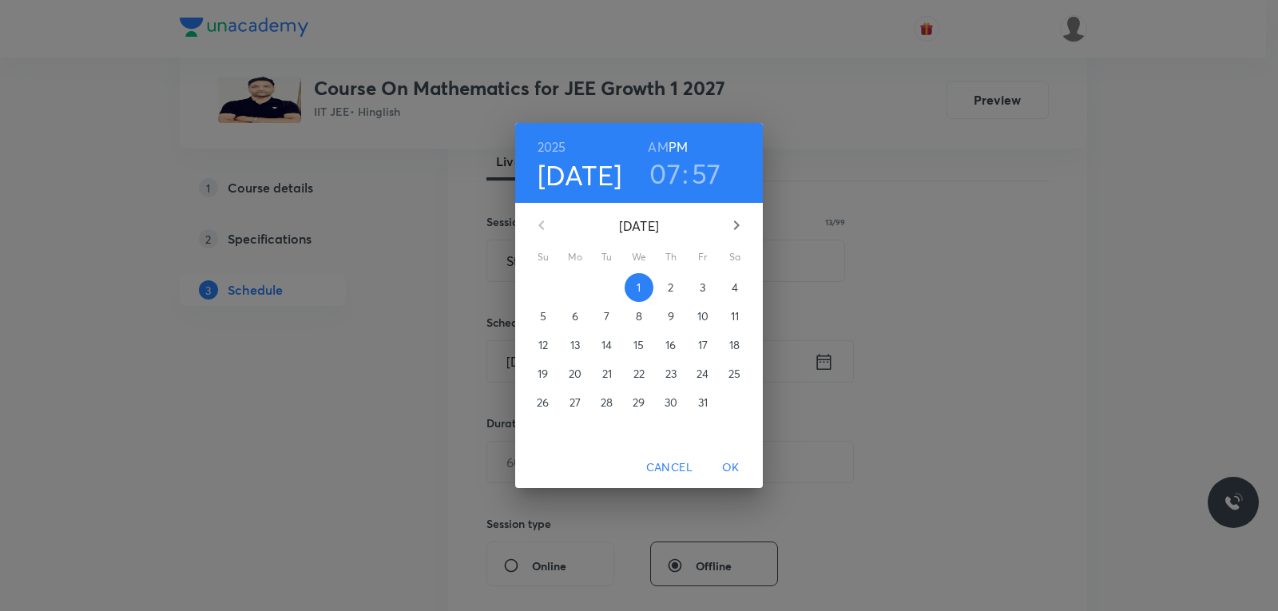
click at [665, 286] on span "2" at bounding box center [671, 288] width 29 height 16
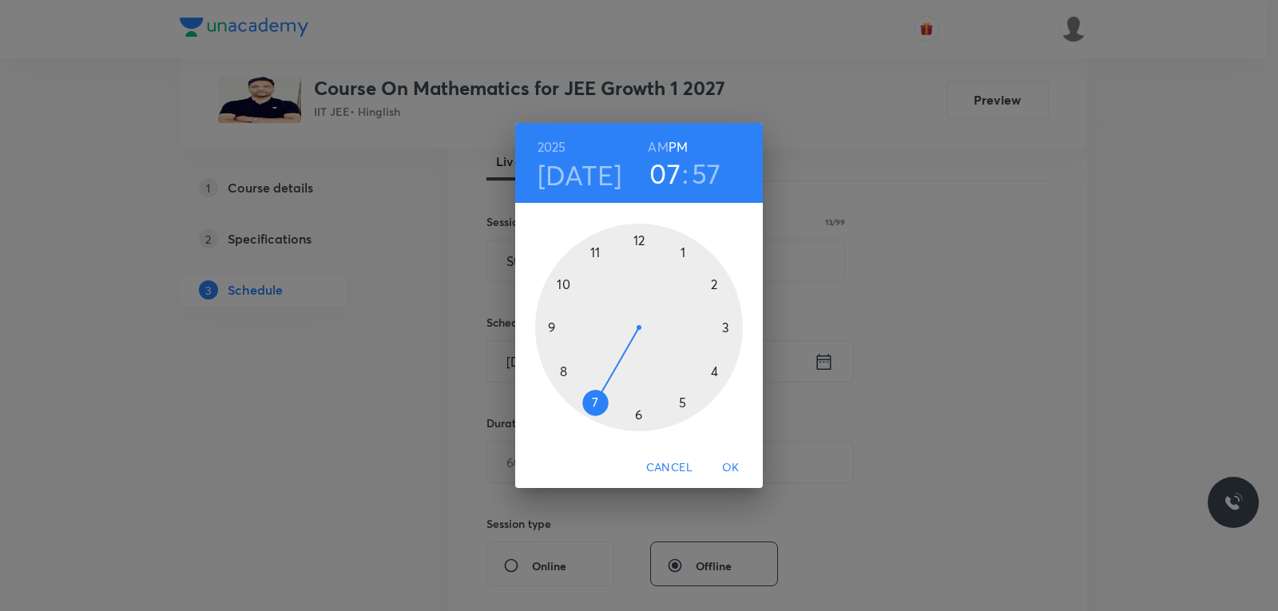
click at [658, 149] on h6 "AM" at bounding box center [658, 147] width 20 height 22
drag, startPoint x: 591, startPoint y: 350, endPoint x: 604, endPoint y: 281, distance: 69.9
click at [604, 281] on div at bounding box center [639, 328] width 208 height 208
drag, startPoint x: 617, startPoint y: 246, endPoint x: 637, endPoint y: 389, distance: 144.5
click at [637, 389] on div at bounding box center [639, 328] width 208 height 208
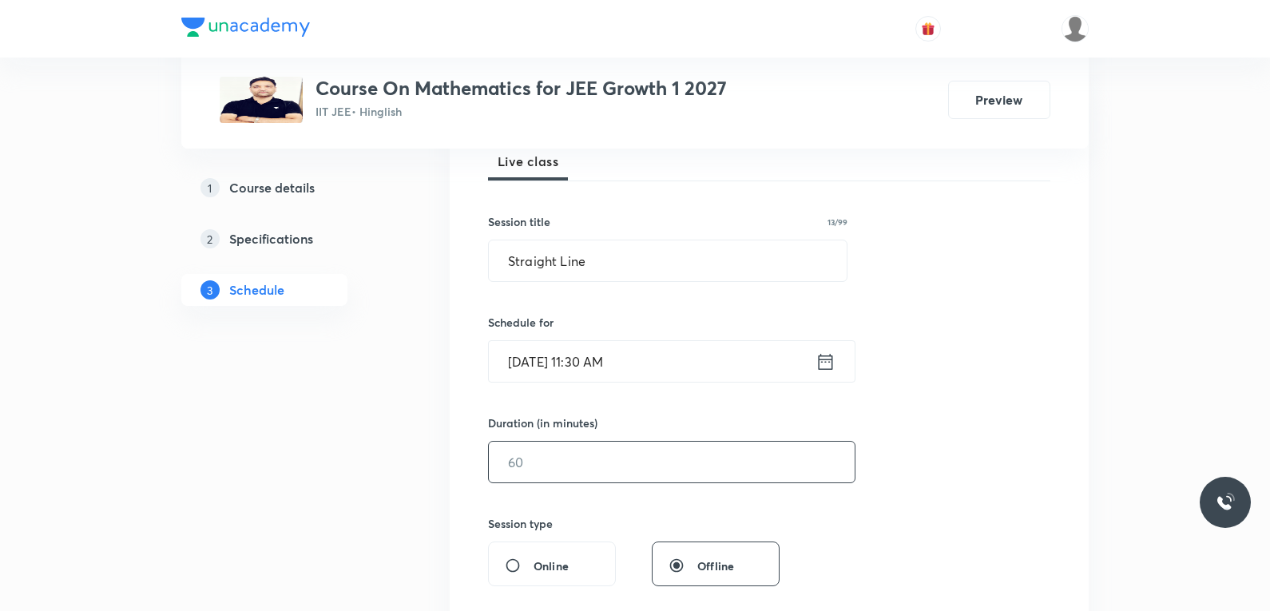
click at [563, 478] on input "text" at bounding box center [672, 462] width 366 height 41
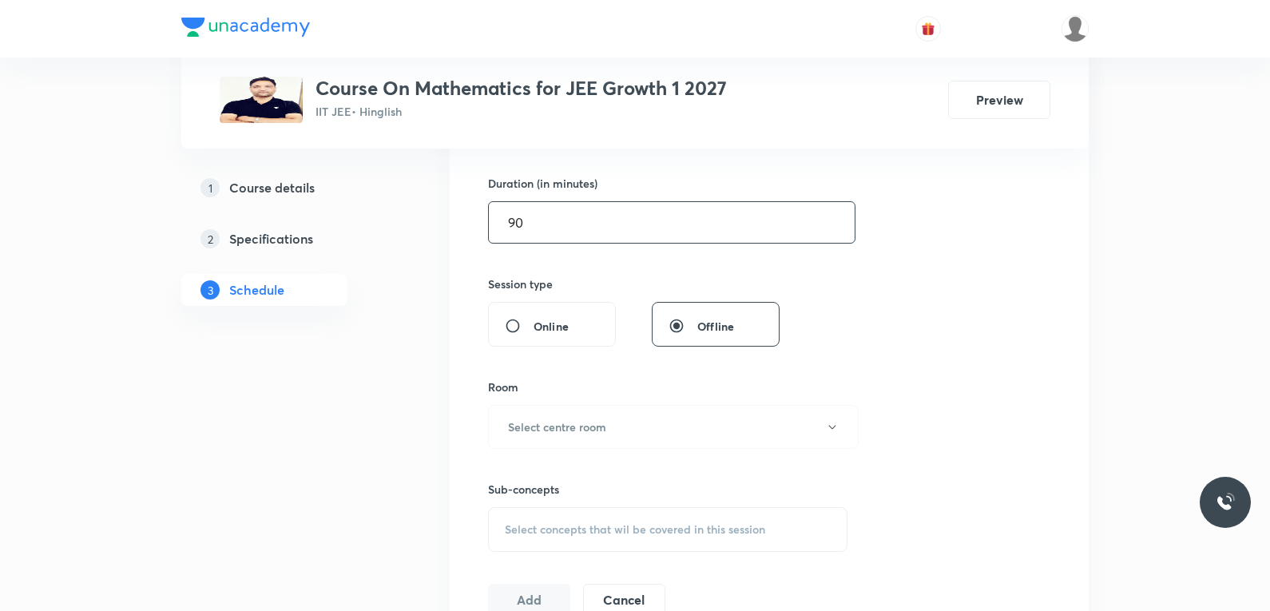
scroll to position [639, 0]
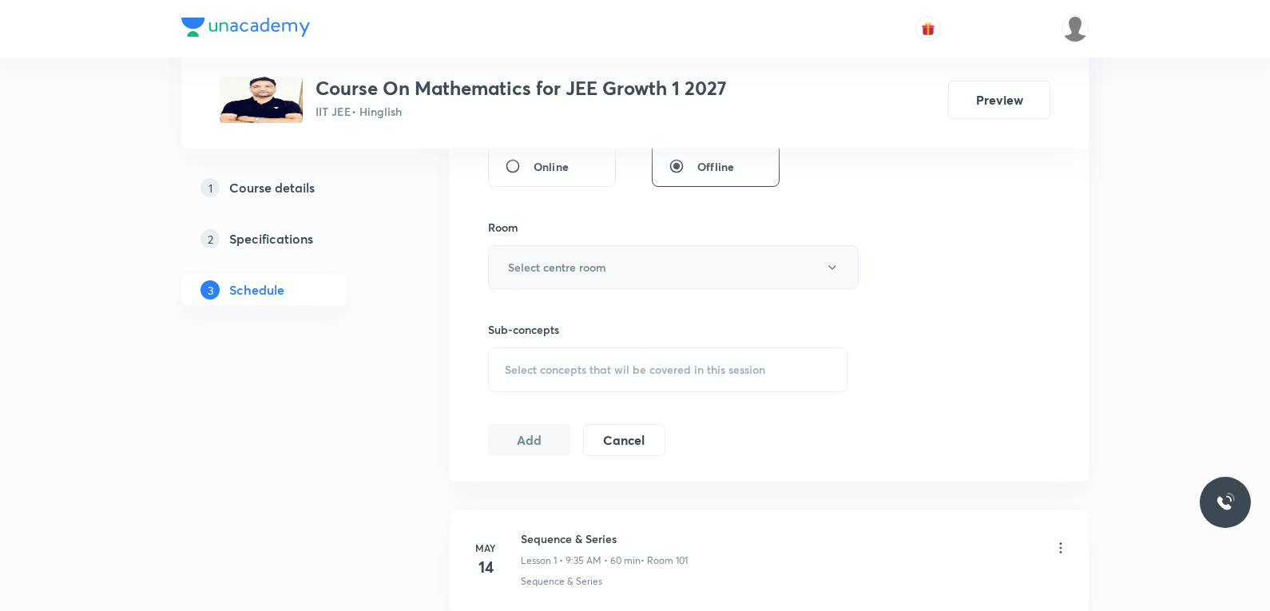
type input "90"
click at [655, 264] on button "Select centre room" at bounding box center [673, 267] width 371 height 44
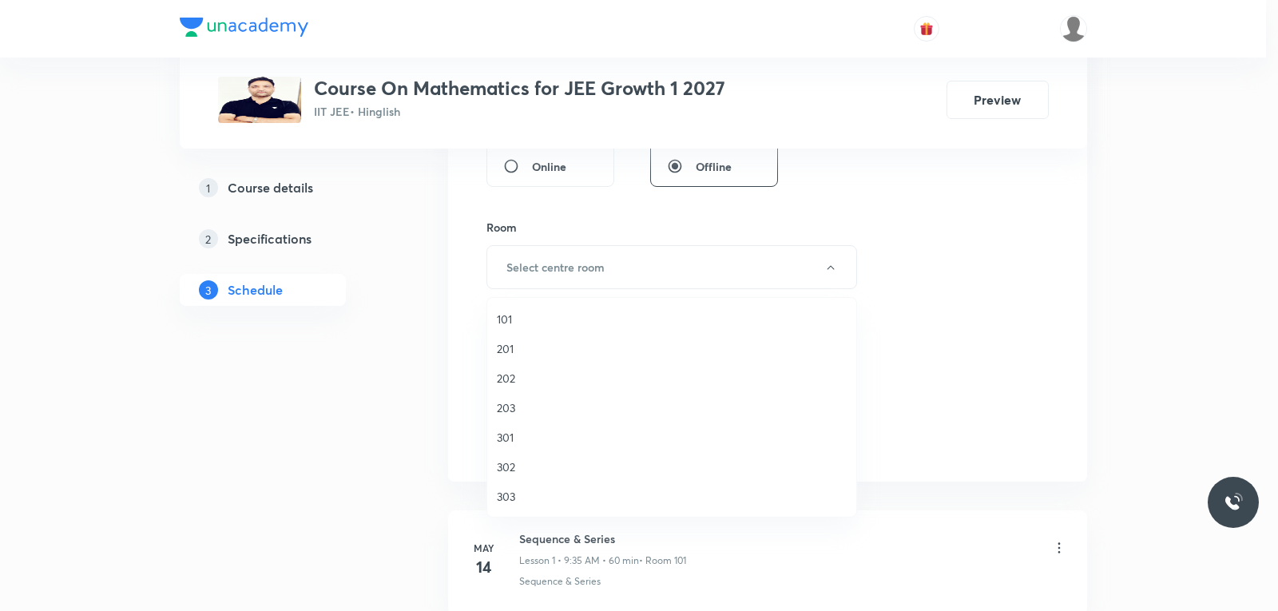
click at [516, 320] on span "101" at bounding box center [672, 319] width 350 height 17
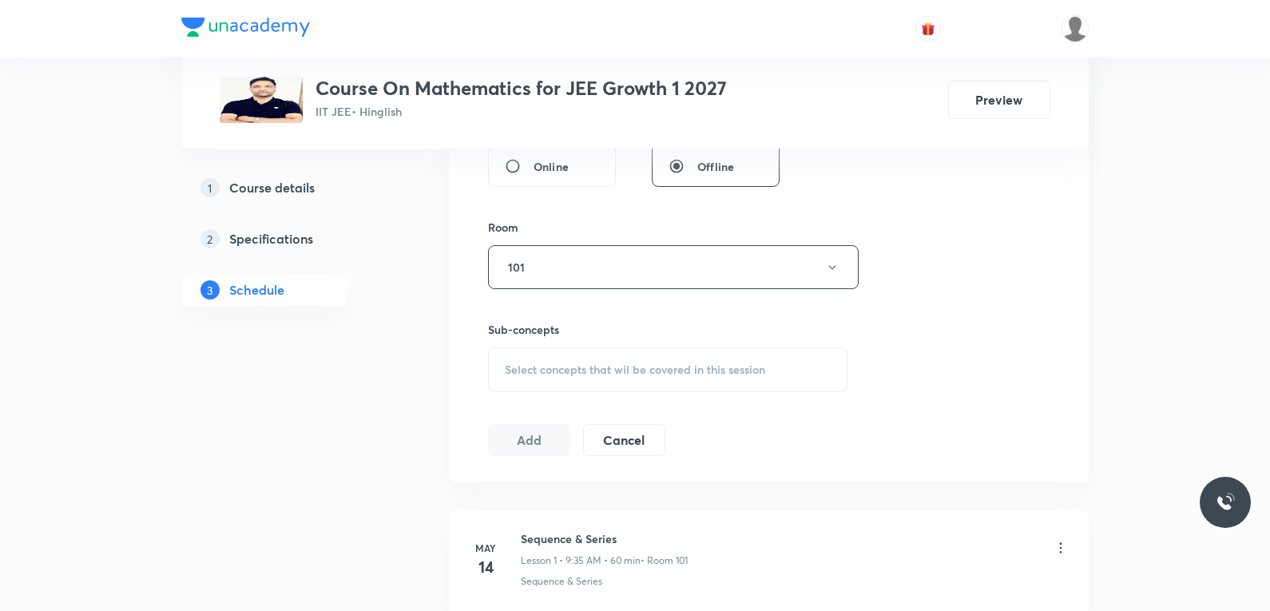
click at [662, 375] on span "Select concepts that wil be covered in this session" at bounding box center [635, 369] width 260 height 13
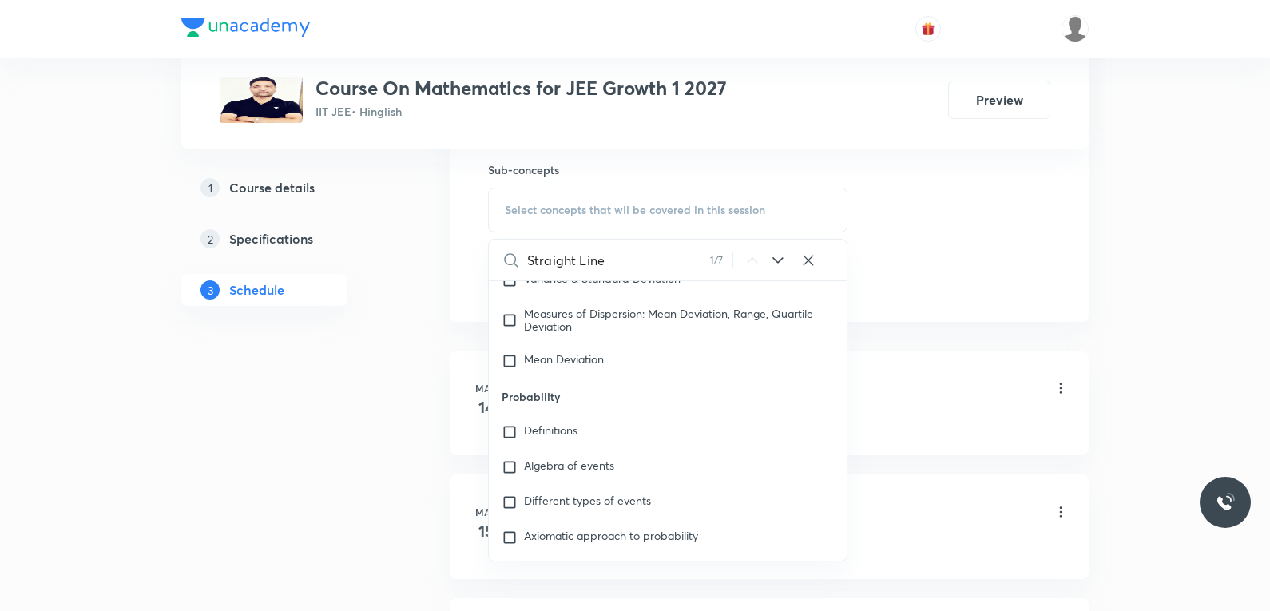
scroll to position [4267, 0]
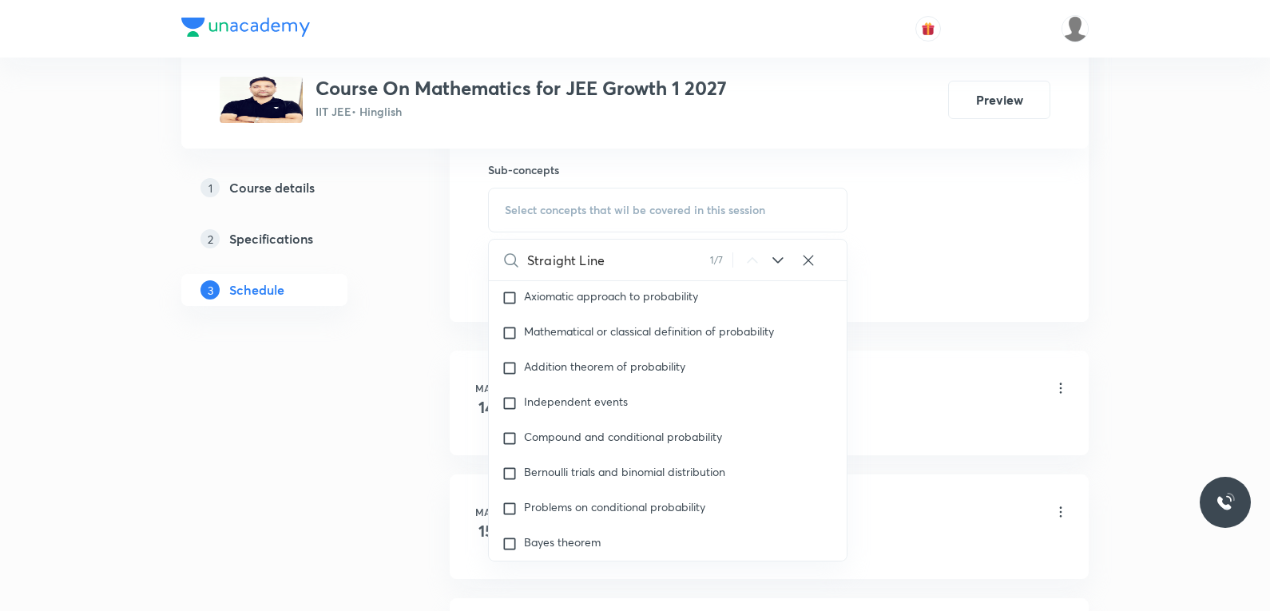
type input "Straight Line"
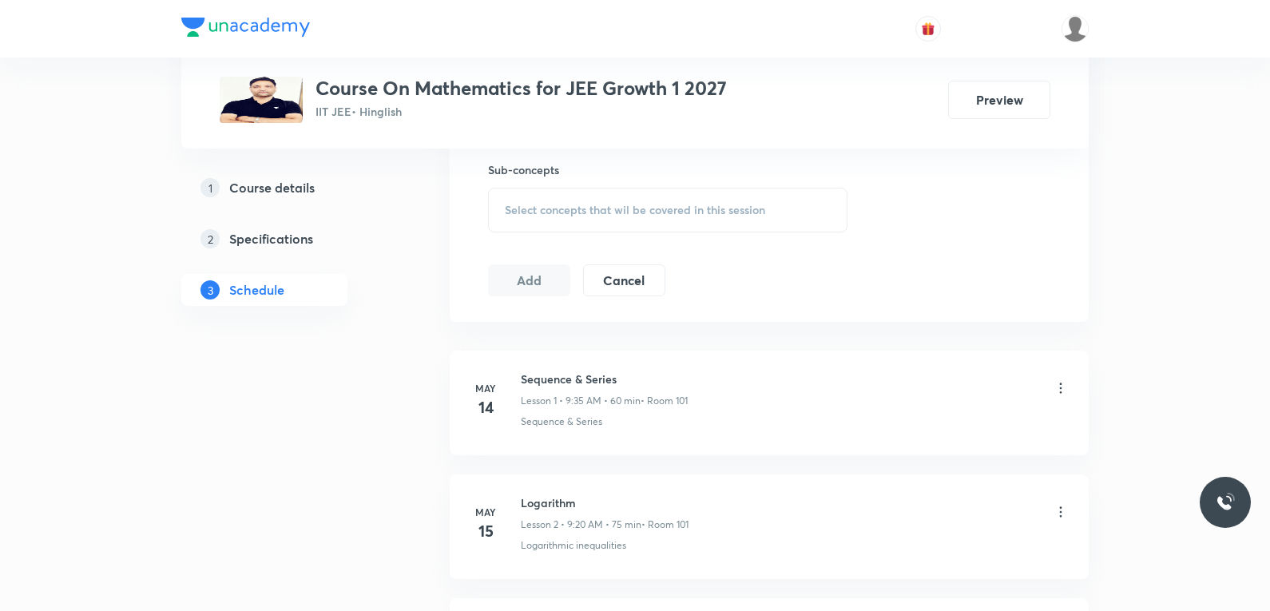
scroll to position [11317, 0]
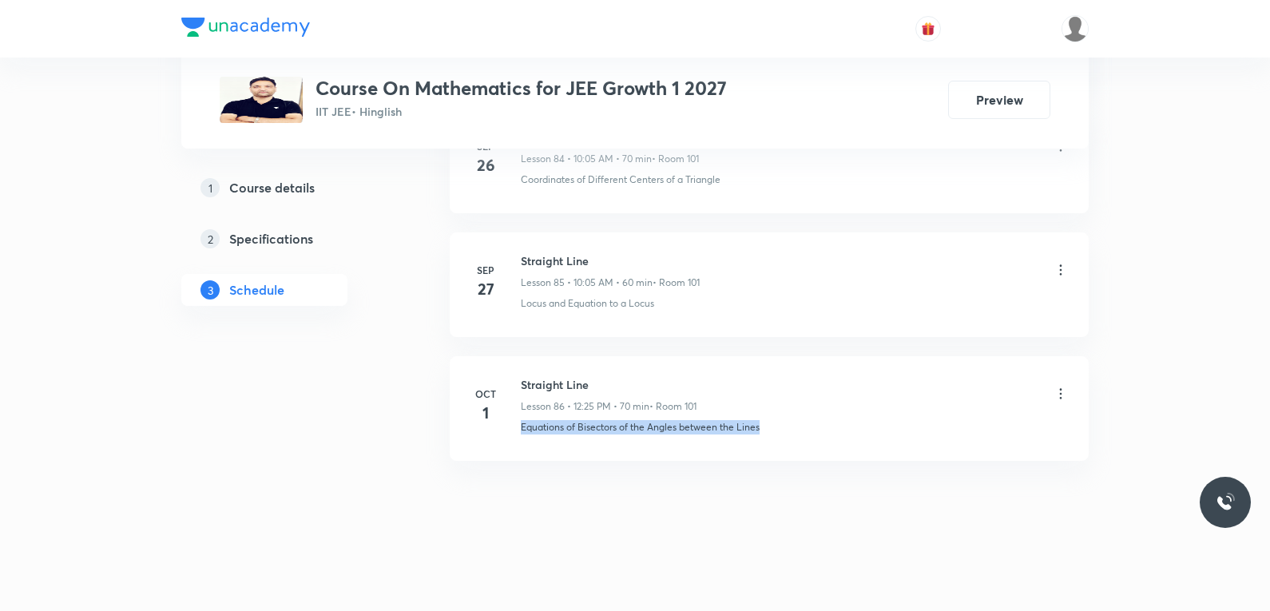
drag, startPoint x: 517, startPoint y: 432, endPoint x: 830, endPoint y: 451, distance: 313.7
click at [830, 451] on li "[DATE] Straight Line Lesson 86 • 12:25 PM • 70 min • Room 101 Equations of Bise…" at bounding box center [769, 408] width 639 height 105
copy p "Equations of Bisectors of the Angles between the Lines"
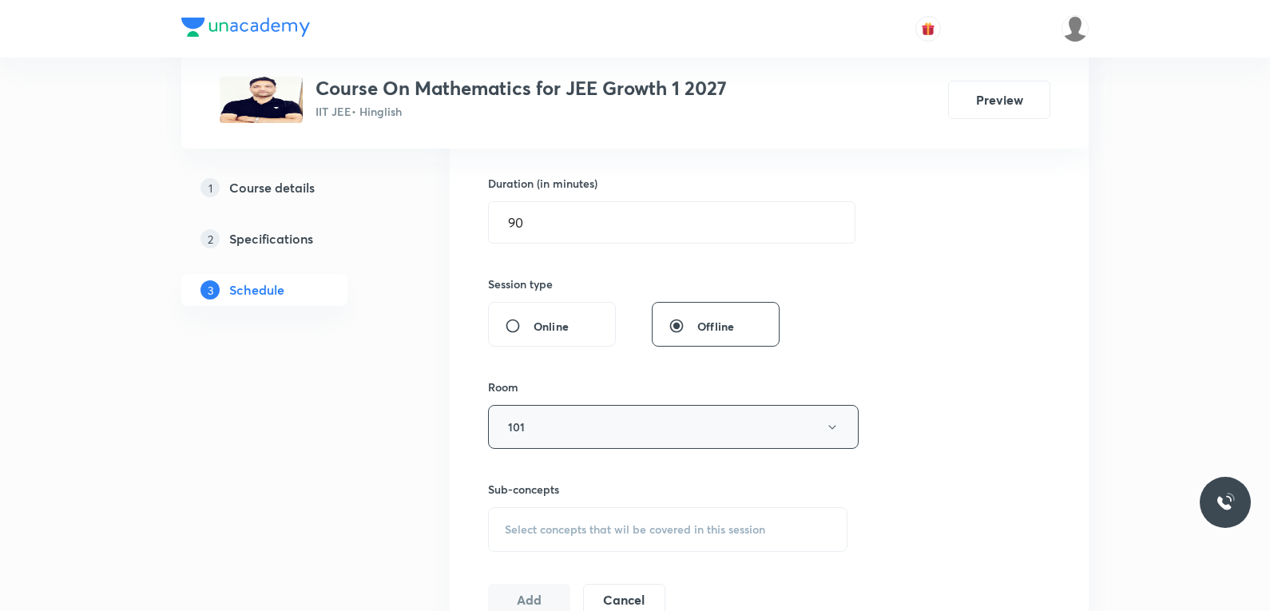
scroll to position [639, 0]
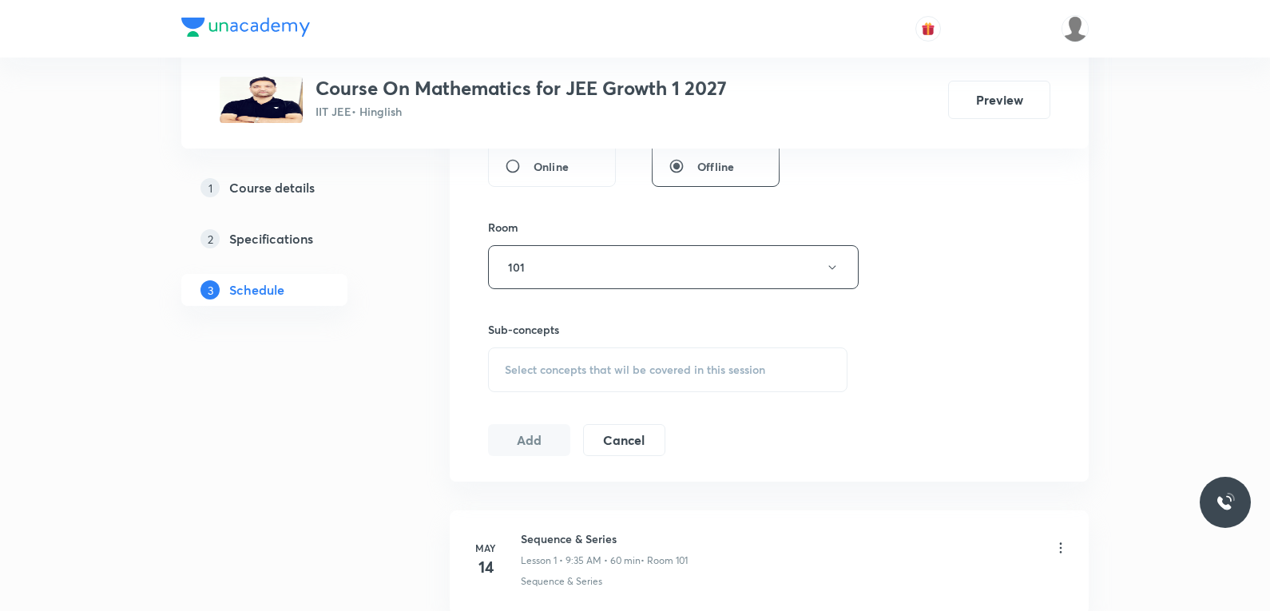
click at [716, 375] on span "Select concepts that wil be covered in this session" at bounding box center [635, 369] width 260 height 13
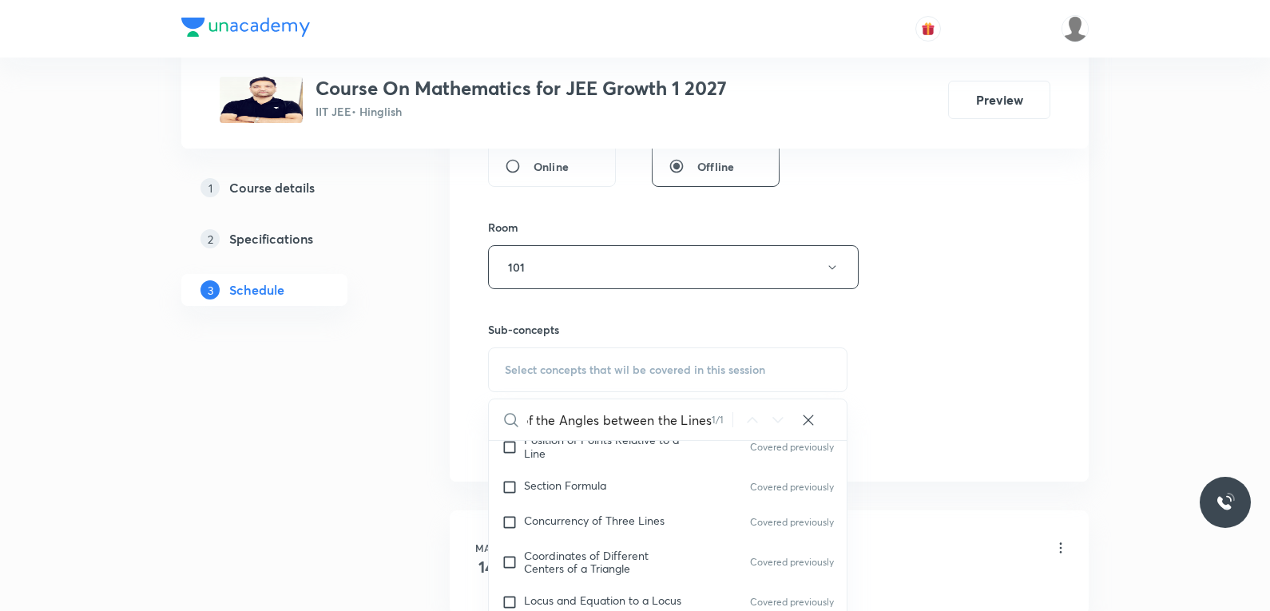
scroll to position [879, 0]
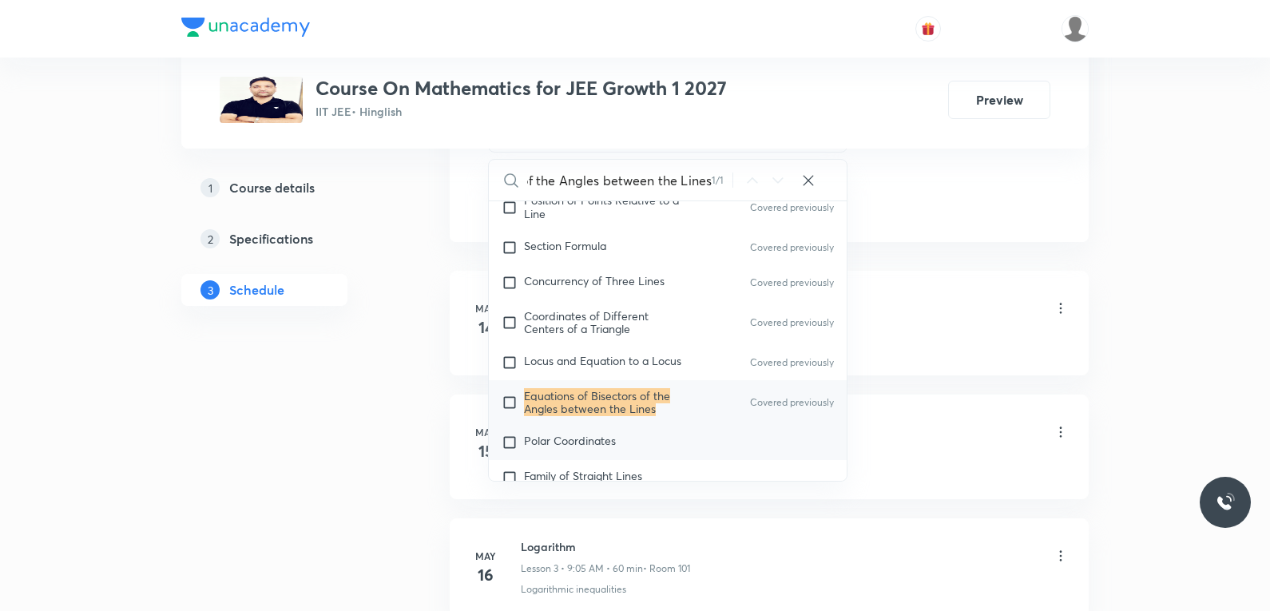
type input "Equations of Bisectors of the Angles between the Lines"
click at [573, 448] on span "Polar Coordinates" at bounding box center [570, 440] width 92 height 15
checkbox input "true"
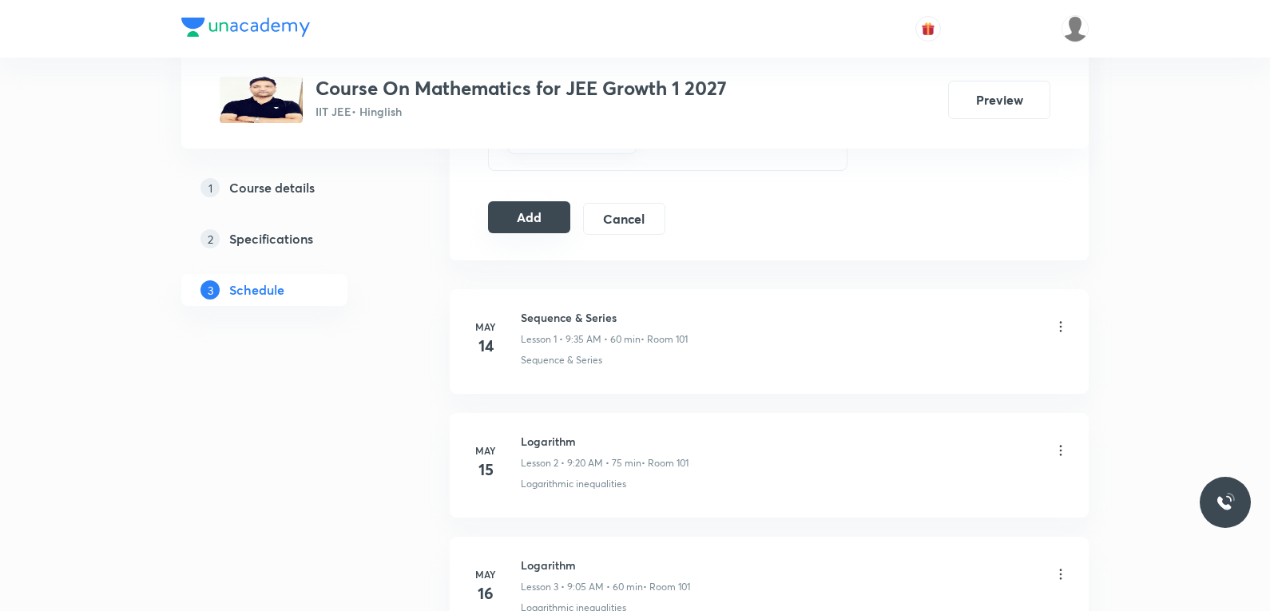
click at [530, 214] on button "Add" at bounding box center [529, 217] width 82 height 32
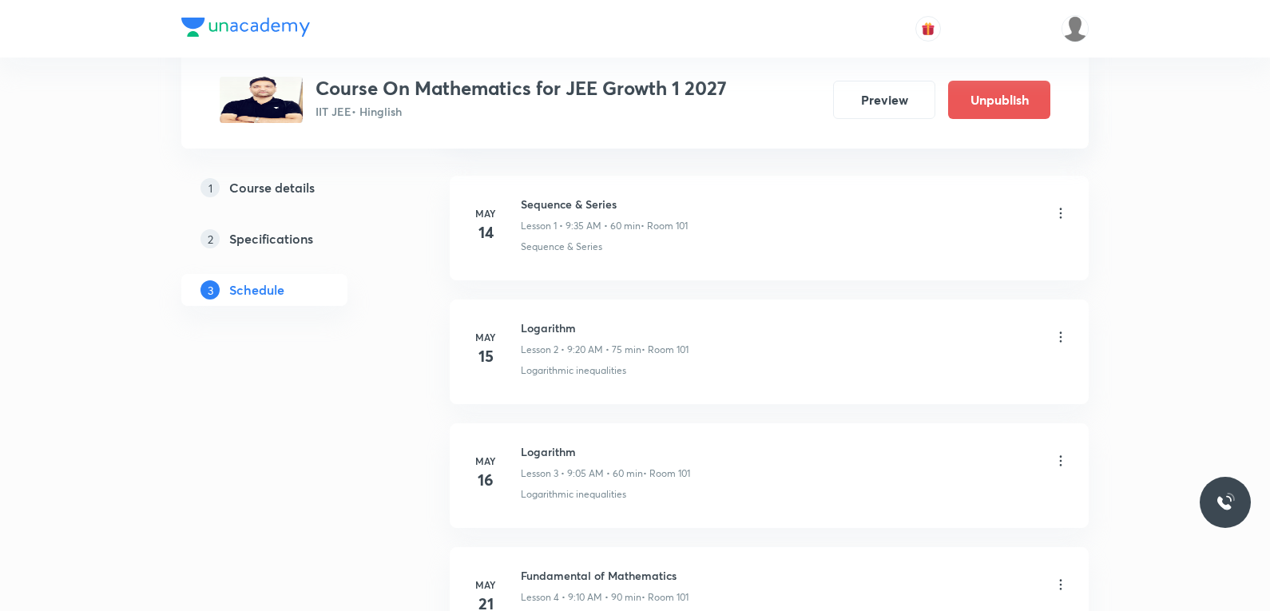
scroll to position [10707, 0]
